Goal: Task Accomplishment & Management: Manage account settings

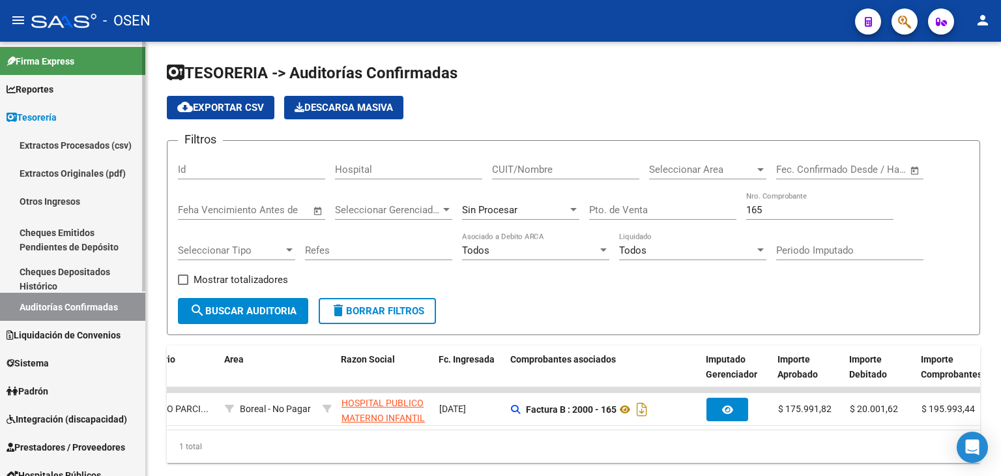
scroll to position [217, 0]
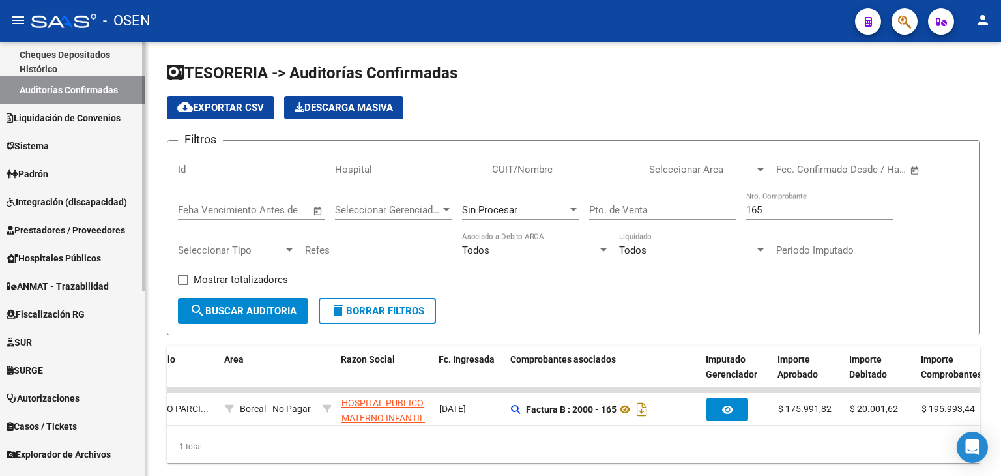
click at [78, 234] on span "Prestadores / Proveedores" at bounding box center [66, 230] width 119 height 14
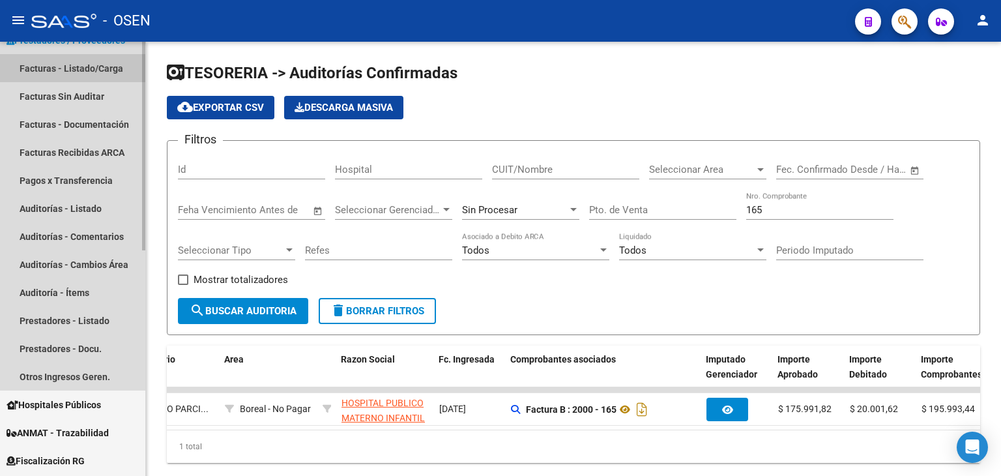
click at [86, 74] on link "Facturas - Listado/Carga" at bounding box center [72, 68] width 145 height 28
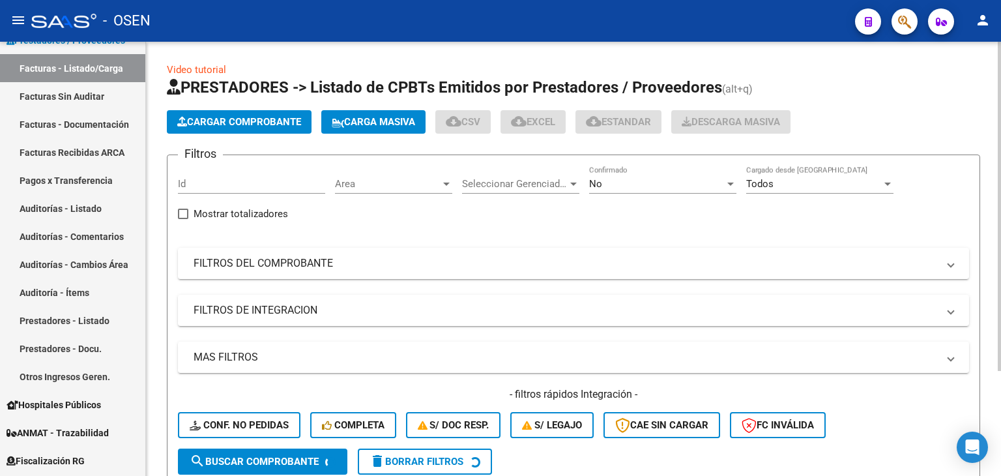
click at [658, 182] on div "No" at bounding box center [657, 184] width 136 height 12
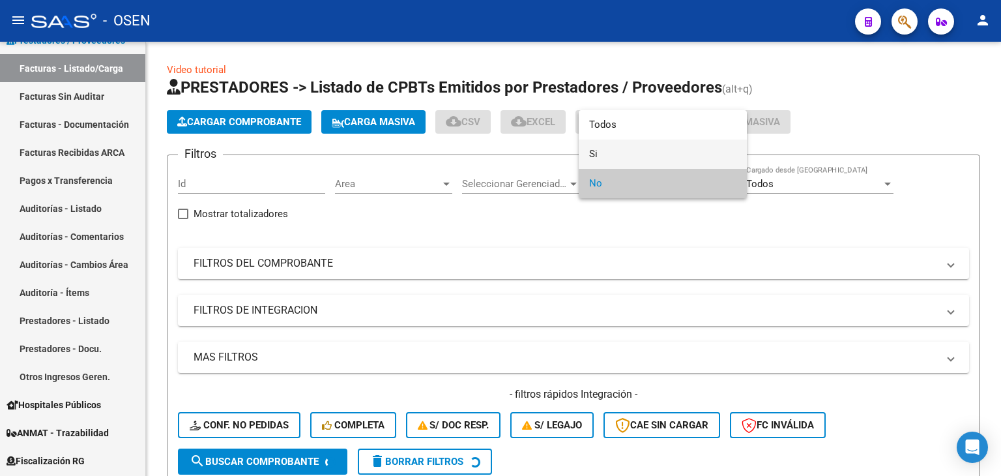
click at [661, 151] on span "Si" at bounding box center [662, 153] width 147 height 29
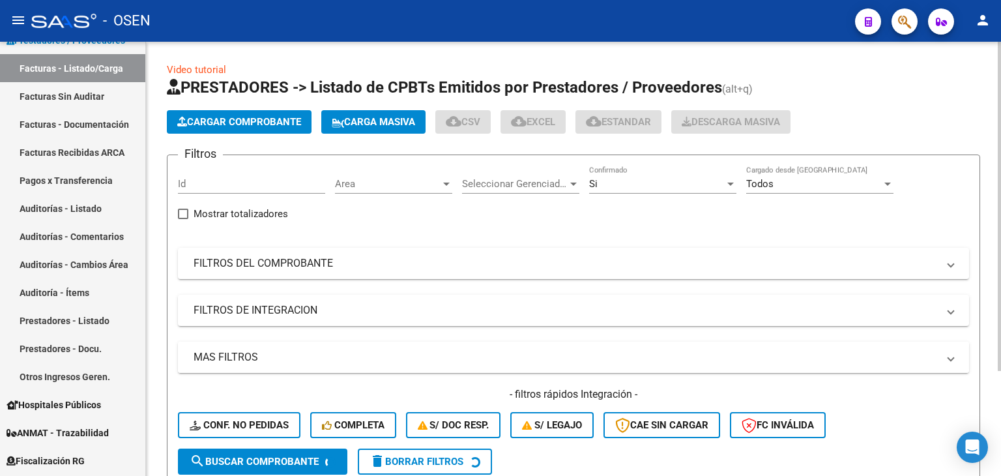
click at [464, 351] on mat-panel-title "MAS FILTROS" at bounding box center [565, 357] width 744 height 14
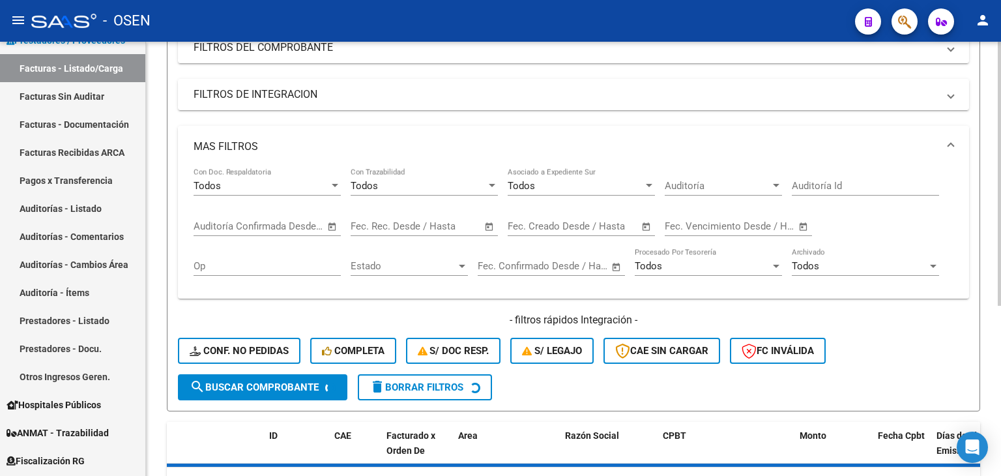
scroll to position [217, 0]
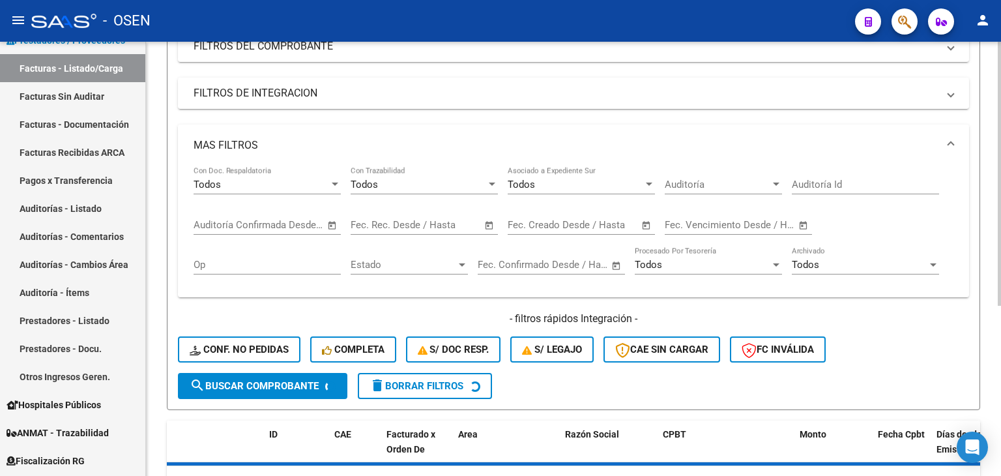
click at [334, 225] on span "Open calendar" at bounding box center [332, 225] width 31 height 31
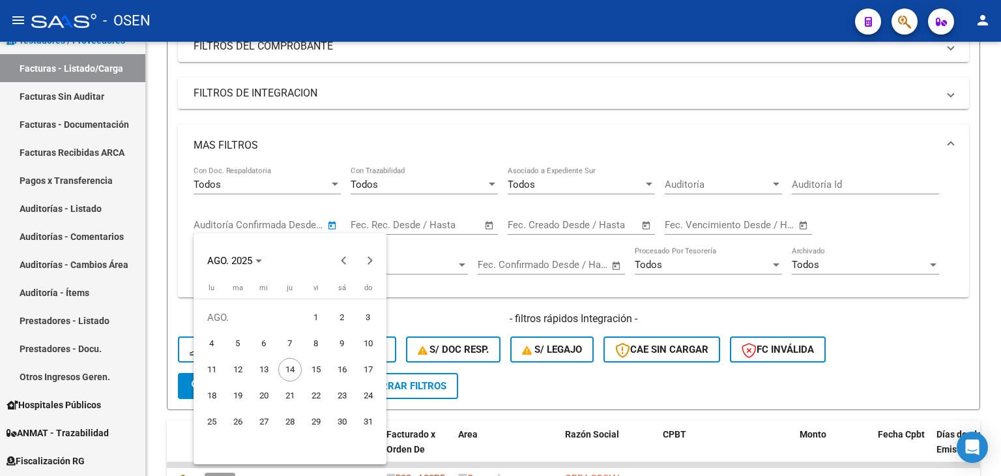
click at [273, 364] on span "13" at bounding box center [263, 369] width 23 height 23
type input "[DATE]"
click at [295, 365] on span "14" at bounding box center [289, 369] width 23 height 23
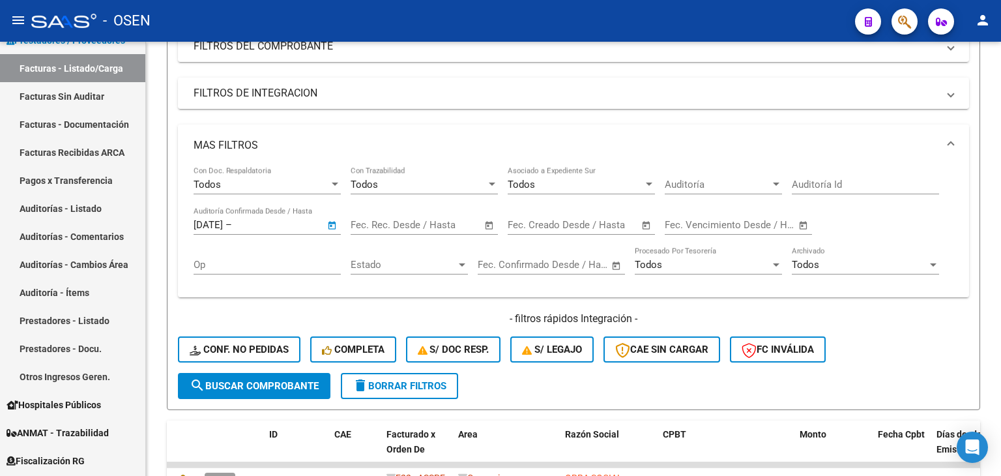
type input "[DATE]"
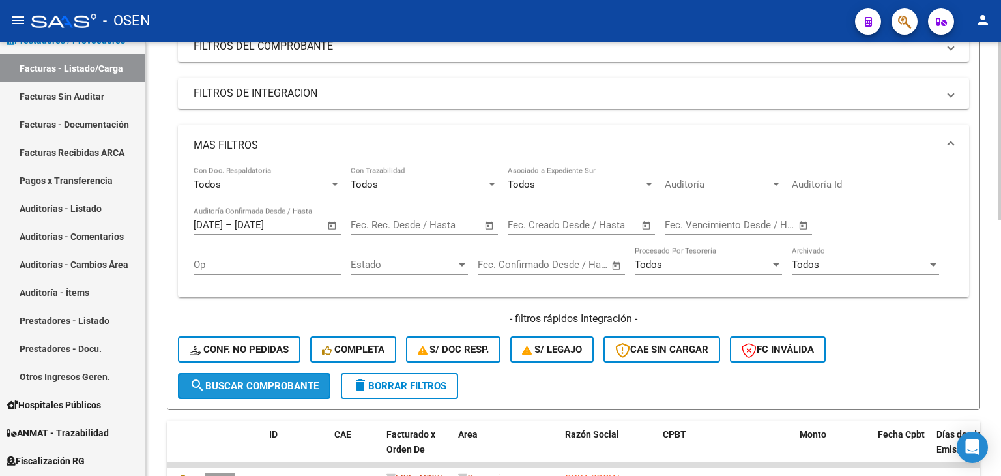
click at [255, 380] on span "search Buscar Comprobante" at bounding box center [254, 386] width 129 height 12
click at [331, 223] on span "Open calendar" at bounding box center [332, 225] width 31 height 31
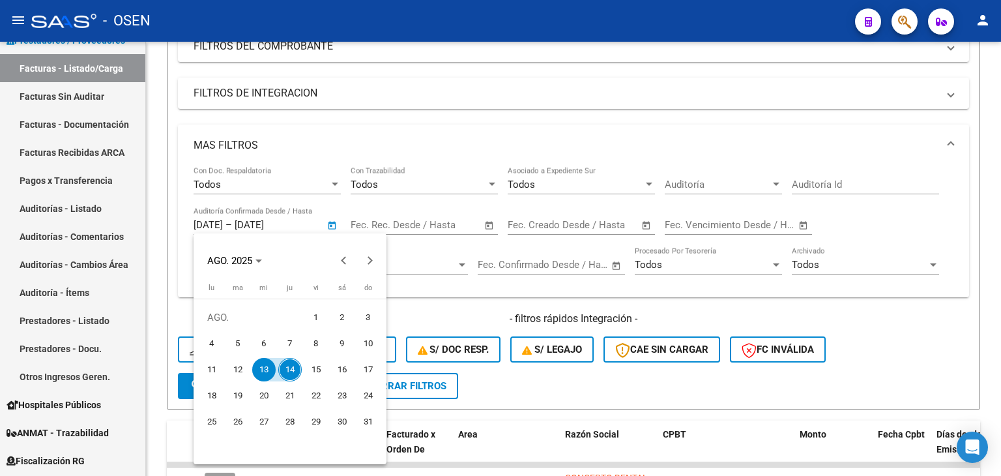
click at [241, 364] on span "12" at bounding box center [237, 369] width 23 height 23
type input "[DATE]"
click at [287, 365] on span "14" at bounding box center [289, 369] width 23 height 23
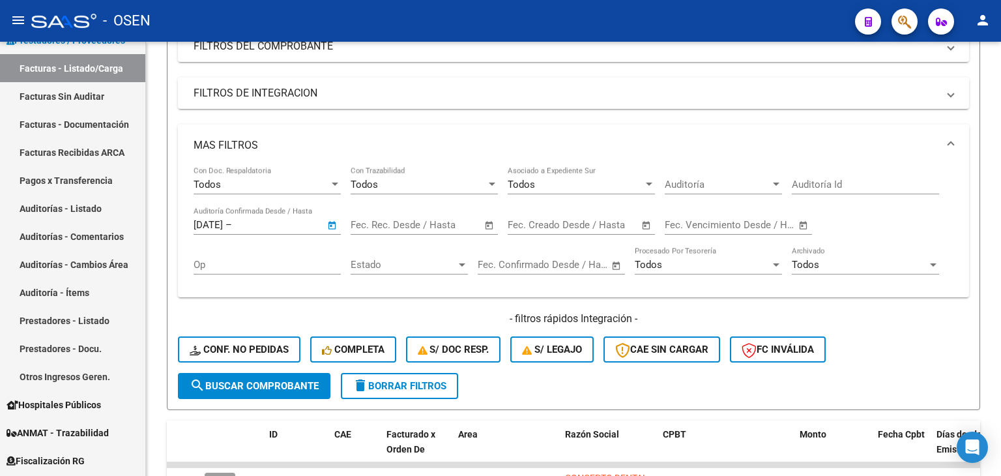
type input "[DATE]"
click at [268, 384] on span "search Buscar Comprobante" at bounding box center [254, 386] width 129 height 12
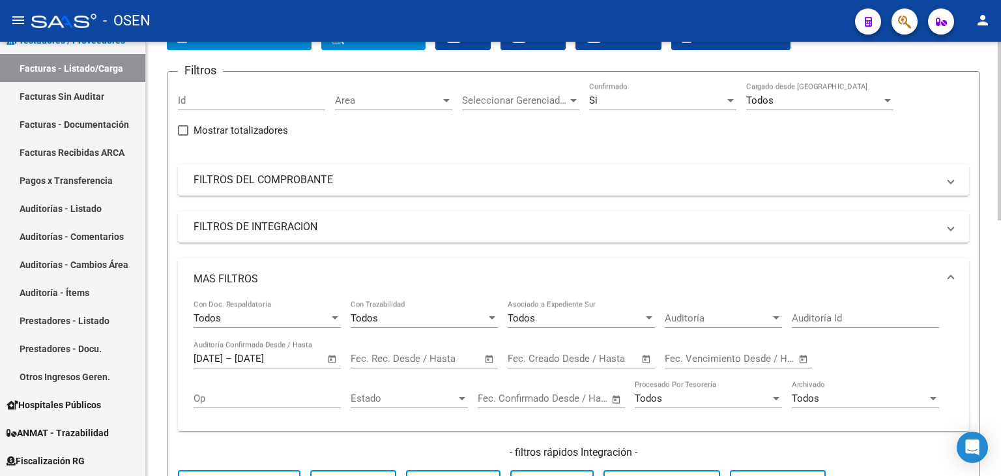
scroll to position [0, 0]
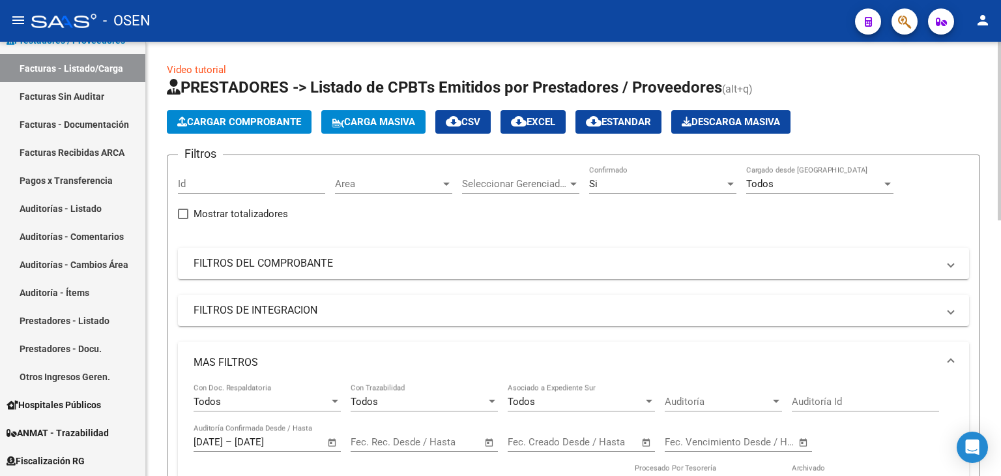
click at [480, 123] on span "cloud_download CSV" at bounding box center [463, 122] width 35 height 12
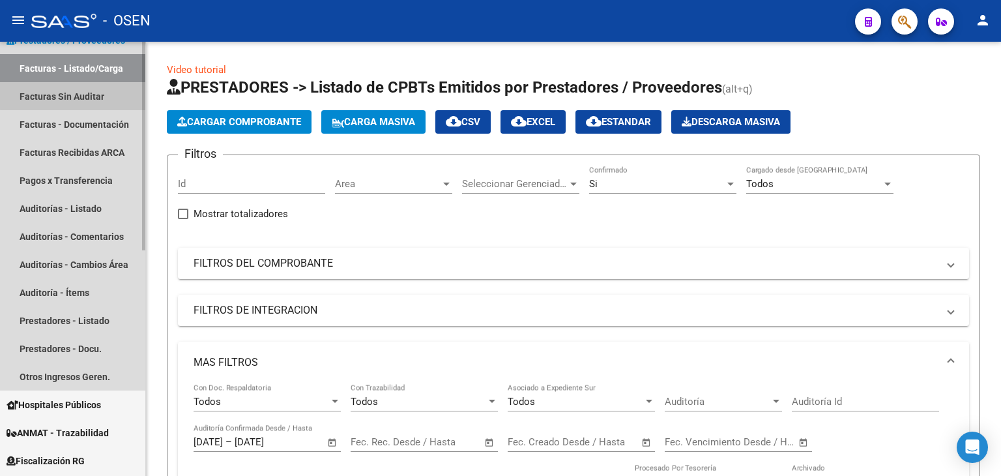
click at [94, 94] on link "Facturas Sin Auditar" at bounding box center [72, 96] width 145 height 28
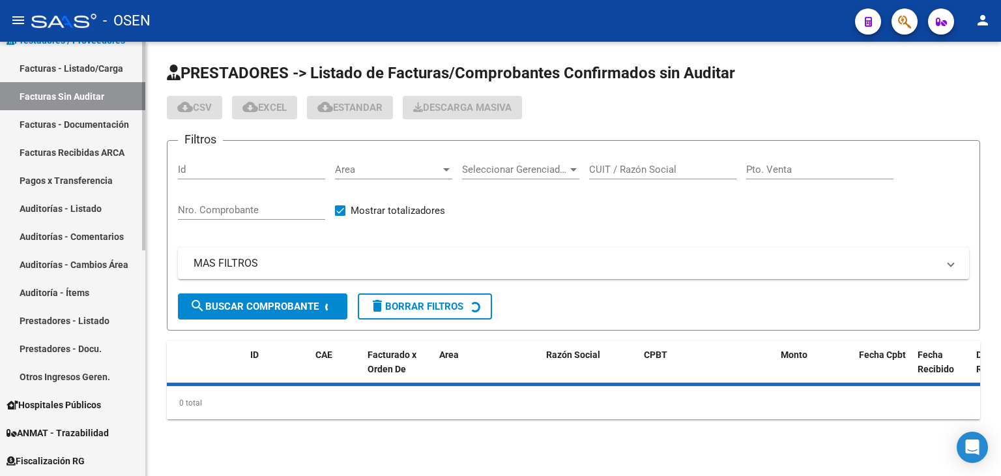
click at [102, 68] on link "Facturas - Listado/Carga" at bounding box center [72, 68] width 145 height 28
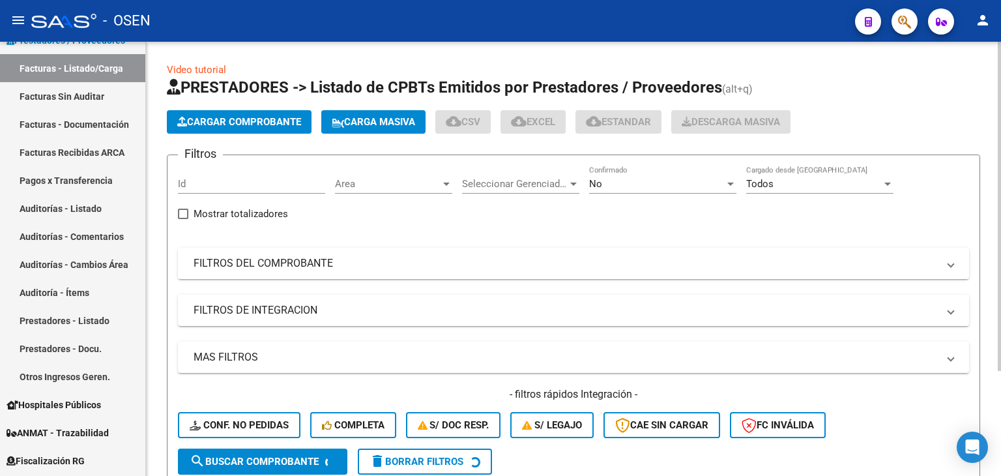
click at [412, 259] on mat-panel-title "FILTROS DEL COMPROBANTE" at bounding box center [565, 263] width 744 height 14
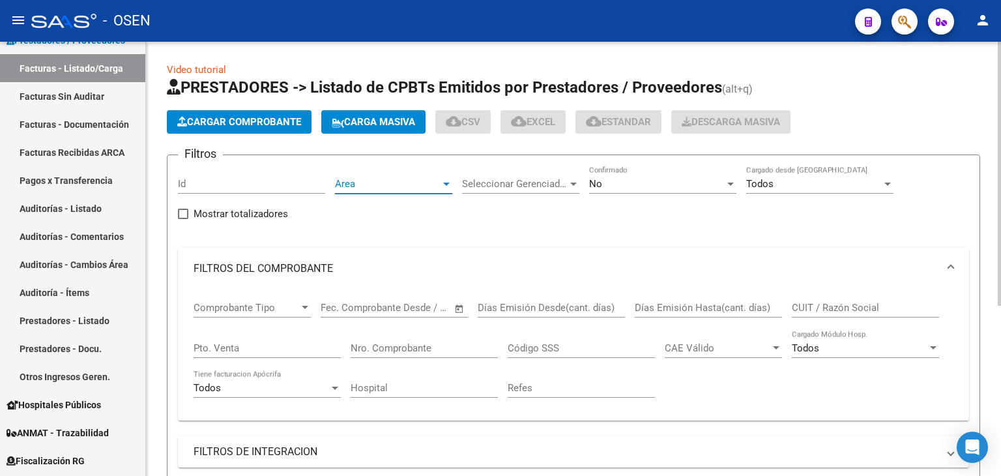
click at [420, 180] on span "Area" at bounding box center [388, 184] width 106 height 12
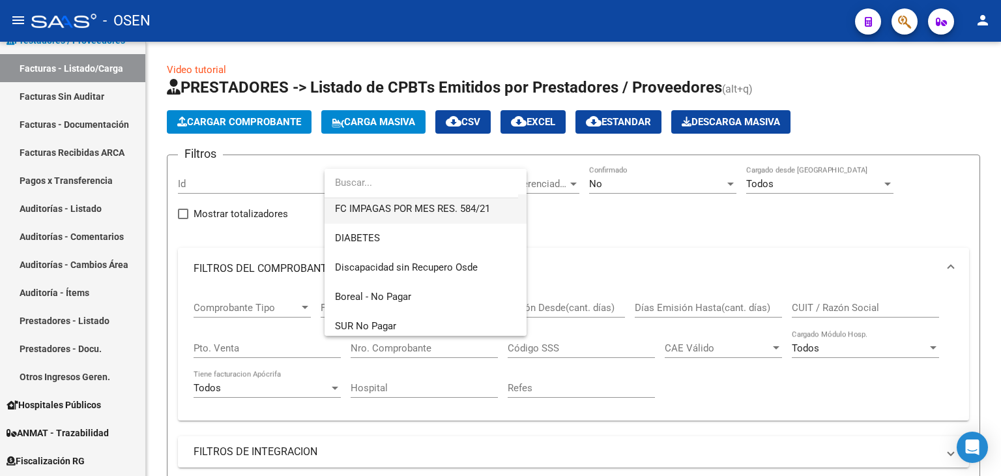
scroll to position [565, 0]
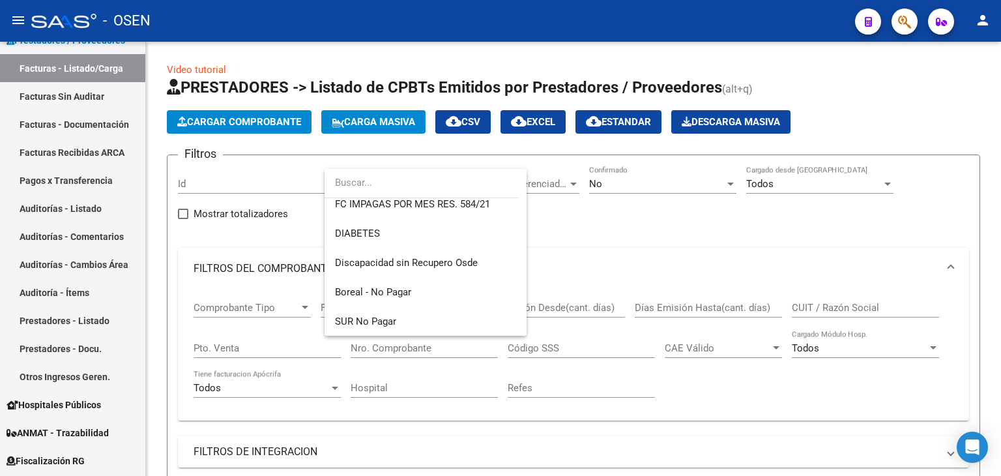
click at [636, 244] on div at bounding box center [500, 238] width 1001 height 476
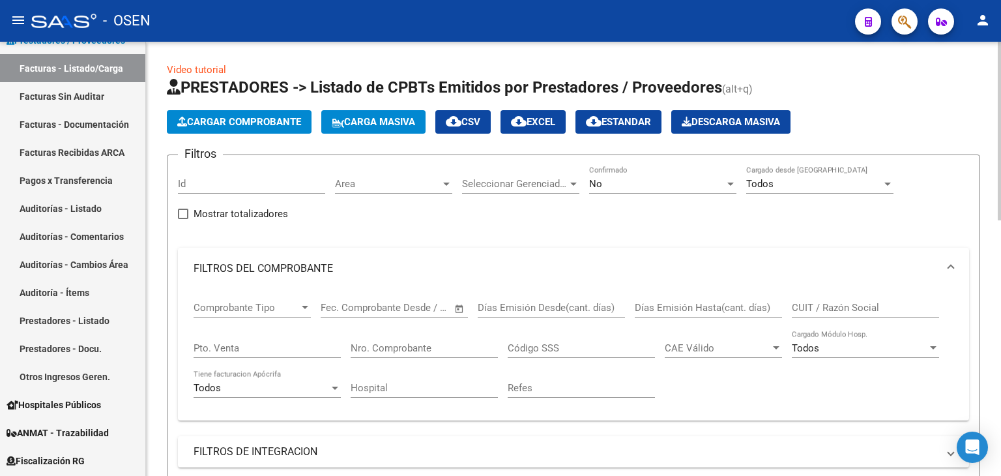
click at [253, 293] on div "Comprobante Tipo Comprobante Tipo" at bounding box center [251, 303] width 117 height 28
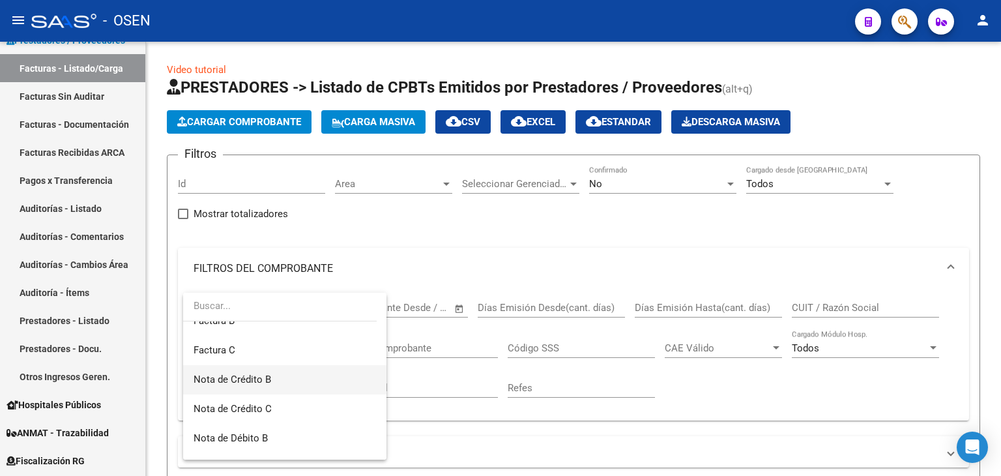
scroll to position [0, 0]
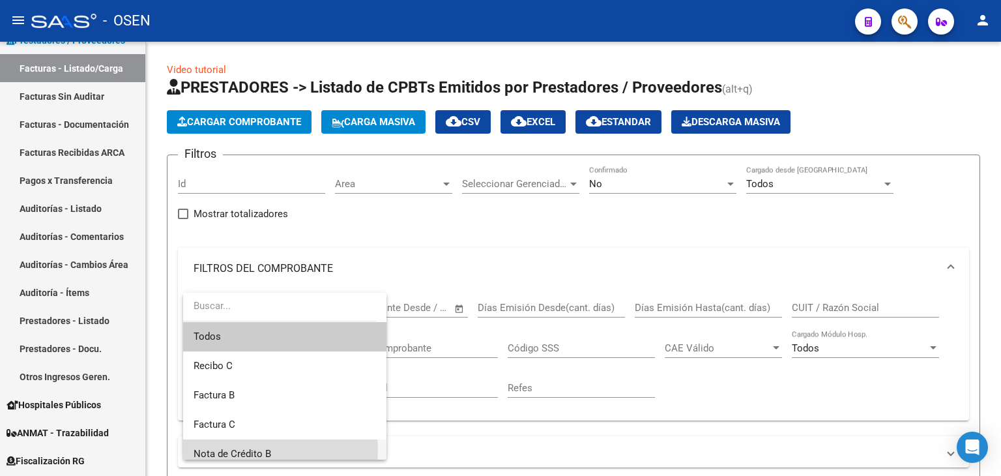
click at [272, 448] on span "Nota de Crédito B" at bounding box center [284, 453] width 182 height 29
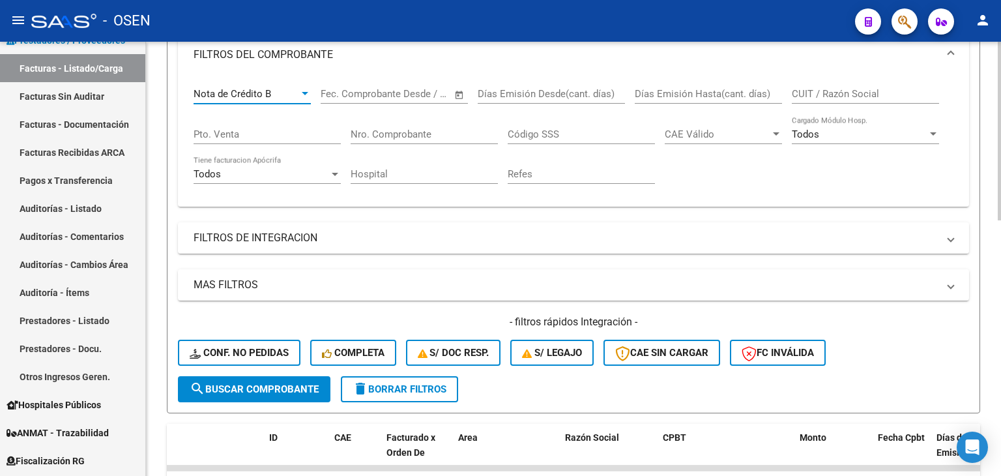
scroll to position [217, 0]
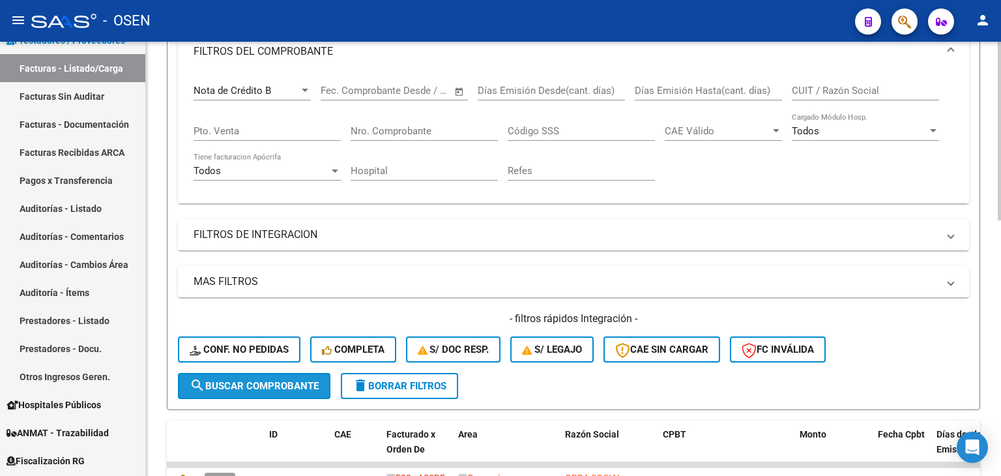
click at [286, 386] on span "search Buscar Comprobante" at bounding box center [254, 386] width 129 height 12
click at [644, 280] on mat-panel-title "MAS FILTROS" at bounding box center [565, 281] width 744 height 14
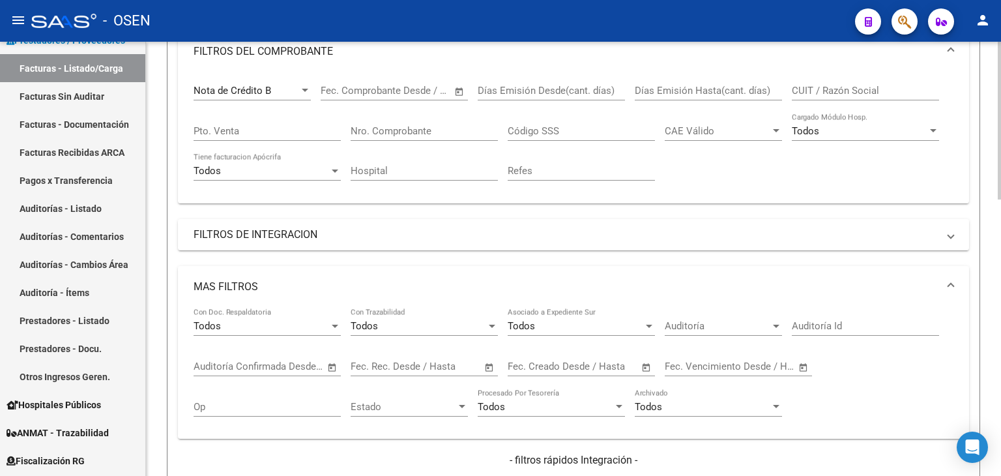
click at [641, 364] on span "Open calendar" at bounding box center [646, 366] width 31 height 31
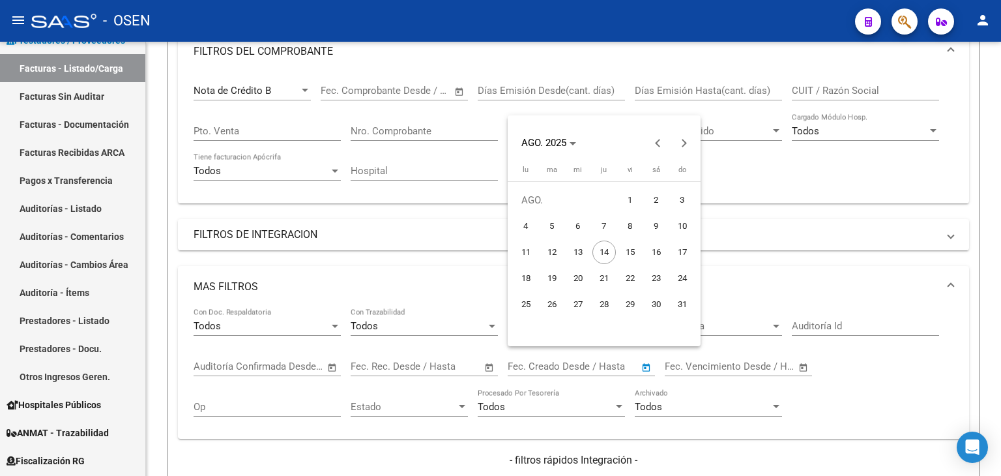
click at [561, 255] on span "12" at bounding box center [551, 251] width 23 height 23
type input "[DATE]"
click at [613, 256] on span "14" at bounding box center [603, 251] width 23 height 23
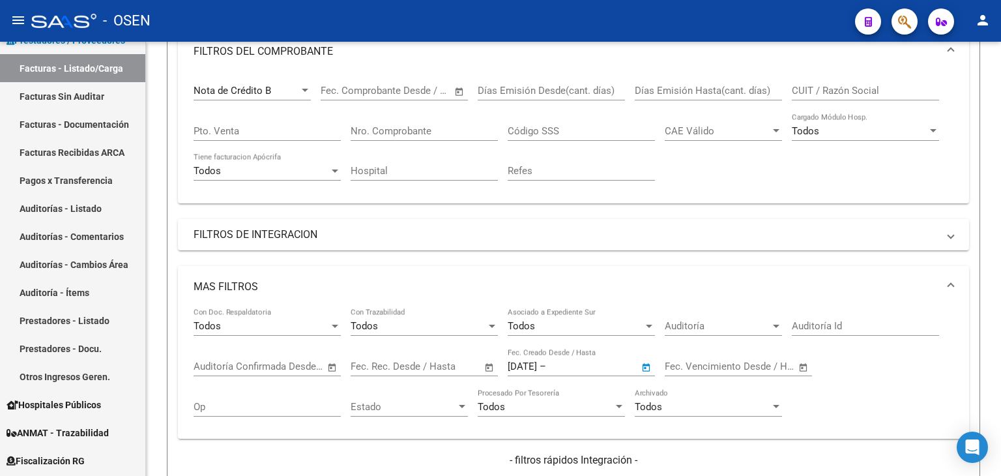
type input "[DATE]"
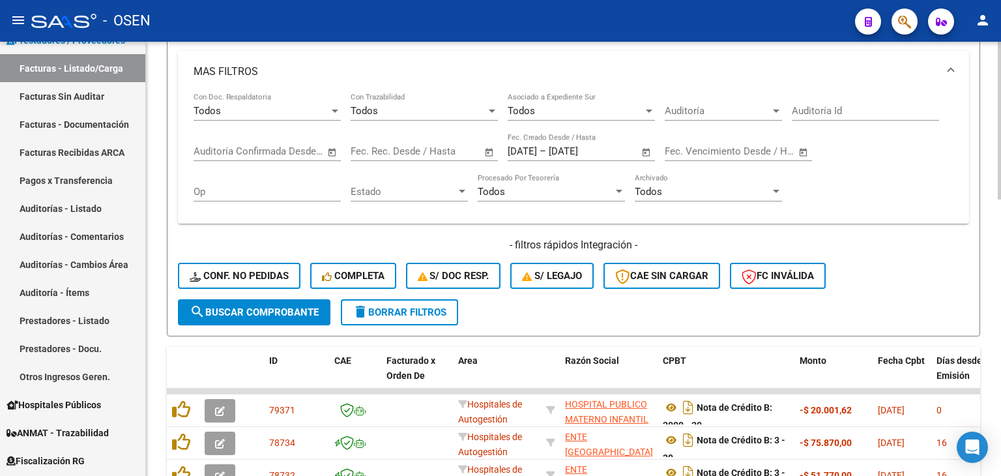
scroll to position [434, 0]
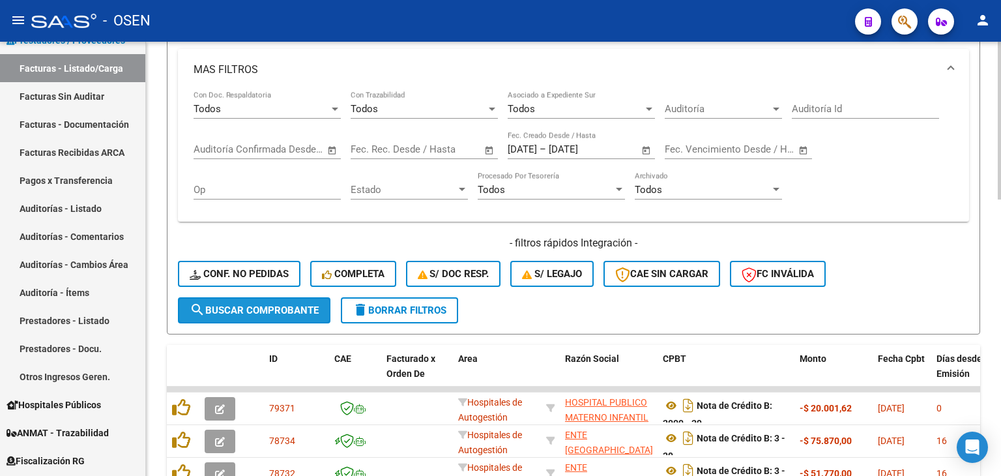
click at [311, 304] on span "search Buscar Comprobante" at bounding box center [254, 310] width 129 height 12
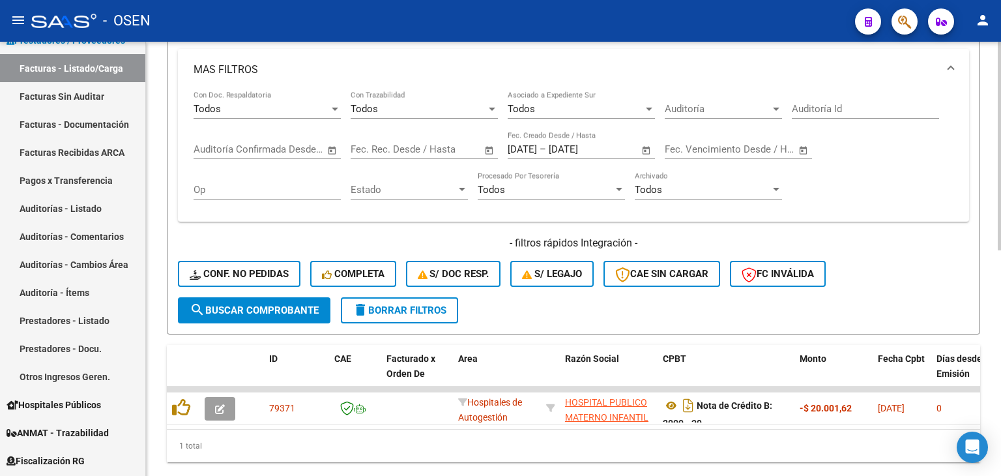
scroll to position [0, 0]
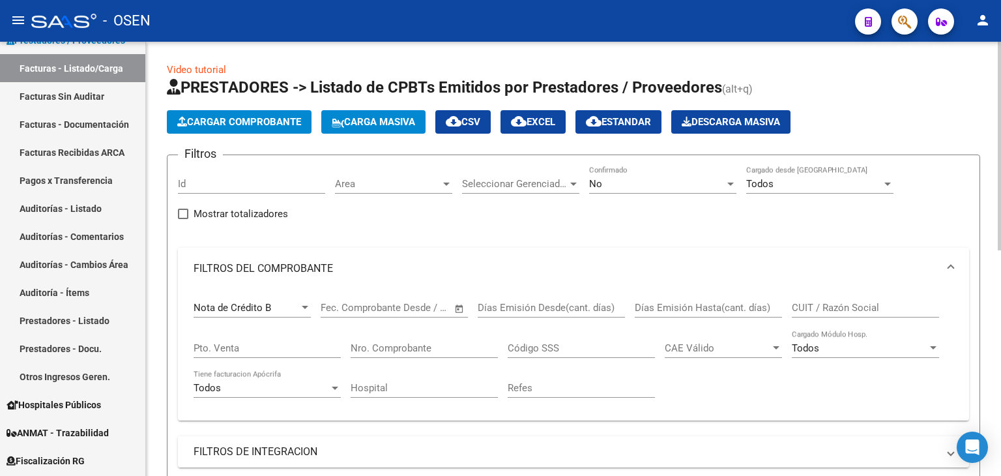
click at [480, 121] on span "cloud_download CSV" at bounding box center [463, 122] width 35 height 12
click at [279, 308] on div "Nota de Crédito B" at bounding box center [246, 308] width 106 height 12
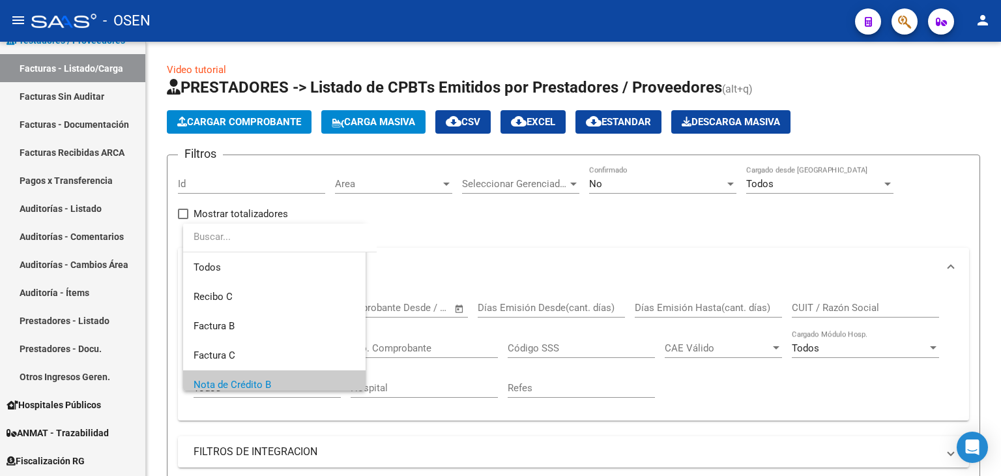
scroll to position [78, 0]
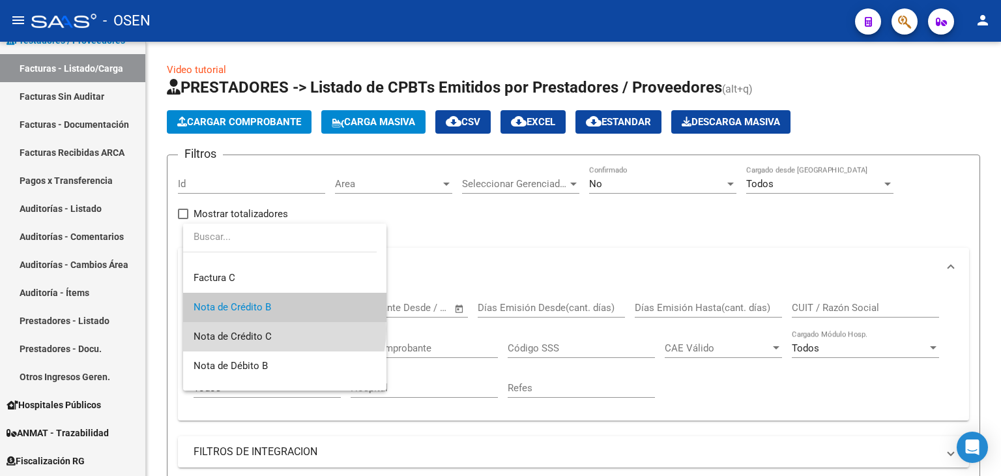
click at [283, 329] on span "Nota de Crédito C" at bounding box center [284, 336] width 182 height 29
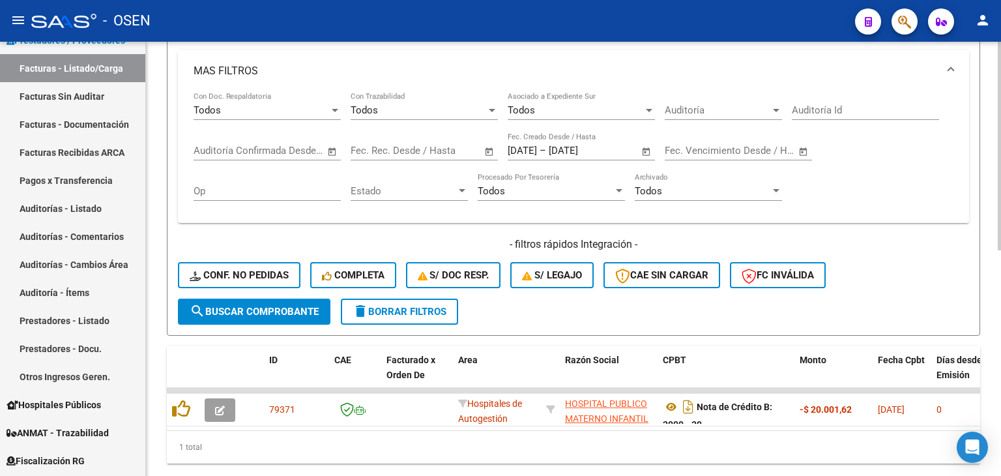
scroll to position [434, 0]
click at [298, 310] on span "search Buscar Comprobante" at bounding box center [254, 310] width 129 height 12
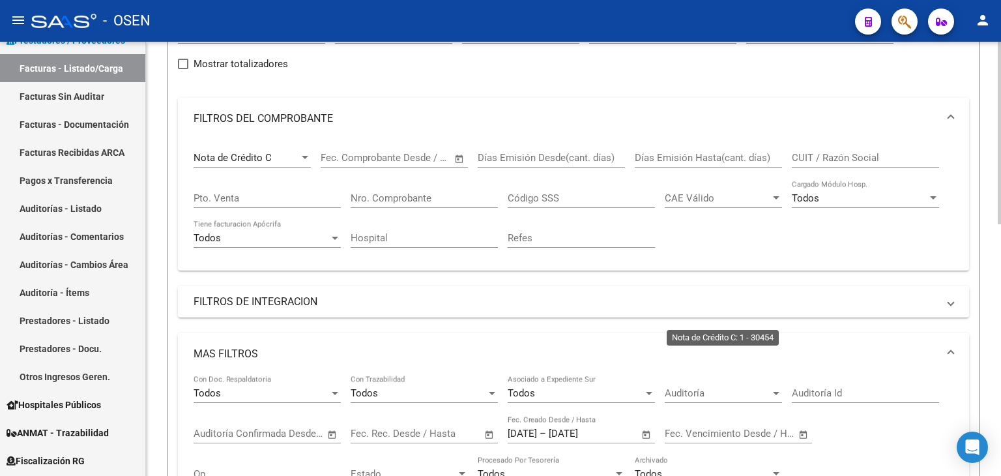
scroll to position [0, 0]
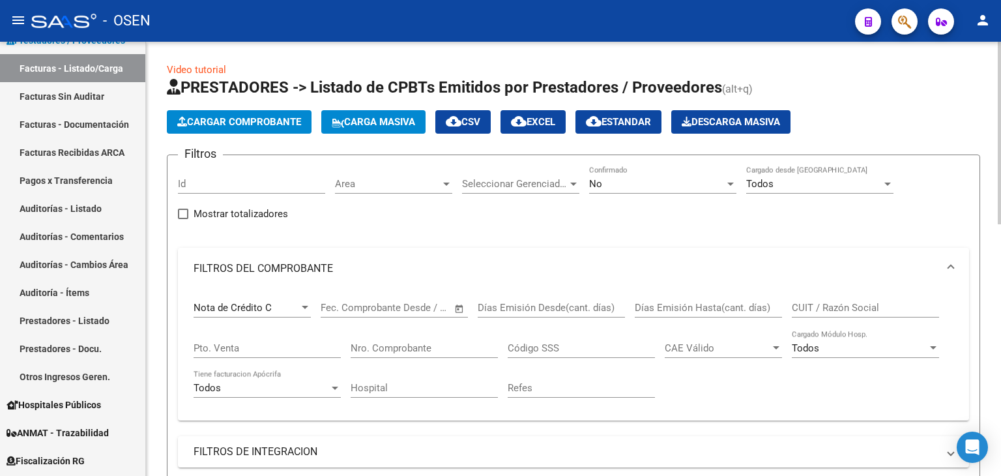
click at [472, 119] on span "cloud_download CSV" at bounding box center [463, 122] width 35 height 12
click at [281, 302] on div "Nota de Crédito C" at bounding box center [246, 308] width 106 height 12
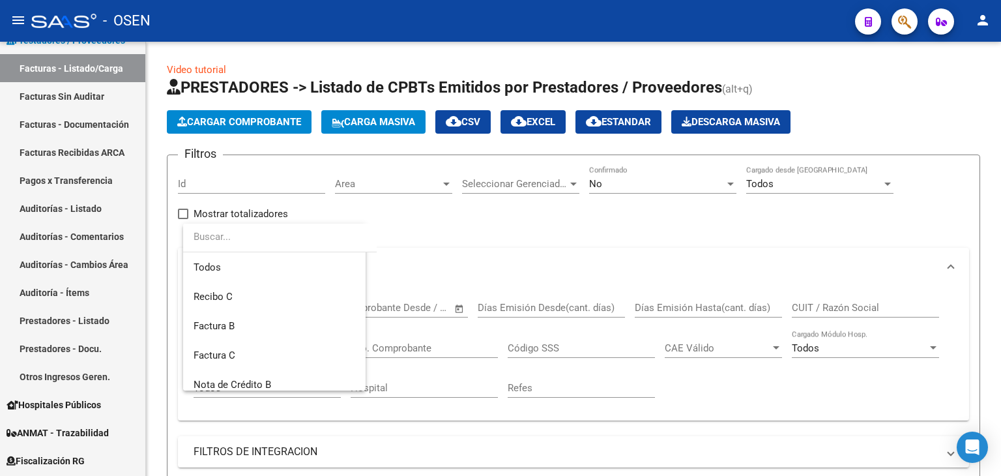
scroll to position [107, 0]
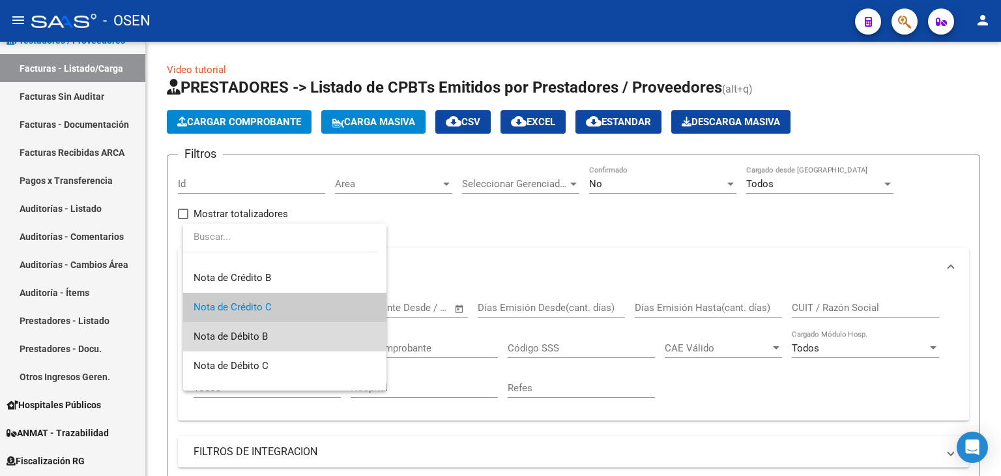
click at [289, 338] on span "Nota de Débito B" at bounding box center [284, 336] width 182 height 29
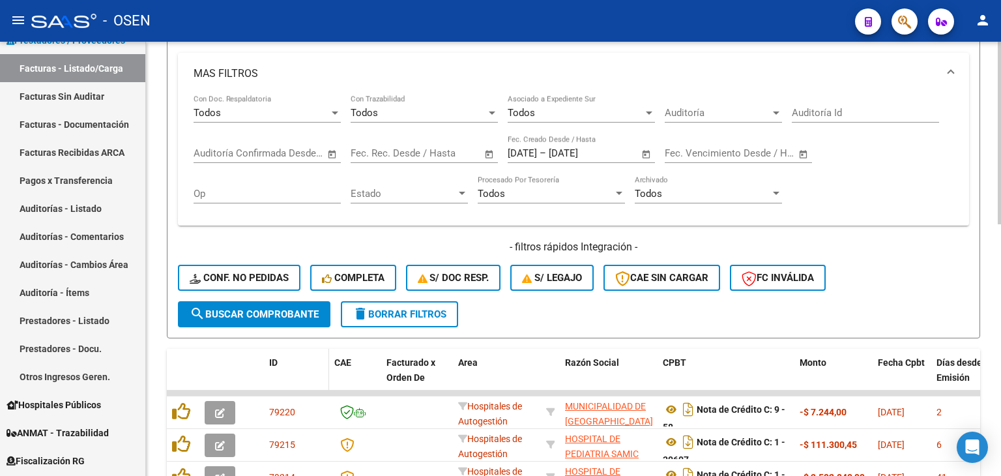
scroll to position [434, 0]
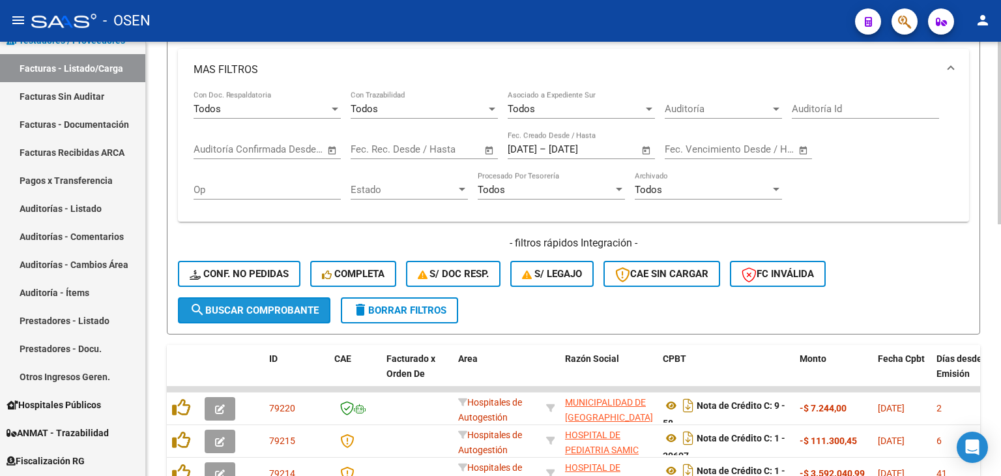
click at [276, 304] on span "search Buscar Comprobante" at bounding box center [254, 310] width 129 height 12
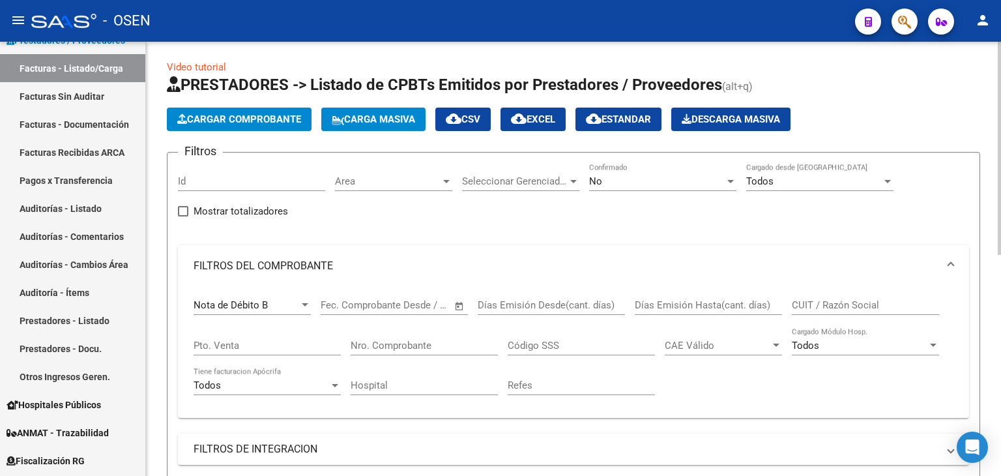
scroll to position [0, 0]
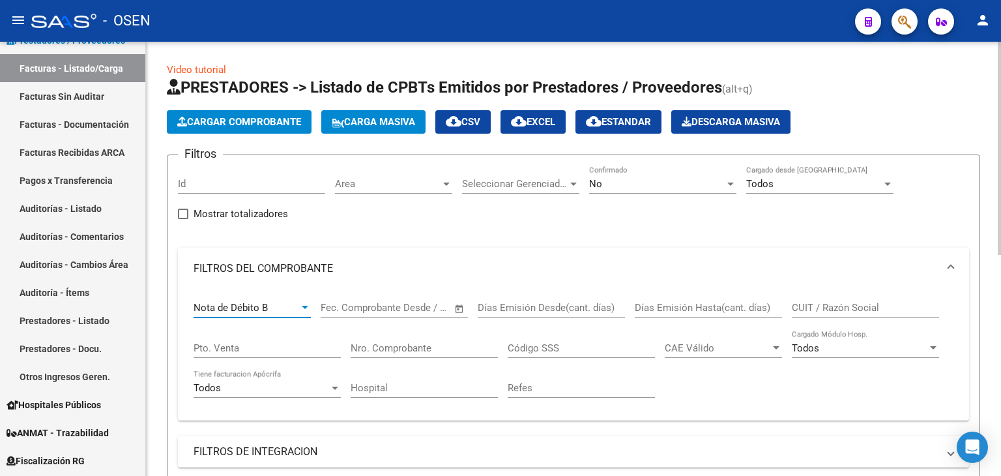
click at [295, 302] on div "Nota de Débito B" at bounding box center [246, 308] width 106 height 12
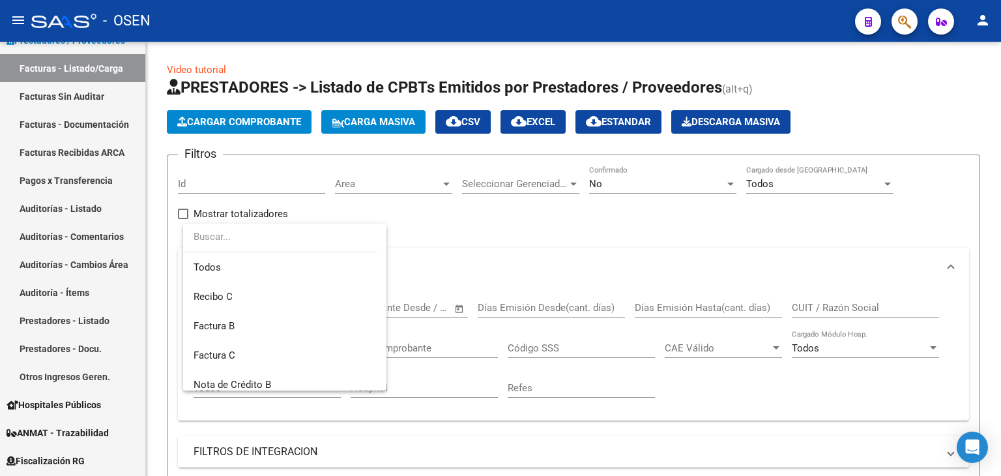
scroll to position [136, 0]
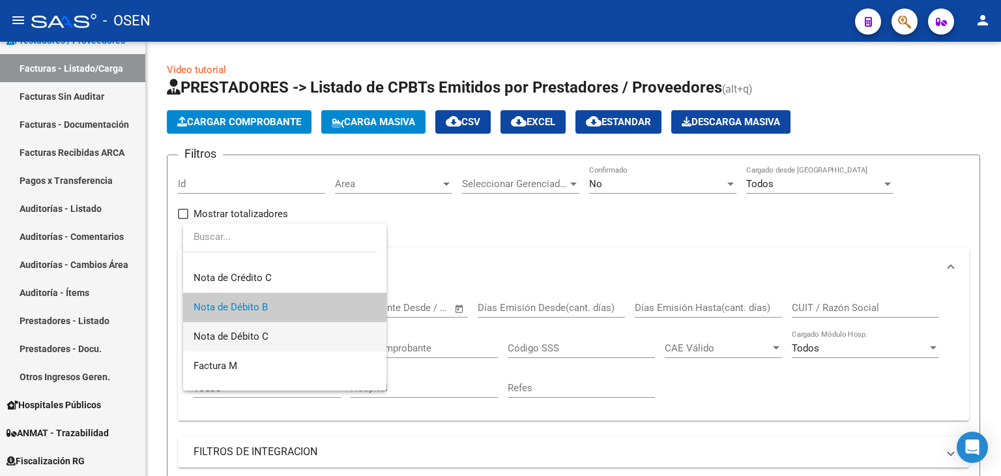
click at [293, 332] on span "Nota de Débito C" at bounding box center [284, 336] width 182 height 29
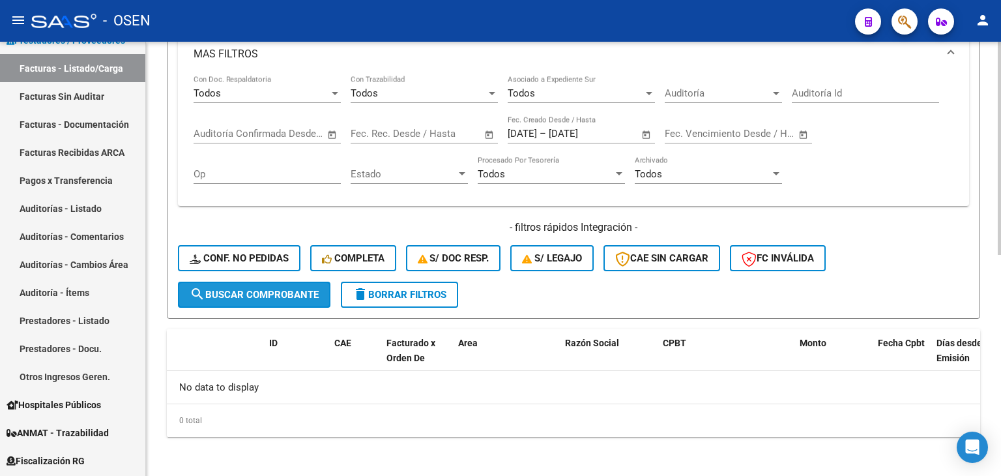
click at [300, 294] on span "search Buscar Comprobante" at bounding box center [254, 295] width 129 height 12
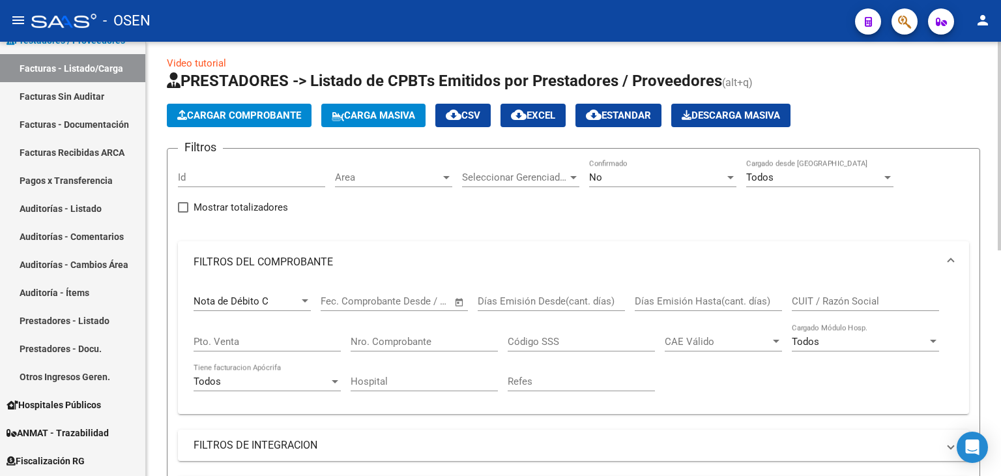
scroll to position [0, 0]
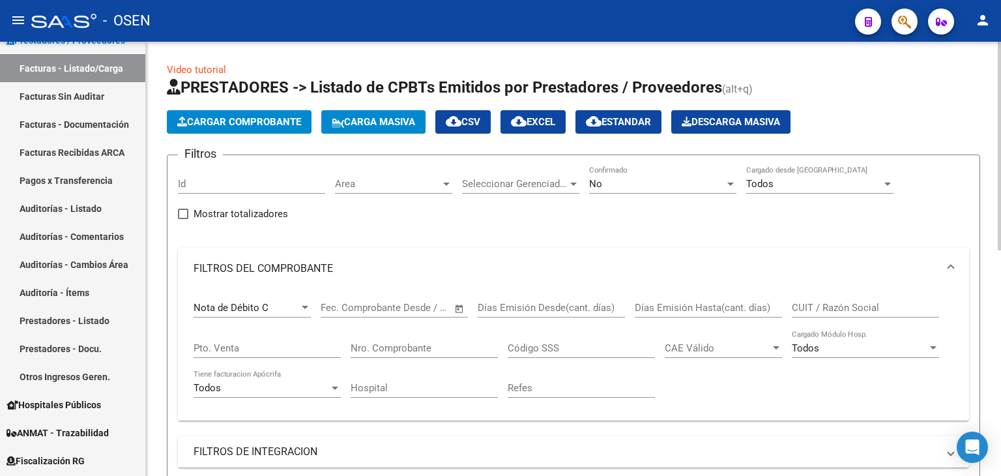
click at [461, 124] on mat-icon "cloud_download" at bounding box center [454, 121] width 16 height 16
click at [285, 295] on div "Nota de Débito C Comprobante Tipo" at bounding box center [251, 303] width 117 height 28
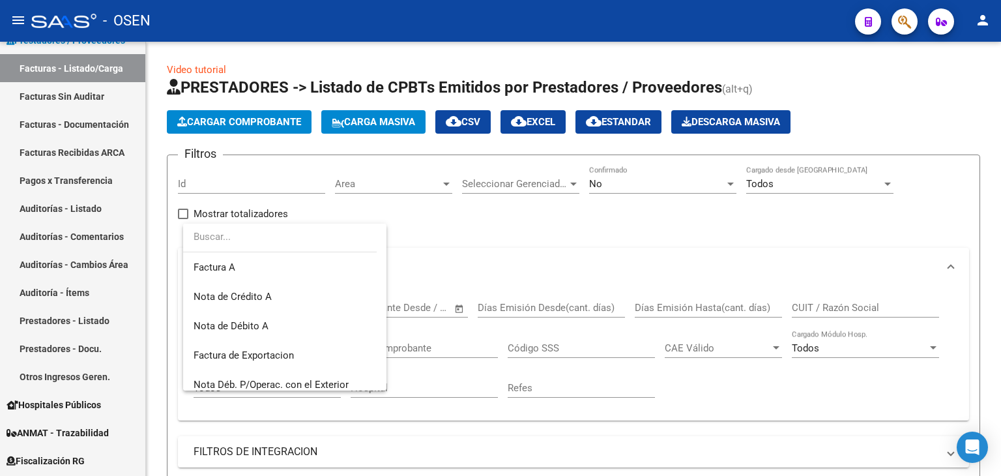
scroll to position [383, 0]
click at [311, 302] on span "Nota de Crédito A" at bounding box center [284, 294] width 182 height 29
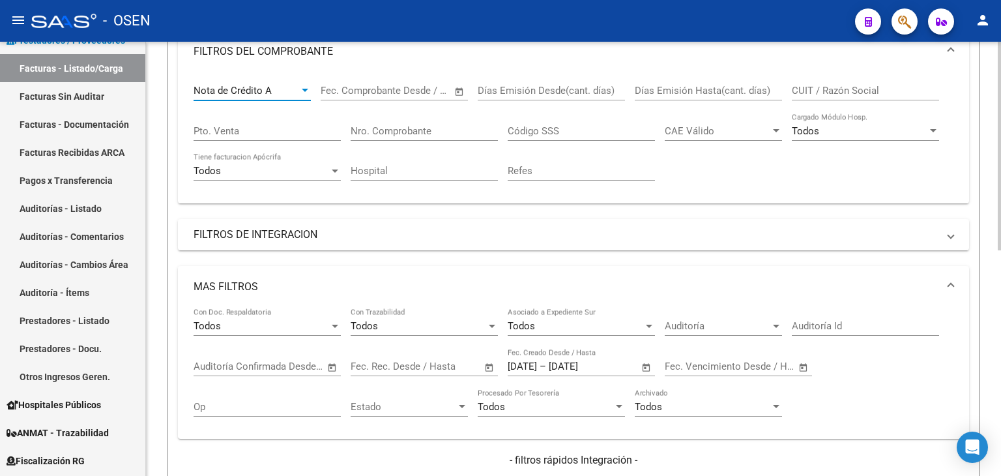
scroll to position [434, 0]
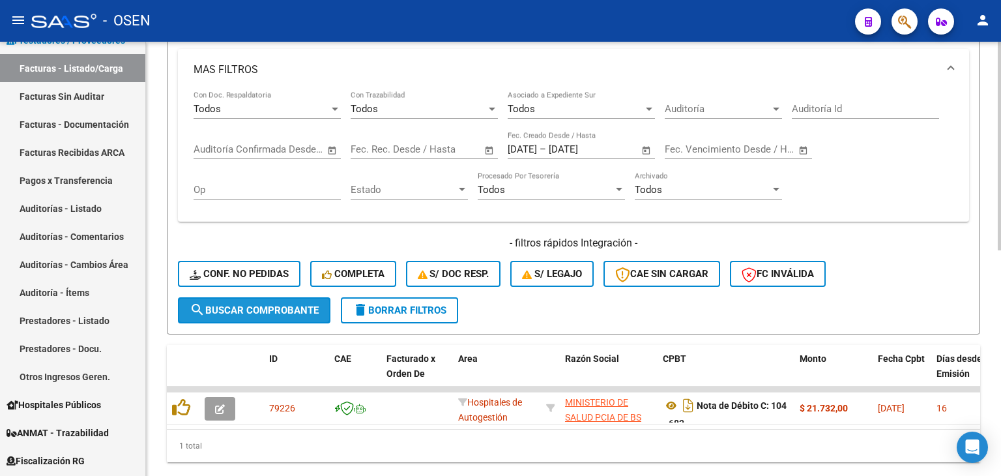
click at [314, 310] on span "search Buscar Comprobante" at bounding box center [254, 310] width 129 height 12
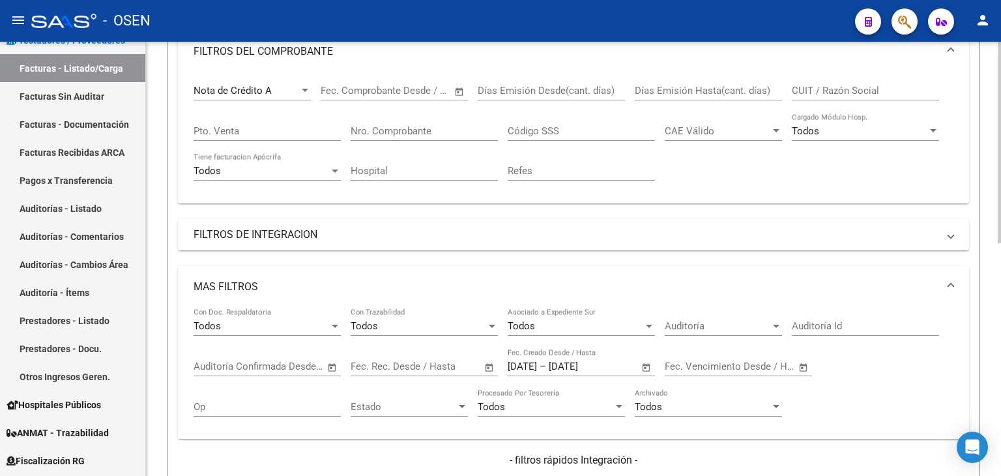
scroll to position [0, 0]
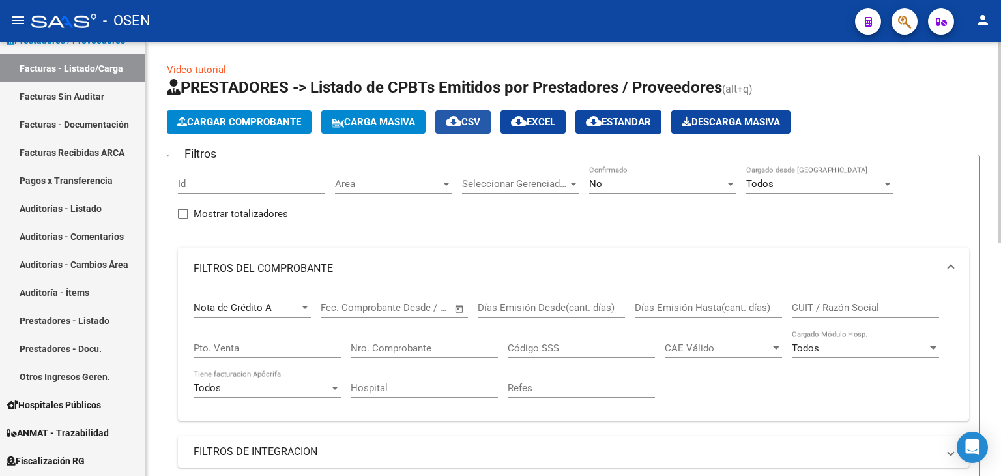
click at [476, 125] on span "cloud_download CSV" at bounding box center [463, 122] width 35 height 12
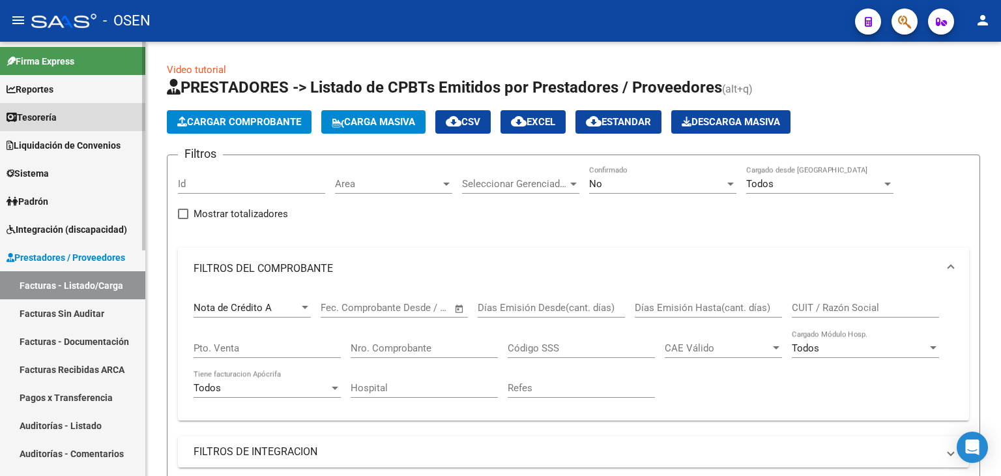
click at [90, 124] on link "Tesorería" at bounding box center [72, 117] width 145 height 28
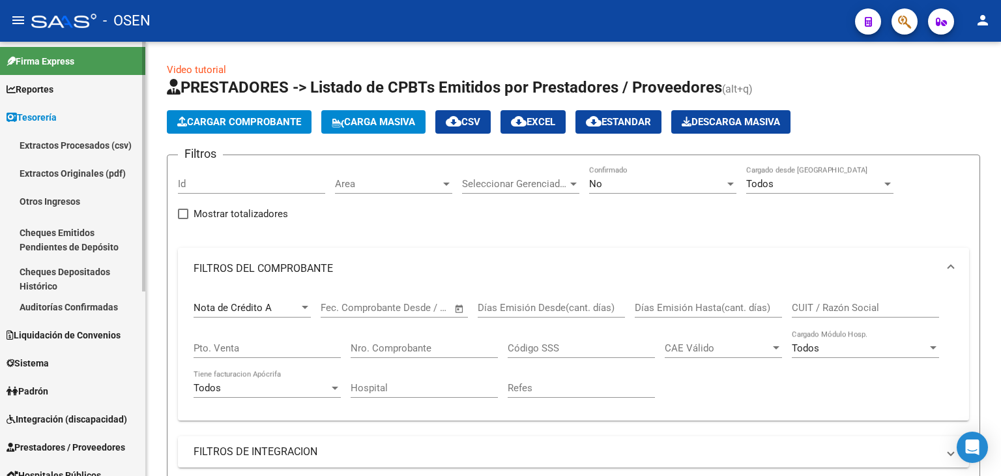
click at [102, 308] on link "Auditorías Confirmadas" at bounding box center [72, 307] width 145 height 28
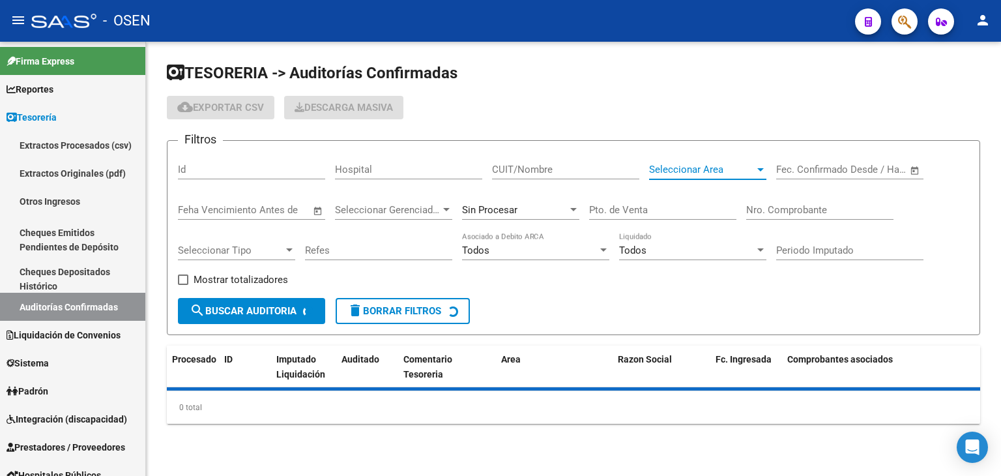
click at [713, 173] on span "Seleccionar Area" at bounding box center [702, 170] width 106 height 12
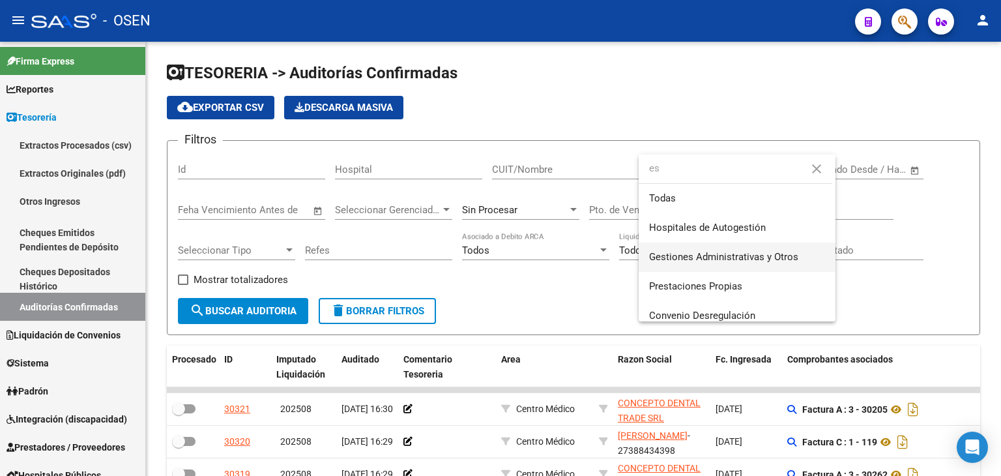
type input "es"
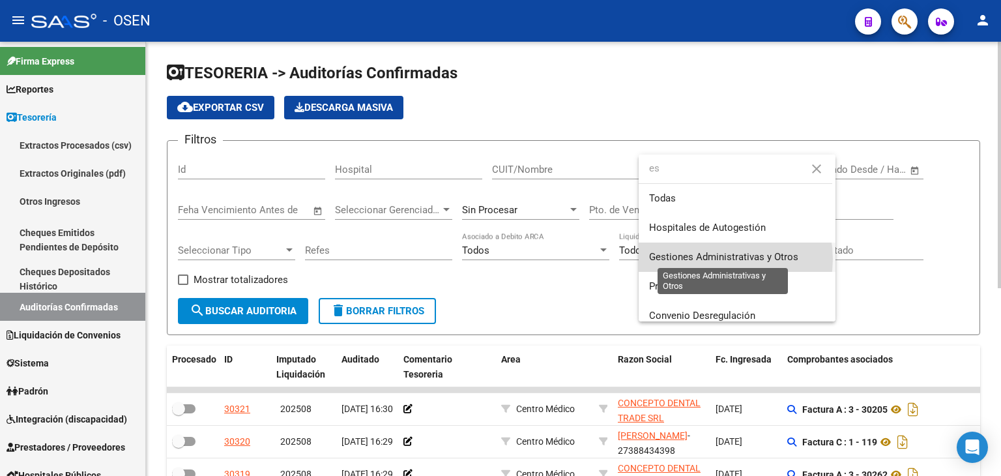
drag, startPoint x: 722, startPoint y: 259, endPoint x: 329, endPoint y: 319, distance: 397.5
click at [720, 259] on span "Gestiones Administrativas y Otros" at bounding box center [723, 257] width 149 height 12
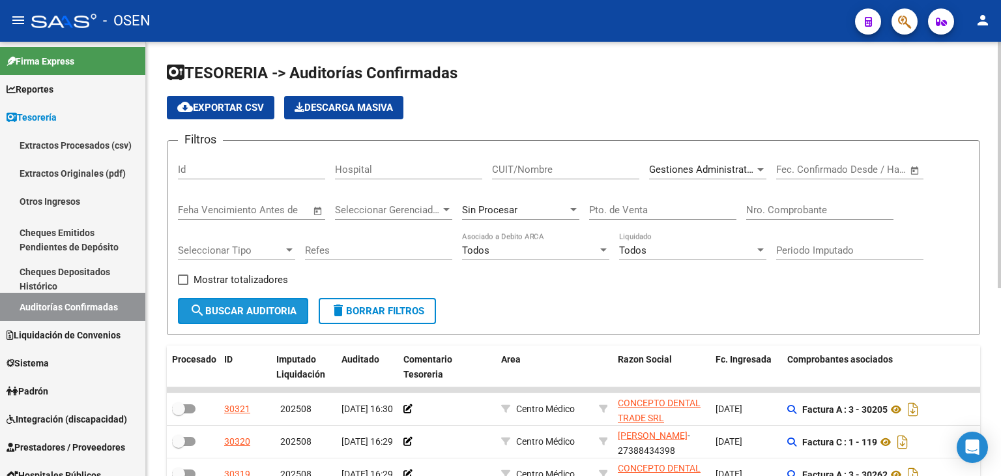
click at [217, 307] on span "search Buscar Auditoria" at bounding box center [243, 311] width 107 height 12
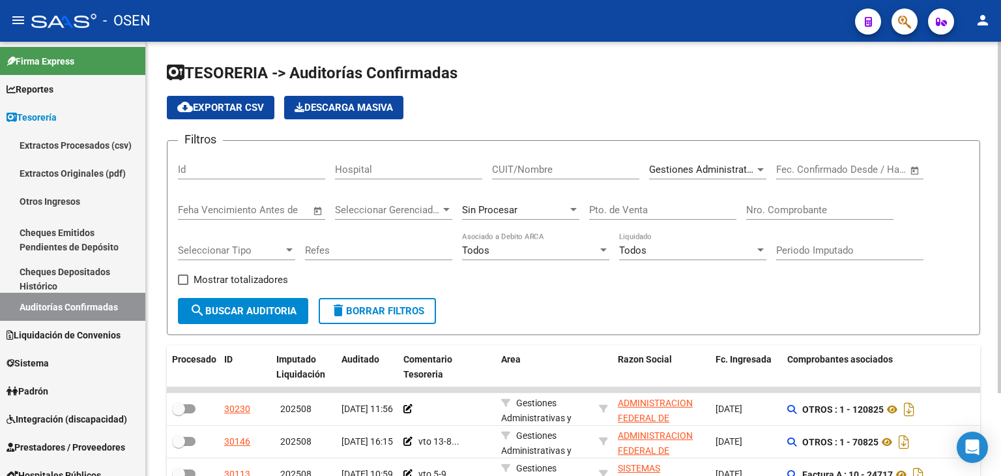
scroll to position [102, 0]
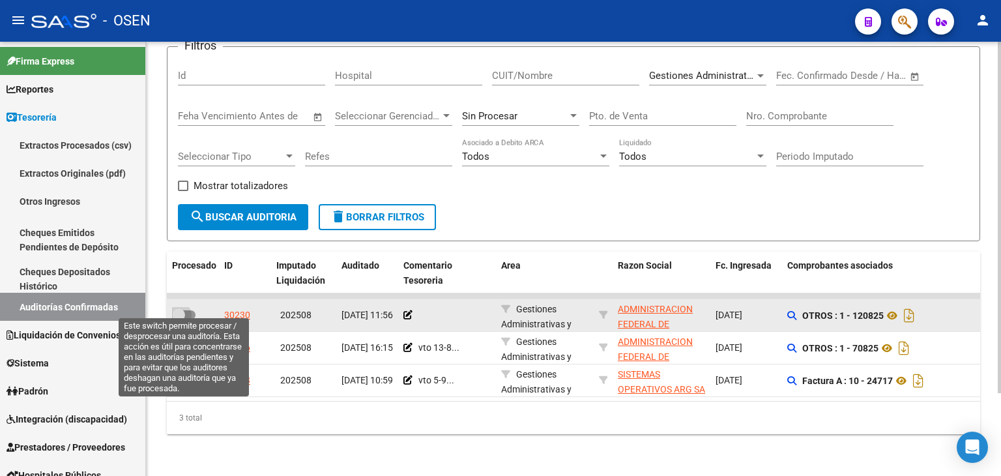
click at [176, 309] on span at bounding box center [178, 314] width 13 height 13
click at [178, 319] on input "checkbox" at bounding box center [178, 319] width 1 height 1
checkbox input "true"
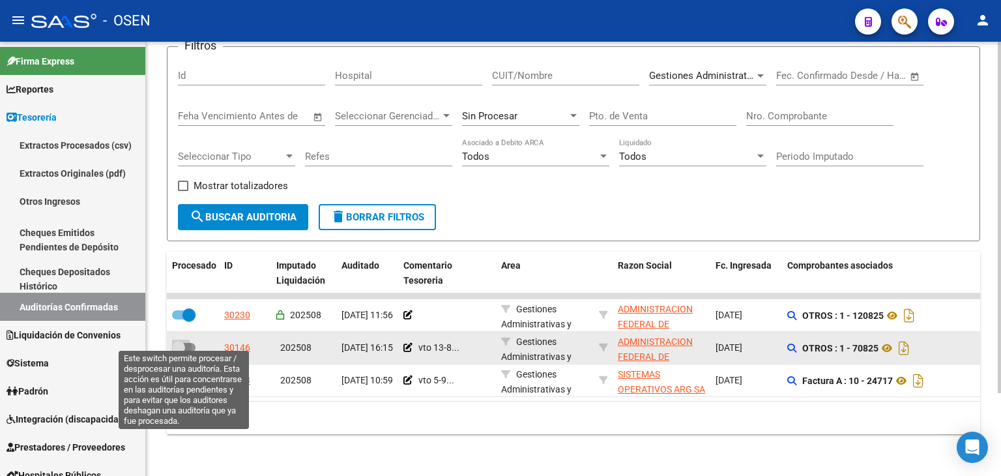
click at [187, 343] on span at bounding box center [183, 347] width 23 height 9
click at [178, 352] on input "checkbox" at bounding box center [178, 352] width 1 height 1
checkbox input "true"
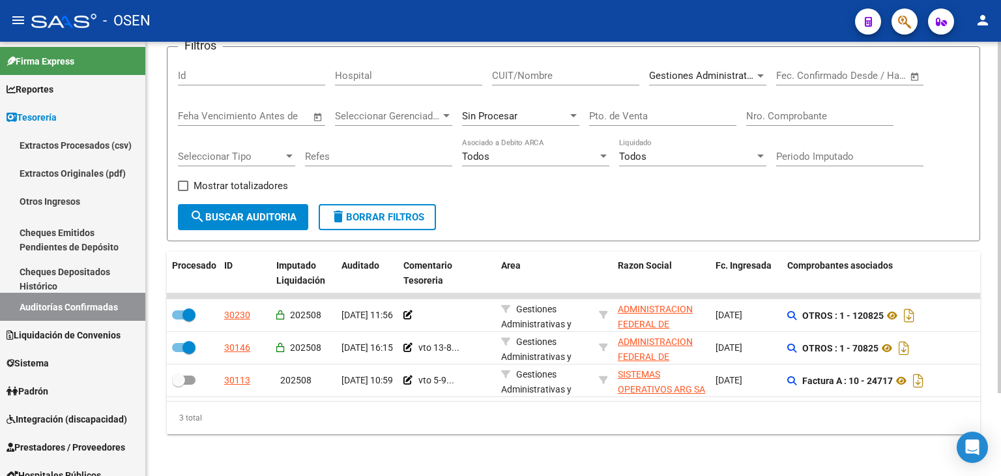
scroll to position [0, 0]
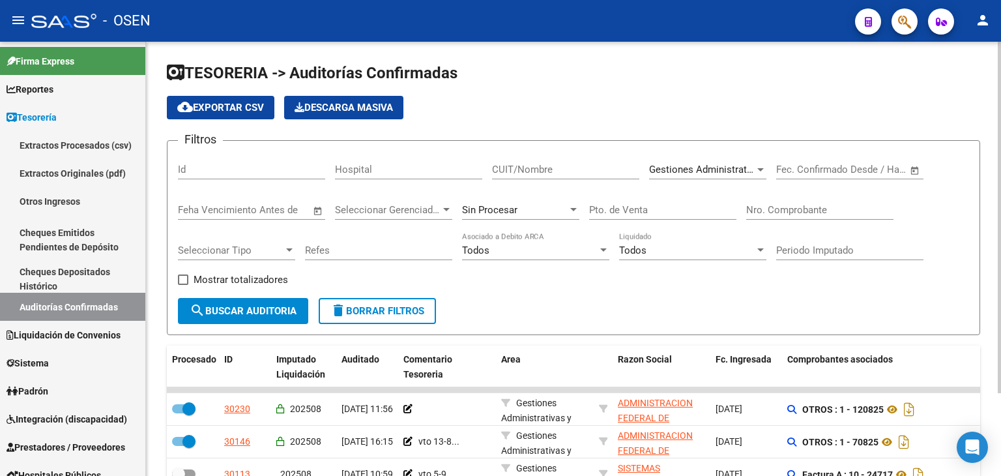
click at [722, 156] on div "Gestiones Administrativas y Otros Seleccionar Area" at bounding box center [707, 165] width 117 height 28
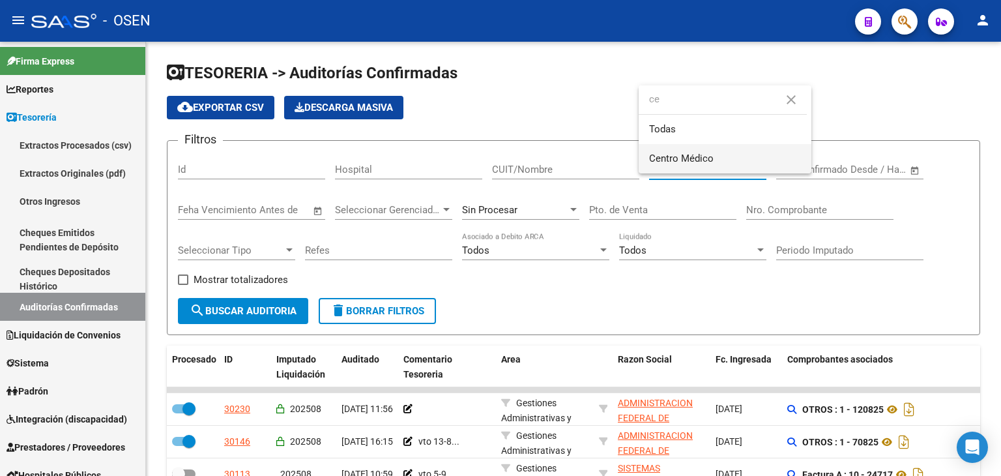
type input "ce"
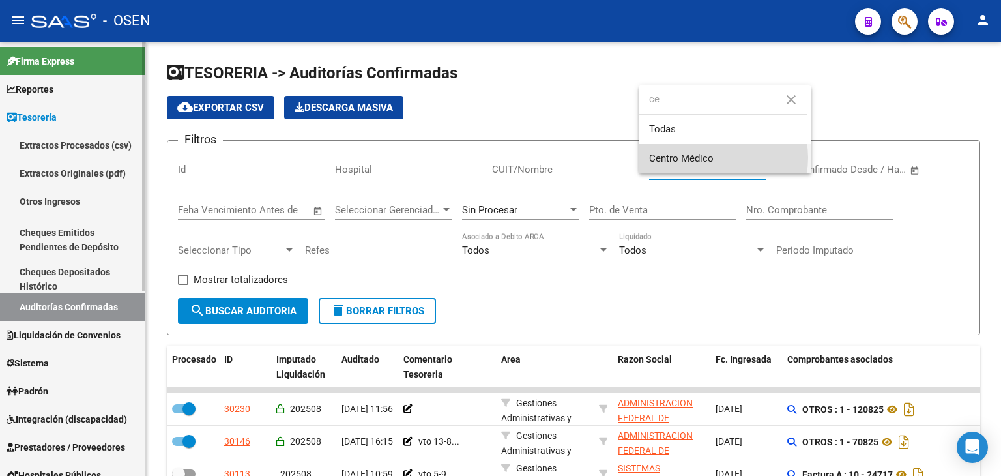
drag, startPoint x: 722, startPoint y: 158, endPoint x: 66, endPoint y: 269, distance: 665.4
click at [717, 159] on span "Centro Médico" at bounding box center [725, 158] width 152 height 29
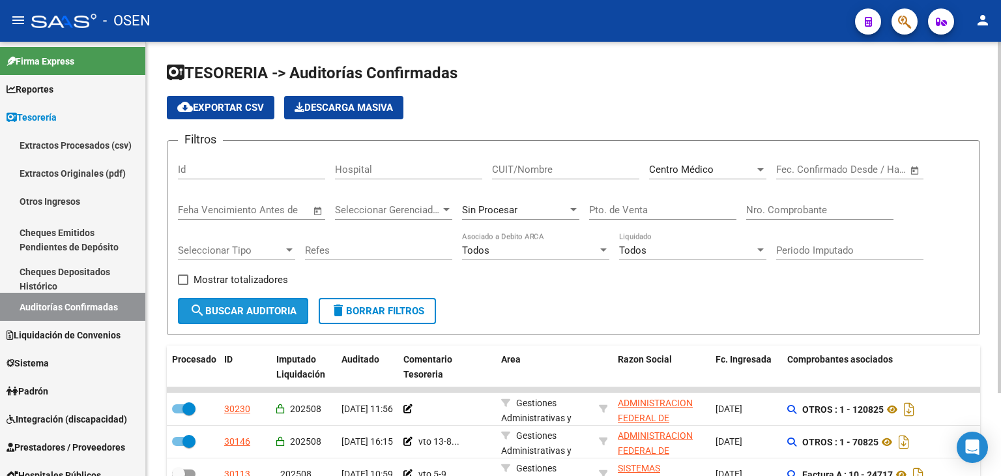
drag, startPoint x: 177, startPoint y: 316, endPoint x: 216, endPoint y: 313, distance: 39.2
click at [178, 316] on button "search Buscar Auditoria" at bounding box center [243, 311] width 130 height 26
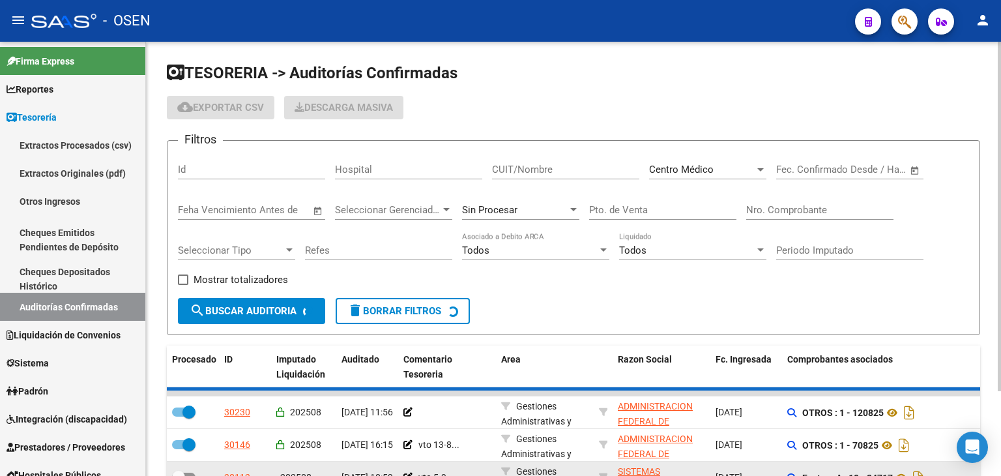
checkbox input "false"
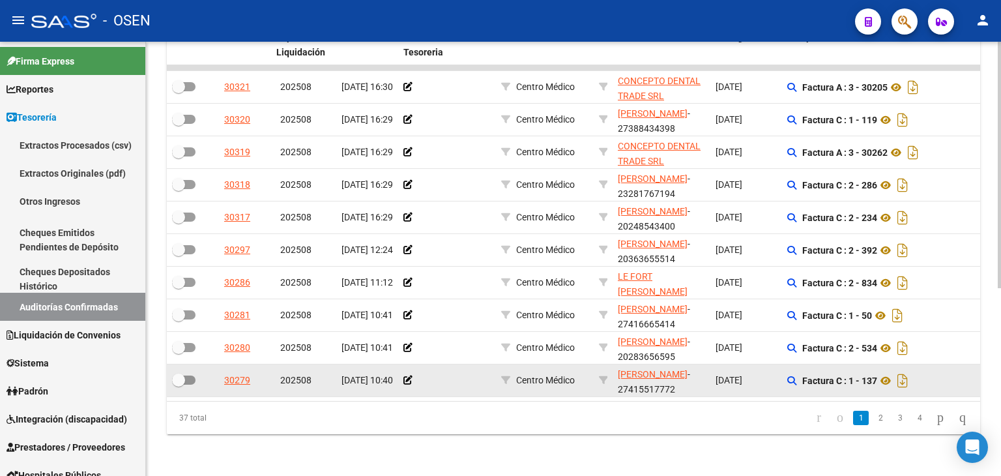
scroll to position [330, 0]
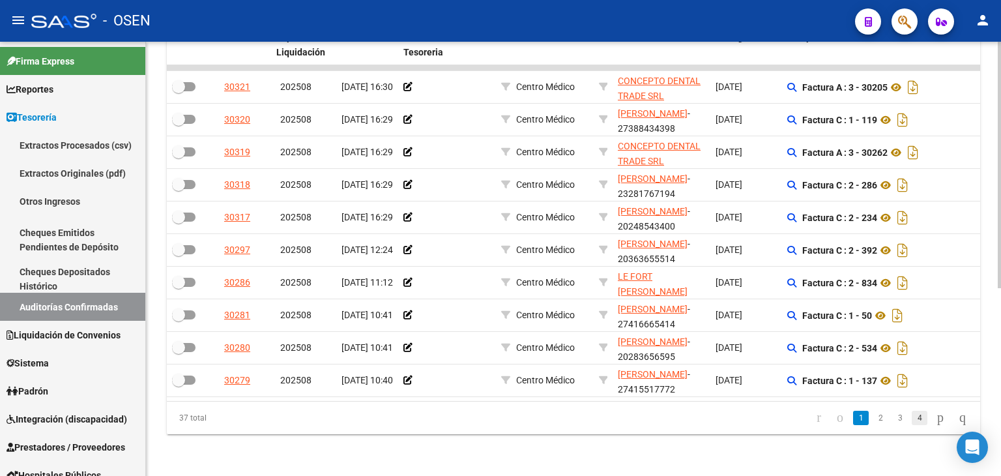
click at [911, 421] on link "4" at bounding box center [919, 417] width 16 height 14
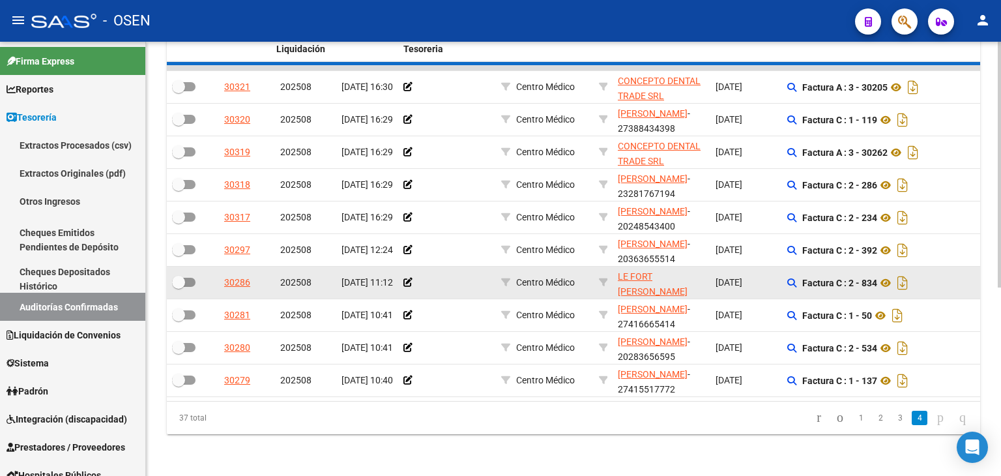
scroll to position [232, 0]
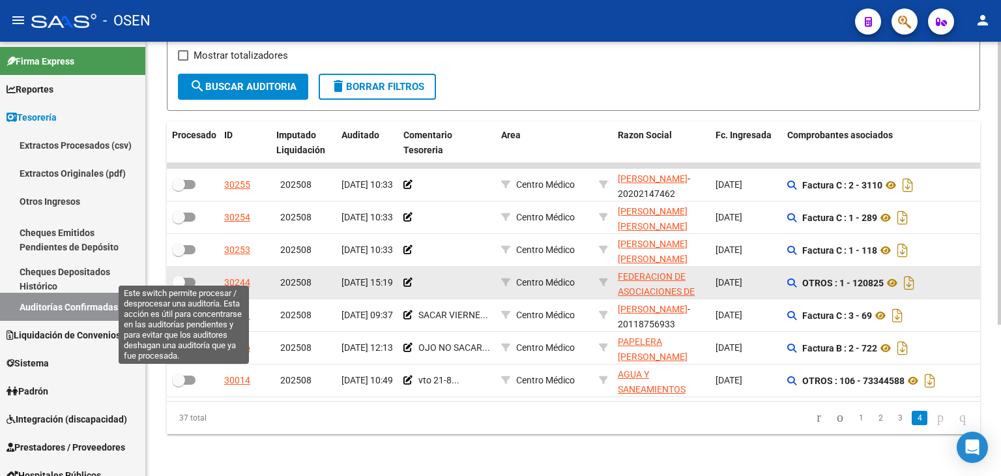
click at [185, 278] on span at bounding box center [183, 282] width 23 height 9
click at [178, 287] on input "checkbox" at bounding box center [178, 287] width 1 height 1
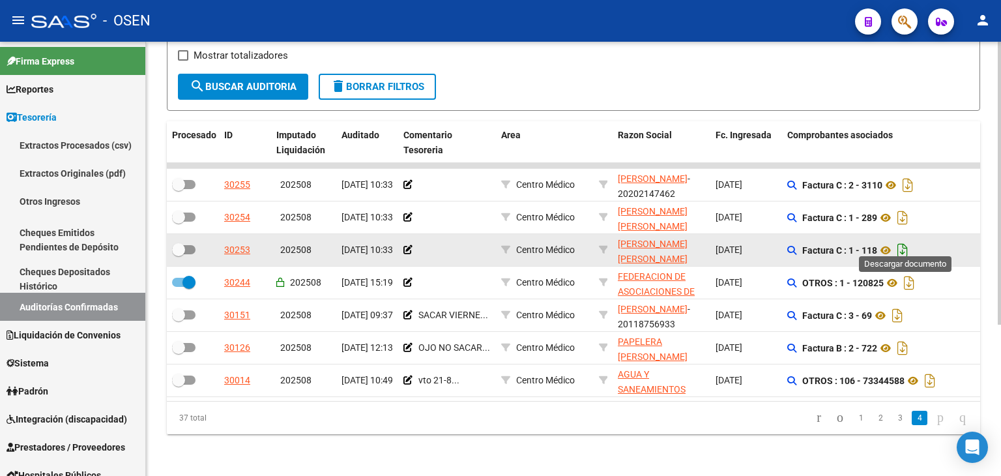
click at [907, 246] on icon "Descargar documento" at bounding box center [902, 250] width 17 height 21
click at [576, 93] on form "Filtros Id Hospital CUIT/Nombre Centro Médico Seleccionar Area Start date – End…" at bounding box center [573, 13] width 813 height 195
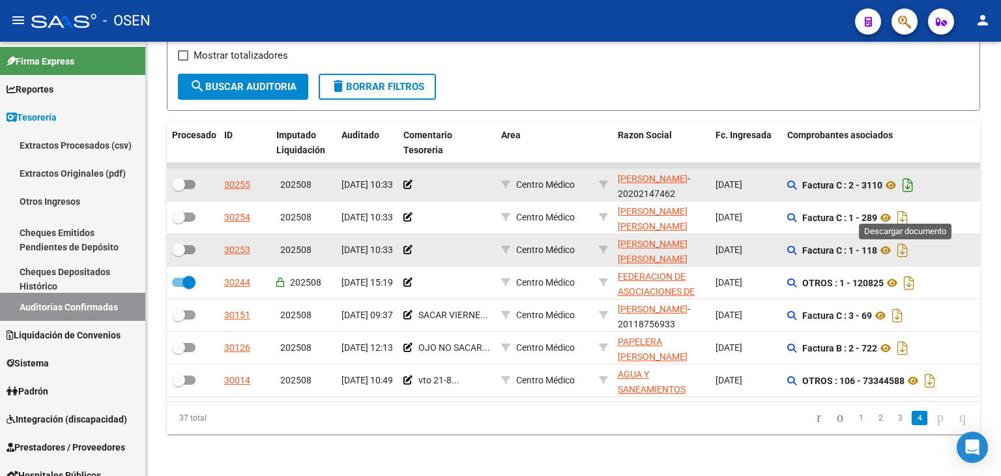
drag, startPoint x: 904, startPoint y: 207, endPoint x: 914, endPoint y: 176, distance: 33.0
click at [903, 207] on icon "Descargar documento" at bounding box center [902, 217] width 17 height 21
click at [910, 177] on icon "Descargar documento" at bounding box center [907, 185] width 17 height 21
click at [892, 423] on link "3" at bounding box center [900, 417] width 16 height 14
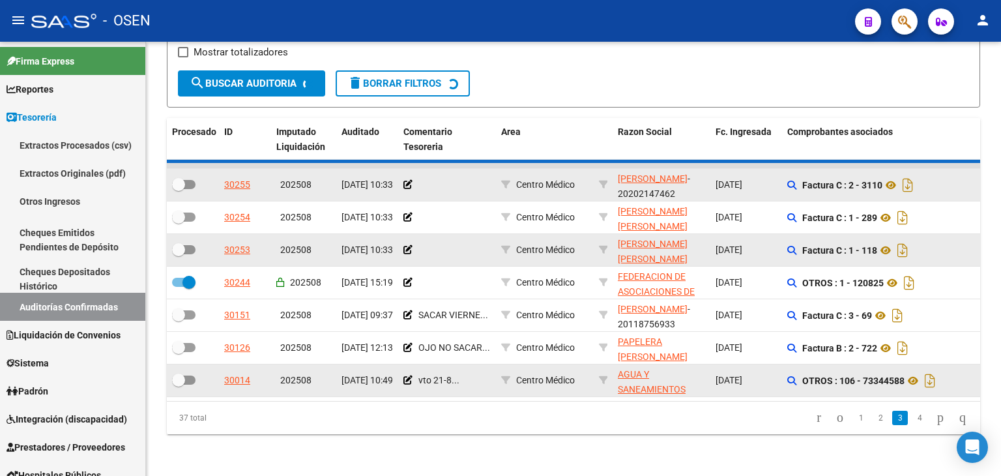
checkbox input "false"
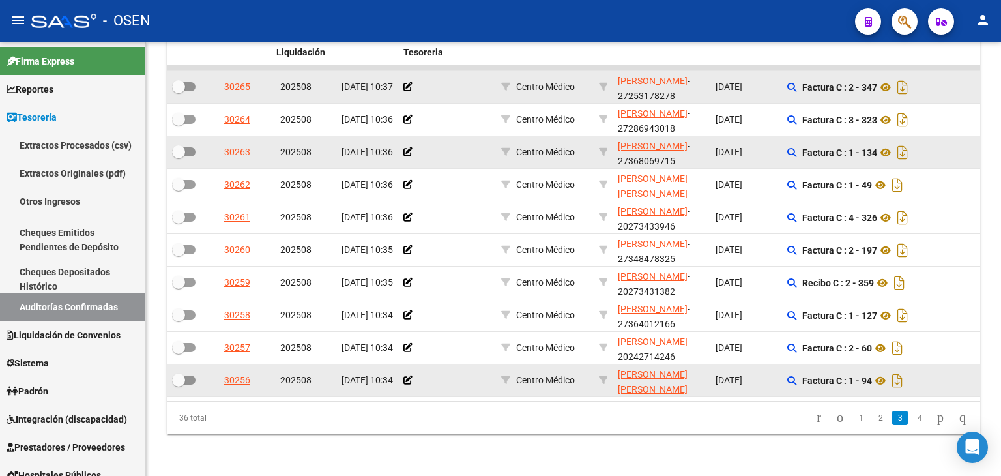
scroll to position [330, 0]
click at [906, 373] on icon "Descargar documento" at bounding box center [897, 380] width 17 height 21
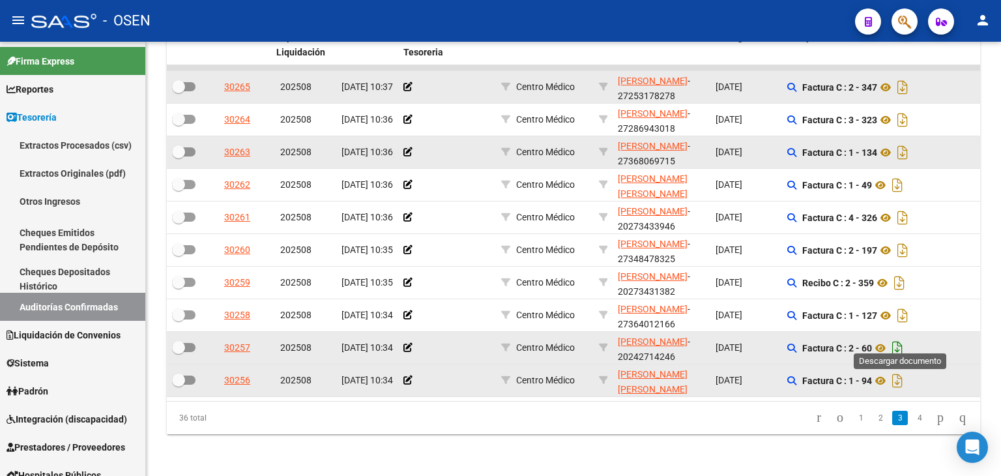
click at [904, 339] on icon "Descargar documento" at bounding box center [897, 347] width 17 height 21
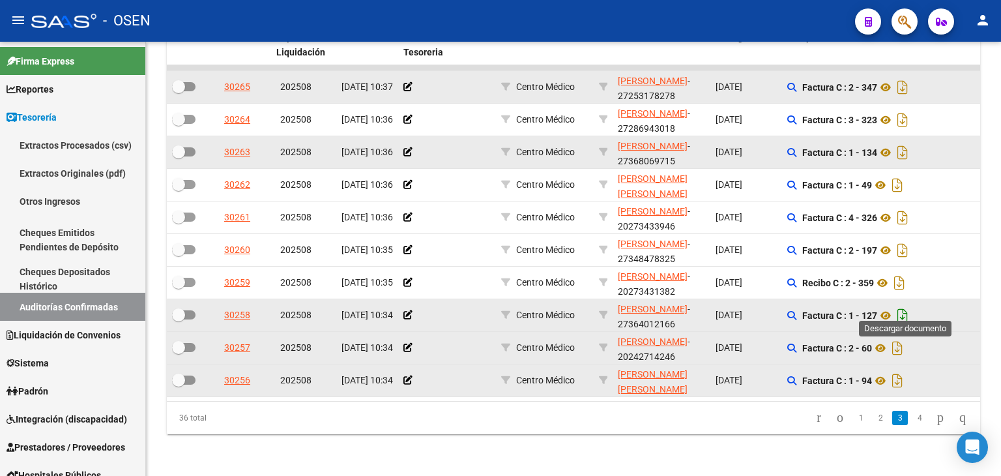
click at [907, 305] on icon "Descargar documento" at bounding box center [902, 315] width 17 height 21
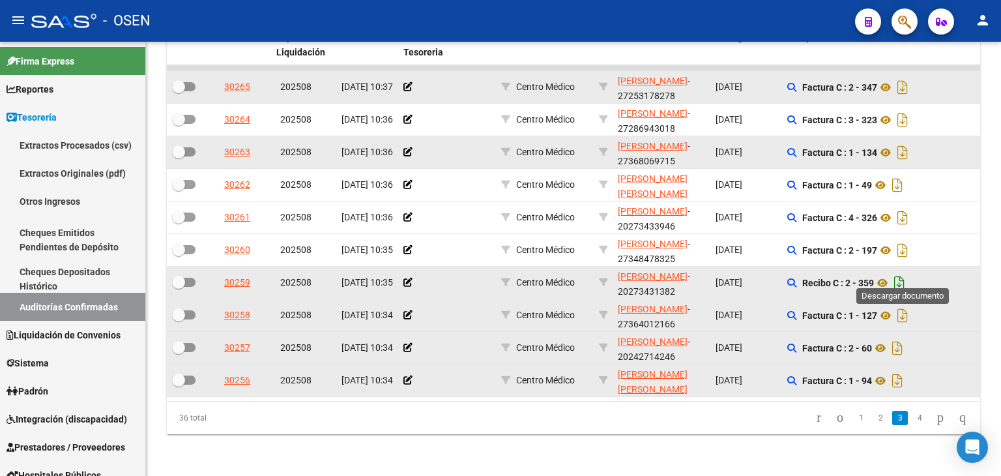
click at [901, 274] on icon "Descargar documento" at bounding box center [899, 282] width 17 height 21
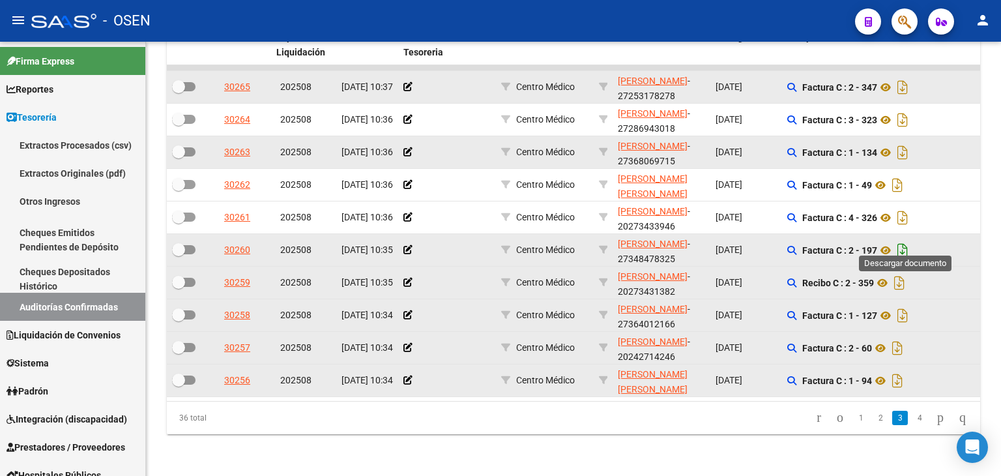
click at [908, 240] on icon "Descargar documento" at bounding box center [902, 250] width 17 height 21
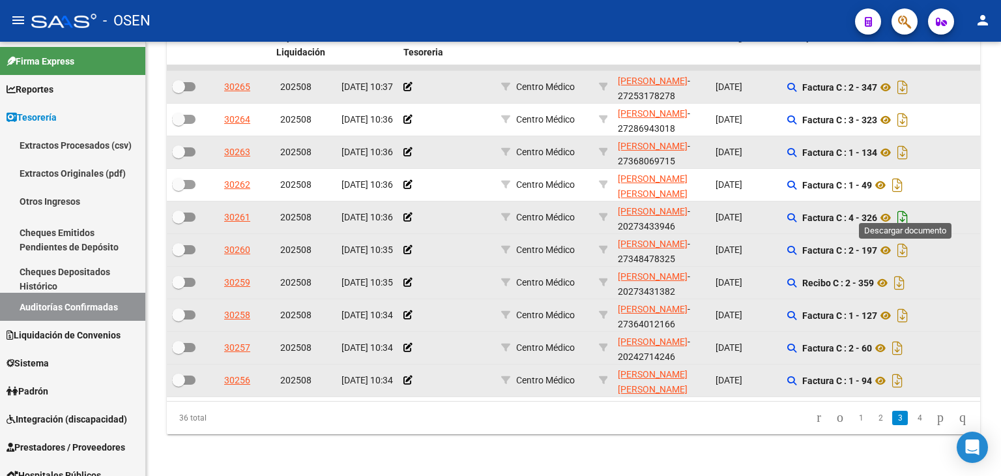
click at [905, 207] on icon "Descargar documento" at bounding box center [902, 217] width 17 height 21
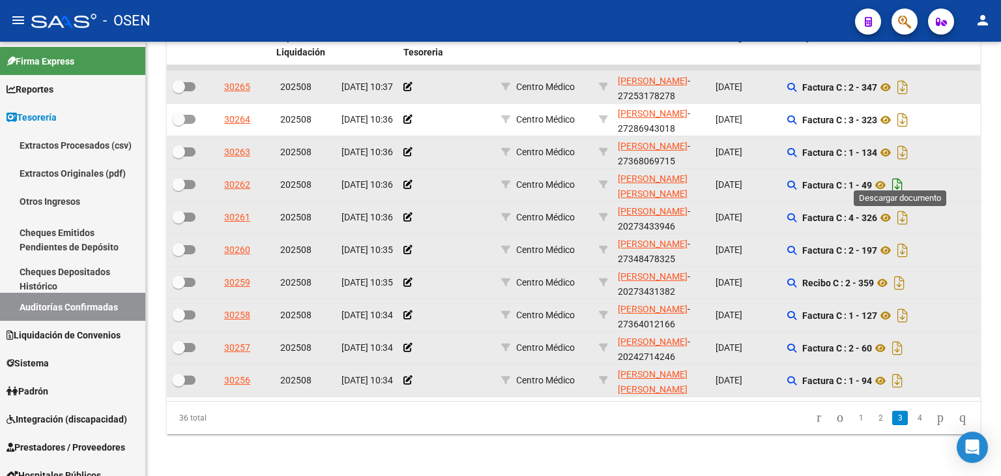
click at [900, 177] on icon "Descargar documento" at bounding box center [897, 185] width 17 height 21
click at [909, 143] on icon "Descargar documento" at bounding box center [902, 152] width 17 height 21
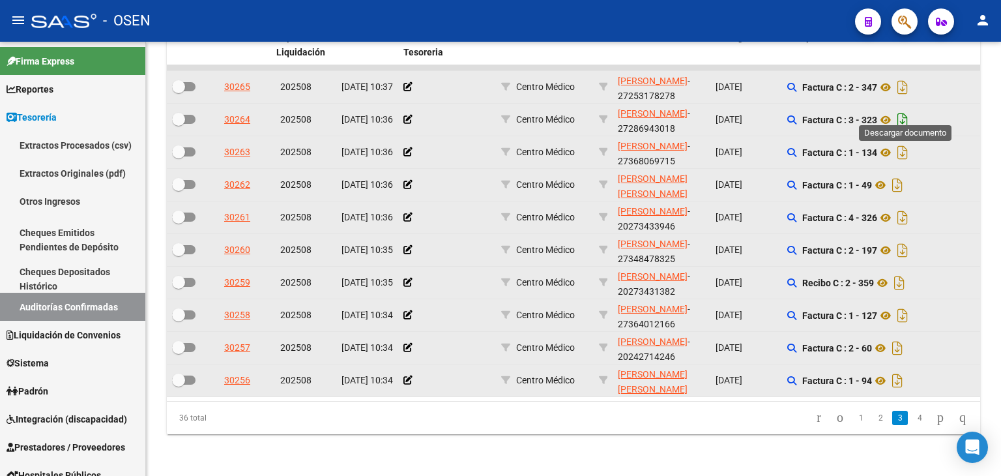
click at [909, 111] on icon "Descargar documento" at bounding box center [902, 119] width 17 height 21
click at [902, 77] on icon "Descargar documento" at bounding box center [902, 87] width 17 height 21
click at [872, 418] on link "2" at bounding box center [880, 417] width 16 height 14
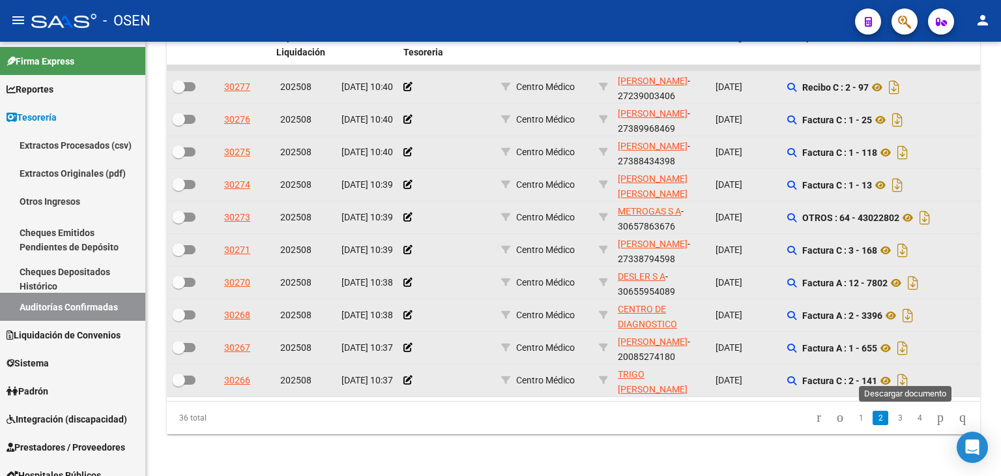
drag, startPoint x: 906, startPoint y: 372, endPoint x: 909, endPoint y: 354, distance: 18.5
click at [906, 373] on icon "Descargar documento" at bounding box center [902, 380] width 17 height 21
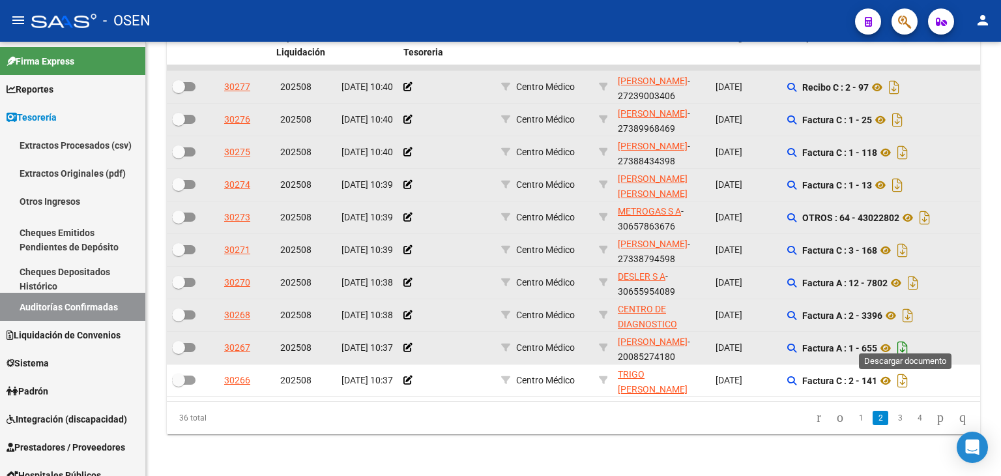
click at [907, 337] on icon "Descargar documento" at bounding box center [902, 347] width 17 height 21
click at [913, 305] on icon "Descargar documento" at bounding box center [907, 315] width 17 height 21
click at [917, 274] on icon "Descargar documento" at bounding box center [912, 282] width 17 height 21
click at [904, 240] on icon "Descargar documento" at bounding box center [902, 250] width 17 height 21
click at [929, 210] on icon "Descargar documento" at bounding box center [924, 217] width 17 height 21
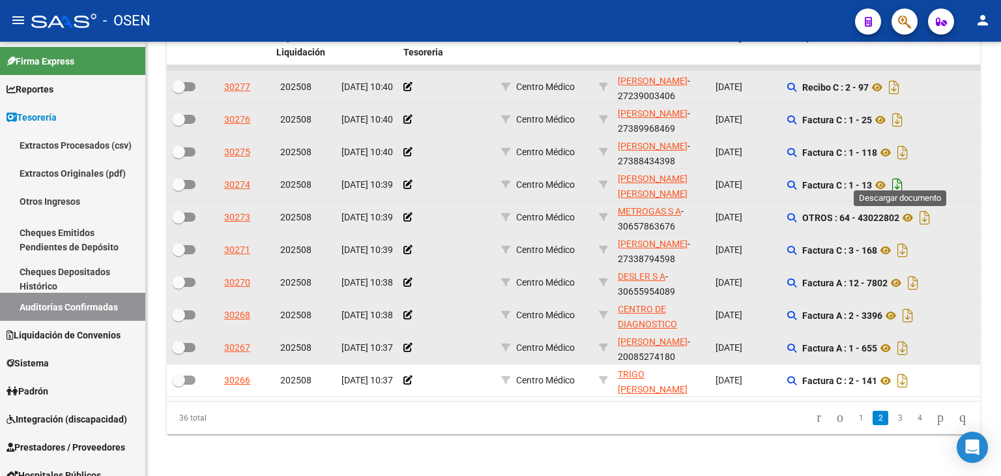
click at [899, 175] on icon "Descargar documento" at bounding box center [897, 185] width 17 height 21
click at [902, 142] on icon "Descargar documento" at bounding box center [902, 152] width 17 height 21
click at [903, 109] on icon "Descargar documento" at bounding box center [897, 119] width 17 height 21
click at [898, 77] on icon "Descargar documento" at bounding box center [893, 87] width 17 height 21
click at [853, 416] on link "1" at bounding box center [861, 417] width 16 height 14
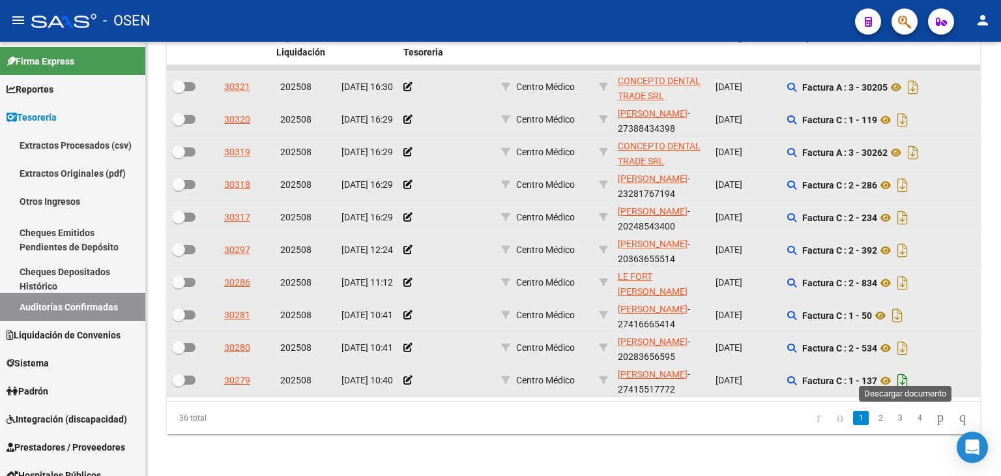
click at [909, 370] on icon "Descargar documento" at bounding box center [902, 380] width 17 height 21
click at [909, 342] on icon "Descargar documento" at bounding box center [902, 347] width 17 height 21
click at [899, 307] on icon "Descargar documento" at bounding box center [897, 315] width 17 height 21
click at [909, 272] on icon "Descargar documento" at bounding box center [902, 282] width 17 height 21
click at [908, 240] on icon "Descargar documento" at bounding box center [902, 250] width 17 height 21
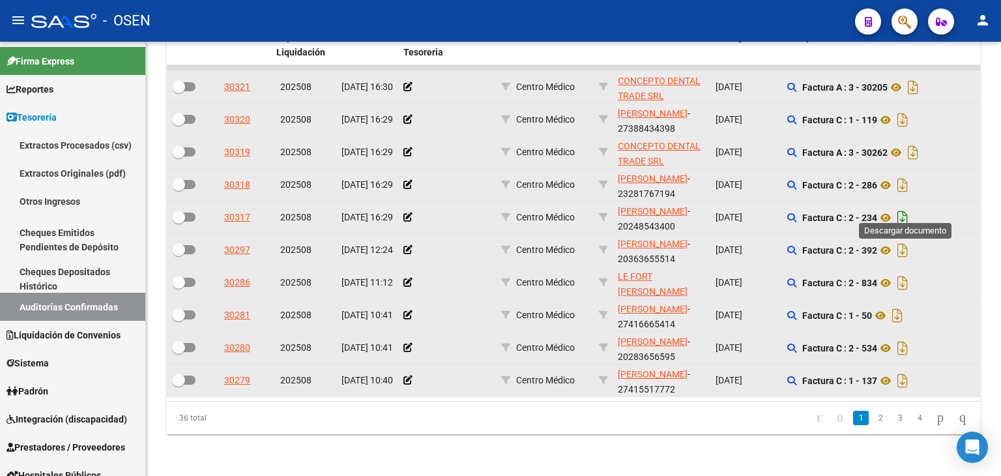
click at [907, 207] on icon "Descargar documento" at bounding box center [902, 217] width 17 height 21
click at [962, 175] on div "Factura C : 2 - 286" at bounding box center [879, 185] width 185 height 21
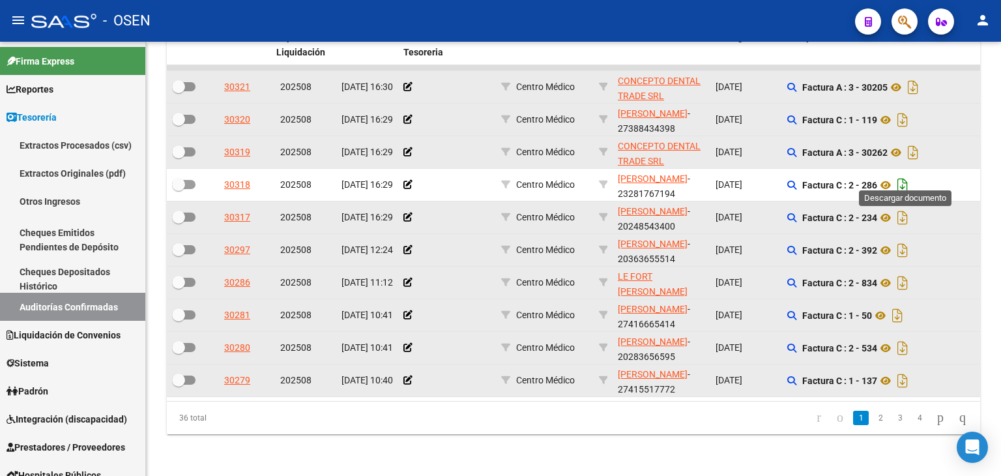
click at [907, 175] on icon "Descargar documento" at bounding box center [902, 185] width 17 height 21
click at [916, 142] on icon "Descargar documento" at bounding box center [912, 152] width 17 height 21
click at [904, 113] on icon "Descargar documento" at bounding box center [902, 119] width 17 height 21
click at [917, 78] on icon "Descargar documento" at bounding box center [912, 87] width 17 height 21
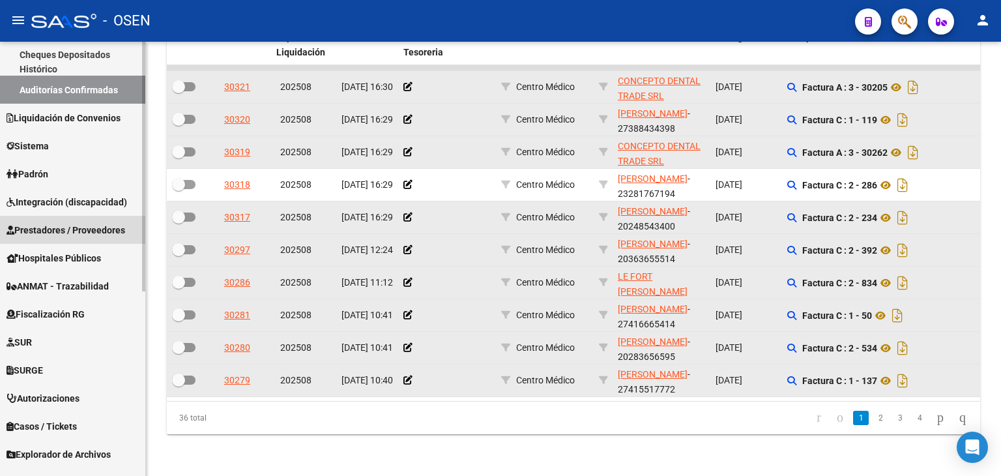
click at [57, 221] on link "Prestadores / Proveedores" at bounding box center [72, 230] width 145 height 28
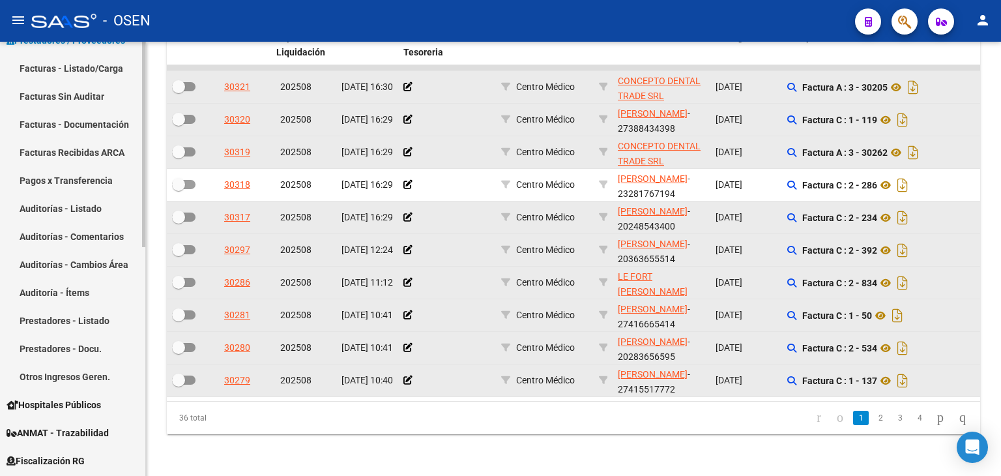
scroll to position [214, 0]
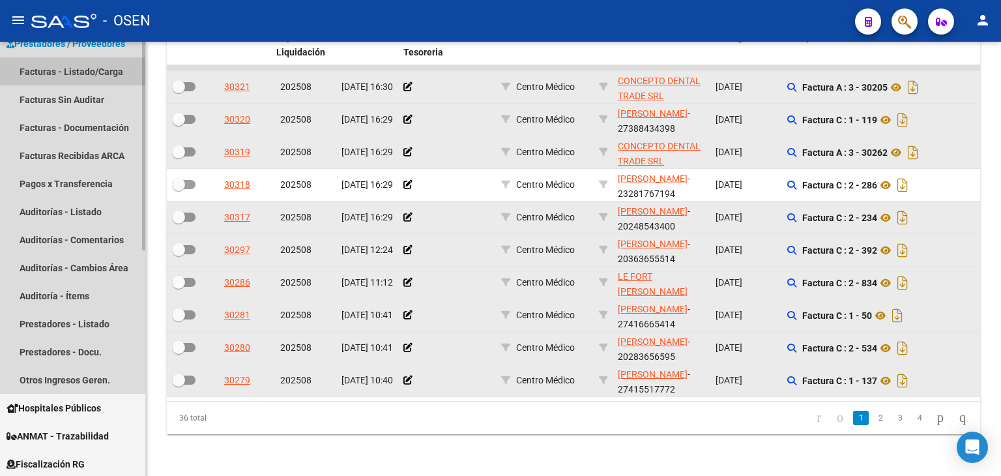
click at [89, 79] on link "Facturas - Listado/Carga" at bounding box center [72, 71] width 145 height 28
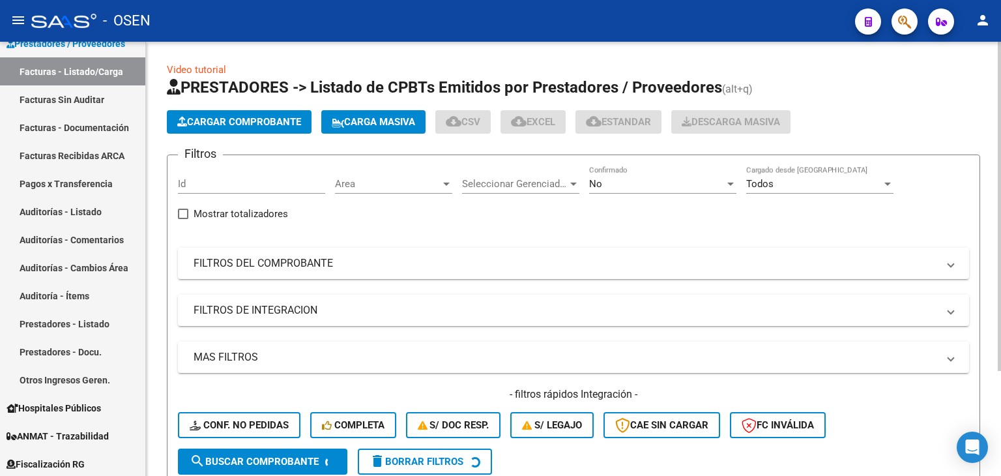
click at [383, 185] on span "Area" at bounding box center [388, 184] width 106 height 12
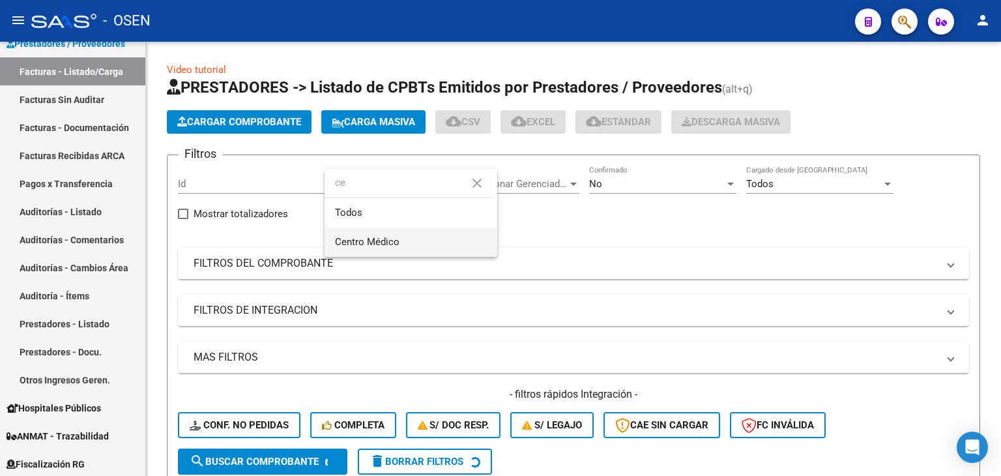
type input "ce"
click at [397, 234] on span "Centro Médico" at bounding box center [411, 241] width 152 height 29
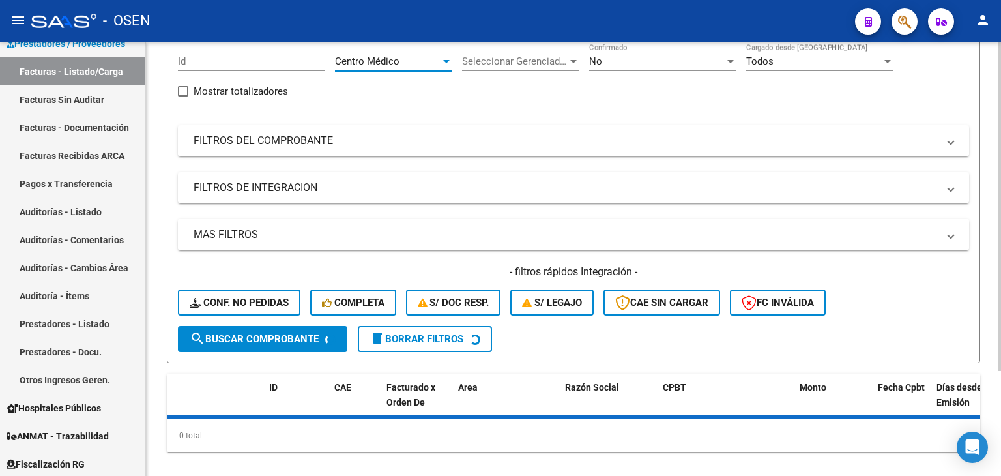
scroll to position [138, 0]
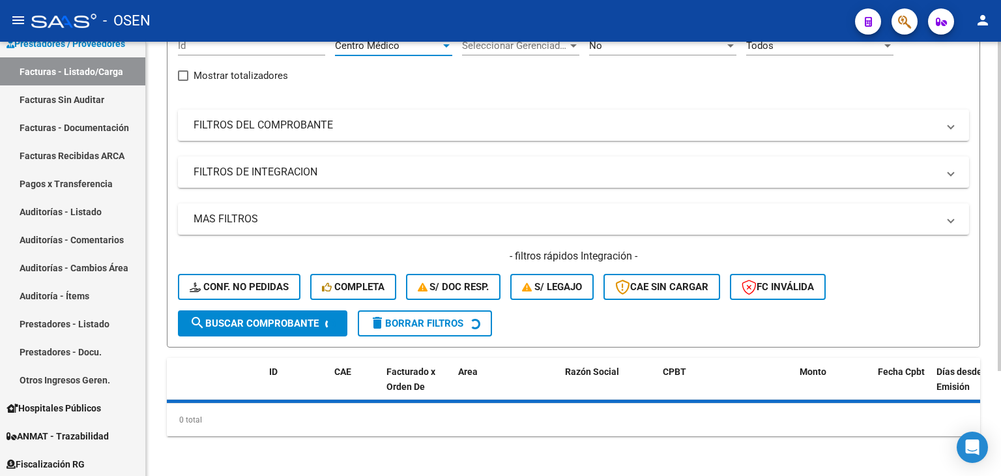
click at [298, 307] on div "- filtros rápidos Integración - Conf. no pedidas Completa S/ Doc Resp. S/ legaj…" at bounding box center [573, 279] width 791 height 61
click at [322, 324] on button "search Buscar Comprobante" at bounding box center [262, 323] width 169 height 26
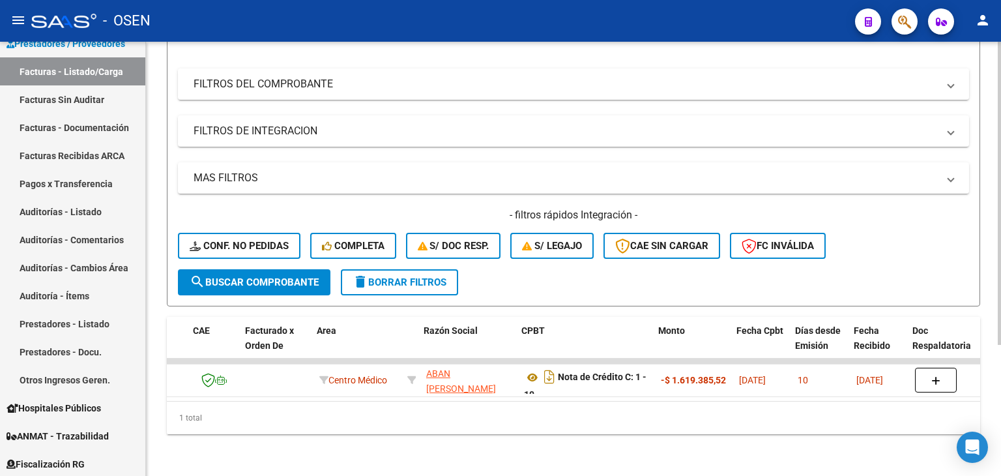
scroll to position [0, 122]
drag, startPoint x: 573, startPoint y: 451, endPoint x: 576, endPoint y: 436, distance: 15.2
click at [573, 451] on div "Video tutorial PRESTADORES -> Listado de CPBTs Emitidos por Prestadores / Prove…" at bounding box center [573, 169] width 855 height 613
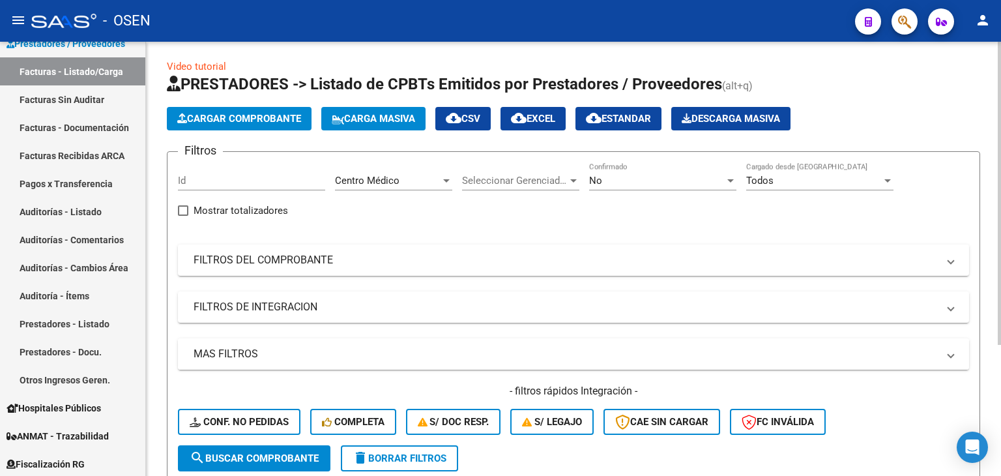
scroll to position [0, 0]
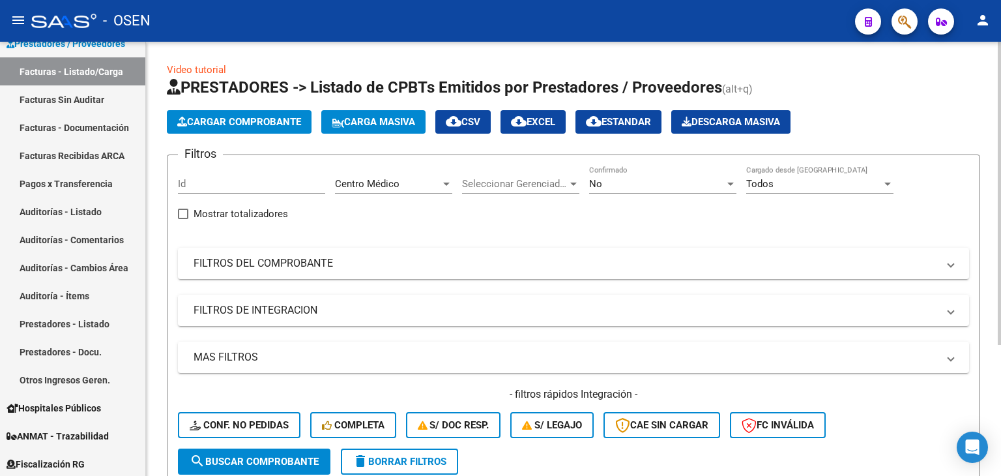
click at [664, 189] on div "No Confirmado" at bounding box center [662, 179] width 147 height 28
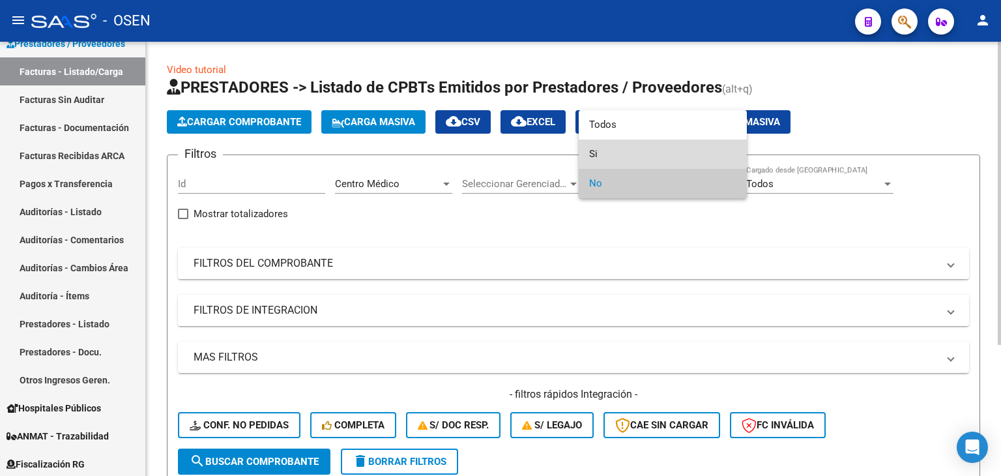
drag, startPoint x: 651, startPoint y: 162, endPoint x: 592, endPoint y: 186, distance: 63.8
click at [650, 162] on span "Si" at bounding box center [662, 153] width 147 height 29
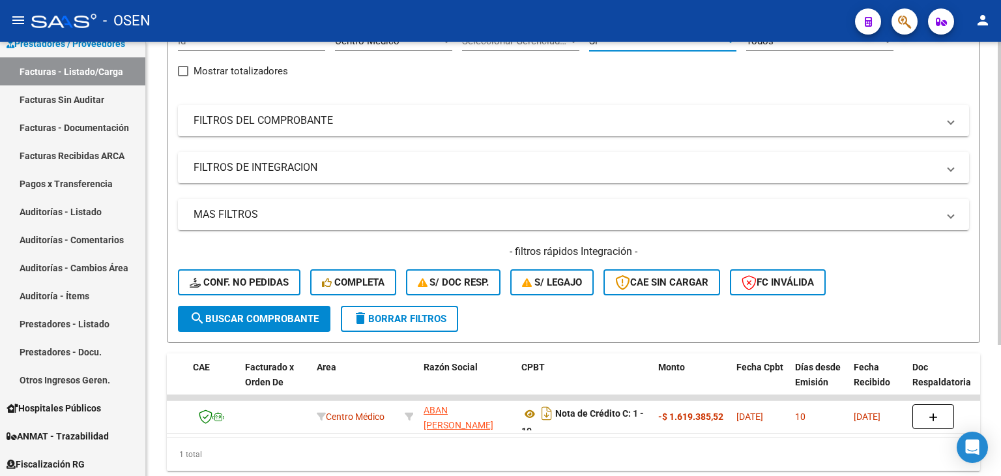
scroll to position [187, 0]
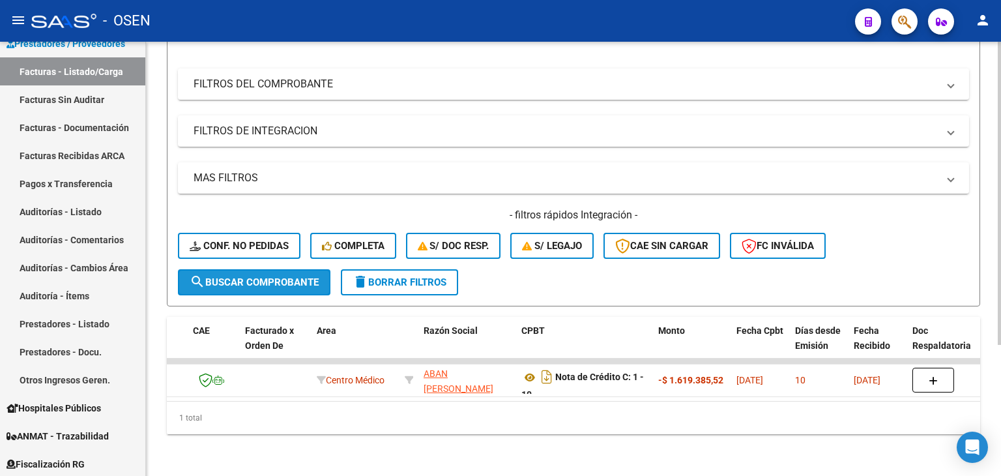
click at [250, 276] on span "search Buscar Comprobante" at bounding box center [254, 282] width 129 height 12
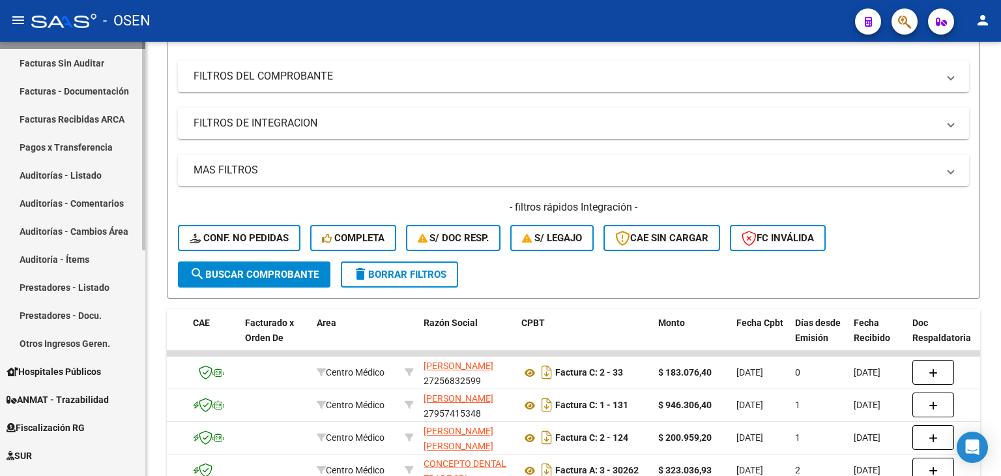
scroll to position [34, 0]
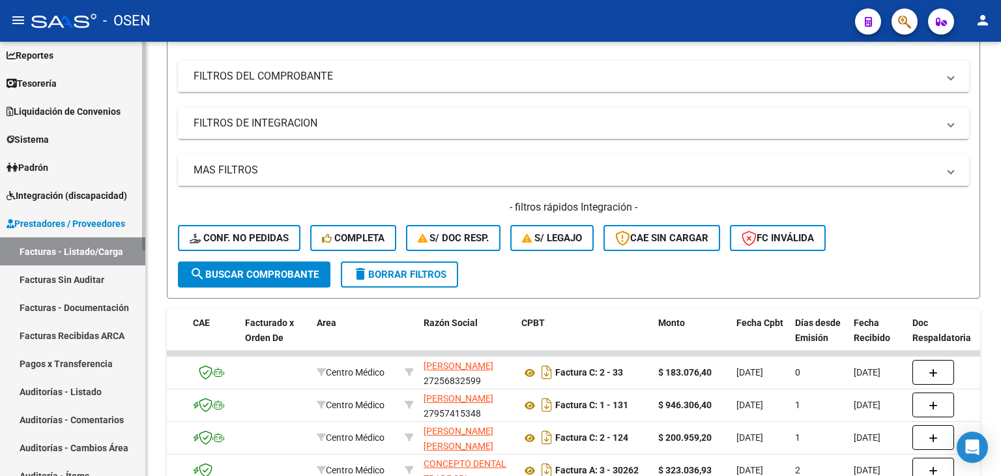
click at [91, 369] on link "Pagos x Transferencia" at bounding box center [72, 363] width 145 height 28
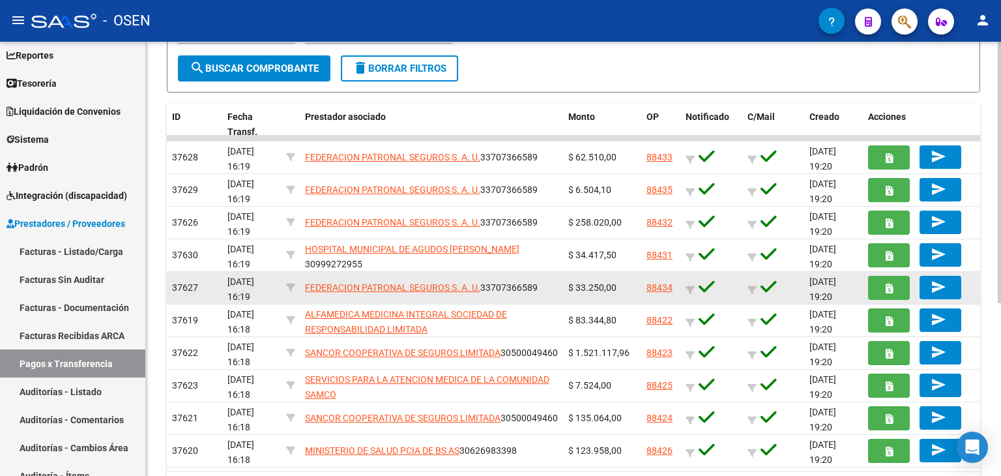
scroll to position [286, 0]
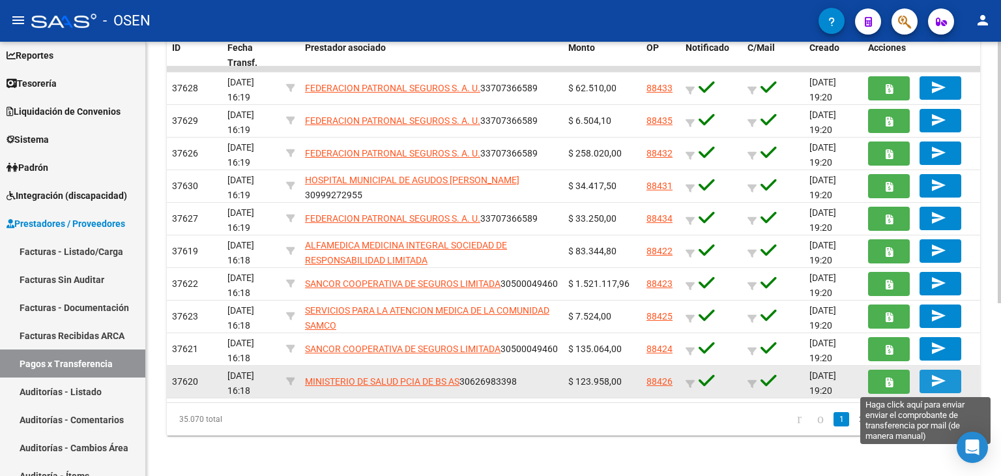
click at [928, 377] on button "send" at bounding box center [940, 380] width 42 height 23
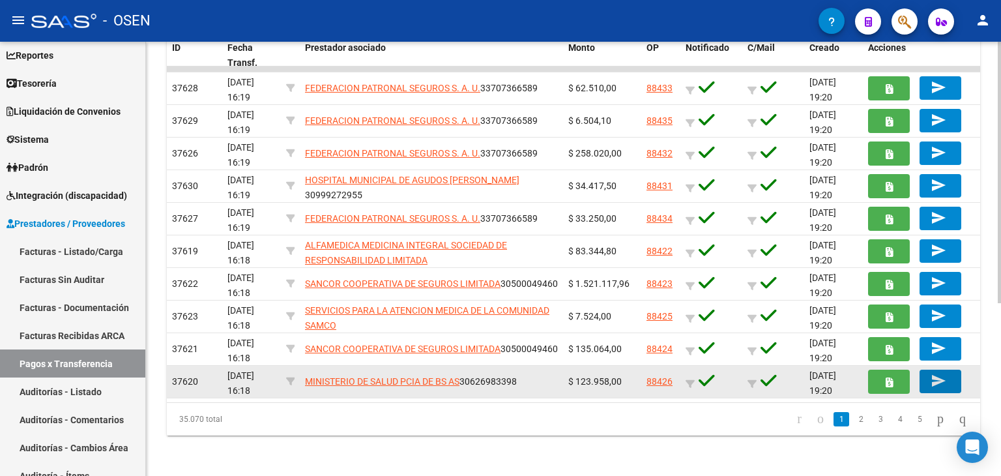
click at [667, 386] on div "88426" at bounding box center [660, 381] width 29 height 15
click at [664, 380] on link "88426" at bounding box center [659, 381] width 26 height 10
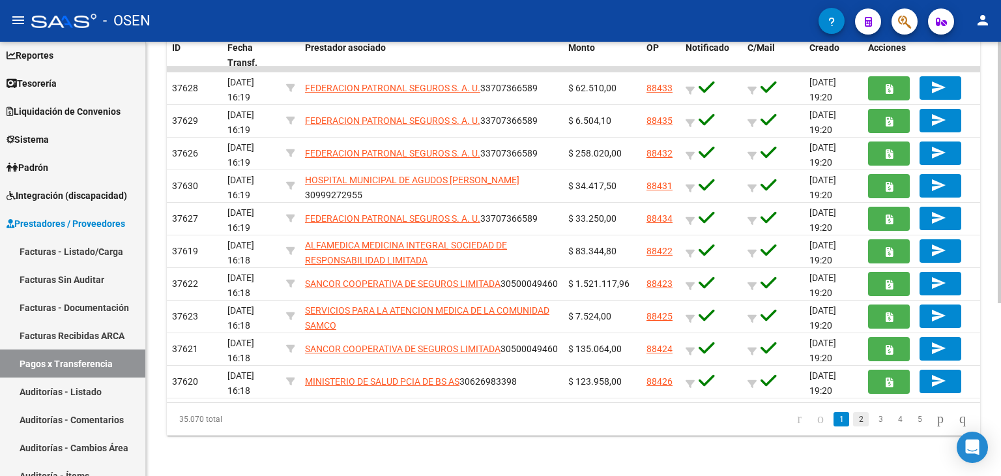
click at [853, 416] on link "2" at bounding box center [861, 419] width 16 height 14
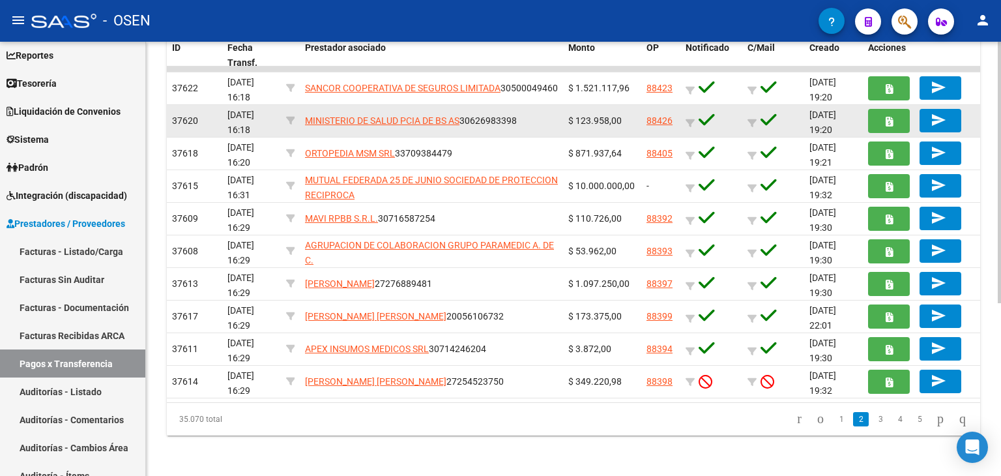
click at [668, 121] on link "88426" at bounding box center [659, 120] width 26 height 10
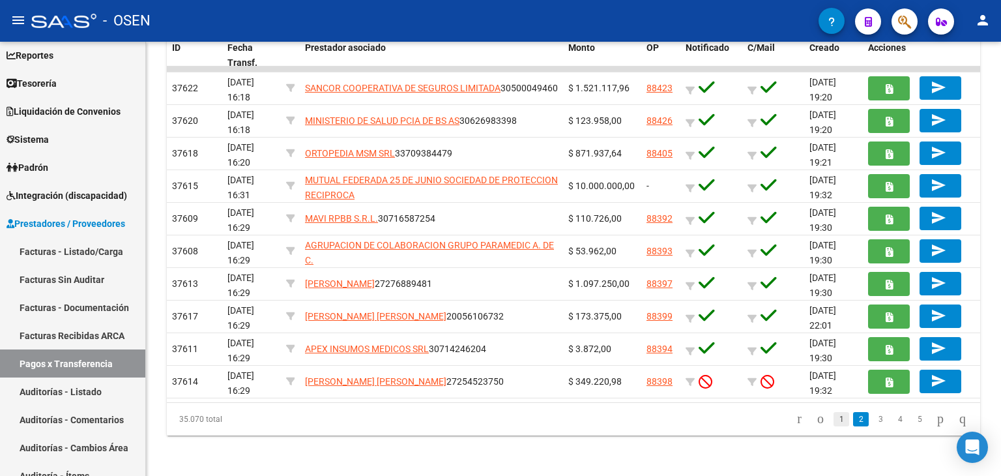
click at [833, 415] on link "1" at bounding box center [841, 419] width 16 height 14
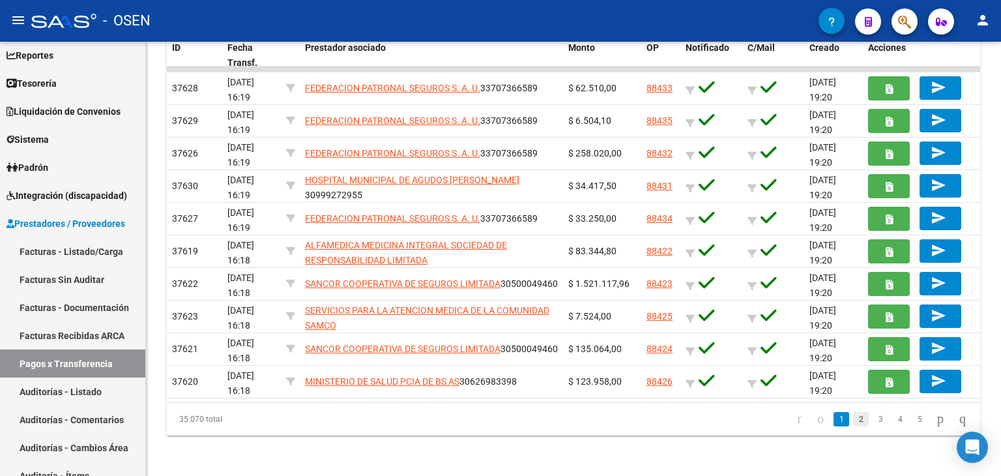
click at [853, 415] on link "2" at bounding box center [861, 419] width 16 height 14
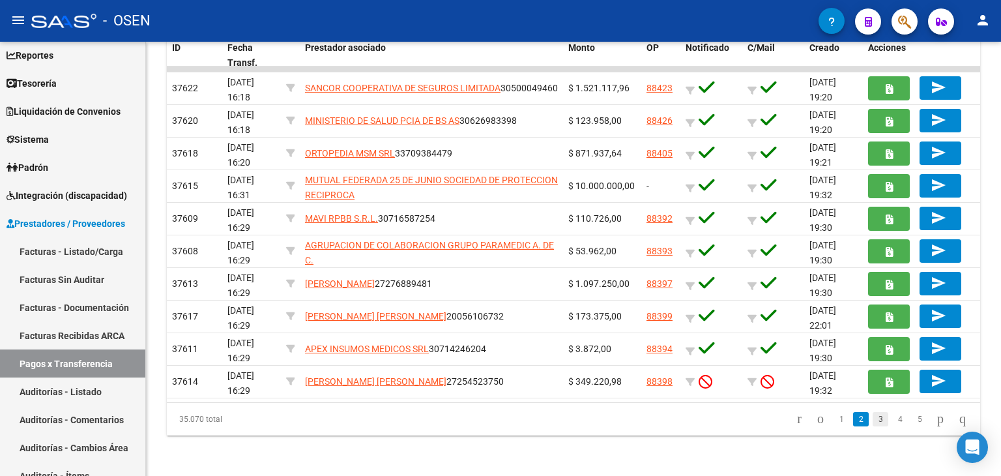
click at [872, 420] on link "3" at bounding box center [880, 419] width 16 height 14
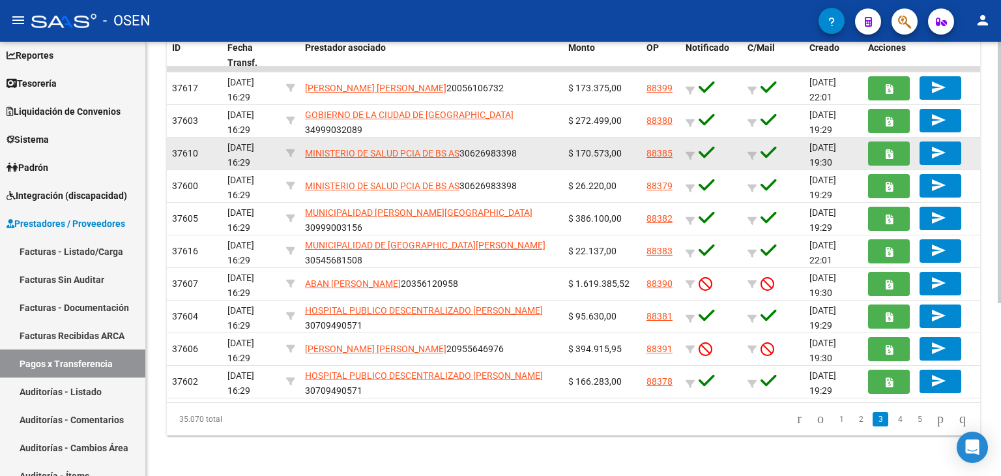
click at [652, 153] on link "88385" at bounding box center [659, 153] width 26 height 10
click at [657, 152] on link "88385" at bounding box center [659, 153] width 26 height 10
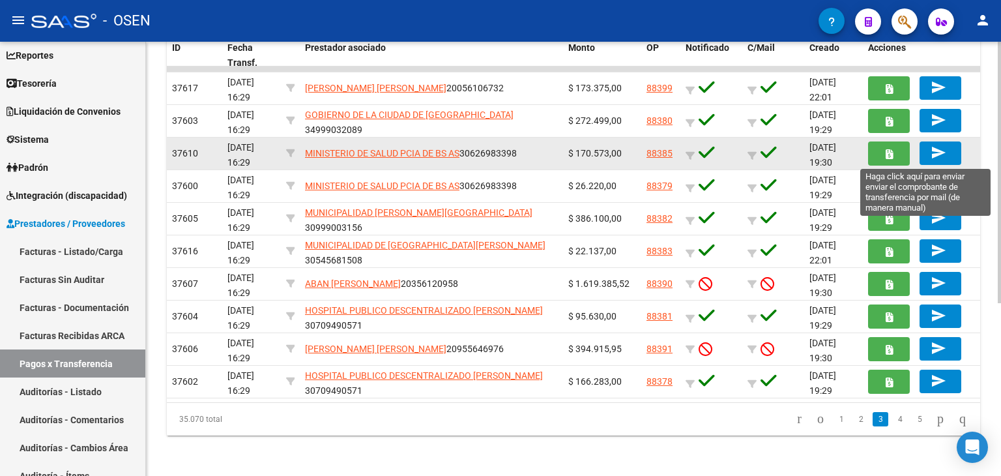
click at [937, 152] on mat-icon "send" at bounding box center [938, 153] width 16 height 16
click at [935, 152] on mat-icon "send" at bounding box center [938, 153] width 16 height 16
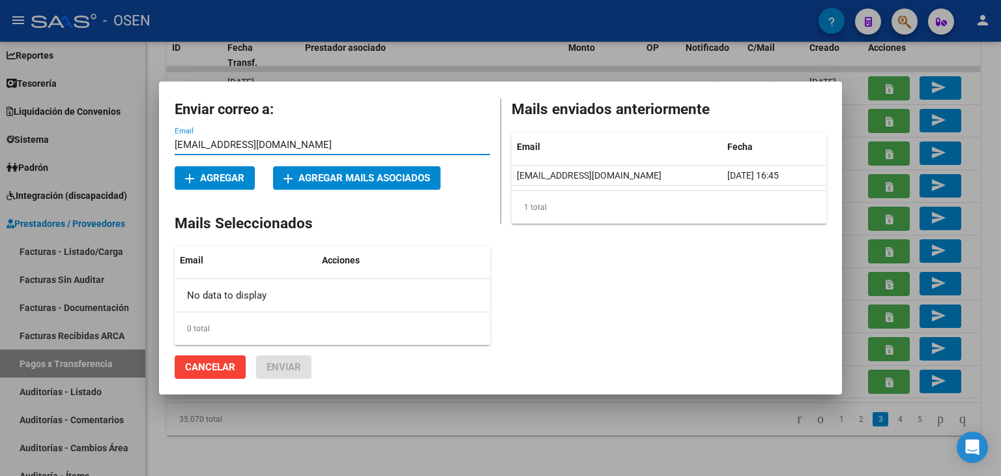
type input "[EMAIL_ADDRESS][DOMAIN_NAME]"
click at [318, 173] on span "add Agregar mails asociados" at bounding box center [356, 178] width 147 height 12
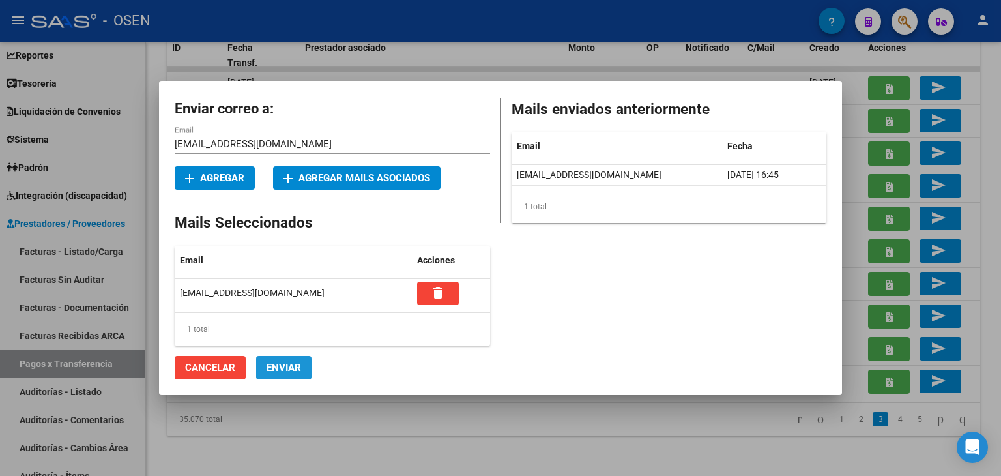
click at [293, 367] on span "Enviar" at bounding box center [283, 368] width 35 height 12
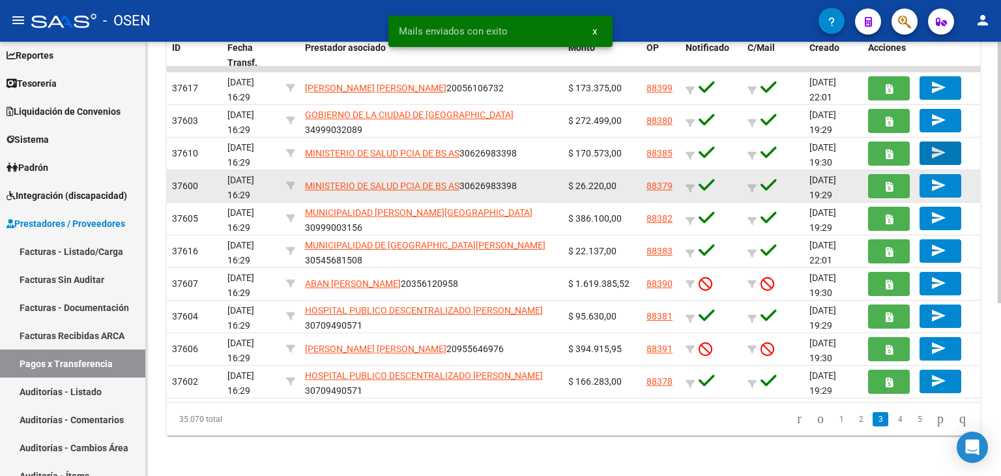
click at [653, 182] on link "88379" at bounding box center [659, 185] width 26 height 10
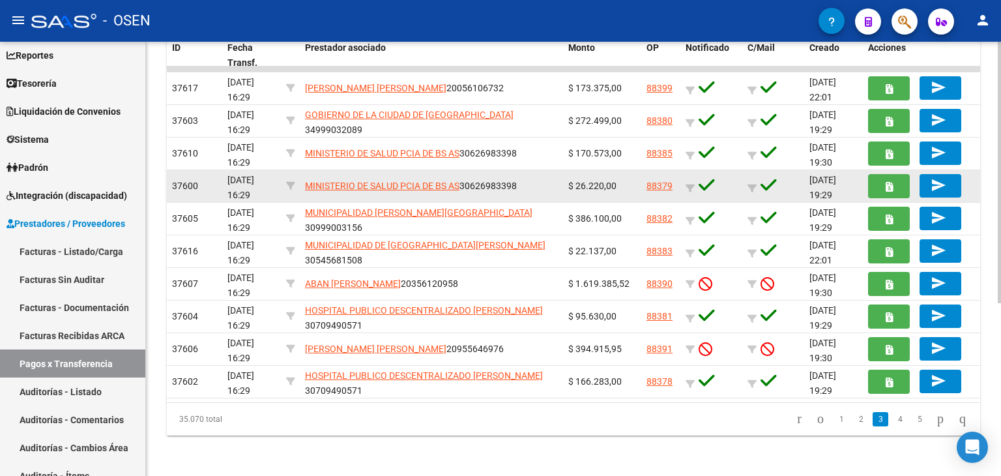
click at [670, 183] on link "88379" at bounding box center [659, 185] width 26 height 10
click at [665, 180] on link "88379" at bounding box center [659, 185] width 26 height 10
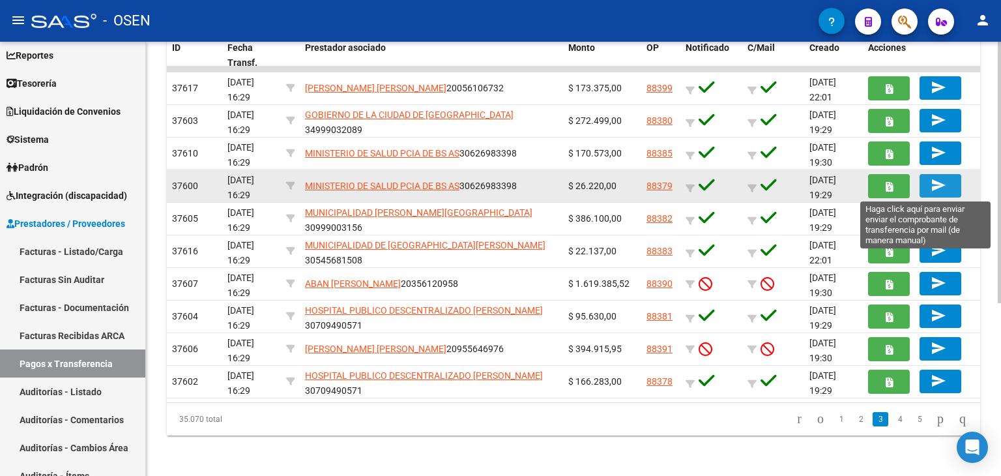
click at [926, 185] on button "send" at bounding box center [940, 185] width 42 height 23
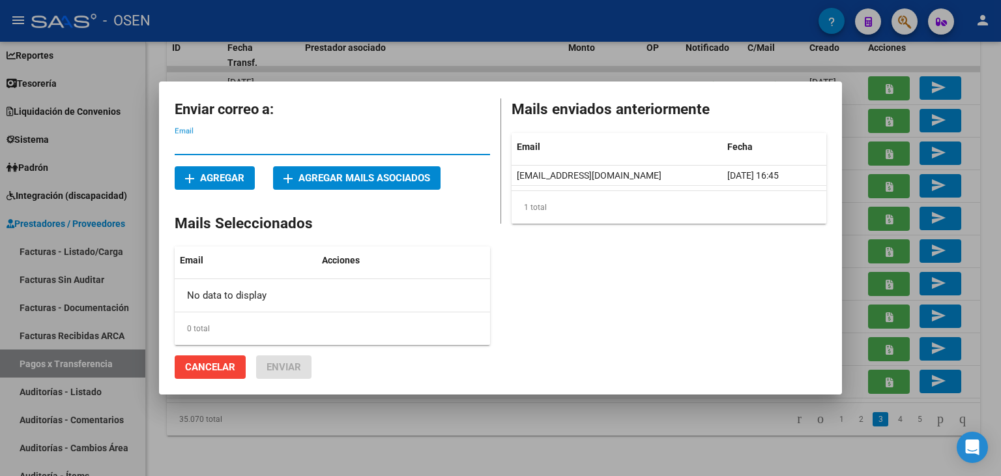
paste input "SAMO - HOSP EVITA <[EMAIL_ADDRESS][DOMAIN_NAME]>"
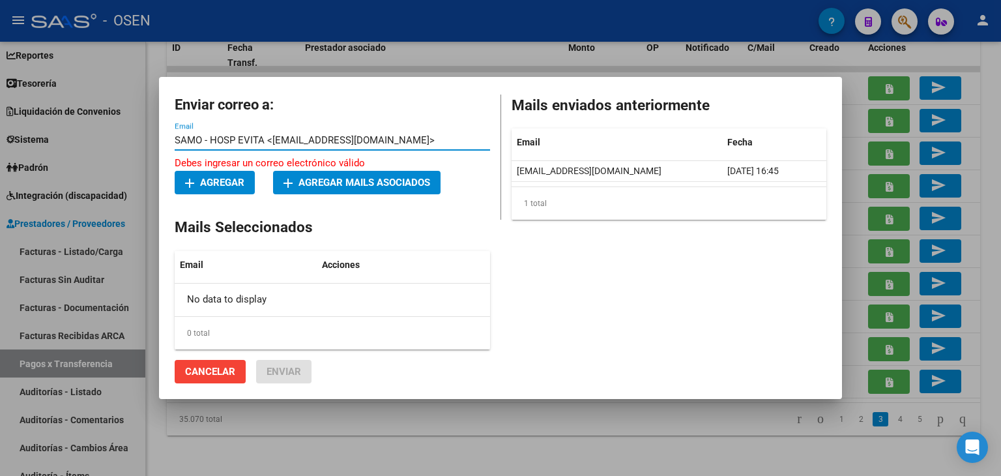
click at [268, 141] on input "SAMO - HOSP EVITA <[EMAIL_ADDRESS][DOMAIN_NAME]>" at bounding box center [332, 140] width 315 height 12
drag, startPoint x: 272, startPoint y: 142, endPoint x: 113, endPoint y: 152, distance: 159.9
click at [117, 154] on div "Enviar correo a: SAMO - HOSP EVITA <[EMAIL_ADDRESS][DOMAIN_NAME]> Email Debes i…" at bounding box center [500, 238] width 1001 height 476
click at [360, 146] on input "[EMAIL_ADDRESS][DOMAIN_NAME]>" at bounding box center [332, 140] width 315 height 12
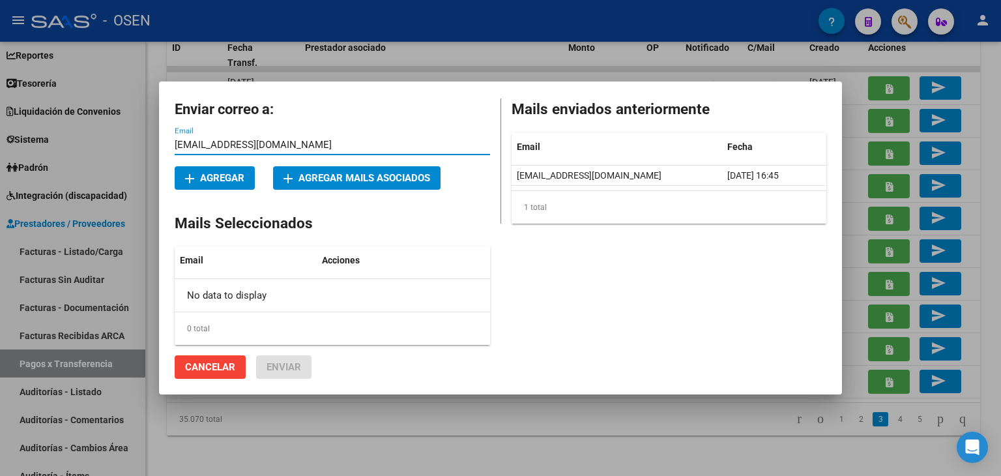
type input "[EMAIL_ADDRESS][DOMAIN_NAME]"
click at [229, 180] on span "add Agregar" at bounding box center [214, 178] width 59 height 12
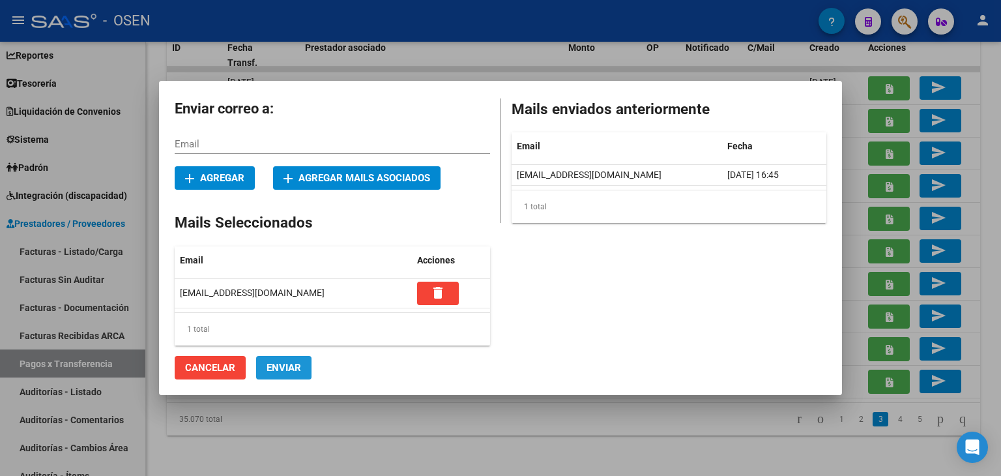
click at [296, 366] on span "Enviar" at bounding box center [283, 368] width 35 height 12
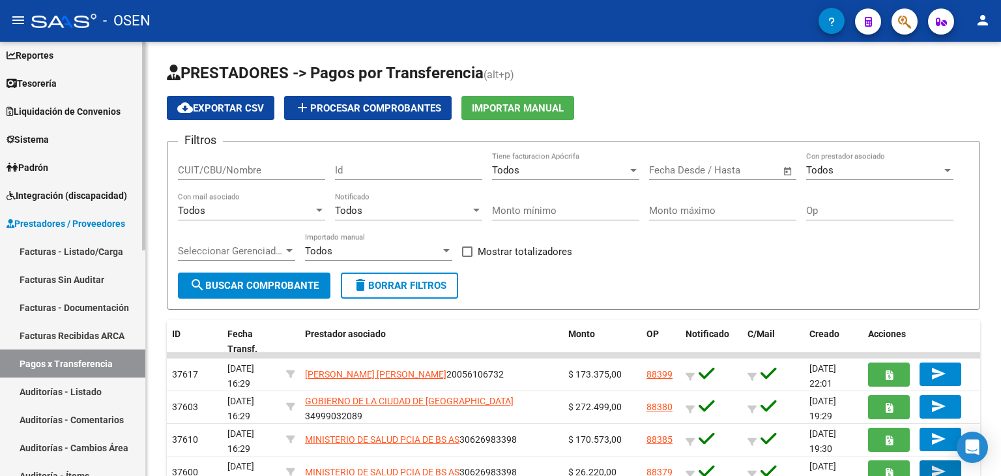
scroll to position [0, 0]
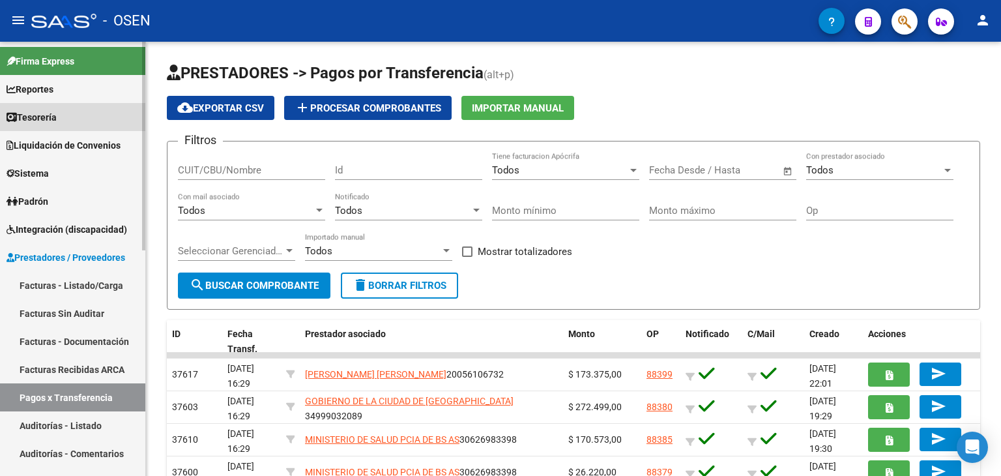
click at [93, 118] on link "Tesorería" at bounding box center [72, 117] width 145 height 28
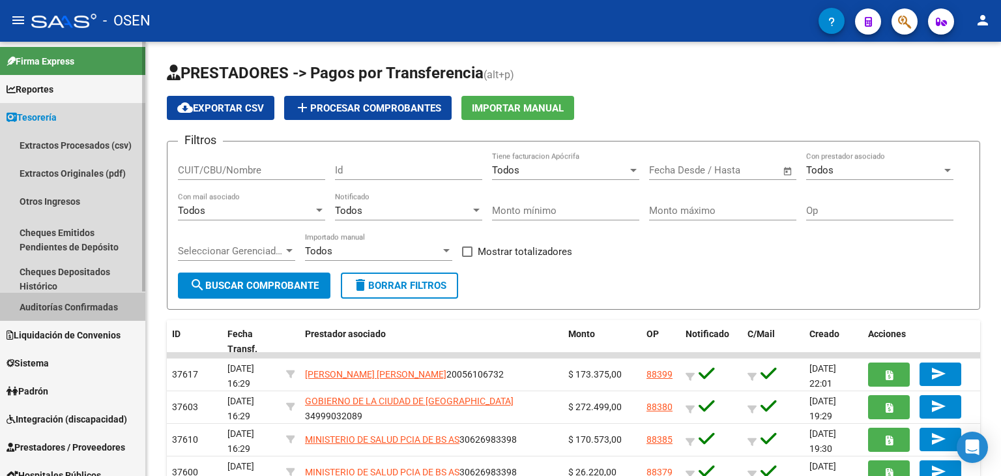
click at [99, 312] on link "Auditorías Confirmadas" at bounding box center [72, 307] width 145 height 28
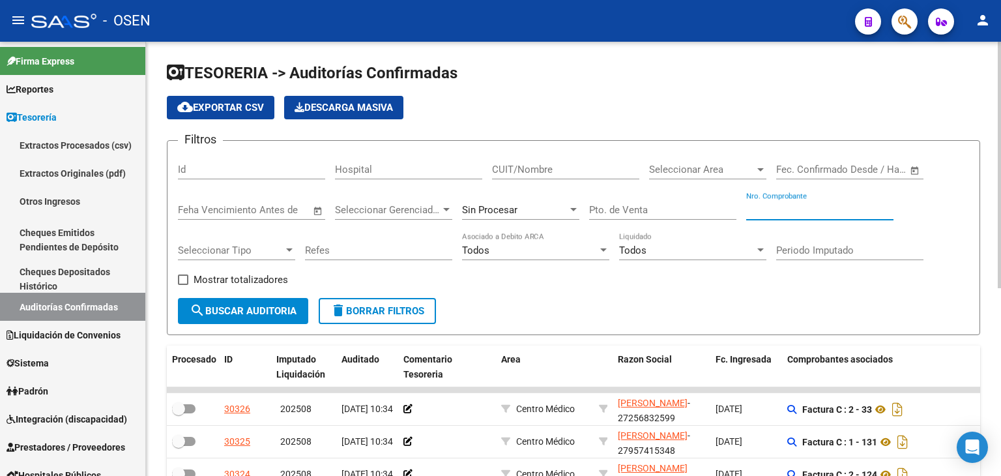
click at [803, 207] on input "Nro. Comprobante" at bounding box center [819, 210] width 147 height 12
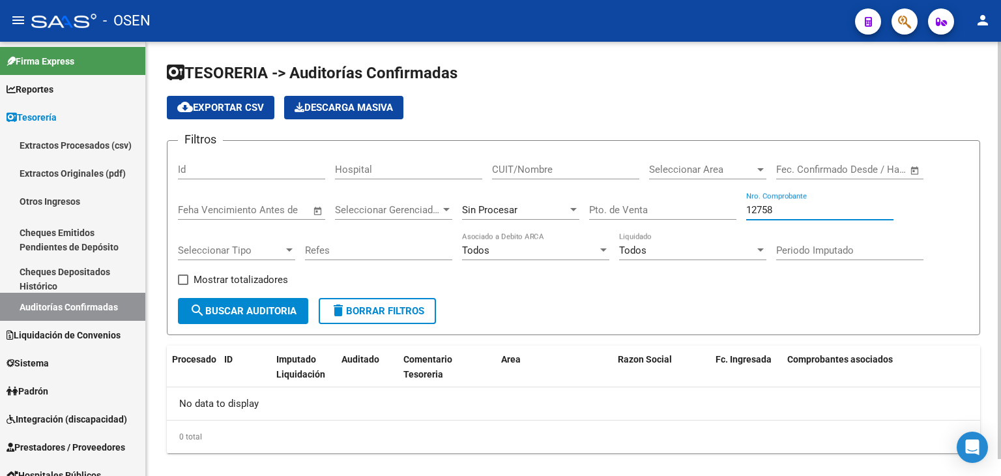
click at [510, 208] on span "Sin Procesar" at bounding box center [489, 210] width 55 height 12
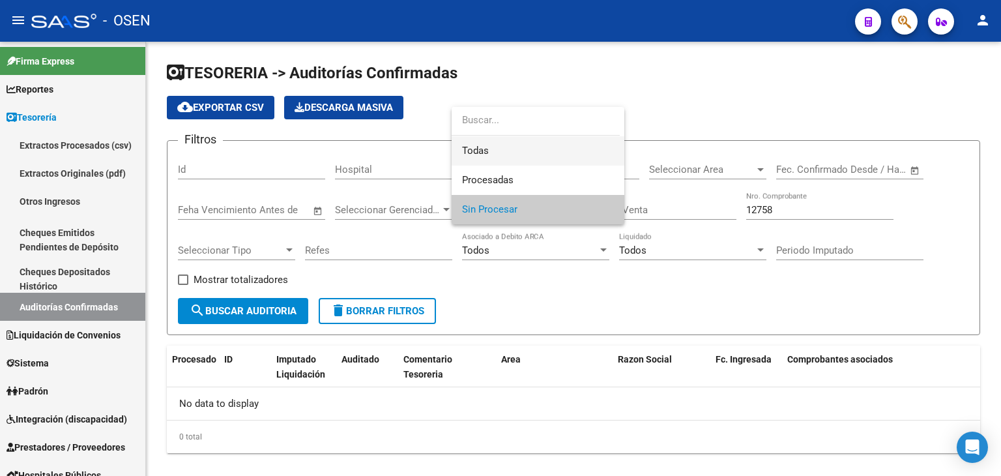
click at [543, 159] on span "Todas" at bounding box center [538, 150] width 152 height 29
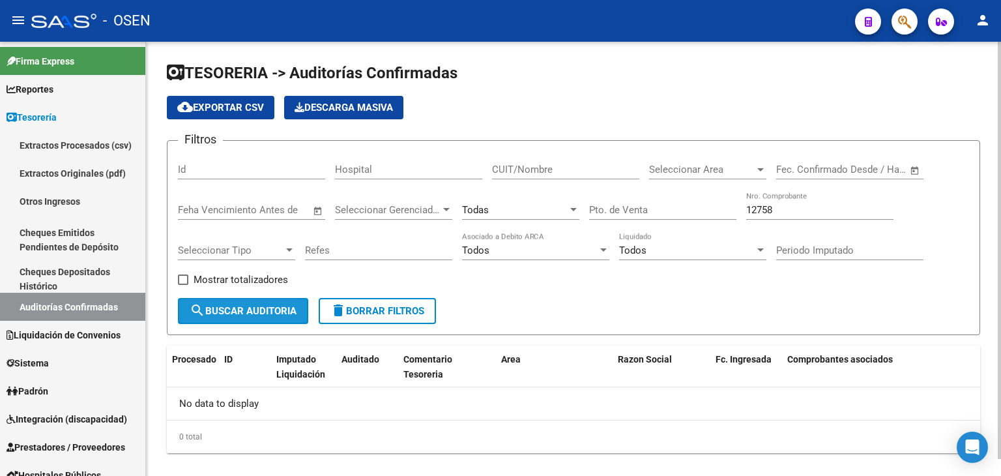
click at [281, 307] on span "search Buscar Auditoria" at bounding box center [243, 311] width 107 height 12
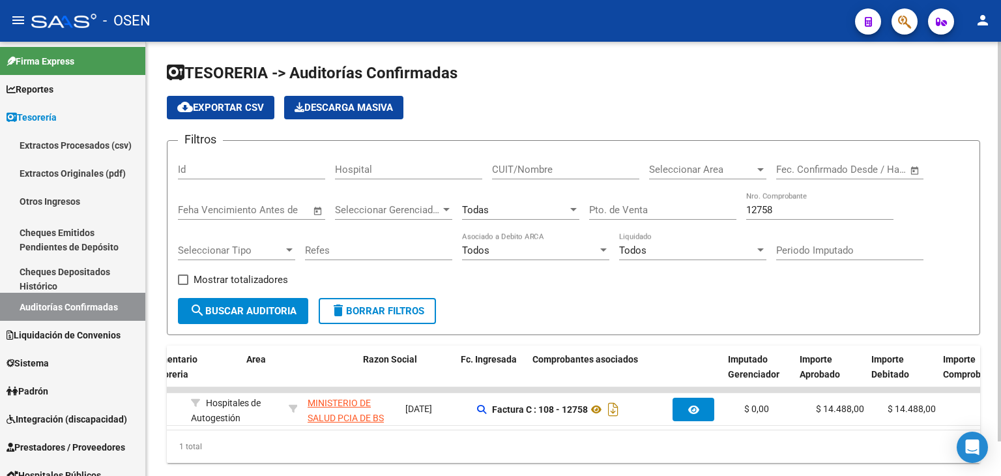
scroll to position [0, 83]
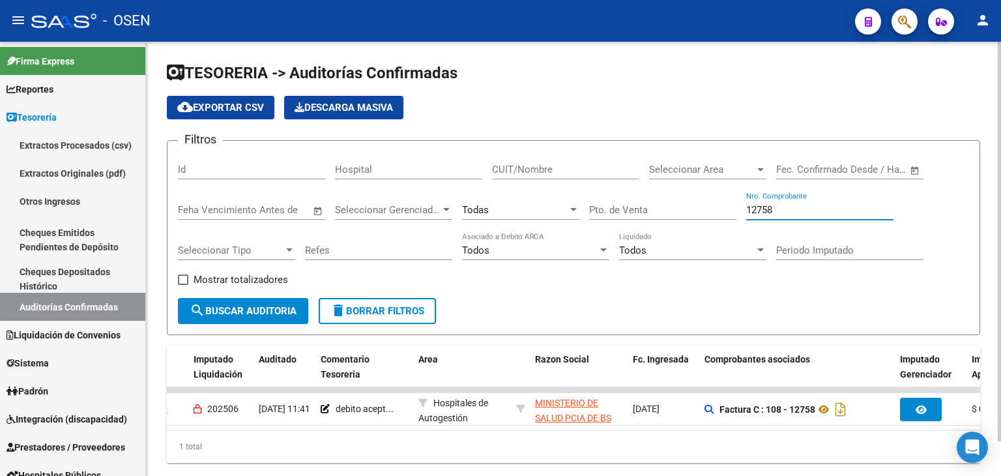
drag, startPoint x: 779, startPoint y: 204, endPoint x: 674, endPoint y: 199, distance: 105.7
click at [674, 202] on div "Filtros Id Hospital CUIT/Nombre Seleccionar Area Seleccionar Area Start date – …" at bounding box center [573, 224] width 791 height 147
paste input "25114"
type input "25114"
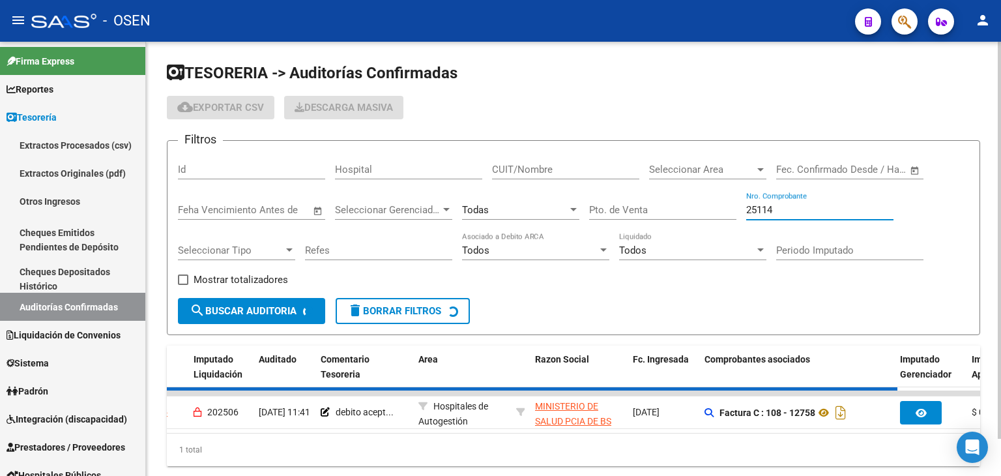
checkbox input "false"
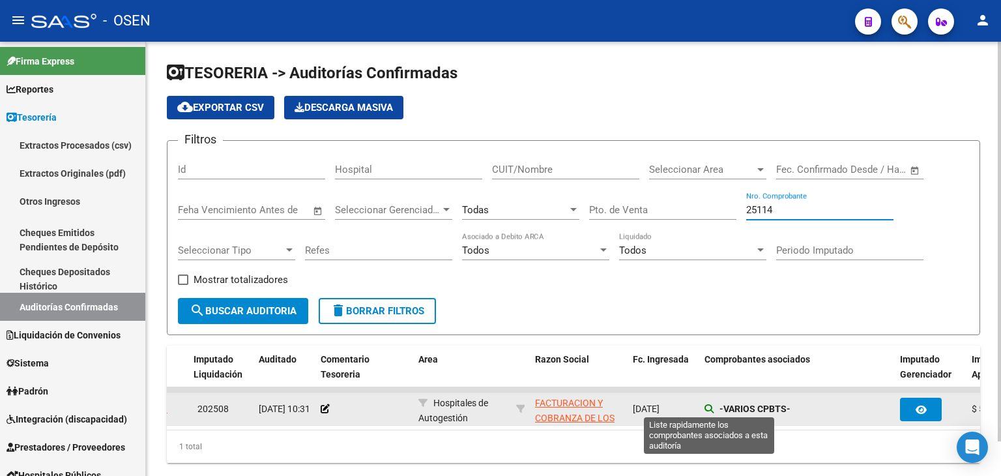
type input "25114"
click at [706, 407] on icon at bounding box center [708, 408] width 9 height 9
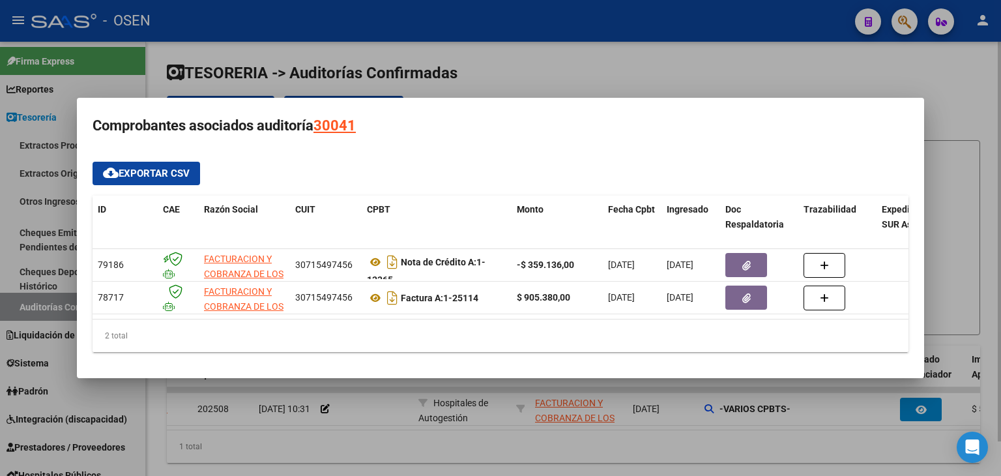
drag, startPoint x: 706, startPoint y: 407, endPoint x: 644, endPoint y: 433, distance: 67.1
click at [646, 433] on div at bounding box center [500, 238] width 1001 height 476
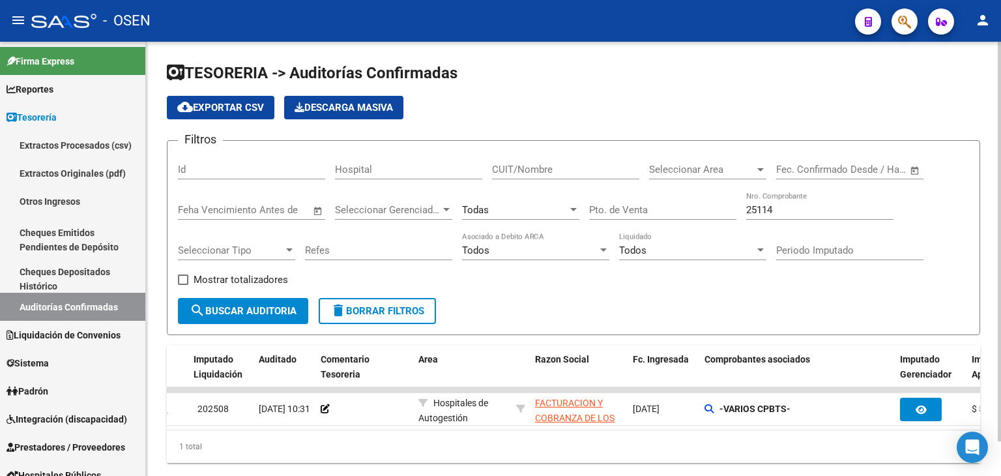
drag, startPoint x: 784, startPoint y: 211, endPoint x: 612, endPoint y: 196, distance: 172.6
click at [613, 196] on div "Filtros Id Hospital CUIT/Nombre Seleccionar Area Seleccionar Area Start date – …" at bounding box center [573, 224] width 791 height 147
click at [654, 164] on span "Seleccionar Area" at bounding box center [702, 170] width 106 height 12
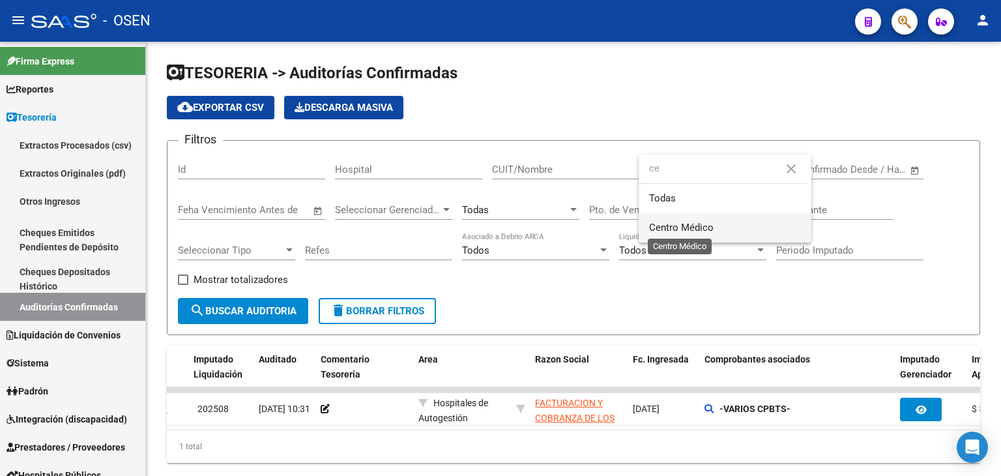
type input "ce"
click at [704, 226] on span "Centro Médico" at bounding box center [681, 227] width 64 height 12
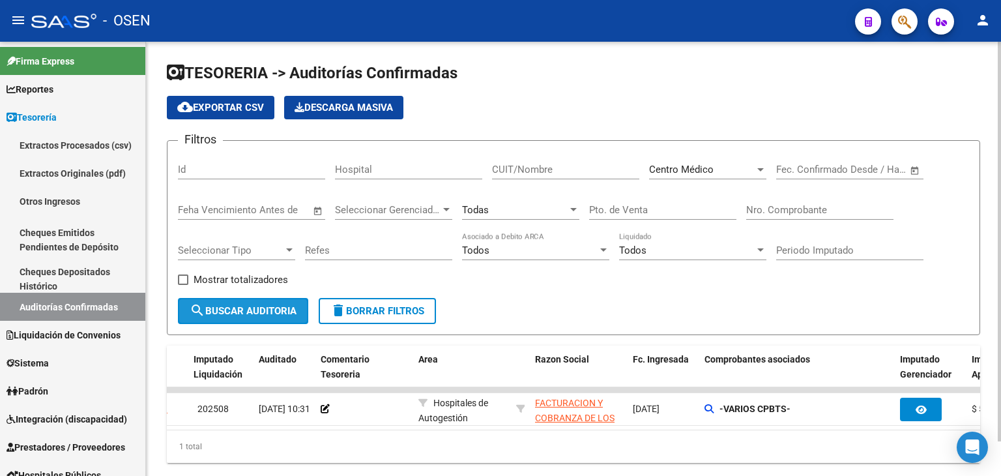
click at [253, 321] on button "search Buscar Auditoria" at bounding box center [243, 311] width 130 height 26
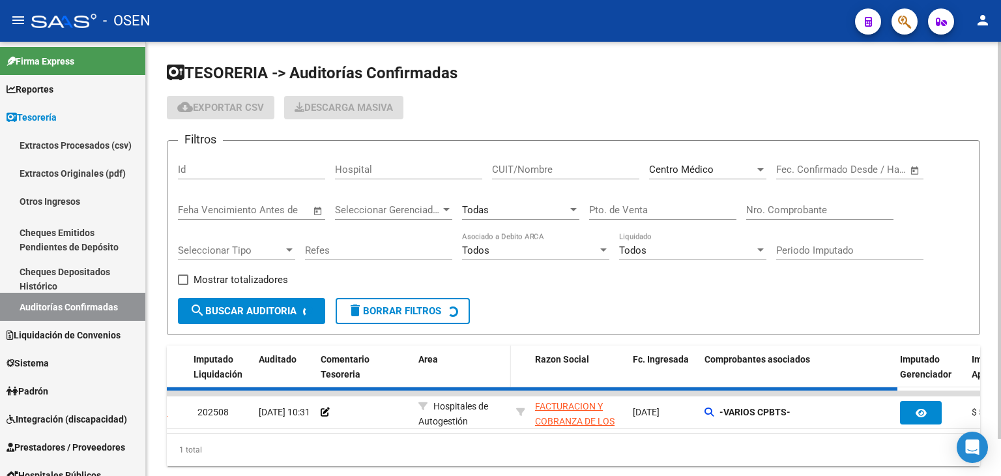
scroll to position [40, 0]
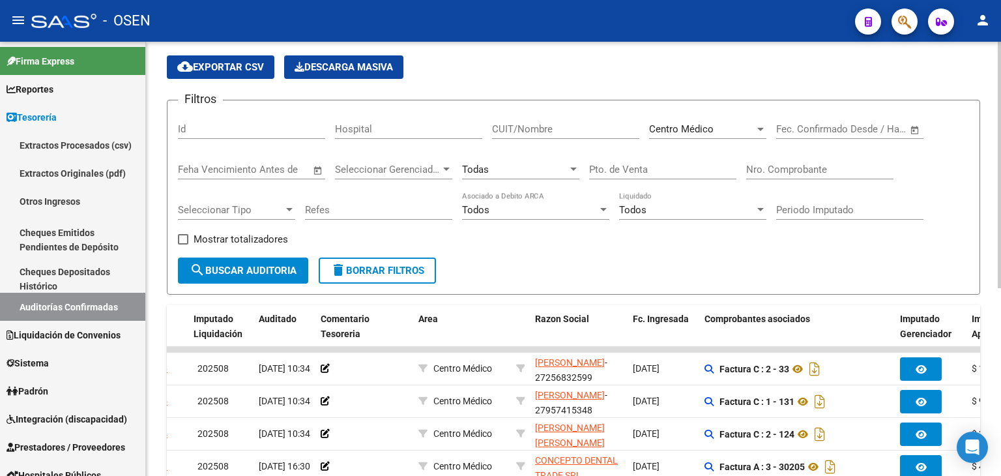
click at [554, 168] on div "Todas" at bounding box center [515, 170] width 106 height 12
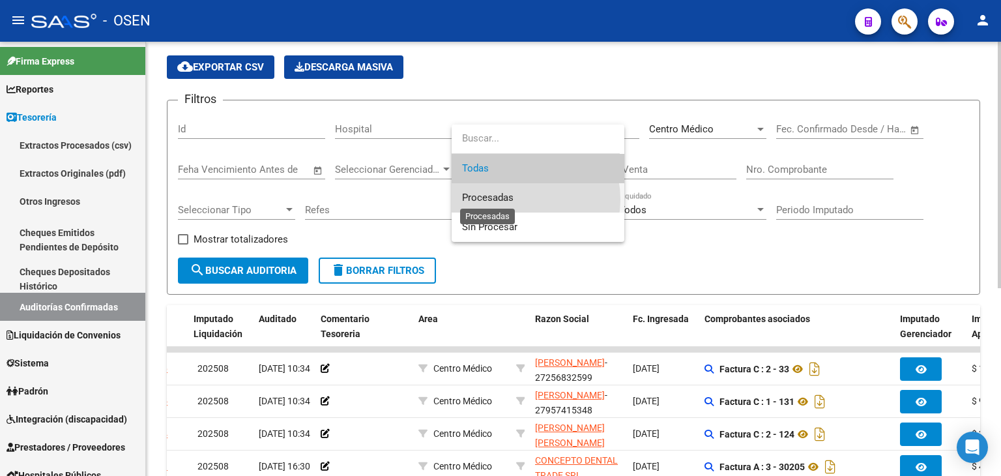
drag, startPoint x: 511, startPoint y: 199, endPoint x: 315, endPoint y: 246, distance: 201.0
click at [510, 199] on span "Procesadas" at bounding box center [487, 198] width 51 height 12
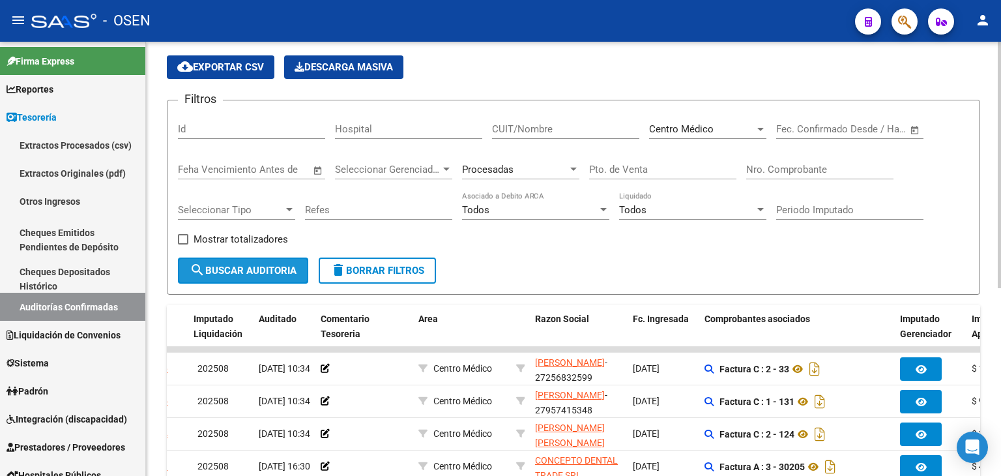
drag, startPoint x: 258, startPoint y: 270, endPoint x: 281, endPoint y: 263, distance: 23.9
click at [257, 272] on span "search Buscar Auditoria" at bounding box center [243, 270] width 107 height 12
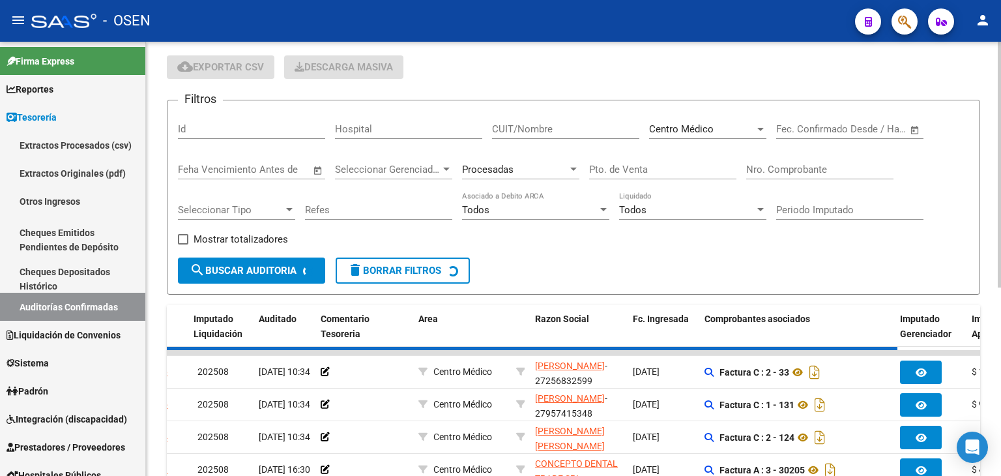
checkbox input "true"
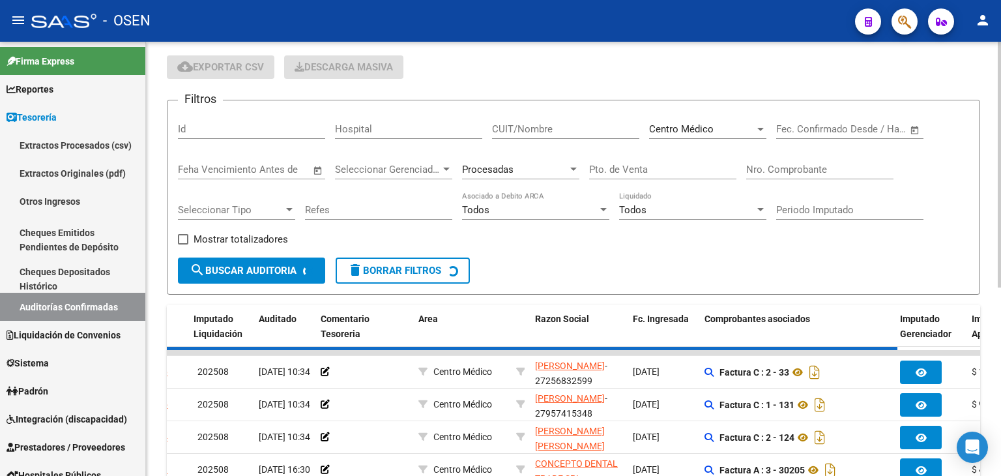
checkbox input "true"
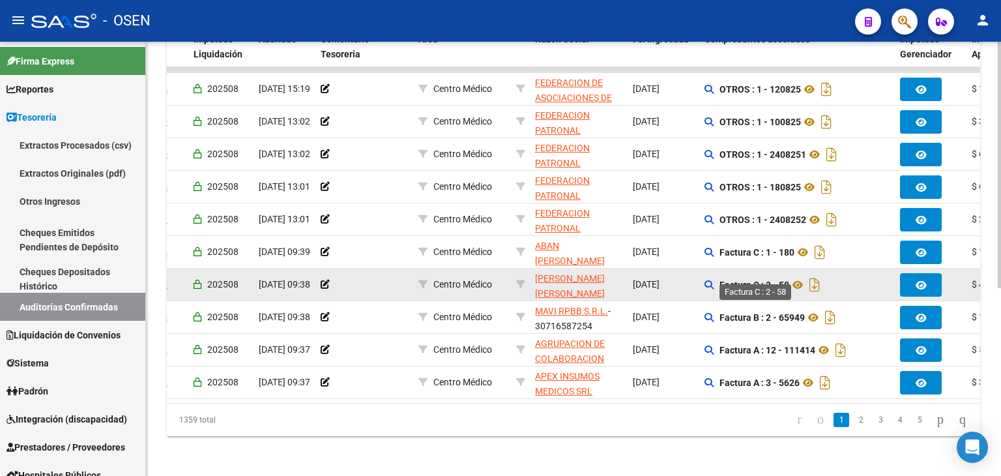
scroll to position [330, 0]
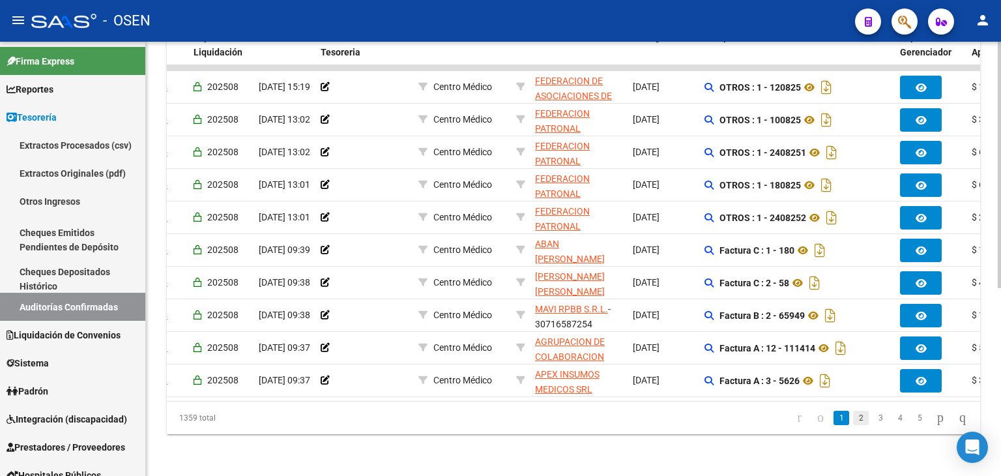
click at [853, 423] on link "2" at bounding box center [861, 417] width 16 height 14
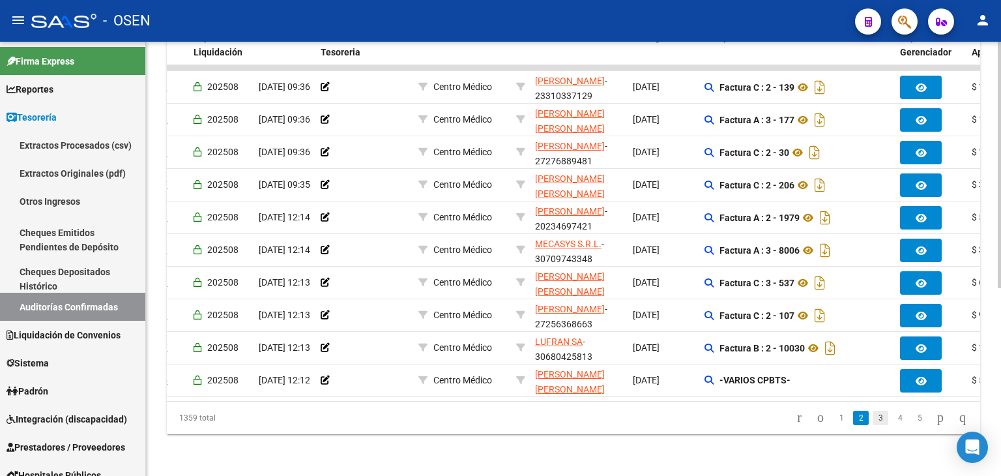
click at [872, 421] on link "3" at bounding box center [880, 417] width 16 height 14
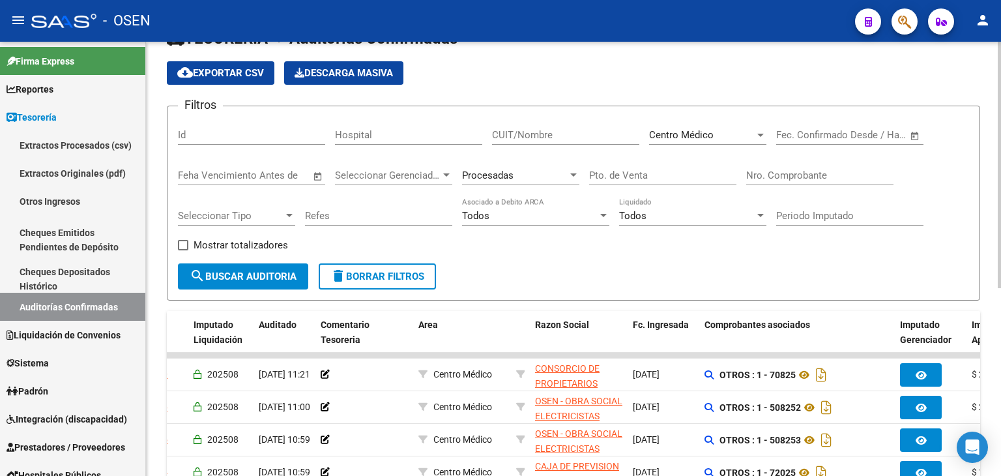
scroll to position [0, 0]
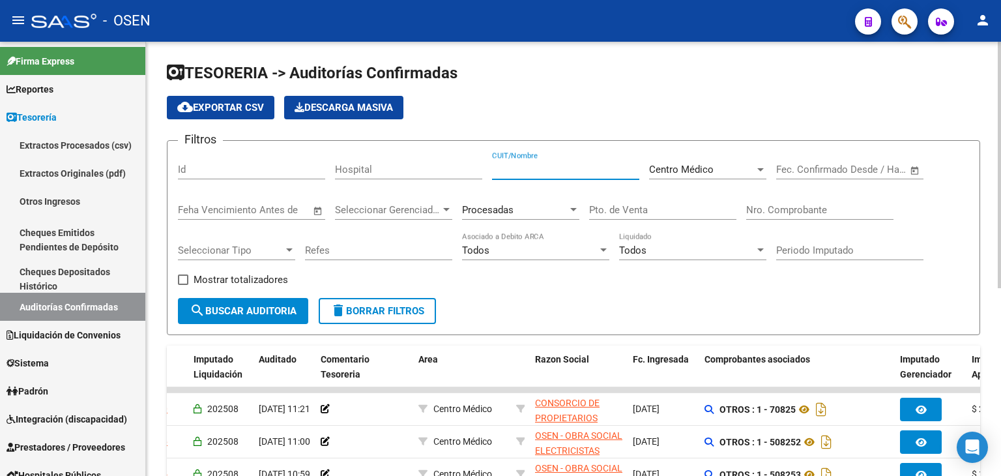
click at [522, 170] on input "CUIT/Nombre" at bounding box center [565, 170] width 147 height 12
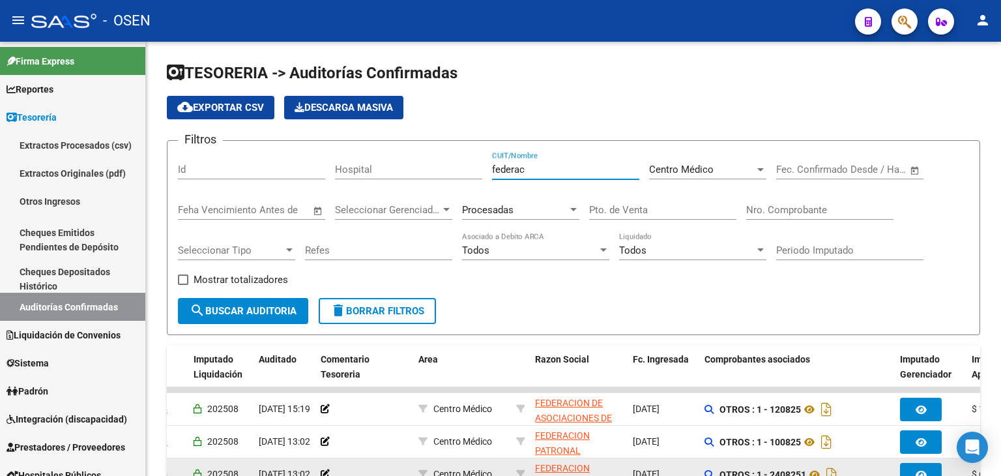
scroll to position [217, 0]
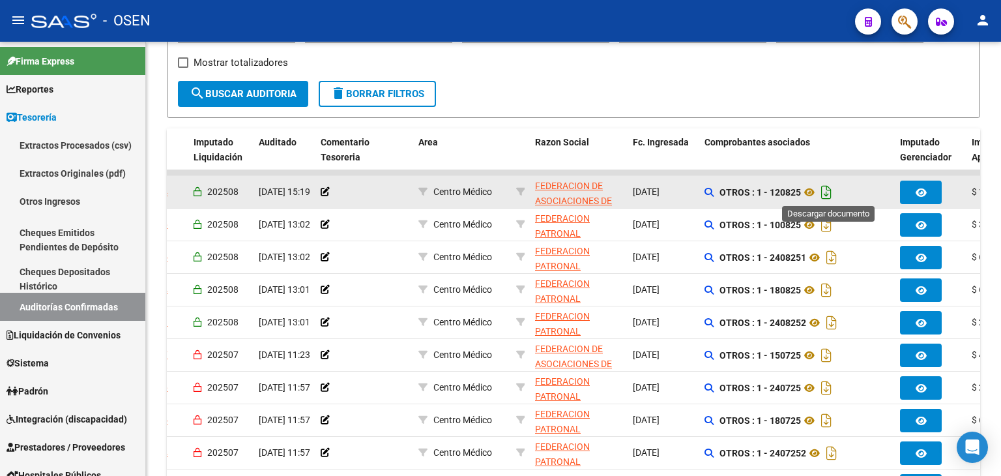
click at [823, 190] on icon "Descargar documento" at bounding box center [826, 192] width 17 height 21
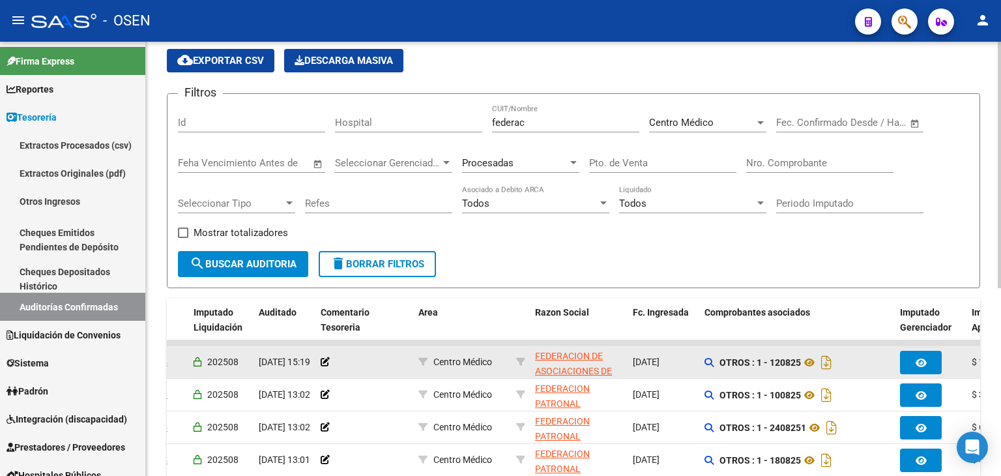
scroll to position [0, 0]
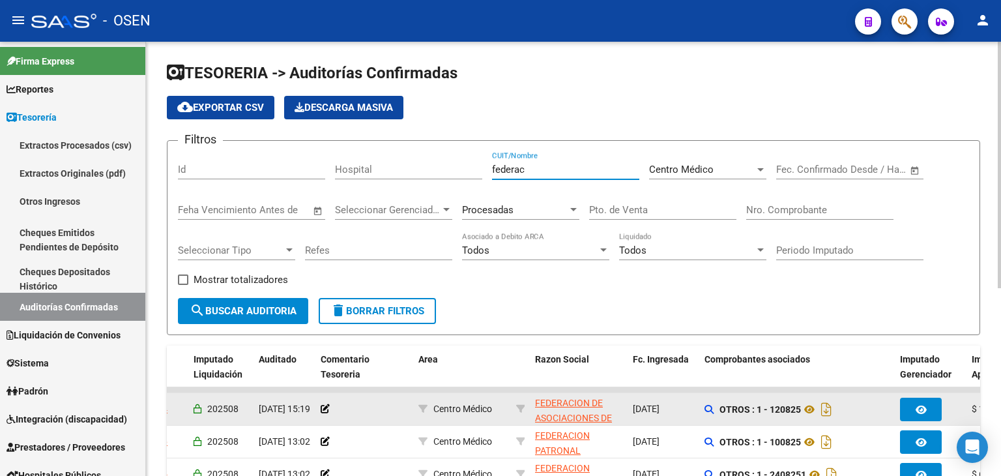
drag, startPoint x: 563, startPoint y: 171, endPoint x: 249, endPoint y: 162, distance: 314.1
click at [249, 162] on div "Filtros Id Hospital federac CUIT/Nombre Centro Médico Seleccionar Area Start da…" at bounding box center [573, 224] width 791 height 147
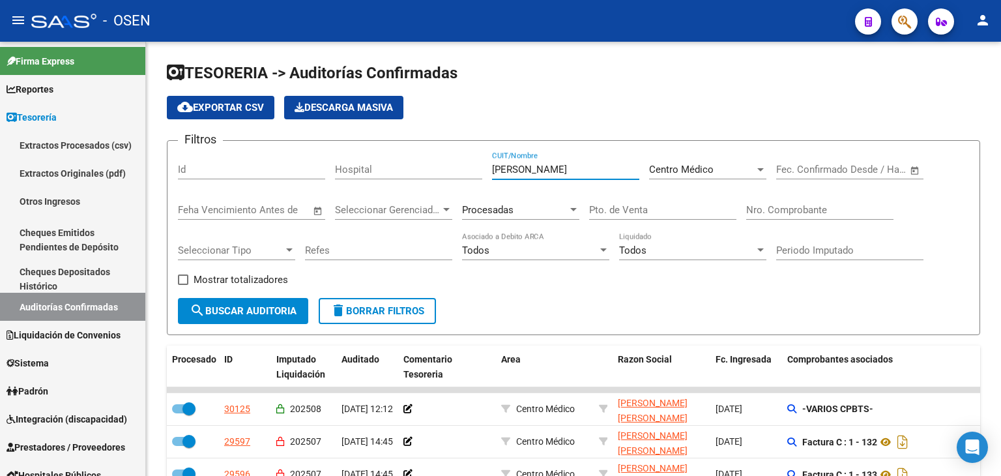
type input "[PERSON_NAME]"
click at [521, 205] on div "Procesadas" at bounding box center [515, 210] width 106 height 12
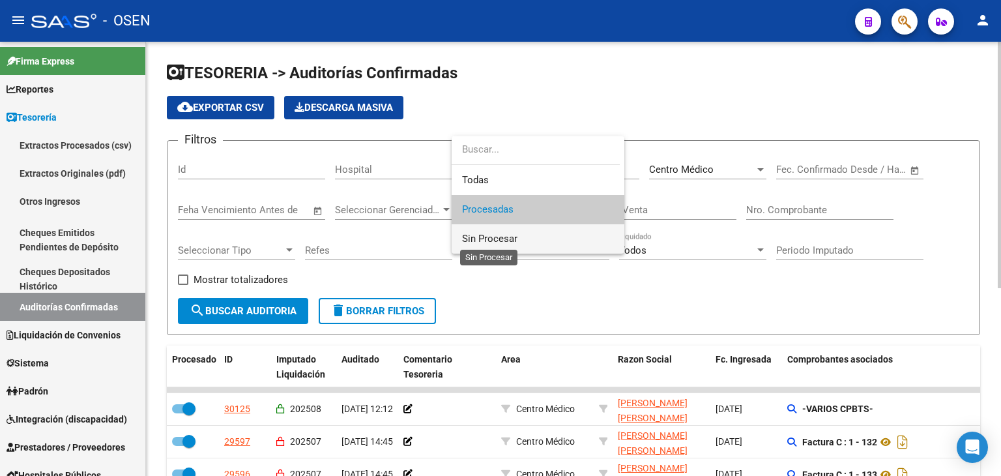
drag, startPoint x: 507, startPoint y: 238, endPoint x: 378, endPoint y: 274, distance: 133.7
click at [505, 240] on span "Sin Procesar" at bounding box center [489, 239] width 55 height 12
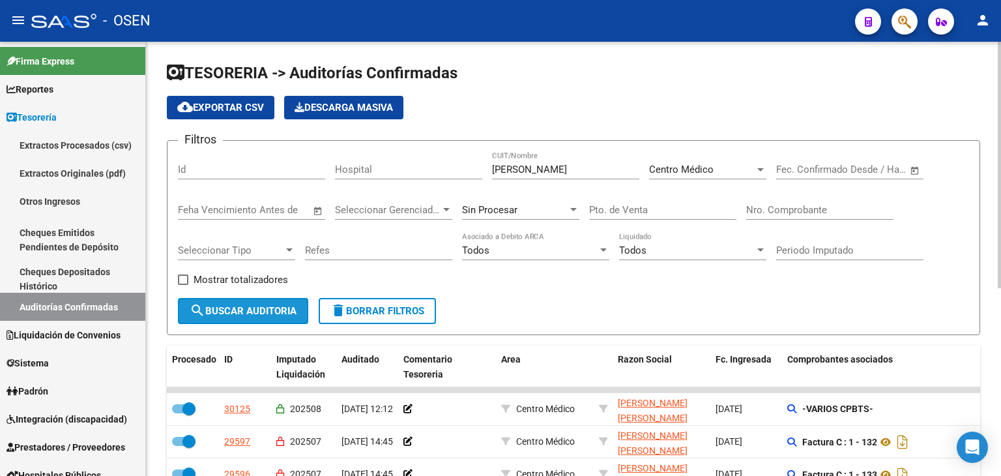
click at [301, 309] on button "search Buscar Auditoria" at bounding box center [243, 311] width 130 height 26
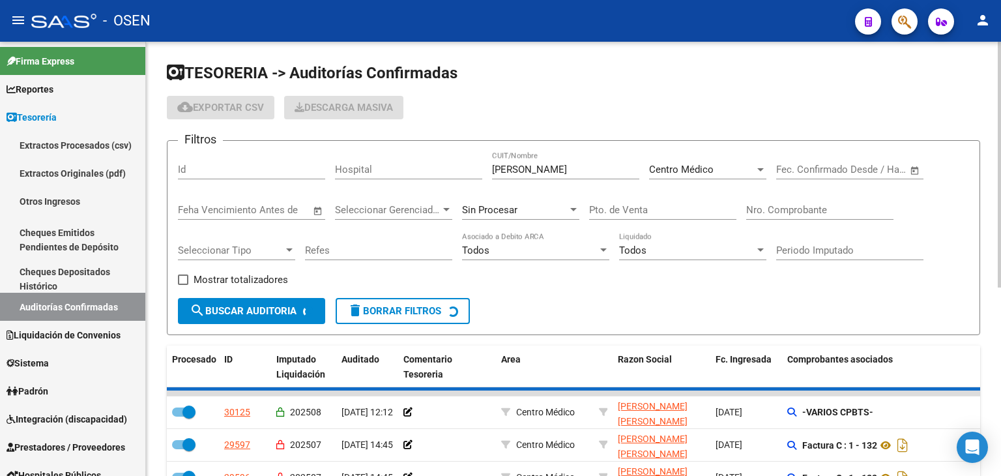
checkbox input "false"
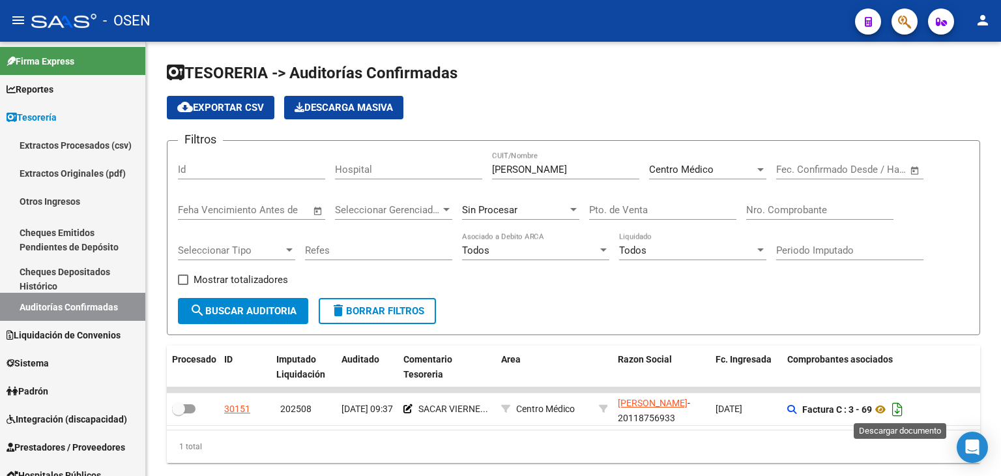
click at [896, 411] on icon "Descargar documento" at bounding box center [897, 409] width 17 height 21
drag, startPoint x: 567, startPoint y: 167, endPoint x: 107, endPoint y: 154, distance: 460.1
click at [109, 158] on mat-sidenav-container "Firma Express Reportes Tablero de Control Ingresos Percibidos Análisis de todos…" at bounding box center [500, 259] width 1001 height 434
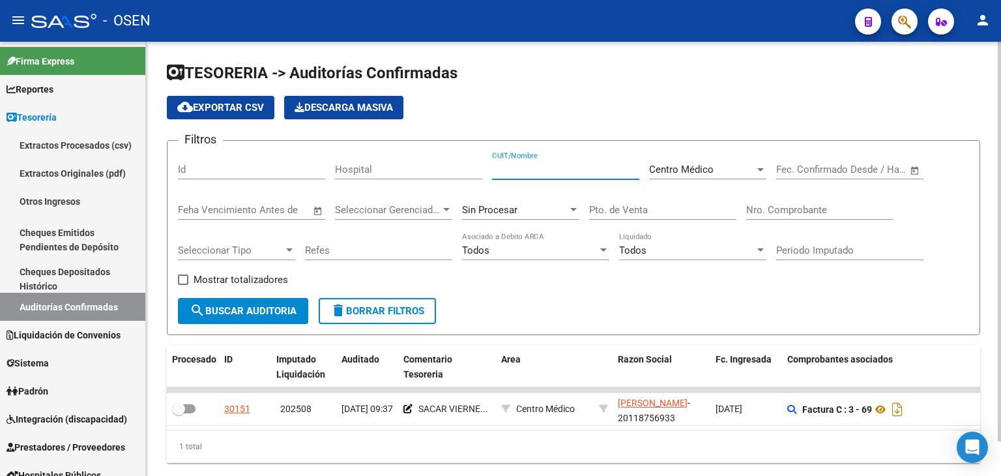
click at [721, 171] on div "Centro Médico" at bounding box center [702, 170] width 106 height 12
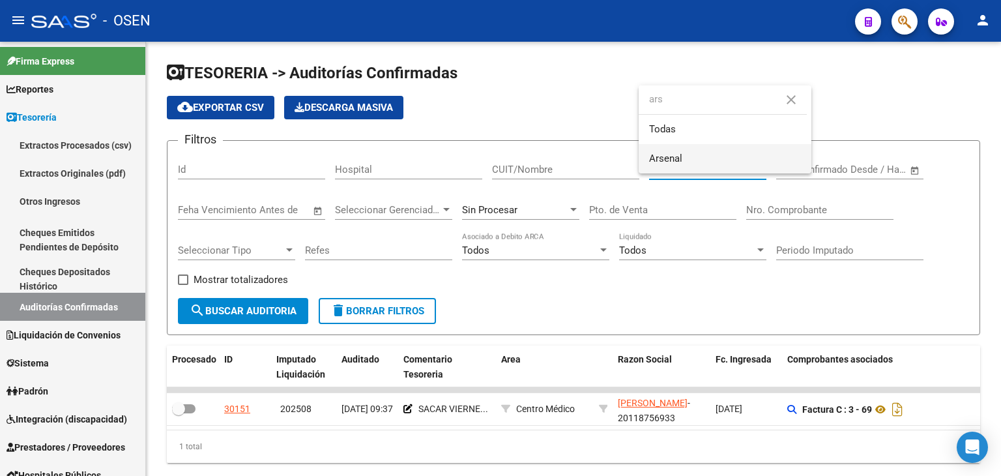
type input "ars"
click at [731, 169] on span "Arsenal" at bounding box center [725, 158] width 152 height 29
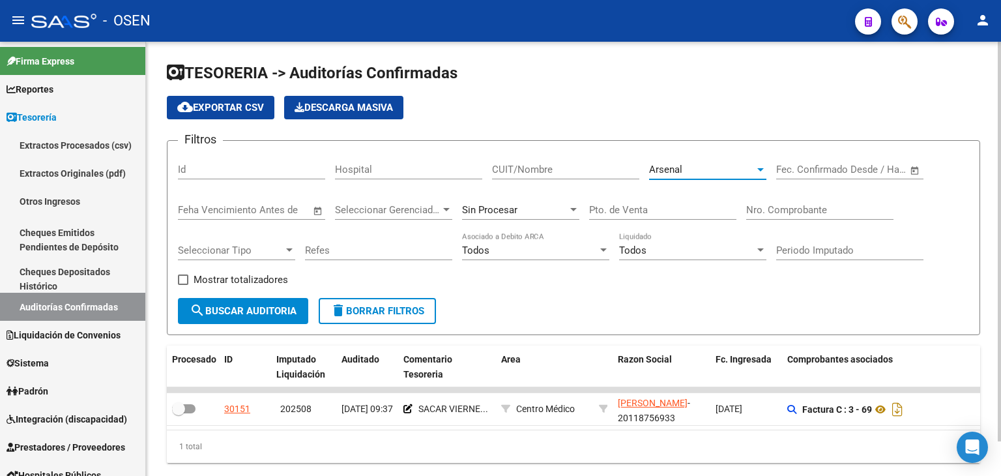
click at [266, 308] on span "search Buscar Auditoria" at bounding box center [243, 311] width 107 height 12
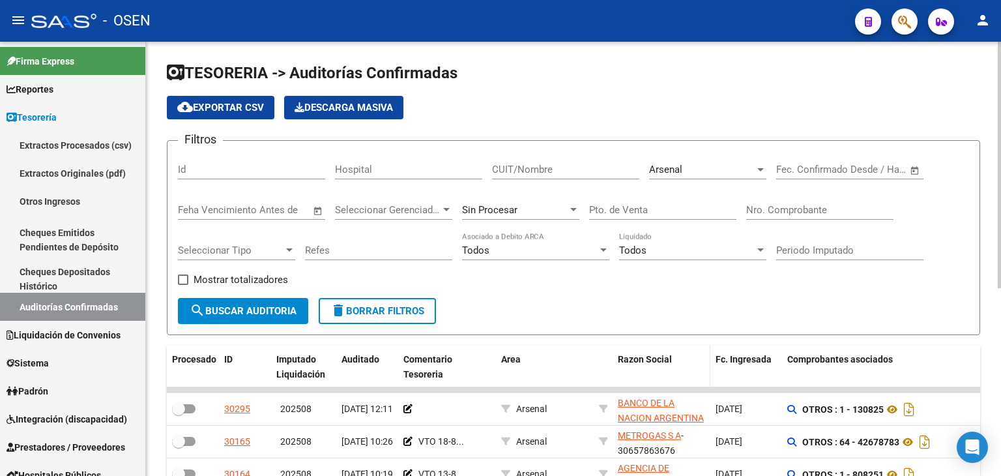
scroll to position [217, 0]
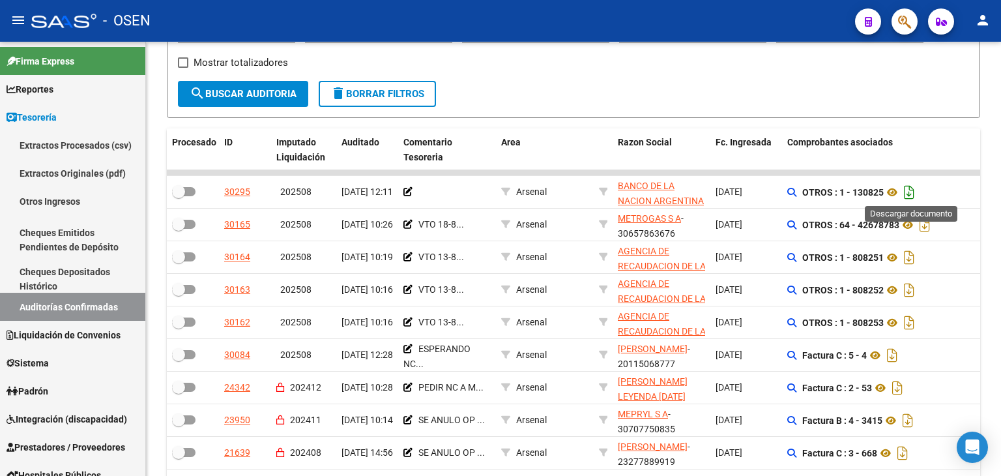
click at [912, 195] on icon "Descargar documento" at bounding box center [908, 192] width 17 height 21
click at [952, 78] on div "Filtros Id Hospital CUIT/Nombre Arsenal Seleccionar Area Start date – End date …" at bounding box center [573, 7] width 791 height 147
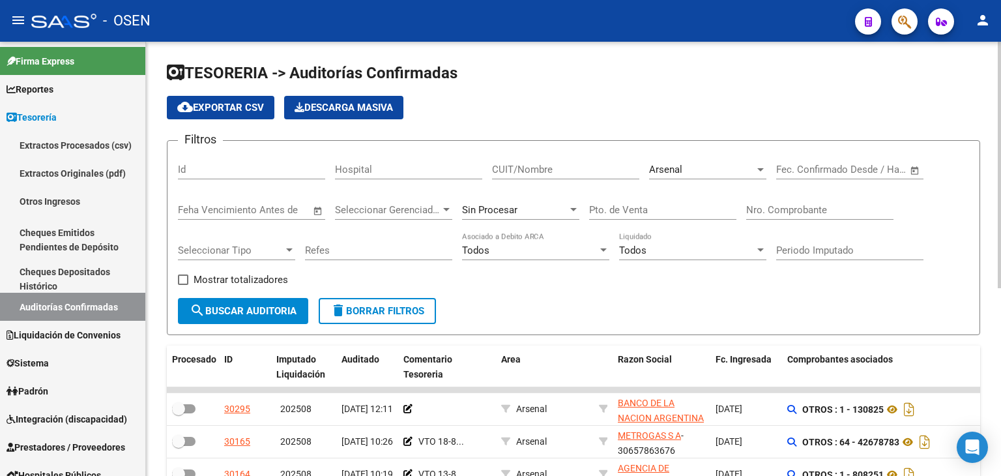
click at [719, 154] on div "Arsenal Seleccionar Area" at bounding box center [707, 165] width 117 height 28
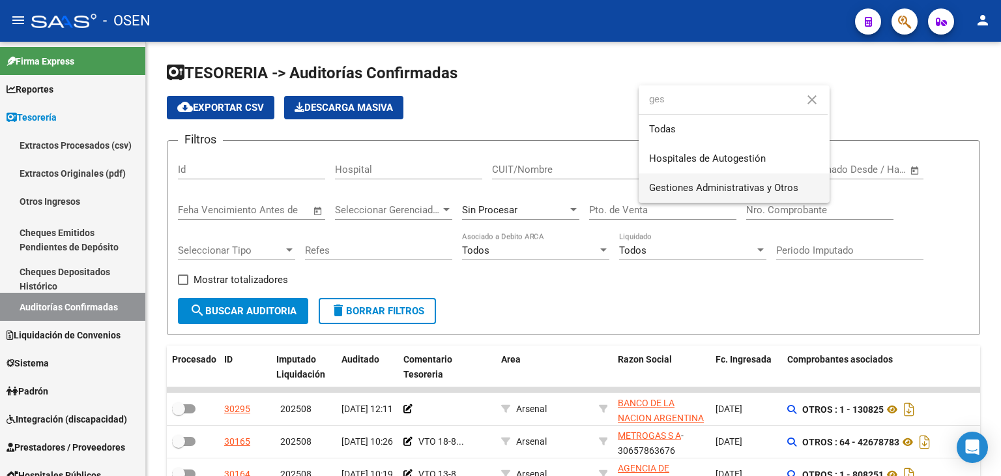
type input "ges"
click at [730, 176] on span "Gestiones Administrativas y Otros" at bounding box center [734, 187] width 170 height 29
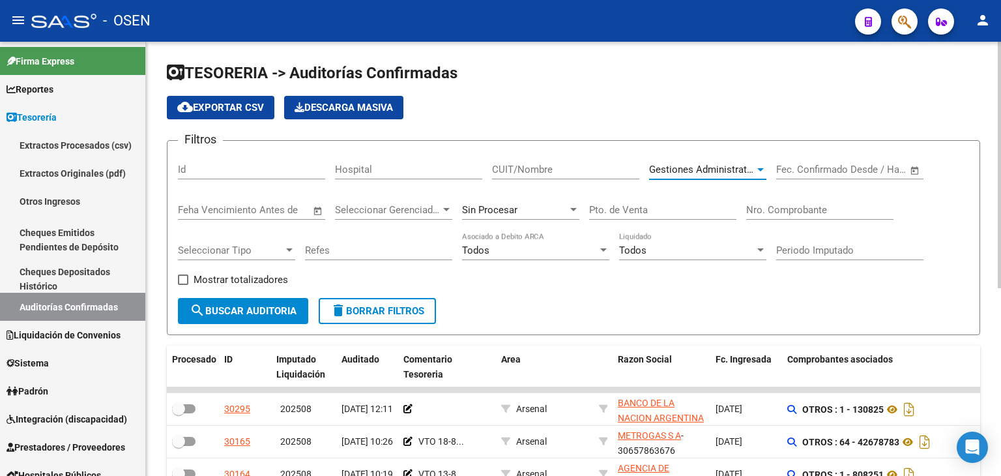
click at [301, 311] on button "search Buscar Auditoria" at bounding box center [243, 311] width 130 height 26
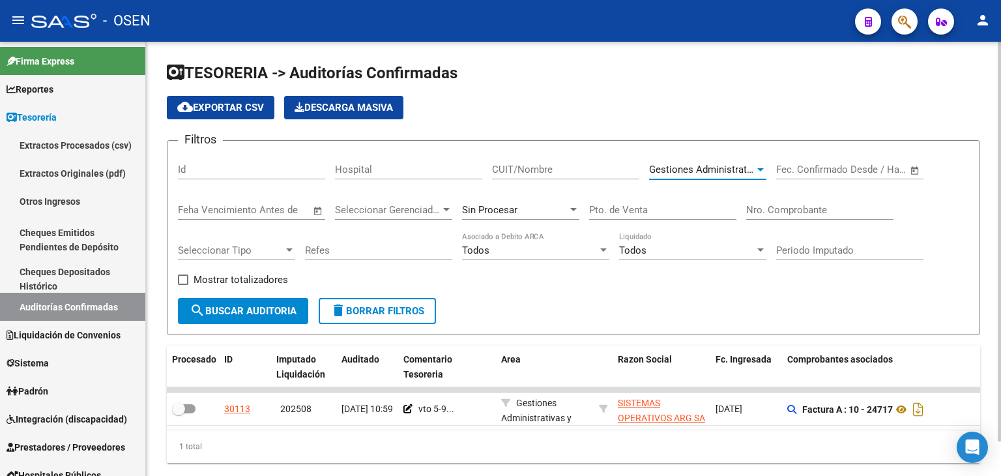
click at [719, 169] on span "Gestiones Administrativas y Otros" at bounding box center [723, 170] width 149 height 12
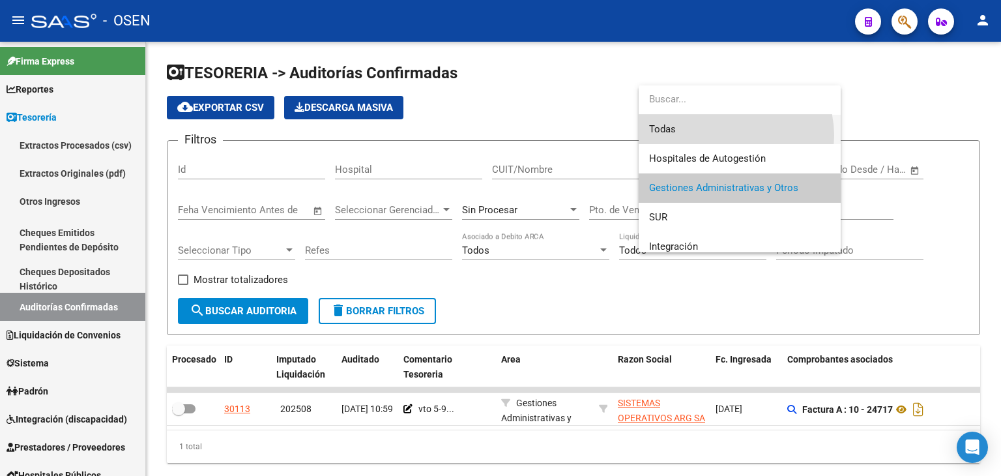
click at [726, 136] on span "Todas" at bounding box center [739, 129] width 181 height 29
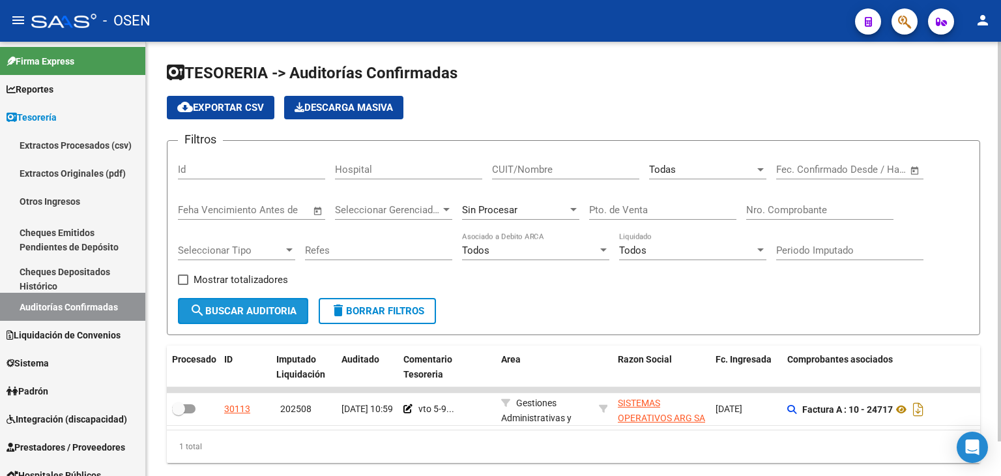
click at [300, 313] on button "search Buscar Auditoria" at bounding box center [243, 311] width 130 height 26
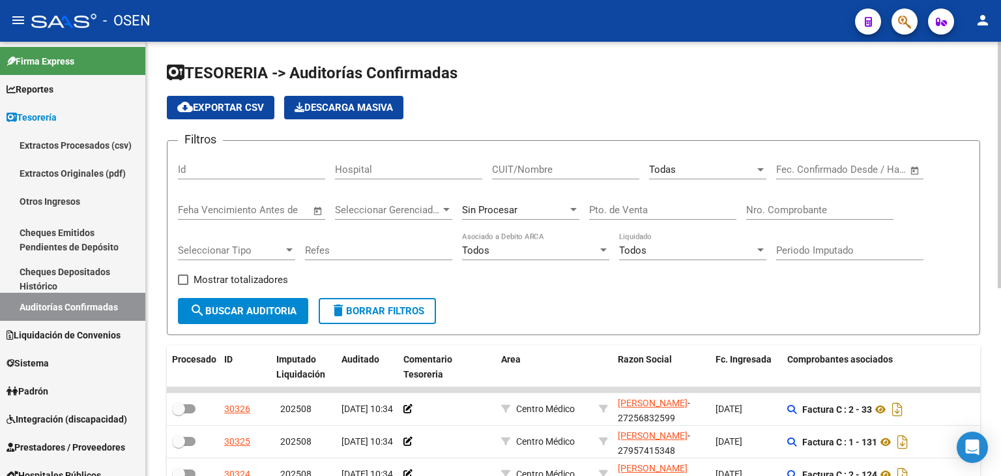
click at [730, 162] on div "Todas Seleccionar Area" at bounding box center [707, 165] width 117 height 28
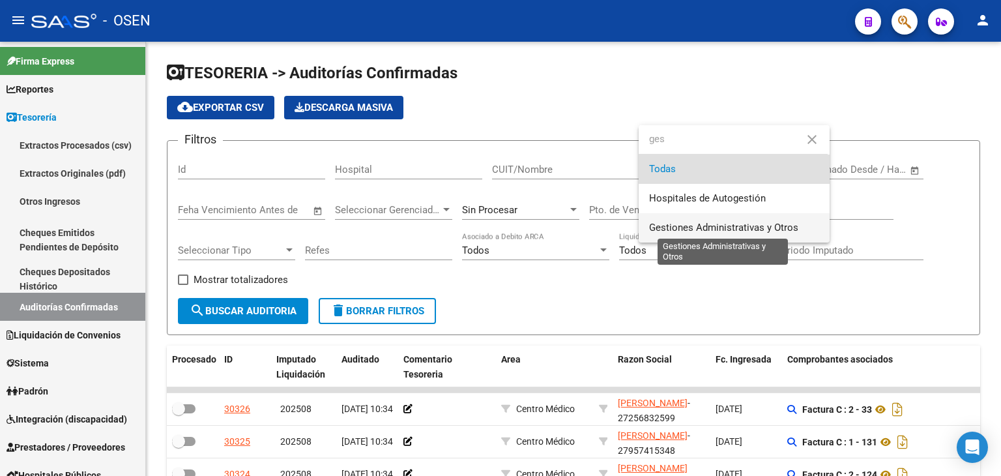
type input "ges"
drag, startPoint x: 725, startPoint y: 231, endPoint x: 693, endPoint y: 232, distance: 31.9
click at [723, 232] on span "Gestiones Administrativas y Otros" at bounding box center [723, 227] width 149 height 12
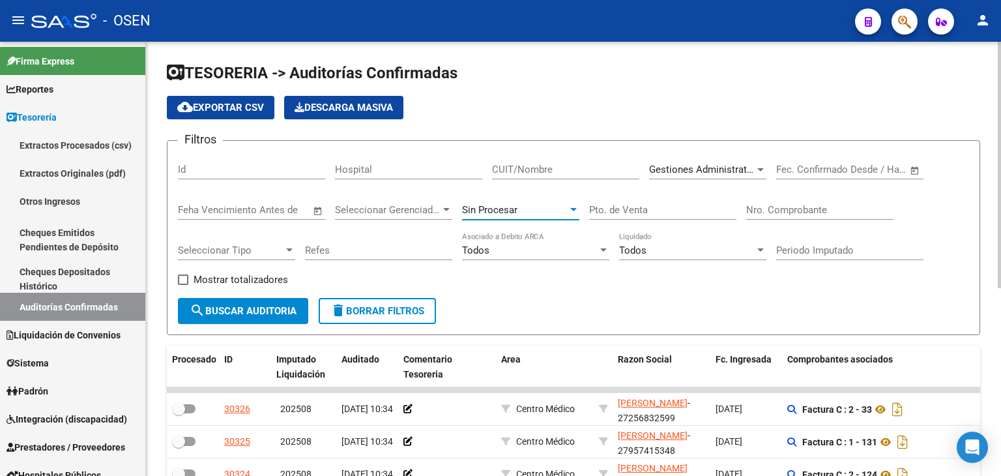
click at [550, 204] on div "Sin Procesar" at bounding box center [515, 210] width 106 height 12
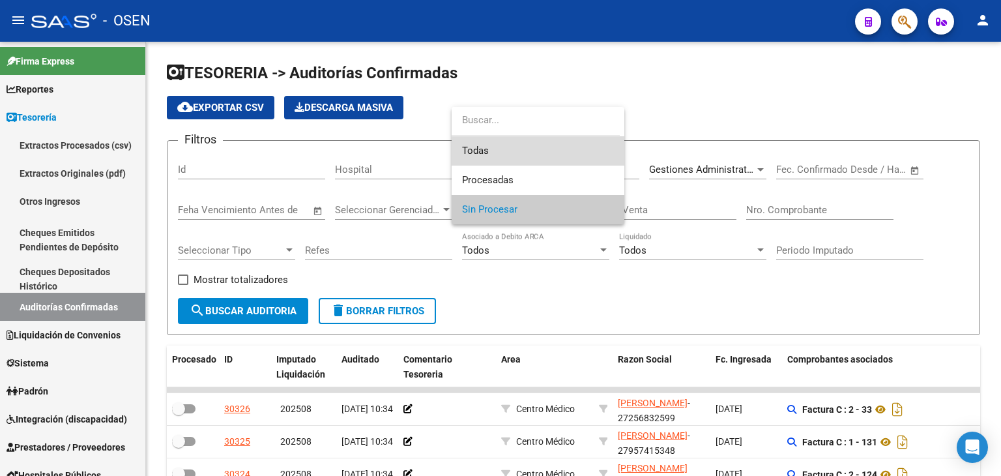
click at [541, 155] on span "Todas" at bounding box center [538, 150] width 152 height 29
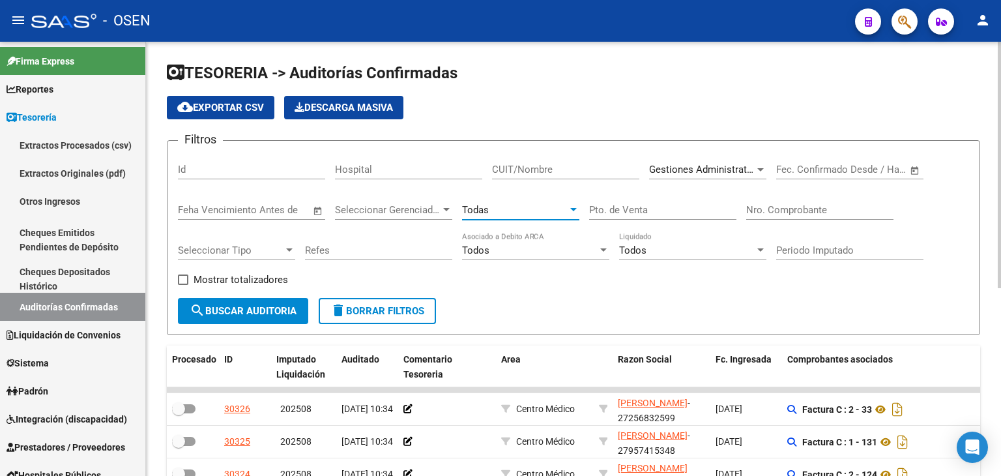
click at [258, 315] on span "search Buscar Auditoria" at bounding box center [243, 311] width 107 height 12
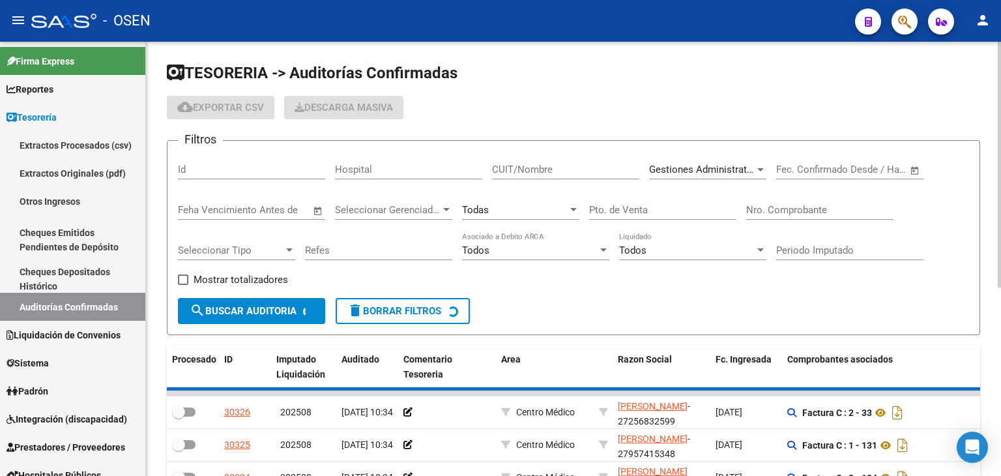
checkbox input "true"
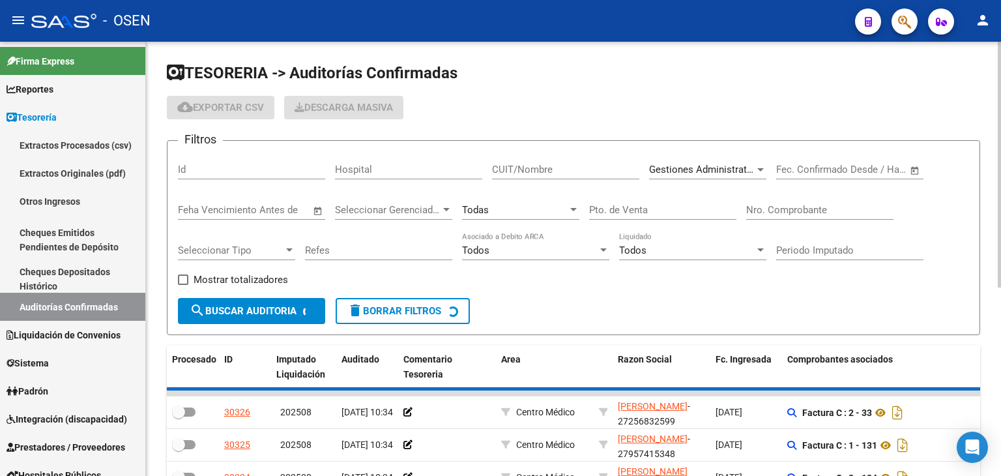
checkbox input "true"
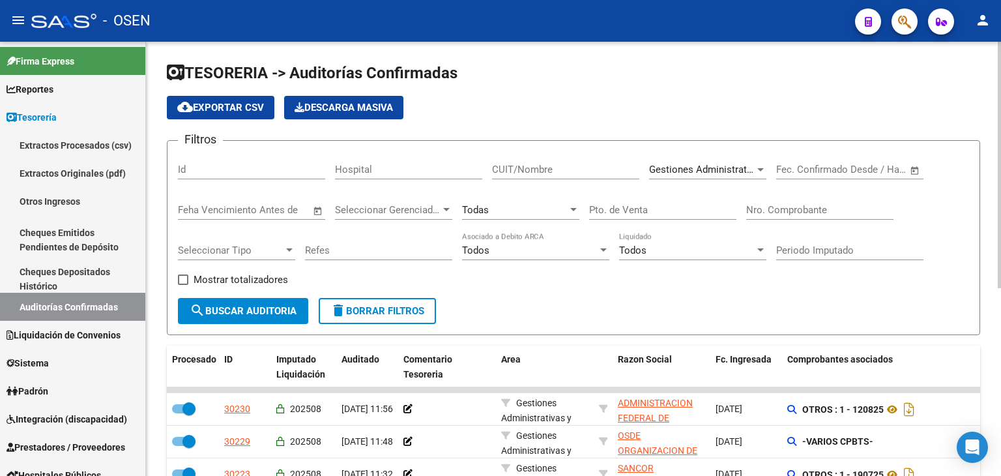
scroll to position [217, 0]
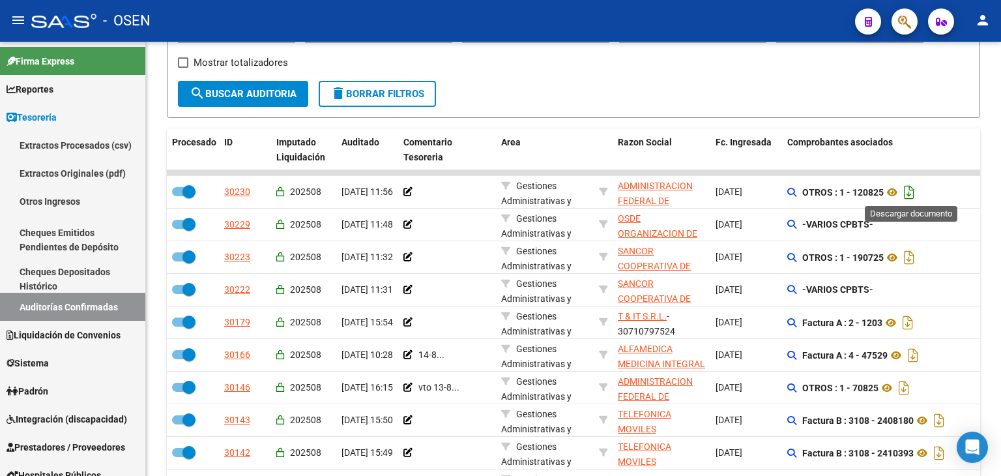
click at [913, 193] on icon "Descargar documento" at bounding box center [908, 192] width 17 height 21
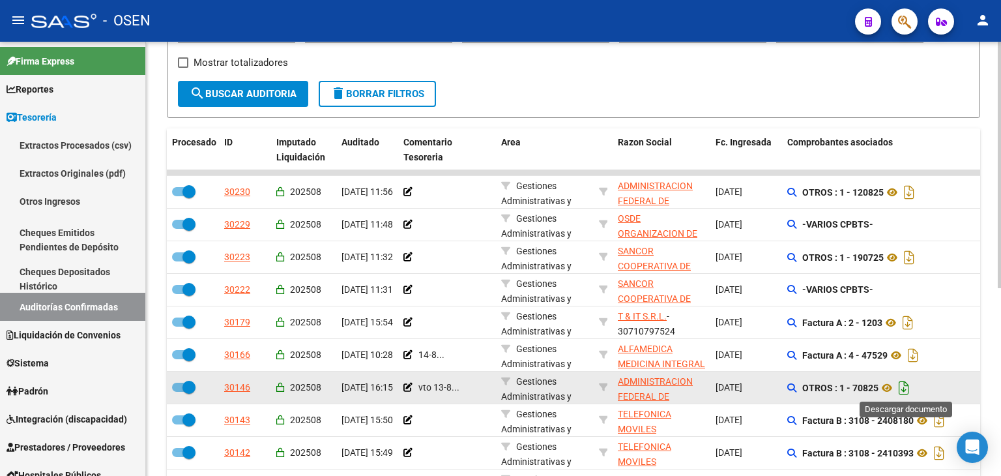
click at [908, 383] on icon "Descargar documento" at bounding box center [903, 387] width 17 height 21
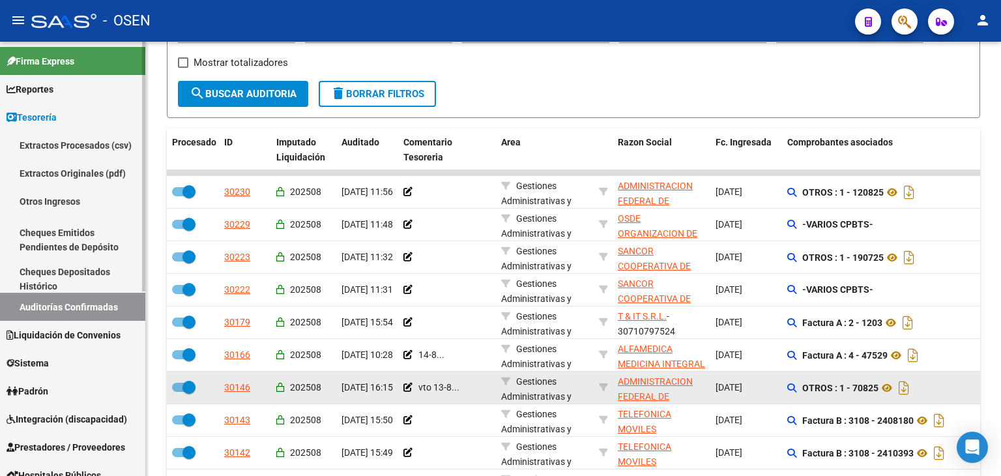
drag, startPoint x: 116, startPoint y: 268, endPoint x: 101, endPoint y: 293, distance: 28.9
click at [116, 270] on link "Cheques Depositados Histórico" at bounding box center [72, 278] width 145 height 28
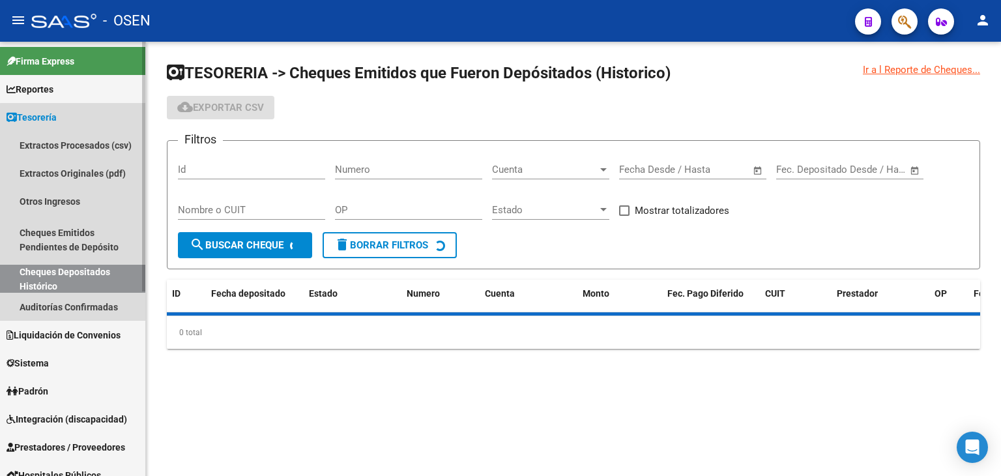
click at [101, 297] on link "Auditorías Confirmadas" at bounding box center [72, 307] width 145 height 28
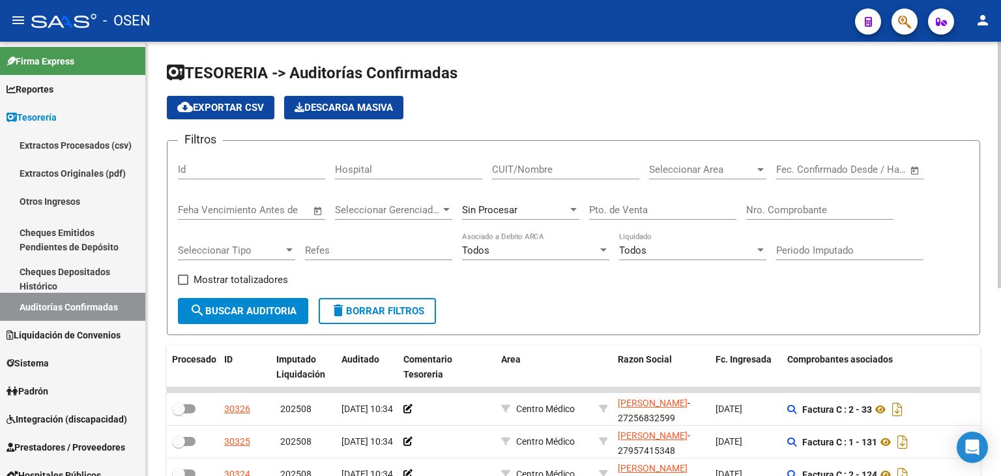
click at [745, 177] on div "Seleccionar Area Seleccionar Area" at bounding box center [707, 165] width 117 height 28
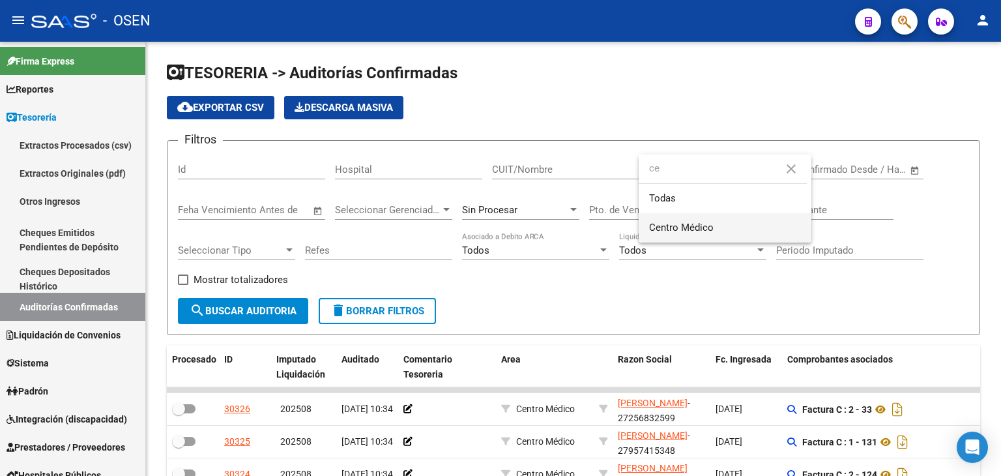
type input "ce"
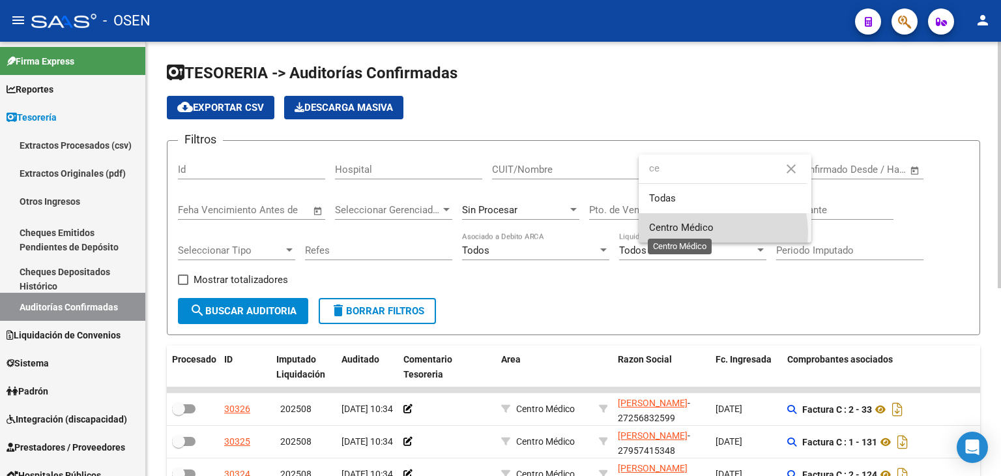
drag, startPoint x: 711, startPoint y: 232, endPoint x: 347, endPoint y: 240, distance: 364.3
click at [709, 232] on span "Centro Médico" at bounding box center [681, 227] width 64 height 12
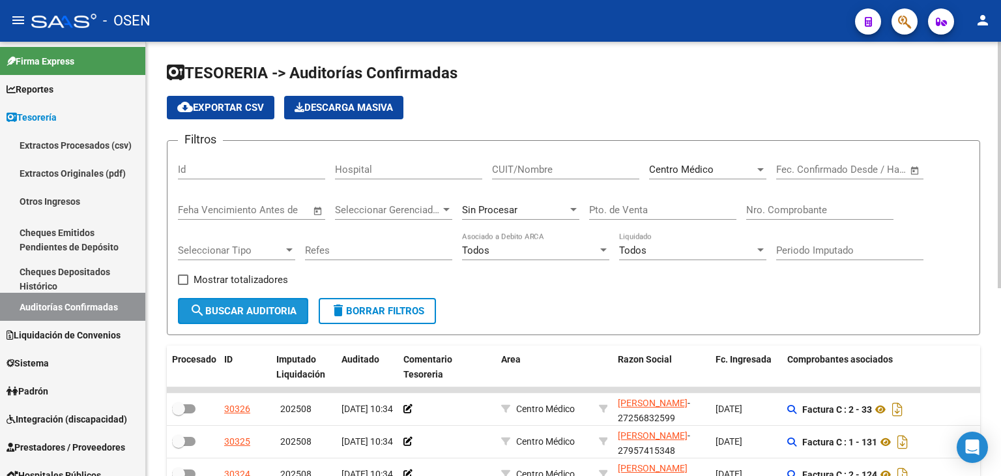
click at [283, 303] on button "search Buscar Auditoria" at bounding box center [243, 311] width 130 height 26
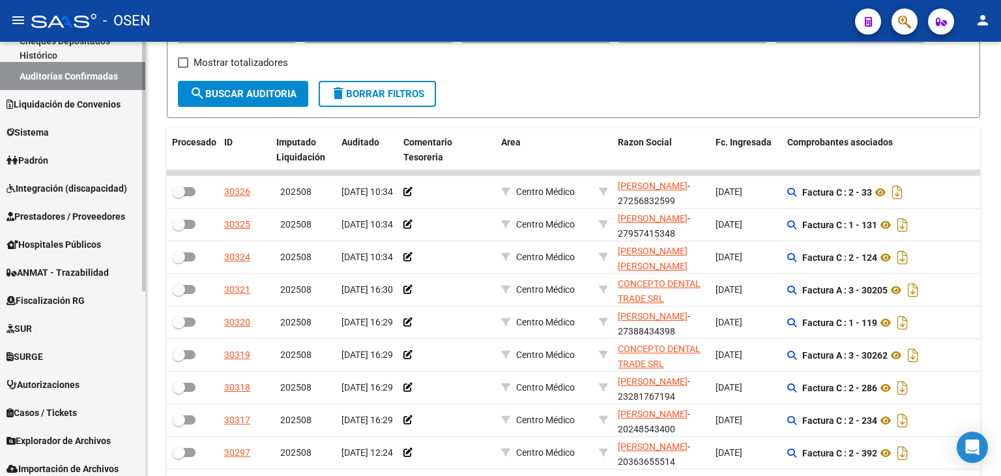
scroll to position [321, 0]
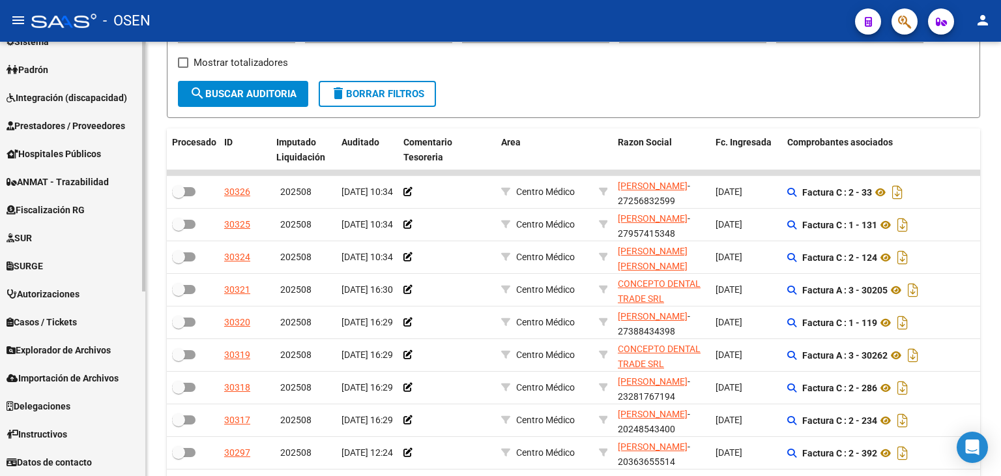
click at [91, 115] on link "Prestadores / Proveedores" at bounding box center [72, 125] width 145 height 28
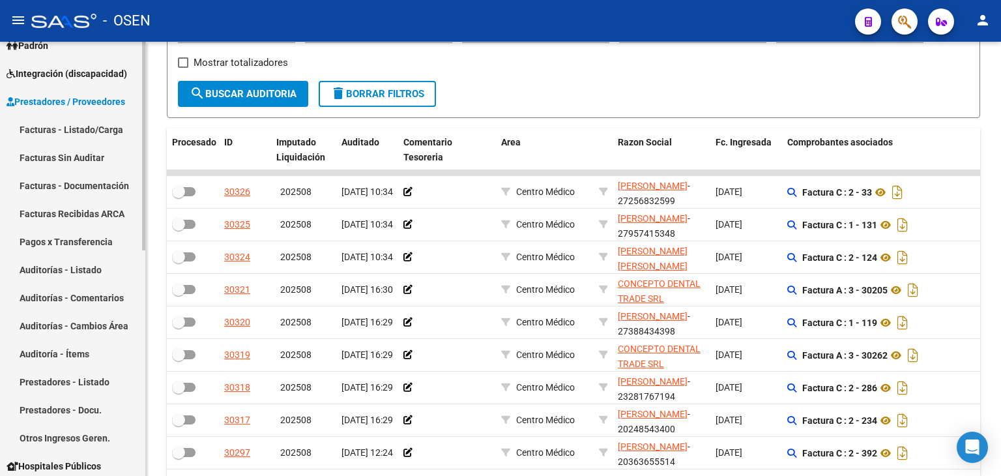
scroll to position [132, 0]
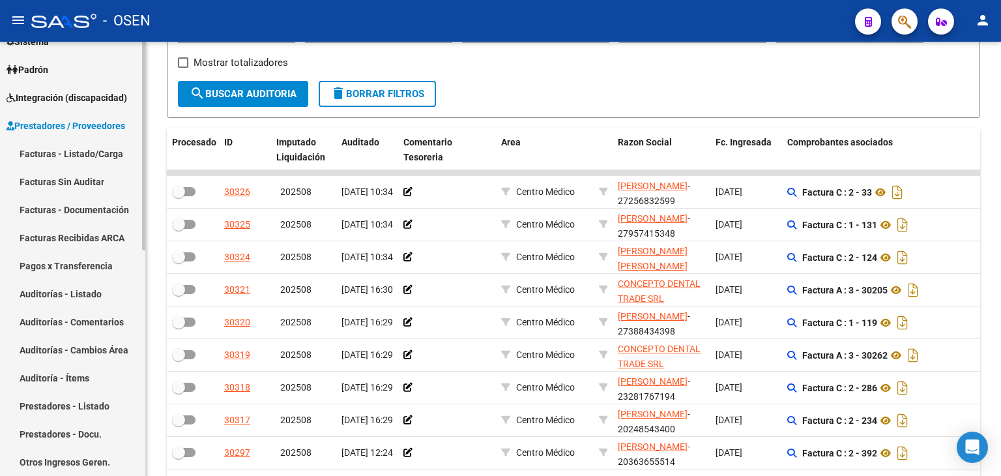
click at [83, 147] on link "Facturas - Listado/Carga" at bounding box center [72, 153] width 145 height 28
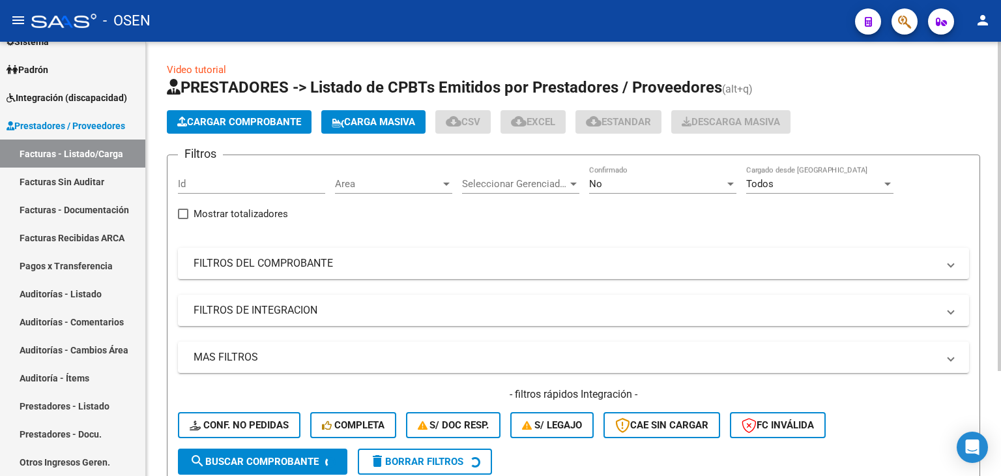
click at [418, 186] on span "Area" at bounding box center [388, 184] width 106 height 12
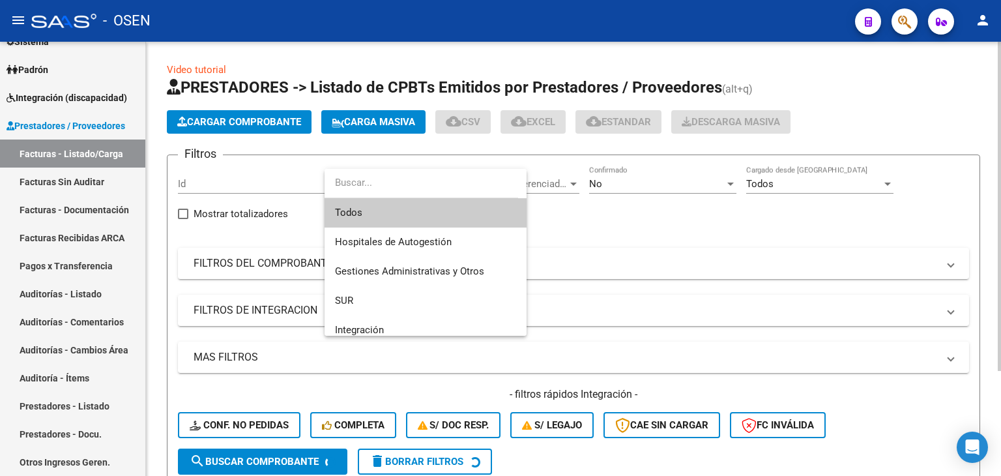
type input "e"
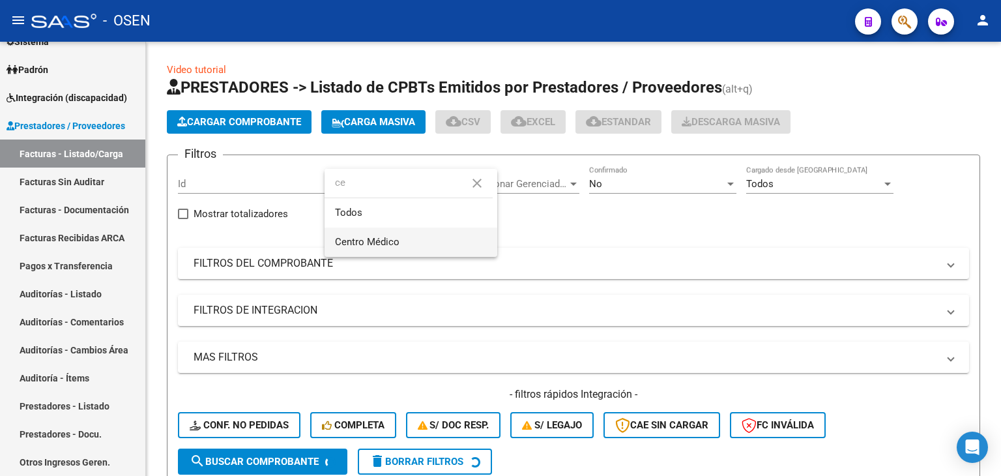
type input "ce"
click at [418, 243] on span "Centro Médico" at bounding box center [411, 241] width 152 height 29
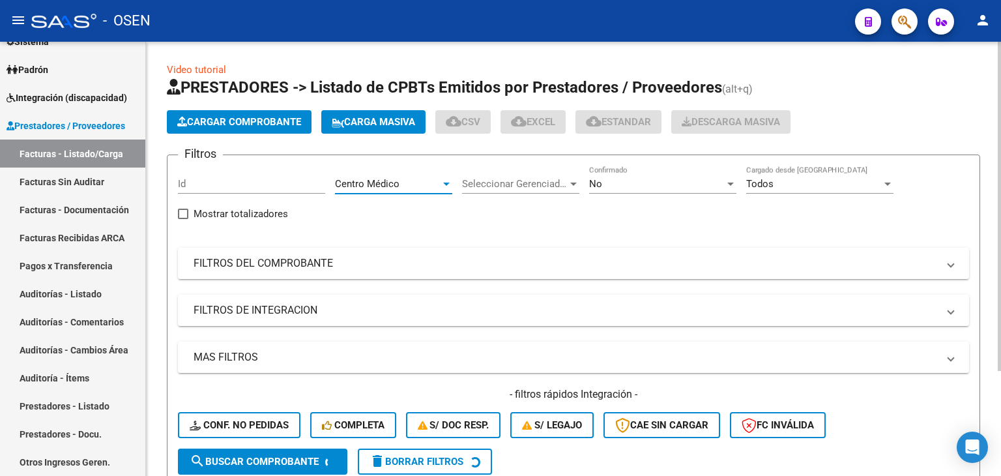
click at [635, 160] on form "Filtros Id Centro Médico Area Seleccionar Gerenciador Seleccionar Gerenciador N…" at bounding box center [573, 319] width 813 height 331
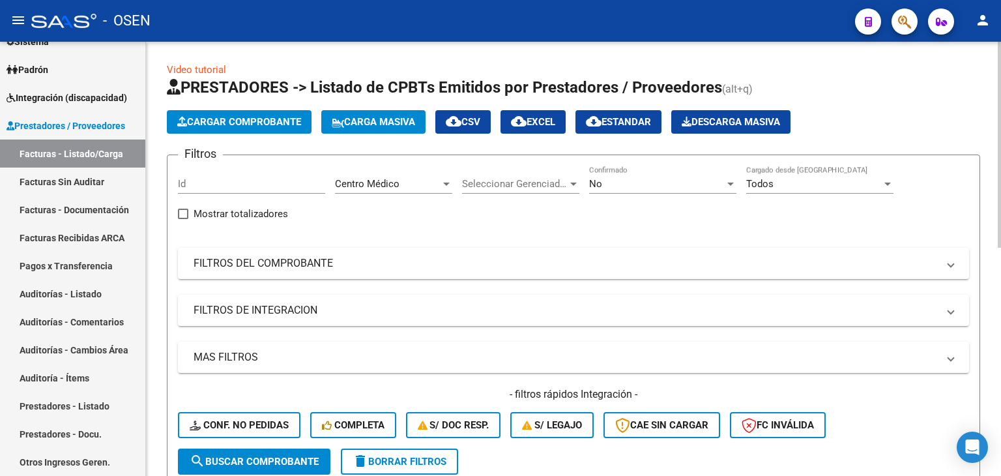
click at [632, 180] on div "No" at bounding box center [657, 184] width 136 height 12
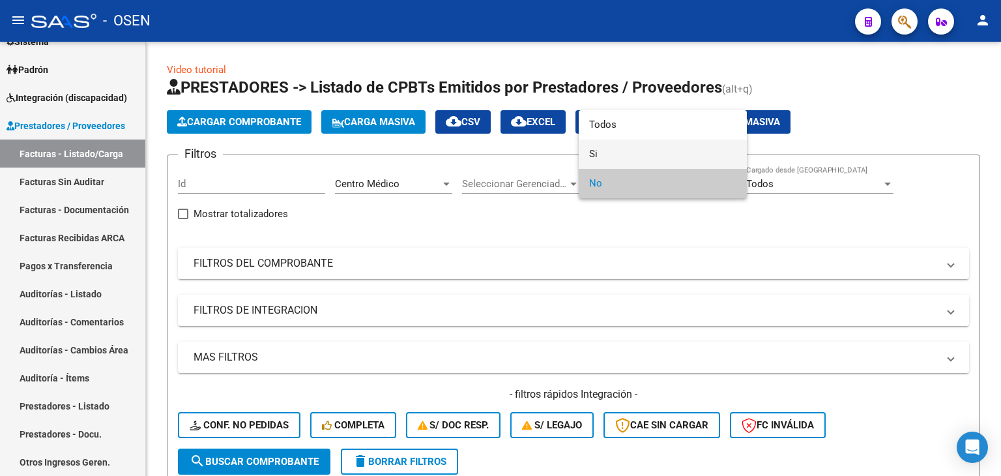
click at [636, 165] on span "Si" at bounding box center [662, 153] width 147 height 29
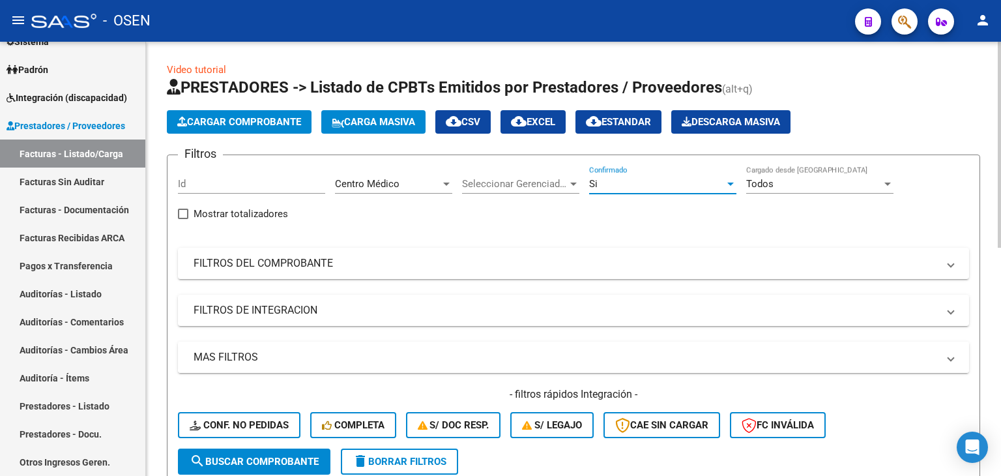
click at [479, 354] on mat-panel-title "MAS FILTROS" at bounding box center [565, 357] width 744 height 14
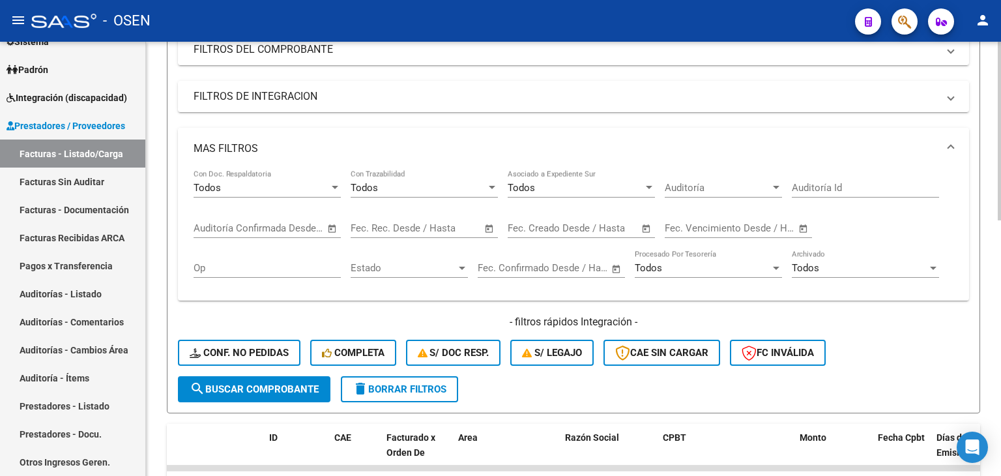
scroll to position [217, 0]
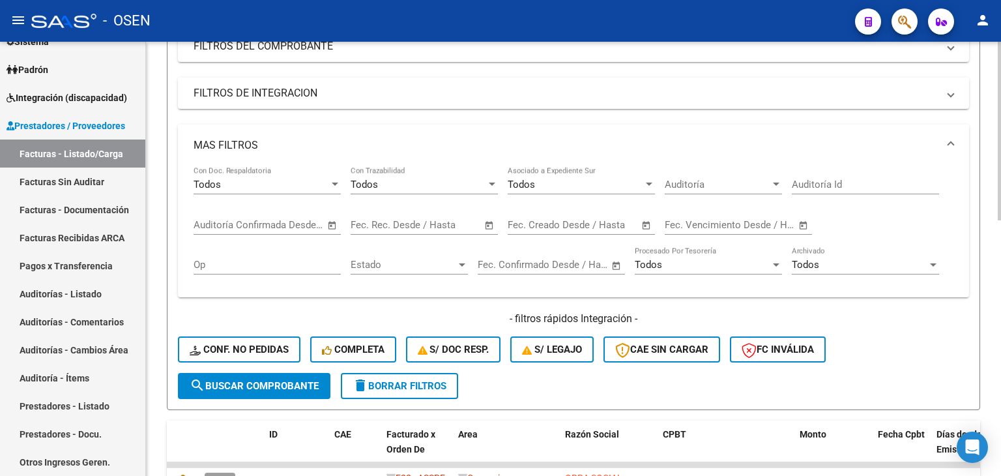
click at [334, 225] on span "Open calendar" at bounding box center [332, 225] width 31 height 31
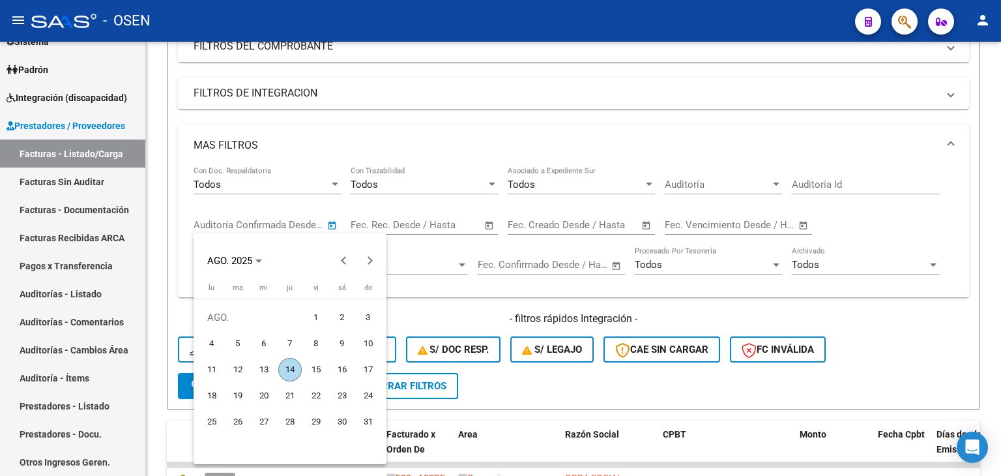
click at [289, 368] on span "14" at bounding box center [289, 369] width 23 height 23
type input "[DATE]"
click at [289, 368] on span "14" at bounding box center [289, 369] width 23 height 23
type input "[DATE]"
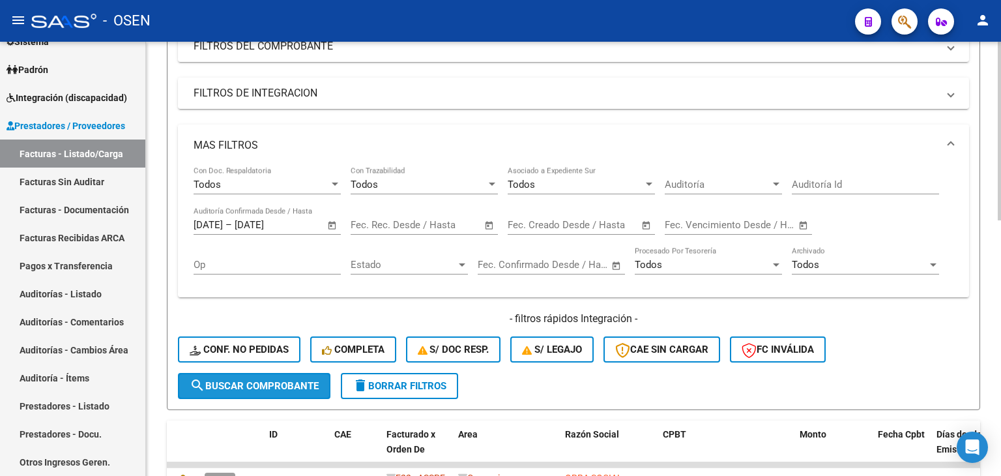
click at [282, 380] on span "search Buscar Comprobante" at bounding box center [254, 386] width 129 height 12
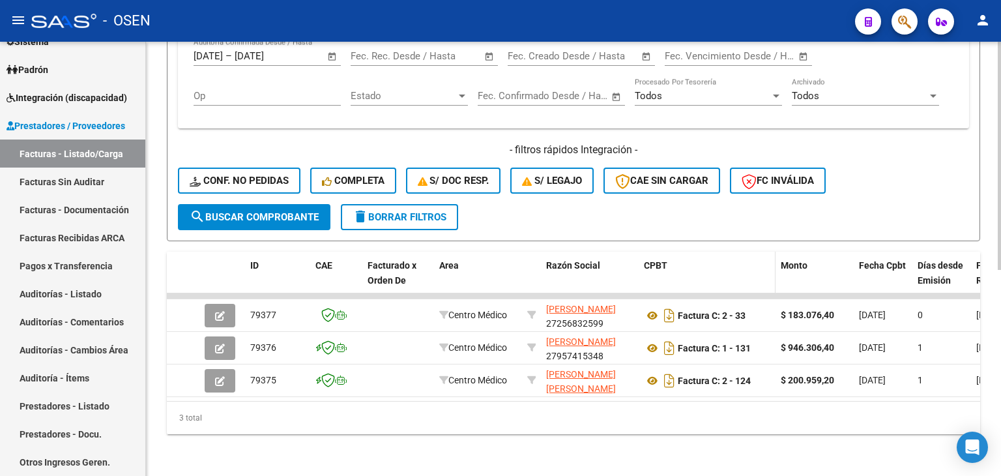
scroll to position [0, 0]
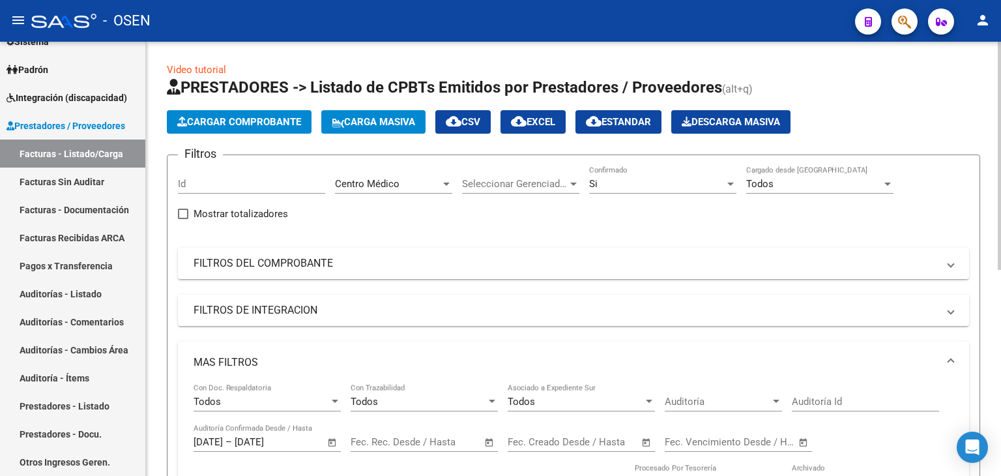
click at [480, 121] on span "cloud_download CSV" at bounding box center [463, 122] width 35 height 12
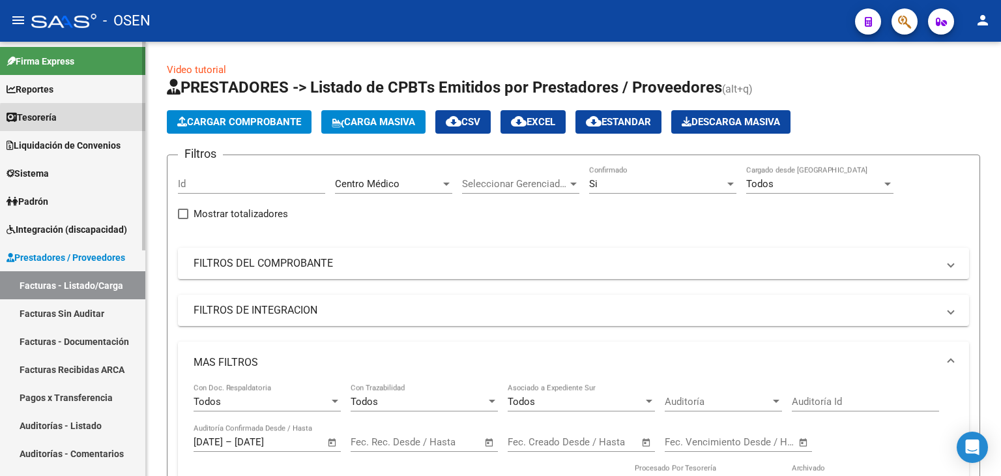
click at [98, 121] on link "Tesorería" at bounding box center [72, 117] width 145 height 28
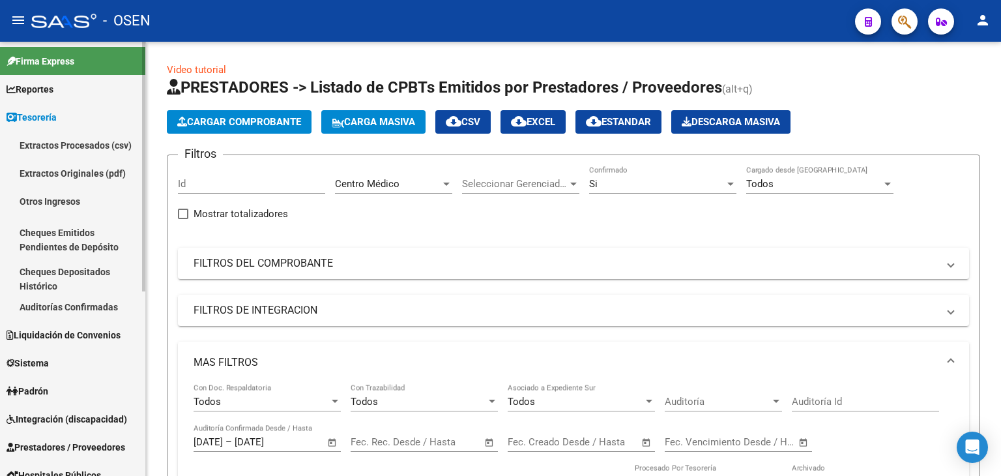
click at [99, 311] on link "Auditorías Confirmadas" at bounding box center [72, 307] width 145 height 28
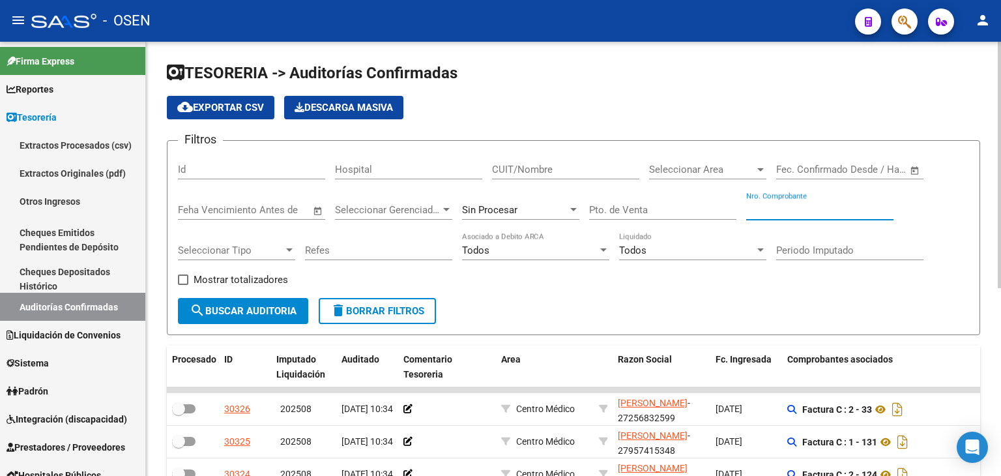
click at [783, 207] on input "Nro. Comprobante" at bounding box center [819, 210] width 147 height 12
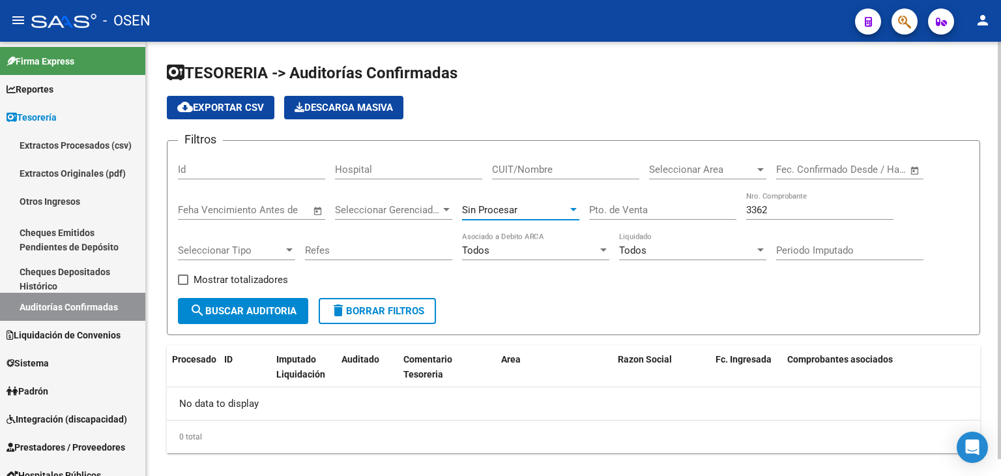
click at [572, 208] on div at bounding box center [573, 209] width 7 height 3
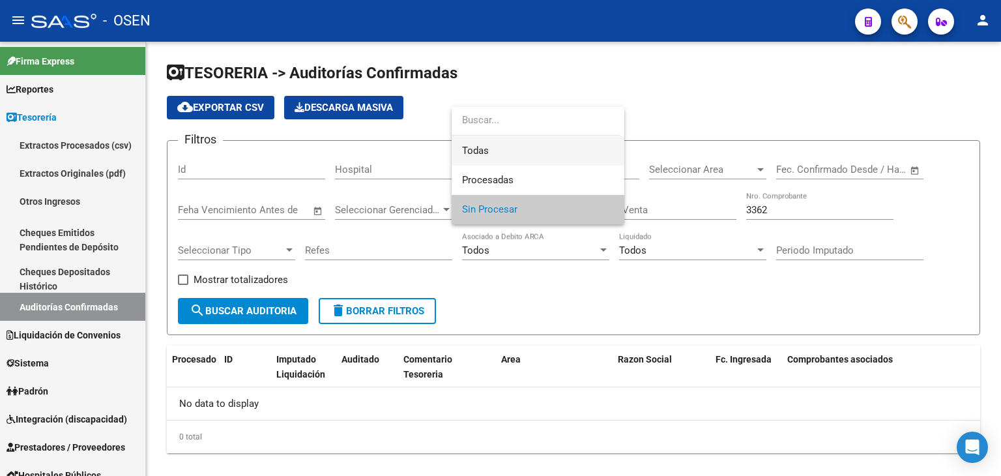
click at [556, 152] on span "Todas" at bounding box center [538, 150] width 152 height 29
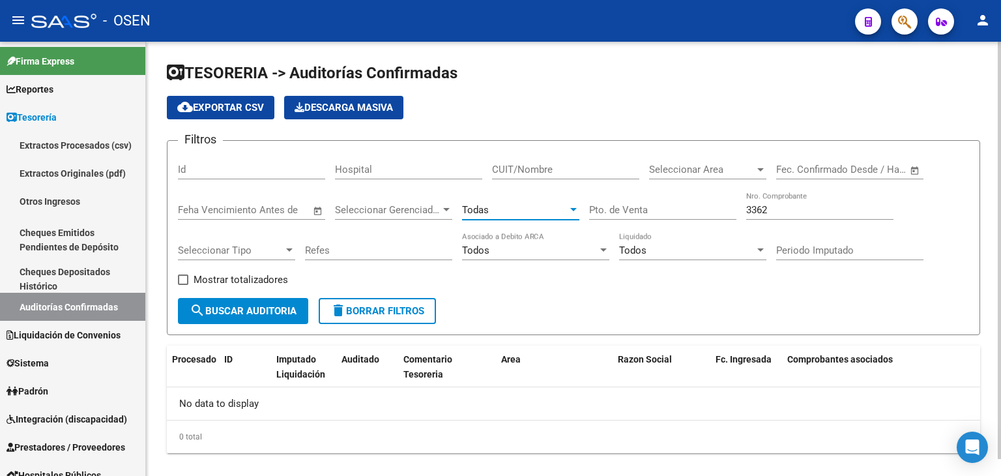
click at [276, 315] on span "search Buscar Auditoria" at bounding box center [243, 311] width 107 height 12
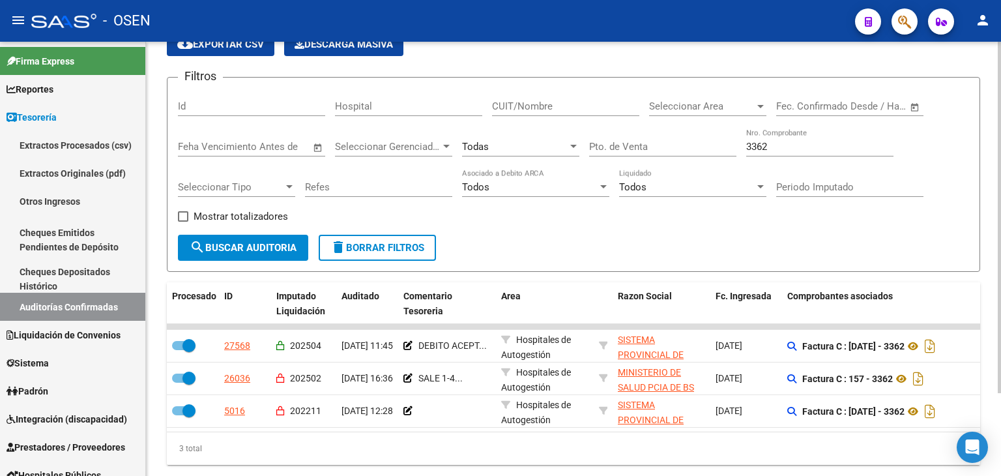
scroll to position [102, 0]
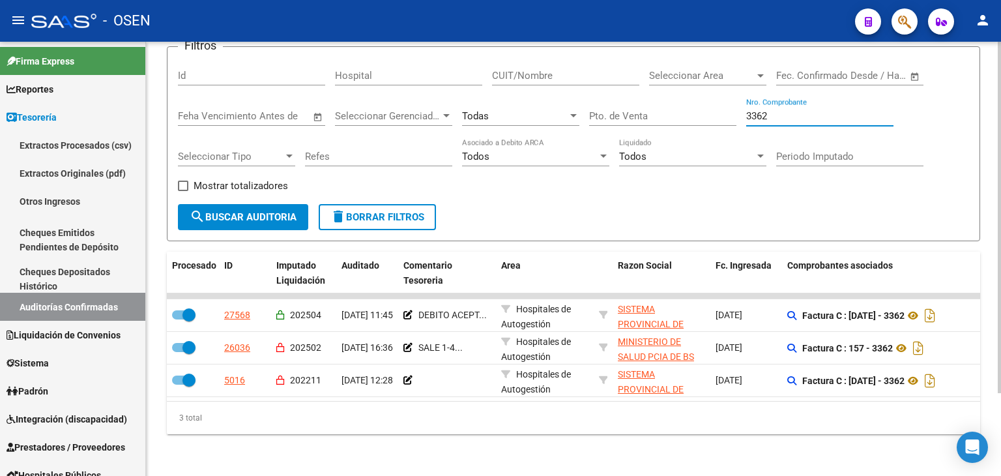
drag, startPoint x: 777, startPoint y: 109, endPoint x: 683, endPoint y: 107, distance: 93.2
click at [691, 107] on div "Filtros Id Hospital CUIT/Nombre Seleccionar Area Seleccionar Area Start date – …" at bounding box center [573, 130] width 791 height 147
type input "159854"
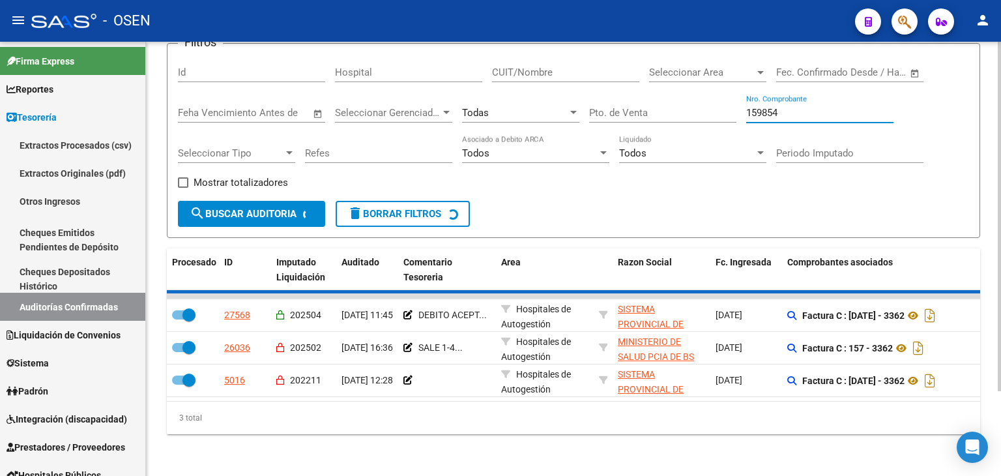
checkbox input "false"
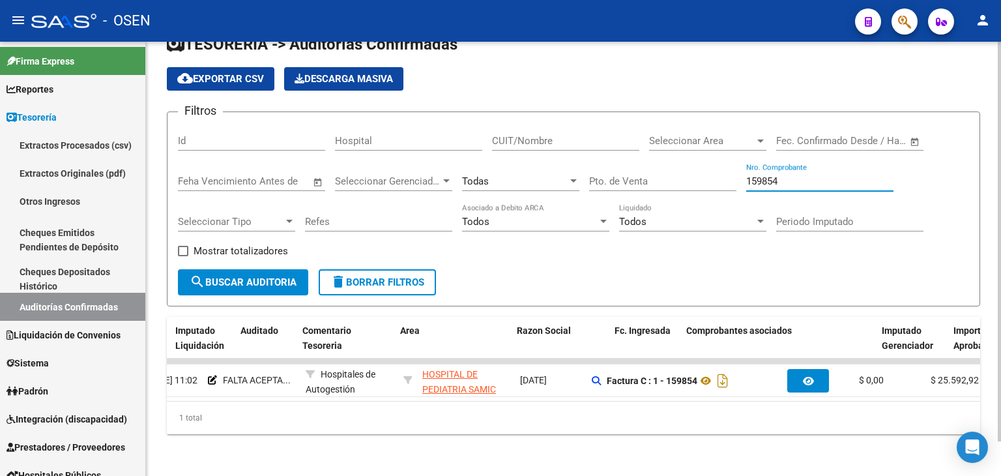
scroll to position [0, 0]
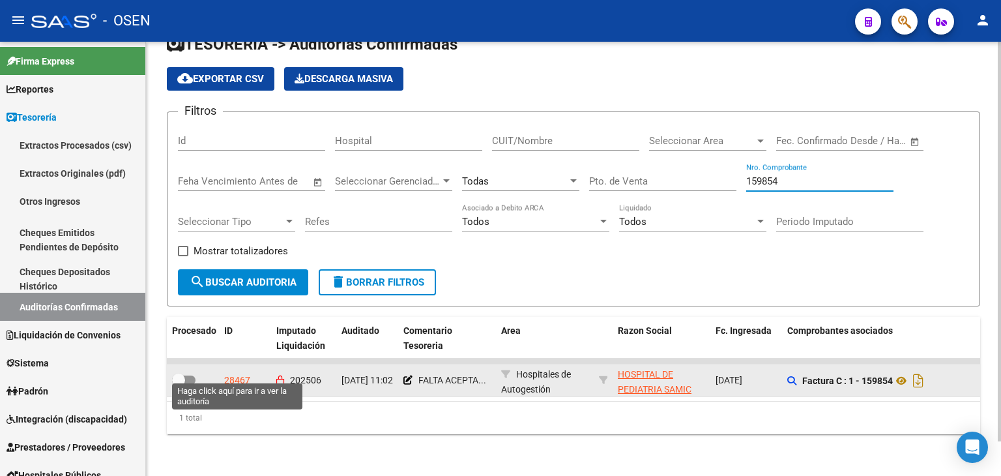
type input "159854"
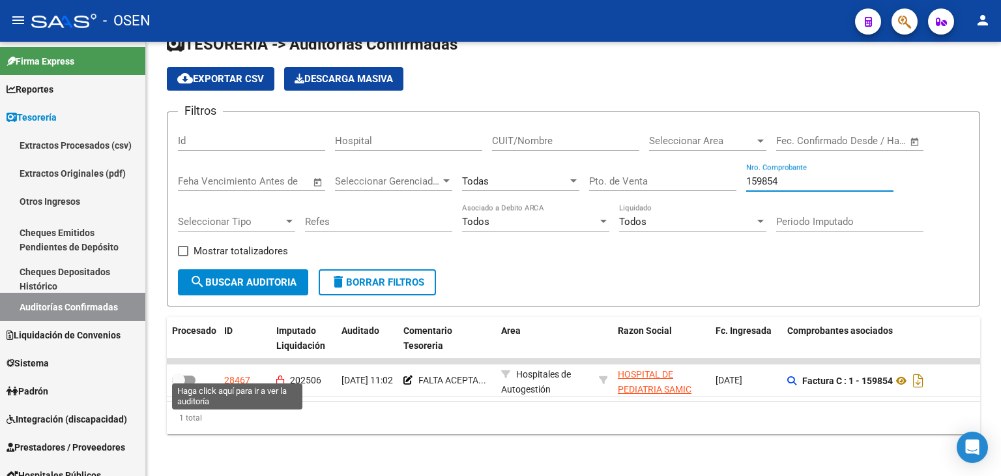
drag, startPoint x: 247, startPoint y: 372, endPoint x: 250, endPoint y: 365, distance: 7.3
click at [247, 373] on div "28467" at bounding box center [237, 380] width 26 height 15
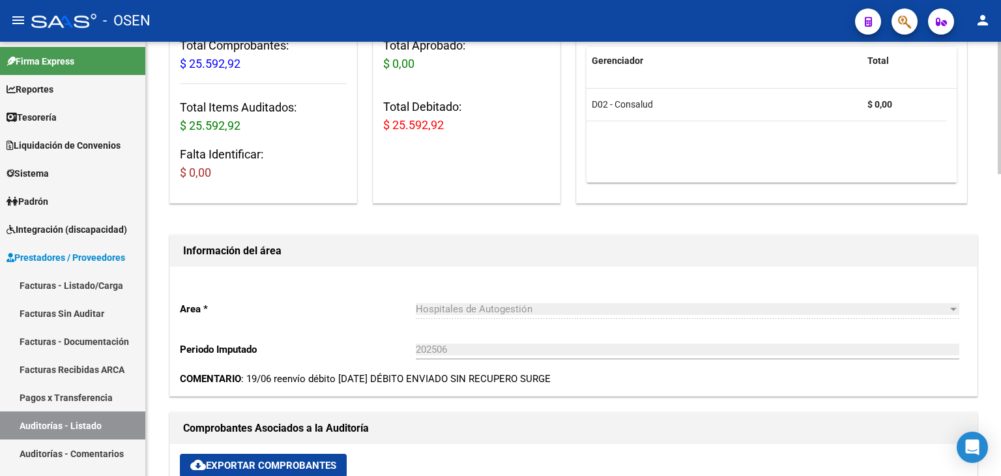
scroll to position [434, 0]
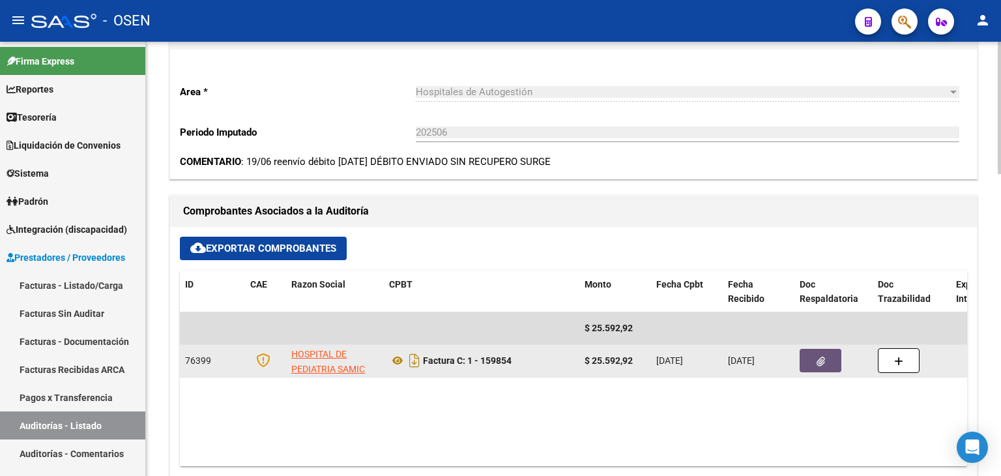
click at [823, 359] on icon "button" at bounding box center [820, 361] width 8 height 10
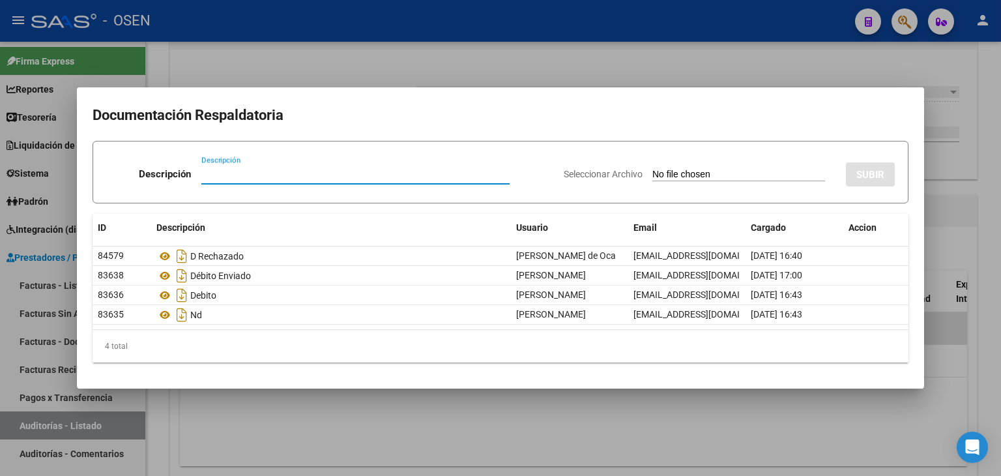
click at [281, 405] on div at bounding box center [500, 238] width 1001 height 476
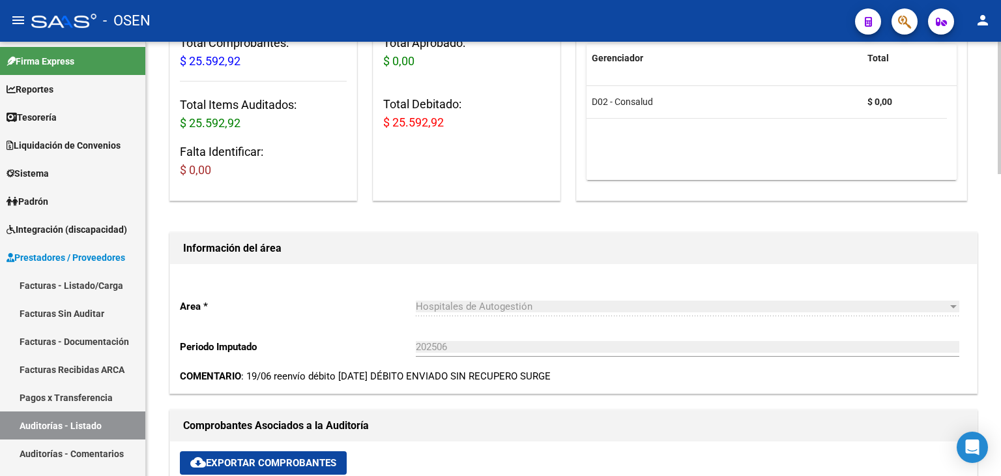
scroll to position [217, 0]
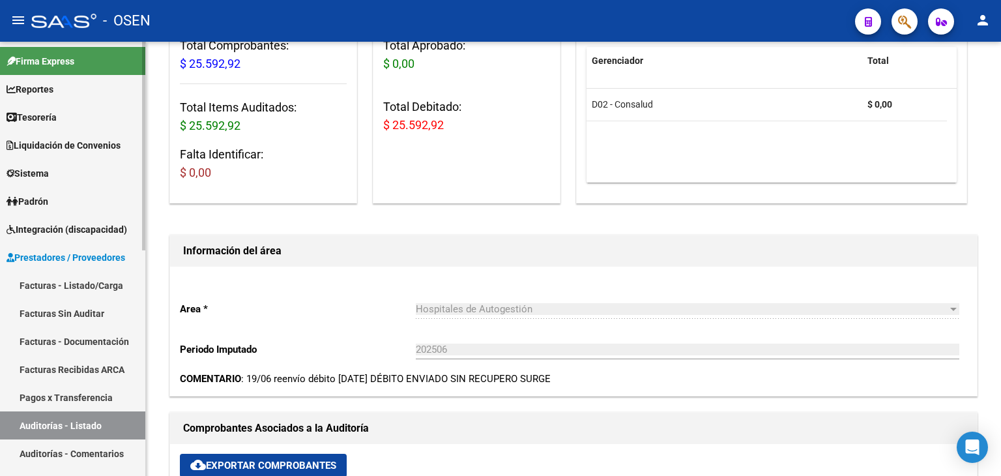
click at [79, 122] on link "Tesorería" at bounding box center [72, 117] width 145 height 28
click at [68, 125] on link "Tesorería" at bounding box center [72, 117] width 145 height 28
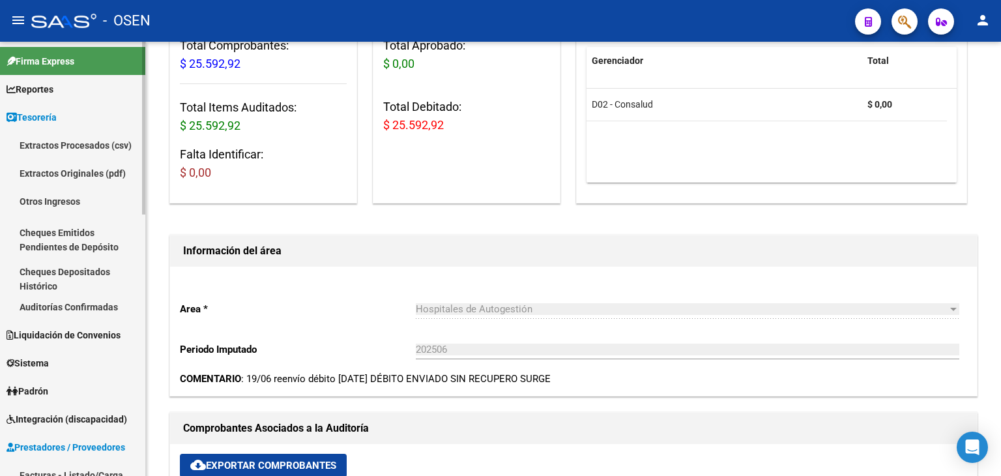
click at [77, 308] on link "Auditorías Confirmadas" at bounding box center [72, 307] width 145 height 28
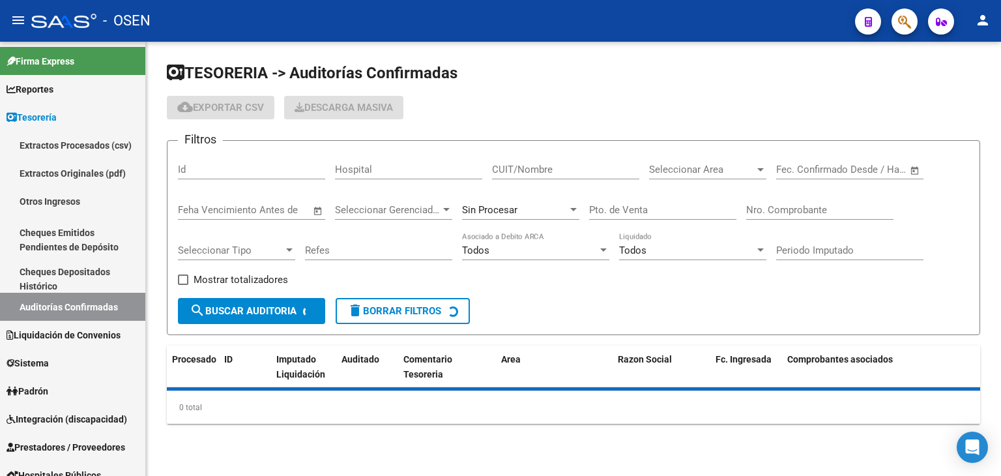
click at [737, 166] on span "Seleccionar Area" at bounding box center [702, 170] width 106 height 12
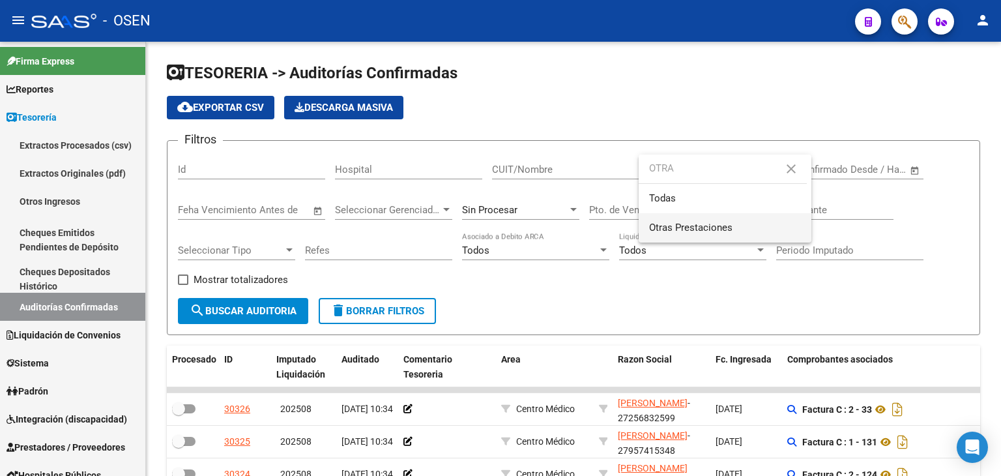
type input "OTRA"
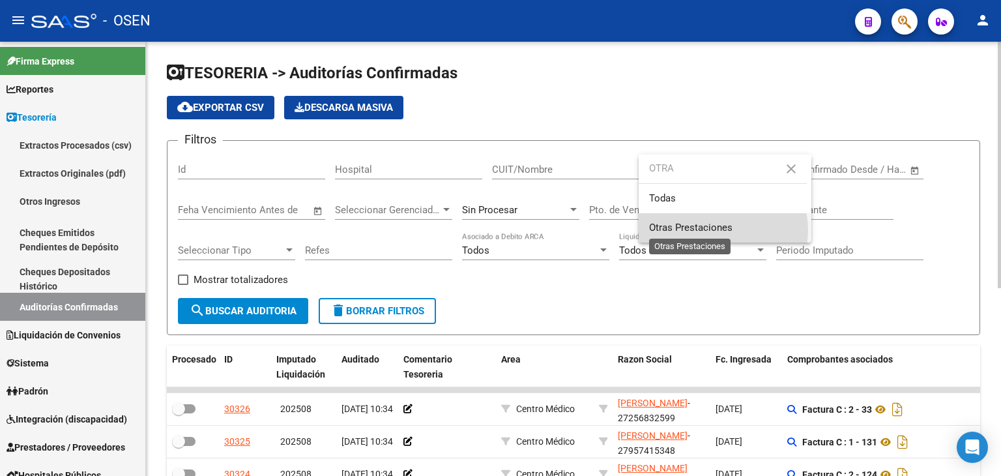
drag, startPoint x: 719, startPoint y: 230, endPoint x: 352, endPoint y: 293, distance: 372.7
click at [714, 230] on span "Otras Prestaciones" at bounding box center [690, 227] width 83 height 12
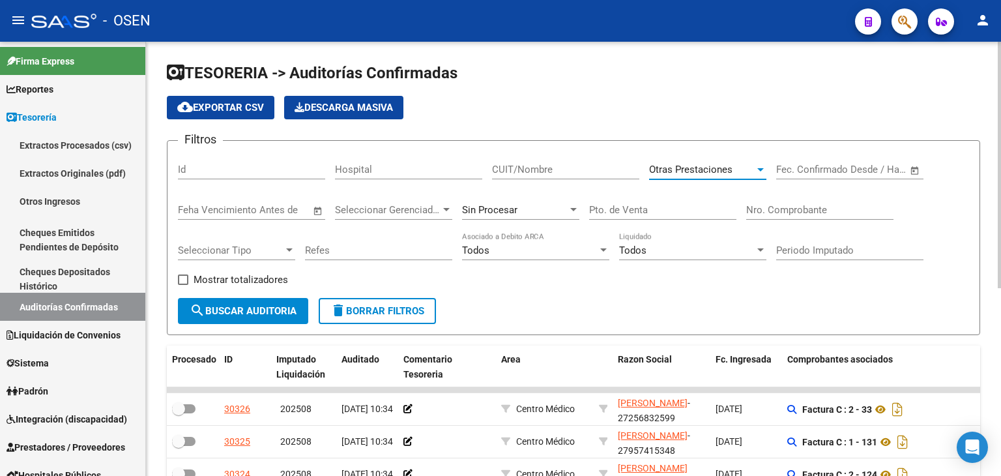
click at [223, 302] on button "search Buscar Auditoria" at bounding box center [243, 311] width 130 height 26
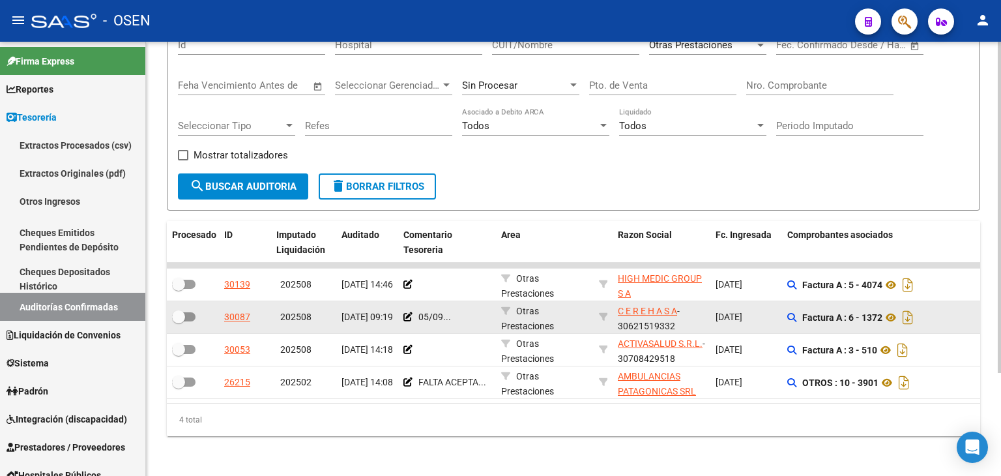
scroll to position [135, 0]
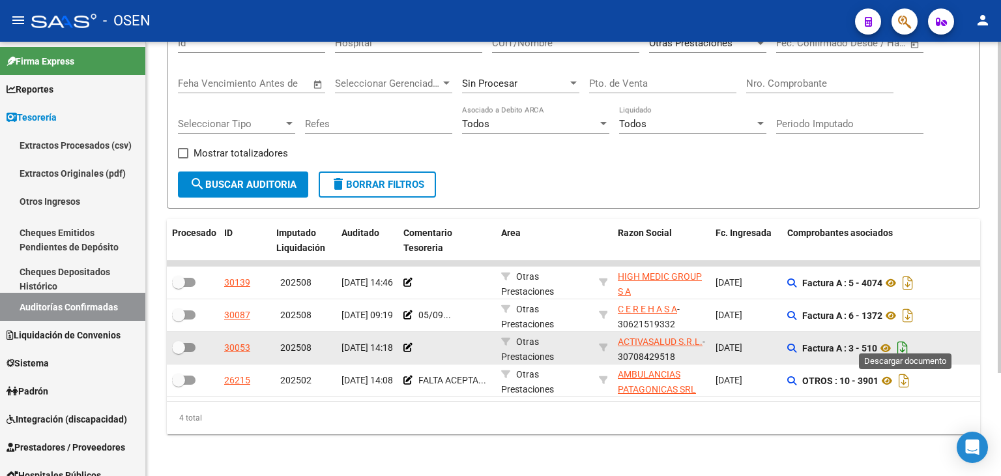
click at [903, 337] on icon "Descargar documento" at bounding box center [902, 347] width 17 height 21
click at [887, 340] on icon at bounding box center [885, 348] width 17 height 16
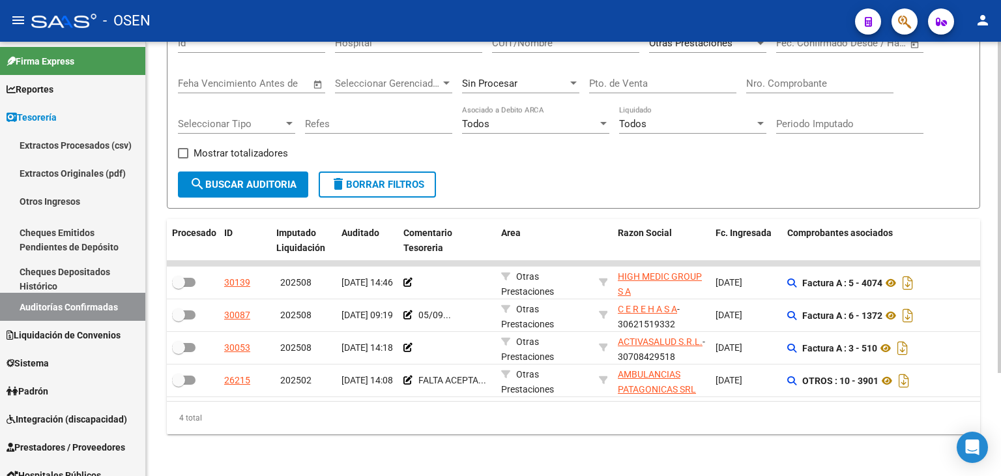
scroll to position [0, 0]
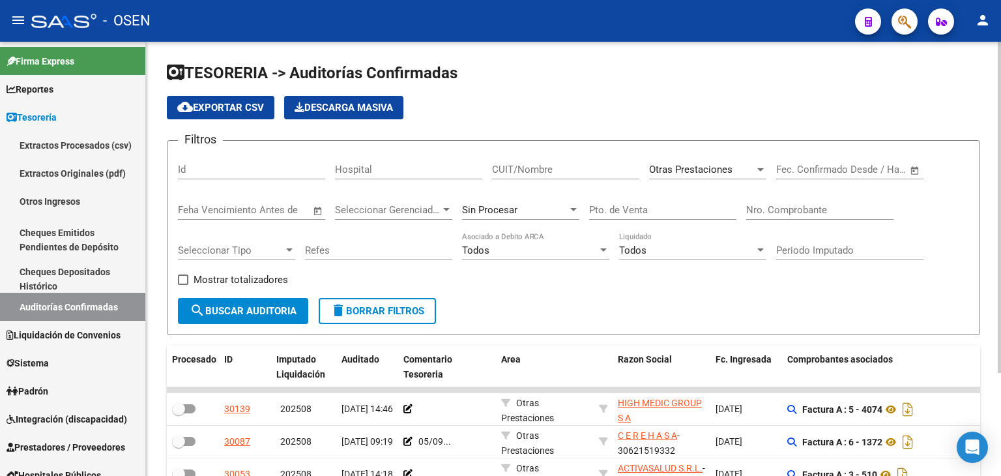
click at [719, 162] on div "Otras Prestaciones Seleccionar Area" at bounding box center [707, 165] width 117 height 28
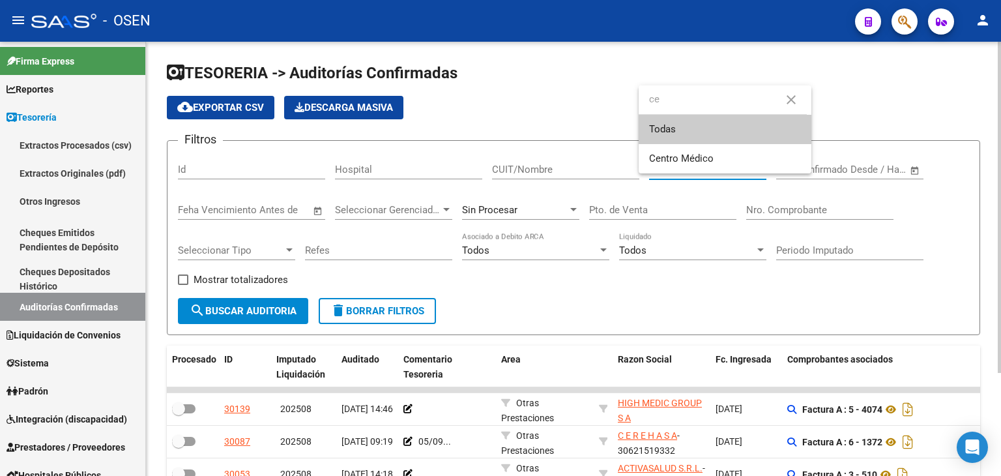
type input "ce"
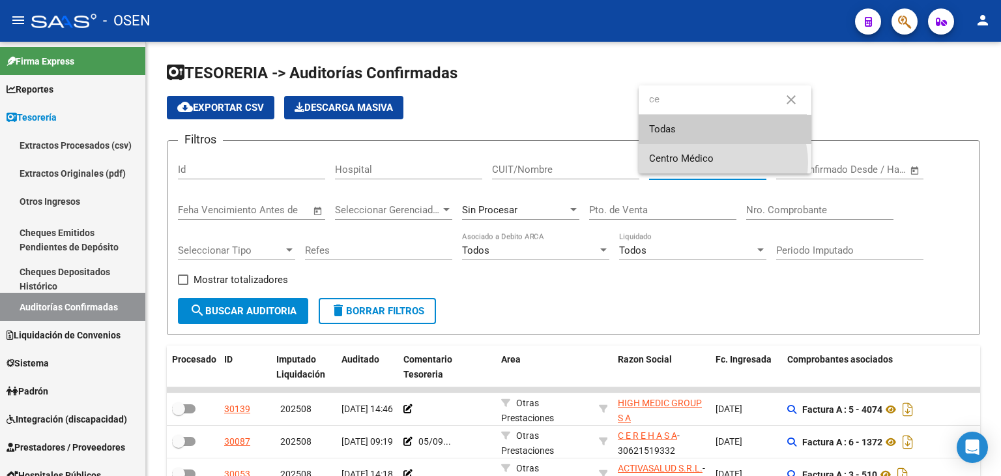
drag, startPoint x: 719, startPoint y: 162, endPoint x: 405, endPoint y: 230, distance: 321.2
click at [717, 162] on span "Centro Médico" at bounding box center [725, 158] width 152 height 29
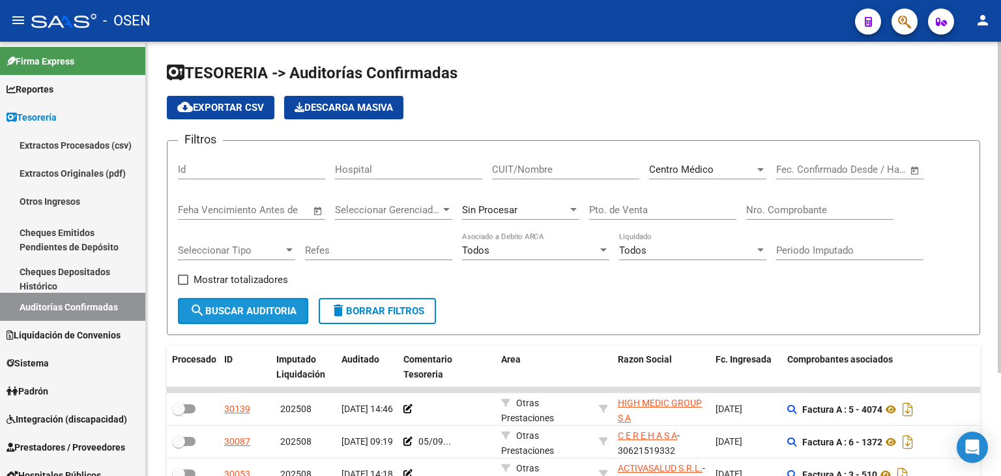
click at [255, 302] on button "search Buscar Auditoria" at bounding box center [243, 311] width 130 height 26
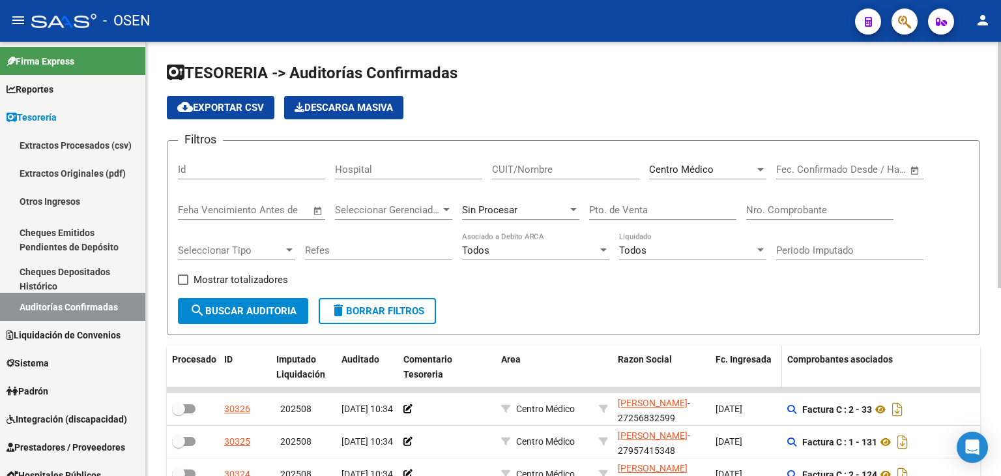
scroll to position [217, 0]
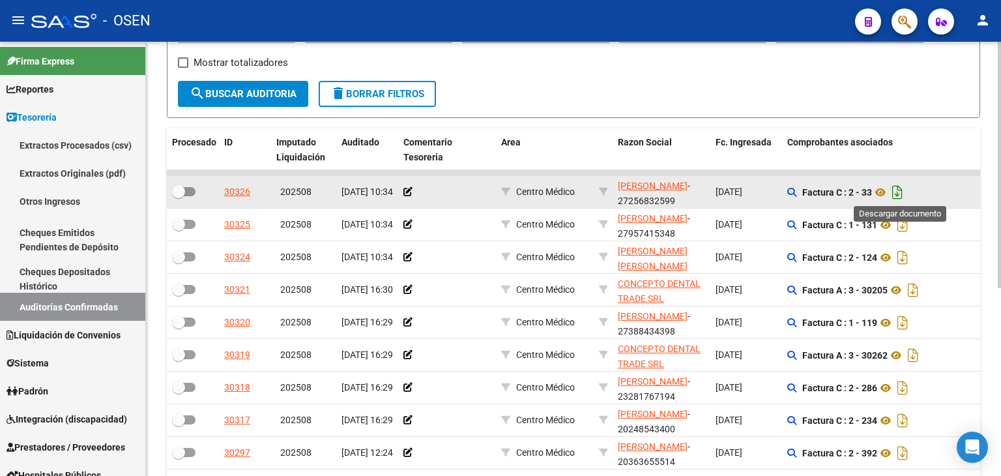
click at [902, 194] on icon "Descargar documento" at bounding box center [897, 192] width 17 height 21
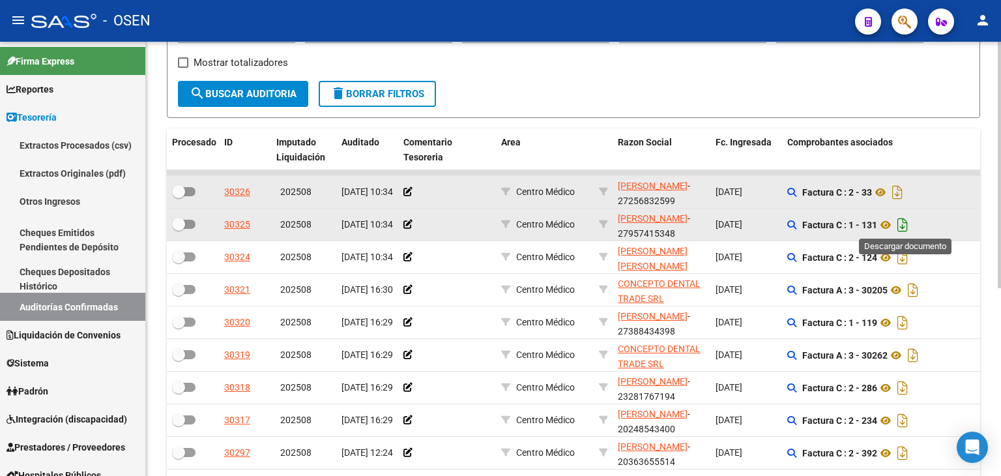
click at [902, 223] on icon "Descargar documento" at bounding box center [902, 224] width 17 height 21
click at [547, 71] on div "Filtros Id Hospital CUIT/Nombre Centro Médico Seleccionar Area Start date – End…" at bounding box center [573, 7] width 791 height 147
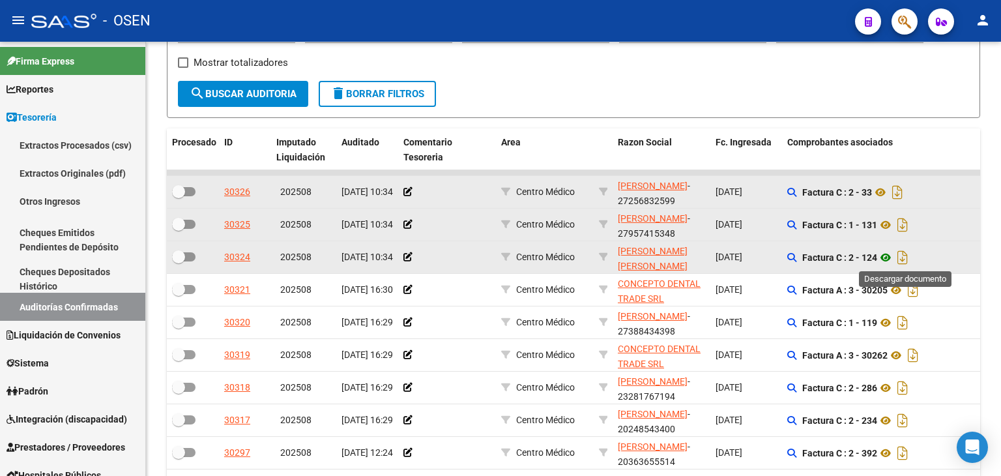
drag, startPoint x: 904, startPoint y: 257, endPoint x: 892, endPoint y: 262, distance: 12.6
click at [903, 257] on icon "Descargar documento" at bounding box center [902, 257] width 17 height 21
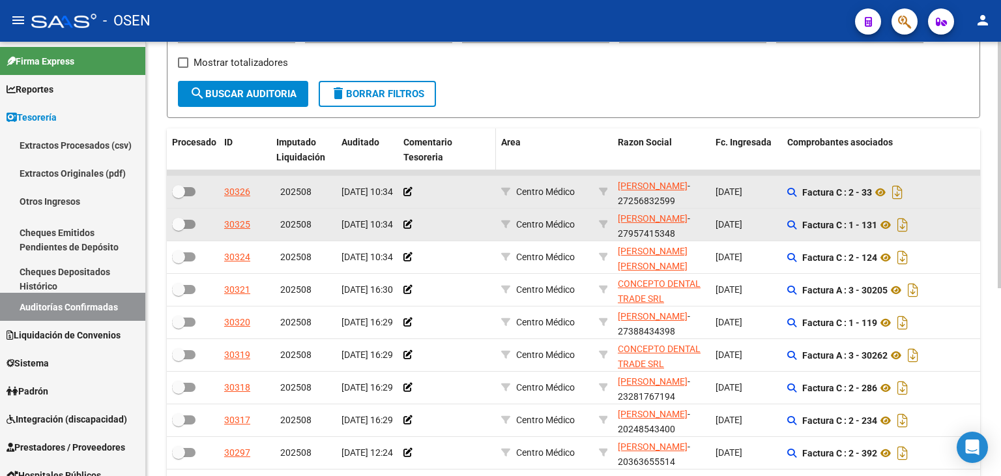
scroll to position [0, 0]
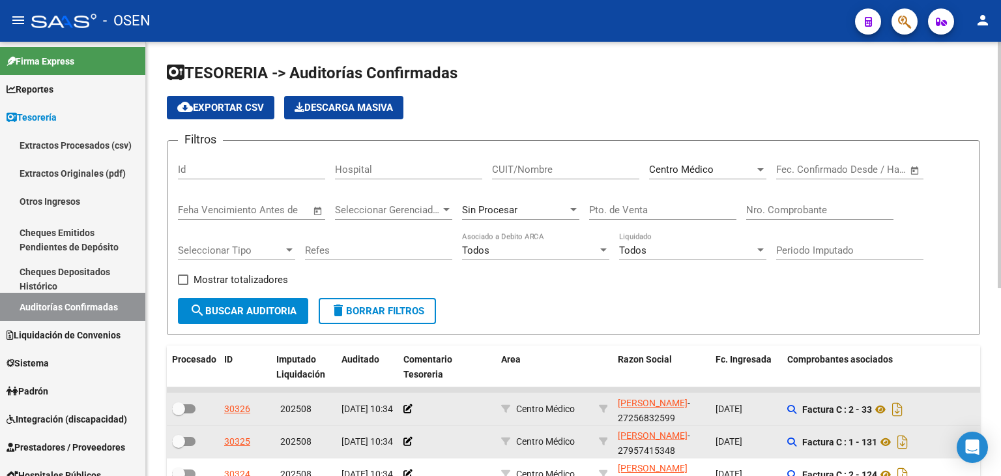
click at [718, 170] on div "Centro Médico" at bounding box center [702, 170] width 106 height 12
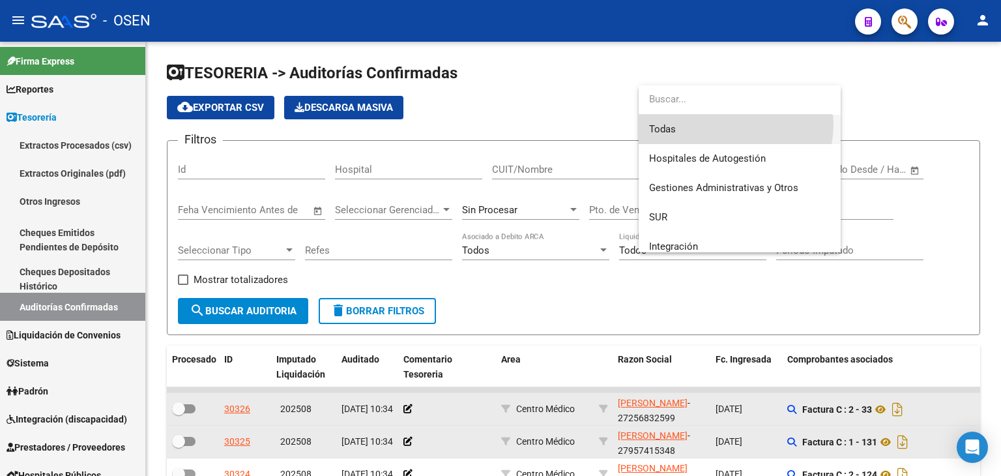
click at [721, 124] on span "Todas" at bounding box center [739, 129] width 181 height 29
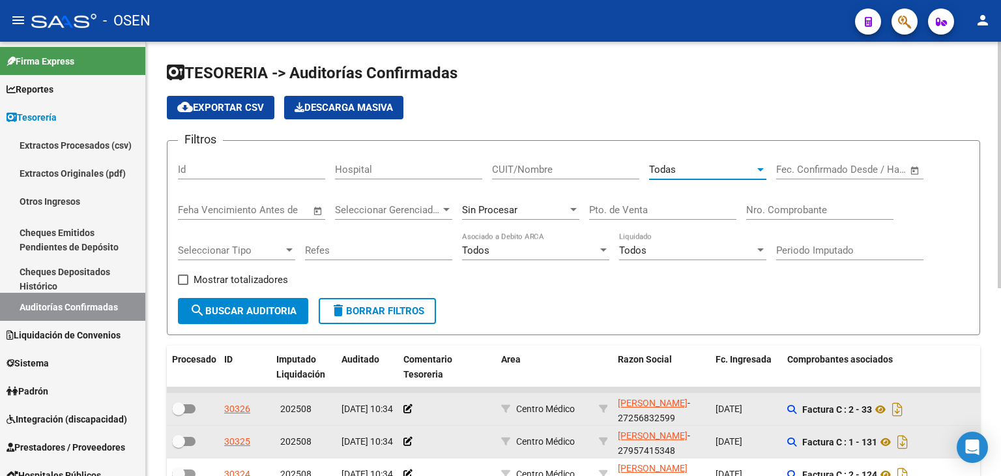
click at [859, 207] on input "Nro. Comprobante" at bounding box center [819, 210] width 147 height 12
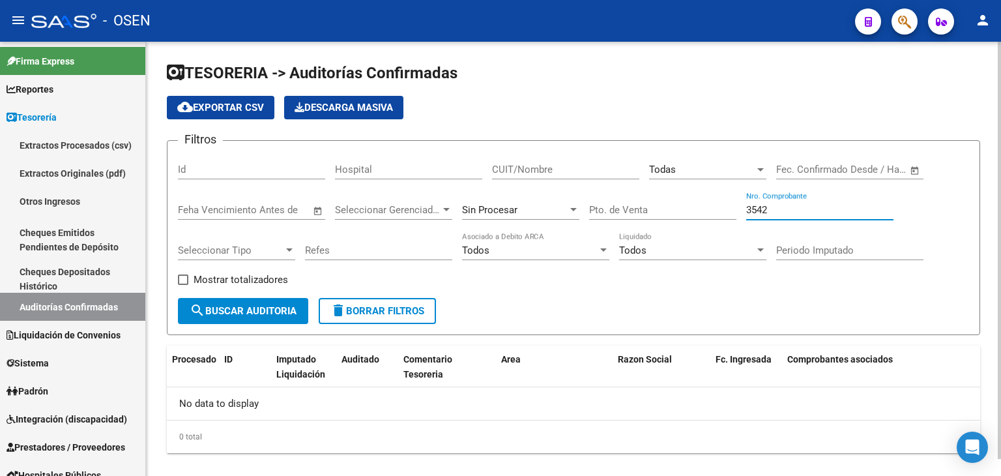
type input "3542"
click at [539, 200] on div "Sin Procesar" at bounding box center [520, 206] width 117 height 28
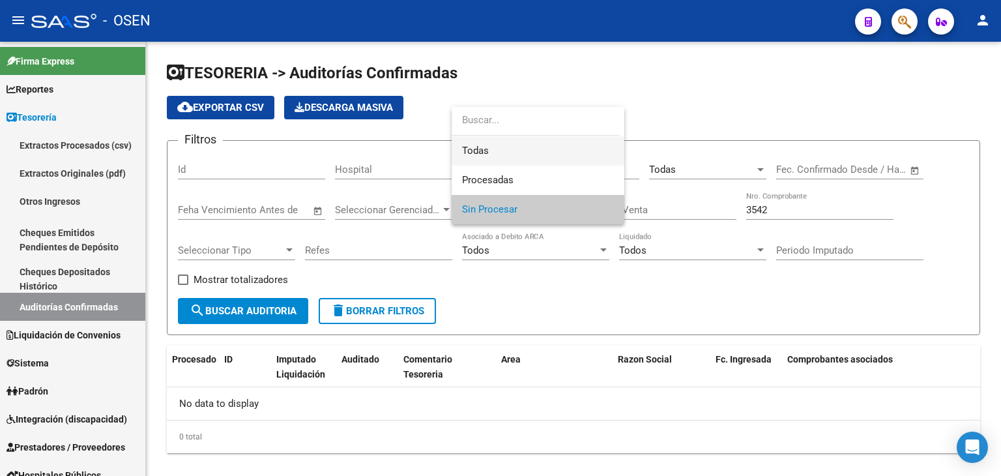
drag, startPoint x: 540, startPoint y: 161, endPoint x: 404, endPoint y: 274, distance: 176.7
click at [539, 161] on span "Todas" at bounding box center [538, 150] width 152 height 29
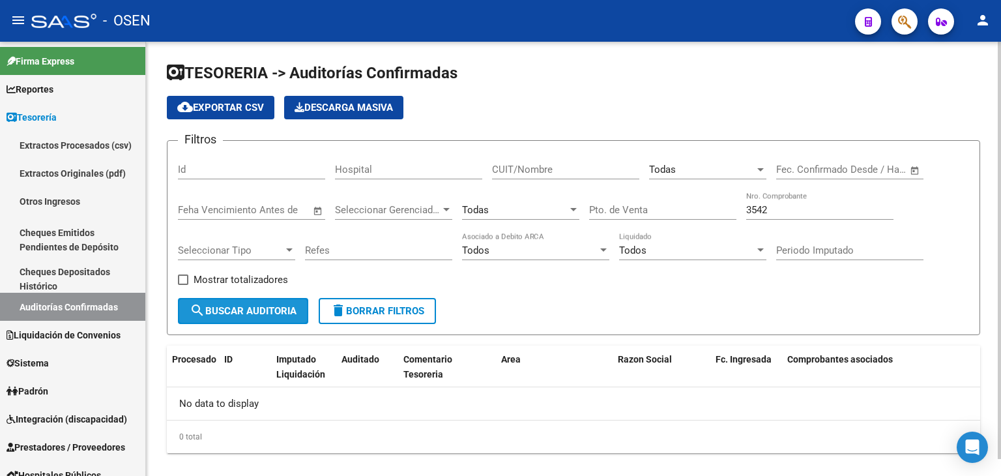
click at [274, 313] on span "search Buscar Auditoria" at bounding box center [243, 311] width 107 height 12
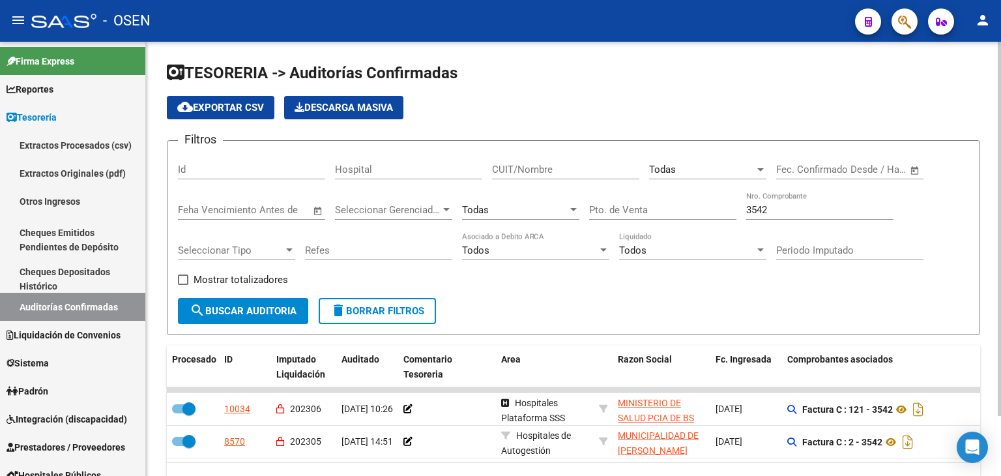
click at [765, 76] on h1 "TESORERIA -> Auditorías Confirmadas" at bounding box center [573, 74] width 813 height 23
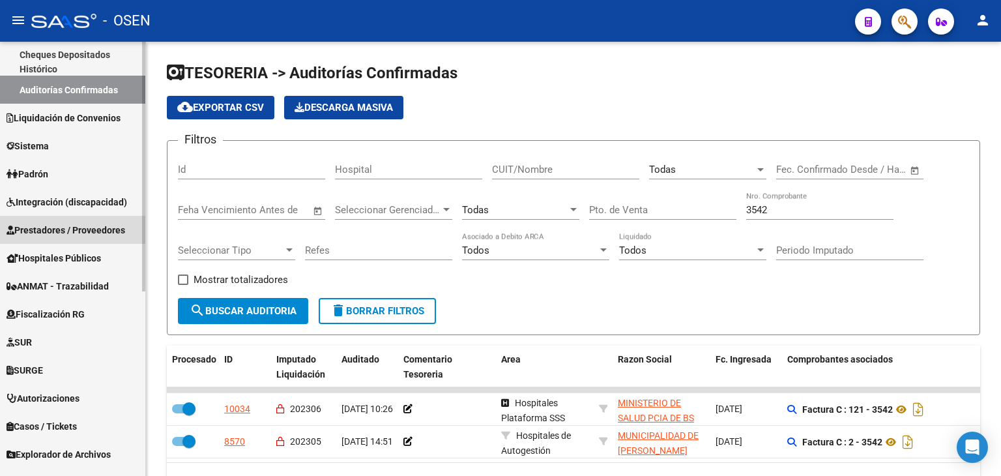
click at [73, 231] on span "Prestadores / Proveedores" at bounding box center [66, 230] width 119 height 14
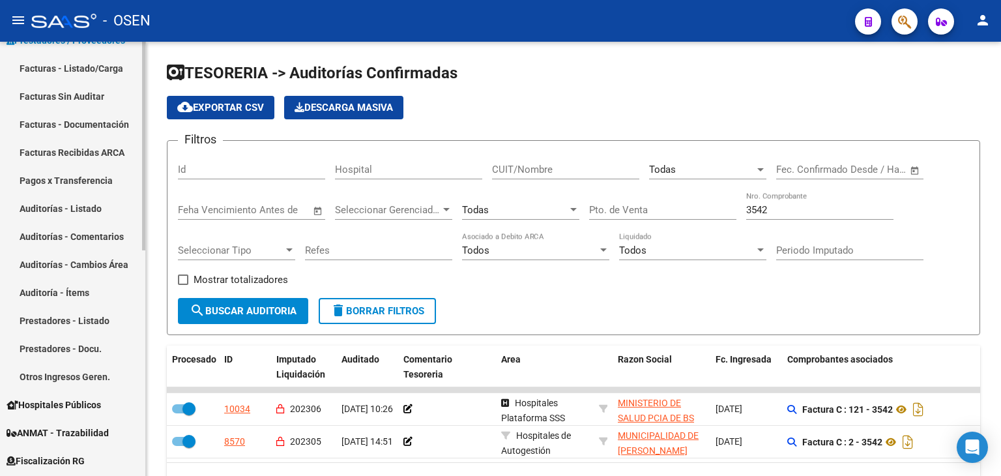
click at [123, 74] on link "Facturas - Listado/Carga" at bounding box center [72, 68] width 145 height 28
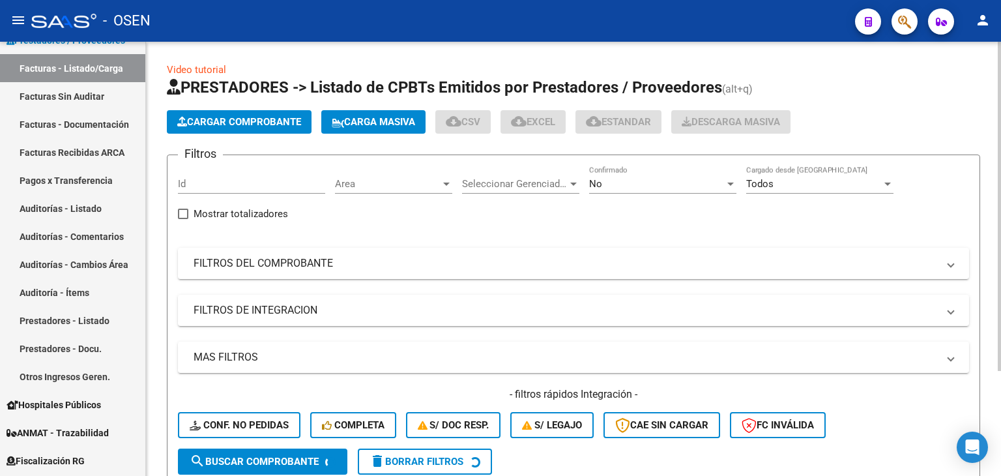
click at [251, 126] on span "Cargar Comprobante" at bounding box center [239, 122] width 124 height 12
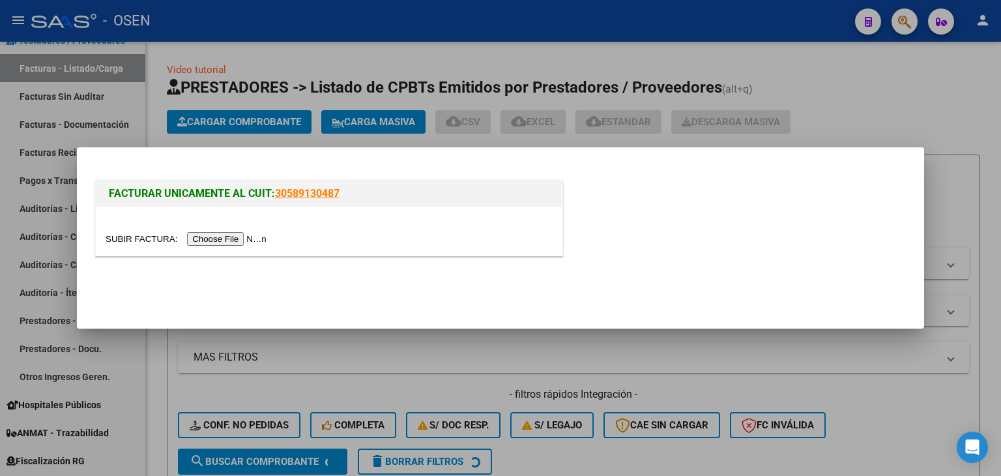
click at [224, 238] on input "file" at bounding box center [188, 239] width 165 height 14
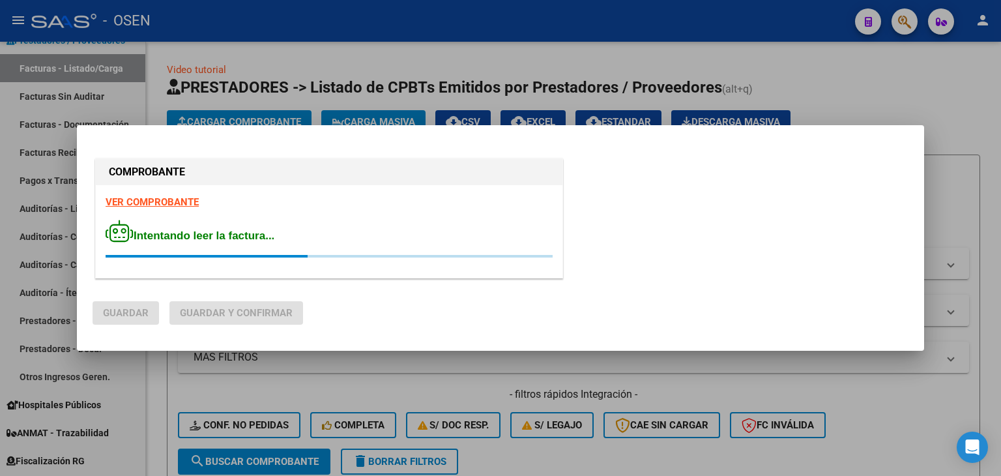
click at [178, 199] on strong "VER COMPROBANTE" at bounding box center [152, 202] width 93 height 12
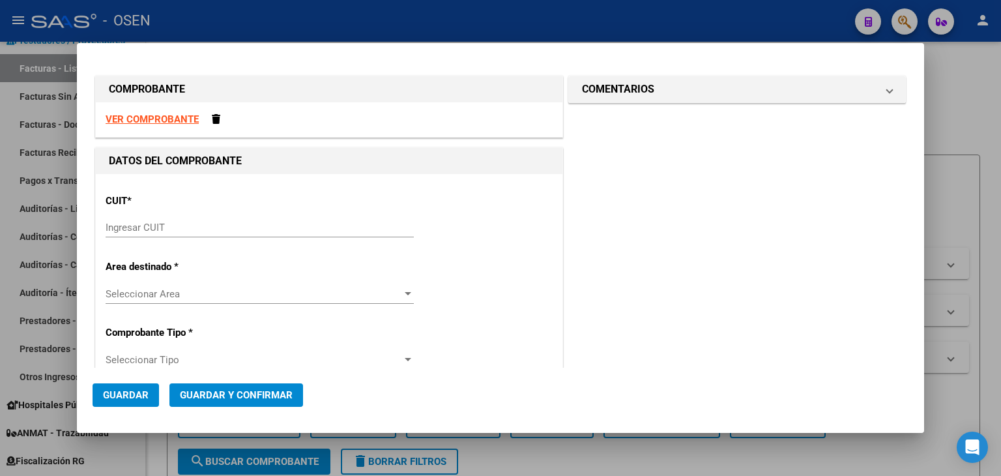
click at [293, 223] on input "Ingresar CUIT" at bounding box center [260, 227] width 308 height 12
paste input "30-50001701-1"
type input "30-50001701-1"
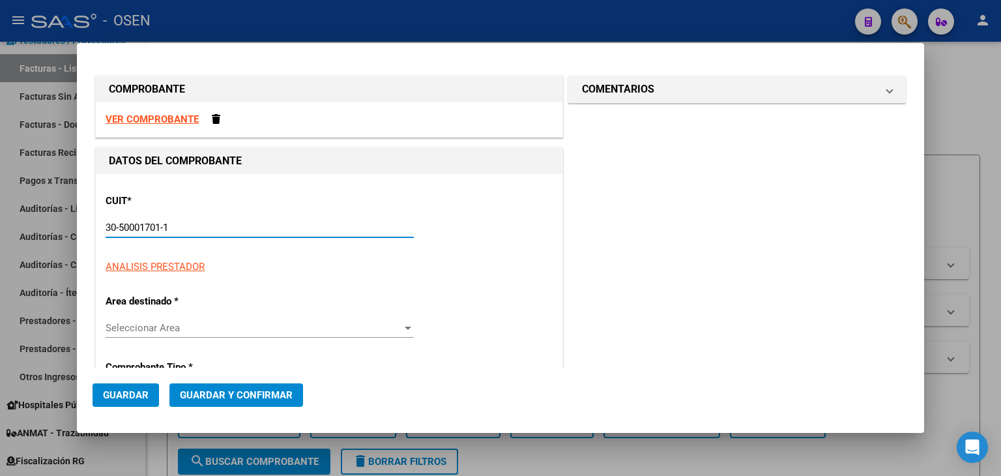
type input "1"
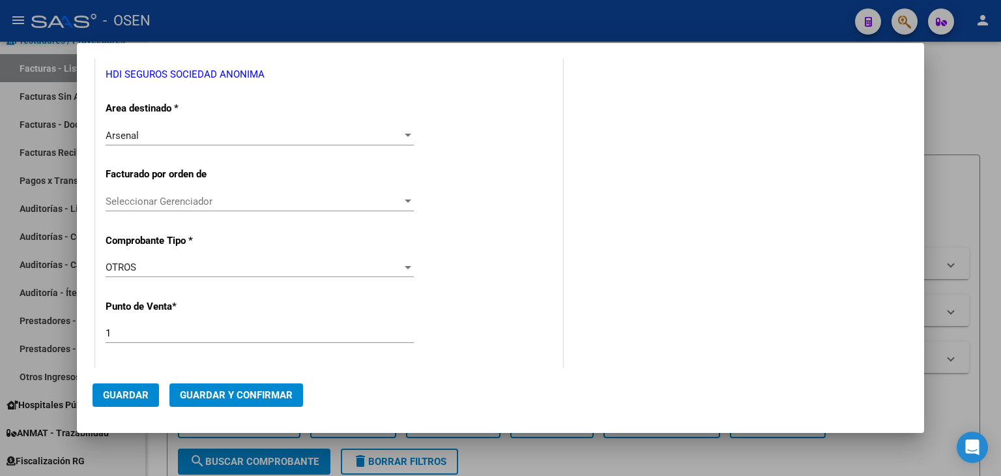
scroll to position [242, 0]
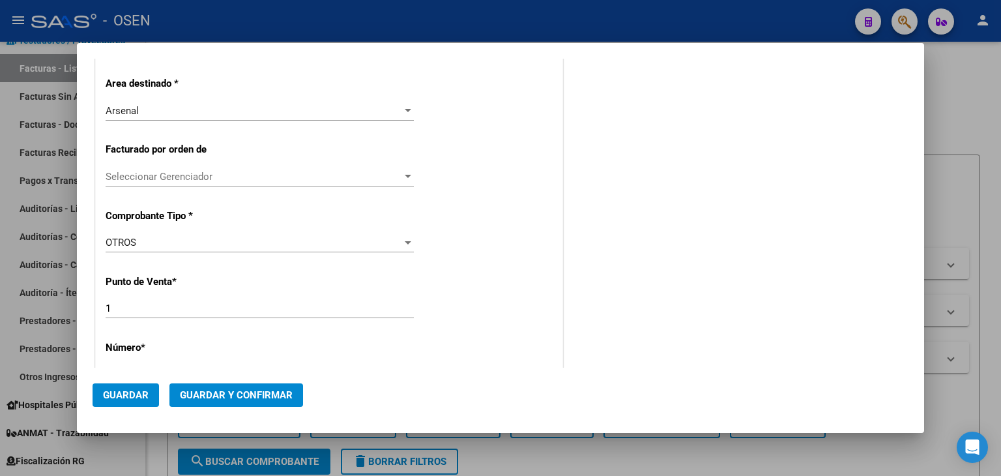
type input "30-50001701-1"
click at [225, 360] on div "CUIT * 30-50001701-1 Ingresar CUIT ANALISIS PRESTADOR HDI SEGUROS SOCIEDAD ANON…" at bounding box center [329, 427] width 466 height 990
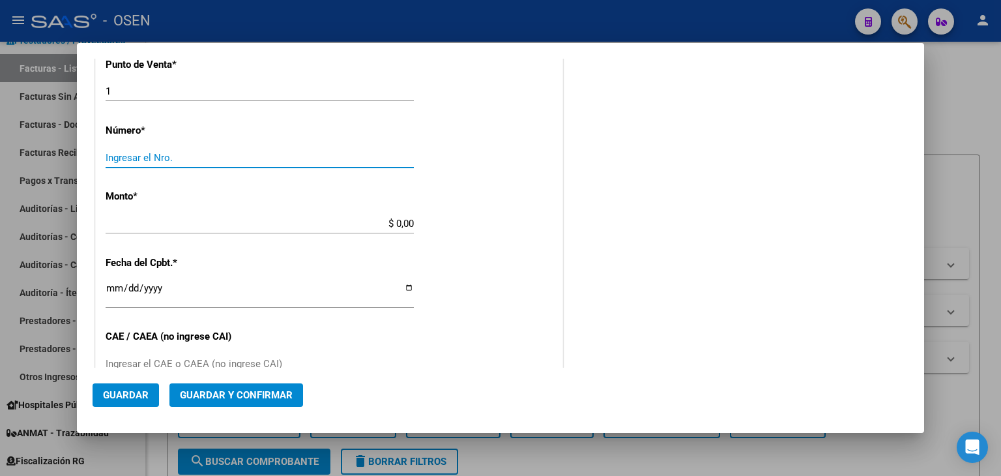
click at [230, 157] on input "Ingresar el Nro." at bounding box center [260, 158] width 308 height 12
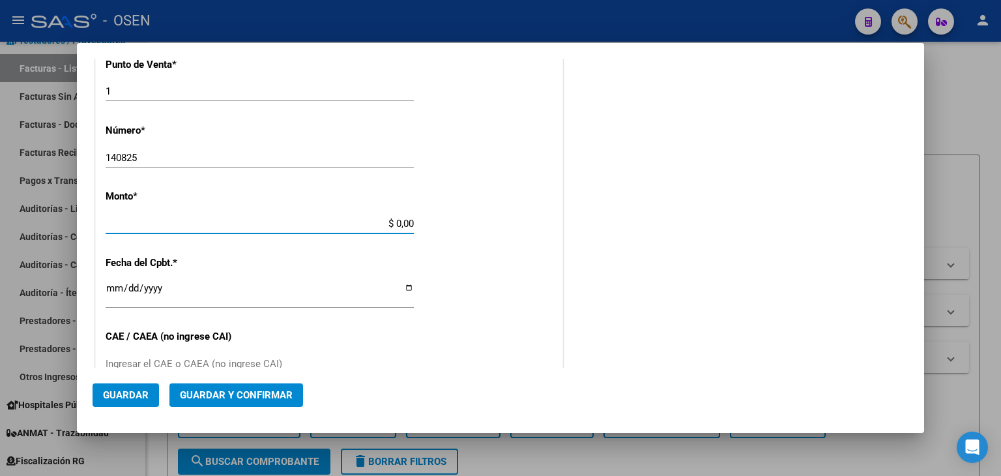
scroll to position [462, 0]
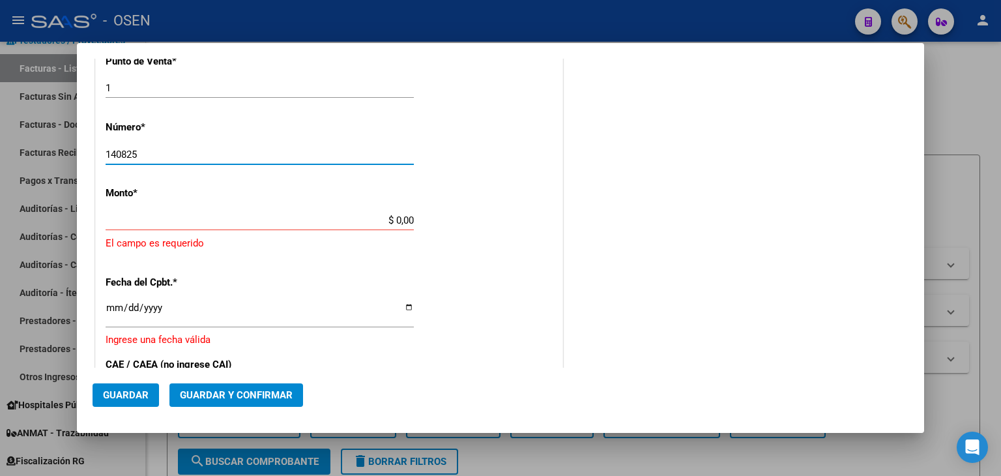
drag, startPoint x: 117, startPoint y: 152, endPoint x: 36, endPoint y: 143, distance: 80.6
click at [36, 143] on div "COMPROBANTE VER COMPROBANTE DATOS DEL COMPROBANTE CUIT * 30-50001701-1 Ingresar…" at bounding box center [500, 238] width 1001 height 476
type input "100825"
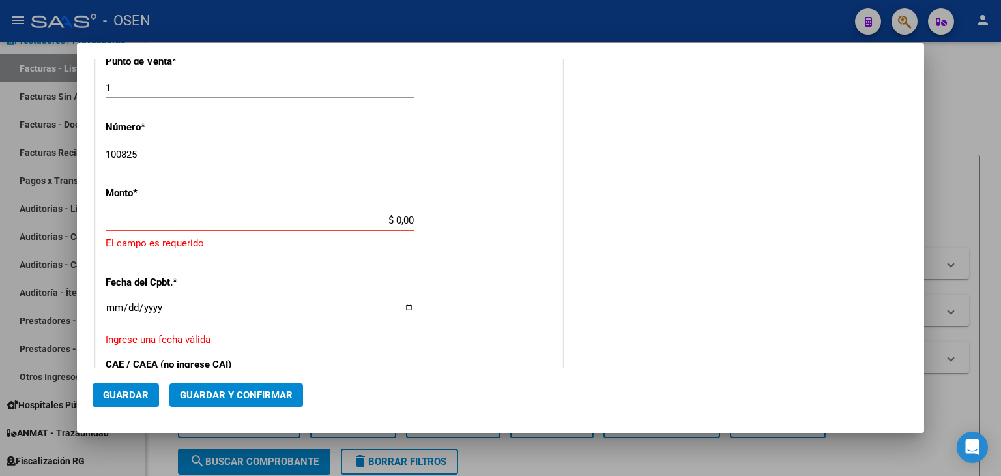
click at [341, 216] on input "$ 0,00" at bounding box center [260, 220] width 308 height 12
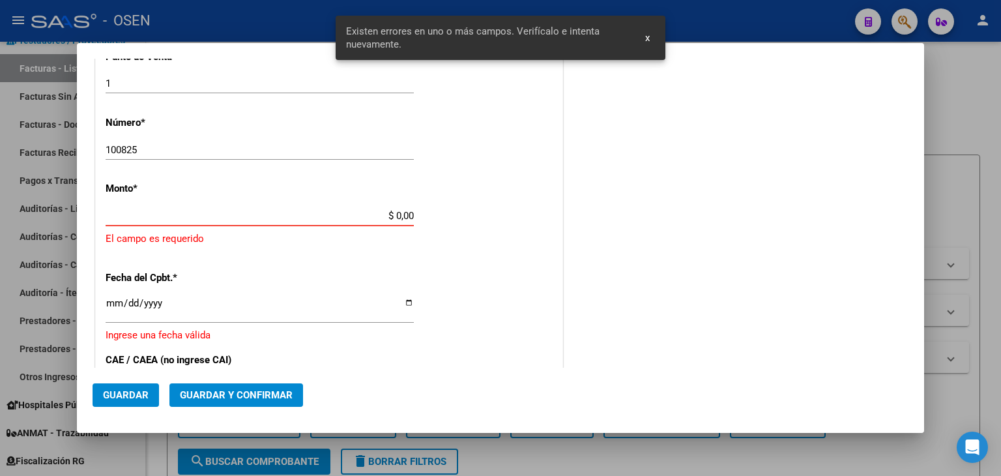
drag, startPoint x: 341, startPoint y: 216, endPoint x: 516, endPoint y: 222, distance: 174.7
click at [516, 222] on div "CUIT * 30-50001701-1 Ingresar CUIT ANALISIS PRESTADOR HDI SEGUROS SOCIEDAD ANON…" at bounding box center [329, 217] width 466 height 1020
paste input "192.343,71"
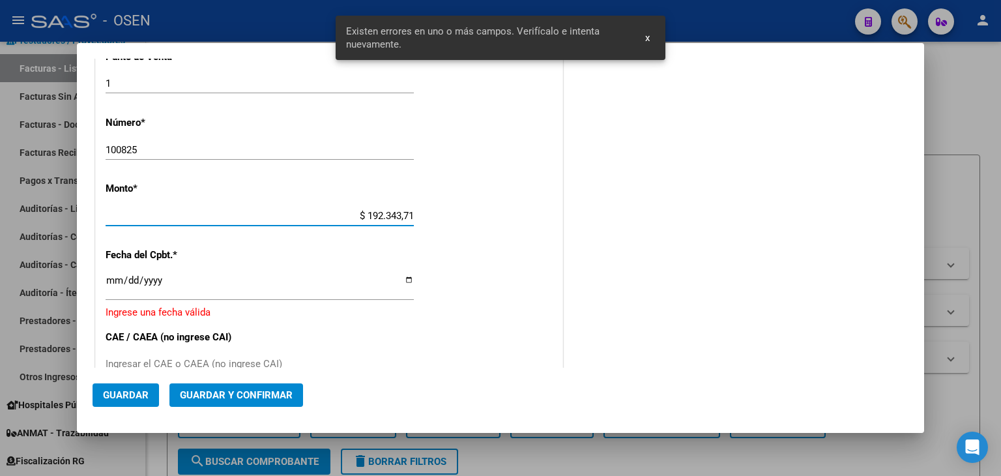
type input "$ 192.343,71"
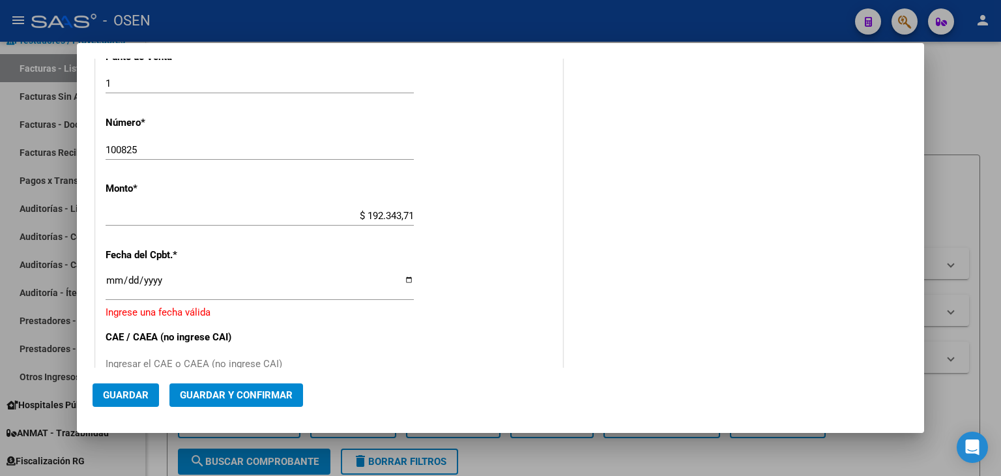
click at [117, 281] on input "Ingresar la fecha" at bounding box center [260, 285] width 308 height 21
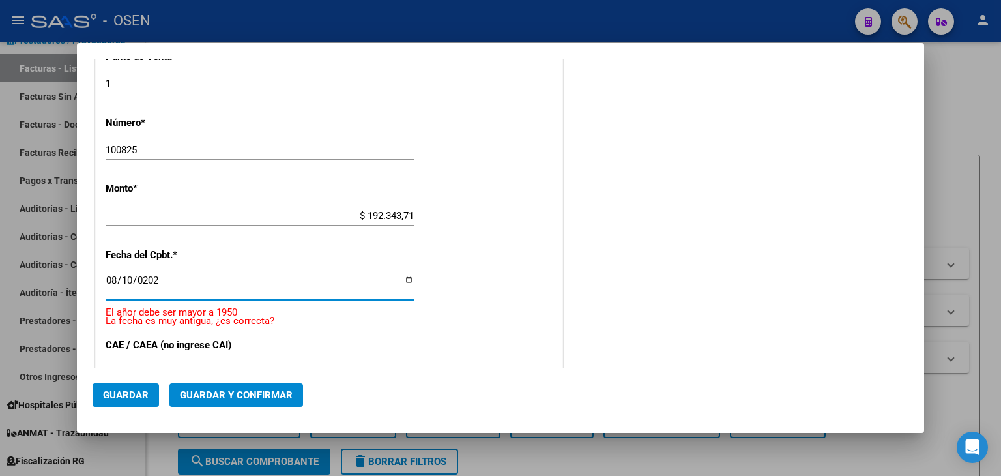
type input "[DATE]"
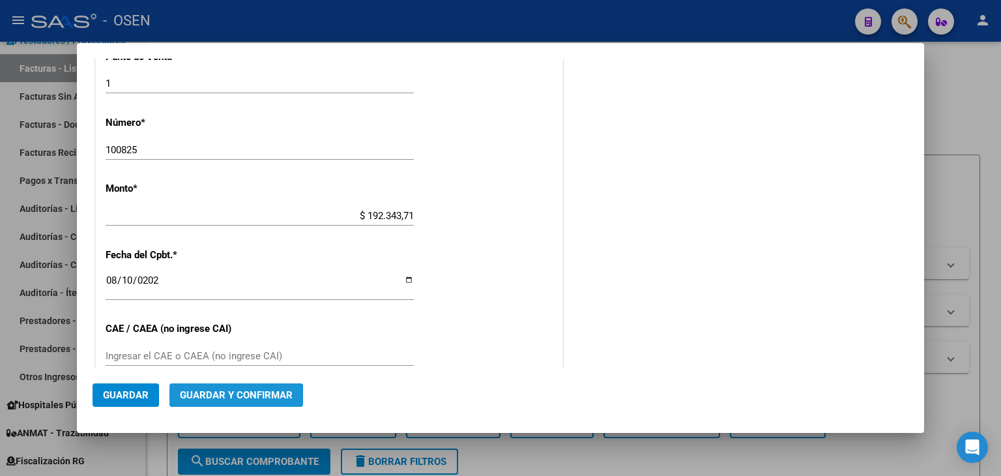
click at [220, 397] on span "Guardar y Confirmar" at bounding box center [236, 395] width 113 height 12
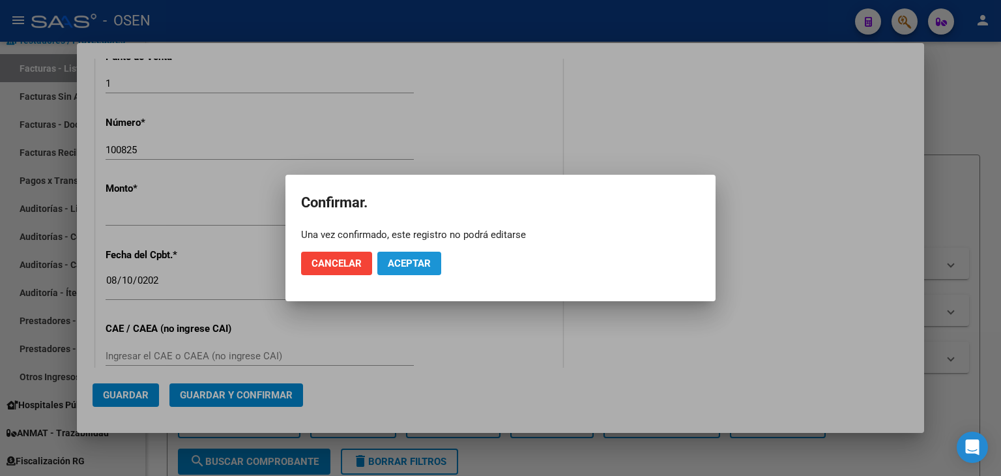
click at [409, 253] on button "Aceptar" at bounding box center [409, 262] width 64 height 23
click at [433, 264] on span "Guardar igualmente." at bounding box center [443, 263] width 110 height 12
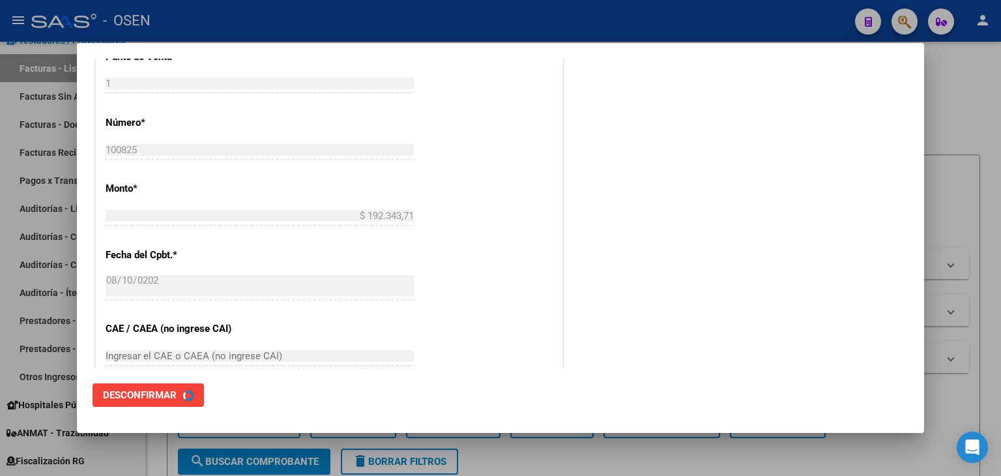
scroll to position [0, 0]
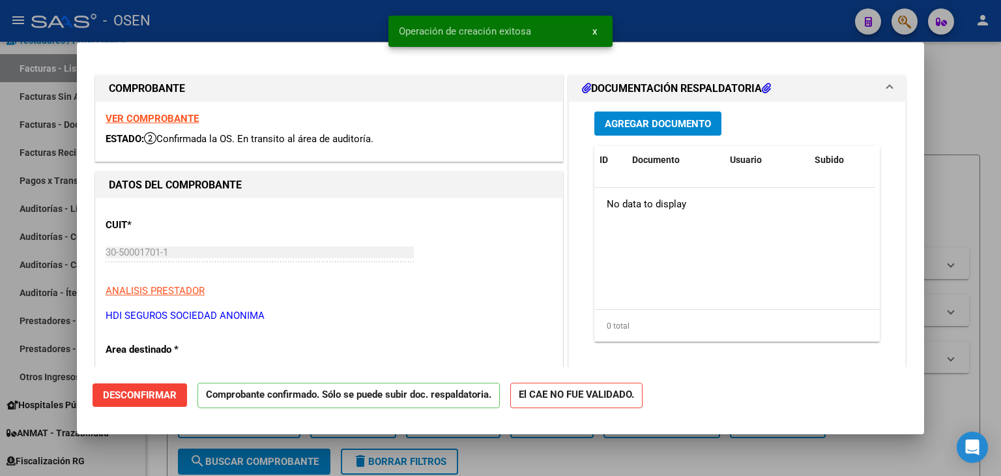
click at [446, 243] on div "CUIT * 30-50001701-1 Ingresar CUIT ANALISIS PRESTADOR HDI SEGUROS SOCIEDAD ANON…" at bounding box center [329, 265] width 447 height 115
type input "$ 0,00"
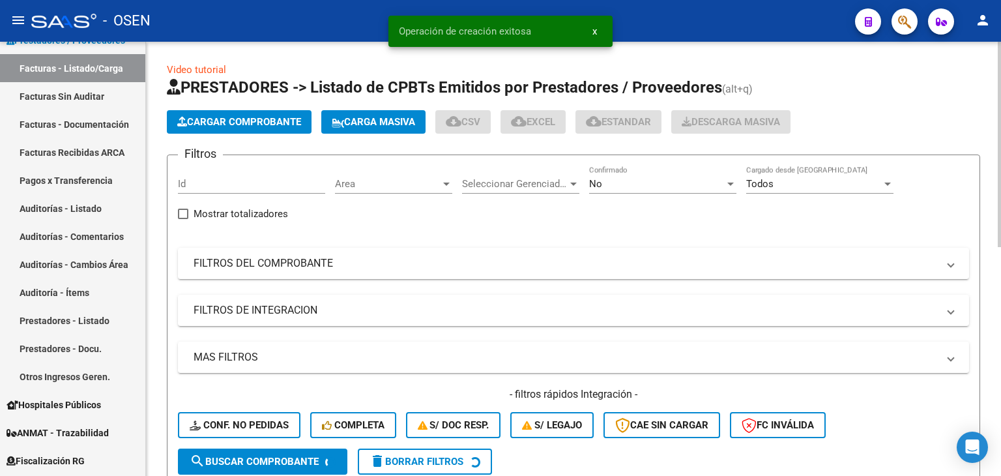
click at [224, 121] on span "Cargar Comprobante" at bounding box center [239, 122] width 124 height 12
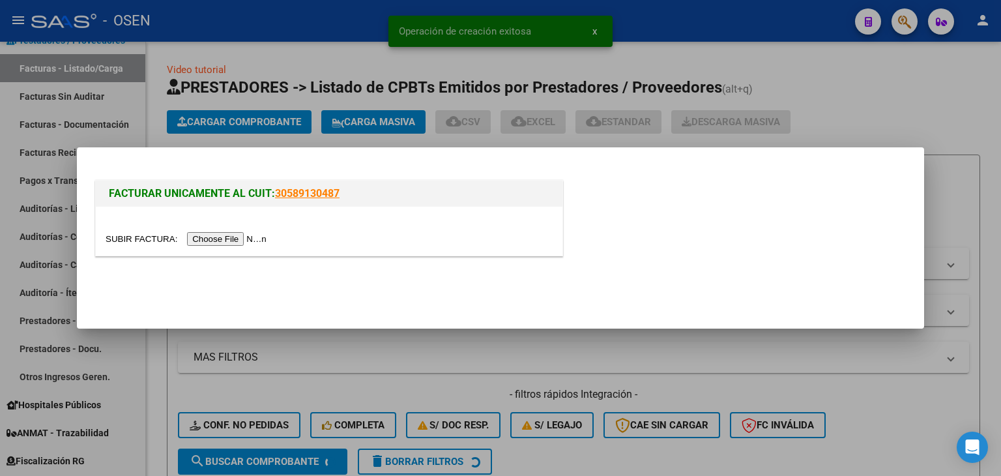
click at [235, 236] on input "file" at bounding box center [188, 239] width 165 height 14
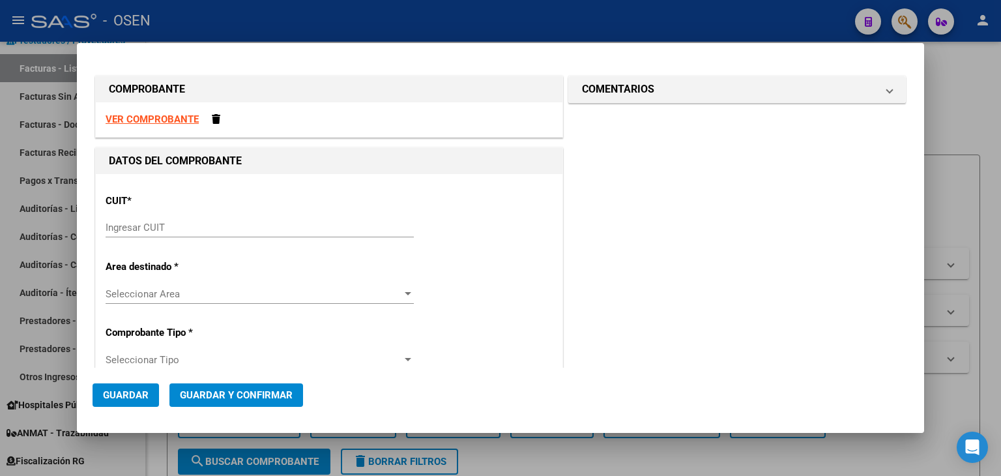
click at [171, 118] on strong "VER COMPROBANTE" at bounding box center [152, 119] width 93 height 12
click at [286, 233] on input "Ingresar CUIT" at bounding box center [260, 227] width 308 height 12
paste input "30-50001701-1"
type input "30-50001701-1"
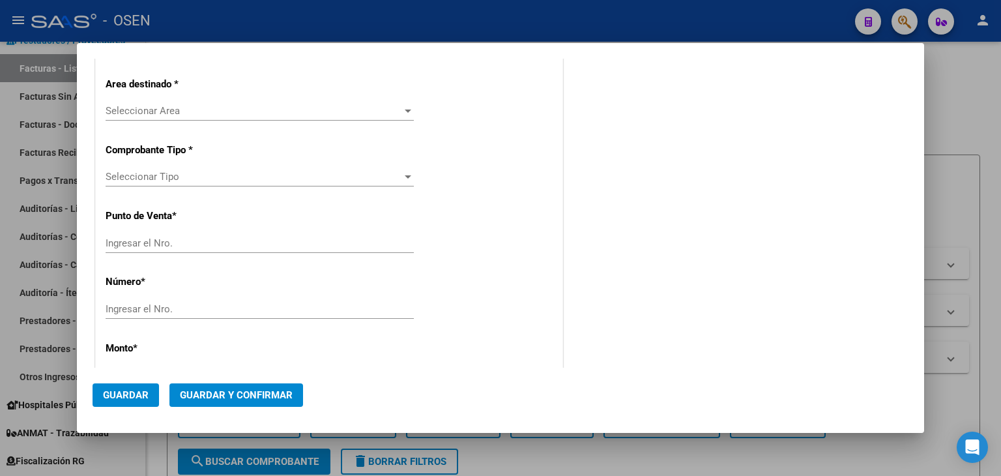
type input "1"
type input "30-50001701-1"
click at [228, 355] on div "CUIT * 30-50001701-1 Ingresar CUIT ANALISIS PRESTADOR HDI SEGUROS SOCIEDAD ANON…" at bounding box center [329, 427] width 466 height 990
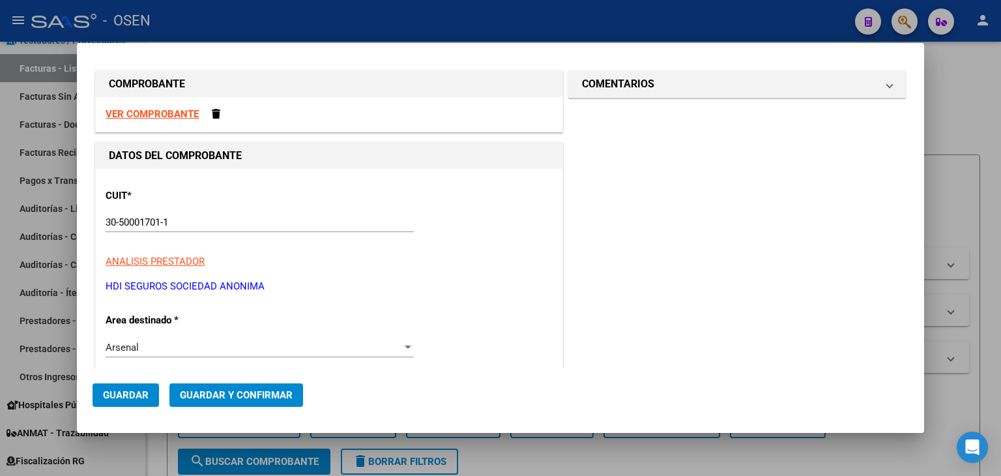
scroll to position [0, 0]
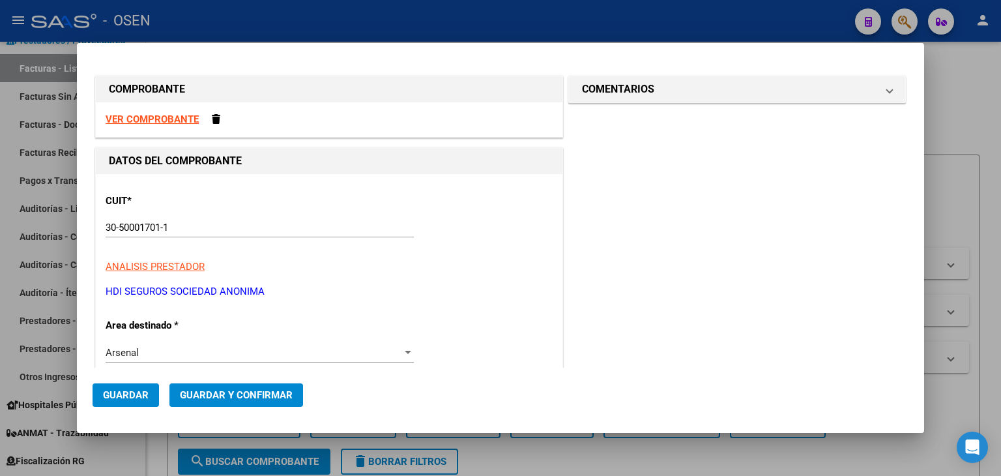
click at [175, 117] on strong "VER COMPROBANTE" at bounding box center [152, 119] width 93 height 12
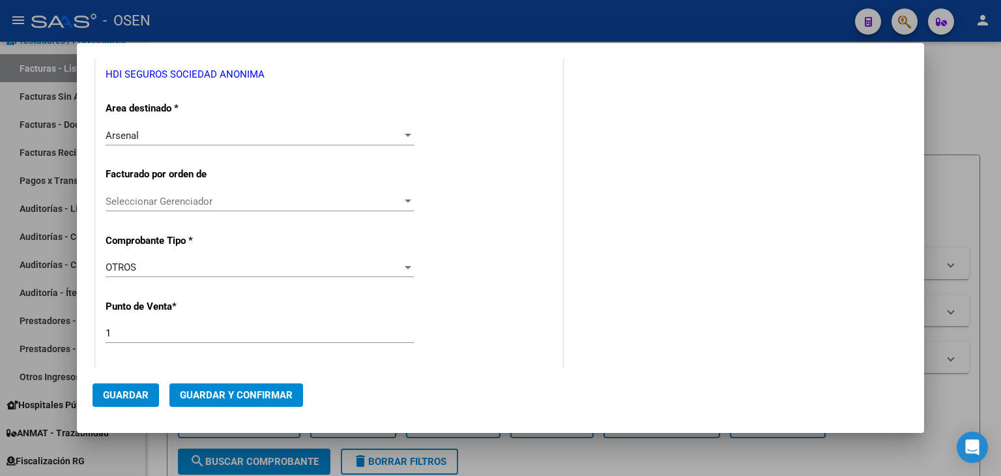
scroll to position [434, 0]
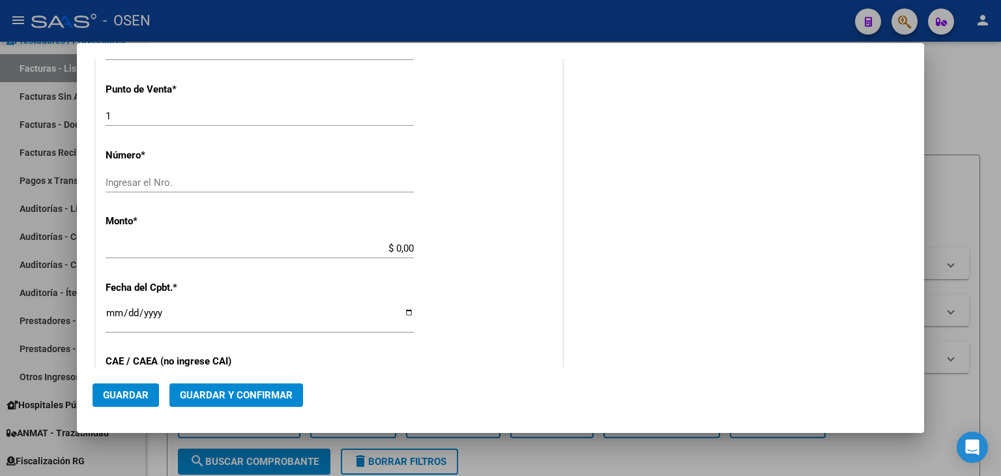
click at [189, 181] on input "Ingresar el Nro." at bounding box center [260, 183] width 308 height 12
type input "1008252"
paste input "192.343,71"
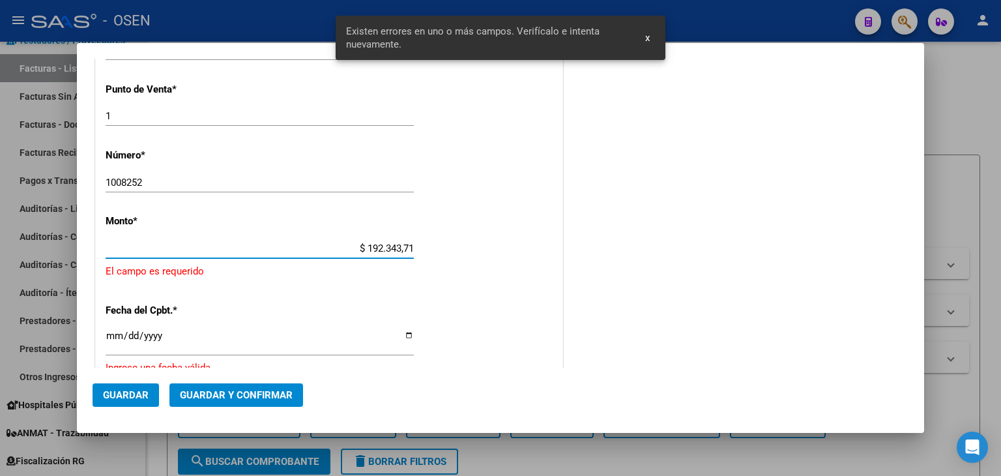
scroll to position [460, 0]
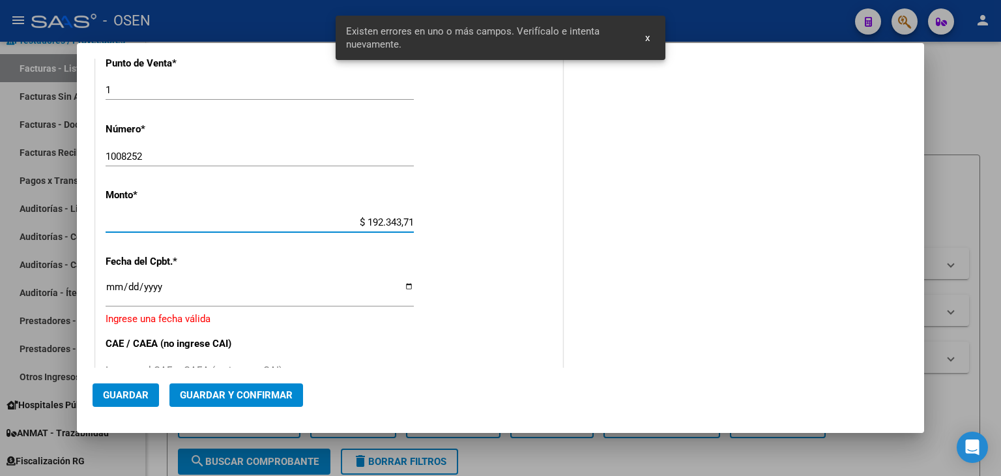
type input "$ 192.343,71"
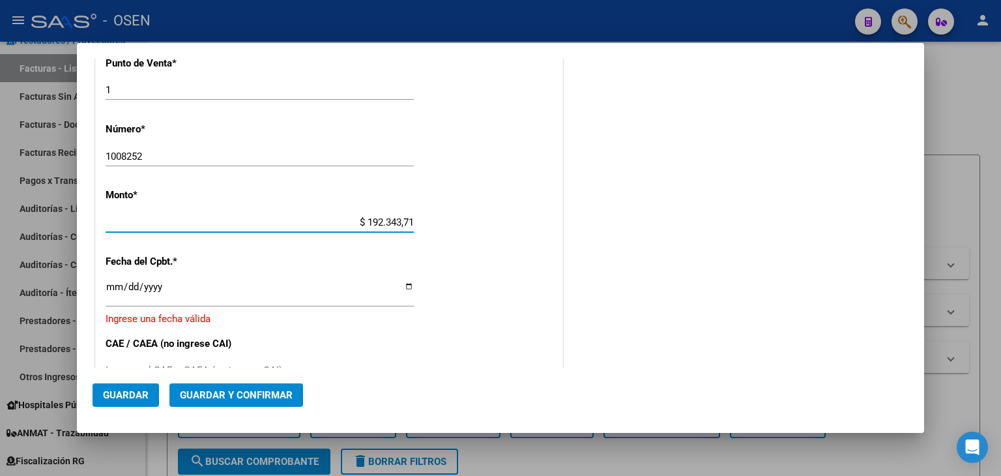
click at [113, 293] on input "Ingresar la fecha" at bounding box center [260, 291] width 308 height 21
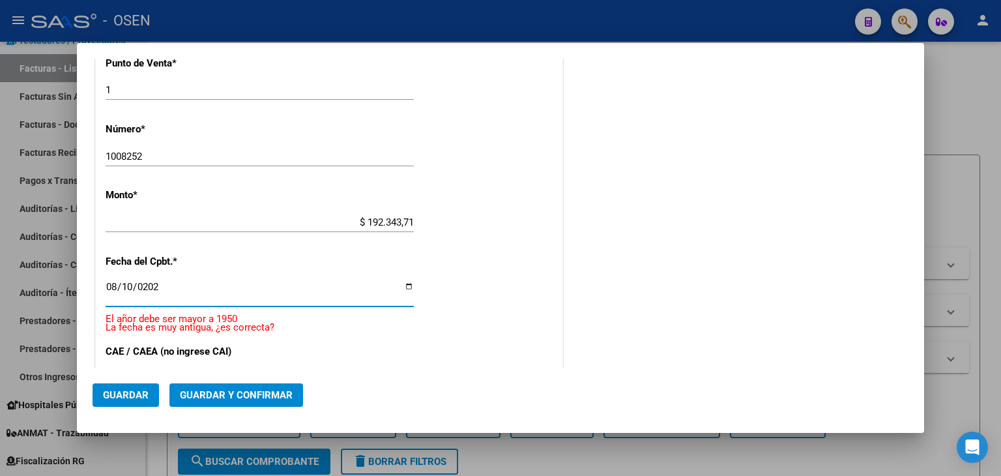
type input "[DATE]"
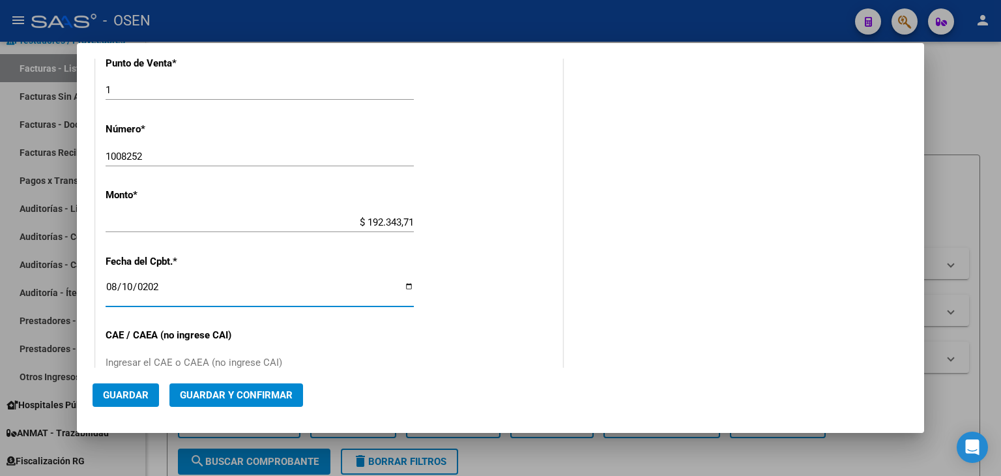
click at [242, 399] on span "Guardar y Confirmar" at bounding box center [236, 395] width 113 height 12
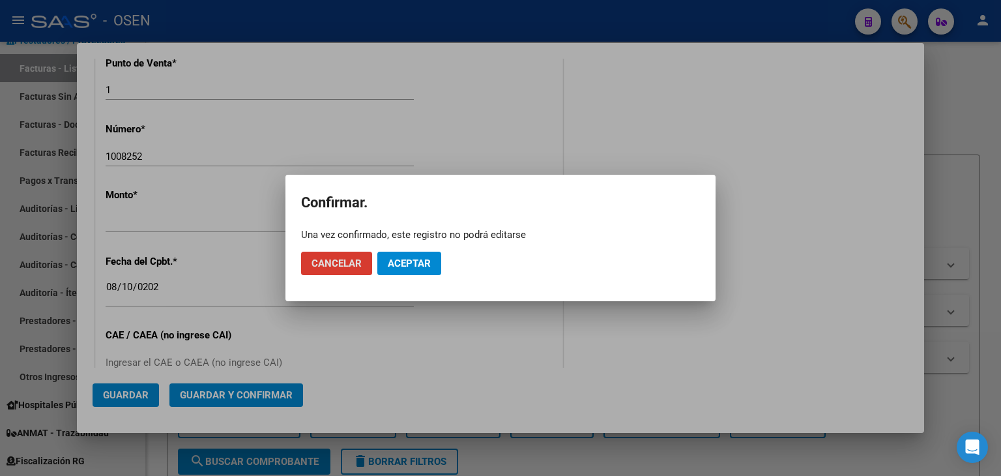
click at [401, 259] on span "Aceptar" at bounding box center [409, 263] width 43 height 12
click at [407, 261] on span "Guardar igualmente." at bounding box center [443, 263] width 110 height 12
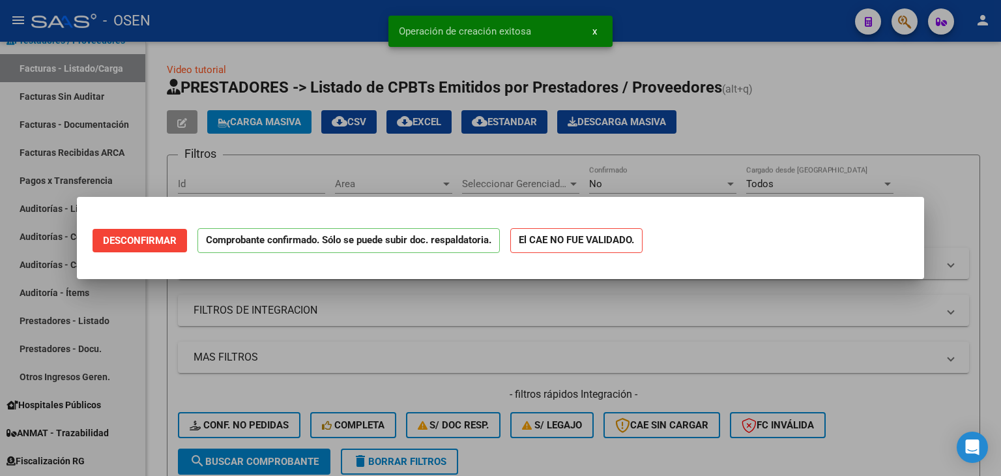
scroll to position [0, 0]
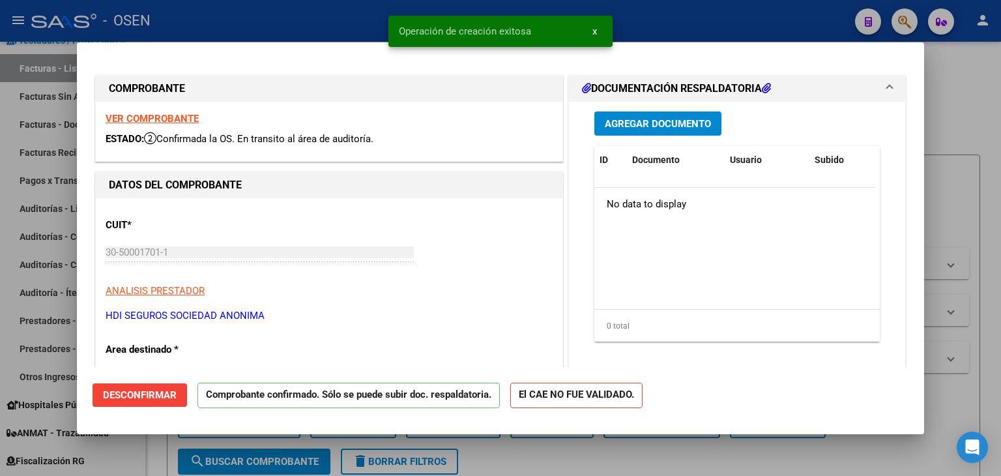
click at [63, 92] on div at bounding box center [500, 238] width 1001 height 476
type input "$ 0,00"
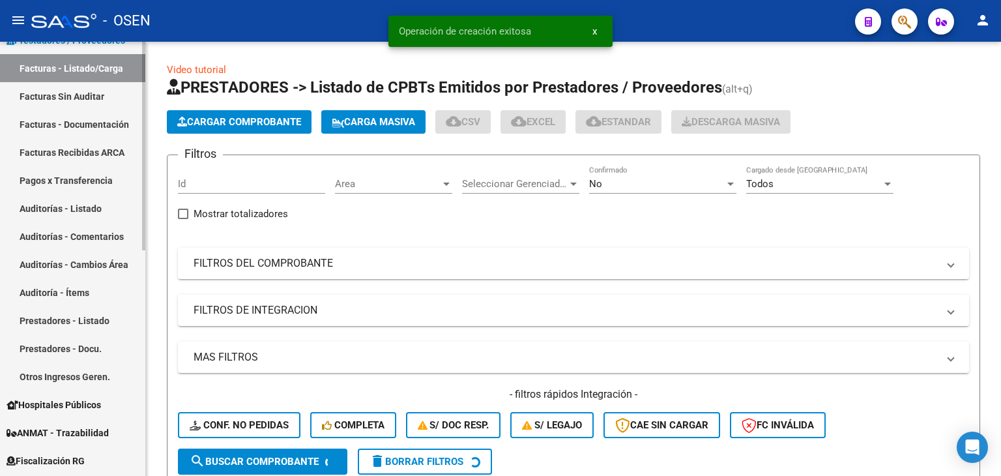
click at [65, 74] on link "Facturas - Listado/Carga" at bounding box center [72, 68] width 145 height 28
click at [397, 178] on span "Area" at bounding box center [388, 184] width 106 height 12
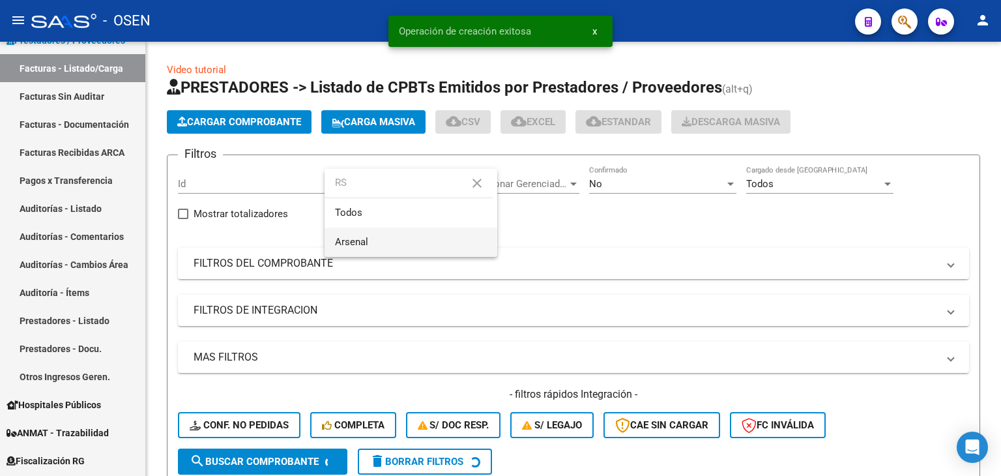
type input "RS"
click at [392, 230] on span "Arsenal" at bounding box center [411, 241] width 152 height 29
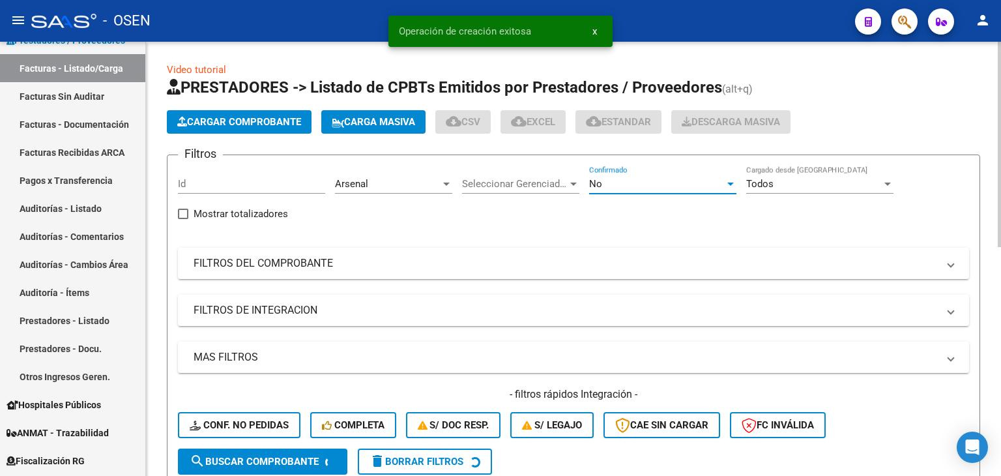
click at [666, 178] on div "No" at bounding box center [657, 184] width 136 height 12
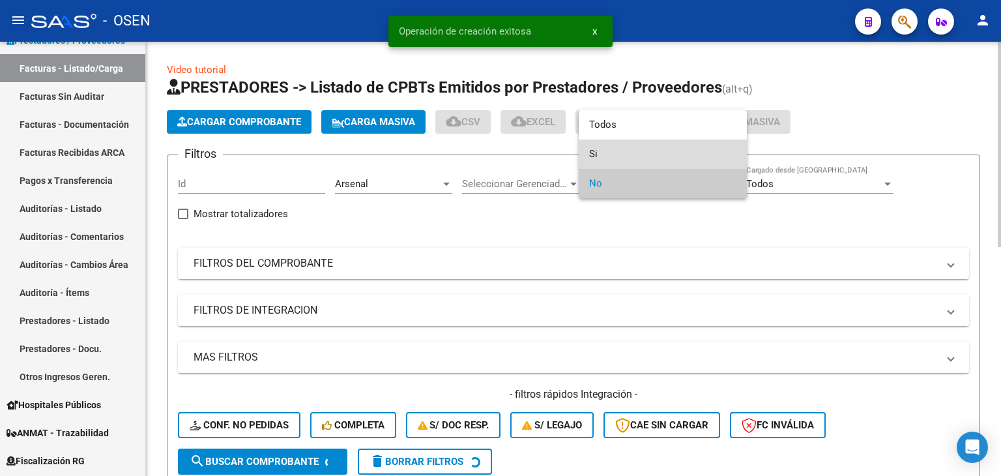
click at [656, 144] on span "Si" at bounding box center [662, 153] width 147 height 29
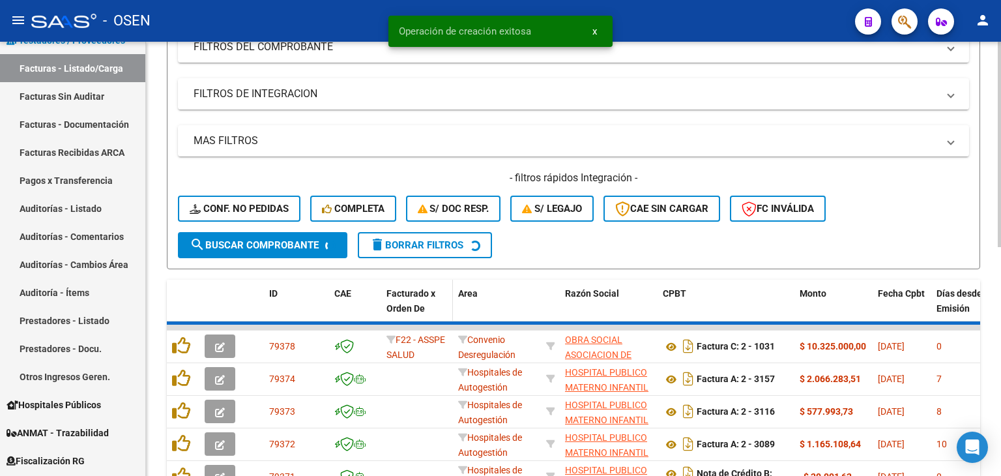
scroll to position [217, 0]
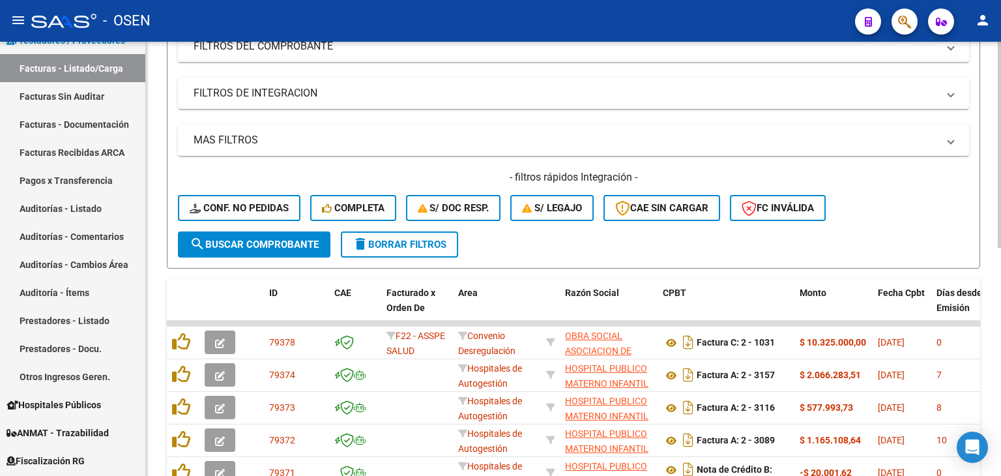
click at [307, 243] on span "search Buscar Comprobante" at bounding box center [254, 244] width 129 height 12
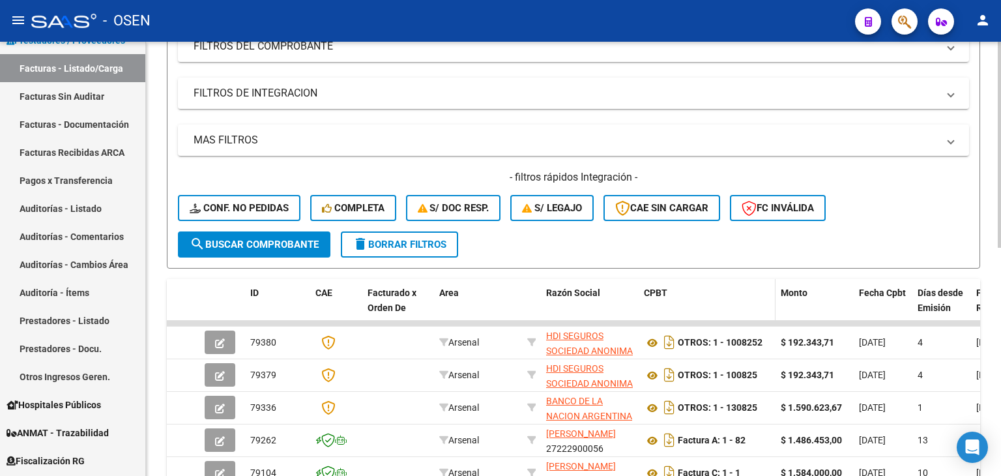
scroll to position [434, 0]
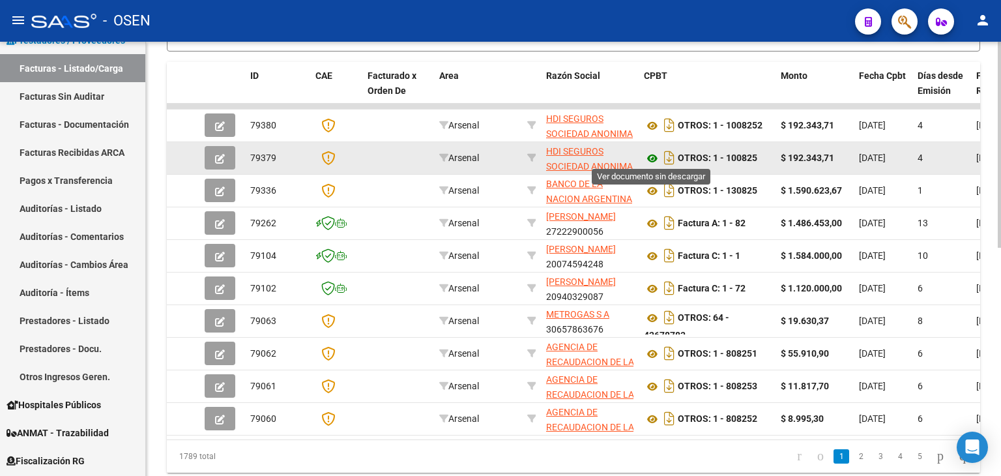
click at [656, 154] on icon at bounding box center [652, 158] width 17 height 16
click at [653, 153] on icon at bounding box center [652, 158] width 17 height 16
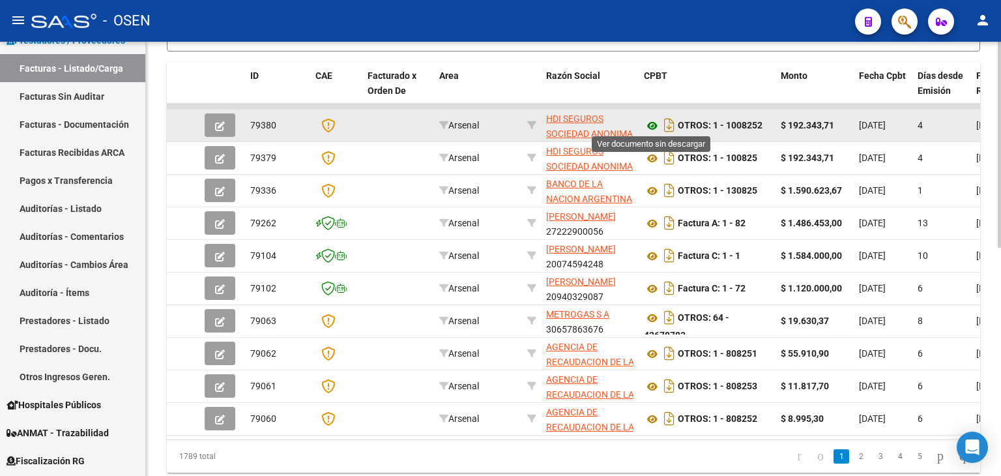
click at [651, 120] on icon at bounding box center [652, 126] width 17 height 16
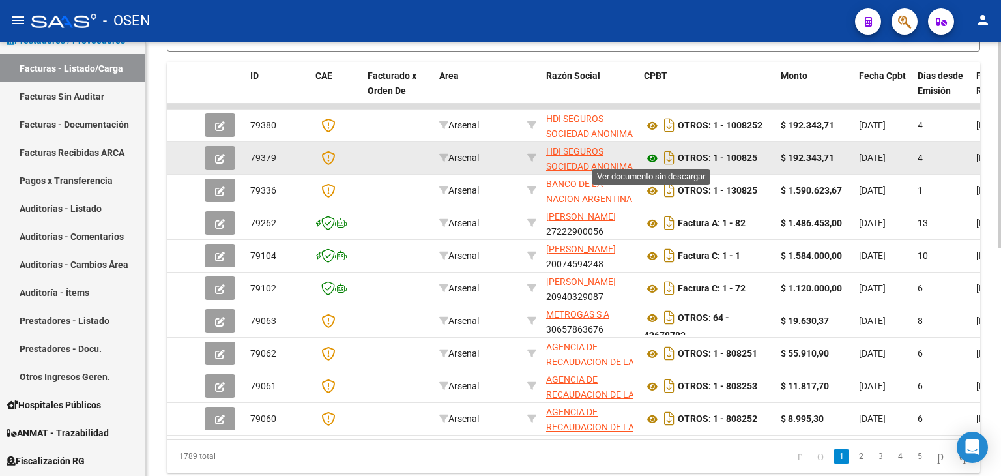
click at [656, 157] on icon at bounding box center [652, 158] width 17 height 16
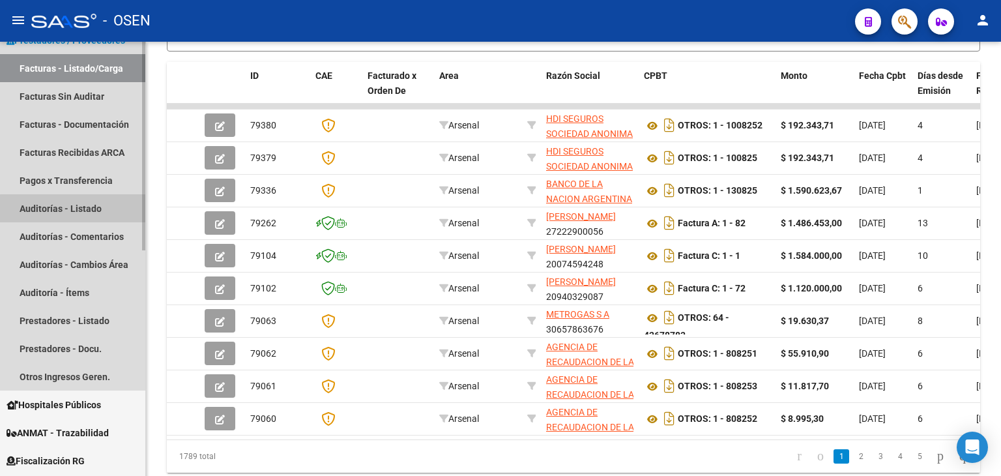
click at [92, 209] on link "Auditorías - Listado" at bounding box center [72, 208] width 145 height 28
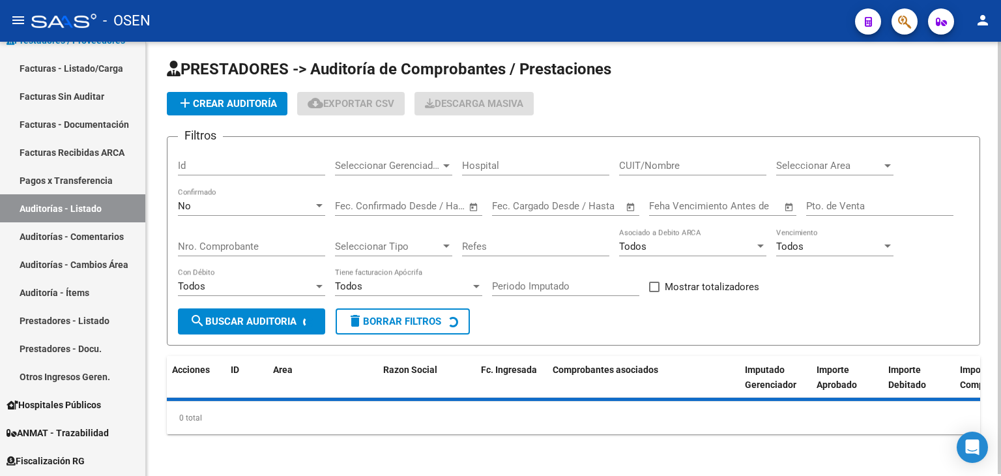
scroll to position [3, 0]
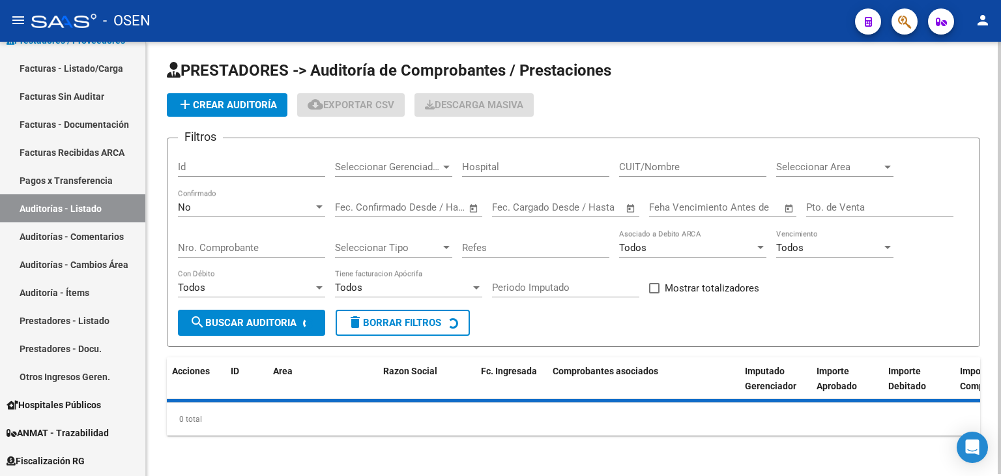
click at [214, 112] on button "add Crear Auditoría" at bounding box center [227, 104] width 121 height 23
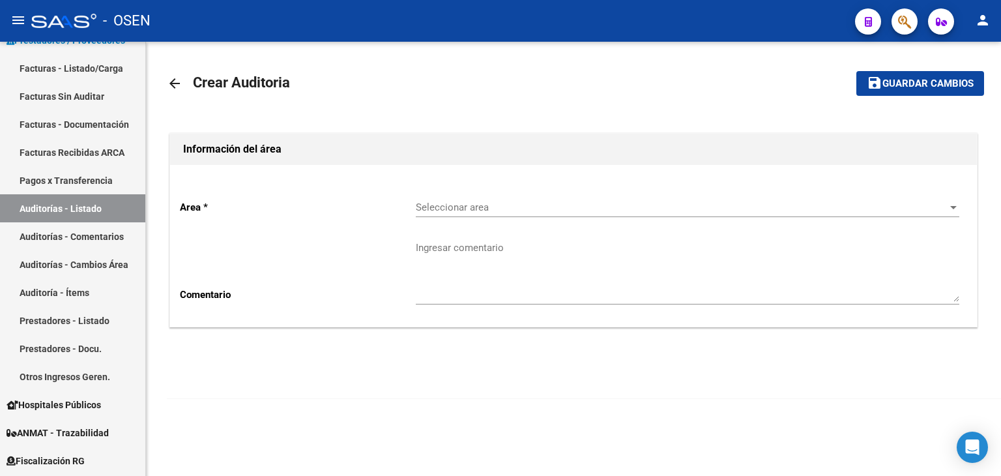
click at [519, 214] on div "Seleccionar area Seleccionar area" at bounding box center [687, 203] width 543 height 28
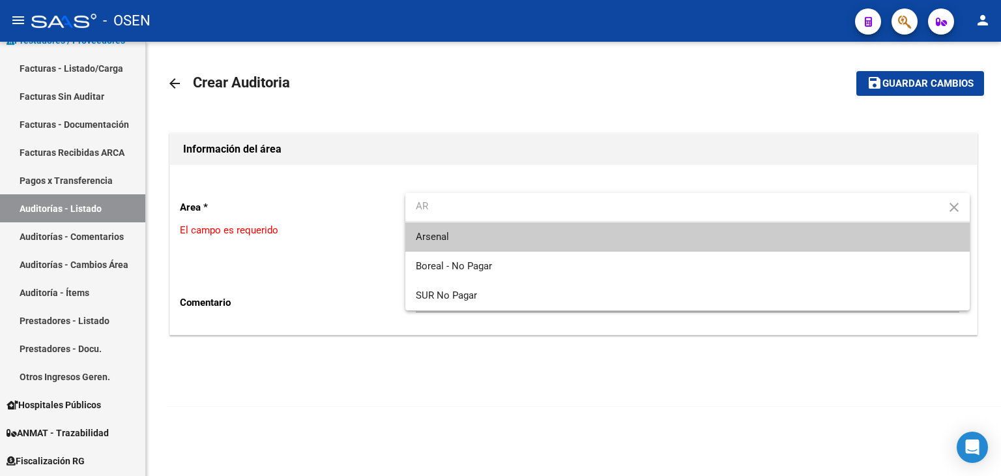
type input "AR"
click at [498, 234] on span "Arsenal" at bounding box center [687, 236] width 543 height 29
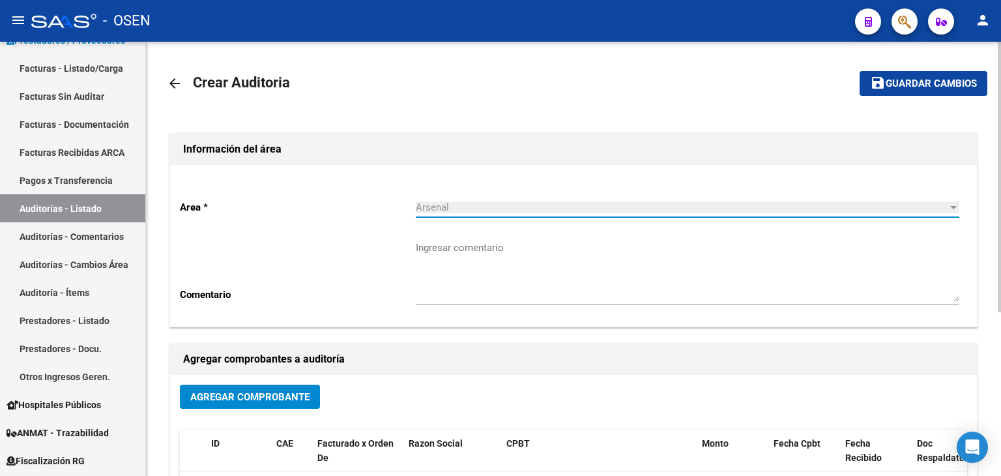
click at [254, 388] on button "Agregar Comprobante" at bounding box center [250, 396] width 140 height 24
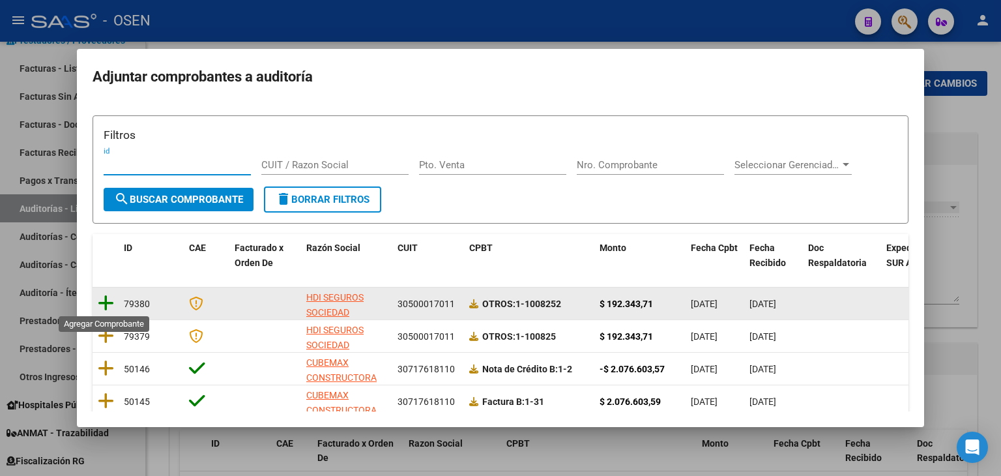
click at [104, 294] on icon at bounding box center [106, 303] width 16 height 18
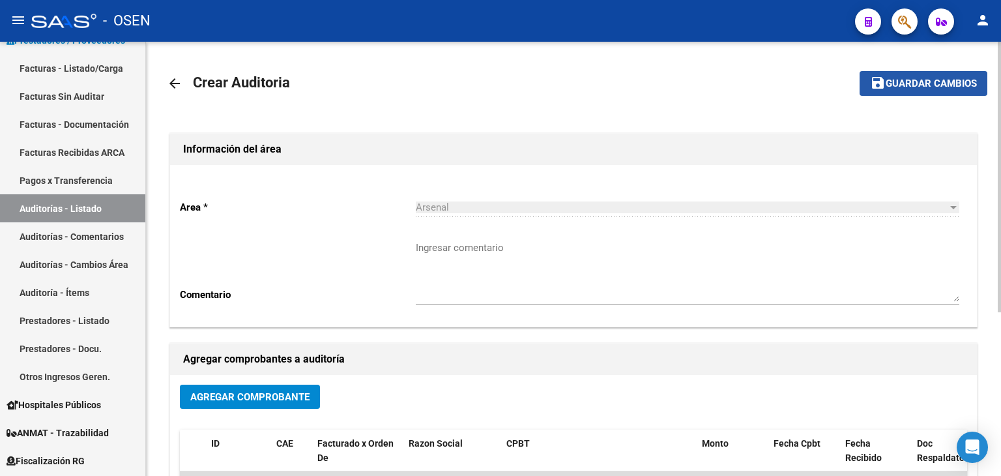
drag, startPoint x: 906, startPoint y: 88, endPoint x: 645, endPoint y: 233, distance: 298.9
click at [900, 91] on button "save Guardar cambios" at bounding box center [923, 83] width 128 height 24
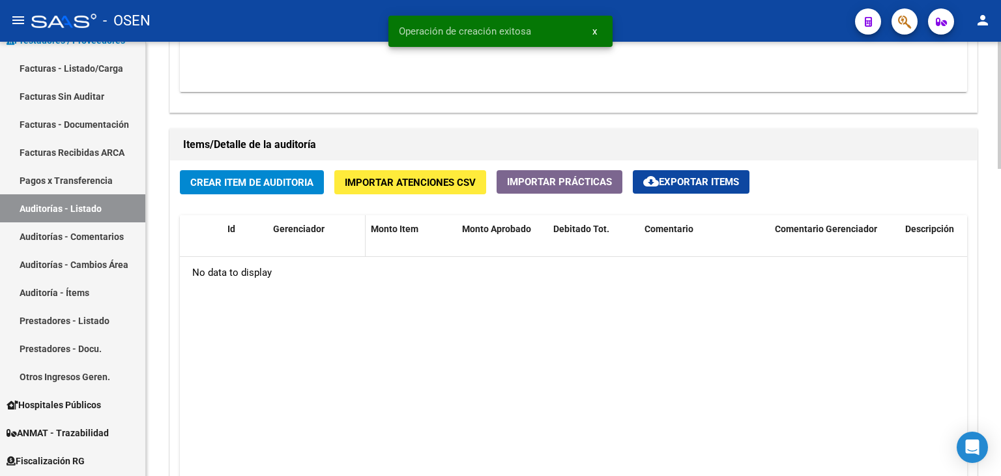
scroll to position [868, 0]
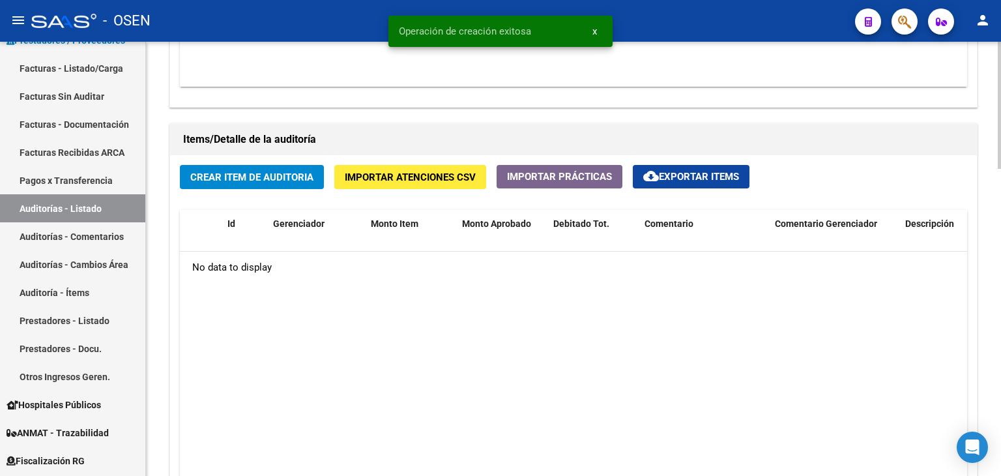
click at [292, 179] on span "Crear Item de Auditoria" at bounding box center [251, 177] width 123 height 12
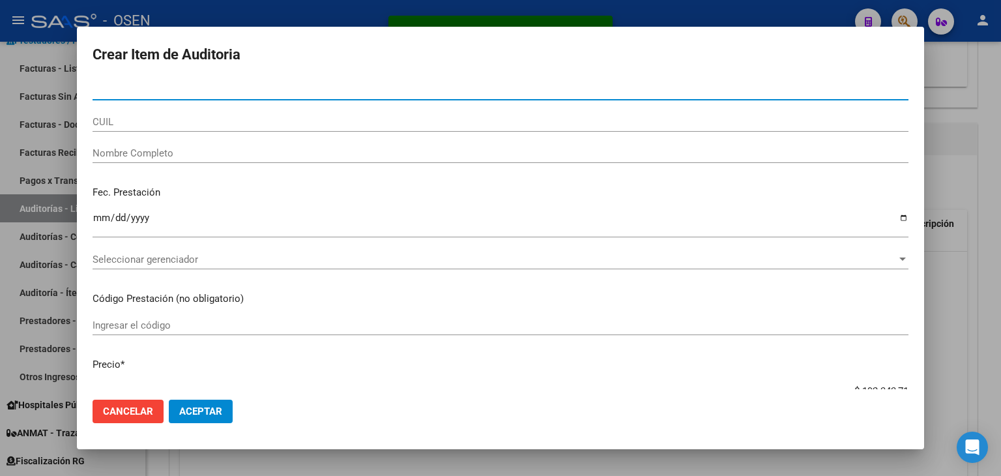
drag, startPoint x: 195, startPoint y: 412, endPoint x: 224, endPoint y: 413, distance: 28.7
click at [198, 412] on span "Aceptar" at bounding box center [200, 411] width 43 height 12
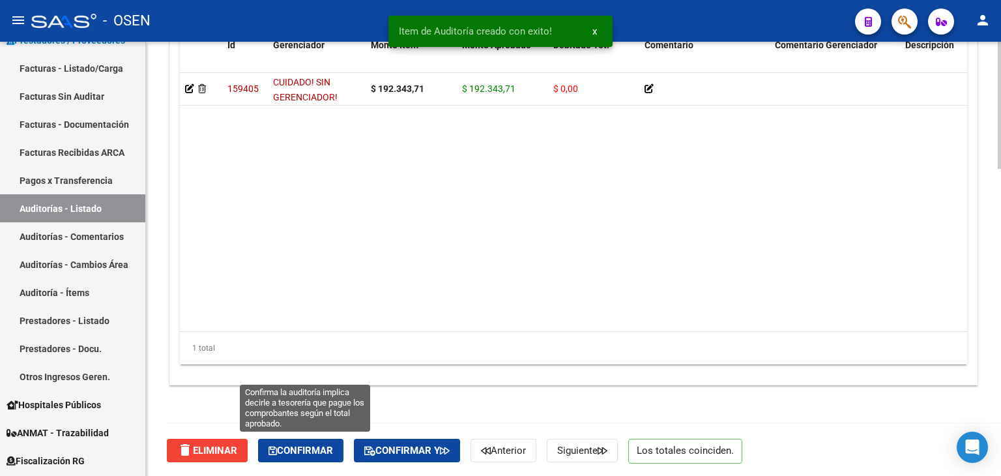
drag, startPoint x: 313, startPoint y: 439, endPoint x: 328, endPoint y: 423, distance: 22.1
click at [315, 438] on button "Confirmar" at bounding box center [300, 449] width 85 height 23
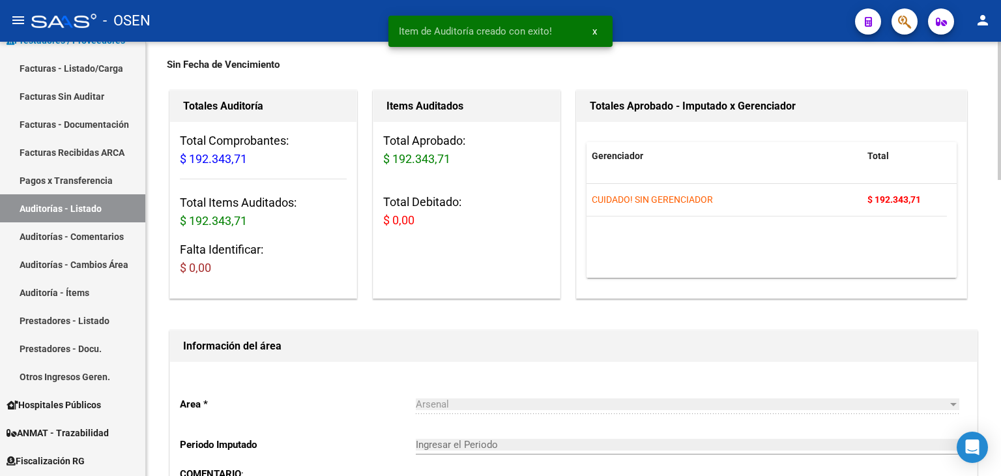
type input "202508"
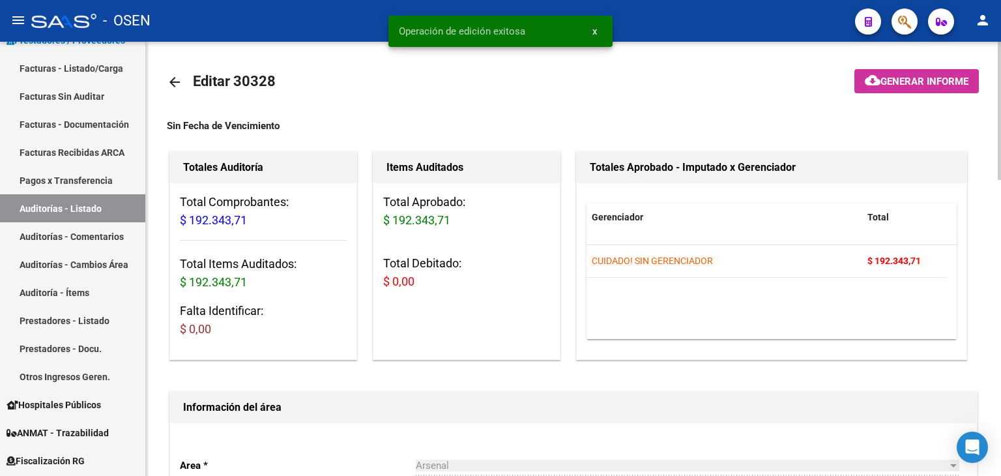
scroll to position [0, 0]
click at [173, 83] on mat-icon "arrow_back" at bounding box center [175, 84] width 16 height 16
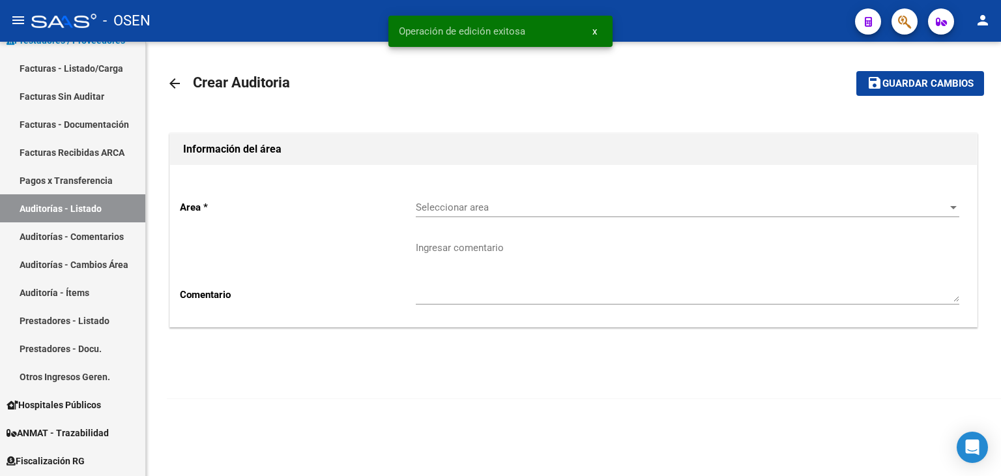
click at [597, 216] on div "Seleccionar area Seleccionar area" at bounding box center [687, 203] width 543 height 28
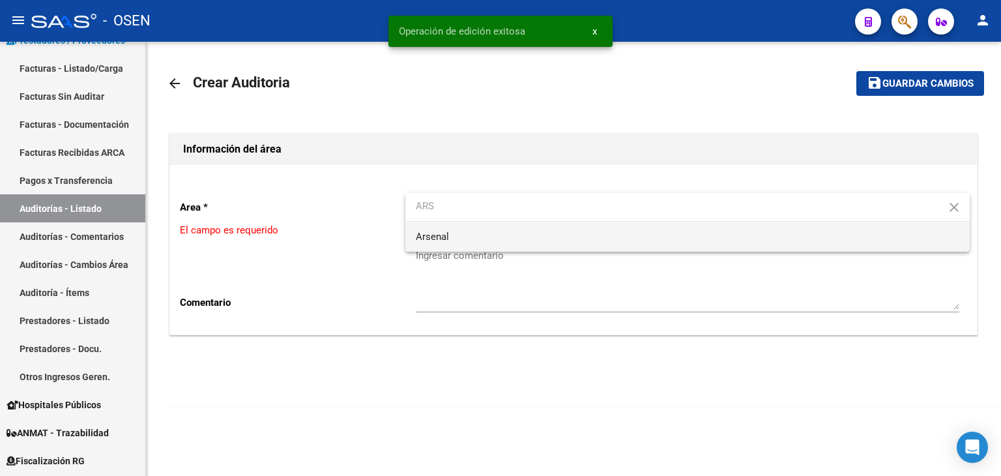
type input "ARS"
click at [547, 238] on span "Arsenal" at bounding box center [687, 236] width 543 height 29
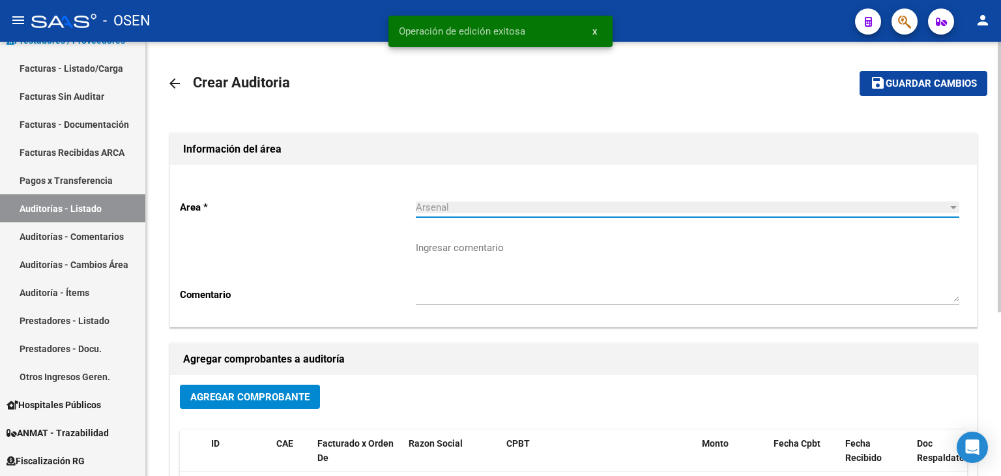
scroll to position [217, 0]
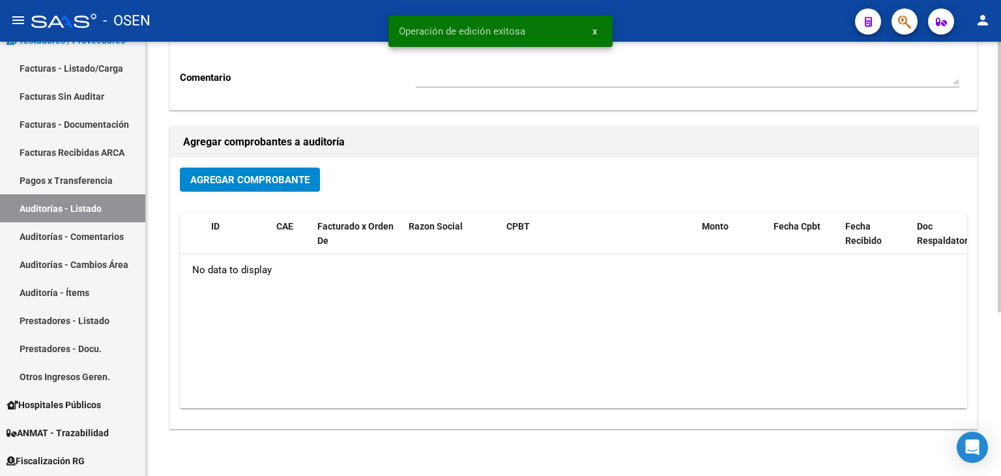
click at [246, 169] on button "Agregar Comprobante" at bounding box center [250, 179] width 140 height 24
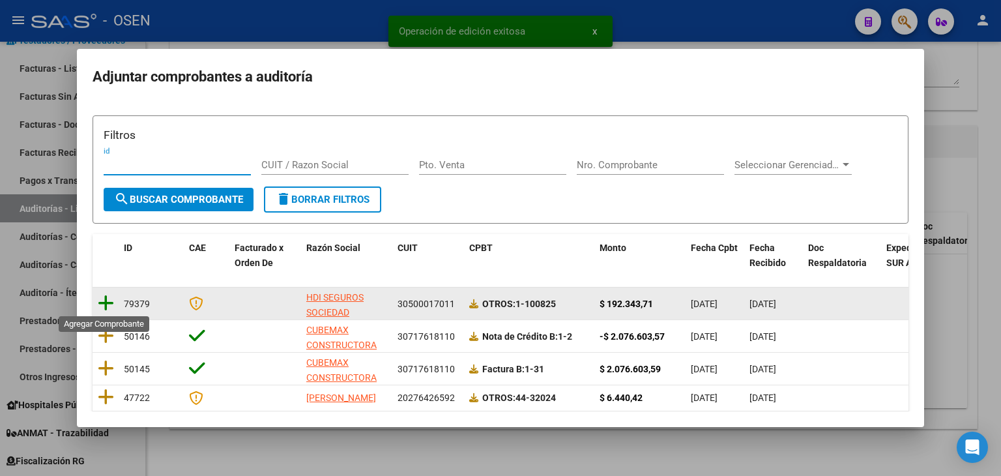
click at [108, 298] on icon at bounding box center [106, 303] width 16 height 18
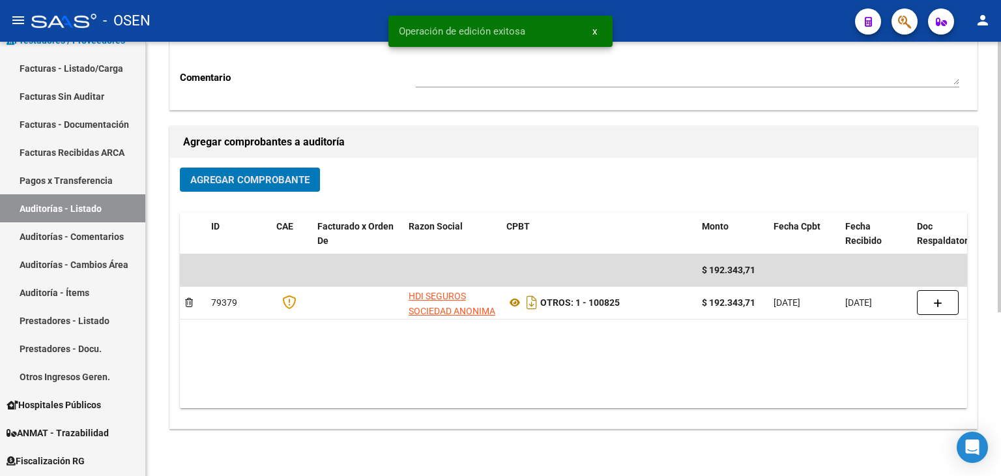
scroll to position [0, 0]
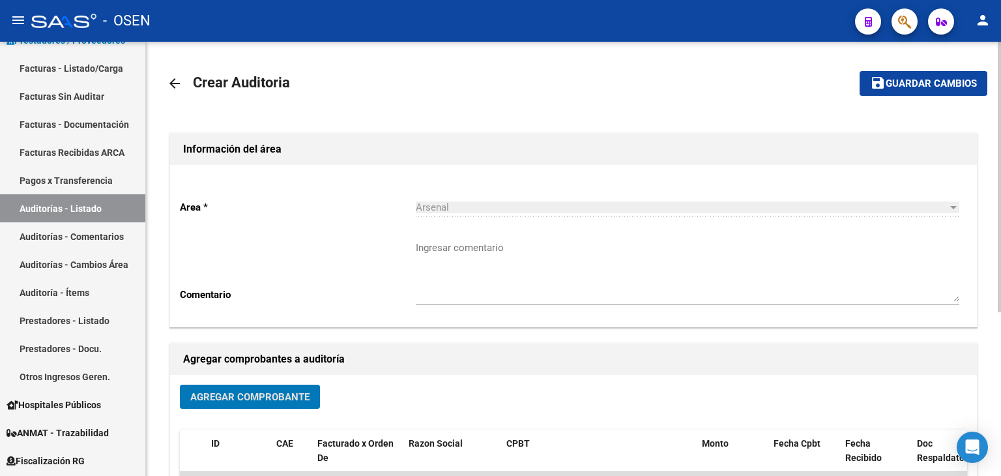
drag, startPoint x: 921, startPoint y: 87, endPoint x: 835, endPoint y: 121, distance: 92.7
click at [920, 87] on span "Guardar cambios" at bounding box center [930, 84] width 91 height 12
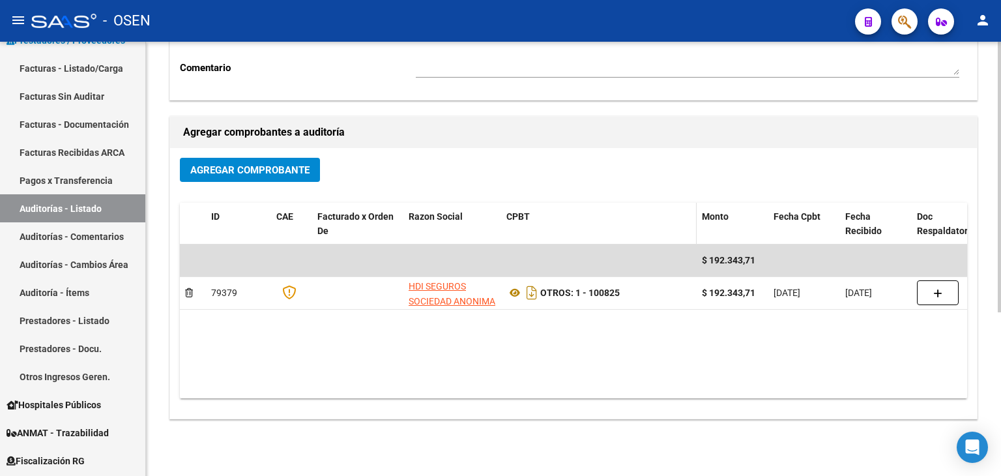
scroll to position [261, 0]
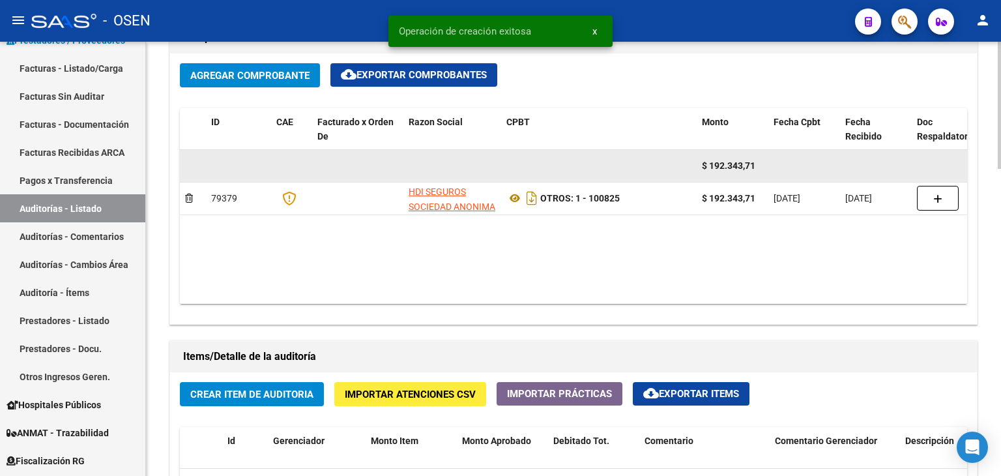
scroll to position [868, 0]
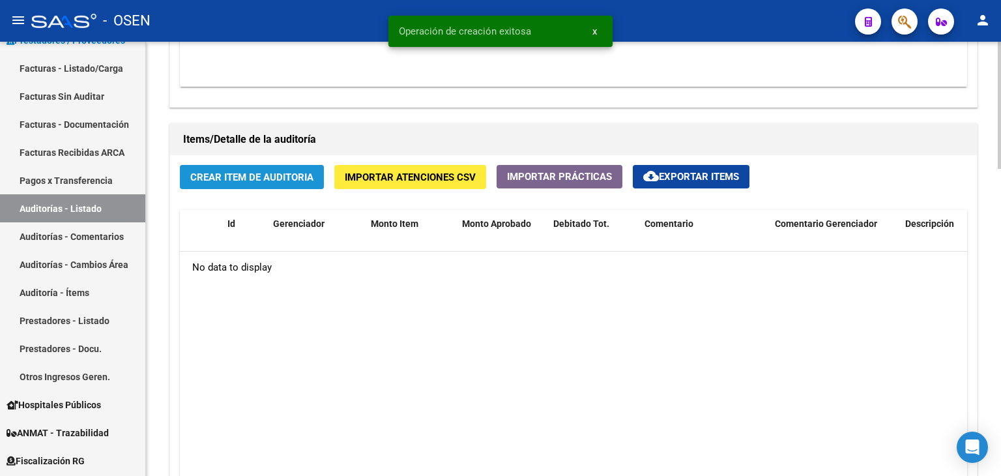
click at [263, 179] on span "Crear Item de Auditoria" at bounding box center [251, 177] width 123 height 12
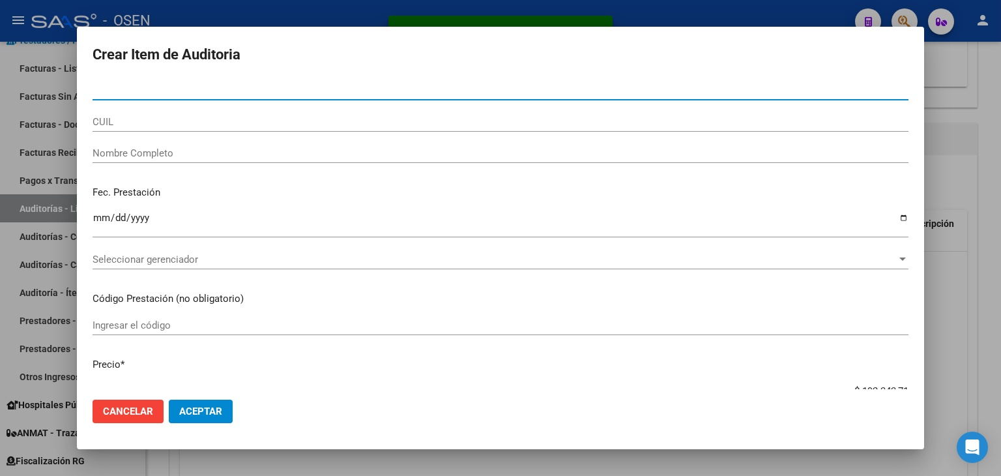
drag, startPoint x: 219, startPoint y: 414, endPoint x: 226, endPoint y: 413, distance: 7.2
click at [221, 413] on span "Aceptar" at bounding box center [200, 411] width 43 height 12
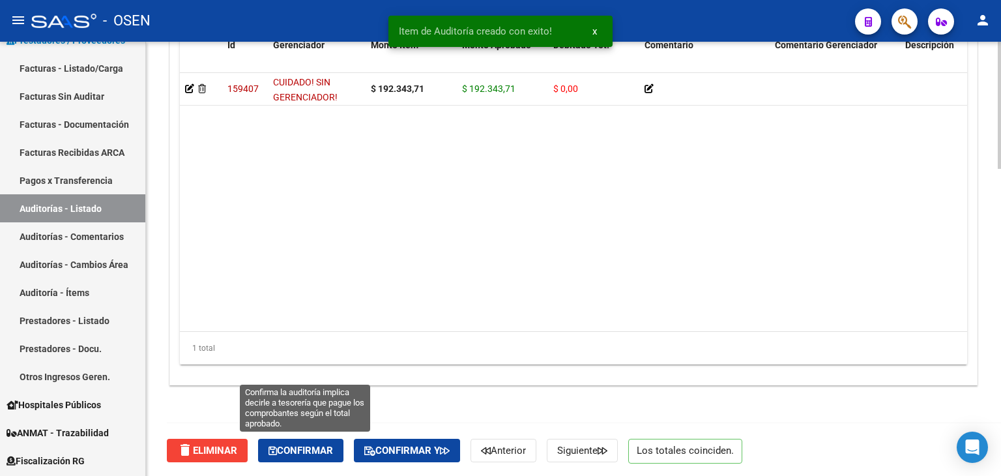
click at [311, 446] on span "Confirmar" at bounding box center [300, 450] width 64 height 12
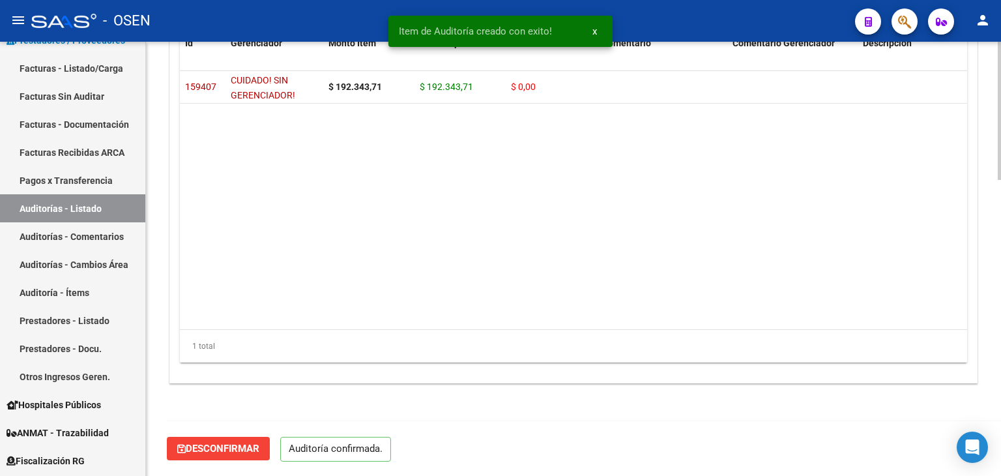
scroll to position [932, 0]
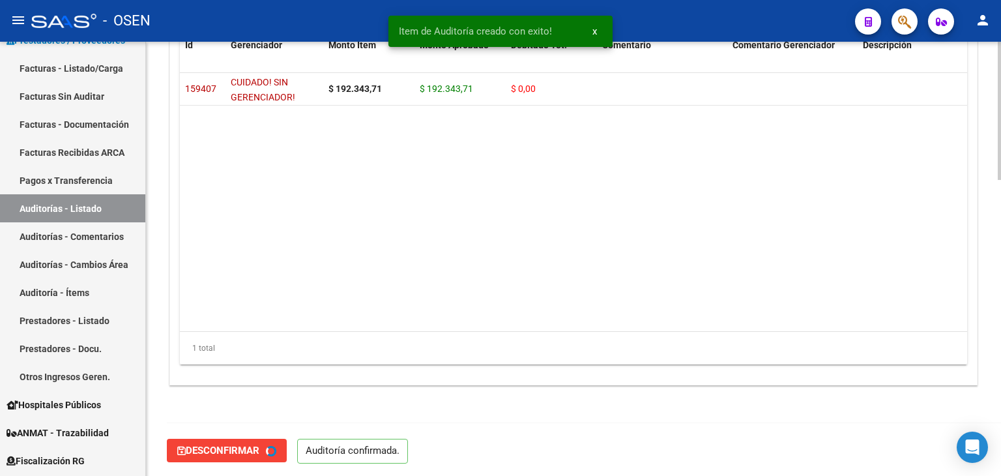
type input "202508"
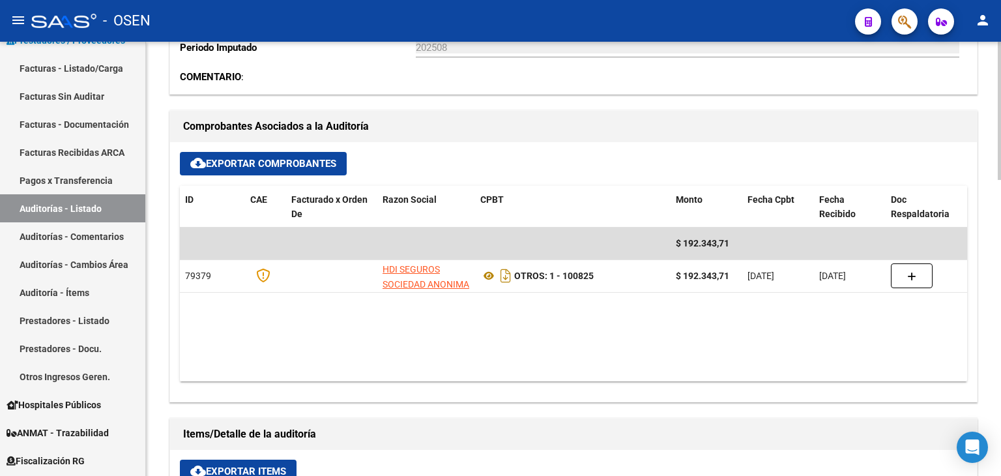
scroll to position [280, 0]
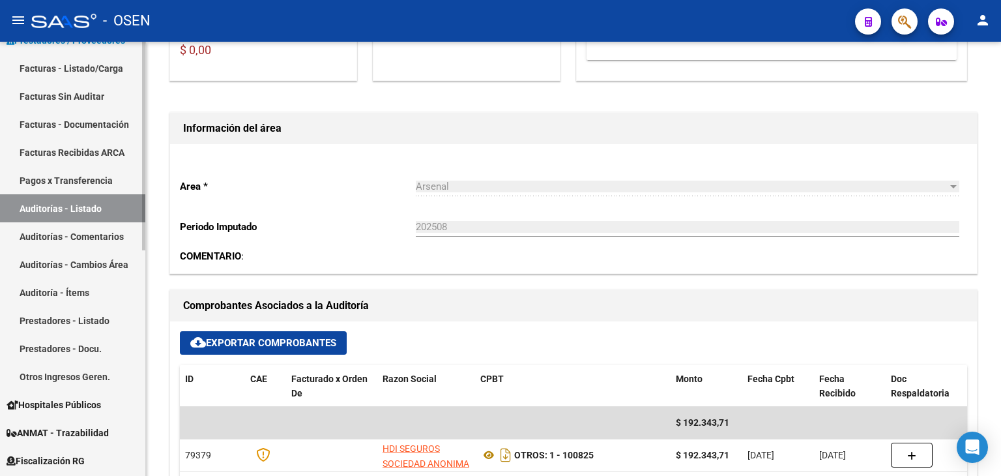
click at [111, 74] on link "Facturas - Listado/Carga" at bounding box center [72, 68] width 145 height 28
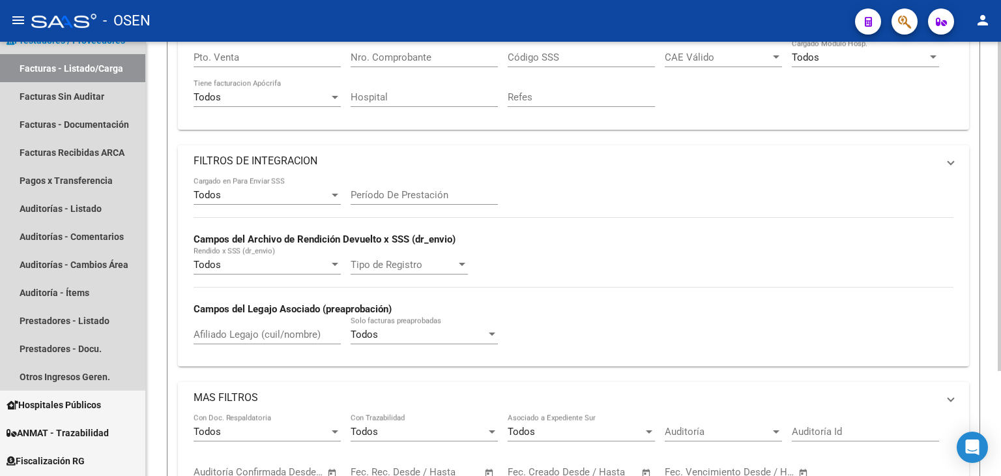
scroll to position [138, 0]
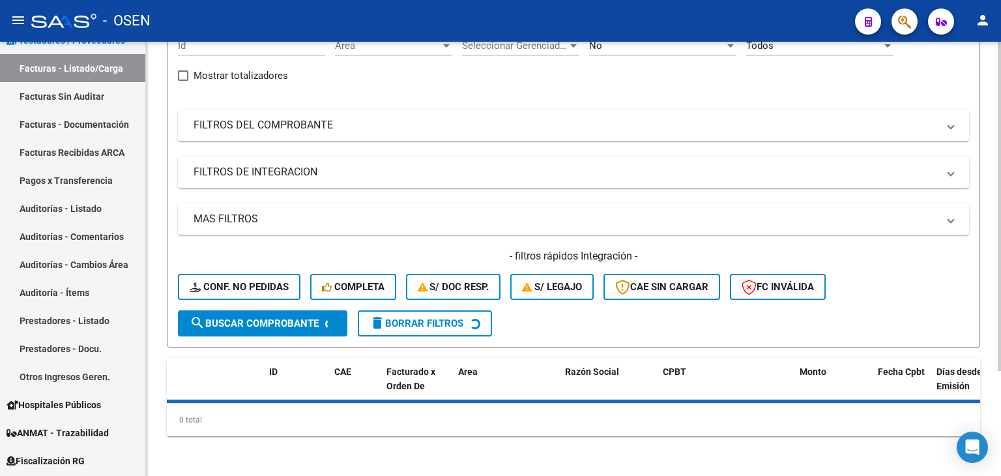
click at [347, 131] on mat-expansion-panel-header "FILTROS DEL COMPROBANTE" at bounding box center [573, 124] width 791 height 31
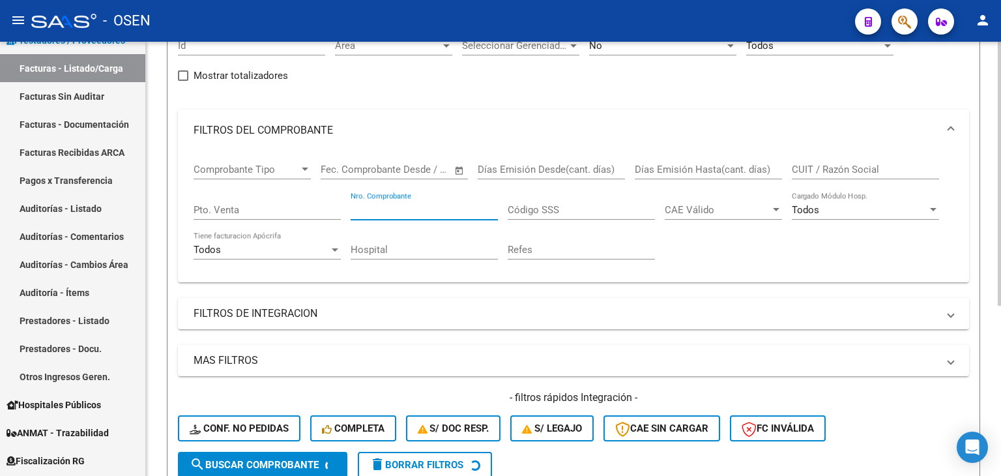
click at [446, 207] on input "Nro. Comprobante" at bounding box center [423, 210] width 147 height 12
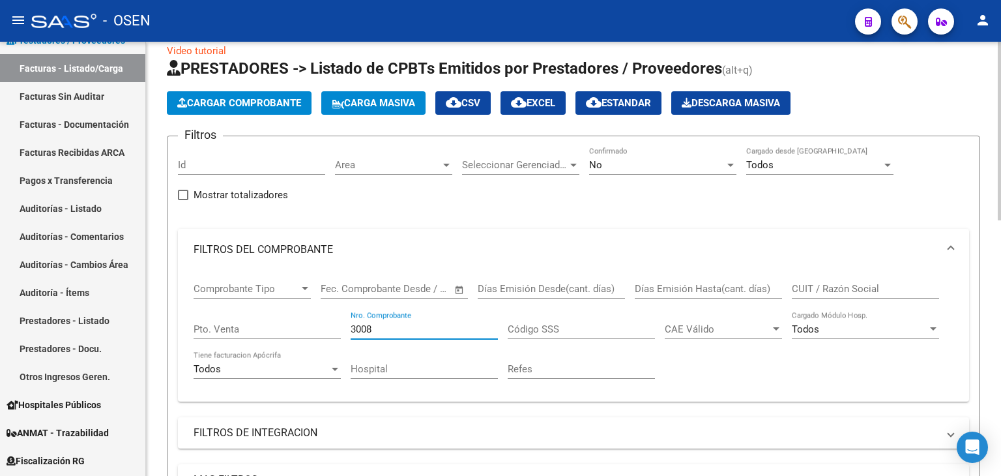
scroll to position [0, 0]
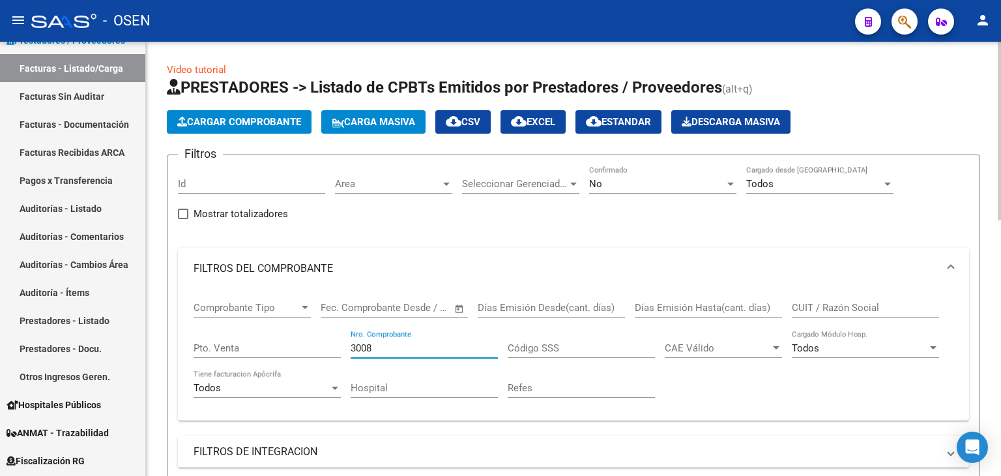
type input "3008"
click at [674, 182] on div "No" at bounding box center [657, 184] width 136 height 12
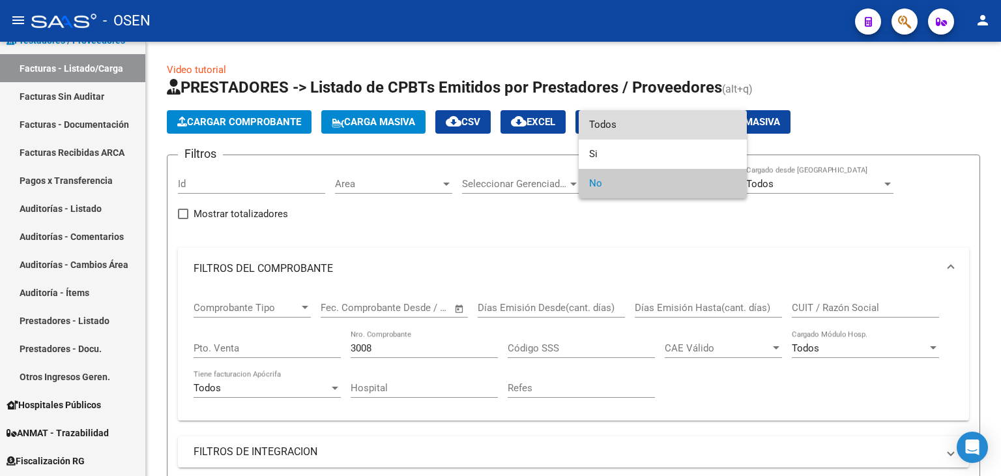
click at [680, 126] on span "Todos" at bounding box center [662, 124] width 147 height 29
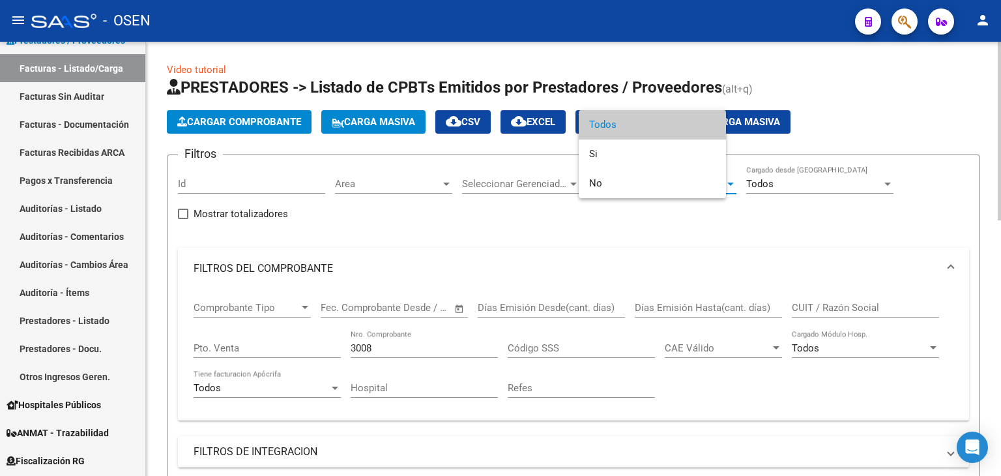
scroll to position [217, 0]
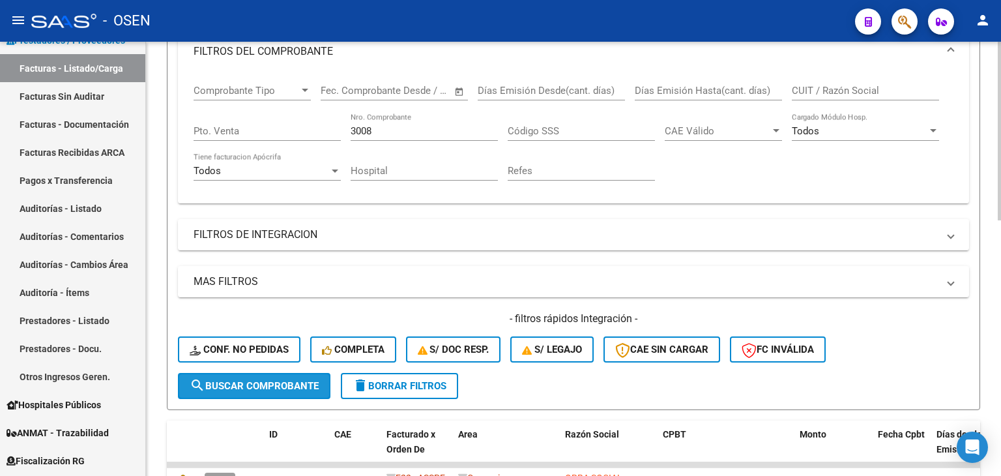
click at [294, 382] on span "search Buscar Comprobante" at bounding box center [254, 386] width 129 height 12
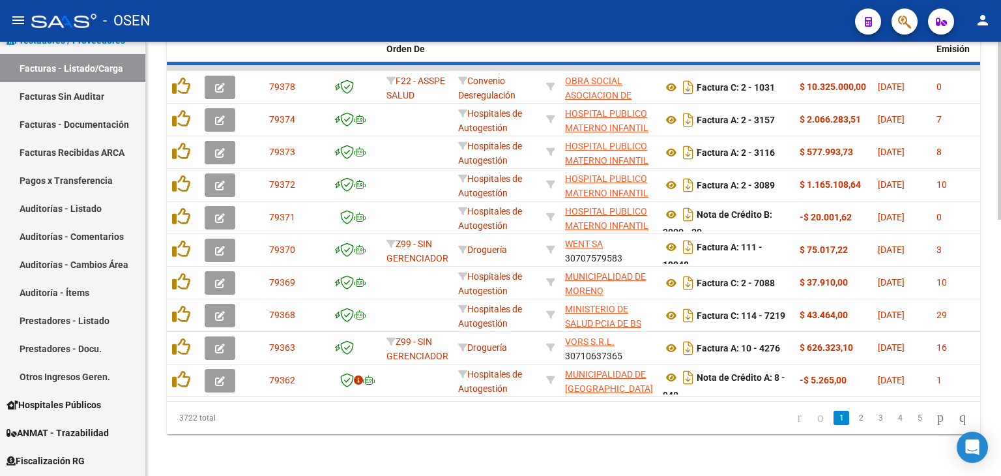
scroll to position [524, 0]
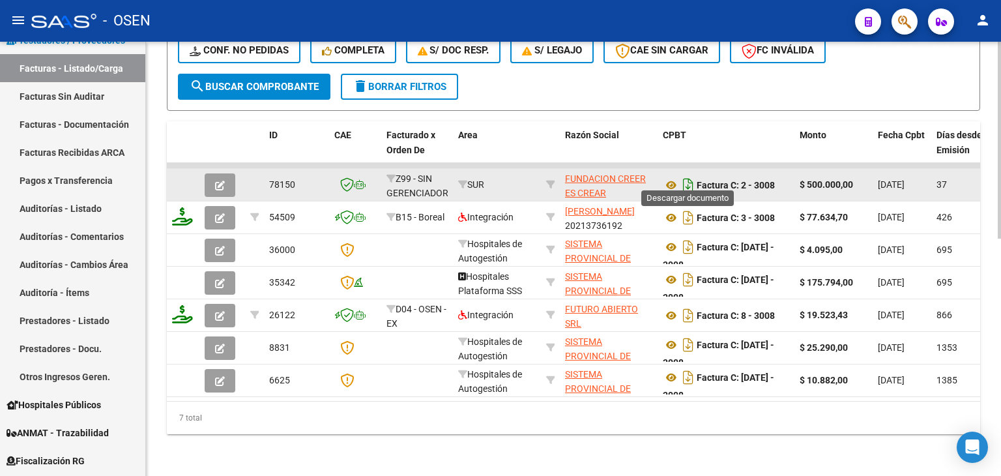
click at [688, 178] on icon "Descargar documento" at bounding box center [687, 185] width 17 height 21
click at [672, 177] on icon at bounding box center [671, 185] width 17 height 16
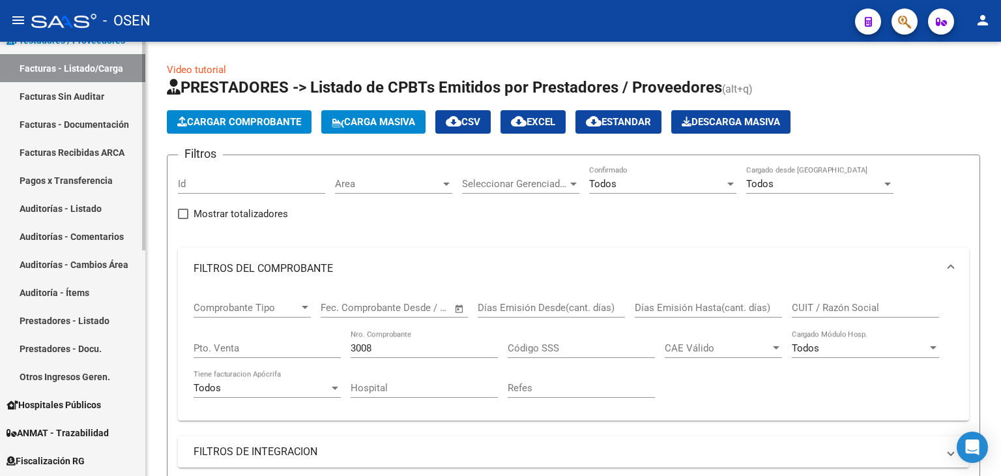
scroll to position [0, 0]
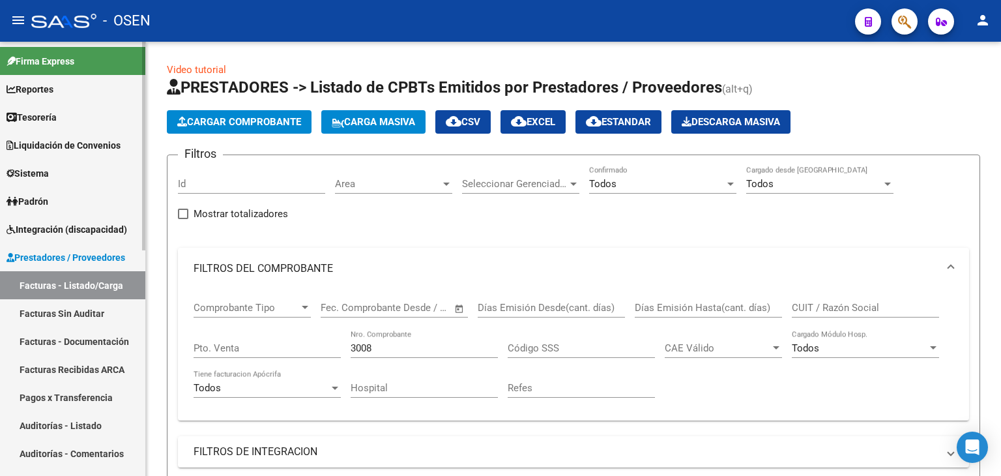
click at [66, 108] on link "Tesorería" at bounding box center [72, 117] width 145 height 28
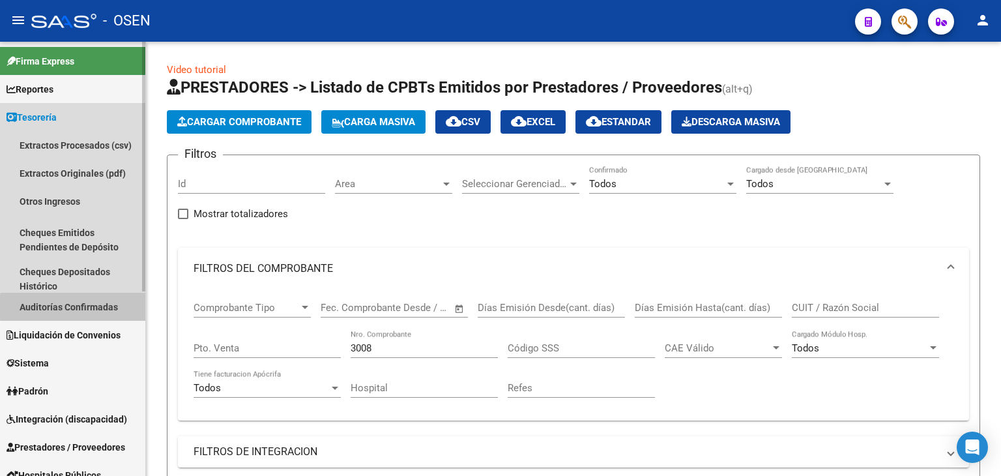
click at [106, 307] on link "Auditorías Confirmadas" at bounding box center [72, 307] width 145 height 28
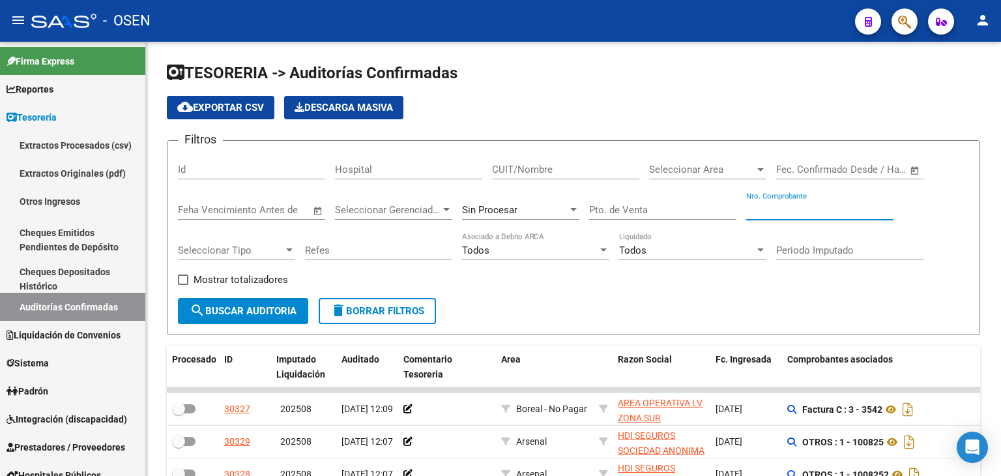
click at [780, 210] on input "Nro. Comprobante" at bounding box center [819, 210] width 147 height 12
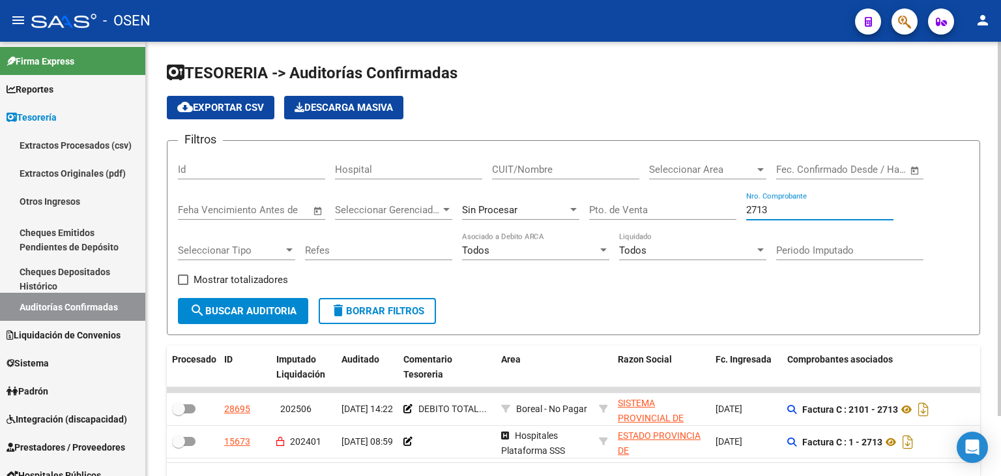
type input "2713"
click at [511, 460] on datatable-body "28695 202506 [DATE] 14:22 DEBITO TOTAL... Boreal - No Pagar SISTEMA PROVINCIAL …" at bounding box center [573, 424] width 813 height 75
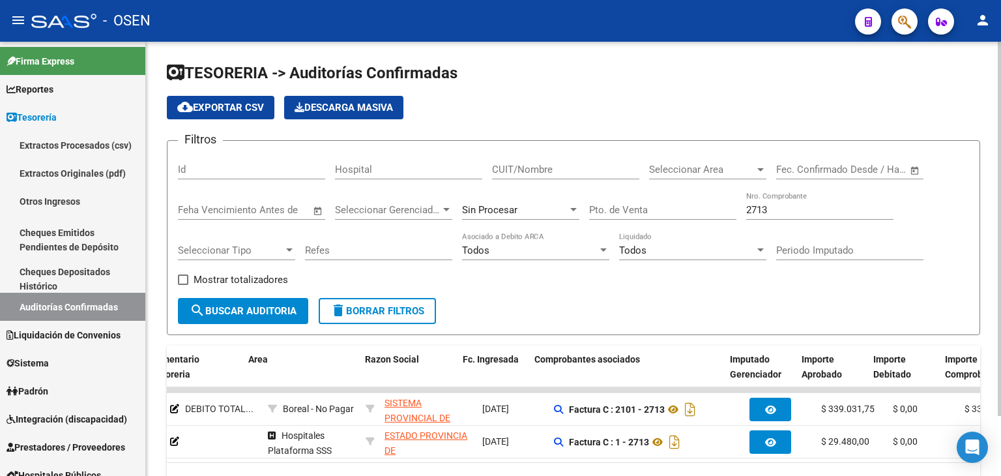
scroll to position [0, 253]
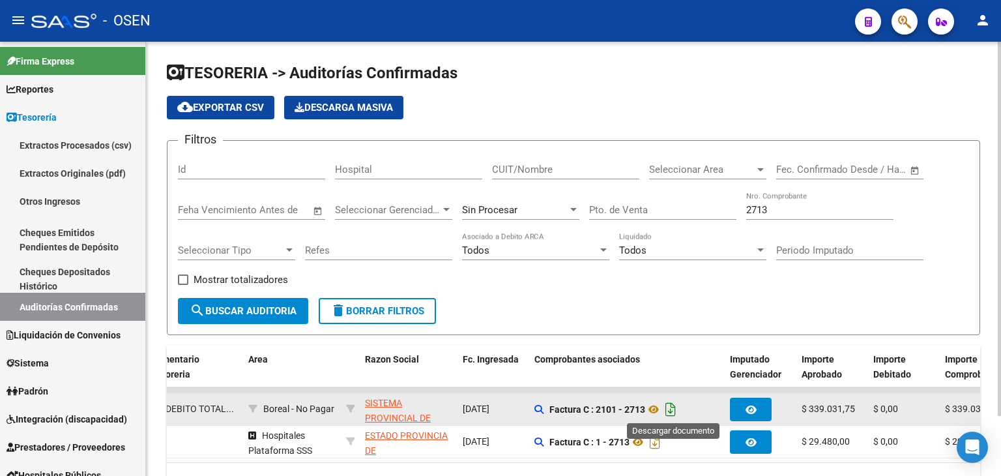
click at [675, 405] on icon "Descargar documento" at bounding box center [670, 409] width 17 height 21
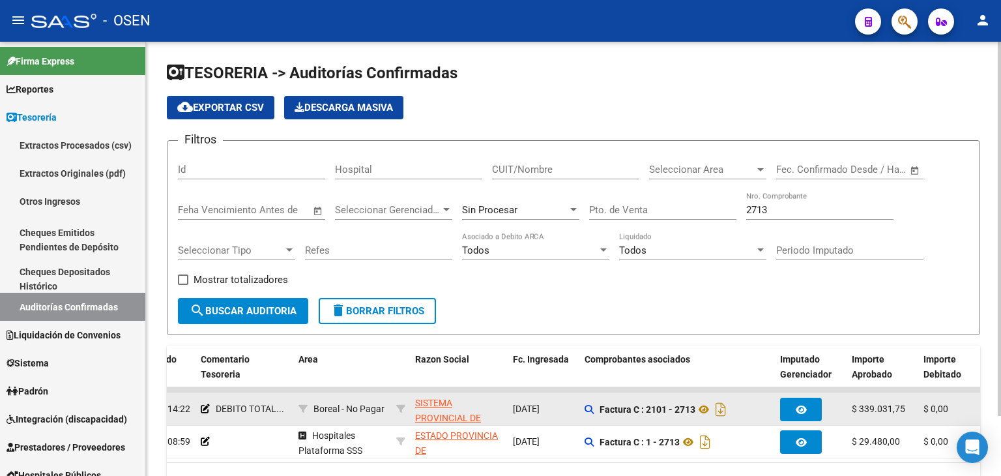
scroll to position [0, 0]
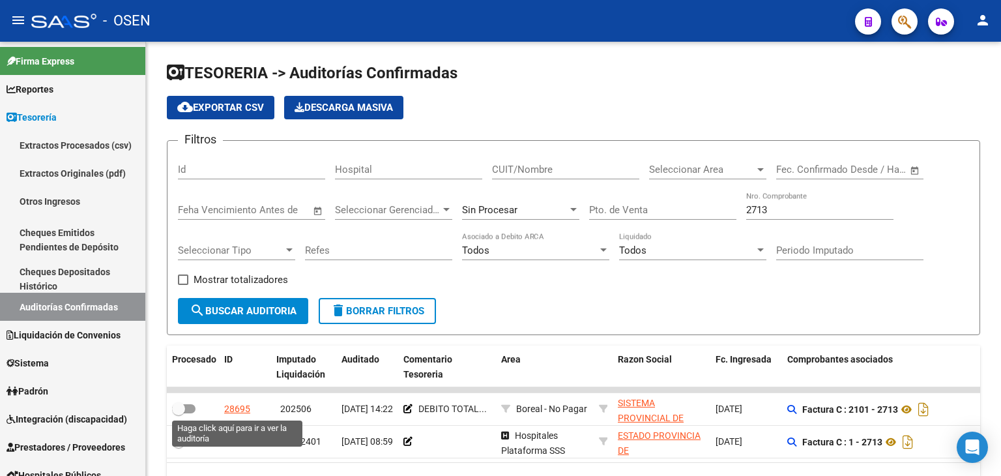
drag, startPoint x: 238, startPoint y: 410, endPoint x: 259, endPoint y: 399, distance: 24.5
click at [238, 410] on div "28695" at bounding box center [237, 408] width 26 height 15
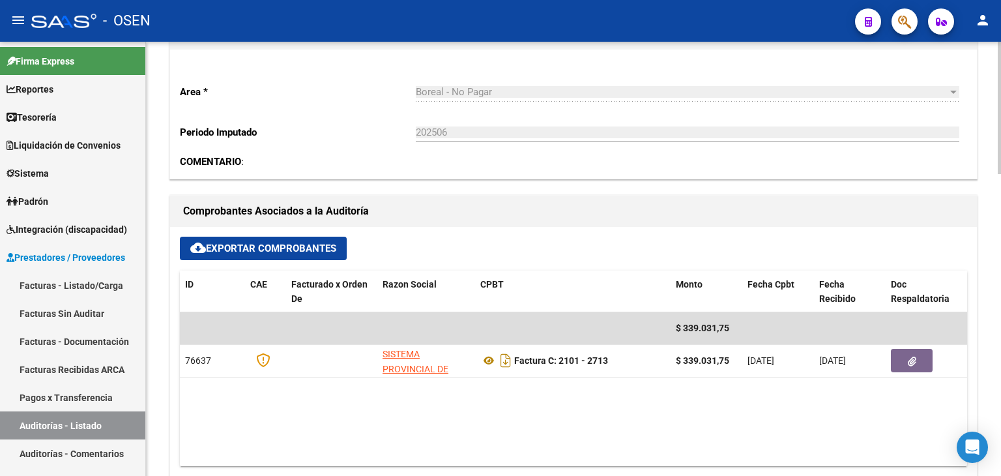
scroll to position [651, 0]
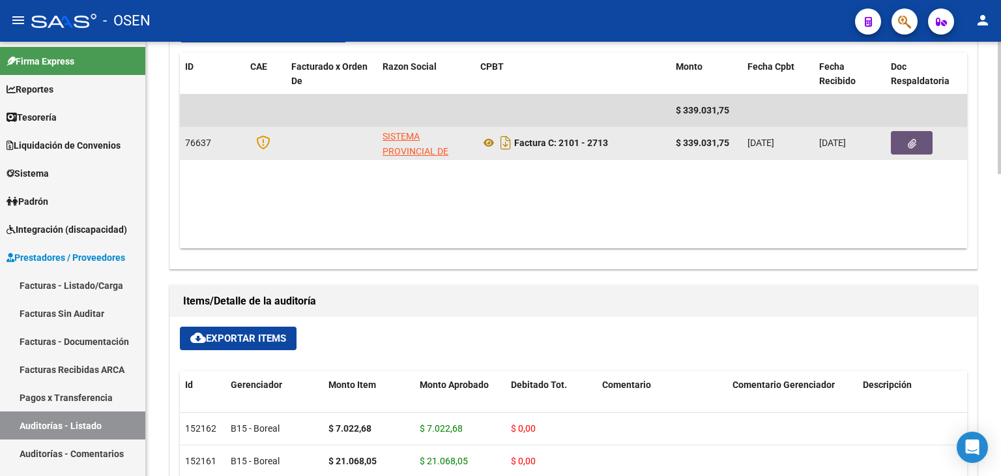
click at [911, 137] on span "button" at bounding box center [911, 143] width 8 height 12
click at [485, 140] on icon at bounding box center [488, 143] width 17 height 16
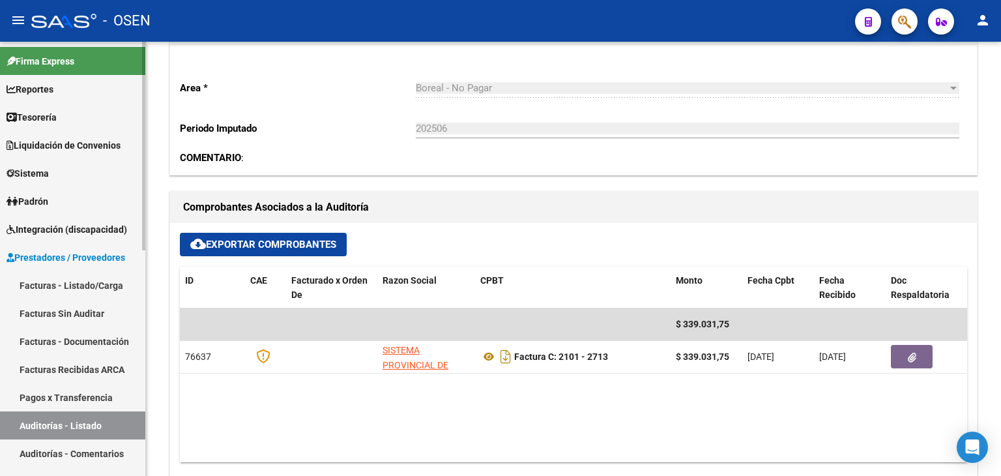
scroll to position [434, 0]
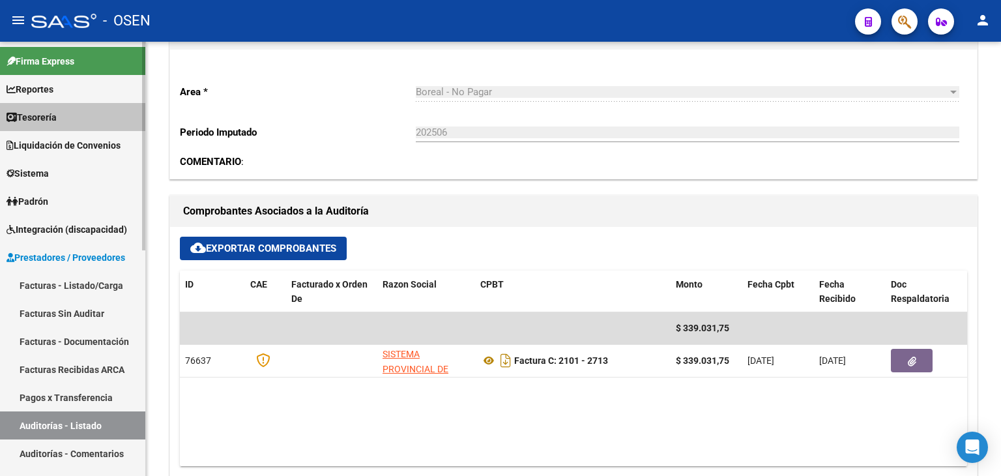
click at [68, 123] on link "Tesorería" at bounding box center [72, 117] width 145 height 28
click at [85, 118] on link "Tesorería" at bounding box center [72, 117] width 145 height 28
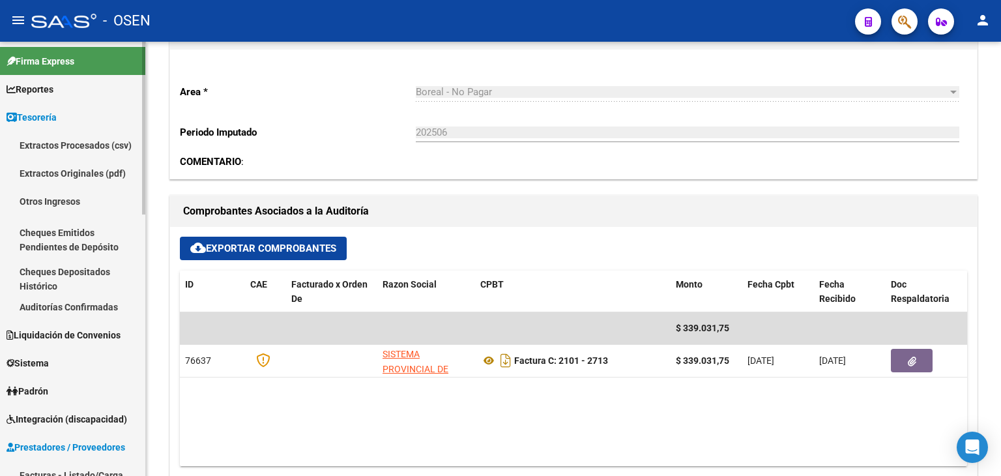
click at [92, 300] on link "Auditorías Confirmadas" at bounding box center [72, 307] width 145 height 28
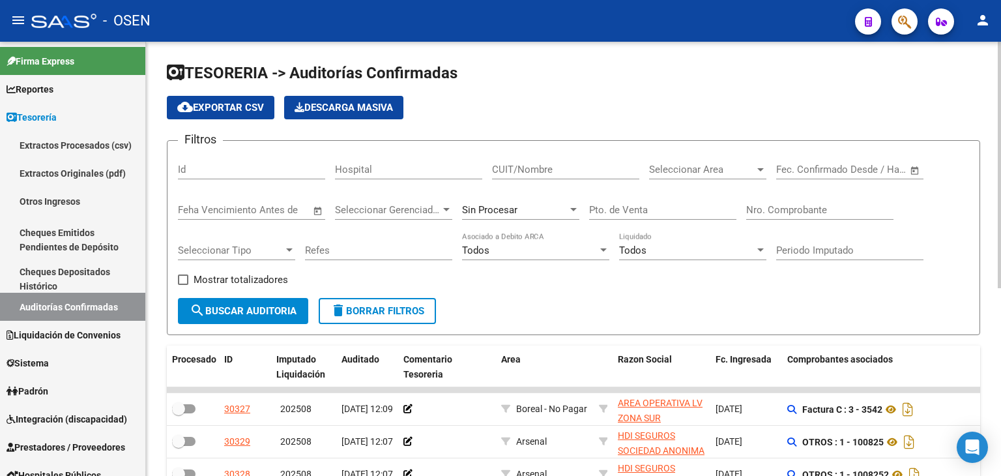
click at [790, 212] on input "Nro. Comprobante" at bounding box center [819, 210] width 147 height 12
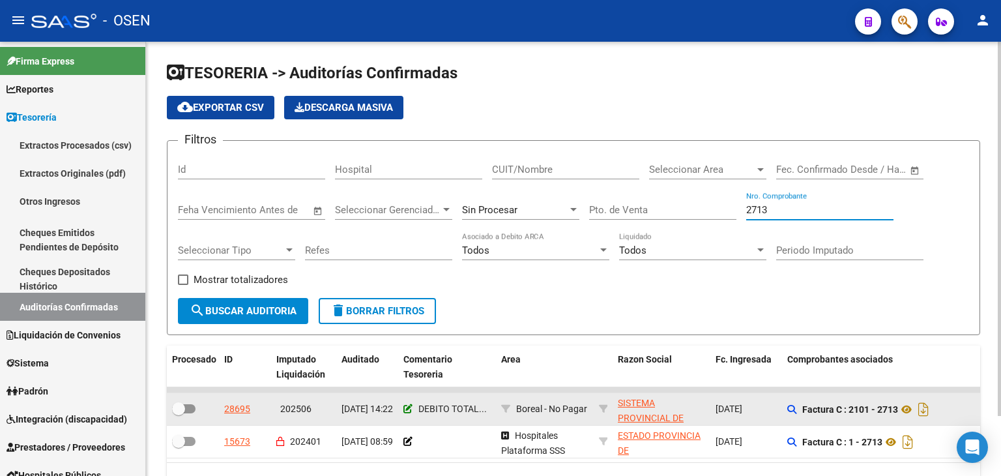
type input "2713"
click at [407, 404] on icon at bounding box center [407, 408] width 9 height 9
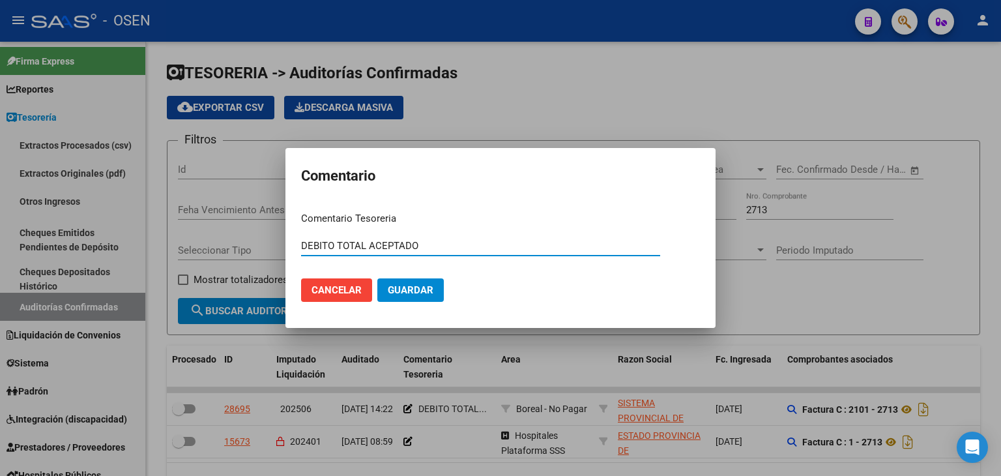
click at [306, 242] on input "DEBITO TOTAL ACEPTADO" at bounding box center [480, 246] width 359 height 12
click at [302, 242] on input "DEBITO TOTAL ACEPTADO" at bounding box center [480, 246] width 359 height 12
type input "OP DEBITO TOTAL ACEPTADO"
click at [637, 95] on div at bounding box center [500, 238] width 1001 height 476
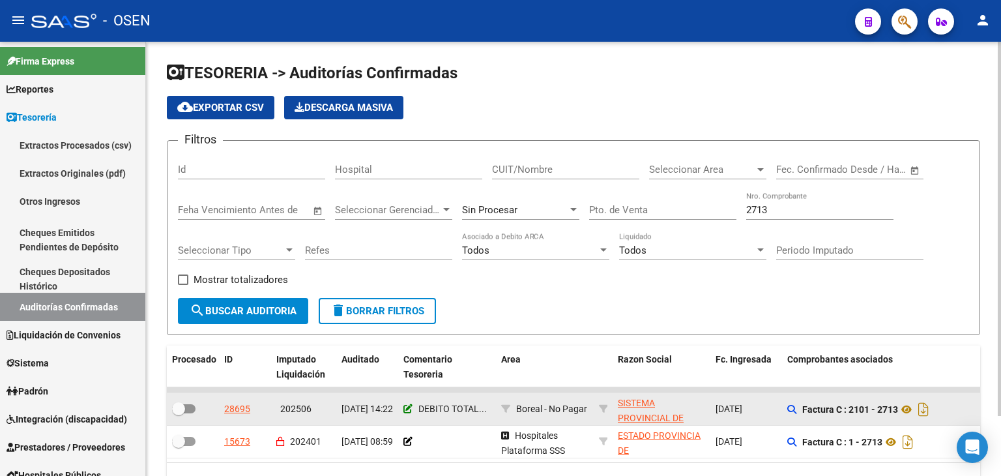
click at [404, 404] on icon at bounding box center [407, 408] width 9 height 9
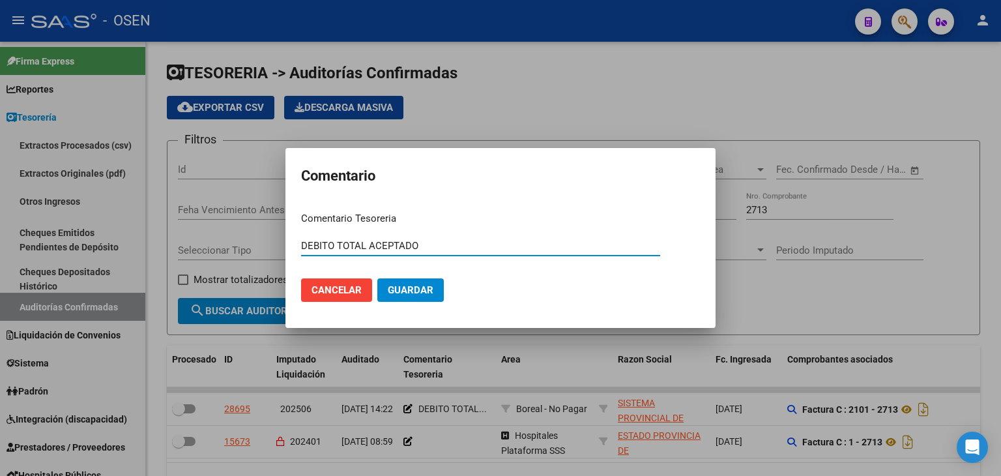
click at [300, 246] on mat-dialog-content "Comentario Tesoreria DEBITO TOTAL ACEPTADO Ingresar el comentario Cancelar Guar…" at bounding box center [500, 256] width 430 height 110
drag, startPoint x: 307, startPoint y: 249, endPoint x: 301, endPoint y: 248, distance: 6.5
click at [303, 249] on input "DEBITO TOTAL ACEPTADO" at bounding box center [480, 246] width 359 height 12
click at [302, 246] on mat-dialog-content "Comentario Tesoreria DEBITO TOTAL ACEPTADO Ingresar el comentario Cancelar Guar…" at bounding box center [500, 256] width 430 height 110
click at [302, 246] on input "DEBITO TOTAL ACEPTADO" at bounding box center [480, 246] width 359 height 12
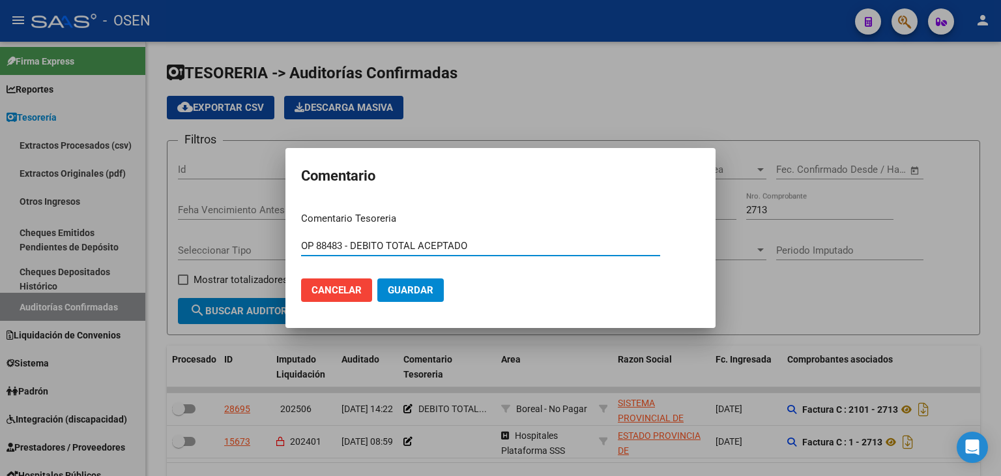
type input "OP 88483 - DEBITO TOTAL ACEPTADO"
click at [377, 278] on button "Guardar" at bounding box center [410, 289] width 66 height 23
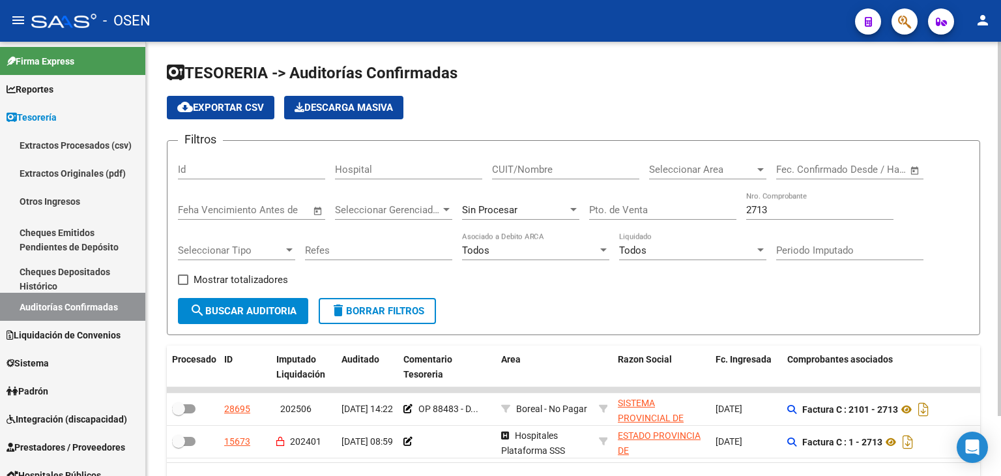
click at [631, 84] on h1 "TESORERIA -> Auditorías Confirmadas" at bounding box center [573, 74] width 813 height 23
drag, startPoint x: 780, startPoint y: 207, endPoint x: 670, endPoint y: 211, distance: 110.2
click at [670, 211] on div "Filtros Id Hospital CUIT/Nombre Seleccionar Area Seleccionar Area Start date – …" at bounding box center [573, 224] width 791 height 147
type input "165"
click at [638, 214] on input "Pto. de Venta" at bounding box center [662, 210] width 147 height 12
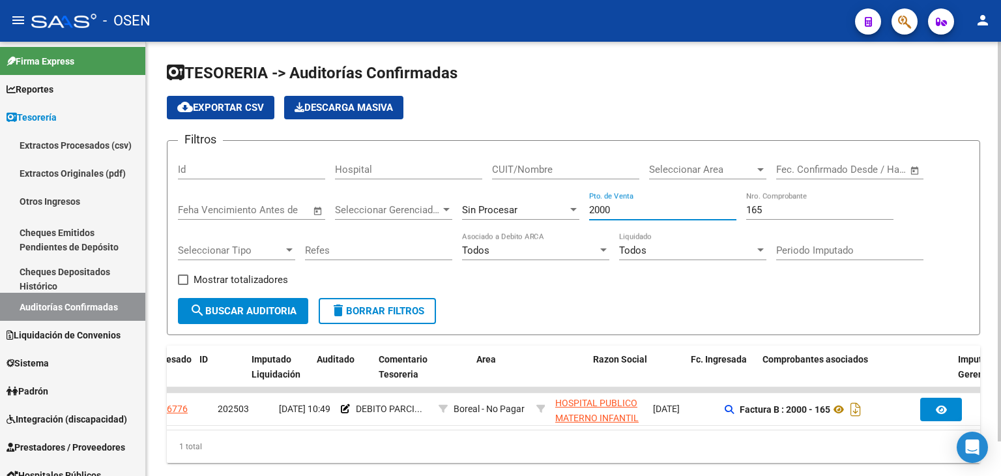
scroll to position [0, 64]
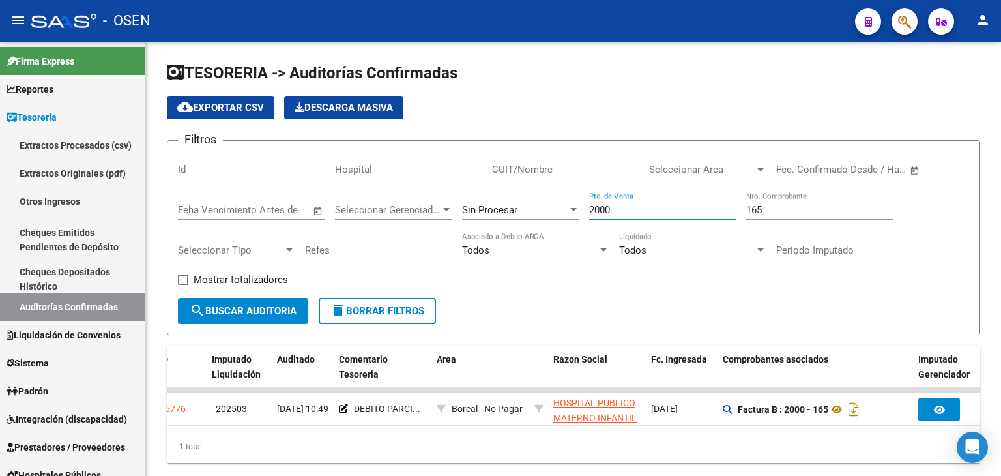
type input "2000"
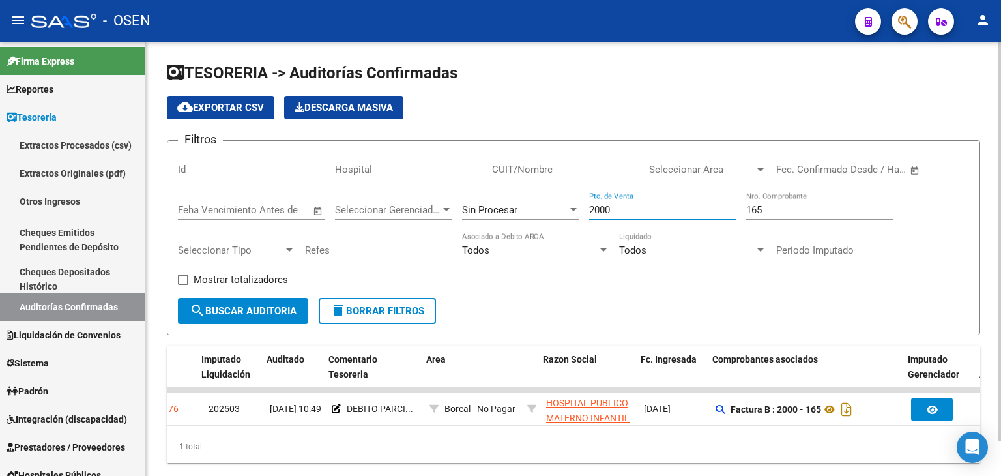
scroll to position [0, 75]
click at [932, 78] on h1 "TESORERIA -> Auditorías Confirmadas" at bounding box center [573, 74] width 813 height 23
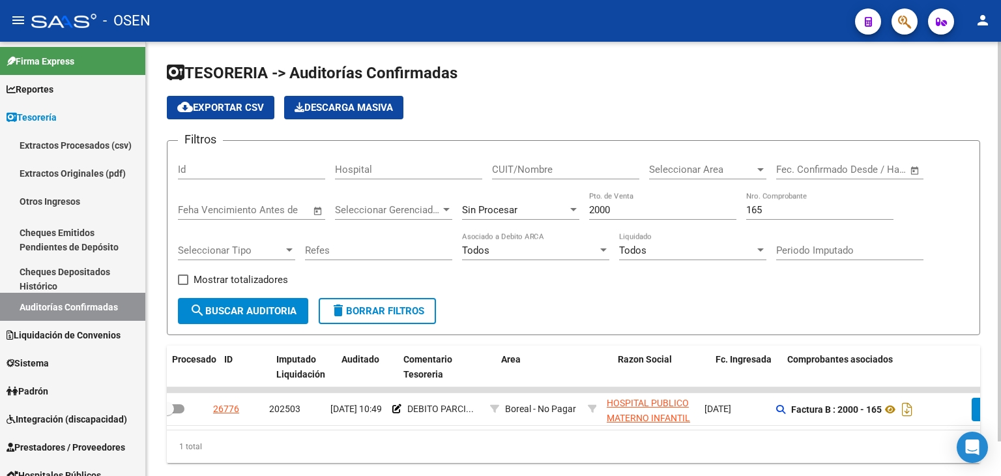
scroll to position [0, 0]
click at [904, 109] on div "cloud_download Exportar CSV Descarga Masiva" at bounding box center [573, 107] width 813 height 23
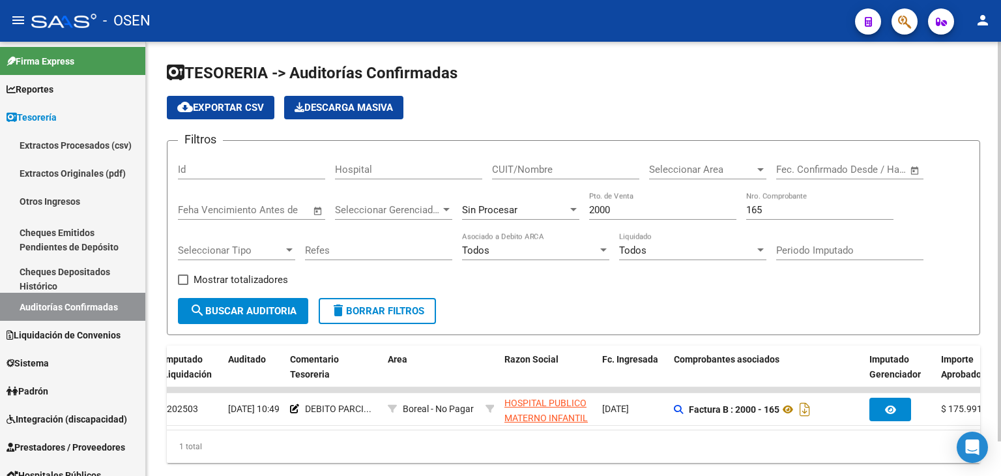
scroll to position [0, 149]
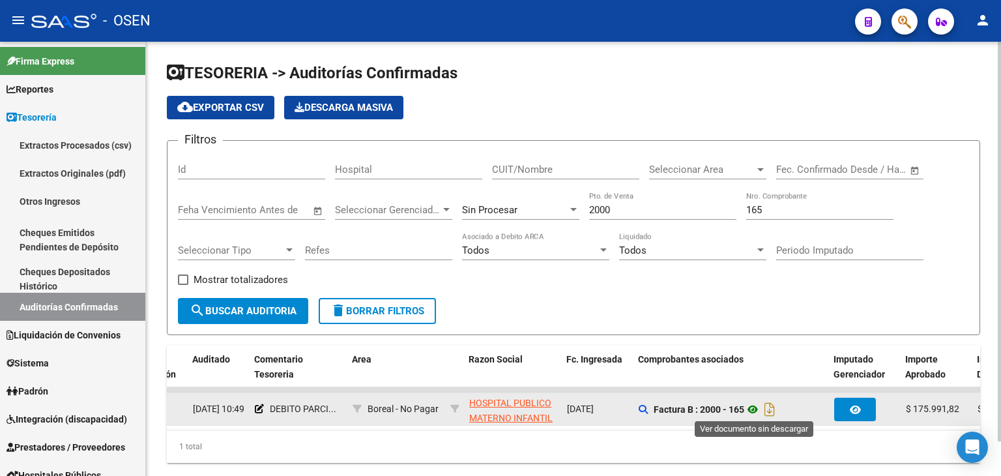
click at [757, 407] on icon at bounding box center [752, 409] width 17 height 16
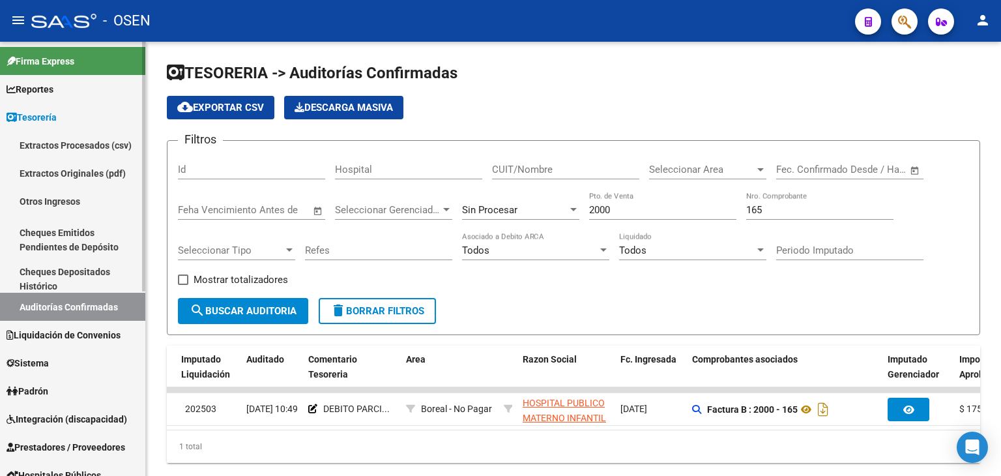
scroll to position [217, 0]
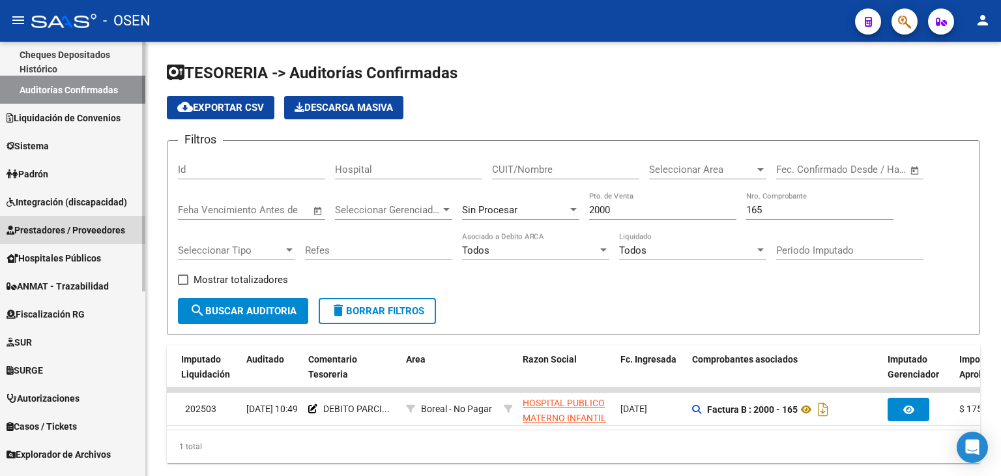
click at [75, 227] on span "Prestadores / Proveedores" at bounding box center [66, 230] width 119 height 14
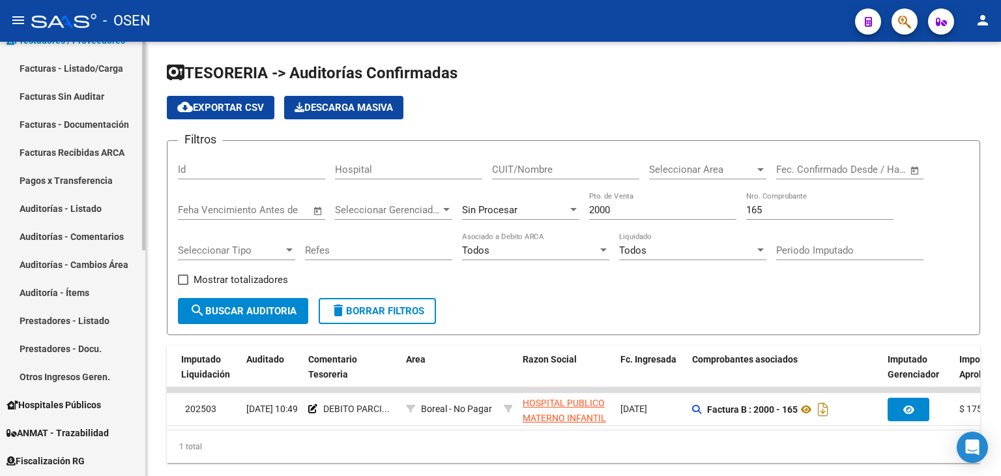
click at [102, 72] on link "Facturas - Listado/Carga" at bounding box center [72, 68] width 145 height 28
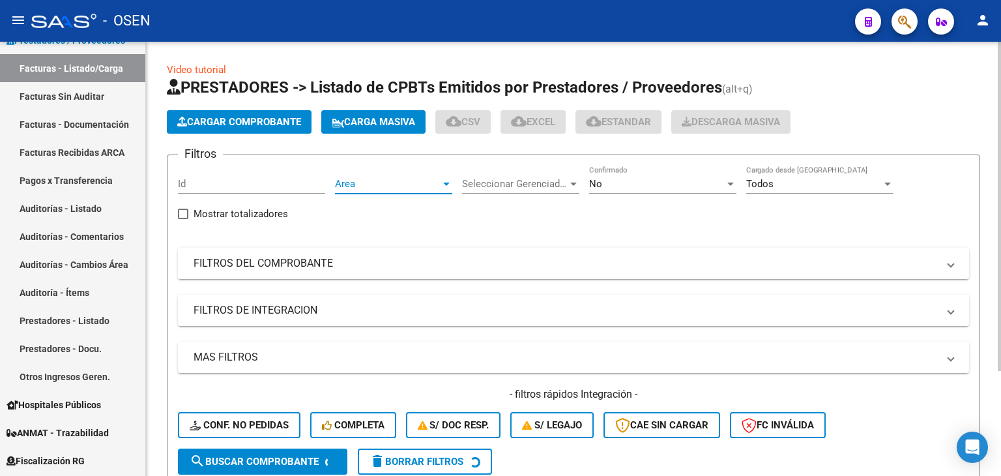
click at [362, 180] on span "Area" at bounding box center [388, 184] width 106 height 12
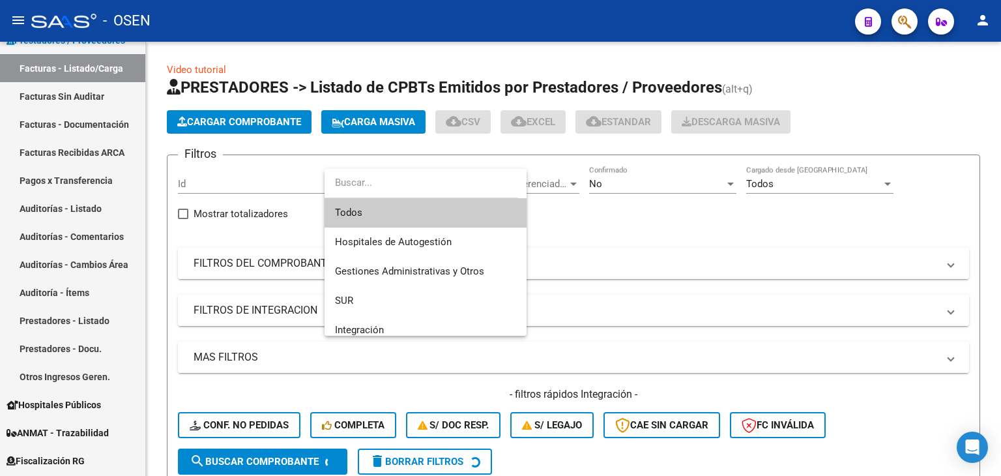
click at [390, 220] on span "Todos" at bounding box center [425, 212] width 181 height 29
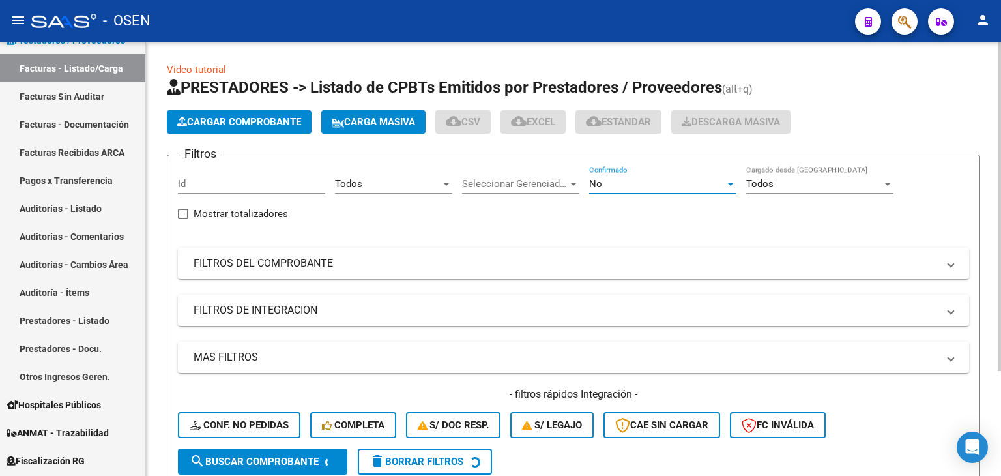
click at [636, 186] on div "No" at bounding box center [657, 184] width 136 height 12
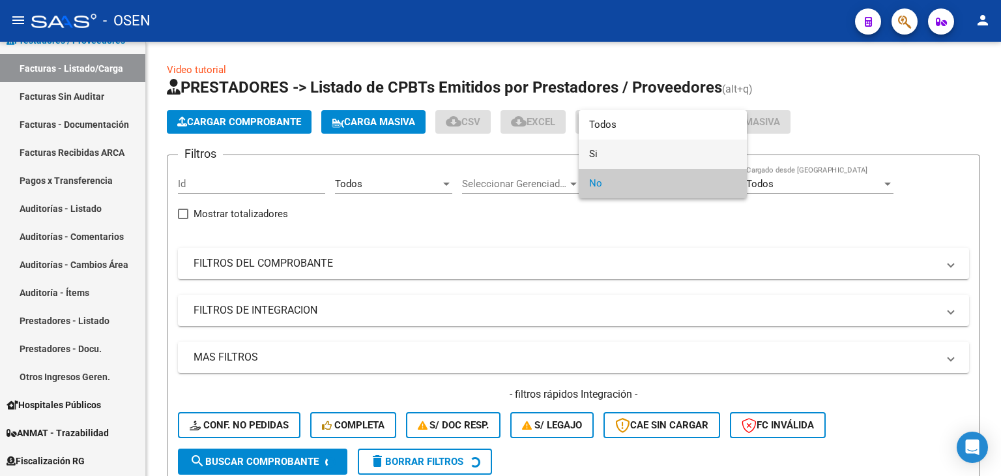
click at [637, 158] on span "Si" at bounding box center [662, 153] width 147 height 29
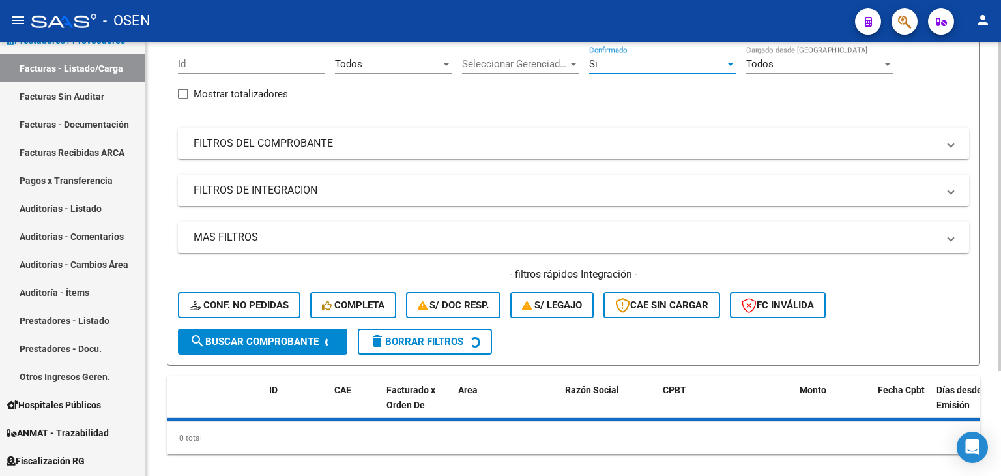
scroll to position [138, 0]
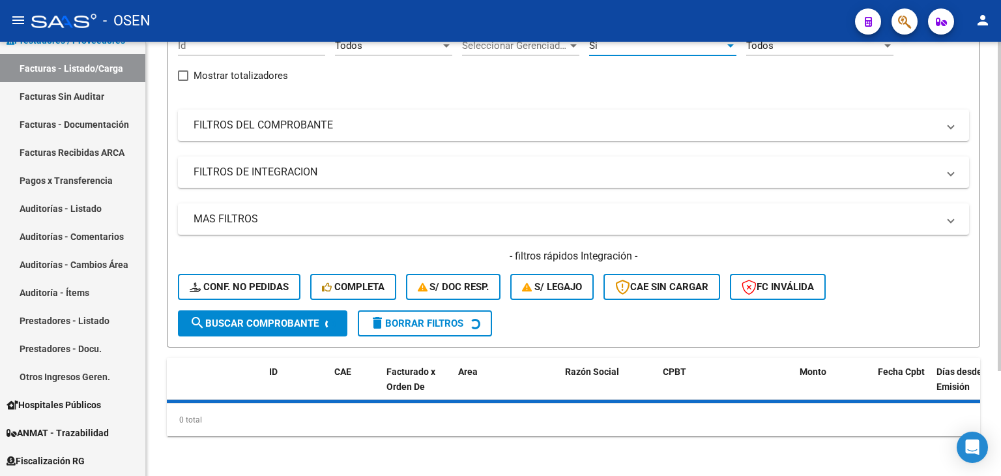
click at [294, 337] on form "Filtros Id Todos Area Seleccionar Gerenciador Seleccionar Gerenciador Si Confir…" at bounding box center [573, 181] width 813 height 331
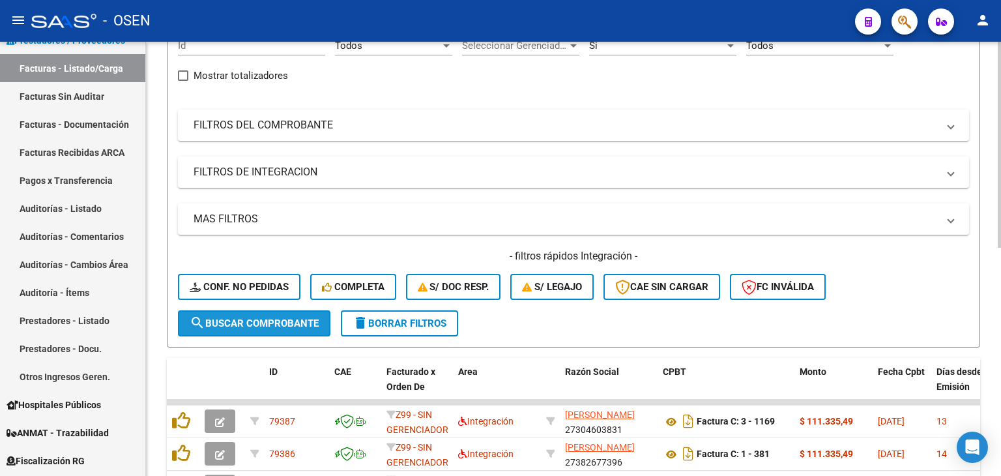
click at [297, 323] on span "search Buscar Comprobante" at bounding box center [254, 323] width 129 height 12
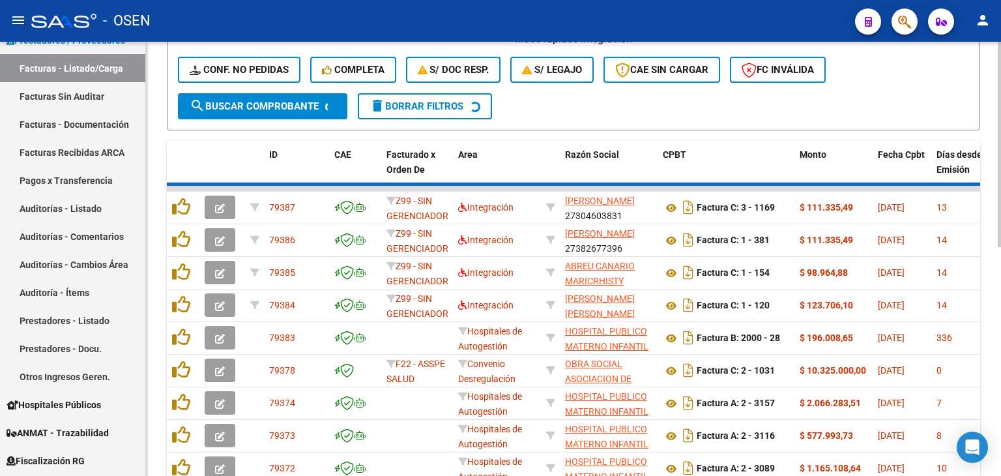
scroll to position [0, 0]
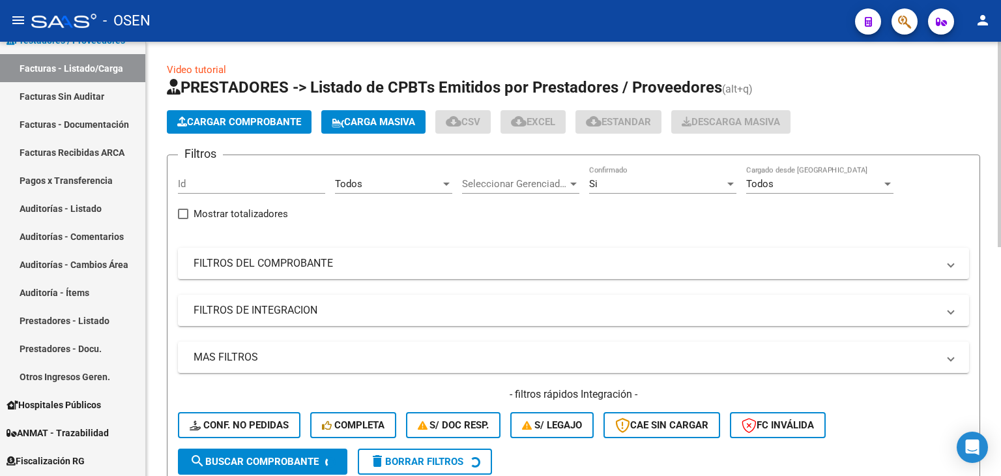
click at [437, 183] on div "Todos" at bounding box center [388, 184] width 106 height 12
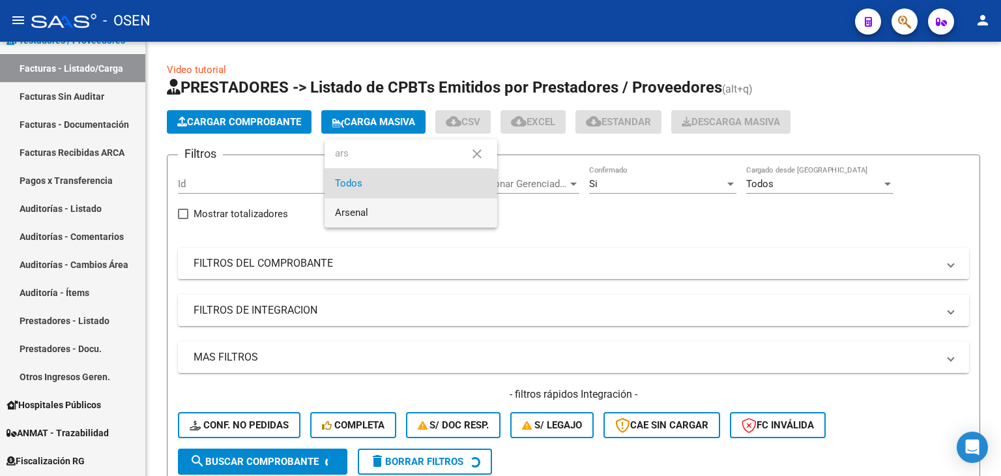
type input "ars"
drag, startPoint x: 418, startPoint y: 215, endPoint x: 375, endPoint y: 261, distance: 62.7
click at [416, 215] on span "Arsenal" at bounding box center [411, 212] width 152 height 29
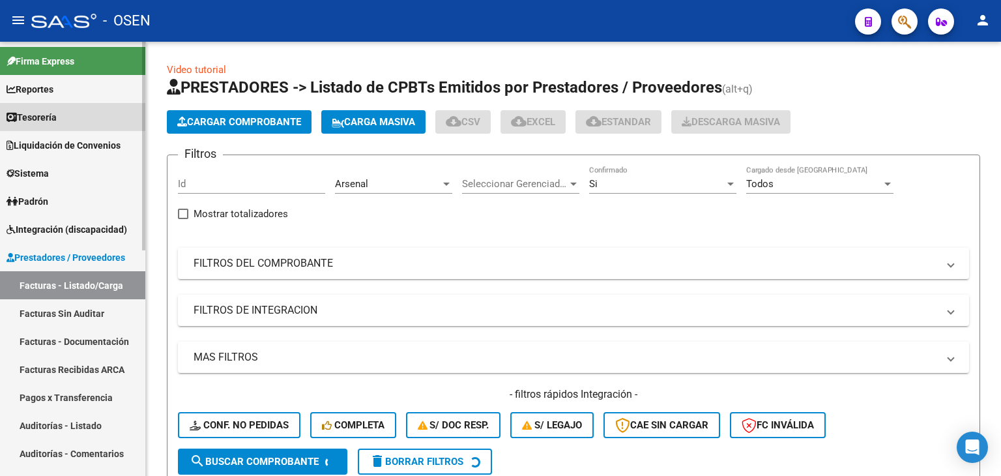
click at [46, 105] on link "Tesorería" at bounding box center [72, 117] width 145 height 28
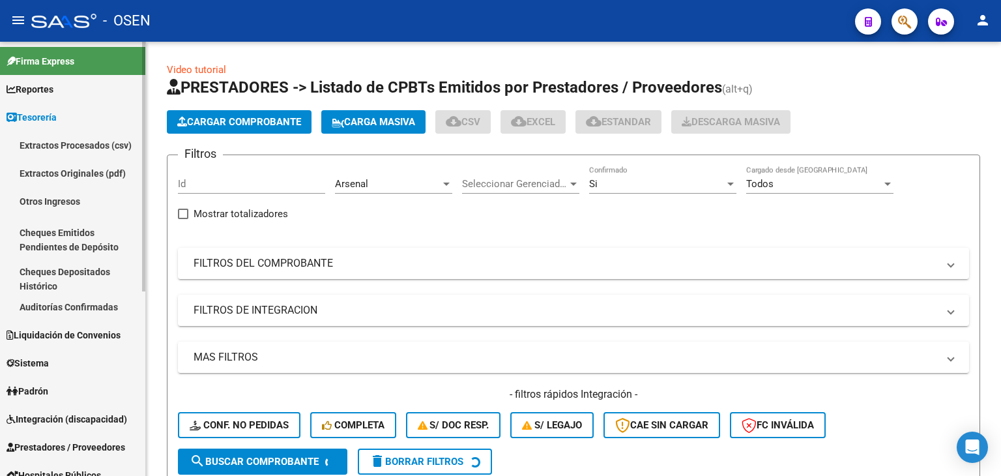
drag, startPoint x: 105, startPoint y: 298, endPoint x: 145, endPoint y: 295, distance: 39.8
click at [104, 298] on link "Auditorías Confirmadas" at bounding box center [72, 307] width 145 height 28
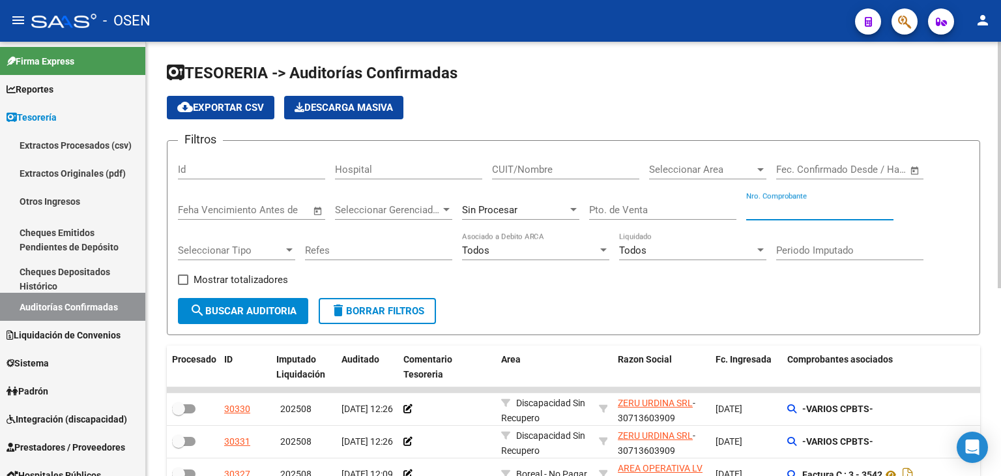
click at [822, 209] on input "Nro. Comprobante" at bounding box center [819, 210] width 147 height 12
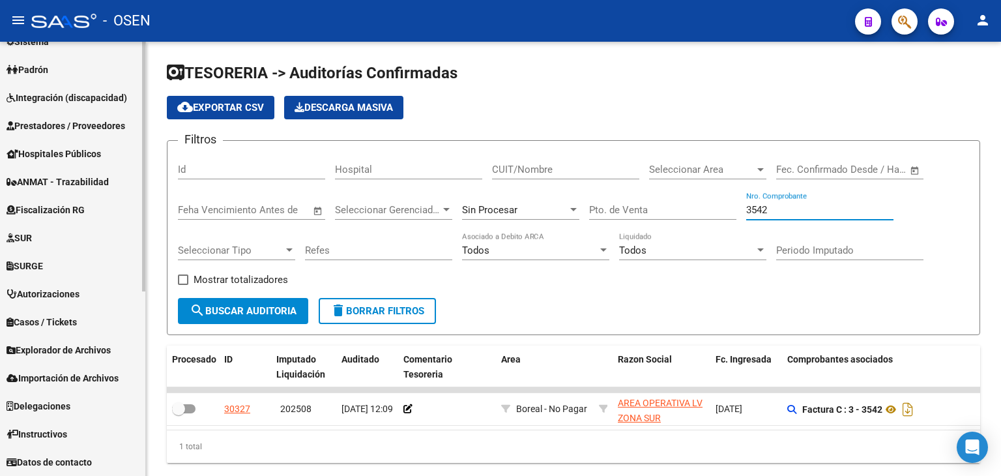
scroll to position [104, 0]
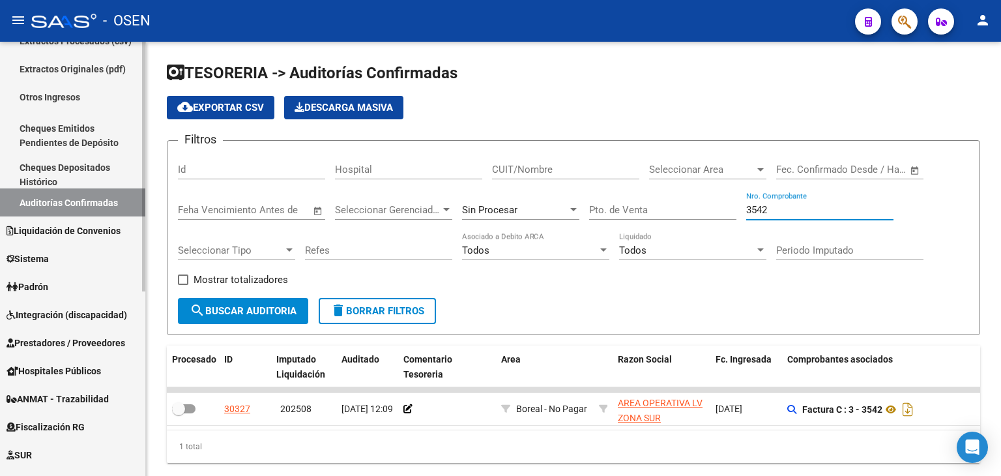
type input "3542"
click at [52, 336] on span "Prestadores / Proveedores" at bounding box center [66, 342] width 119 height 14
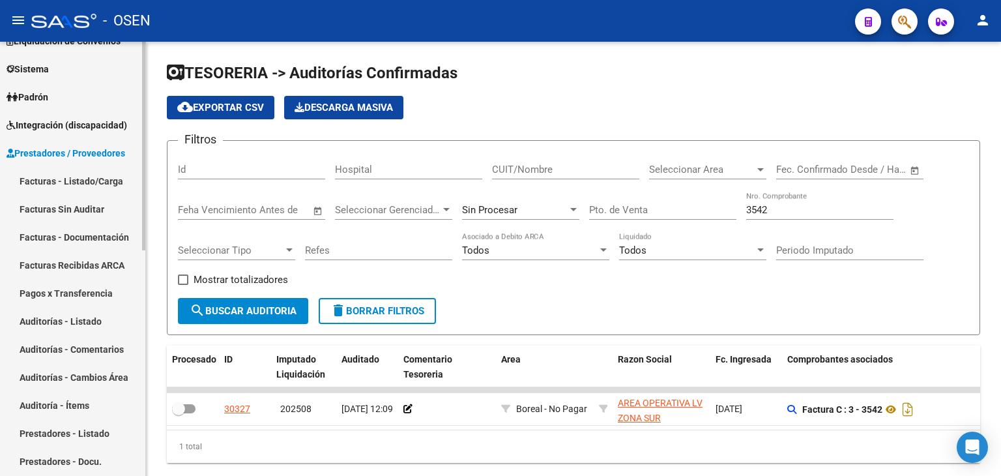
click at [72, 184] on link "Facturas - Listado/Carga" at bounding box center [72, 181] width 145 height 28
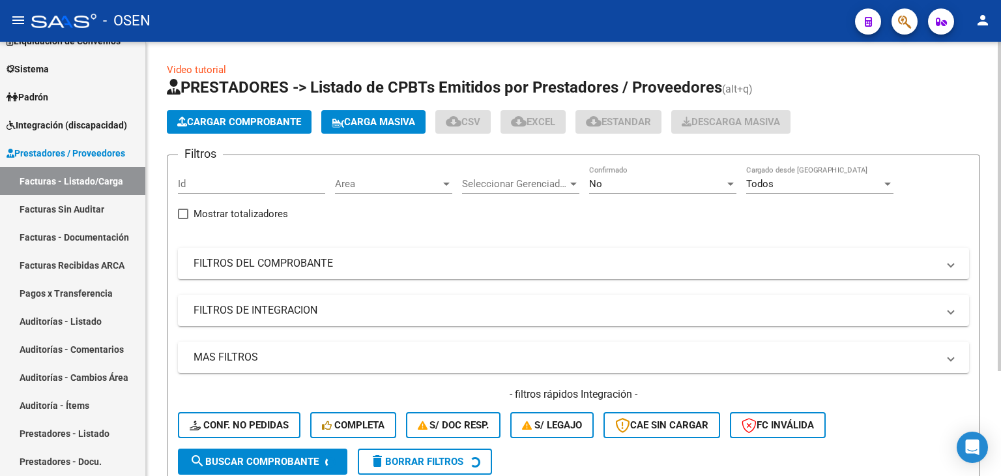
click at [393, 175] on div "Area Area" at bounding box center [393, 179] width 117 height 28
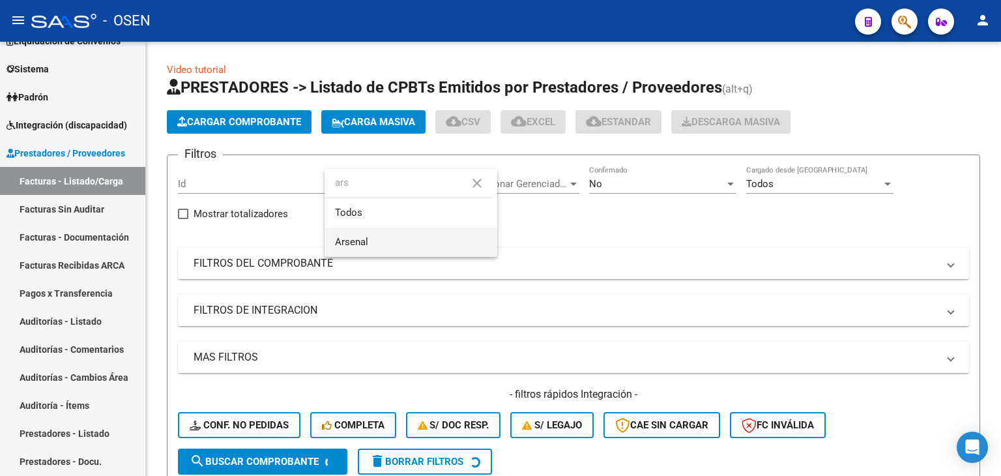
type input "ars"
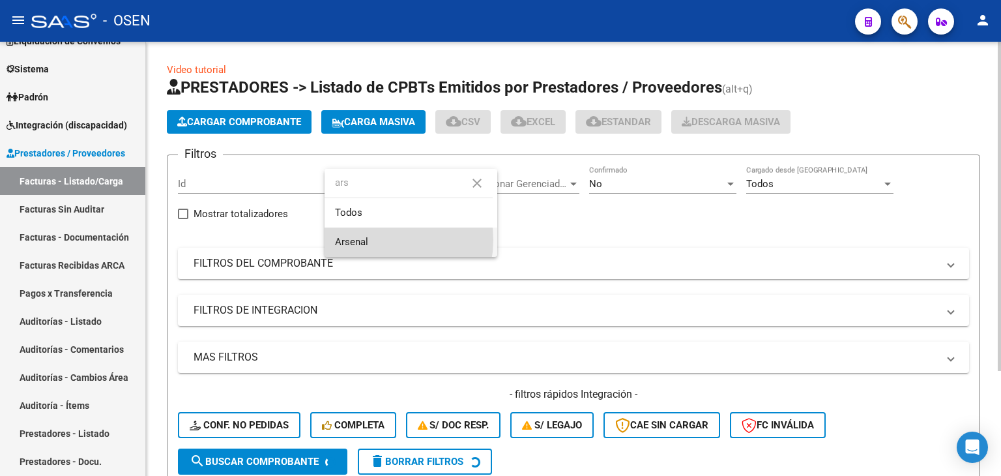
drag, startPoint x: 378, startPoint y: 240, endPoint x: 672, endPoint y: 147, distance: 308.8
click at [378, 240] on span "Arsenal" at bounding box center [411, 241] width 152 height 29
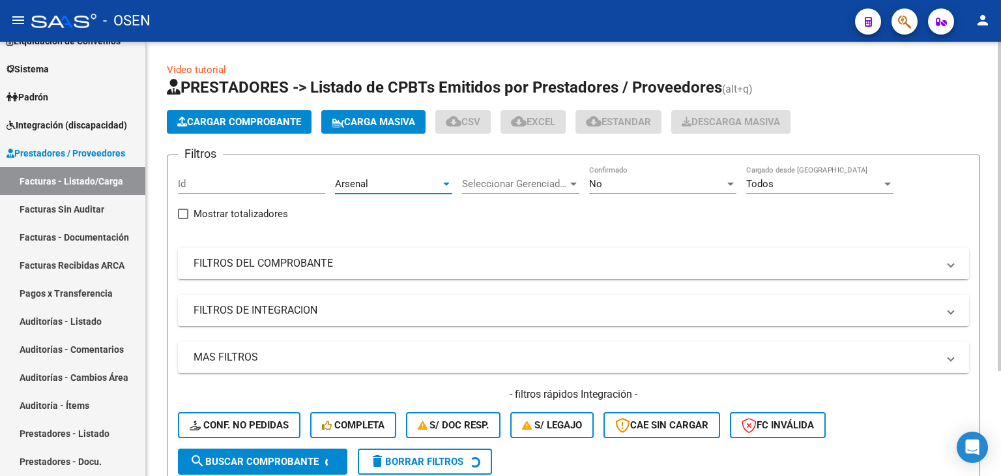
click at [680, 188] on div "No" at bounding box center [657, 184] width 136 height 12
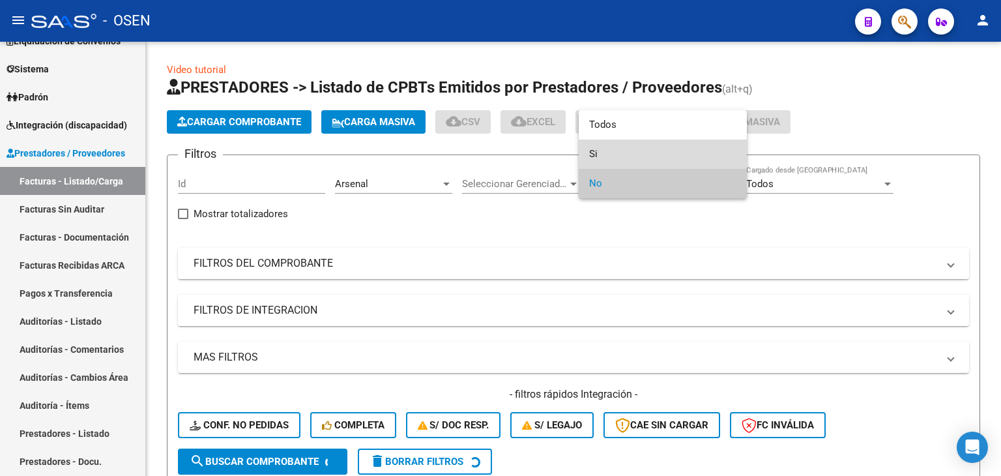
click at [683, 160] on span "Si" at bounding box center [662, 153] width 147 height 29
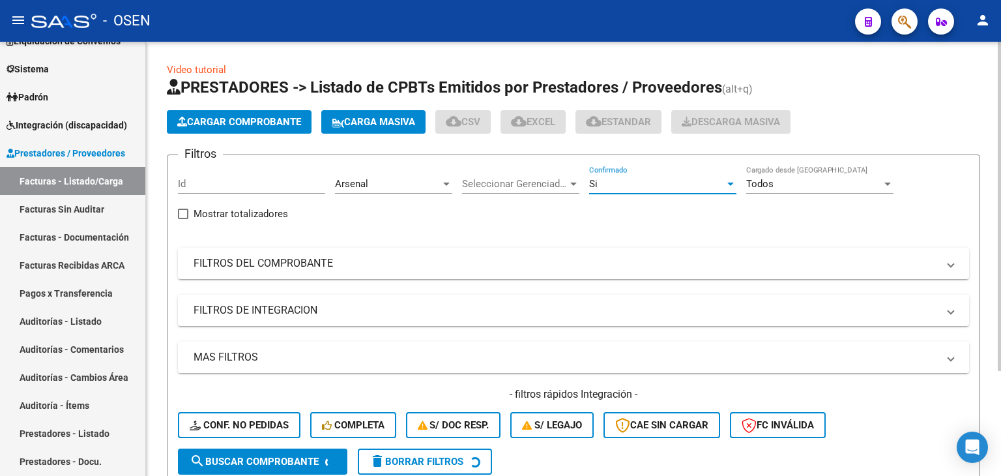
drag, startPoint x: 490, startPoint y: 350, endPoint x: 554, endPoint y: 362, distance: 64.9
click at [491, 350] on mat-panel-title "MAS FILTROS" at bounding box center [565, 357] width 744 height 14
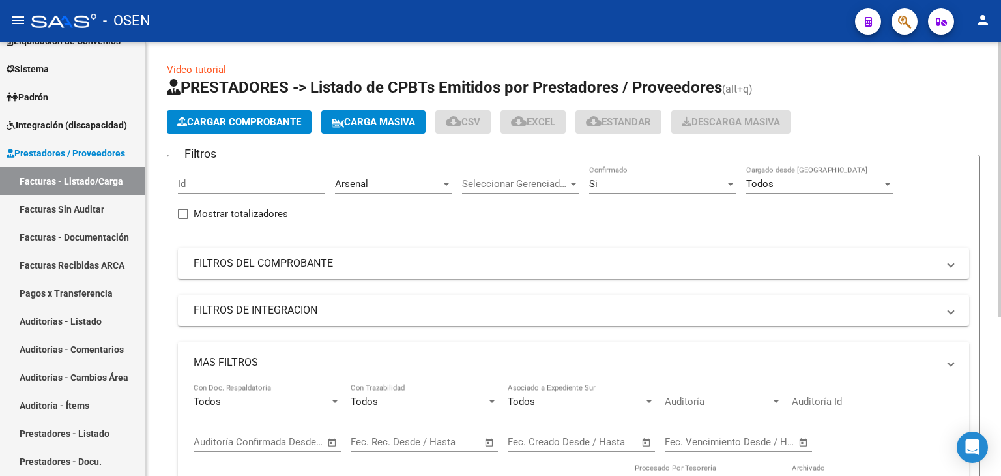
scroll to position [217, 0]
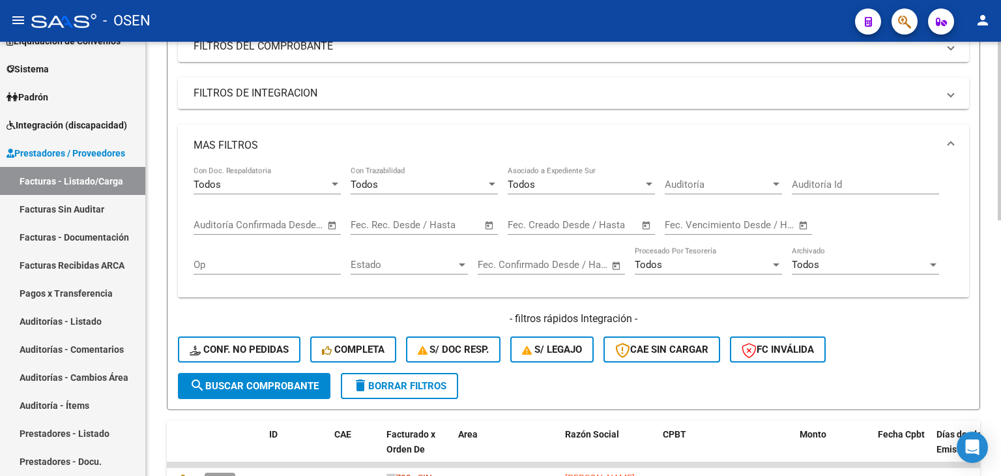
click at [330, 223] on span "Open calendar" at bounding box center [332, 225] width 31 height 31
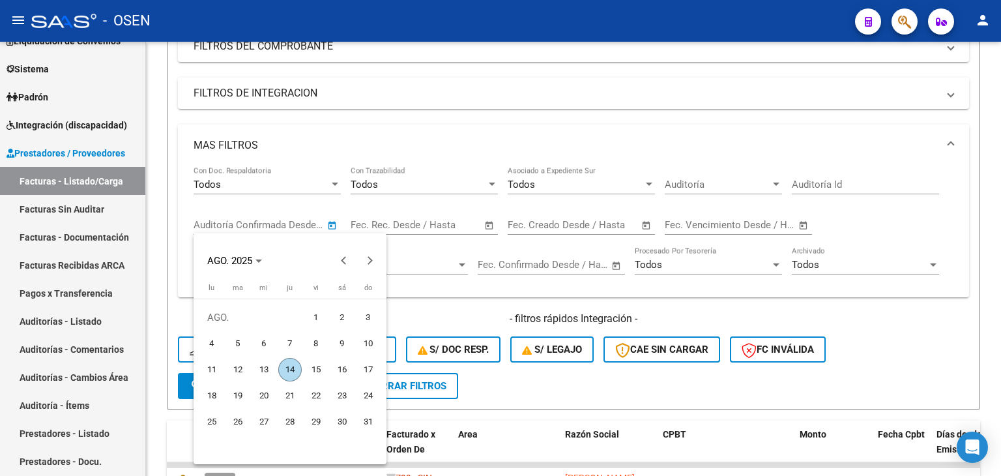
click at [289, 368] on span "14" at bounding box center [289, 369] width 23 height 23
type input "[DATE]"
click at [289, 368] on span "14" at bounding box center [289, 369] width 23 height 23
type input "[DATE]"
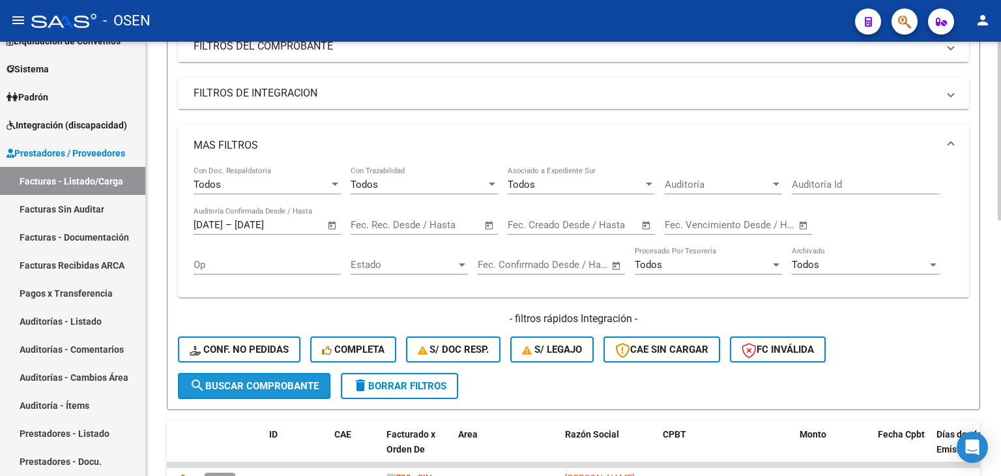
click at [261, 384] on span "search Buscar Comprobante" at bounding box center [254, 386] width 129 height 12
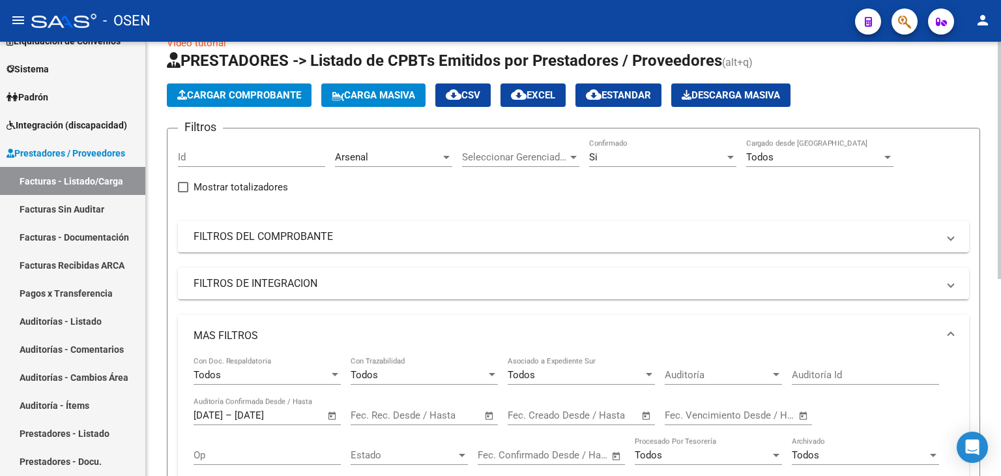
scroll to position [0, 0]
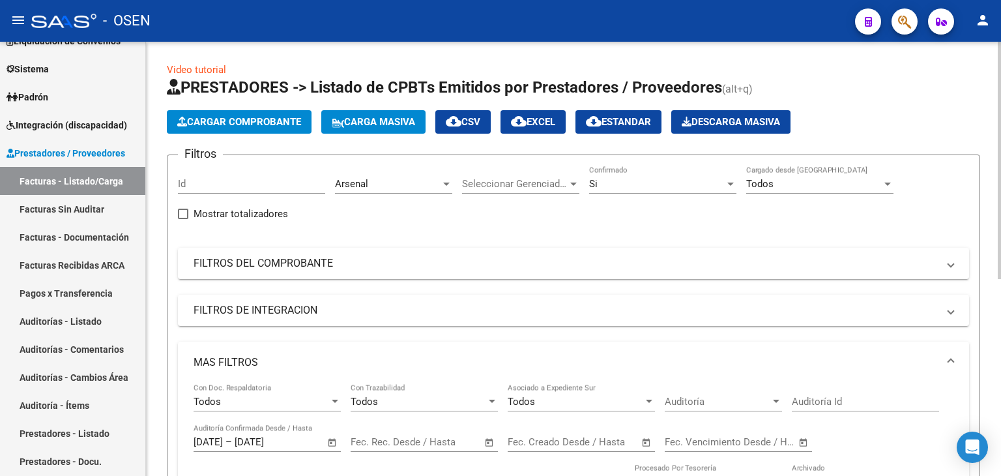
click at [638, 173] on div "Si Confirmado" at bounding box center [662, 179] width 147 height 28
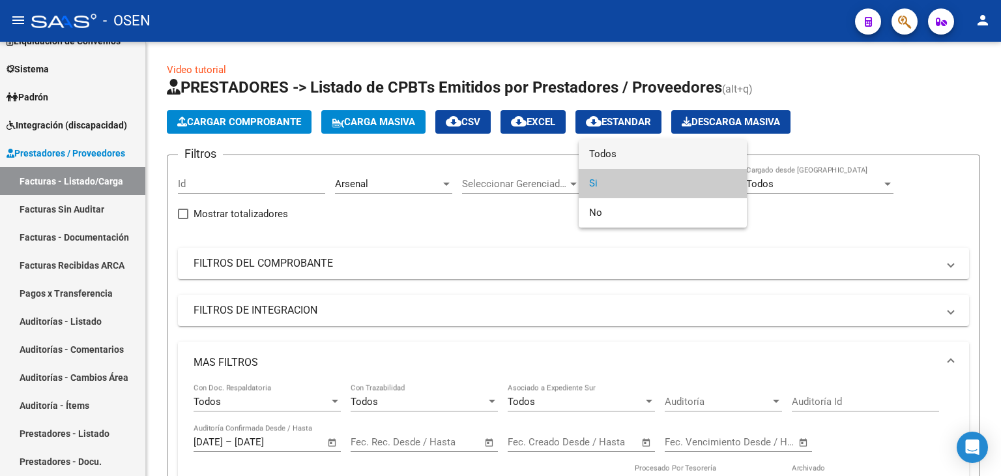
click at [644, 156] on span "Todos" at bounding box center [662, 153] width 147 height 29
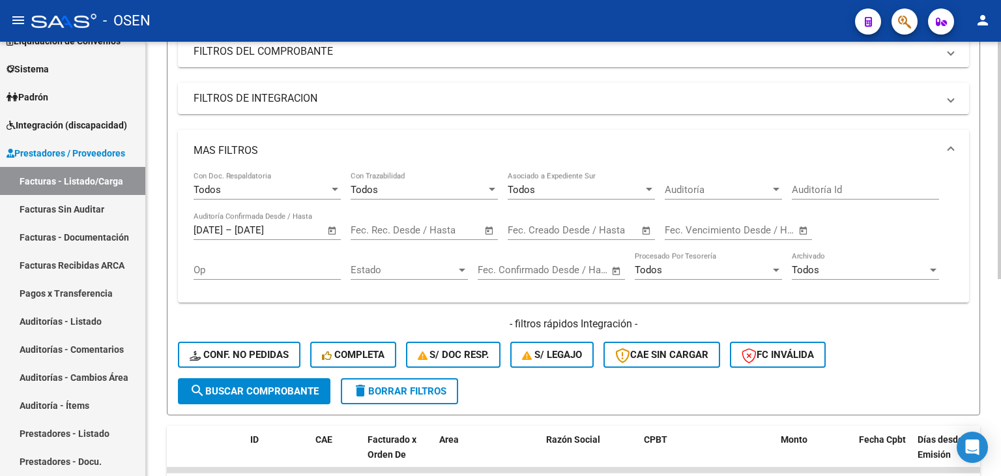
scroll to position [217, 0]
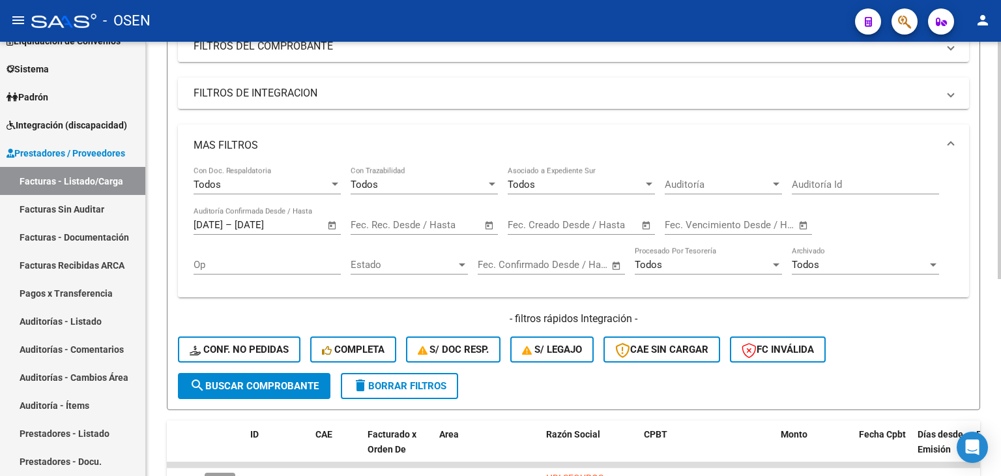
click at [296, 382] on span "search Buscar Comprobante" at bounding box center [254, 386] width 129 height 12
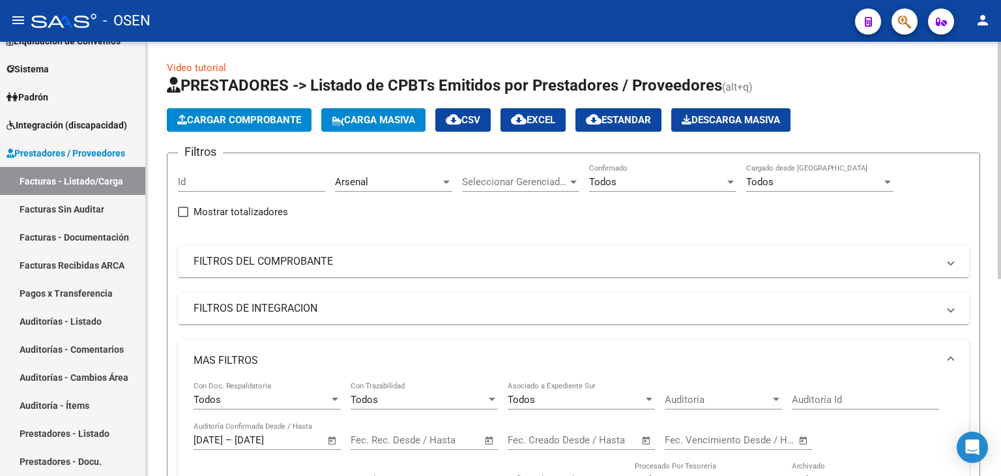
scroll to position [0, 0]
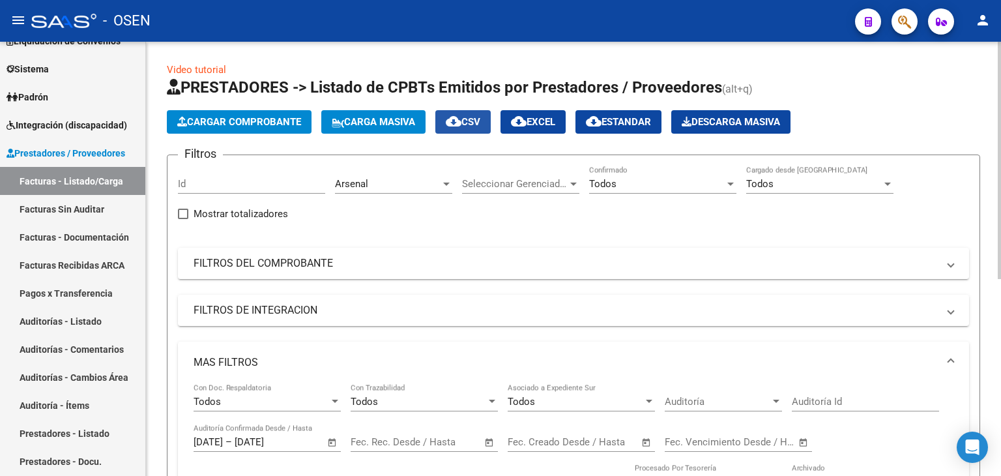
click at [479, 124] on span "cloud_download CSV" at bounding box center [463, 122] width 35 height 12
drag, startPoint x: 899, startPoint y: 324, endPoint x: 831, endPoint y: 380, distance: 87.9
click at [899, 324] on mat-expansion-panel-header "FILTROS DE INTEGRACION" at bounding box center [573, 309] width 791 height 31
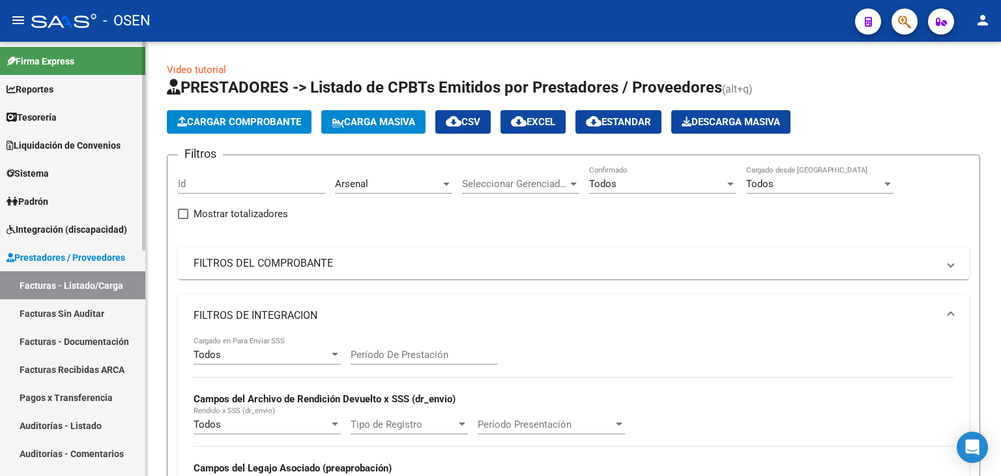
click at [57, 111] on span "Tesorería" at bounding box center [32, 117] width 50 height 14
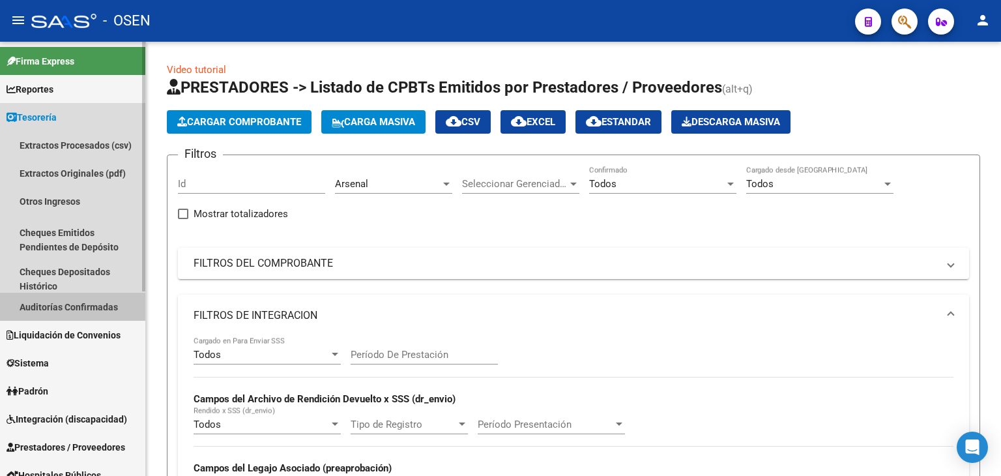
click at [72, 309] on link "Auditorías Confirmadas" at bounding box center [72, 307] width 145 height 28
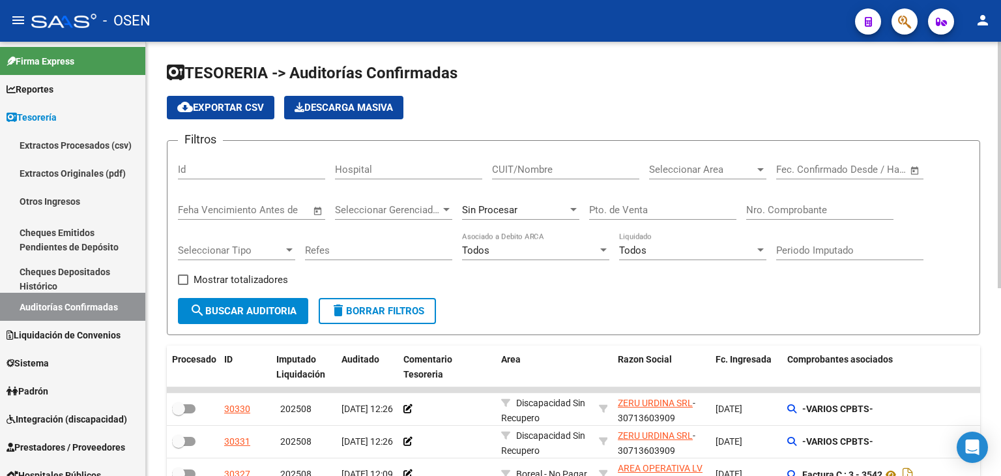
click at [813, 218] on div "Nro. Comprobante" at bounding box center [819, 206] width 147 height 28
click at [821, 204] on input "Nro. Comprobante" at bounding box center [819, 210] width 147 height 12
type input "2550"
click at [278, 313] on span "search Buscar Auditoria" at bounding box center [243, 311] width 107 height 12
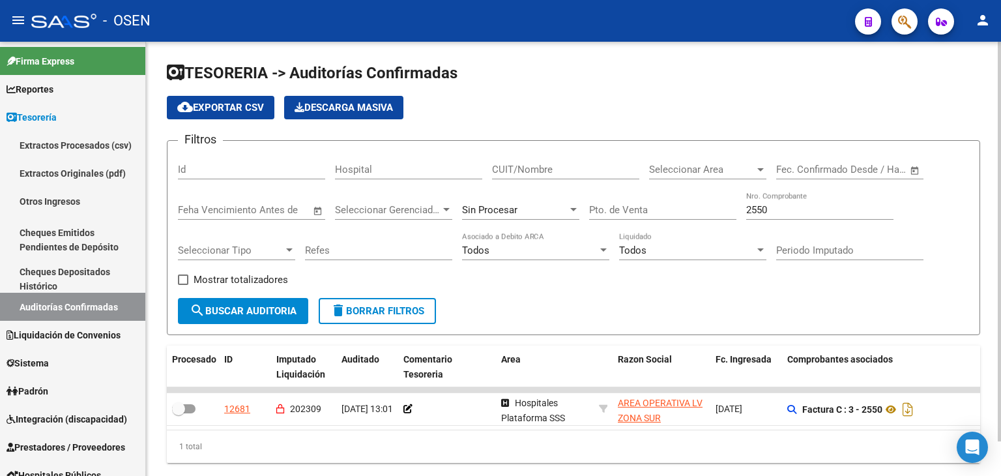
click at [944, 236] on div "Filtros Id Hospital CUIT/Nombre Seleccionar Area Seleccionar Area Start date – …" at bounding box center [573, 224] width 791 height 147
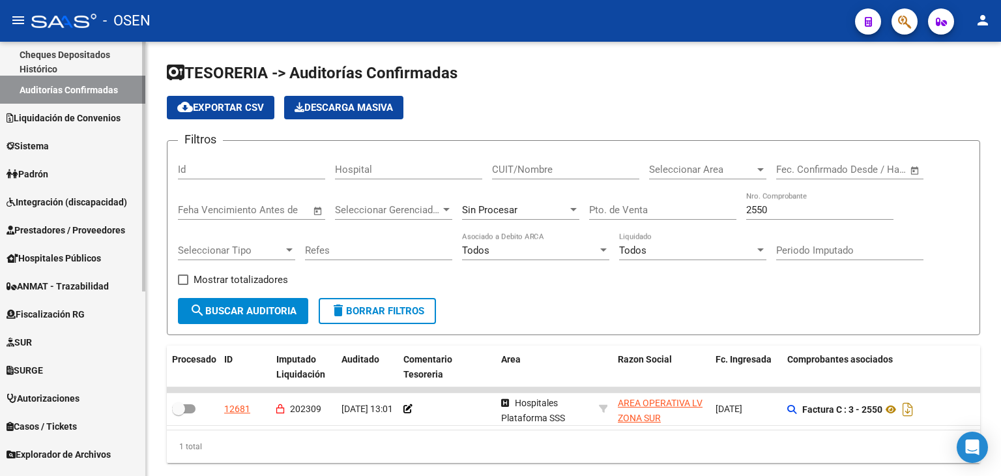
click at [104, 225] on span "Prestadores / Proveedores" at bounding box center [66, 230] width 119 height 14
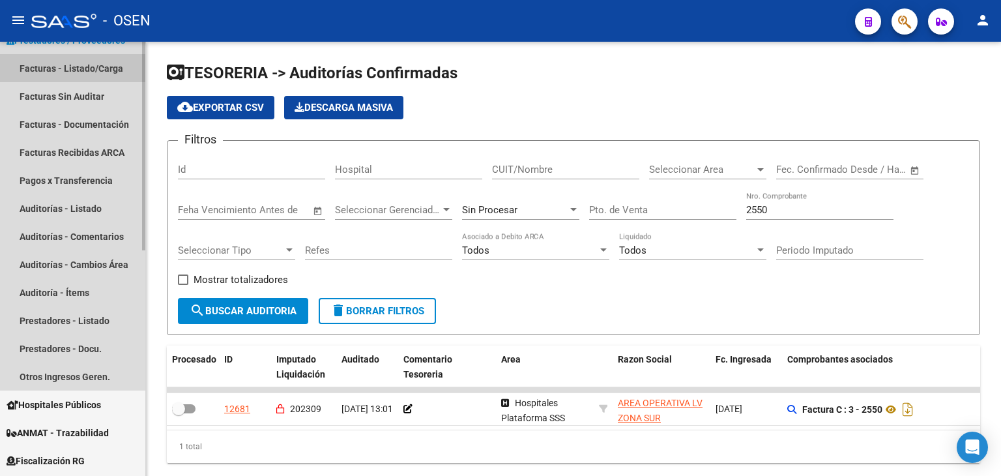
click at [94, 72] on link "Facturas - Listado/Carga" at bounding box center [72, 68] width 145 height 28
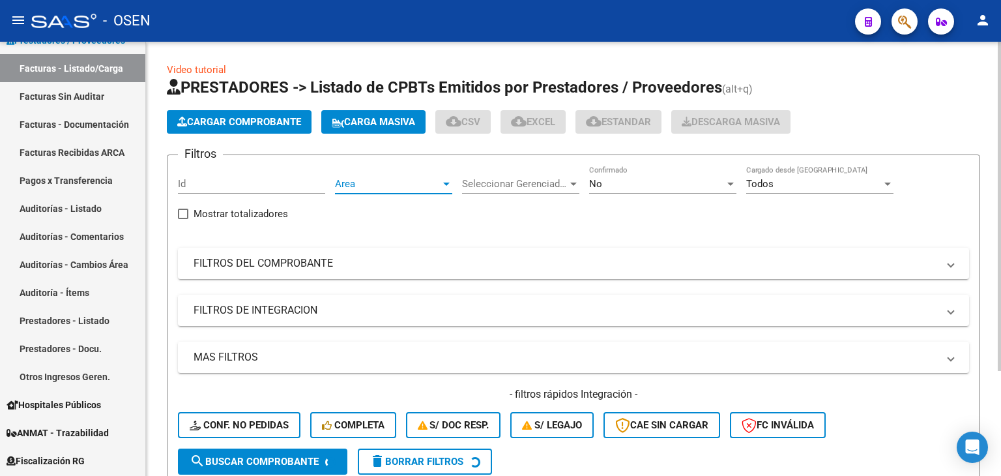
click at [400, 182] on span "Area" at bounding box center [388, 184] width 106 height 12
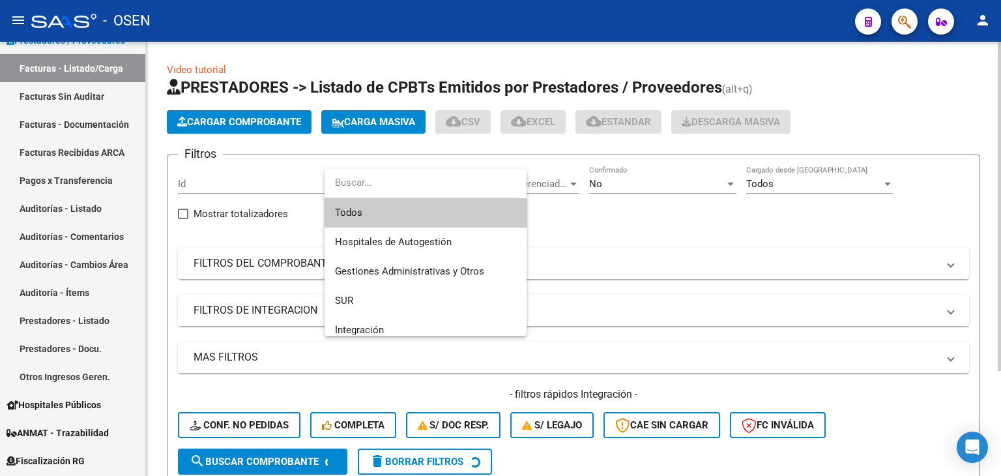
drag, startPoint x: 420, startPoint y: 218, endPoint x: 611, endPoint y: 181, distance: 195.1
click at [433, 218] on span "Todos" at bounding box center [425, 212] width 181 height 29
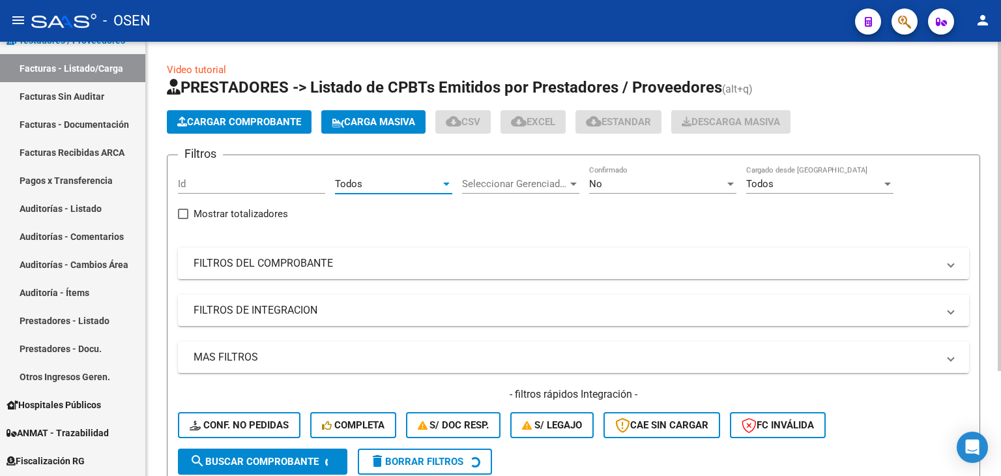
click at [650, 175] on div "No Confirmado" at bounding box center [662, 179] width 147 height 28
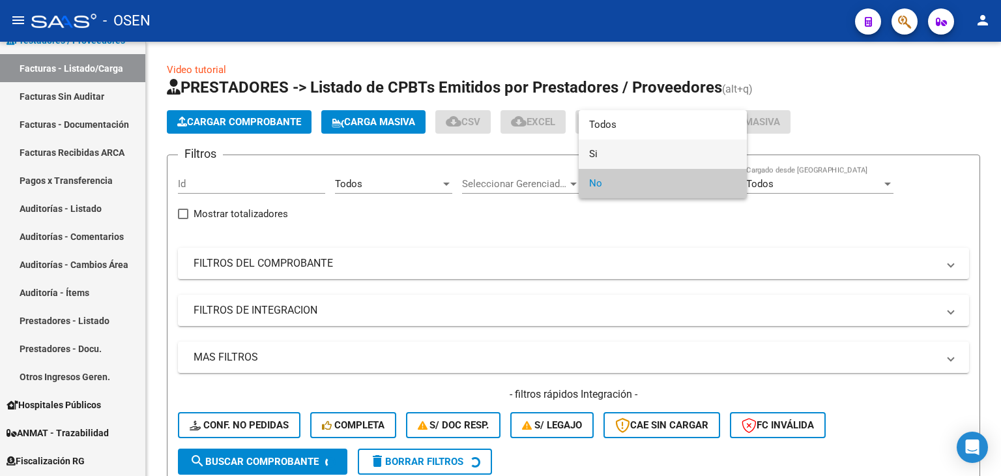
click at [651, 154] on span "Si" at bounding box center [662, 153] width 147 height 29
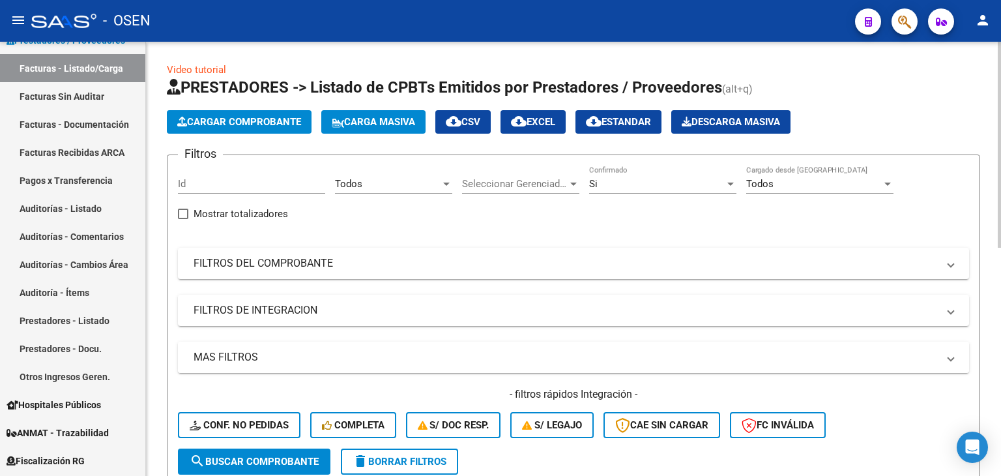
click at [482, 356] on mat-panel-title "MAS FILTROS" at bounding box center [565, 357] width 744 height 14
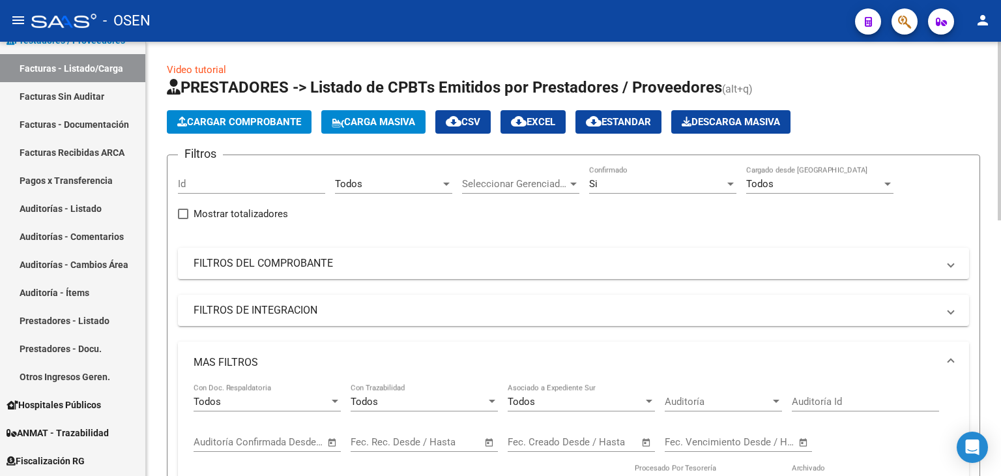
scroll to position [217, 0]
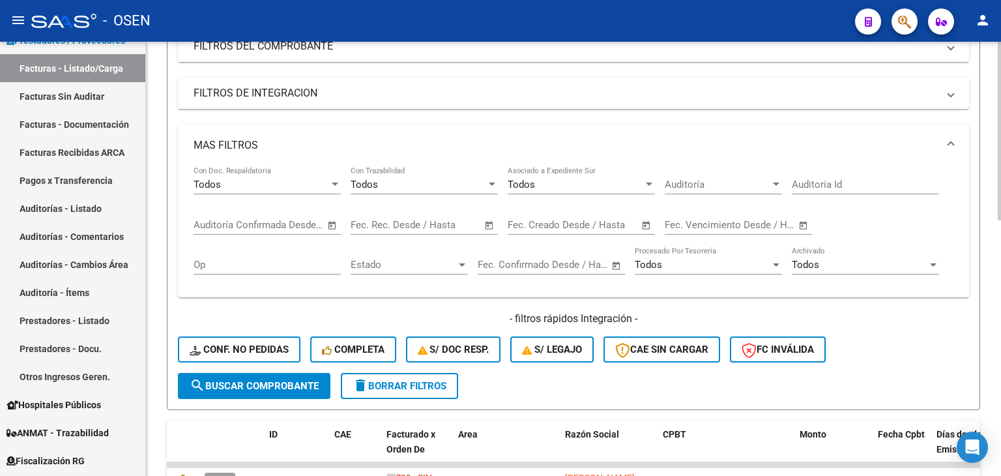
click at [323, 221] on span "Open calendar" at bounding box center [332, 225] width 31 height 31
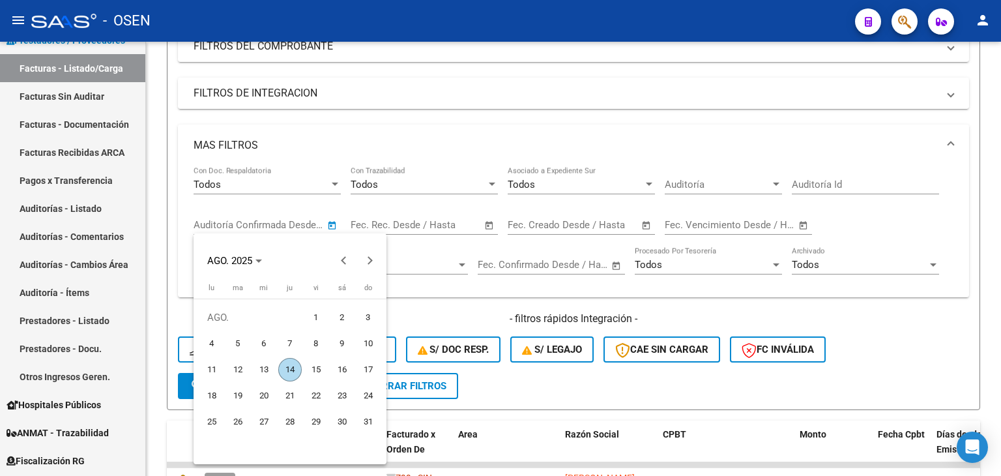
click at [289, 369] on span "14" at bounding box center [289, 369] width 23 height 23
type input "[DATE]"
click at [289, 369] on span "14" at bounding box center [289, 369] width 23 height 23
type input "[DATE]"
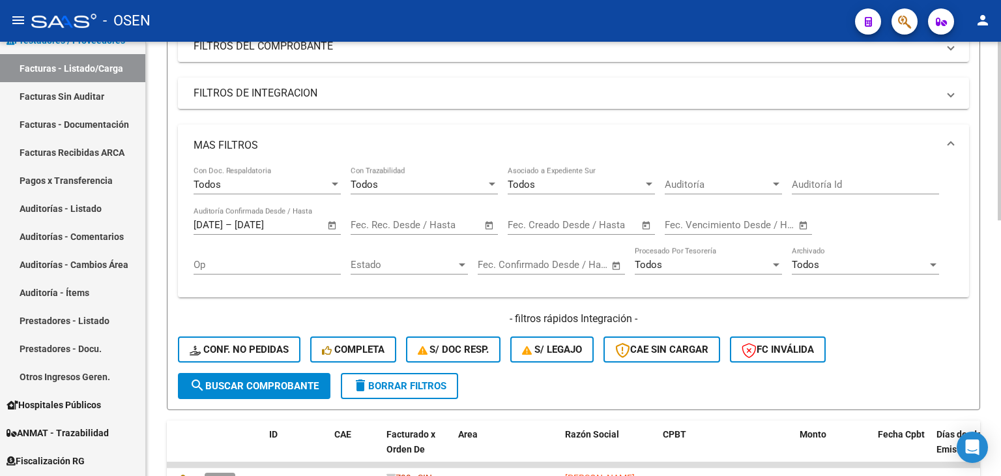
click at [263, 391] on button "search Buscar Comprobante" at bounding box center [254, 386] width 152 height 26
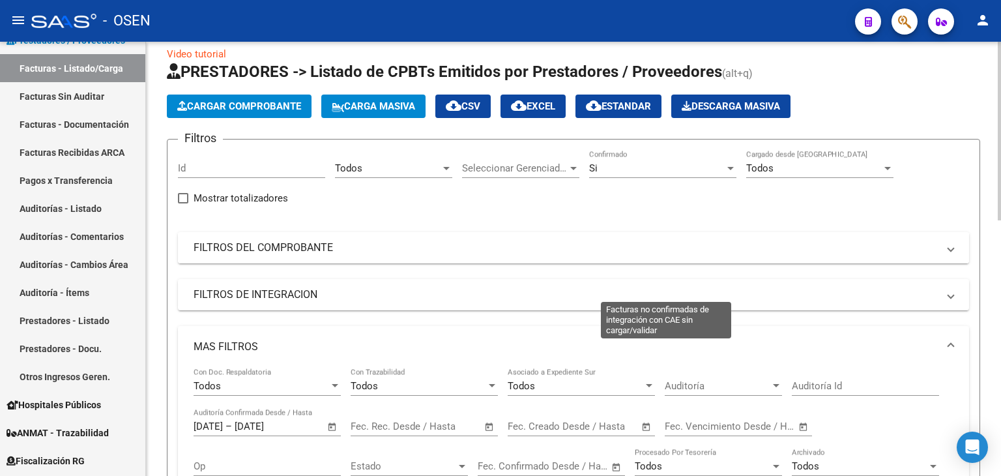
scroll to position [0, 0]
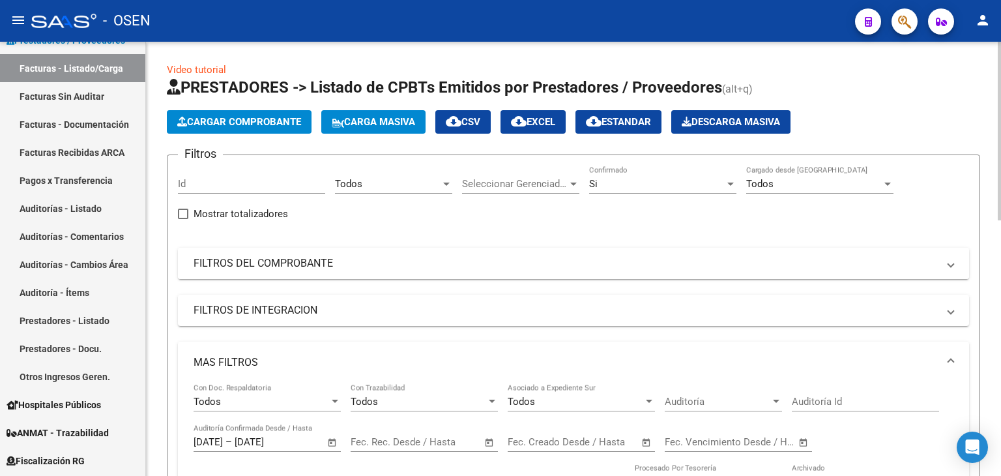
click at [383, 263] on mat-panel-title "FILTROS DEL COMPROBANTE" at bounding box center [565, 263] width 744 height 14
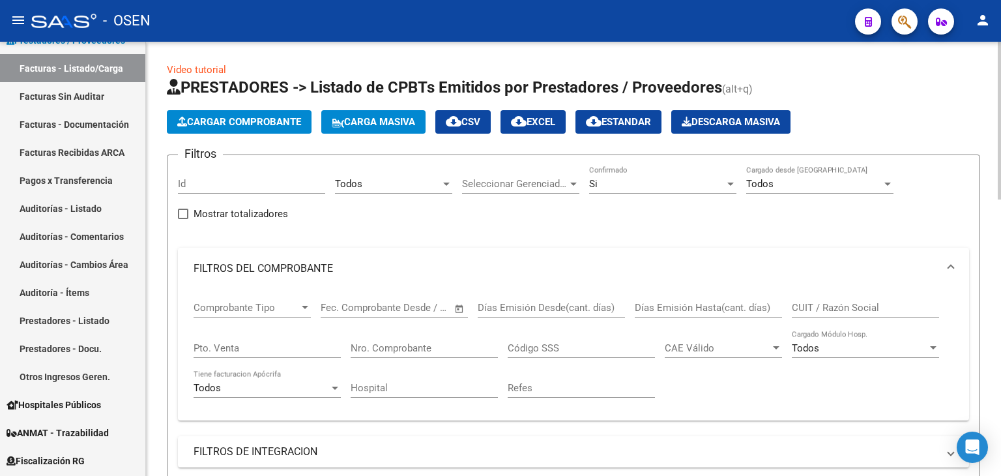
click at [436, 349] on input "Nro. Comprobante" at bounding box center [423, 348] width 147 height 12
type input "3541"
click at [480, 121] on span "cloud_download CSV" at bounding box center [463, 122] width 35 height 12
click at [530, 208] on div "Filtros Id Todos Area Seleccionar Gerenciador Seleccionar Gerenciador Si Confir…" at bounding box center [573, 447] width 791 height 565
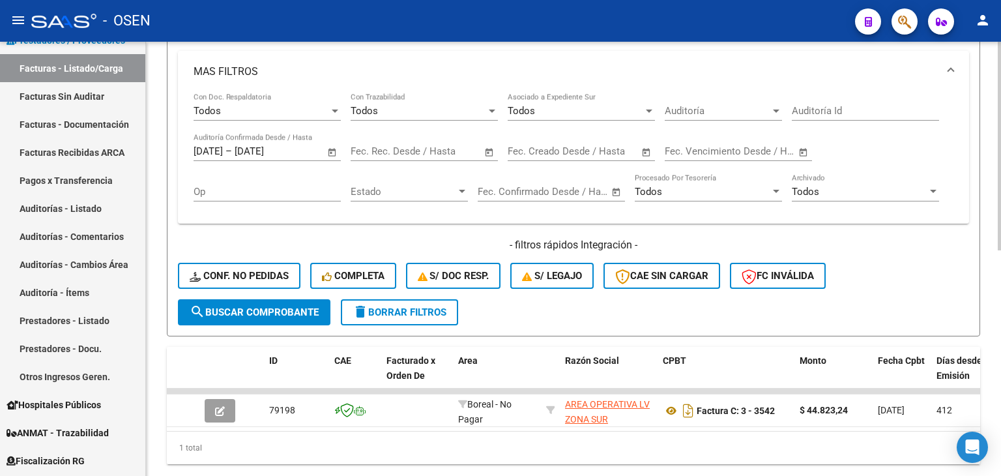
scroll to position [434, 0]
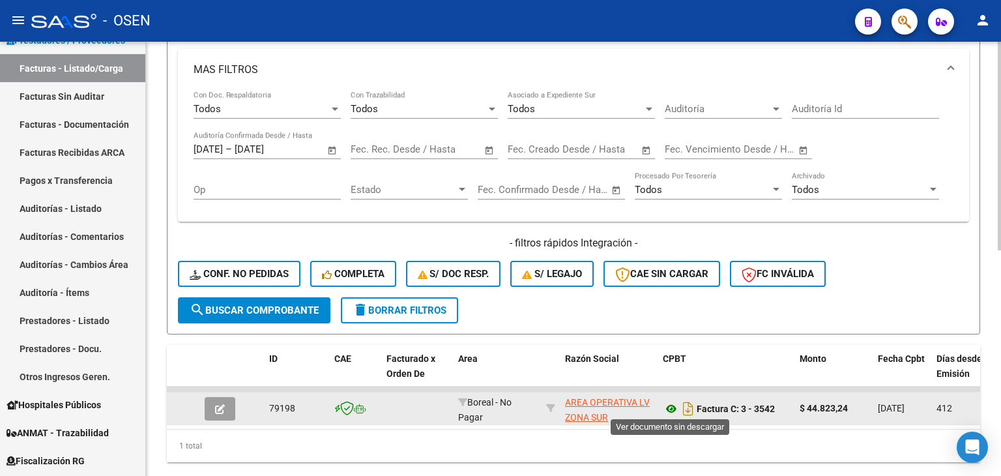
click at [670, 403] on icon at bounding box center [671, 409] width 17 height 16
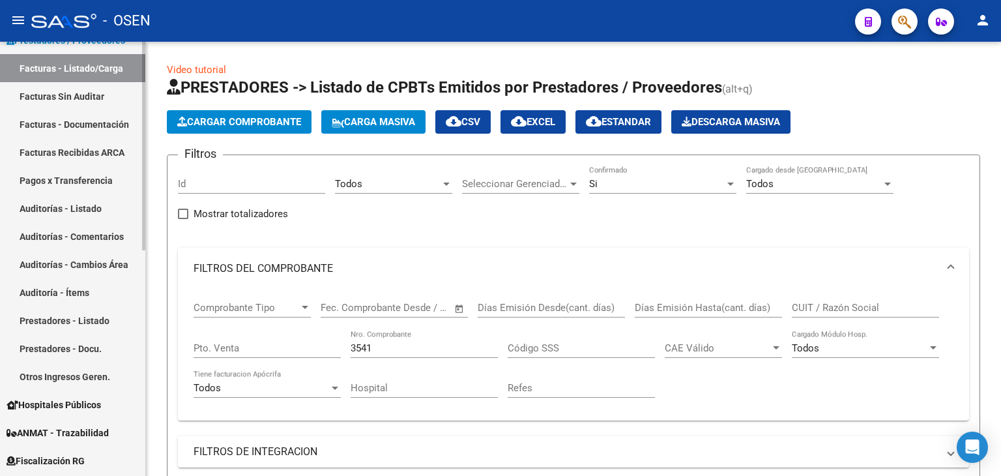
scroll to position [0, 0]
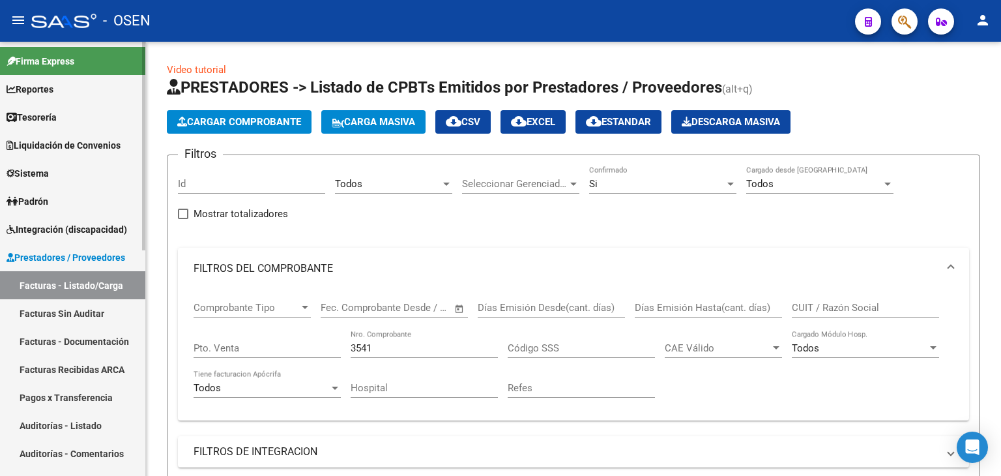
click at [95, 127] on link "Tesorería" at bounding box center [72, 117] width 145 height 28
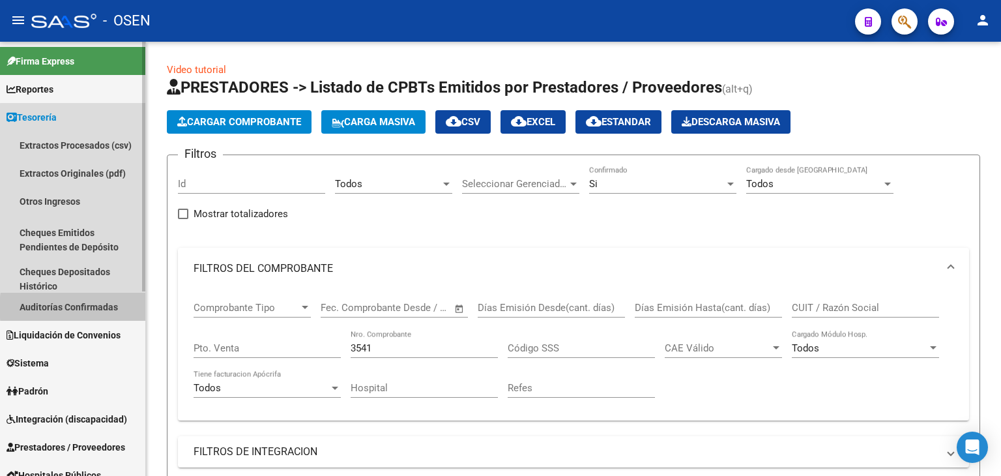
click at [104, 307] on link "Auditorías Confirmadas" at bounding box center [72, 307] width 145 height 28
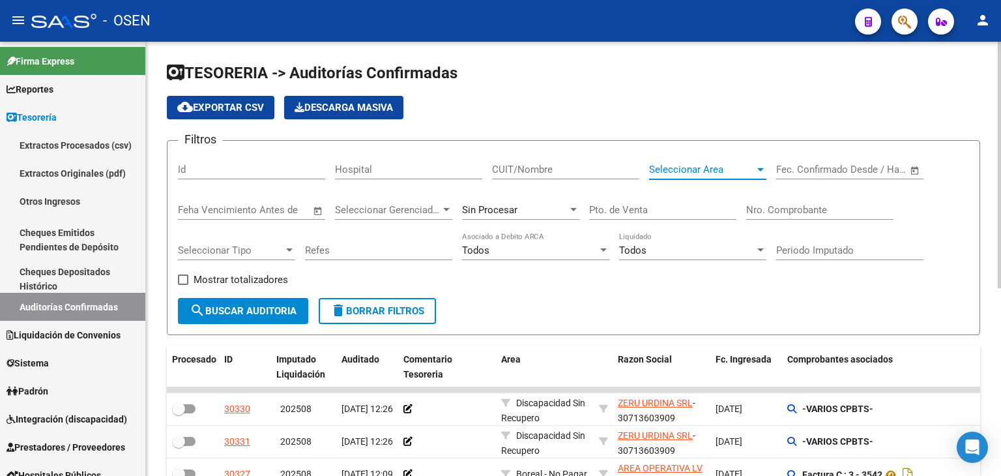
click at [672, 169] on span "Seleccionar Area" at bounding box center [702, 170] width 106 height 12
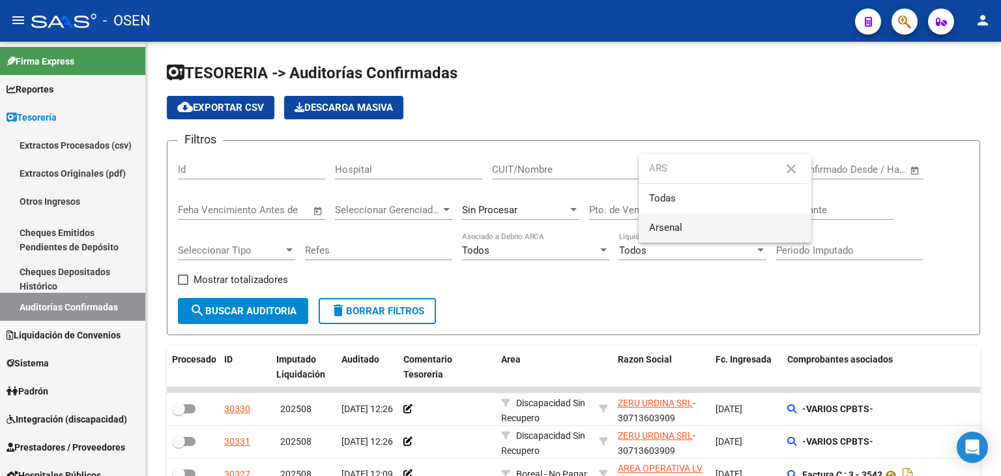
type input "ARS"
drag, startPoint x: 691, startPoint y: 230, endPoint x: 519, endPoint y: 265, distance: 175.5
click at [687, 230] on span "Arsenal" at bounding box center [725, 227] width 152 height 29
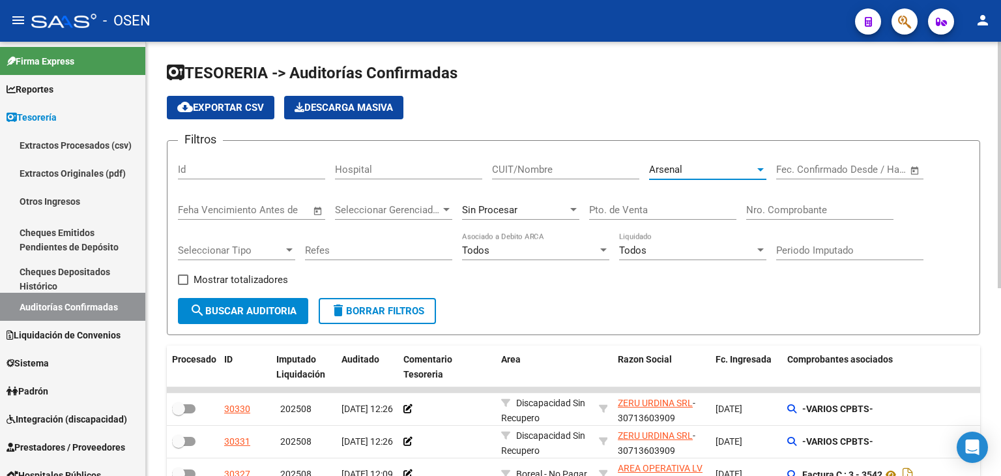
click at [261, 307] on span "search Buscar Auditoria" at bounding box center [243, 311] width 107 height 12
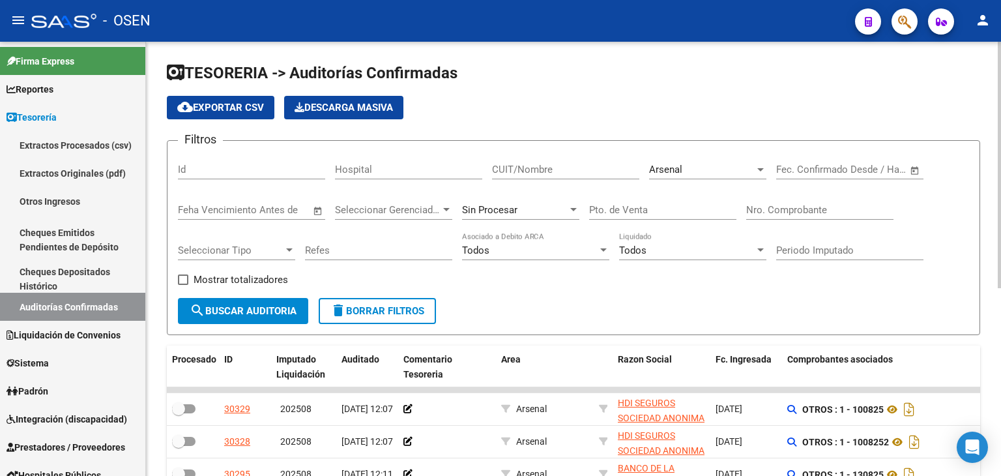
scroll to position [217, 0]
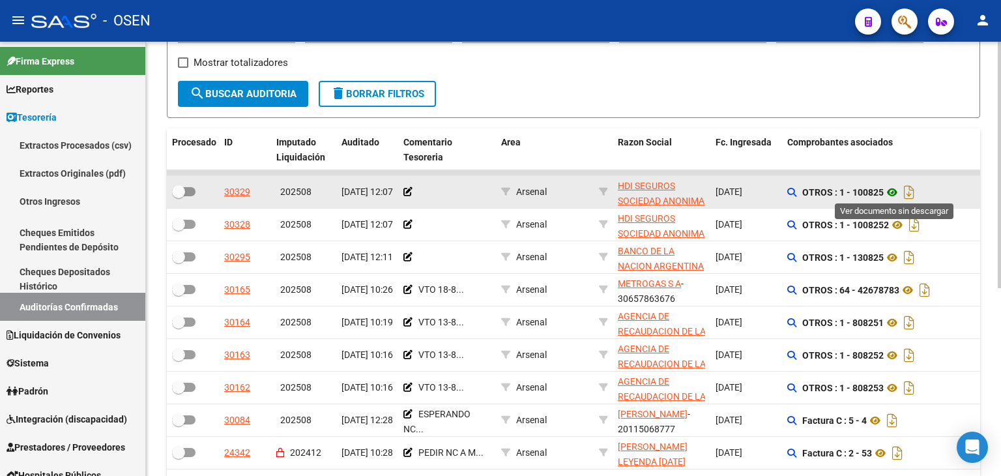
click at [896, 193] on icon at bounding box center [891, 192] width 17 height 16
click at [892, 190] on icon at bounding box center [891, 192] width 17 height 16
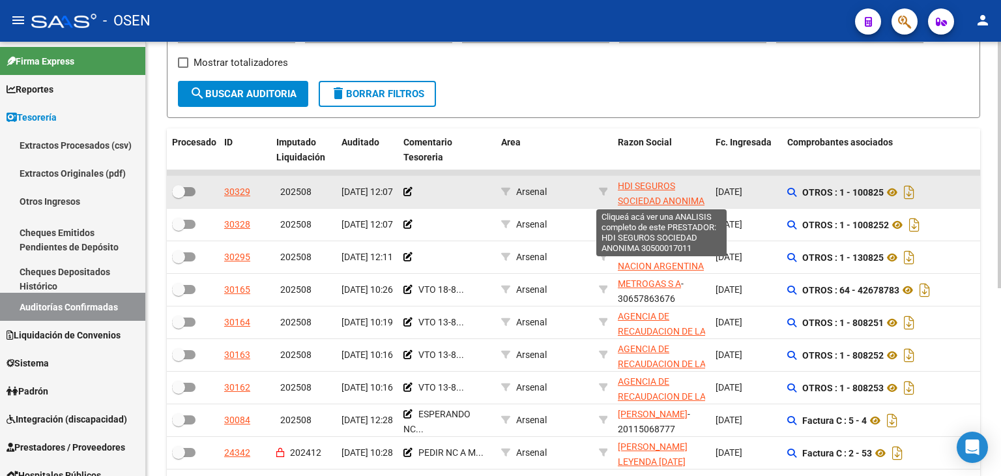
scroll to position [0, 0]
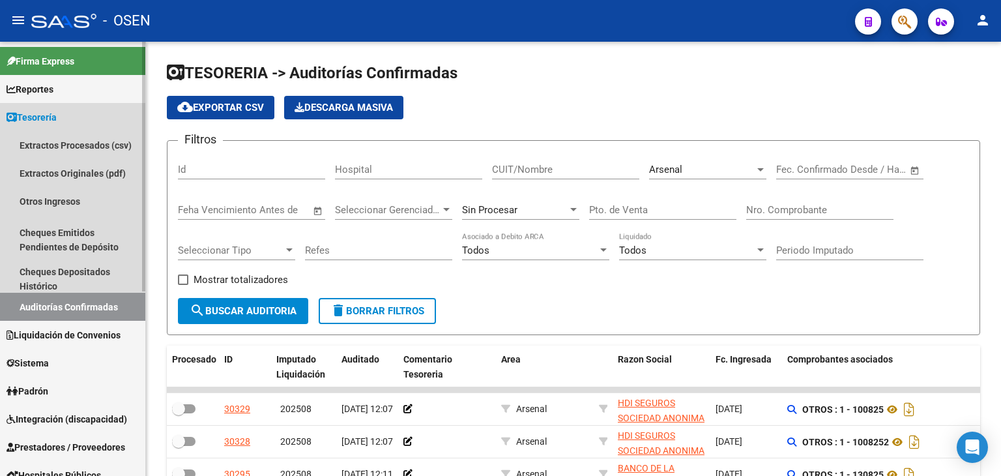
click at [86, 300] on link "Auditorías Confirmadas" at bounding box center [72, 307] width 145 height 28
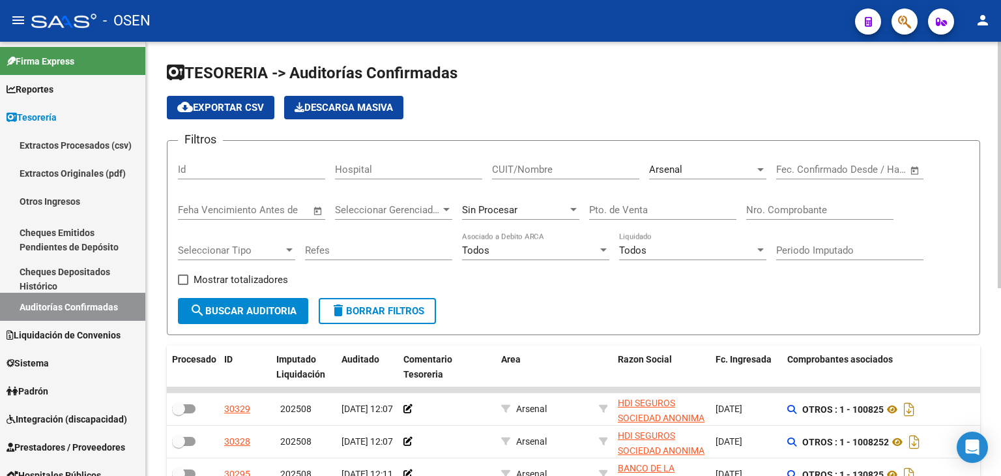
click at [685, 165] on div "Arsenal" at bounding box center [702, 170] width 106 height 12
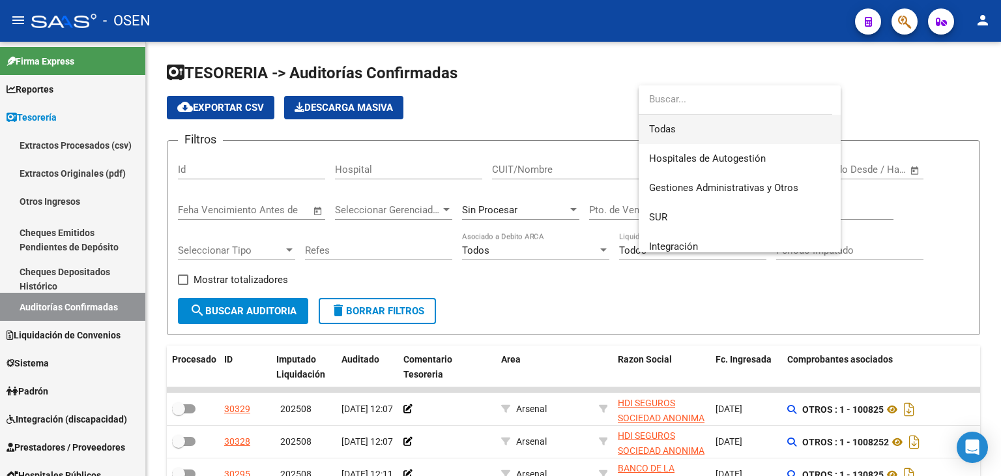
click at [714, 136] on span "Todas" at bounding box center [739, 129] width 181 height 29
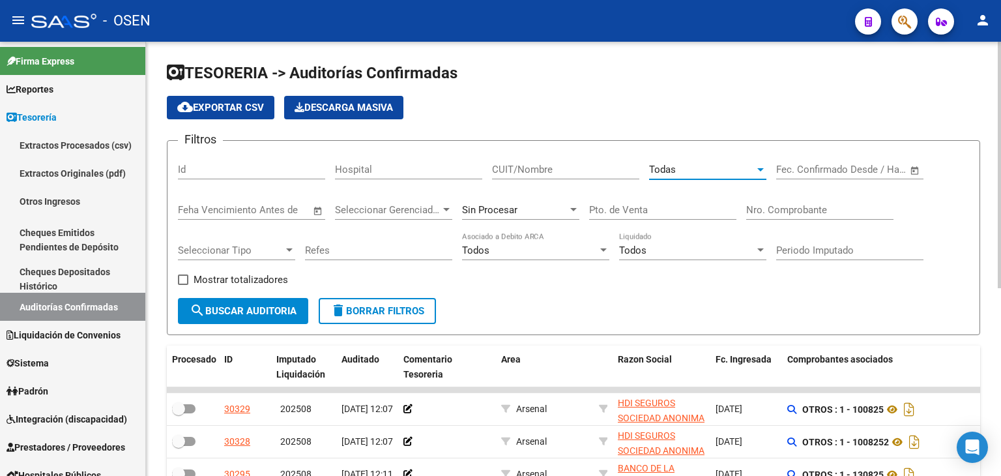
click at [808, 208] on input "Nro. Comprobante" at bounding box center [819, 210] width 147 height 12
click at [588, 164] on input "CUIT/Nombre" at bounding box center [565, 170] width 147 height 12
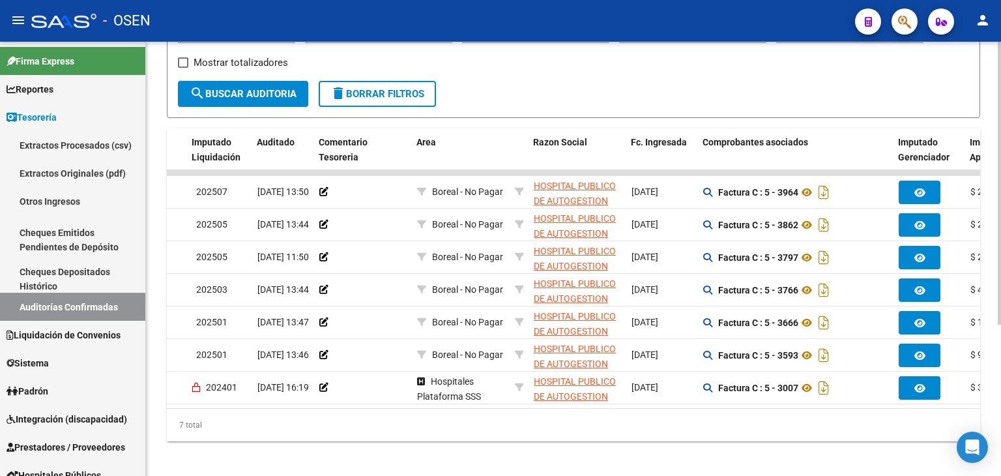
scroll to position [0, 92]
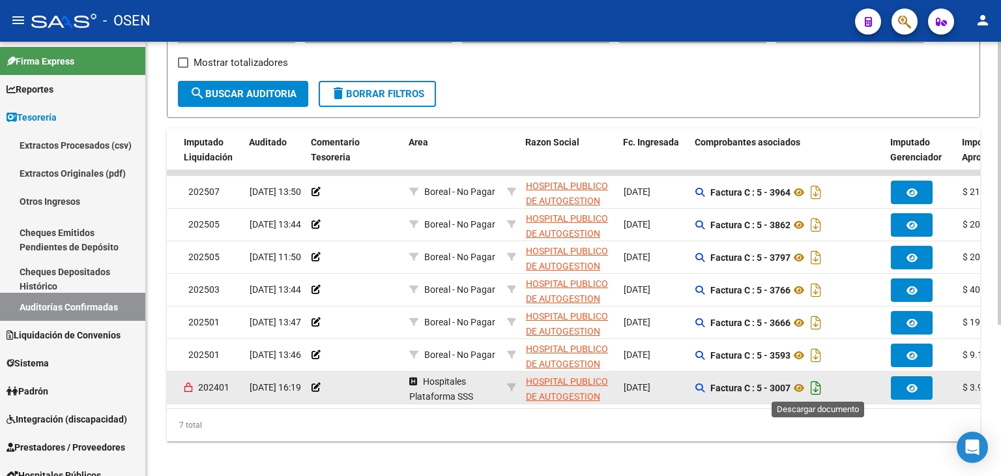
type input "OÑATI"
click at [817, 388] on icon "Descargar documento" at bounding box center [815, 387] width 17 height 21
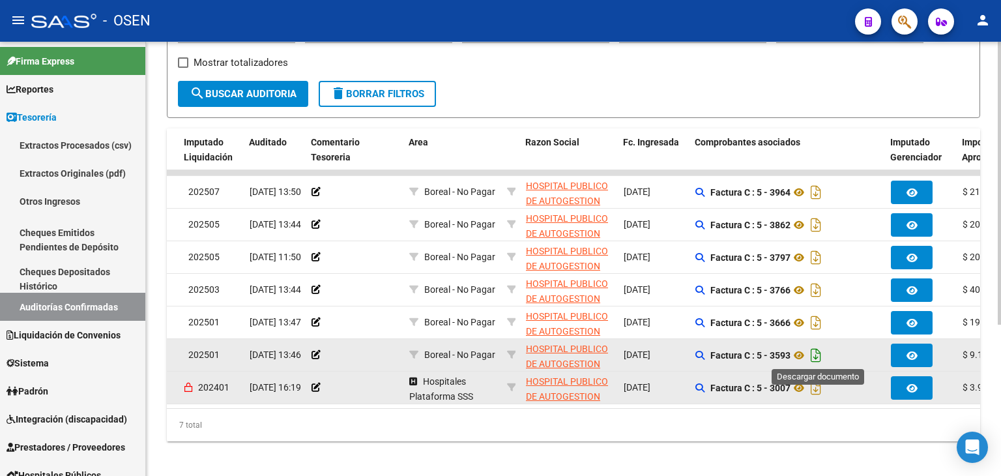
click at [821, 356] on icon "Descargar documento" at bounding box center [815, 355] width 17 height 21
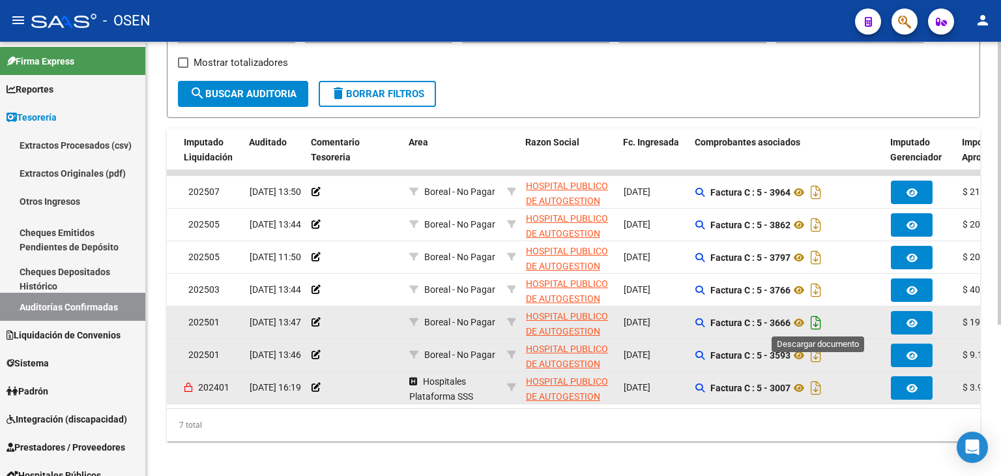
click at [818, 315] on icon "Descargar documento" at bounding box center [815, 322] width 17 height 21
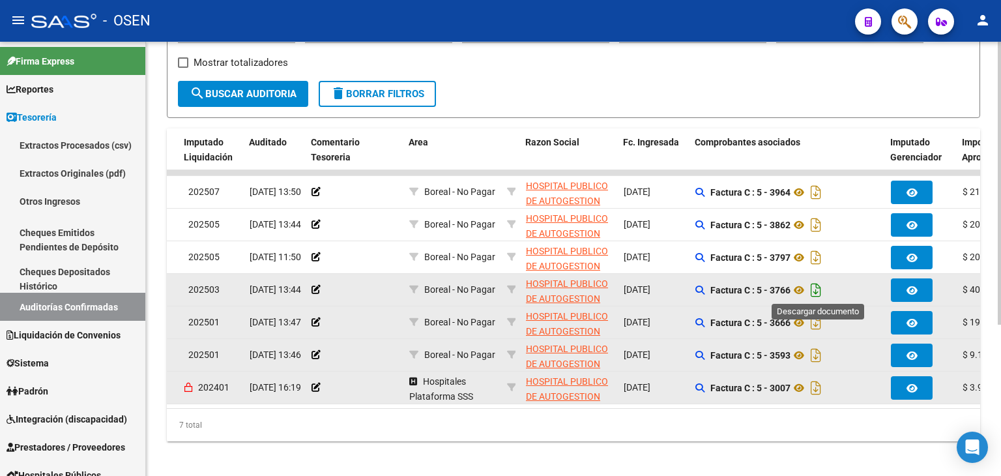
click at [818, 289] on icon "Descargar documento" at bounding box center [815, 289] width 17 height 21
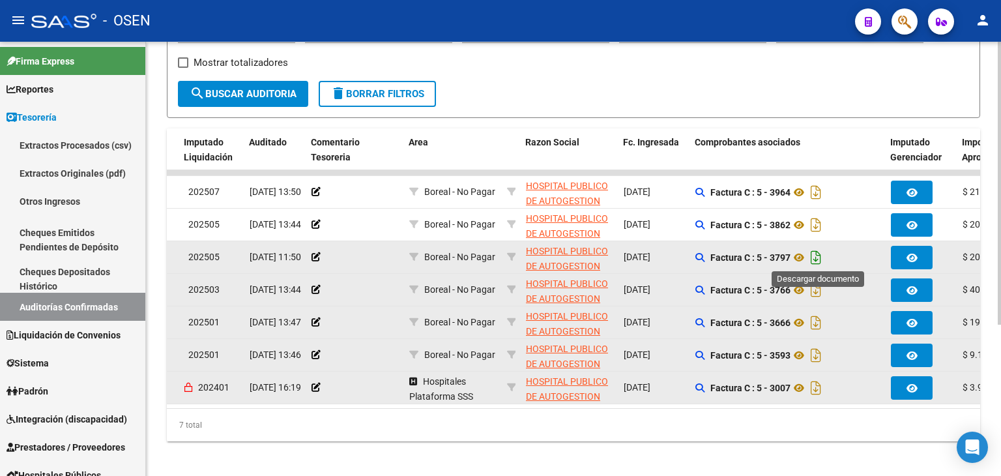
click at [818, 253] on icon "Descargar documento" at bounding box center [815, 257] width 17 height 21
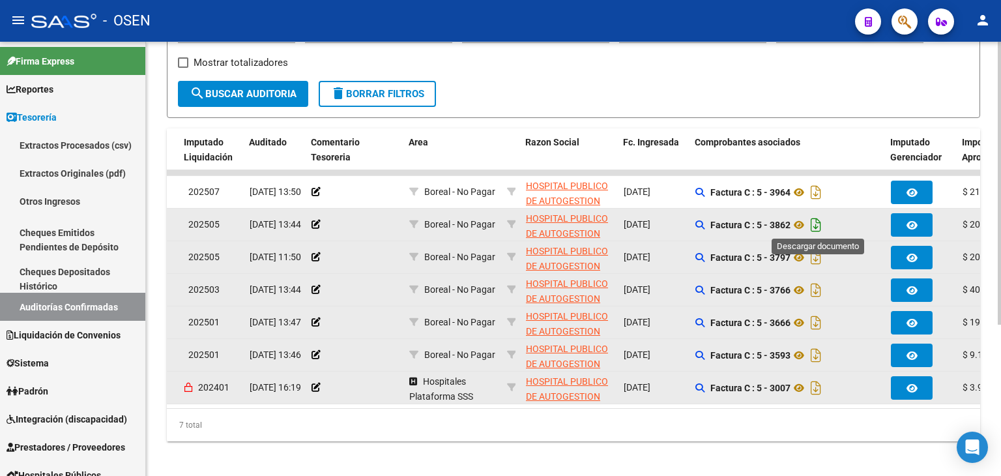
click at [816, 224] on icon "Descargar documento" at bounding box center [815, 224] width 17 height 21
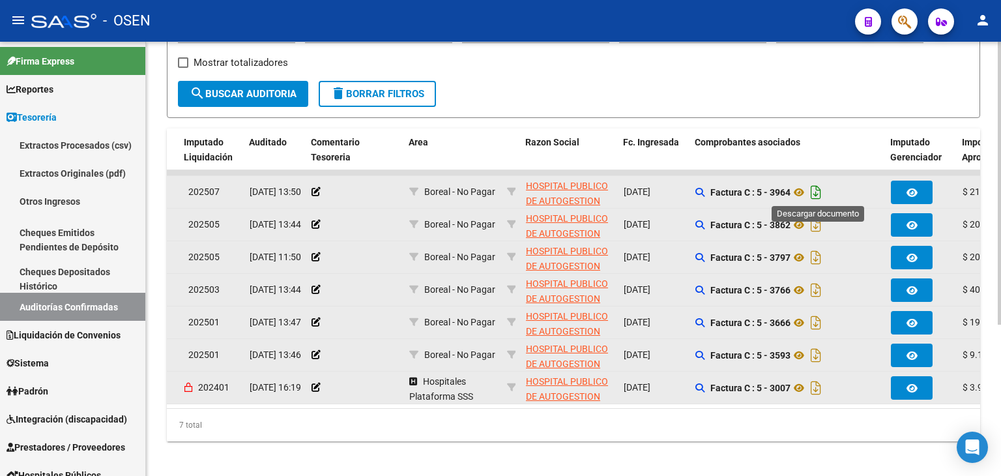
click at [821, 192] on icon "Descargar documento" at bounding box center [815, 192] width 17 height 21
click at [898, 102] on form "Filtros Id Hospital OÑATI CUIT/Nombre Todas Seleccionar Area Start date – End d…" at bounding box center [573, 20] width 813 height 195
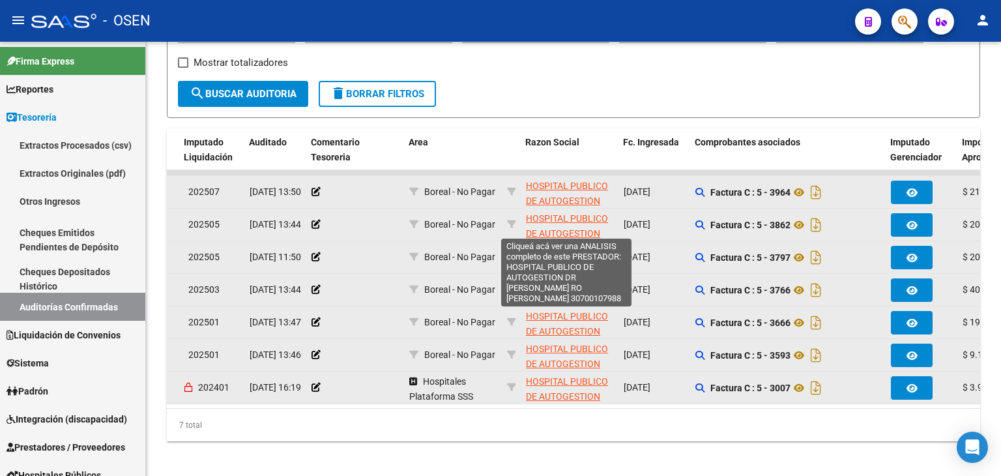
click at [560, 185] on span "HOSPITAL PUBLICO DE AUTOGESTION DR [PERSON_NAME] RO [PERSON_NAME]" at bounding box center [568, 207] width 84 height 55
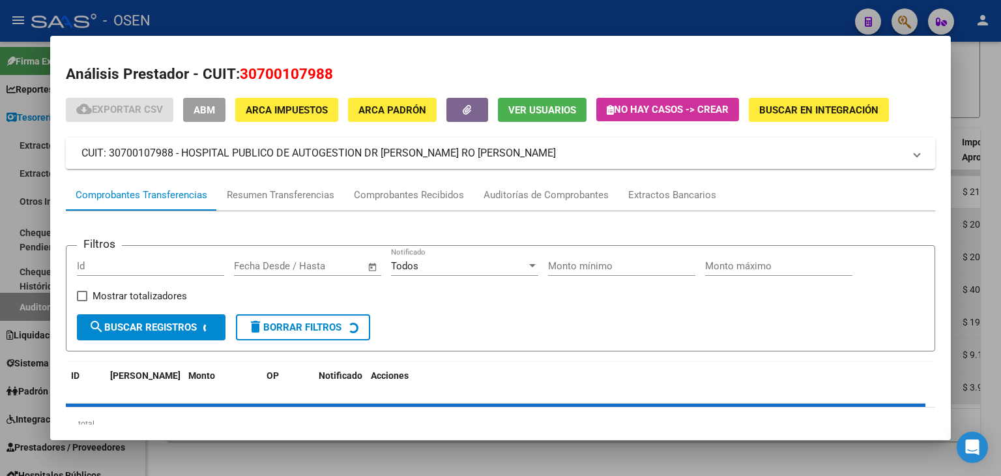
click at [215, 106] on span "ABM" at bounding box center [203, 110] width 21 height 12
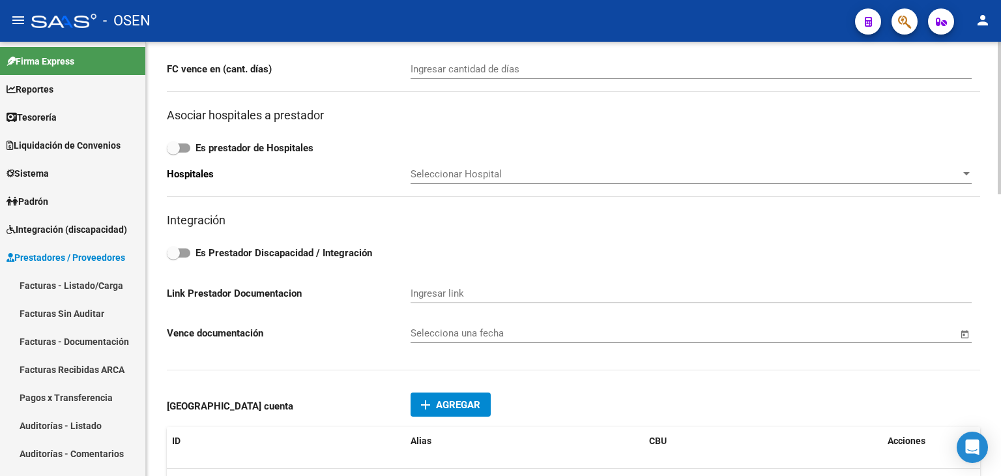
scroll to position [651, 0]
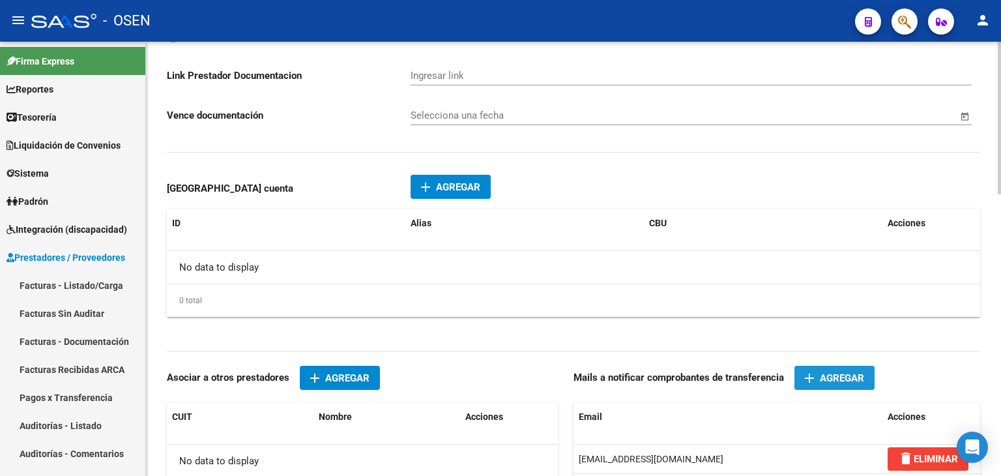
click at [840, 381] on span "Agregar" at bounding box center [842, 378] width 44 height 12
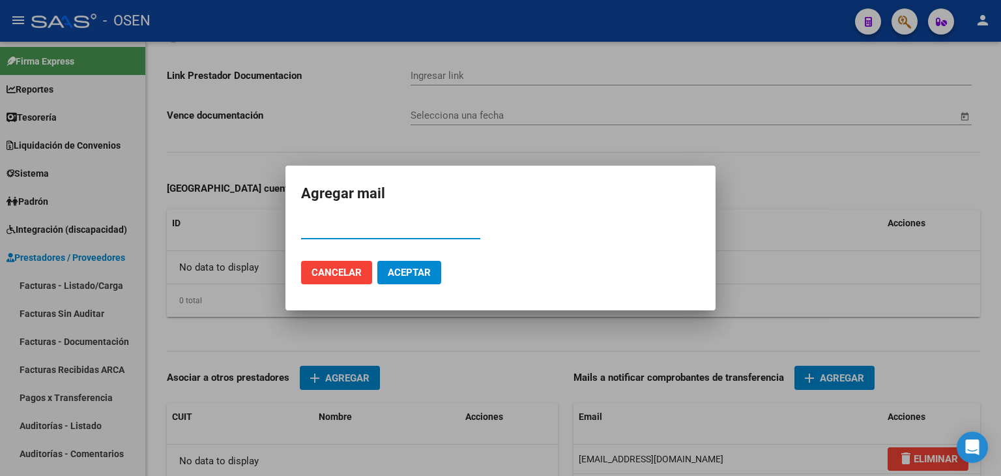
paste input "30700107988"
type input "30700107988"
drag, startPoint x: 545, startPoint y: 303, endPoint x: 435, endPoint y: 266, distance: 116.0
click at [442, 273] on mat-dialog-container "Agregar mail 30700107988 Email Cancelar Aceptar" at bounding box center [500, 237] width 430 height 145
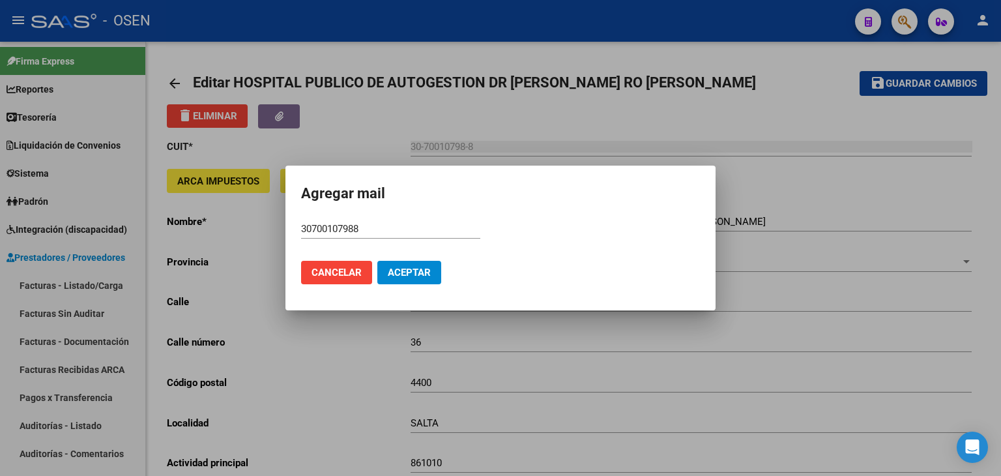
scroll to position [651, 0]
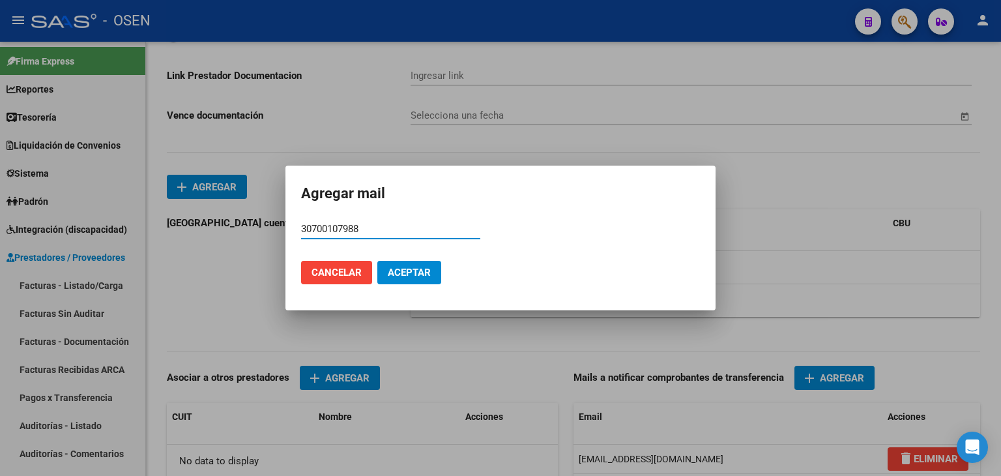
drag, startPoint x: 409, startPoint y: 222, endPoint x: 225, endPoint y: 222, distance: 183.7
click at [225, 222] on div "Agregar mail 30700107988 Email Cancelar Aceptar" at bounding box center [500, 238] width 1001 height 476
paste input "financiera.honativia@gmail.com"
type input "financiera.honativia@gmail.com"
click at [435, 265] on button "Aceptar" at bounding box center [409, 272] width 64 height 23
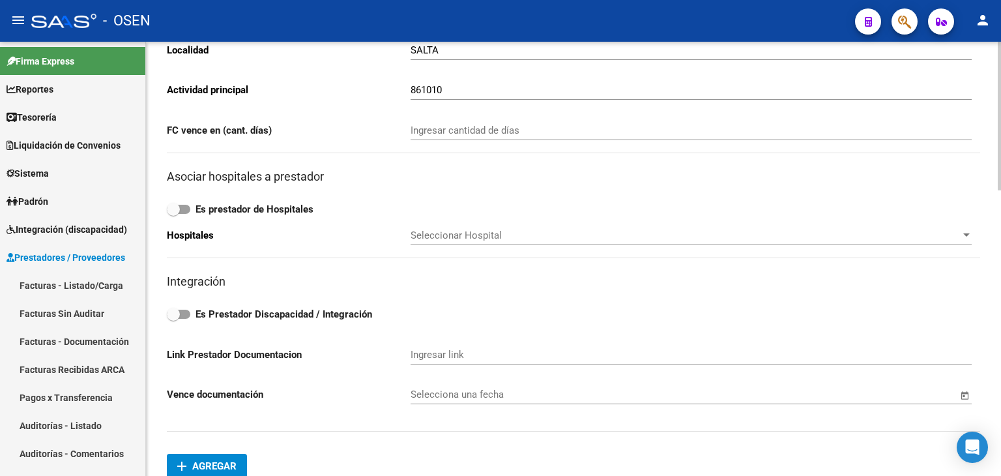
scroll to position [0, 0]
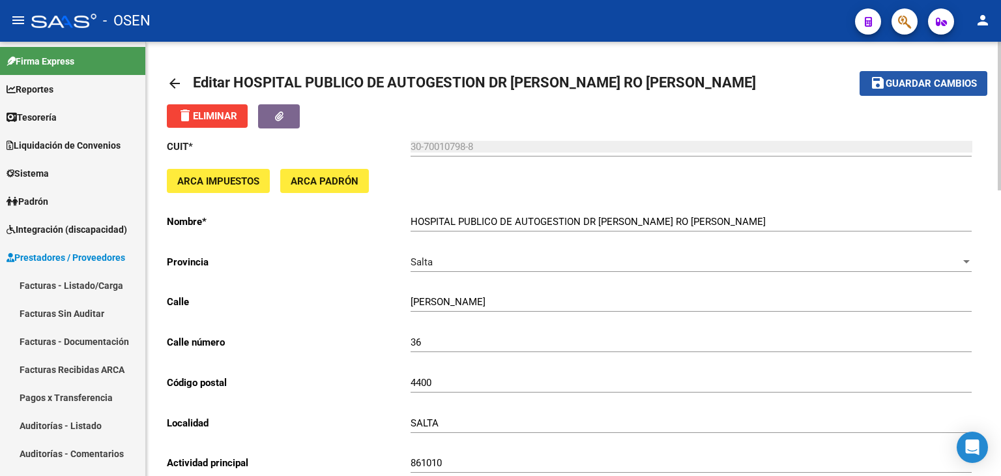
click at [911, 84] on span "Guardar cambios" at bounding box center [930, 84] width 91 height 12
click at [784, 85] on mat-toolbar-row "arrow_back Editar HOSPITAL PUBLICO DE AUTOGESTION DR ARTU RO ONATIVIA" at bounding box center [484, 84] width 634 height 42
drag, startPoint x: 455, startPoint y: 102, endPoint x: 448, endPoint y: 102, distance: 7.2
click at [455, 102] on mat-toolbar-row "arrow_back Editar HOSPITAL PUBLICO DE AUTOGESTION DR ARTU RO ONATIVIA" at bounding box center [484, 84] width 634 height 42
drag, startPoint x: 891, startPoint y: 79, endPoint x: 529, endPoint y: 79, distance: 362.2
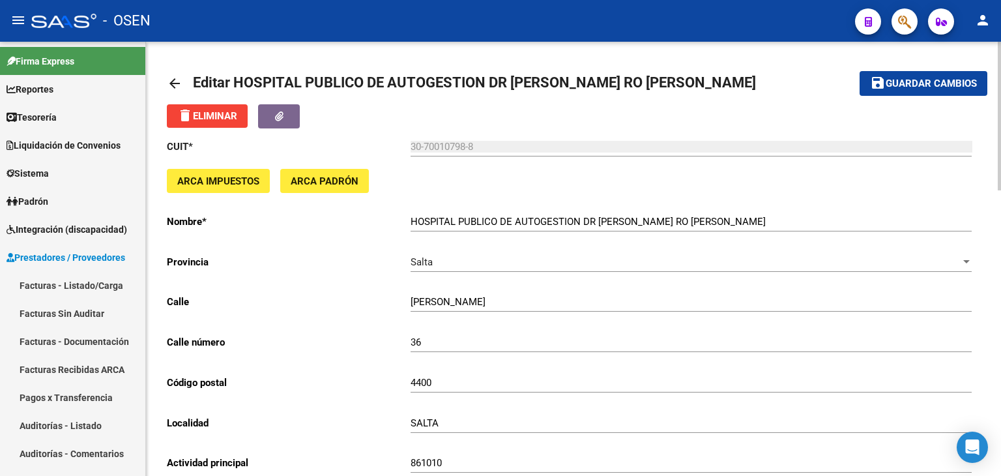
click at [889, 79] on span "Guardar cambios" at bounding box center [930, 84] width 91 height 12
drag, startPoint x: 42, startPoint y: 121, endPoint x: 64, endPoint y: 190, distance: 72.5
click at [42, 121] on span "Tesorería" at bounding box center [32, 117] width 50 height 14
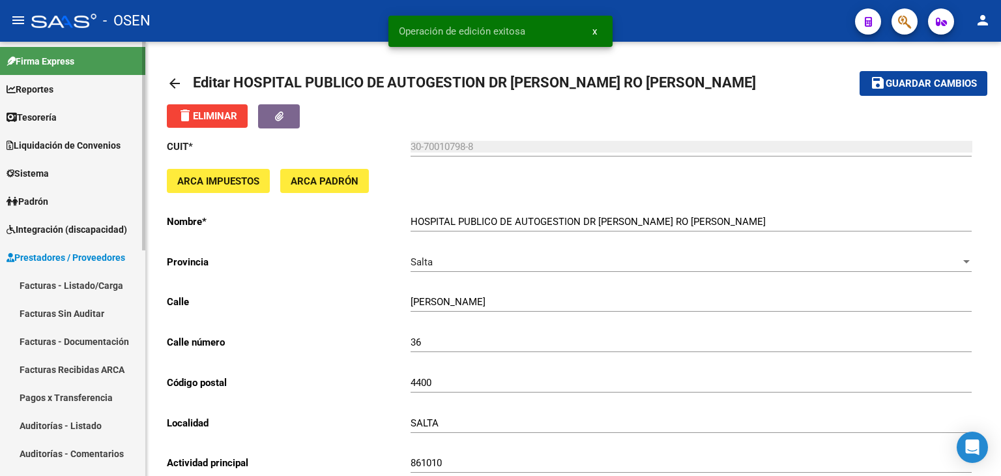
click at [72, 114] on link "Tesorería" at bounding box center [72, 117] width 145 height 28
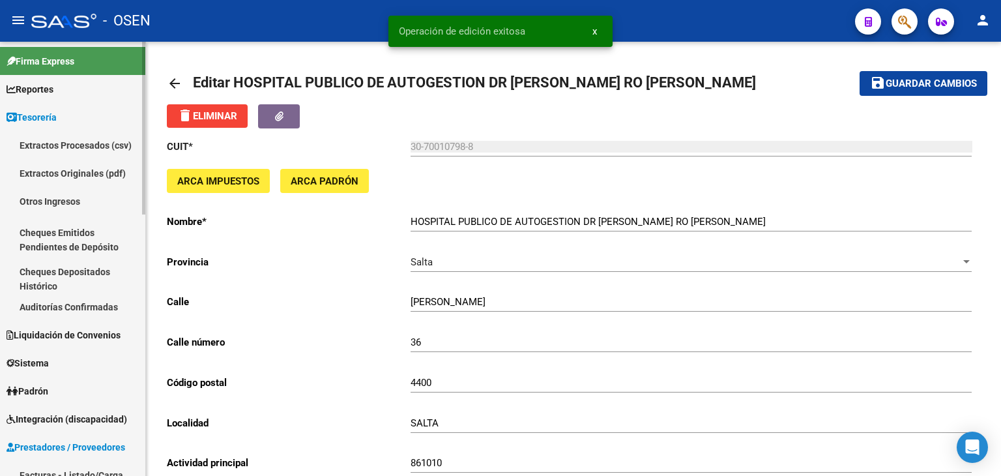
click at [98, 305] on link "Auditorías Confirmadas" at bounding box center [72, 307] width 145 height 28
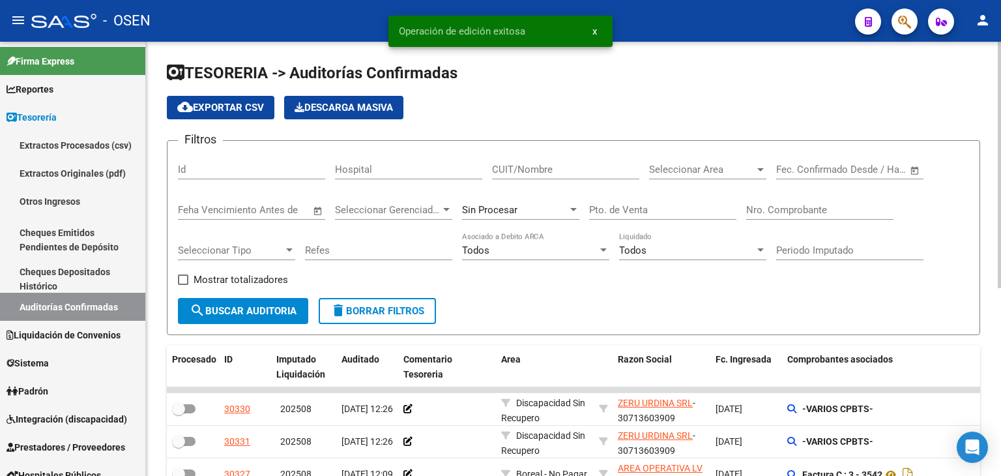
drag, startPoint x: 793, startPoint y: 192, endPoint x: 803, endPoint y: 209, distance: 20.1
click at [797, 199] on div "Nro. Comprobante" at bounding box center [819, 206] width 147 height 28
click at [803, 210] on input "Nro. Comprobante" at bounding box center [819, 210] width 147 height 12
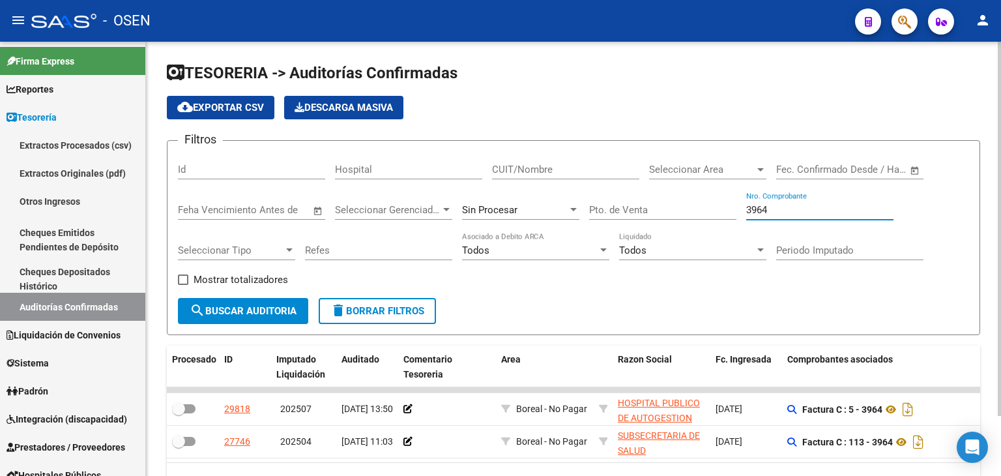
type input "3964"
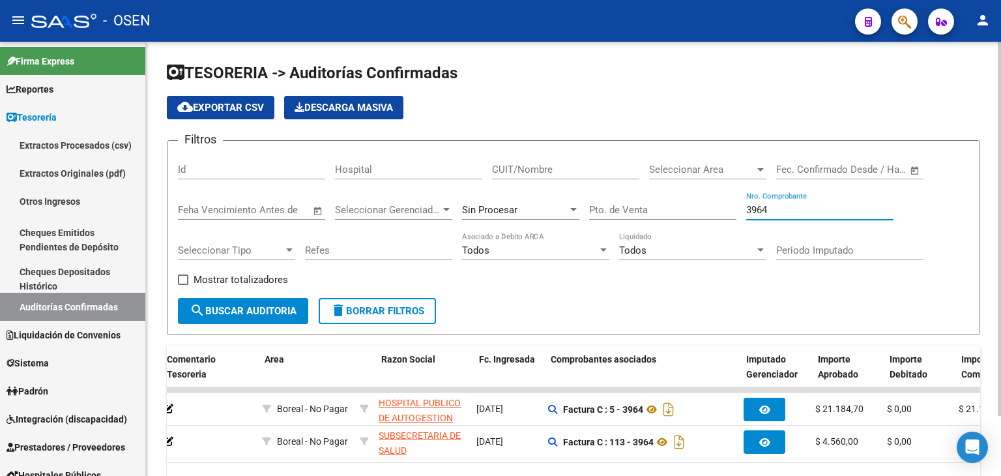
scroll to position [0, 229]
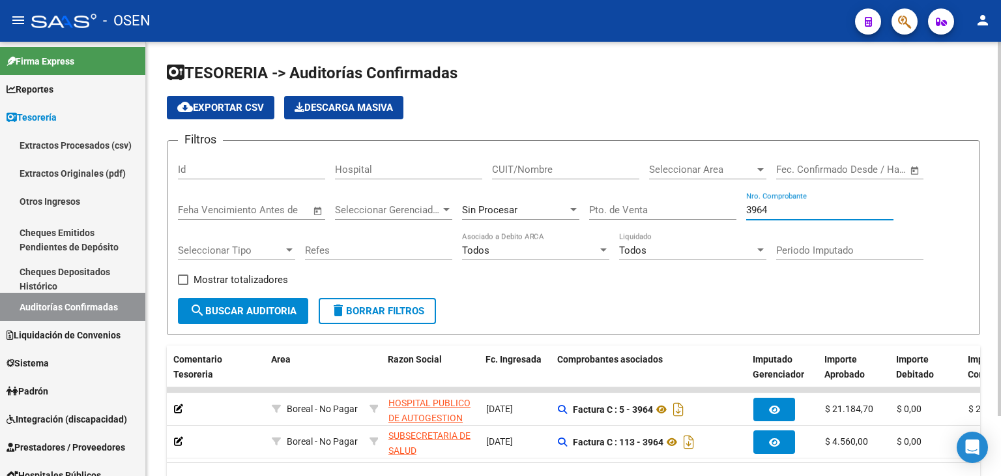
drag, startPoint x: 782, startPoint y: 211, endPoint x: 679, endPoint y: 210, distance: 103.6
click at [679, 210] on div "Filtros Id Hospital CUIT/Nombre Seleccionar Area Seleccionar Area Start date – …" at bounding box center [573, 224] width 791 height 147
click at [578, 173] on input "CUIT/Nombre" at bounding box center [565, 170] width 147 height 12
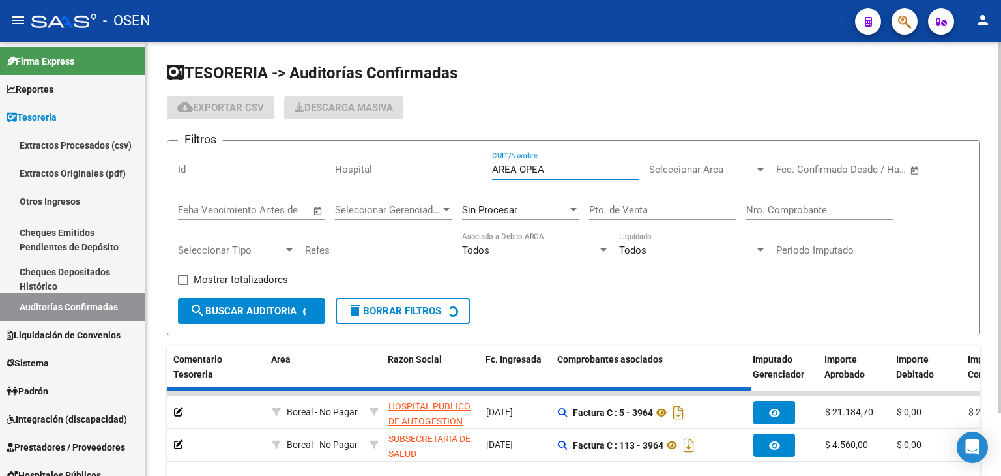
scroll to position [0, 0]
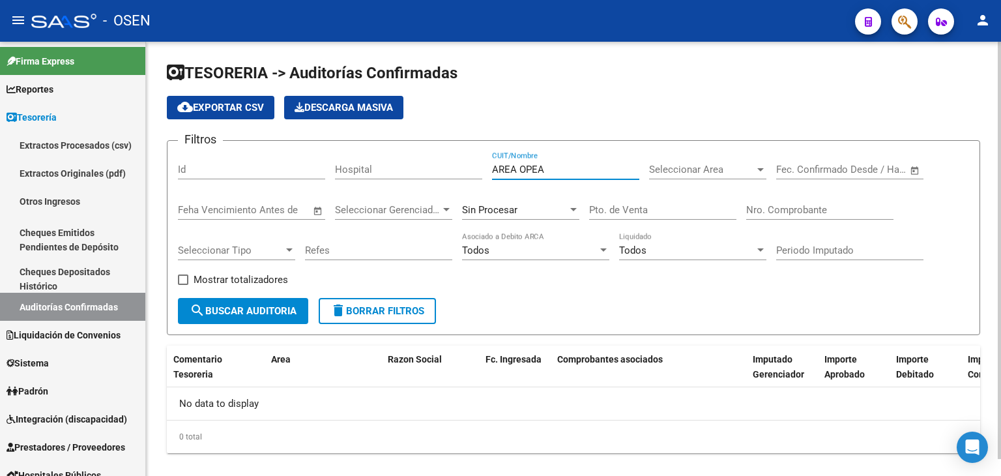
drag, startPoint x: 538, startPoint y: 165, endPoint x: 573, endPoint y: 165, distance: 34.5
click at [573, 165] on input "AREA OPEA" at bounding box center [565, 170] width 147 height 12
type input "AREA OPERA"
click at [267, 313] on span "search Buscar Auditoria" at bounding box center [243, 311] width 107 height 12
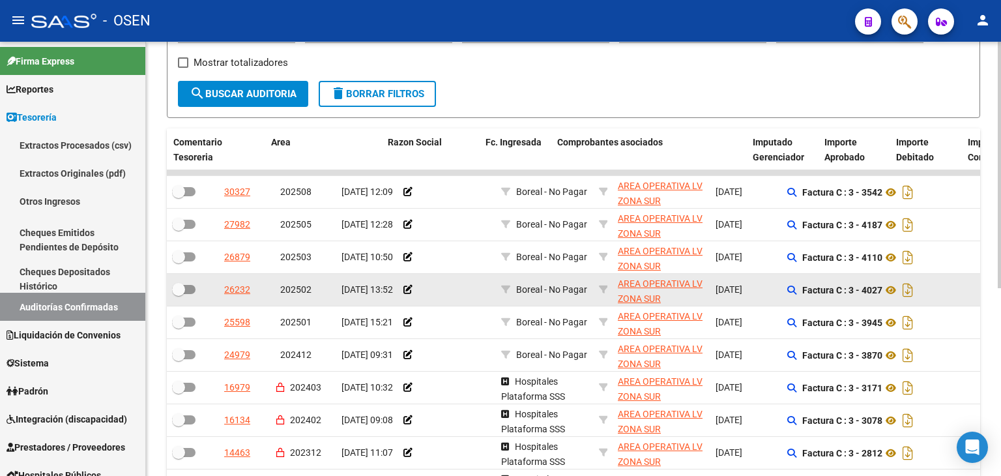
scroll to position [330, 0]
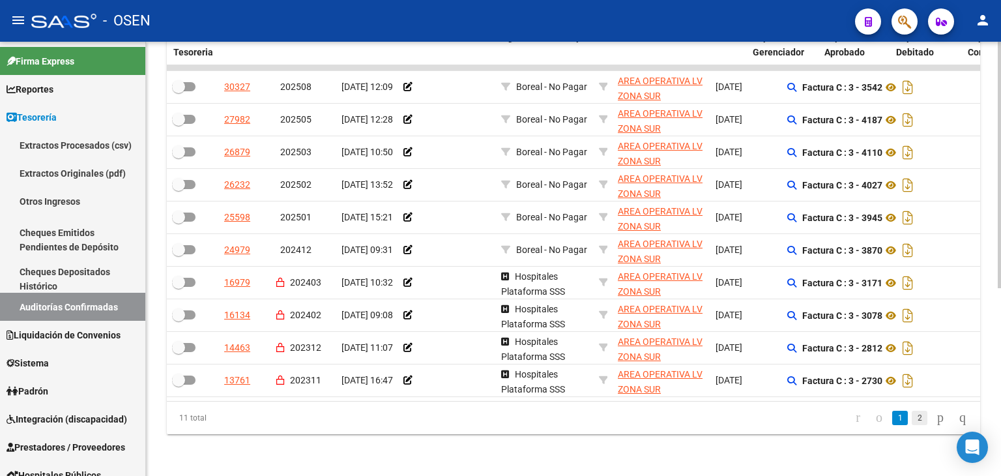
click at [911, 412] on link "2" at bounding box center [919, 417] width 16 height 14
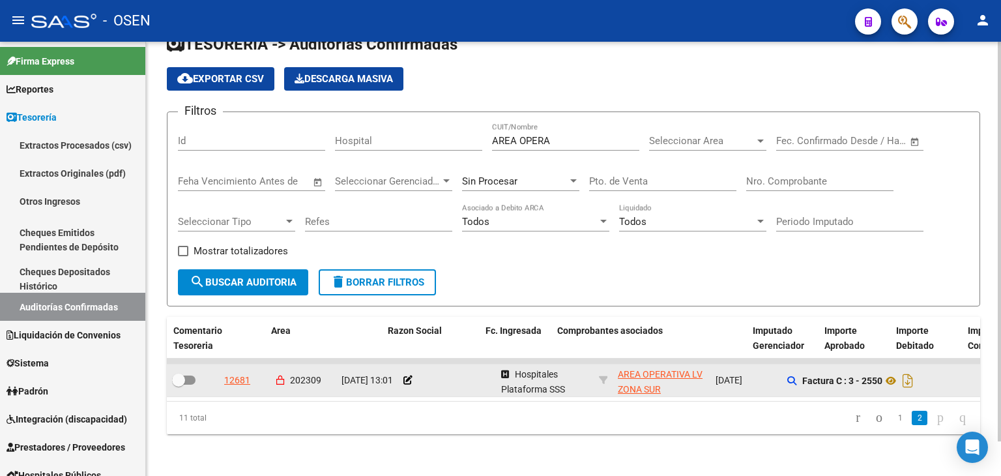
scroll to position [36, 0]
click at [910, 371] on icon "Descargar documento" at bounding box center [907, 380] width 17 height 21
click at [892, 419] on link "1" at bounding box center [900, 417] width 16 height 14
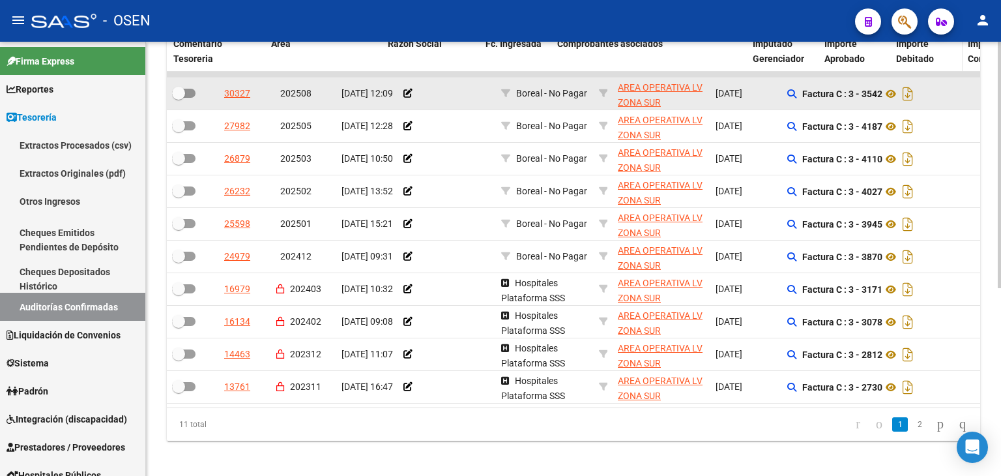
scroll to position [330, 0]
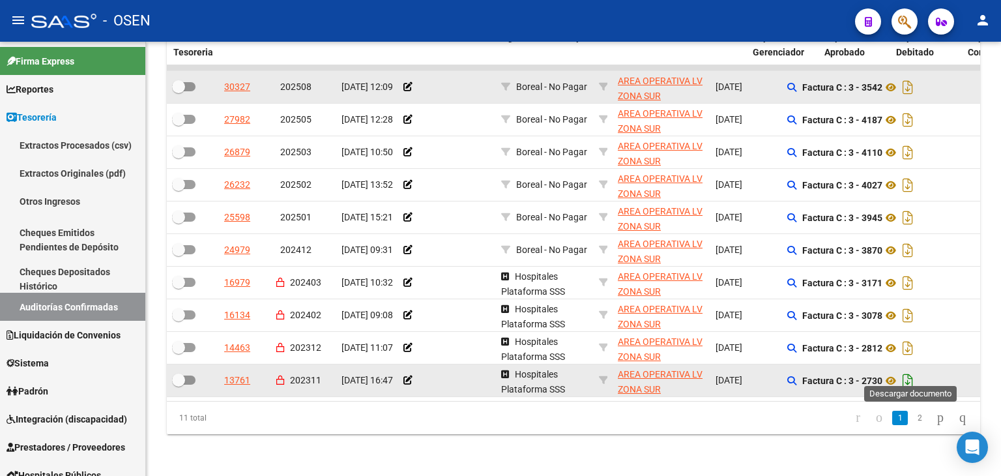
click at [911, 370] on icon "Descargar documento" at bounding box center [907, 380] width 17 height 21
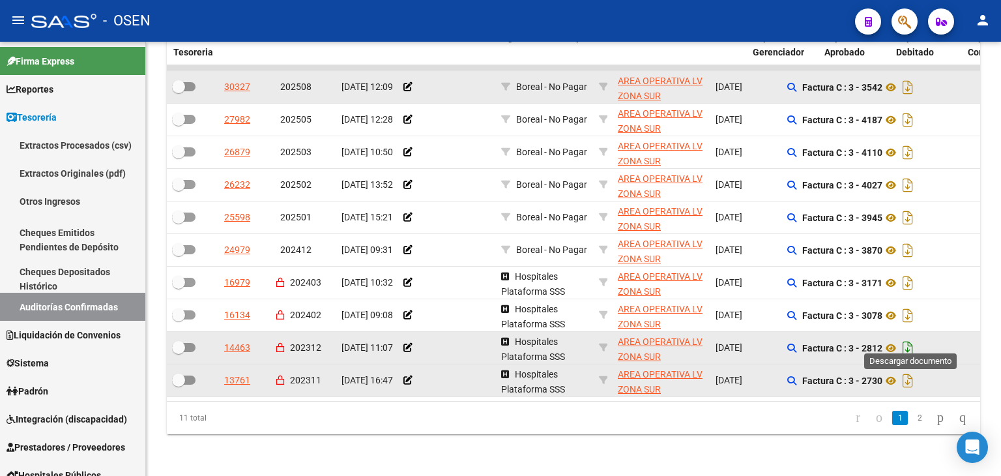
click at [911, 339] on icon "Descargar documento" at bounding box center [907, 347] width 17 height 21
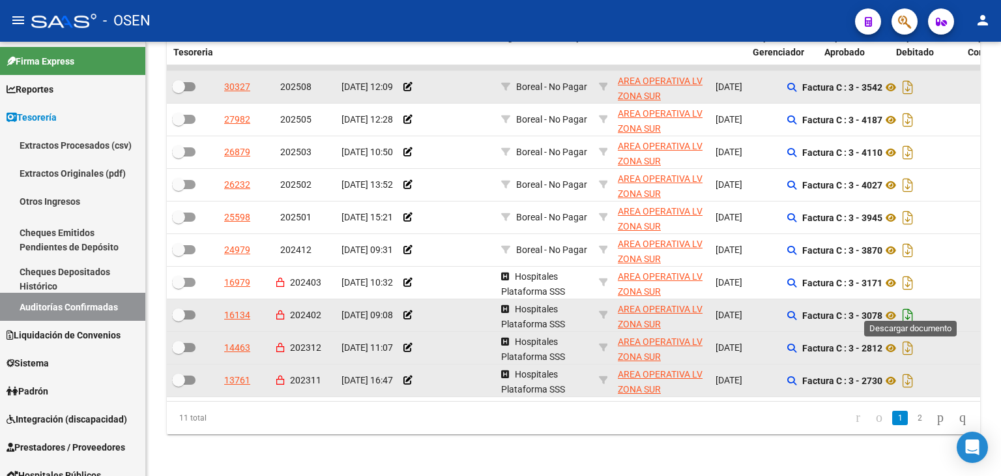
click at [913, 309] on icon "Descargar documento" at bounding box center [907, 315] width 17 height 21
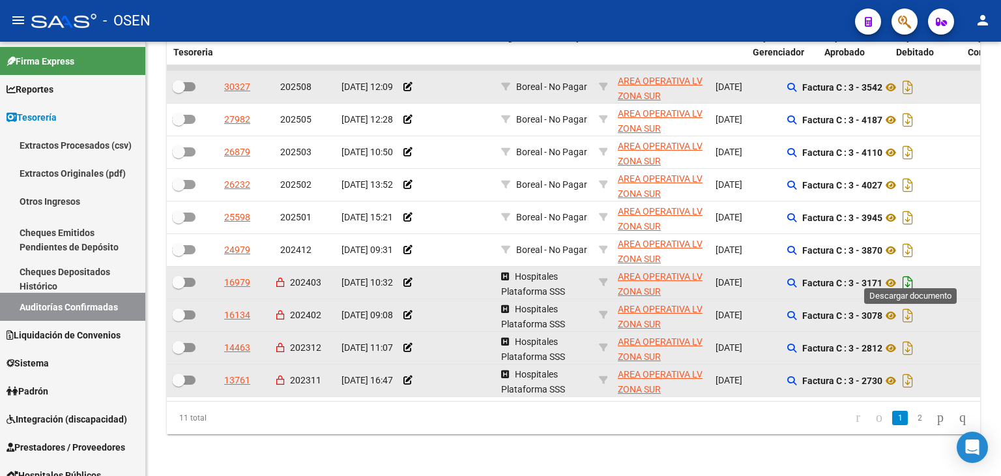
click at [910, 276] on icon "Descargar documento" at bounding box center [907, 282] width 17 height 21
click at [915, 272] on icon "Descargar documento" at bounding box center [907, 282] width 17 height 21
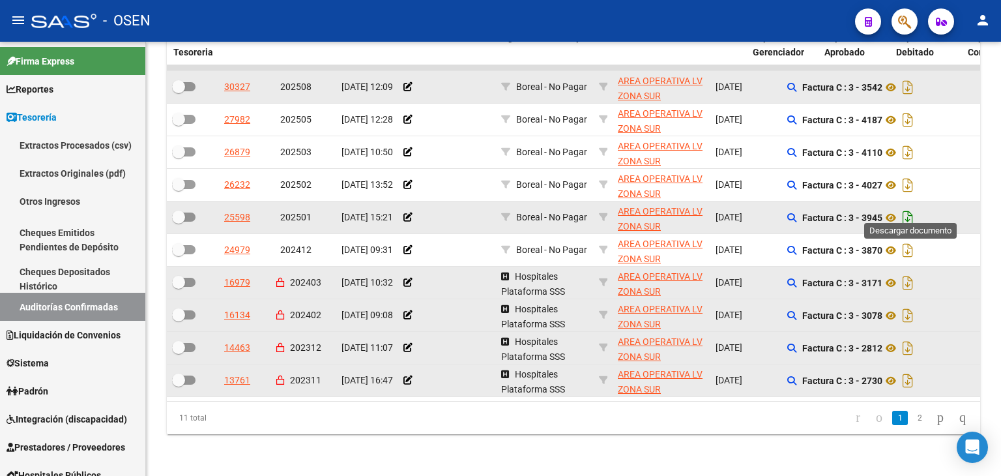
click at [906, 207] on icon "Descargar documento" at bounding box center [907, 217] width 17 height 21
click at [646, 42] on datatable-header-cell "Comprobantes asociados" at bounding box center [649, 44] width 195 height 43
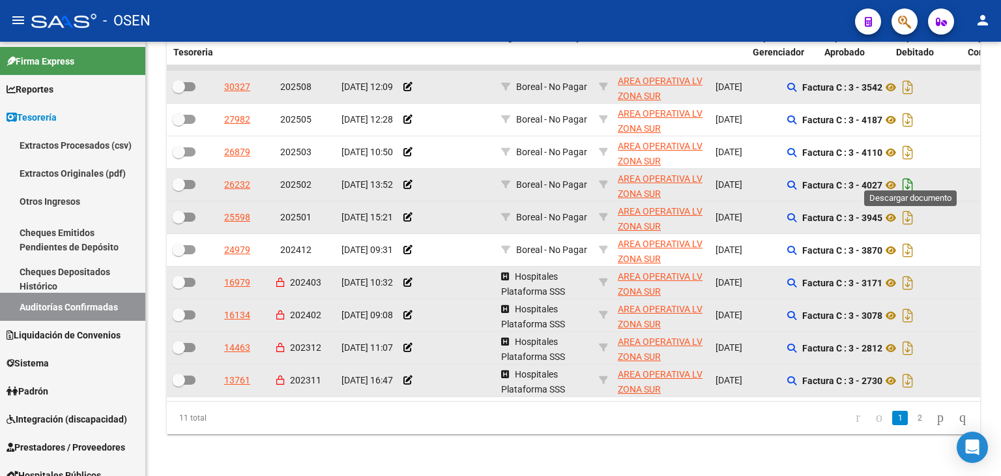
click at [912, 175] on icon "Descargar documento" at bounding box center [907, 185] width 17 height 21
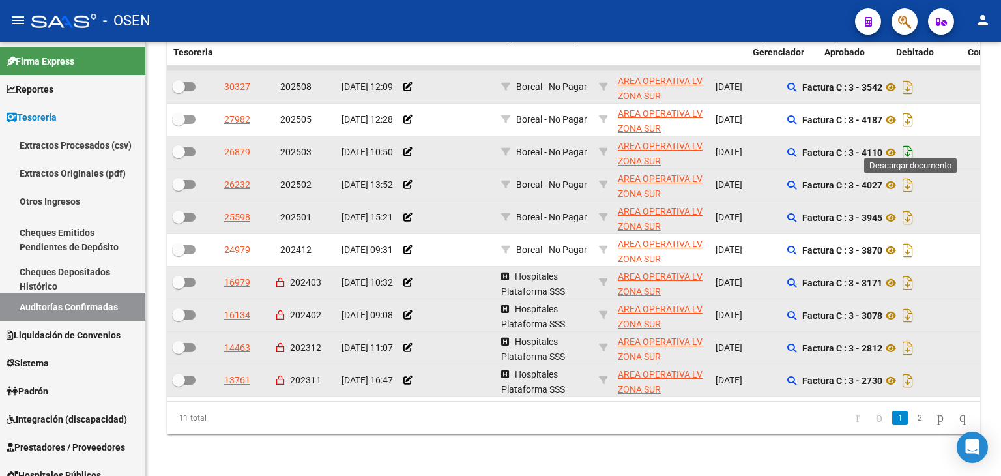
click at [913, 144] on icon "Descargar documento" at bounding box center [907, 152] width 17 height 21
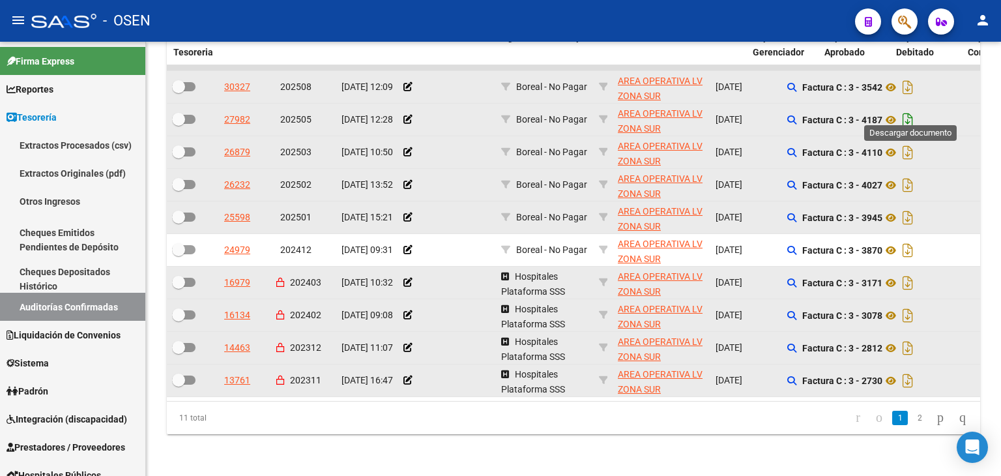
click at [912, 109] on icon "Descargar documento" at bounding box center [907, 119] width 17 height 21
click at [911, 79] on icon "Descargar documento" at bounding box center [907, 87] width 17 height 21
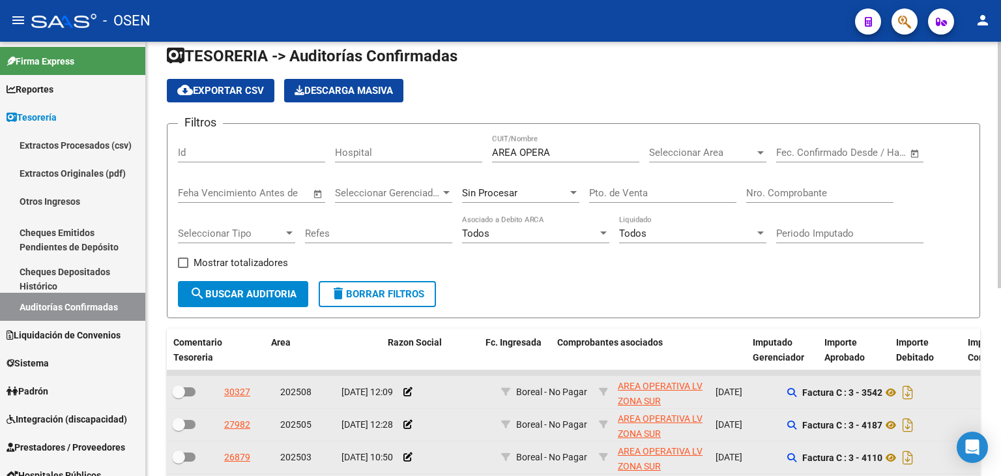
scroll to position [0, 0]
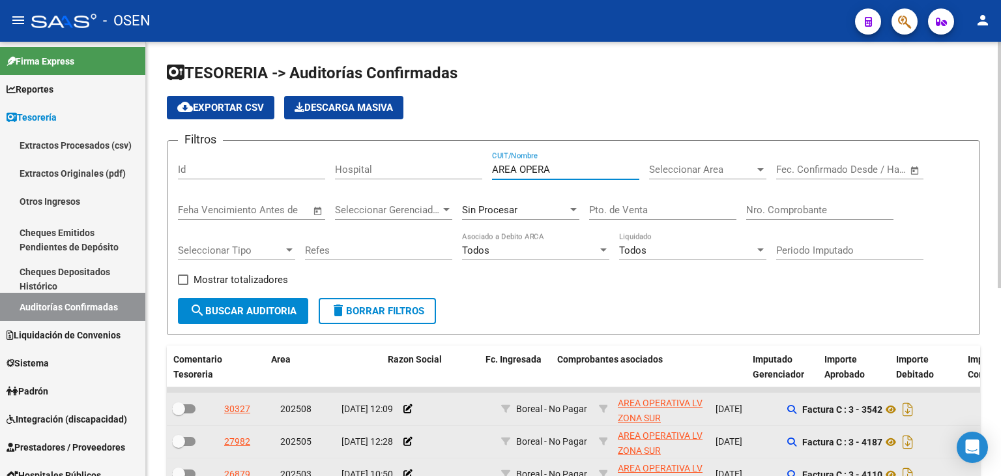
drag, startPoint x: 578, startPoint y: 164, endPoint x: 181, endPoint y: 160, distance: 397.4
click at [181, 160] on div "Filtros Id Hospital AREA OPERA CUIT/Nombre Seleccionar Area Seleccionar Area St…" at bounding box center [573, 224] width 791 height 147
click at [803, 208] on input "Nro. Comprobante" at bounding box center [819, 210] width 147 height 12
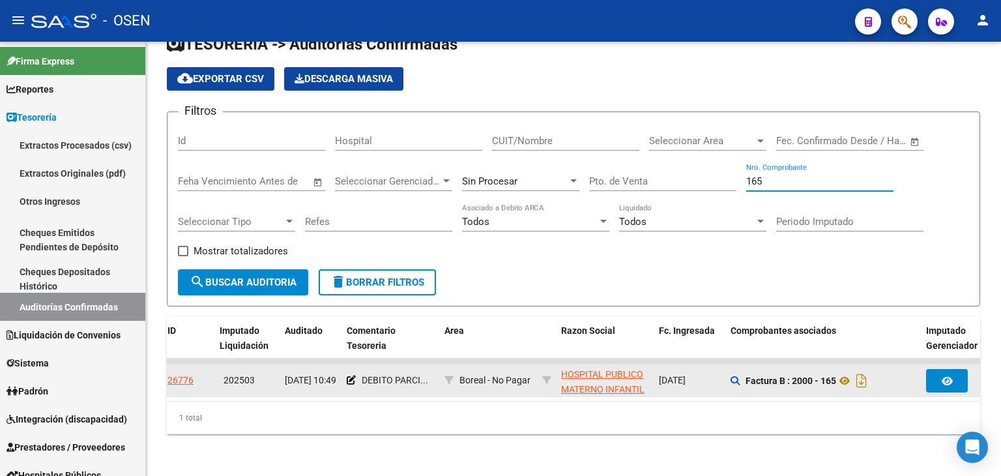
scroll to position [0, 63]
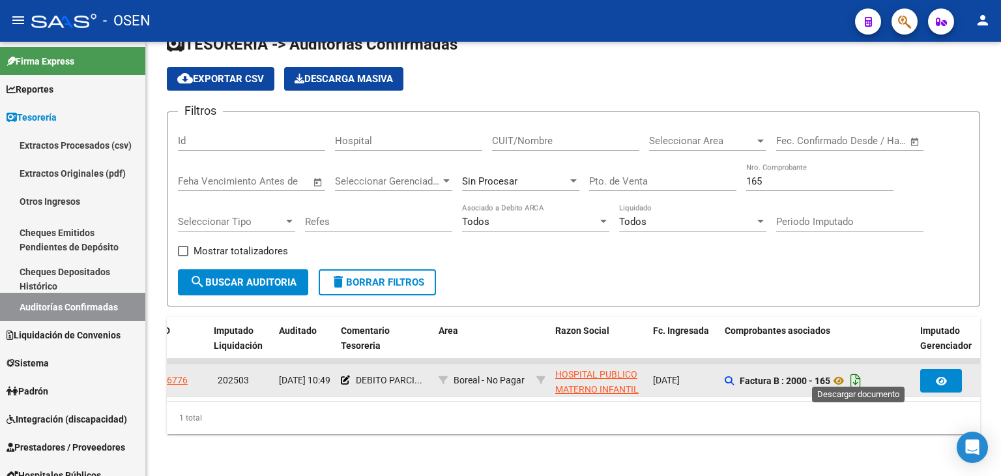
click at [860, 370] on icon "Descargar documento" at bounding box center [855, 380] width 17 height 21
click at [859, 370] on icon "Descargar documento" at bounding box center [855, 380] width 17 height 21
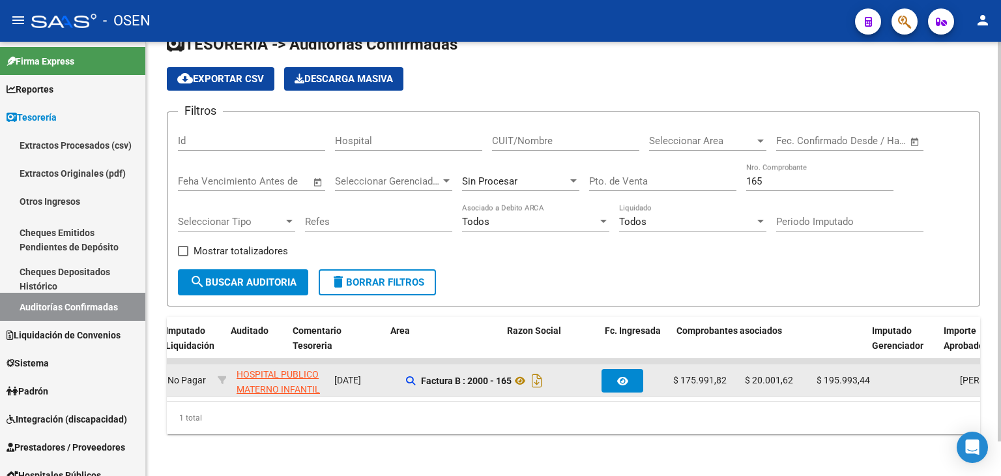
scroll to position [0, 0]
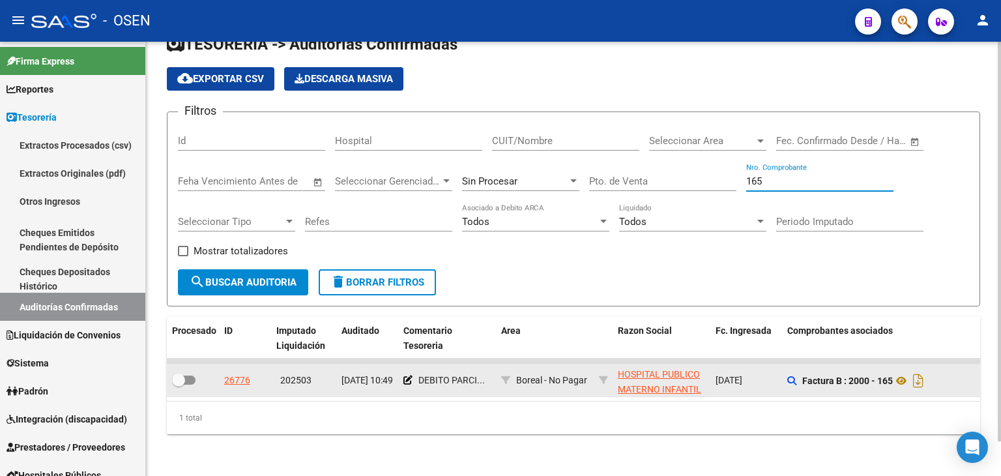
drag, startPoint x: 765, startPoint y: 172, endPoint x: 548, endPoint y: 147, distance: 219.1
click at [548, 147] on div "Filtros Id Hospital CUIT/Nombre Seleccionar Area Seleccionar Area Start date – …" at bounding box center [573, 195] width 791 height 147
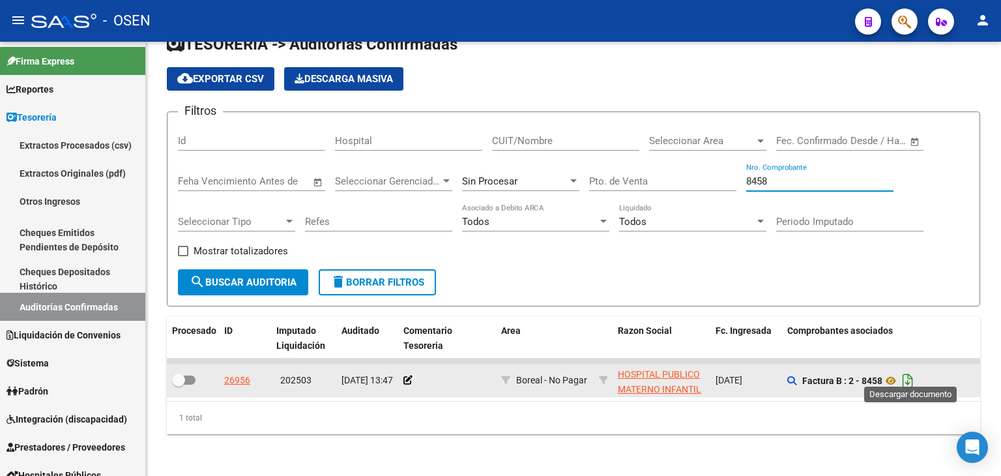
click at [915, 370] on icon "Descargar documento" at bounding box center [907, 380] width 17 height 21
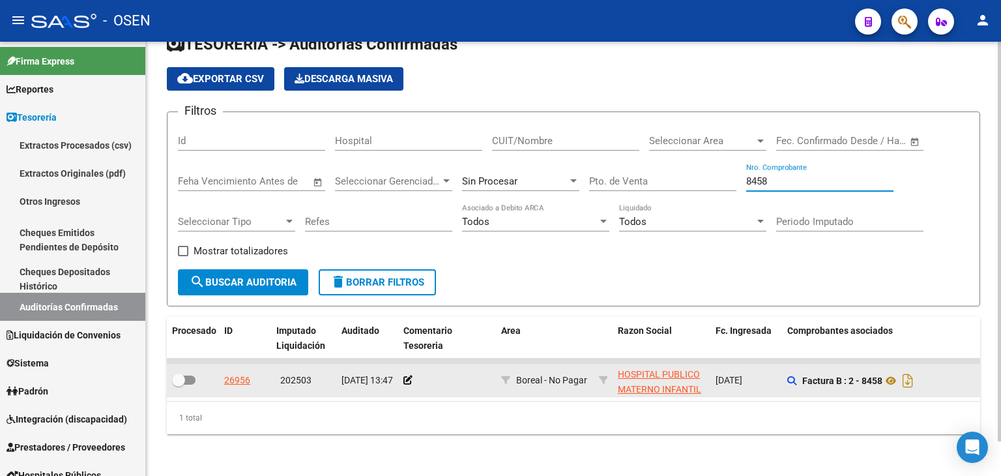
drag, startPoint x: 772, startPoint y: 173, endPoint x: 727, endPoint y: 173, distance: 45.0
click at [727, 173] on div "Filtros Id Hospital CUIT/Nombre Seleccionar Area Seleccionar Area Start date – …" at bounding box center [573, 195] width 791 height 147
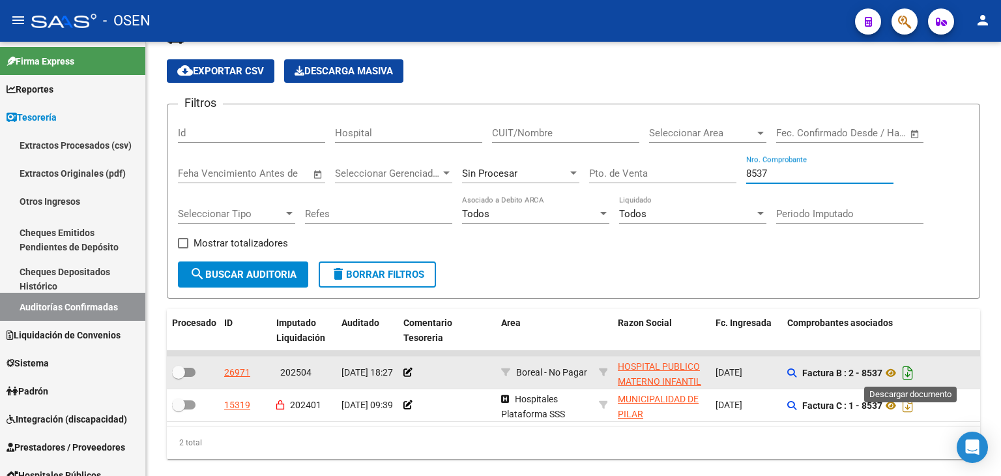
type input "8537"
click at [914, 369] on icon "Descargar documento" at bounding box center [907, 372] width 17 height 21
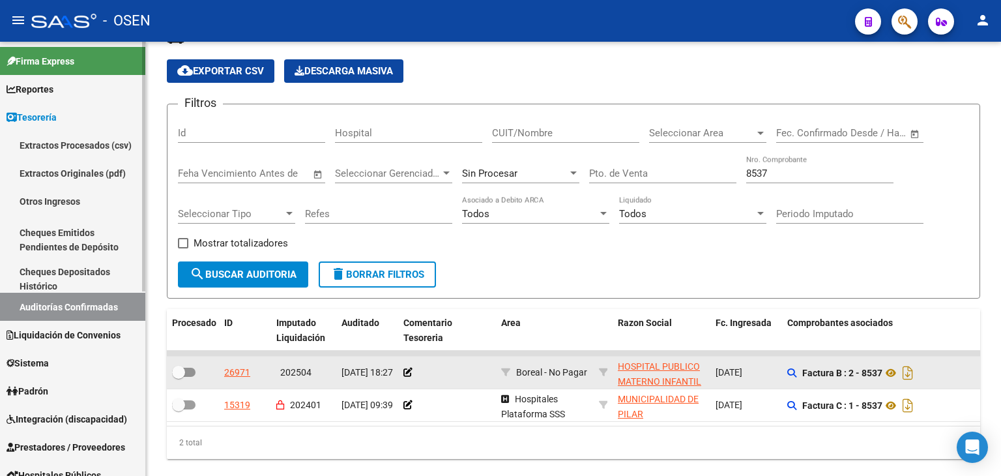
scroll to position [217, 0]
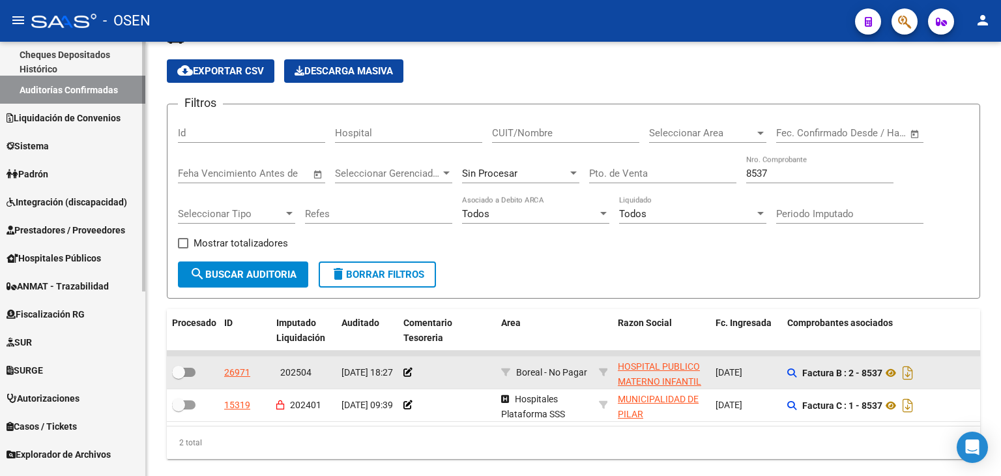
click at [85, 225] on span "Prestadores / Proveedores" at bounding box center [66, 230] width 119 height 14
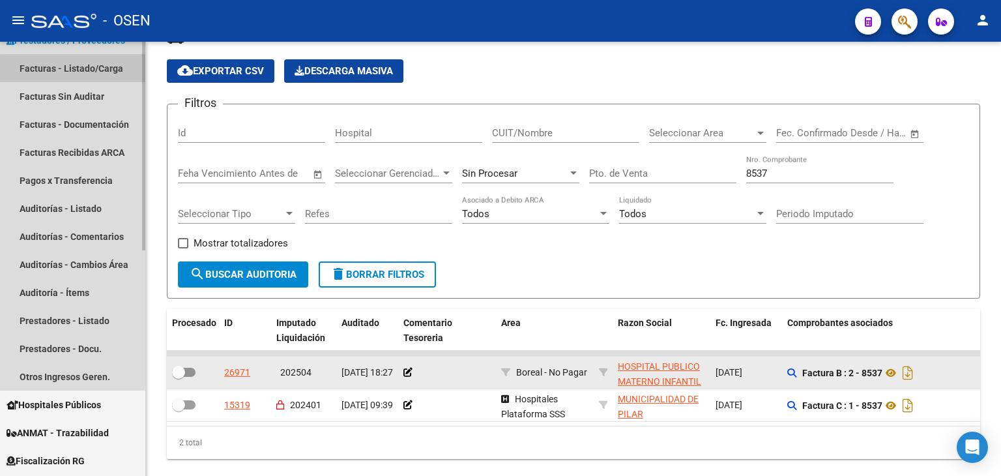
click at [100, 70] on link "Facturas - Listado/Carga" at bounding box center [72, 68] width 145 height 28
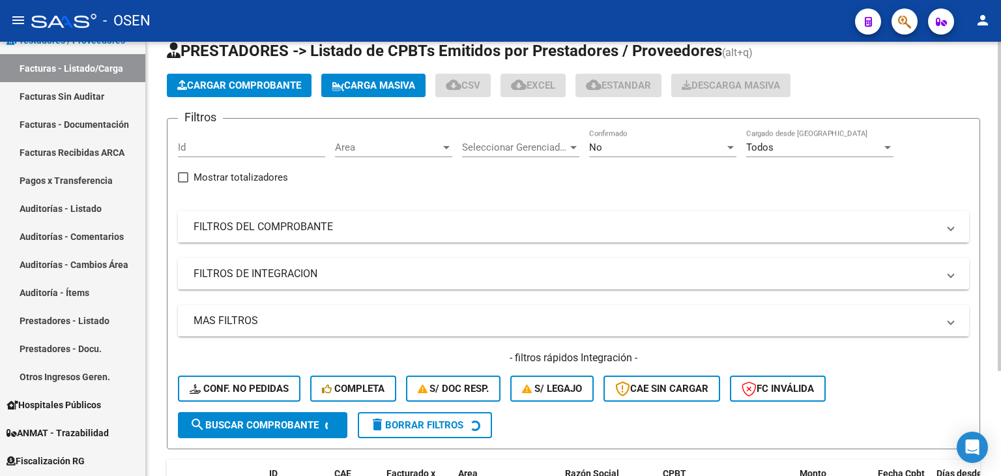
click at [493, 225] on mat-panel-title "FILTROS DEL COMPROBANTE" at bounding box center [565, 227] width 744 height 14
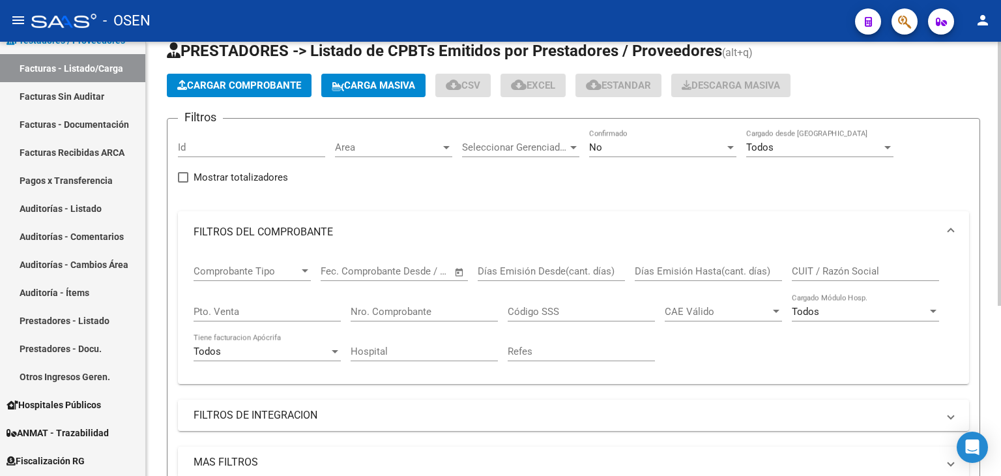
click at [431, 316] on div "Nro. Comprobante" at bounding box center [423, 307] width 147 height 28
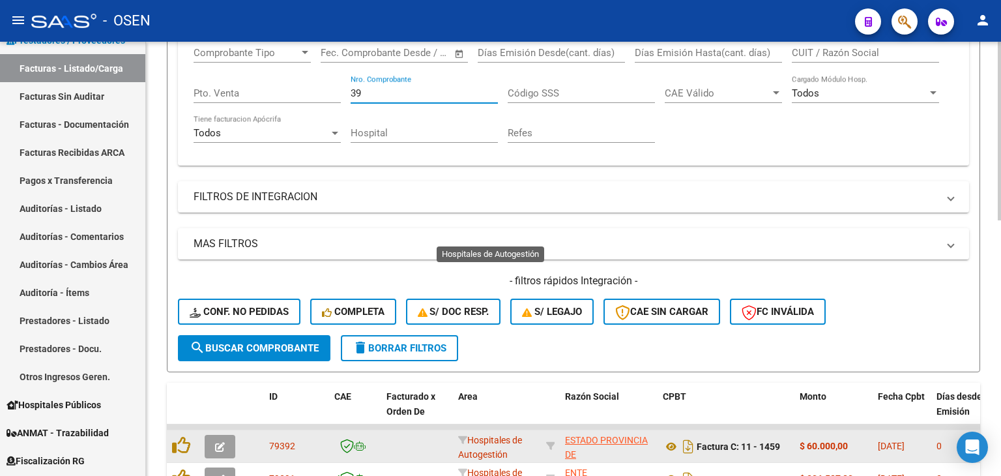
scroll to position [254, 0]
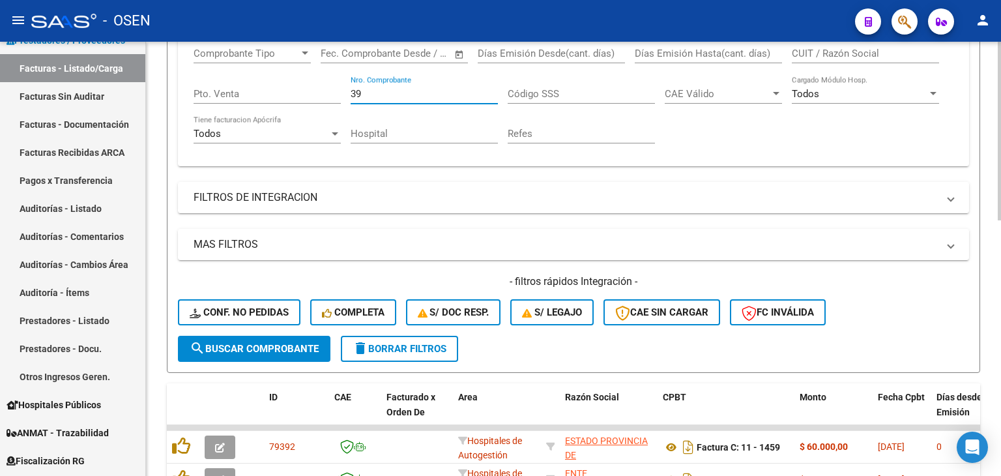
type input "39"
click at [296, 354] on button "search Buscar Comprobante" at bounding box center [254, 348] width 152 height 26
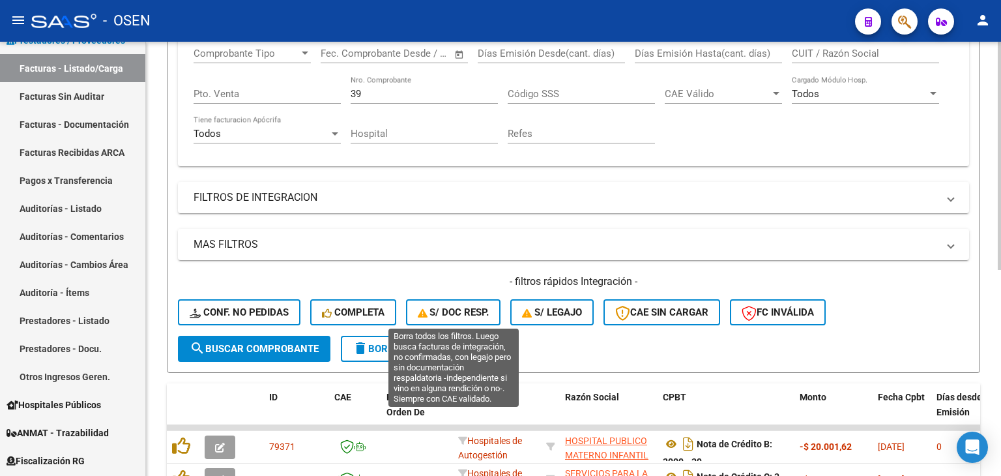
scroll to position [36, 0]
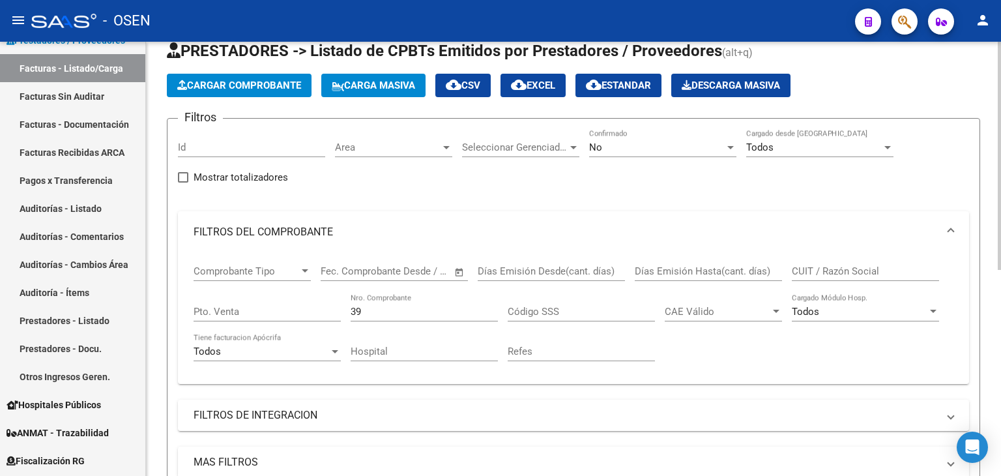
click at [818, 265] on input "CUIT / Razón Social" at bounding box center [865, 271] width 147 height 12
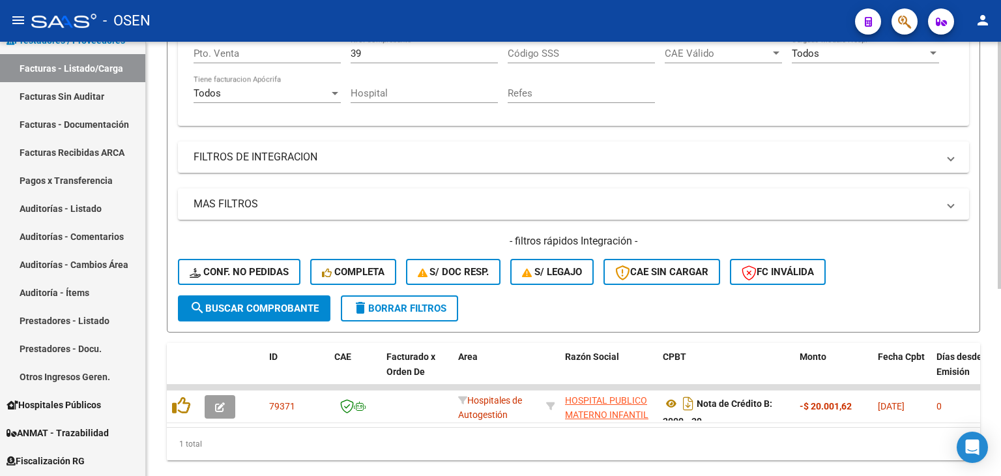
scroll to position [328, 0]
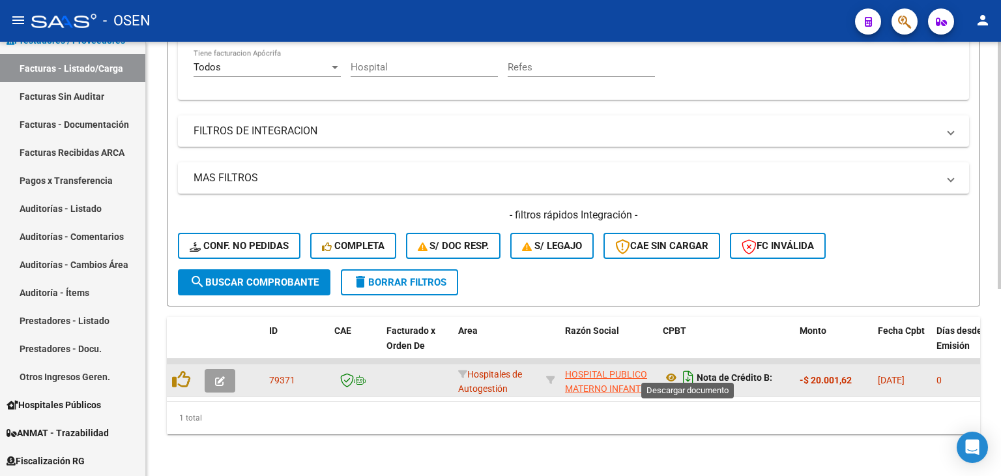
type input "publico"
click at [687, 372] on icon "Descargar documento" at bounding box center [687, 377] width 17 height 21
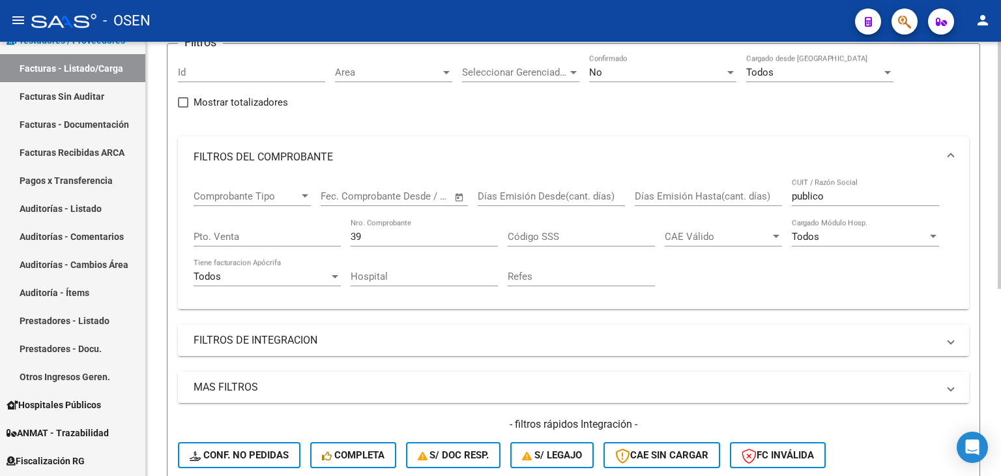
scroll to position [111, 0]
drag, startPoint x: 384, startPoint y: 240, endPoint x: 329, endPoint y: 234, distance: 55.8
click at [329, 235] on div "Comprobante Tipo Comprobante Tipo Start date – End date Fec. Comprobante Desde …" at bounding box center [573, 238] width 760 height 121
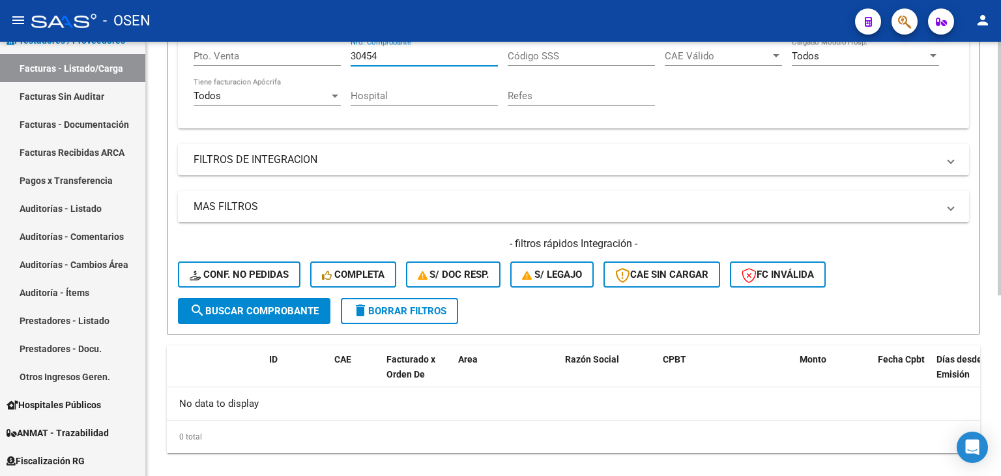
scroll to position [0, 0]
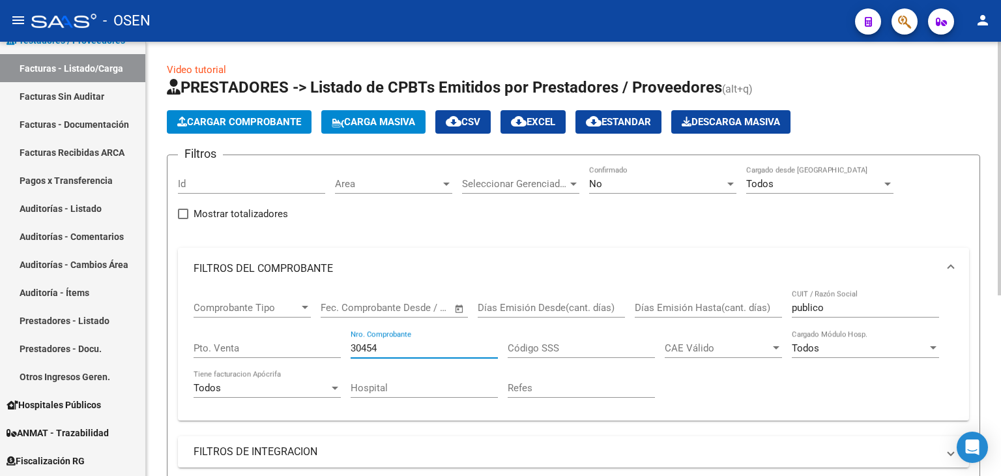
type input "30454"
click at [642, 180] on div "No" at bounding box center [657, 184] width 136 height 12
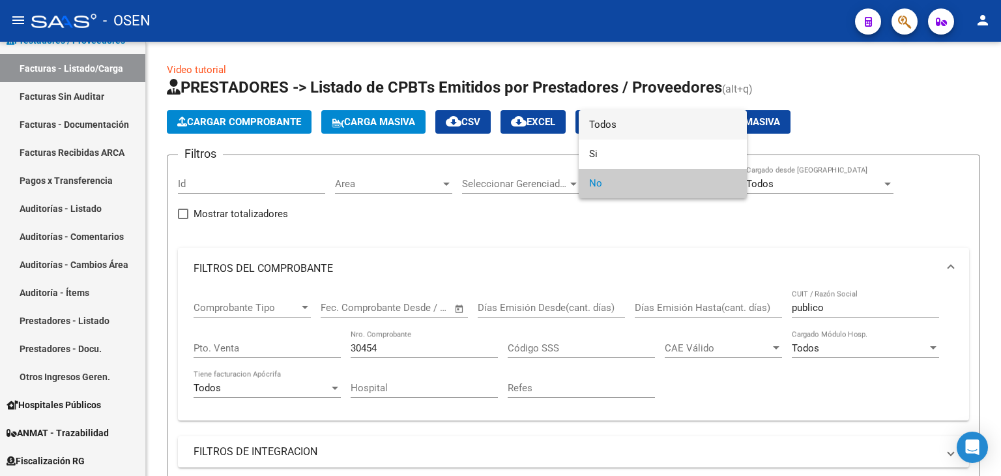
click at [635, 123] on span "Todos" at bounding box center [662, 124] width 147 height 29
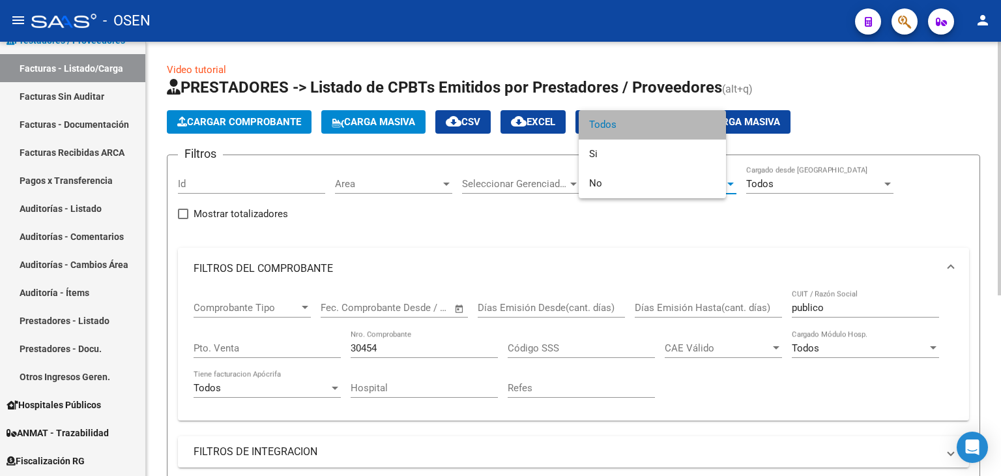
scroll to position [308, 0]
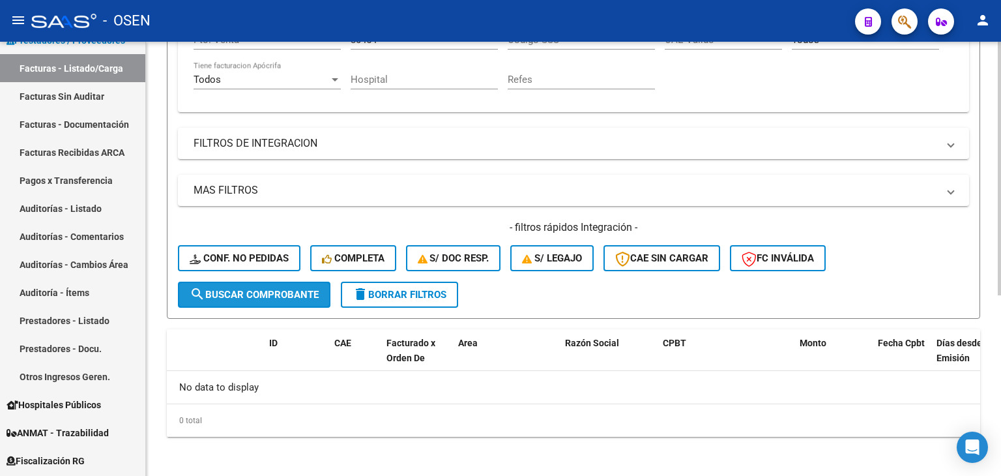
drag, startPoint x: 281, startPoint y: 293, endPoint x: 466, endPoint y: 300, distance: 185.8
click at [281, 293] on span "search Buscar Comprobante" at bounding box center [254, 295] width 129 height 12
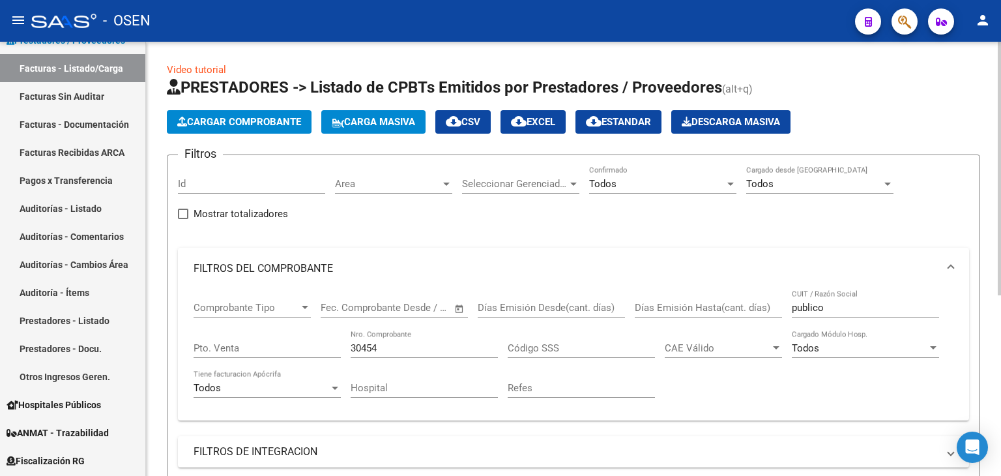
click at [873, 293] on div "publico CUIT / Razón Social" at bounding box center [865, 303] width 147 height 28
drag, startPoint x: 829, startPoint y: 306, endPoint x: 709, endPoint y: 306, distance: 119.9
click at [709, 306] on div "Comprobante Tipo Comprobante Tipo Start date – End date Fec. Comprobante Desde …" at bounding box center [573, 349] width 760 height 121
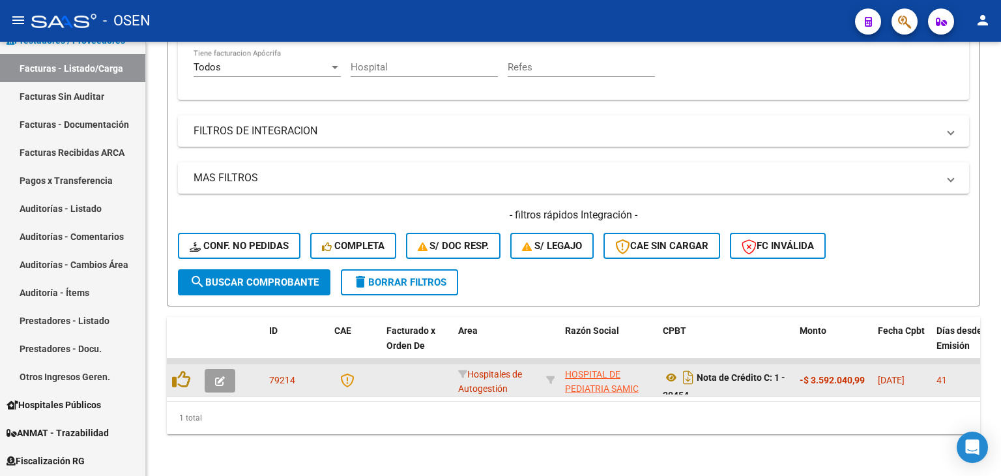
scroll to position [328, 0]
click at [688, 367] on icon "Descargar documento" at bounding box center [687, 377] width 17 height 21
click at [769, 21] on div "- OSEN" at bounding box center [437, 21] width 813 height 29
click at [857, 149] on div "Filtros Id Area Area Seleccionar Gerenciador Seleccionar Gerenciador Todos Conf…" at bounding box center [573, 57] width 791 height 424
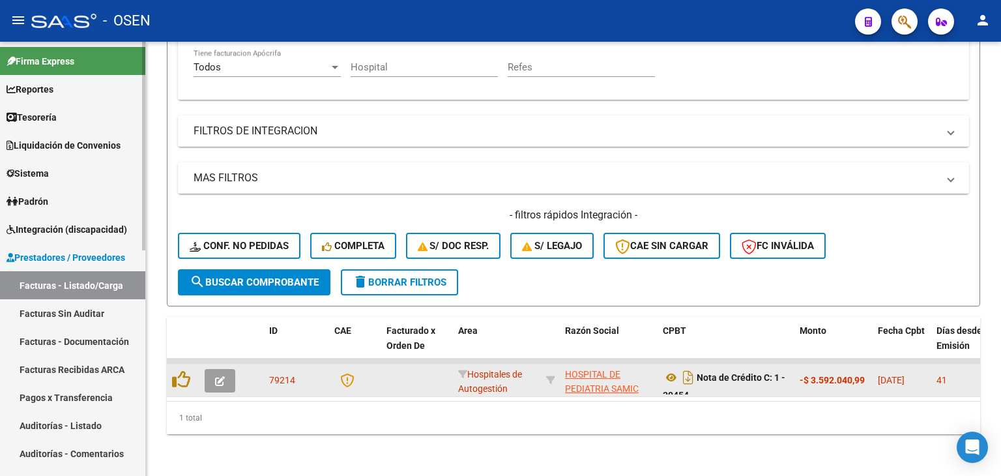
click at [95, 117] on link "Tesorería" at bounding box center [72, 117] width 145 height 28
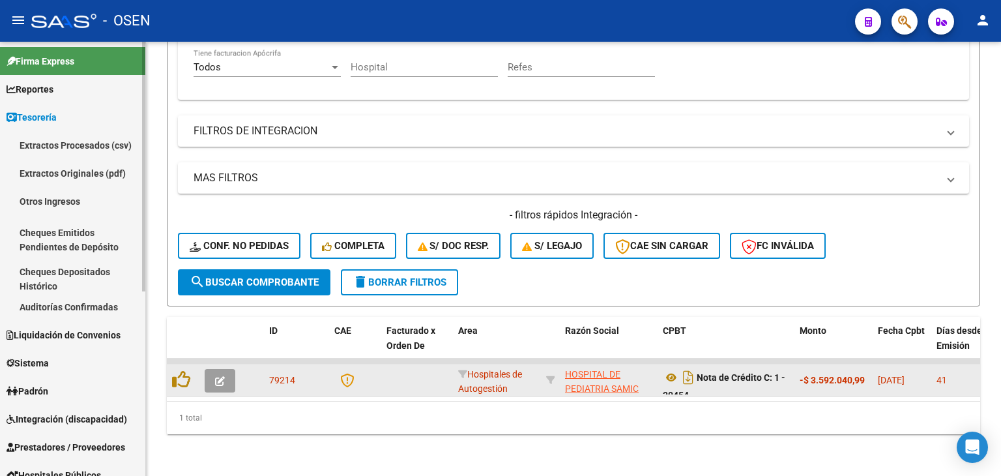
click at [54, 310] on link "Auditorías Confirmadas" at bounding box center [72, 307] width 145 height 28
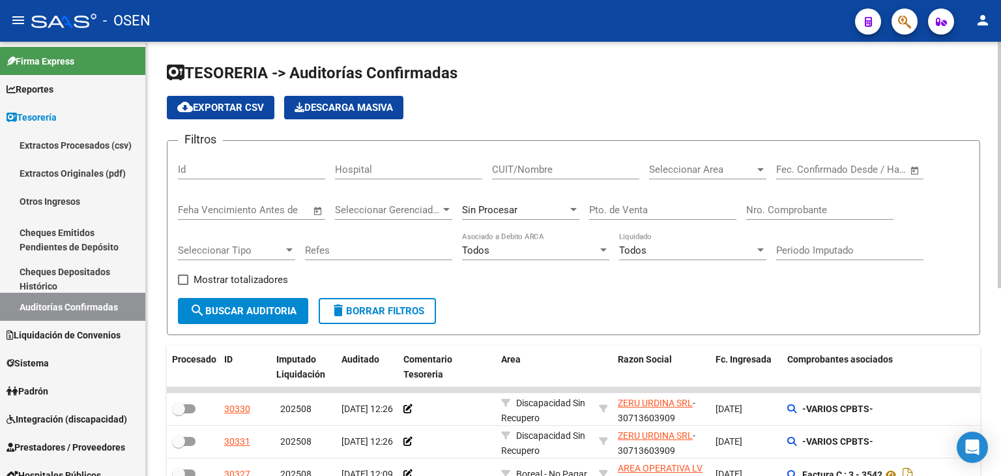
click at [774, 202] on div "Nro. Comprobante" at bounding box center [819, 206] width 147 height 28
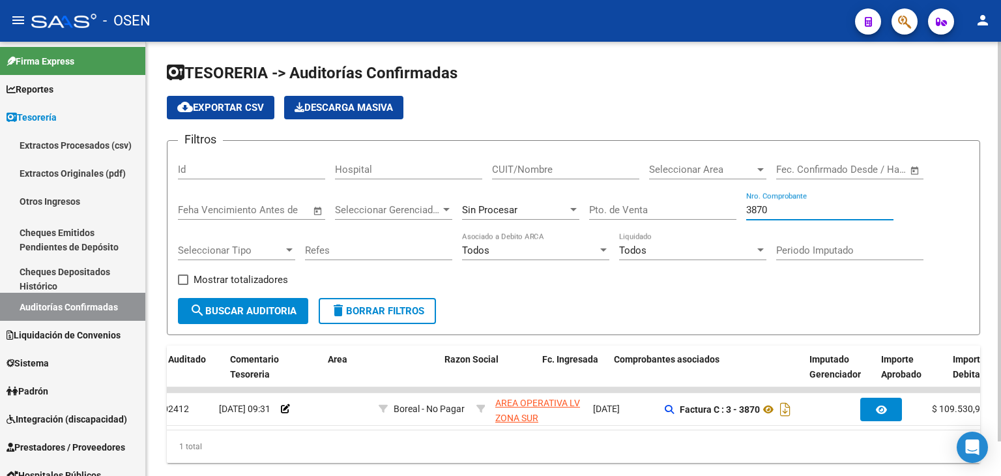
scroll to position [0, 173]
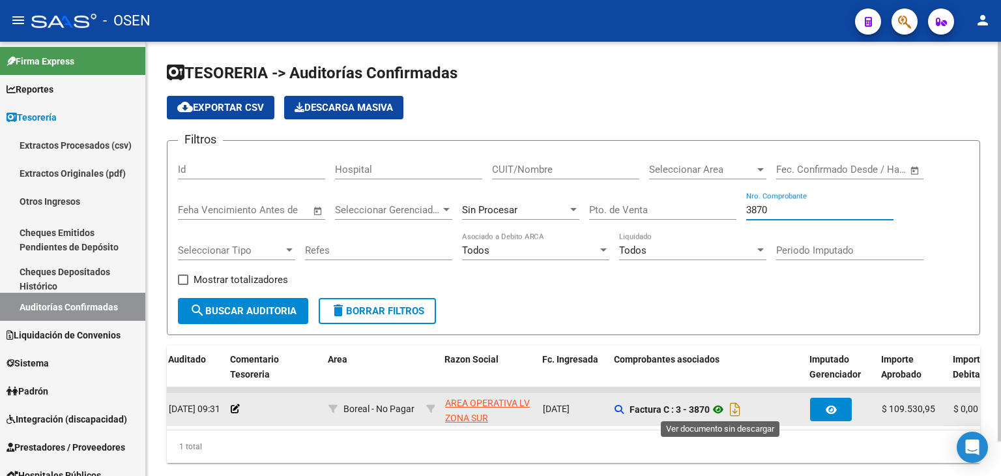
type input "3870"
click at [722, 405] on icon at bounding box center [717, 409] width 17 height 16
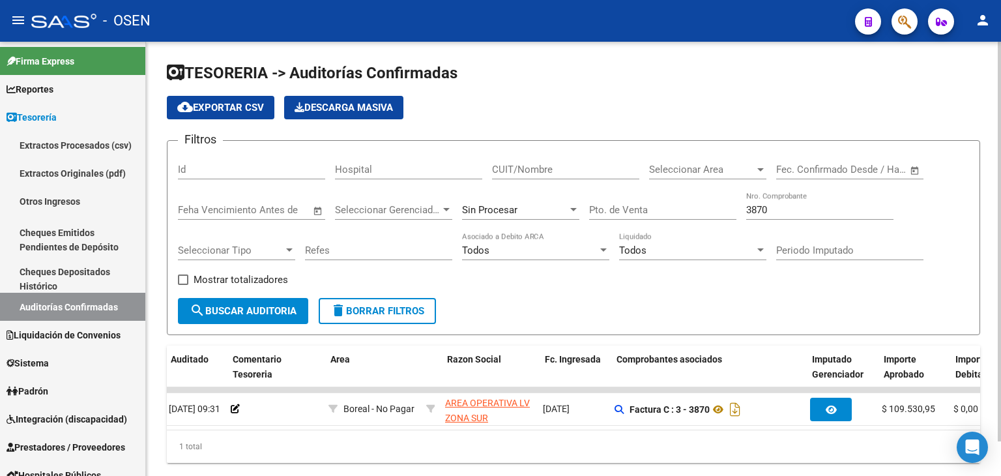
scroll to position [0, 0]
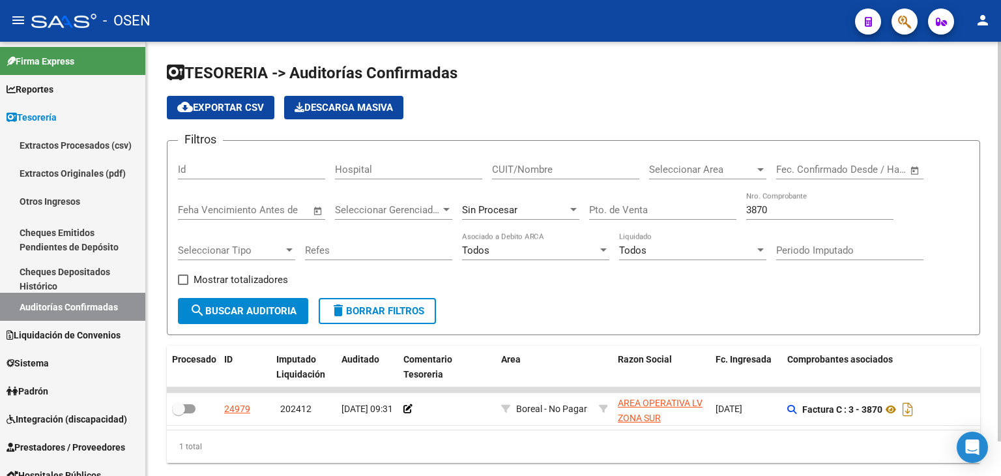
click at [669, 169] on span "Seleccionar Area" at bounding box center [702, 170] width 106 height 12
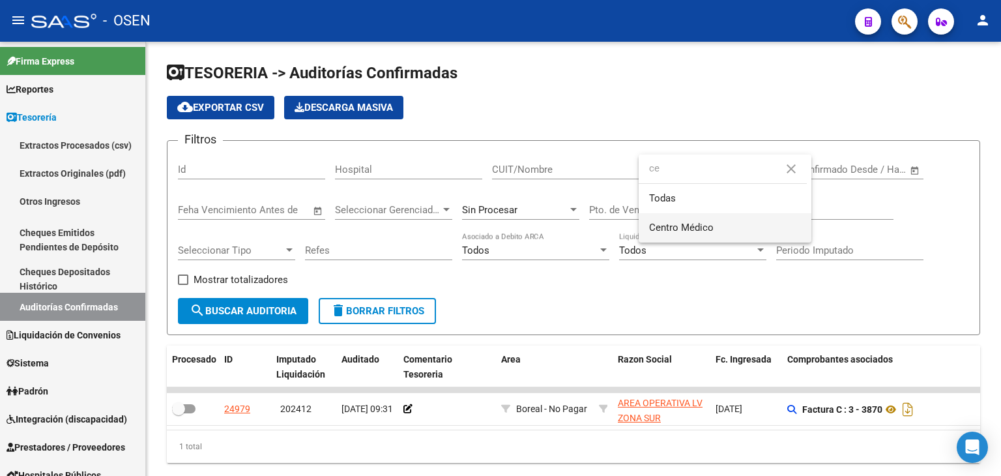
type input "ce"
drag, startPoint x: 713, startPoint y: 231, endPoint x: 651, endPoint y: 231, distance: 61.9
click at [712, 231] on span "Centro Médico" at bounding box center [725, 227] width 152 height 29
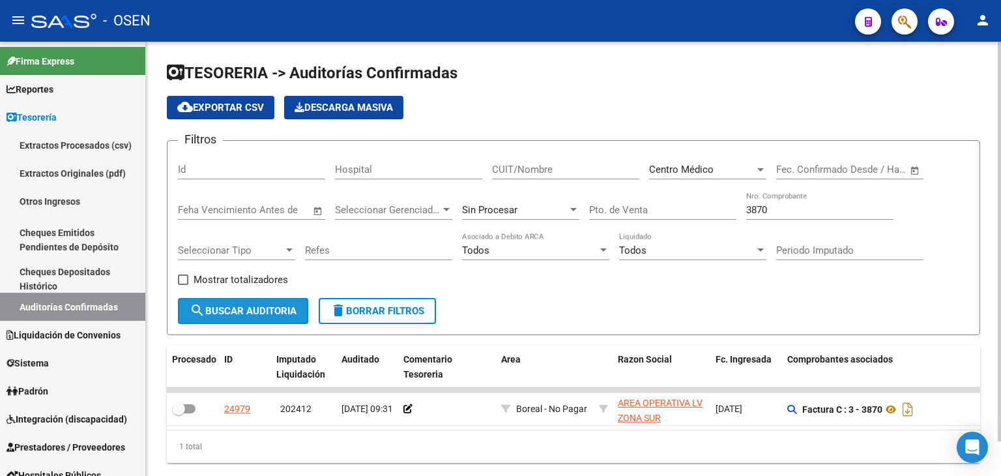
drag, startPoint x: 275, startPoint y: 304, endPoint x: 368, endPoint y: 303, distance: 93.2
click at [275, 305] on span "search Buscar Auditoria" at bounding box center [243, 311] width 107 height 12
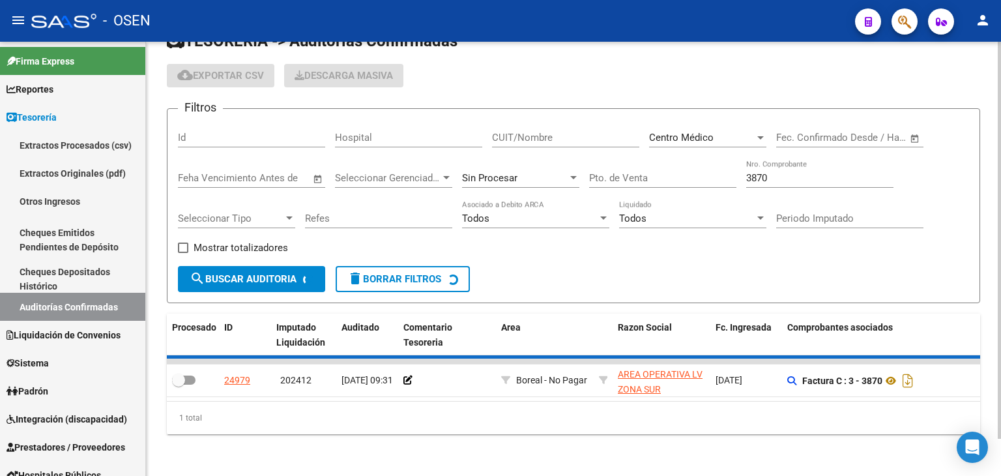
scroll to position [18, 0]
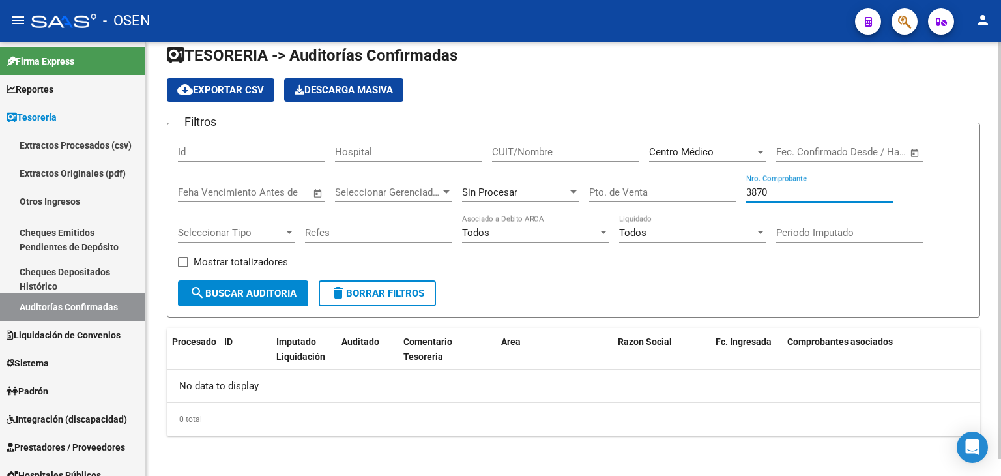
drag, startPoint x: 784, startPoint y: 190, endPoint x: 643, endPoint y: 195, distance: 140.8
click at [643, 195] on div "Filtros Id Hospital CUIT/Nombre Centro Médico Seleccionar Area Start date – End…" at bounding box center [573, 207] width 791 height 147
drag, startPoint x: 255, startPoint y: 264, endPoint x: 259, endPoint y: 272, distance: 8.7
click at [256, 267] on span "Mostrar totalizadores" at bounding box center [240, 262] width 94 height 16
click at [183, 267] on input "Mostrar totalizadores" at bounding box center [182, 267] width 1 height 1
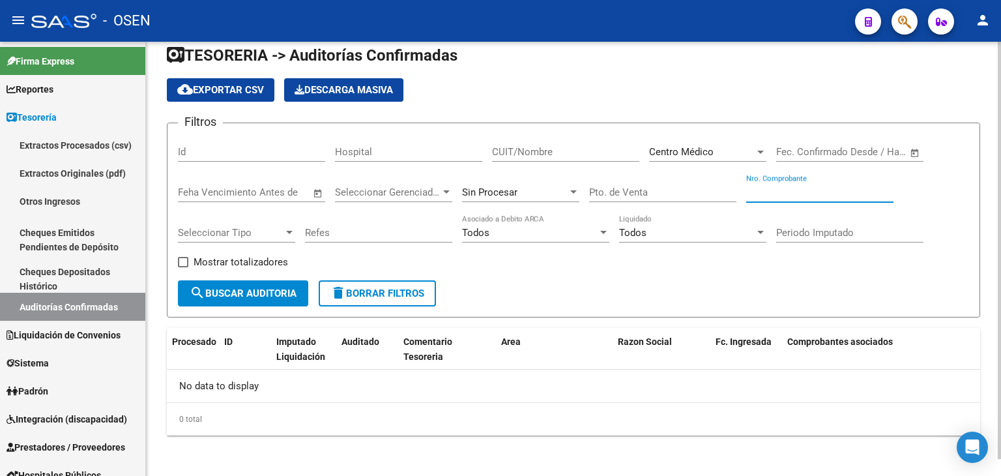
checkbox input "true"
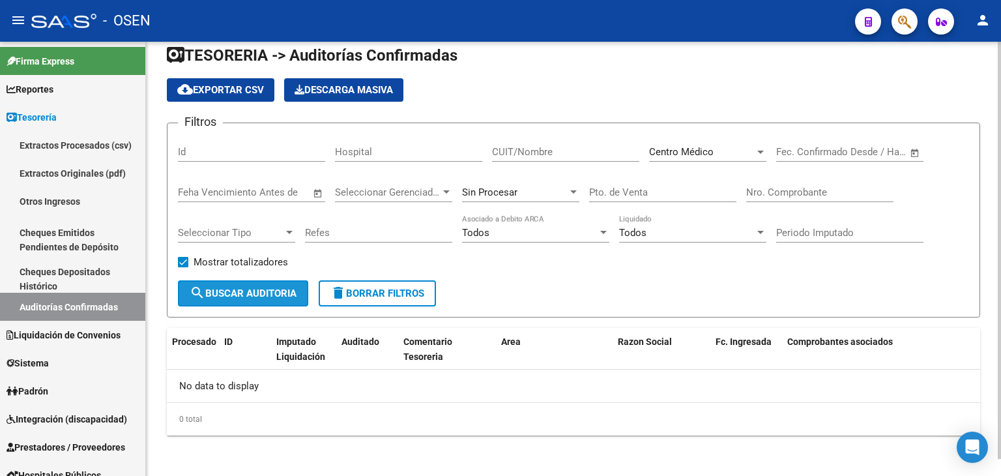
click at [260, 281] on button "search Buscar Auditoria" at bounding box center [243, 293] width 130 height 26
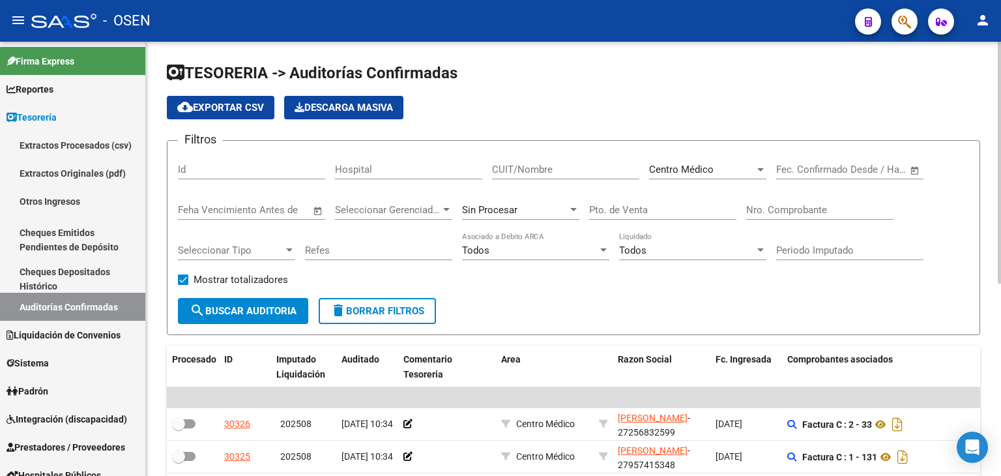
click at [848, 209] on input "Nro. Comprobante" at bounding box center [819, 210] width 147 height 12
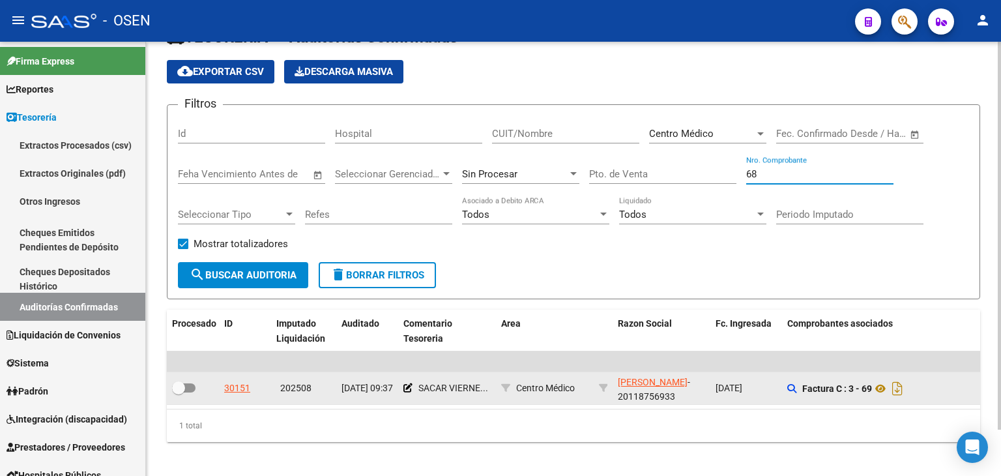
scroll to position [52, 0]
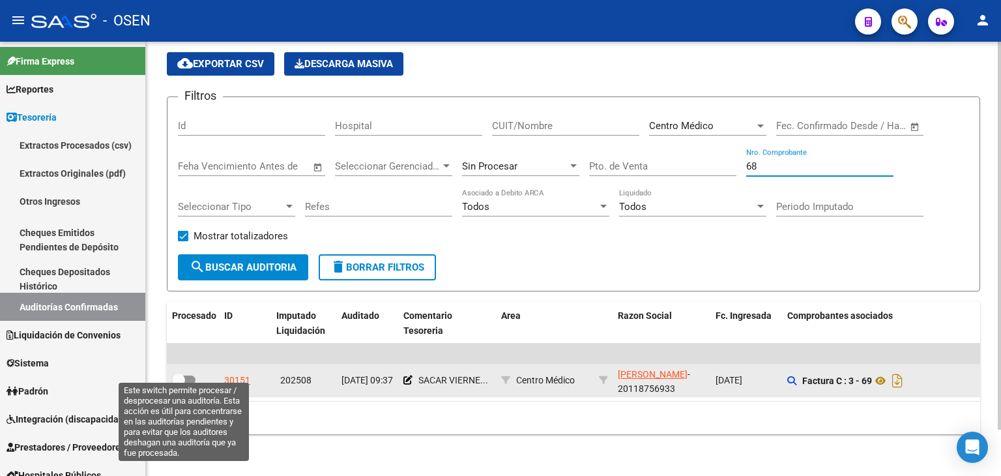
type input "68"
click at [184, 373] on span at bounding box center [178, 379] width 13 height 13
click at [178, 384] on input "checkbox" at bounding box center [178, 384] width 1 height 1
checkbox input "true"
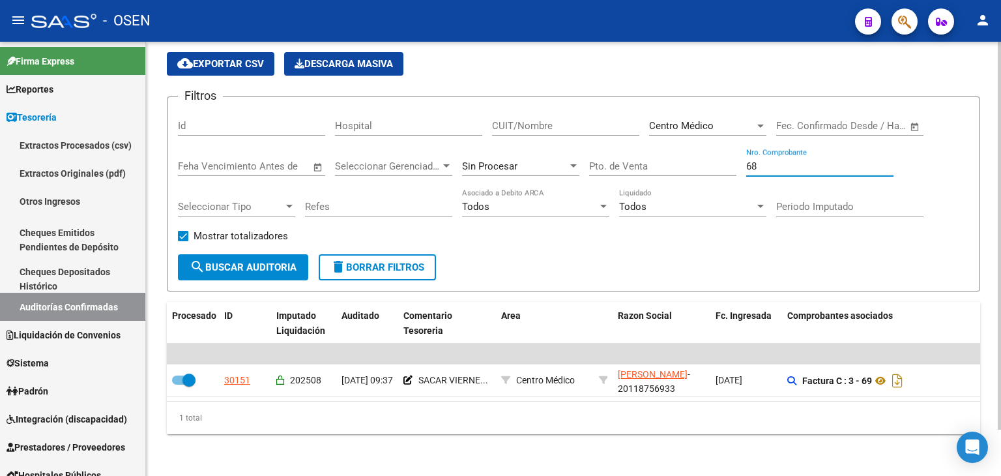
drag, startPoint x: 774, startPoint y: 160, endPoint x: 645, endPoint y: 155, distance: 129.1
click at [645, 155] on div "Filtros Id Hospital CUIT/Nombre Centro Médico Seleccionar Area Start date – End…" at bounding box center [573, 180] width 791 height 147
type input "118"
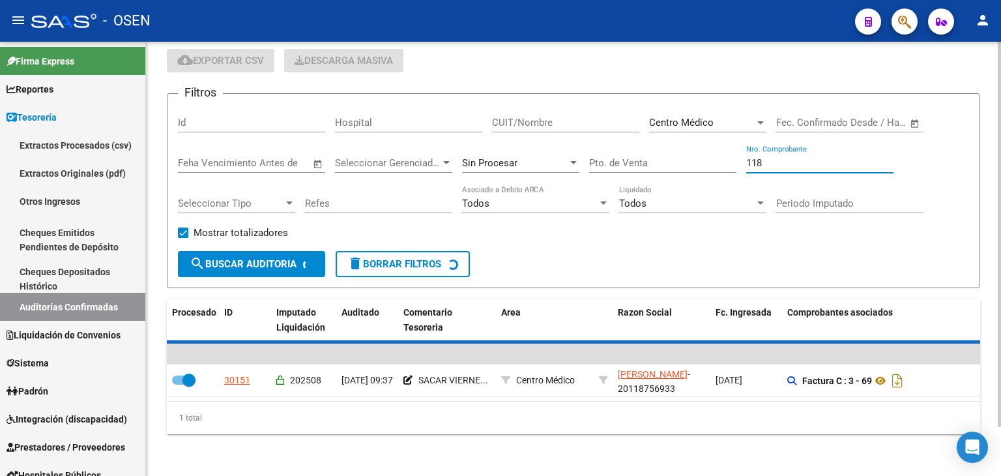
checkbox input "false"
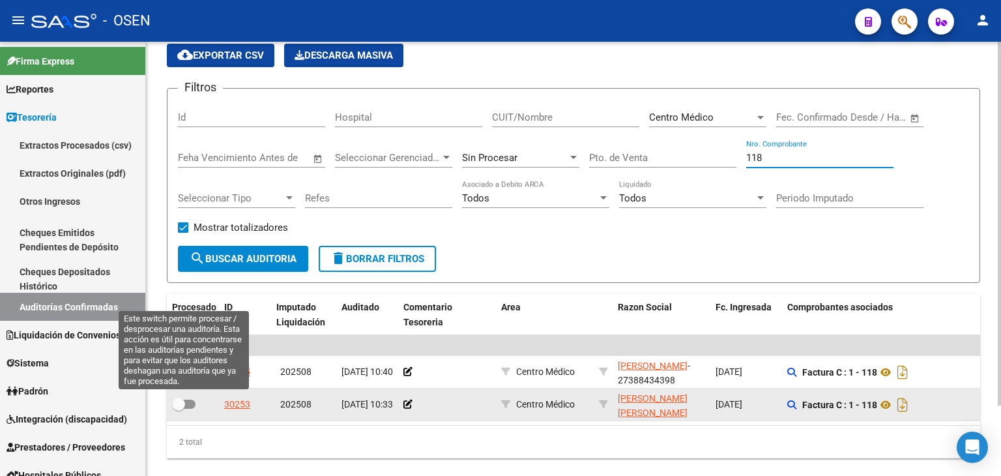
type input "118"
click at [182, 402] on span at bounding box center [178, 403] width 13 height 13
click at [178, 408] on input "checkbox" at bounding box center [178, 408] width 1 height 1
checkbox input "true"
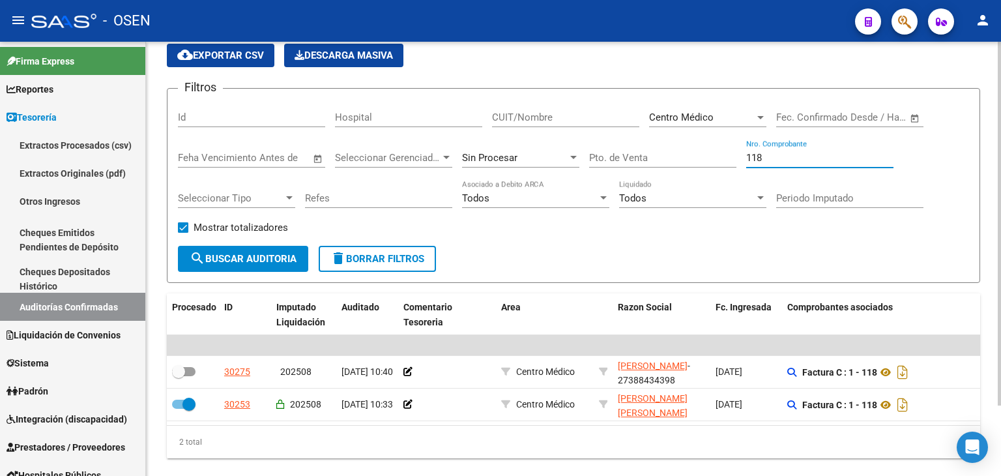
drag, startPoint x: 840, startPoint y: 160, endPoint x: 444, endPoint y: 160, distance: 396.1
click at [444, 160] on div "Filtros Id Hospital CUIT/Nombre Centro Médico Seleccionar Area Start date – End…" at bounding box center [573, 172] width 791 height 147
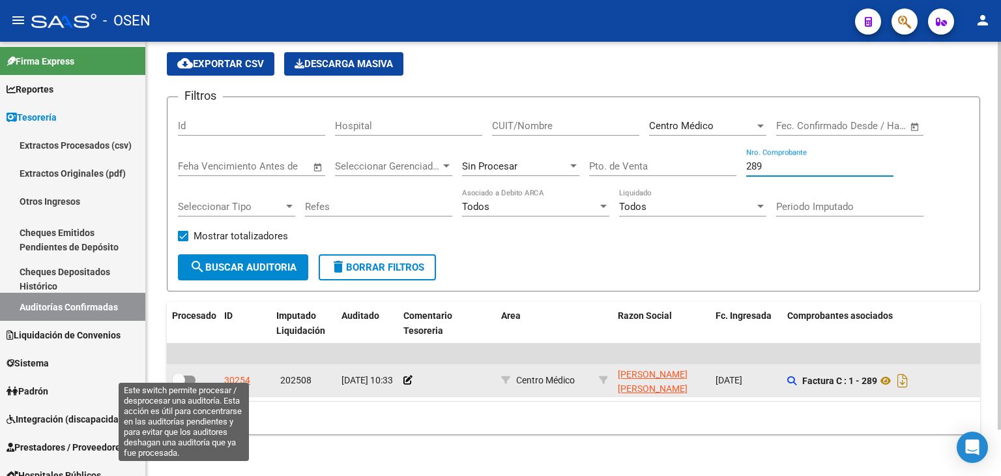
type input "289"
click at [181, 373] on span at bounding box center [178, 379] width 13 height 13
click at [178, 384] on input "checkbox" at bounding box center [178, 384] width 1 height 1
checkbox input "true"
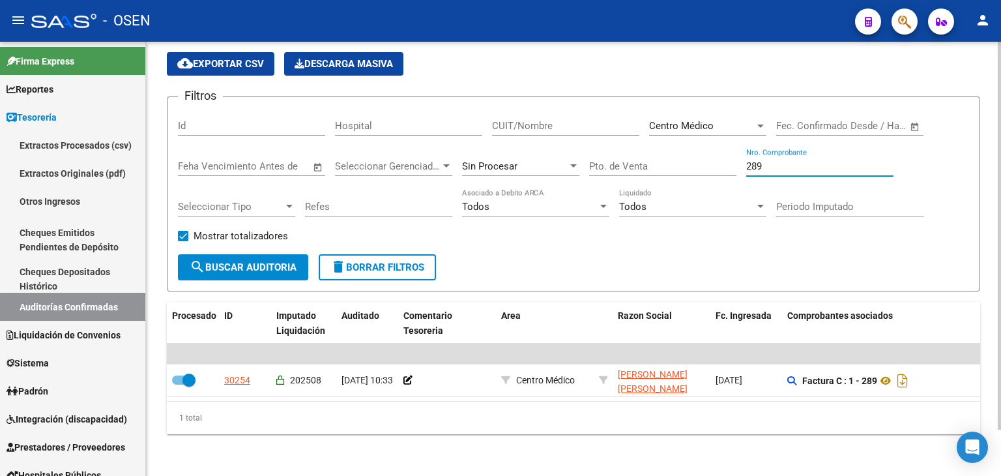
drag, startPoint x: 797, startPoint y: 156, endPoint x: 625, endPoint y: 152, distance: 172.7
click at [632, 154] on div "Filtros Id Hospital CUIT/Nombre Centro Médico Seleccionar Area Start date – End…" at bounding box center [573, 180] width 791 height 147
type input "3110"
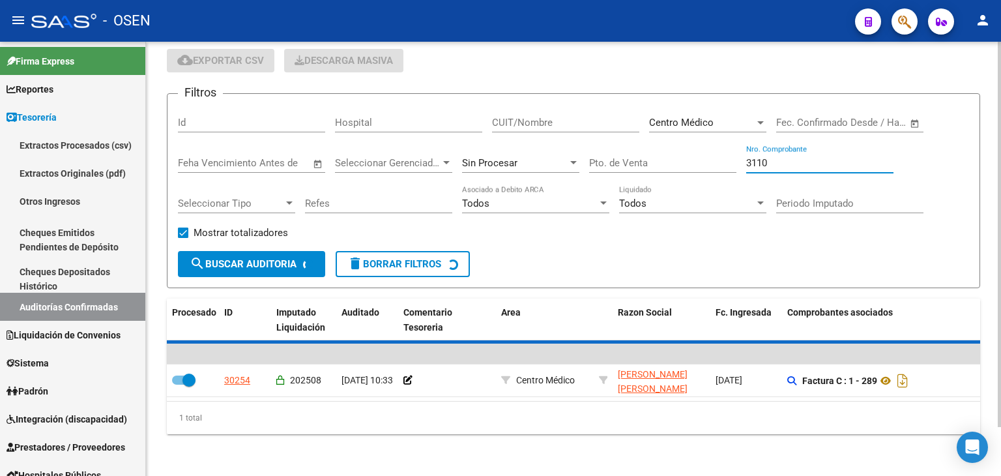
checkbox input "false"
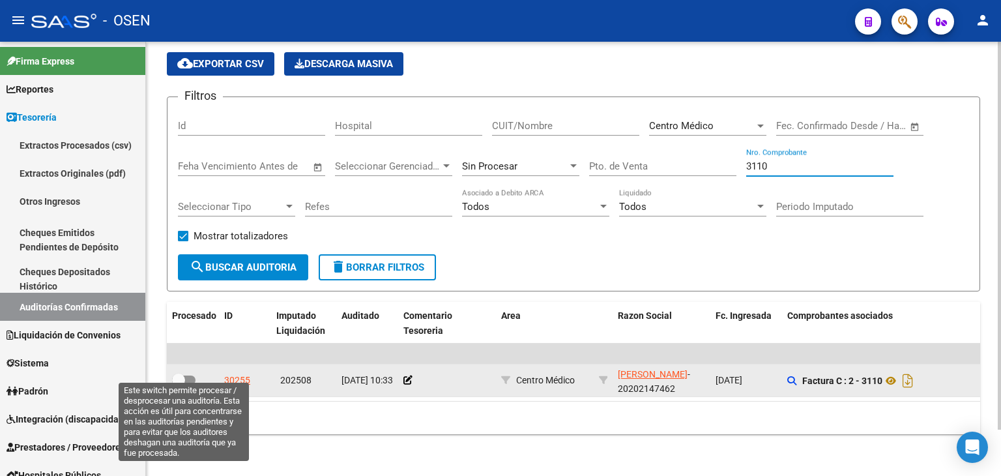
type input "3110"
click at [178, 373] on span at bounding box center [178, 379] width 13 height 13
click at [178, 384] on input "checkbox" at bounding box center [178, 384] width 1 height 1
checkbox input "true"
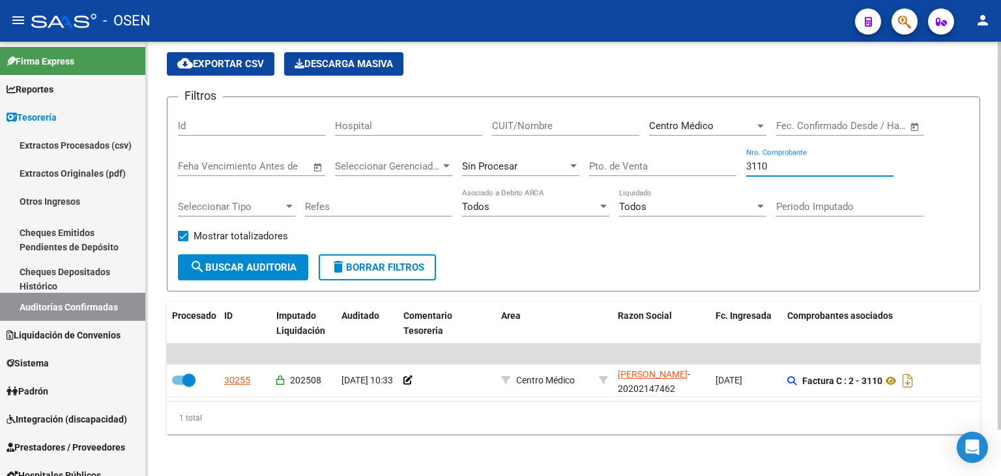
drag, startPoint x: 779, startPoint y: 160, endPoint x: 657, endPoint y: 149, distance: 122.9
click at [633, 152] on div "Filtros Id Hospital CUIT/Nombre Centro Médico Seleccionar Area Start date – End…" at bounding box center [573, 180] width 791 height 147
drag, startPoint x: 763, startPoint y: 161, endPoint x: 773, endPoint y: 161, distance: 9.8
click at [763, 161] on input "3110" at bounding box center [819, 166] width 147 height 12
drag, startPoint x: 779, startPoint y: 161, endPoint x: 702, endPoint y: 161, distance: 77.5
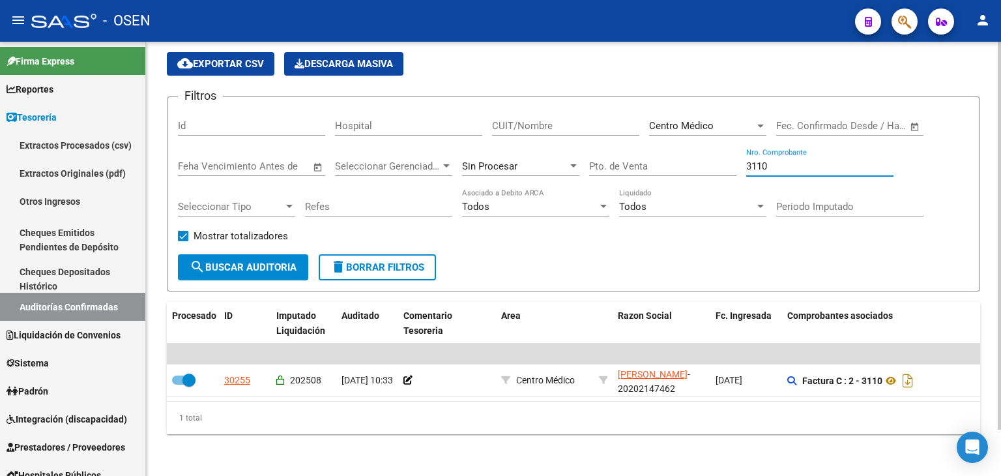
click at [702, 161] on div "Filtros Id Hospital CUIT/Nombre Centro Médico Seleccionar Area Start date – End…" at bounding box center [573, 180] width 791 height 147
type input "94"
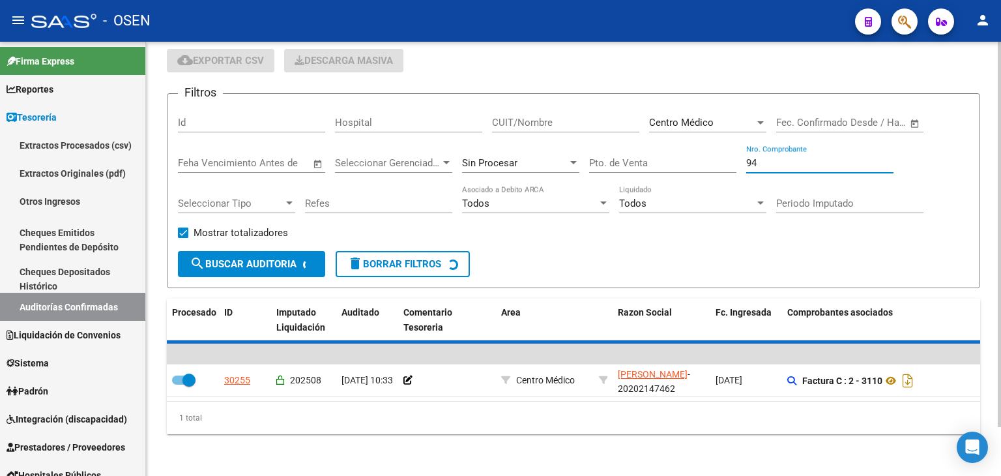
checkbox input "false"
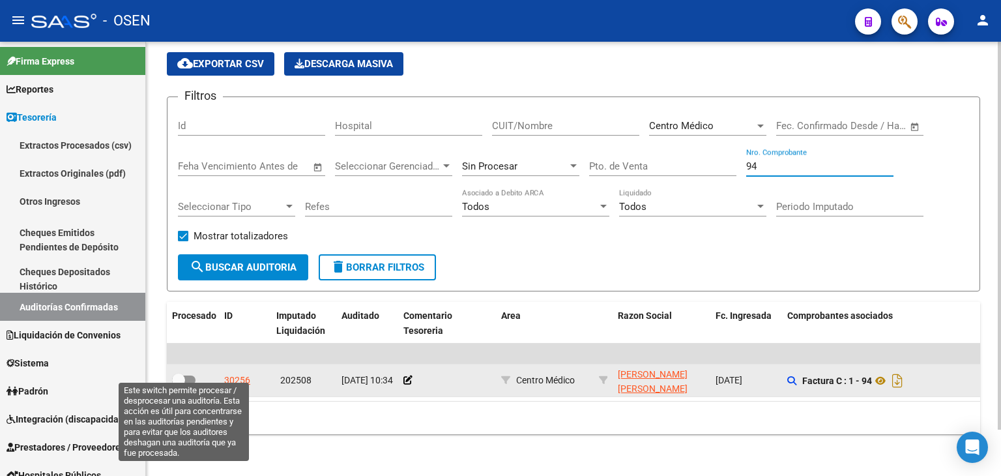
type input "94"
click at [183, 373] on span at bounding box center [178, 379] width 13 height 13
click at [178, 384] on input "checkbox" at bounding box center [178, 384] width 1 height 1
checkbox input "true"
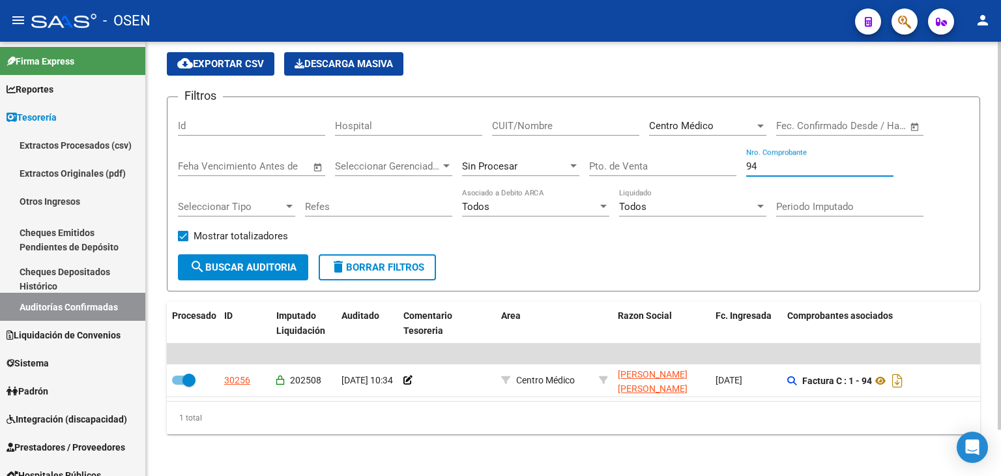
drag, startPoint x: 774, startPoint y: 154, endPoint x: 639, endPoint y: 152, distance: 134.9
click at [639, 152] on div "Filtros Id Hospital CUIT/Nombre Centro Médico Seleccionar Area Start date – End…" at bounding box center [573, 180] width 791 height 147
type input "60"
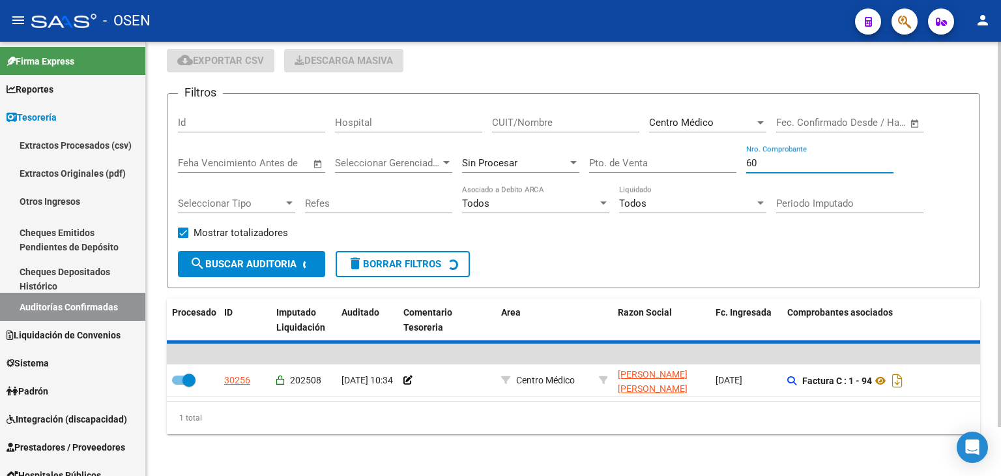
checkbox input "false"
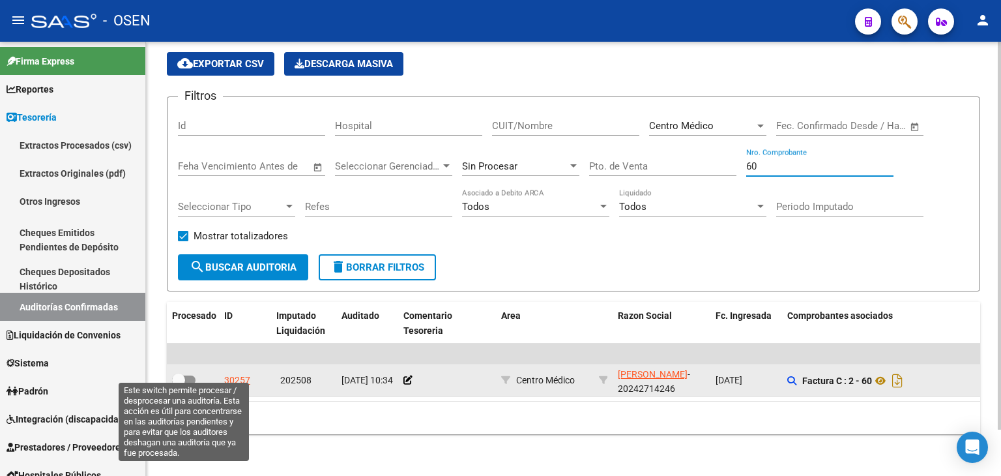
type input "60"
click at [180, 373] on span at bounding box center [178, 379] width 13 height 13
click at [178, 384] on input "checkbox" at bounding box center [178, 384] width 1 height 1
checkbox input "true"
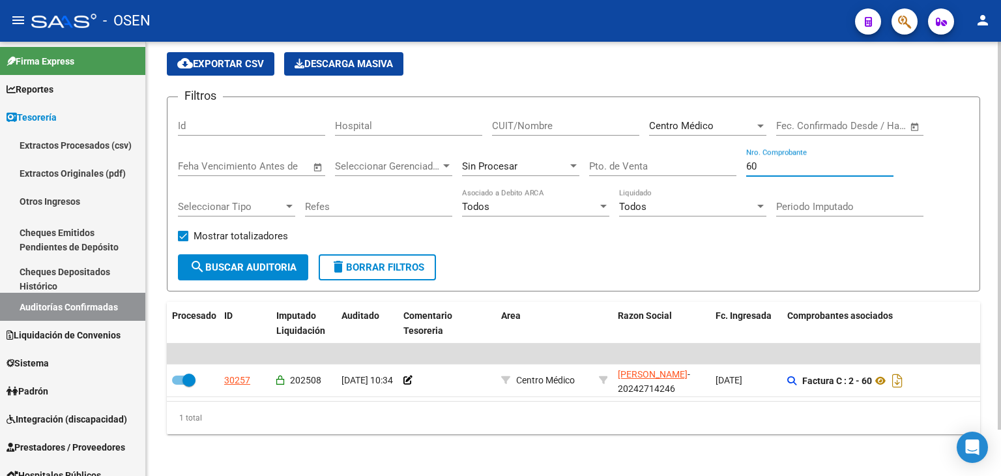
drag, startPoint x: 765, startPoint y: 155, endPoint x: 567, endPoint y: 148, distance: 198.8
click at [567, 148] on div "Filtros Id Hospital CUIT/Nombre Centro Médico Seleccionar Area Start date – End…" at bounding box center [573, 180] width 791 height 147
type input "127"
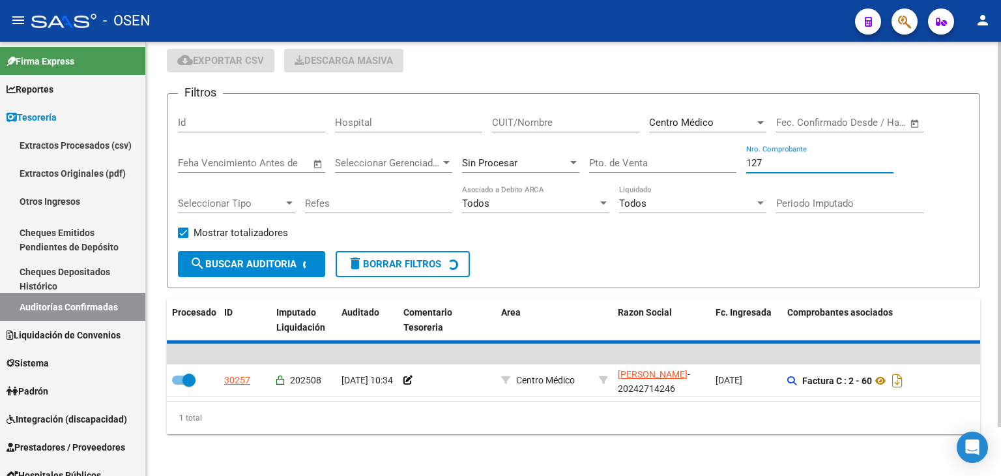
checkbox input "false"
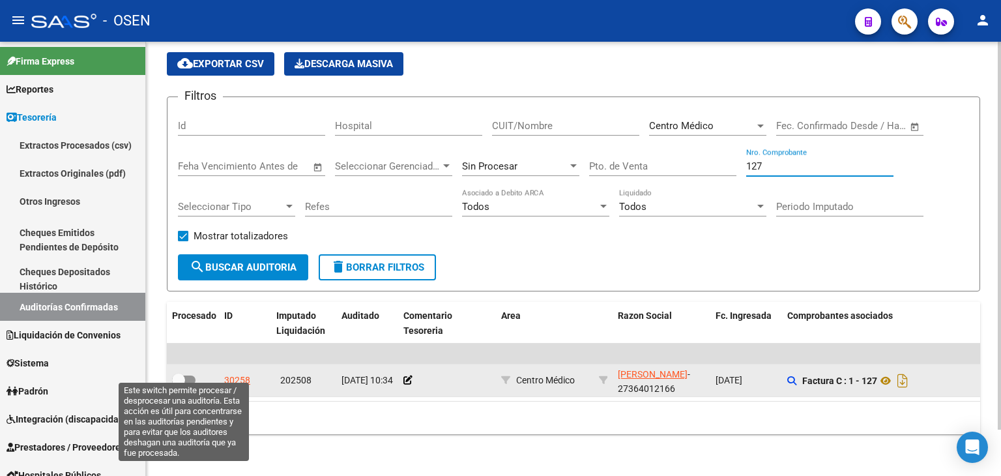
type input "127"
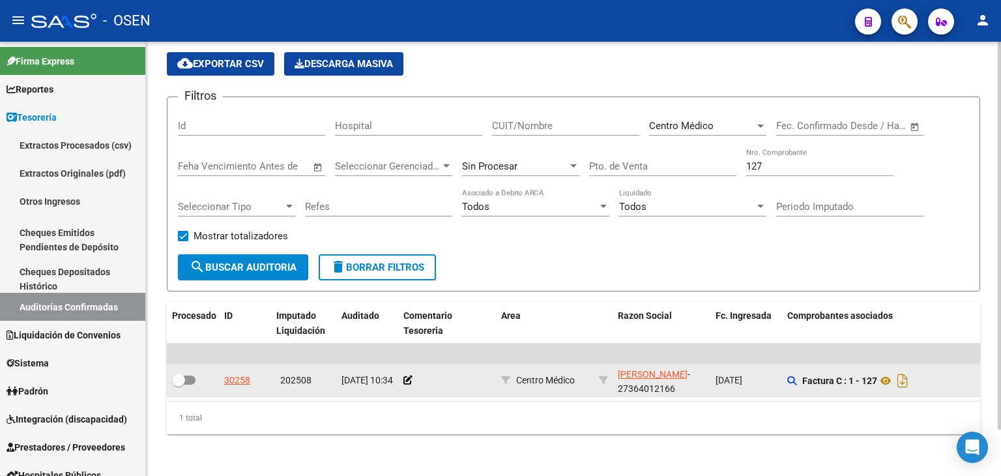
click at [175, 364] on datatable-body-cell at bounding box center [193, 380] width 52 height 32
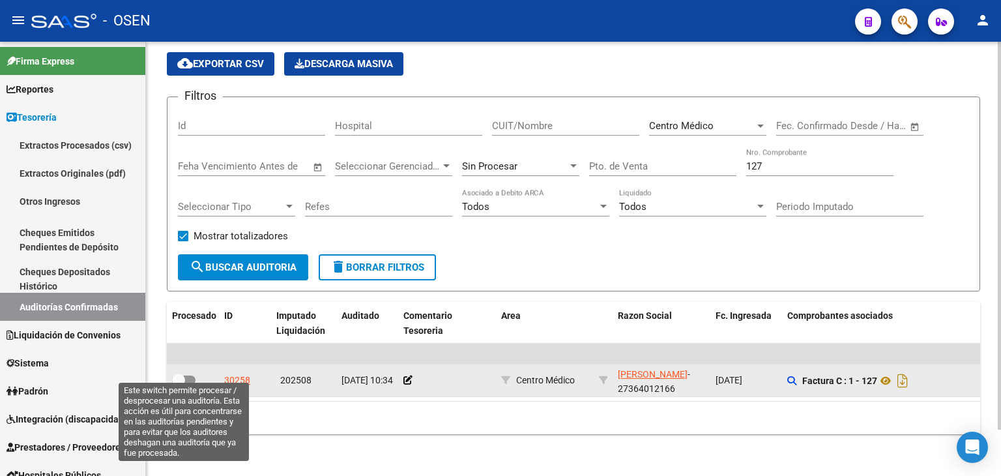
click at [180, 373] on span at bounding box center [178, 379] width 13 height 13
click at [178, 384] on input "checkbox" at bounding box center [178, 384] width 1 height 1
checkbox input "true"
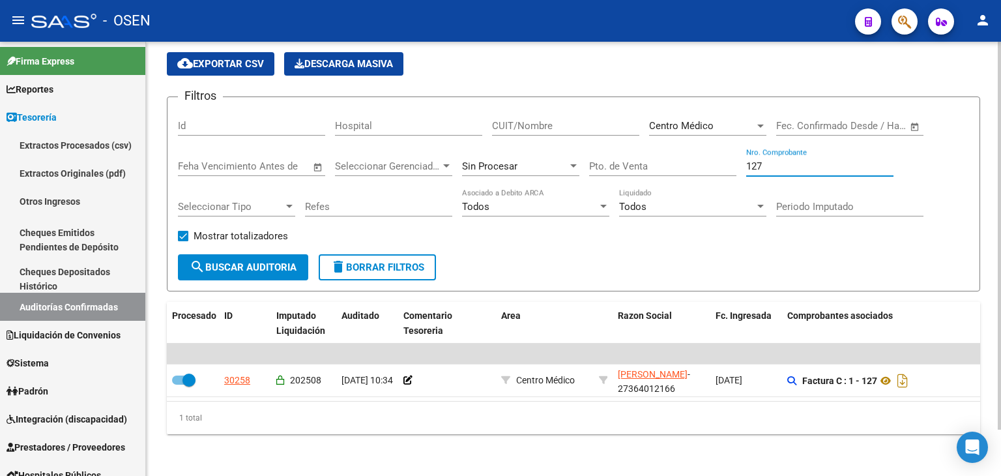
drag, startPoint x: 797, startPoint y: 161, endPoint x: 662, endPoint y: 162, distance: 135.5
click at [662, 162] on div "Filtros Id Hospital CUIT/Nombre Centro Médico Seleccionar Area Start date – End…" at bounding box center [573, 180] width 791 height 147
type input "359"
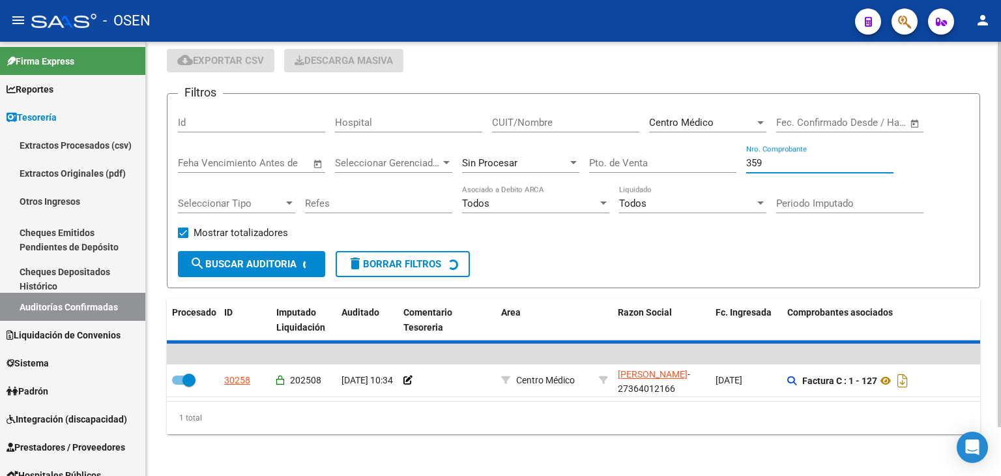
checkbox input "false"
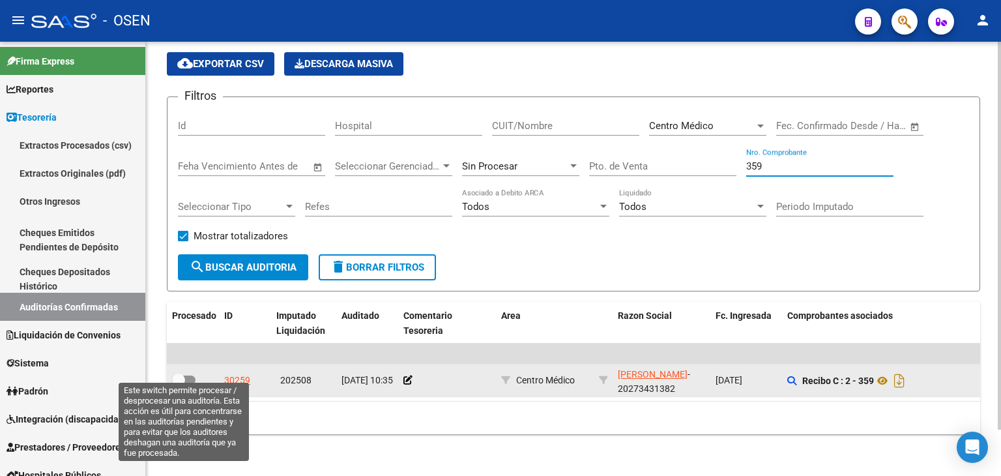
type input "359"
click at [186, 375] on span at bounding box center [183, 379] width 23 height 9
click at [178, 384] on input "checkbox" at bounding box center [178, 384] width 1 height 1
checkbox input "true"
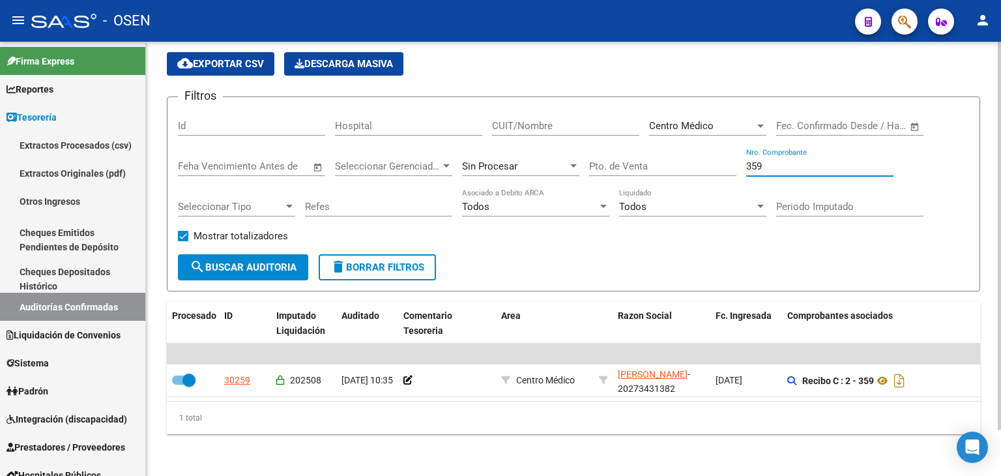
drag, startPoint x: 816, startPoint y: 154, endPoint x: 603, endPoint y: 159, distance: 213.1
click at [603, 159] on div "Filtros Id Hospital CUIT/Nombre Centro Médico Seleccionar Area Start date – End…" at bounding box center [573, 180] width 791 height 147
type input "392"
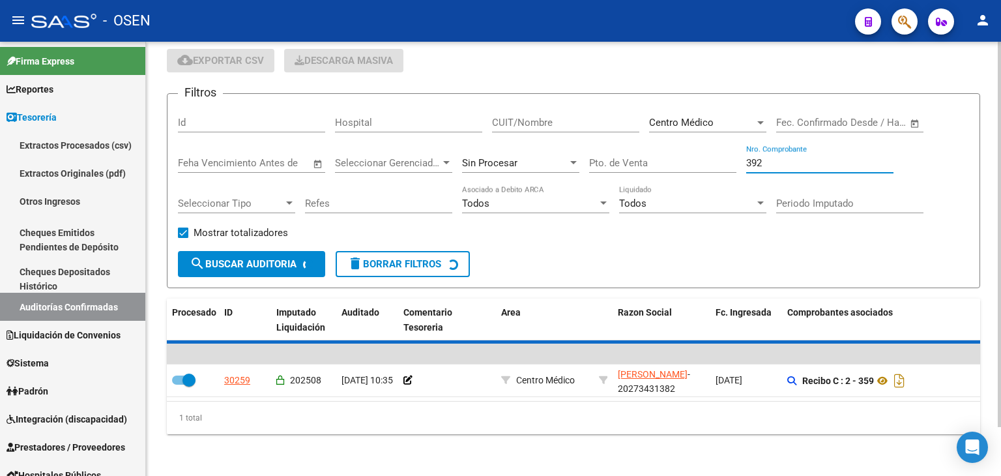
checkbox input "false"
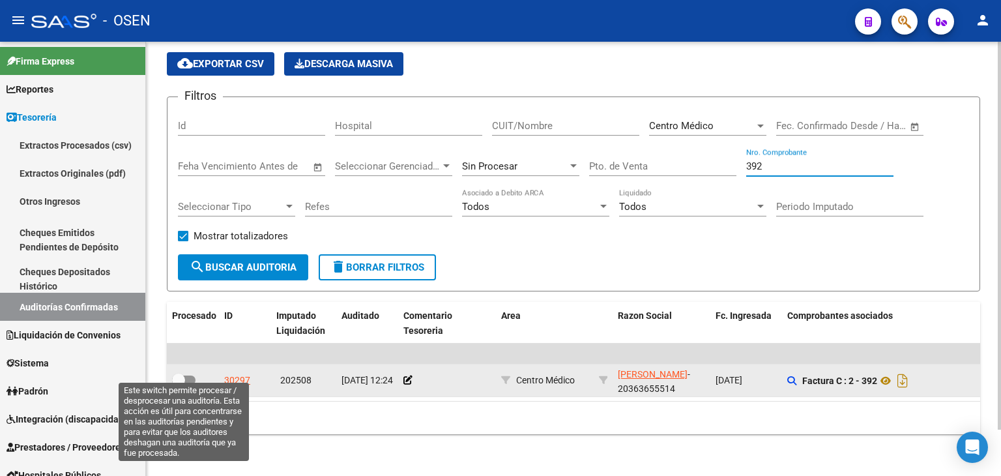
type input "392"
click at [186, 374] on label at bounding box center [183, 380] width 23 height 16
click at [178, 384] on input "checkbox" at bounding box center [178, 384] width 1 height 1
checkbox input "true"
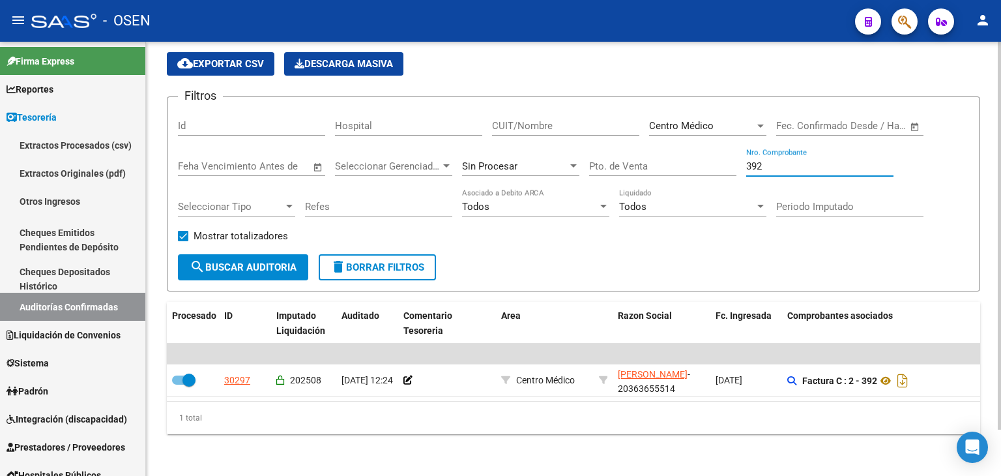
drag, startPoint x: 797, startPoint y: 154, endPoint x: 651, endPoint y: 155, distance: 145.3
click at [651, 155] on div "Filtros Id Hospital CUIT/Nombre Centro Médico Seleccionar Area Start date – End…" at bounding box center [573, 180] width 791 height 147
type input "834"
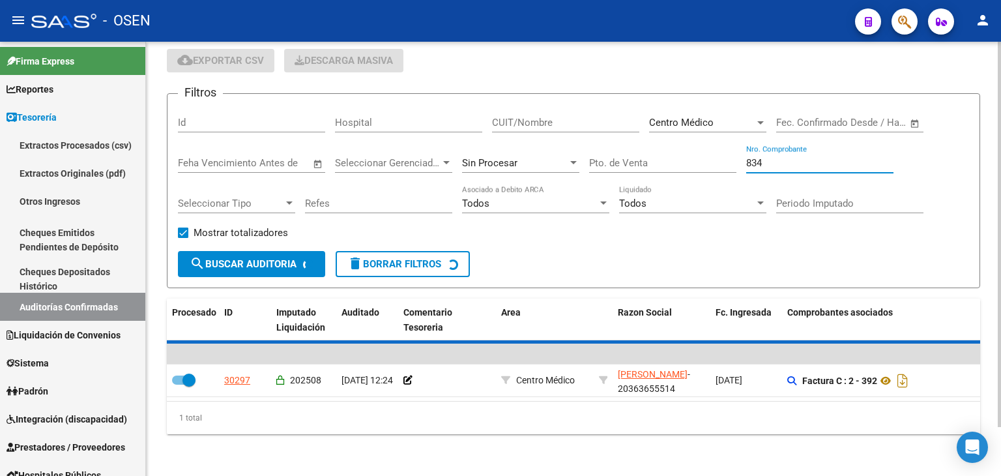
checkbox input "false"
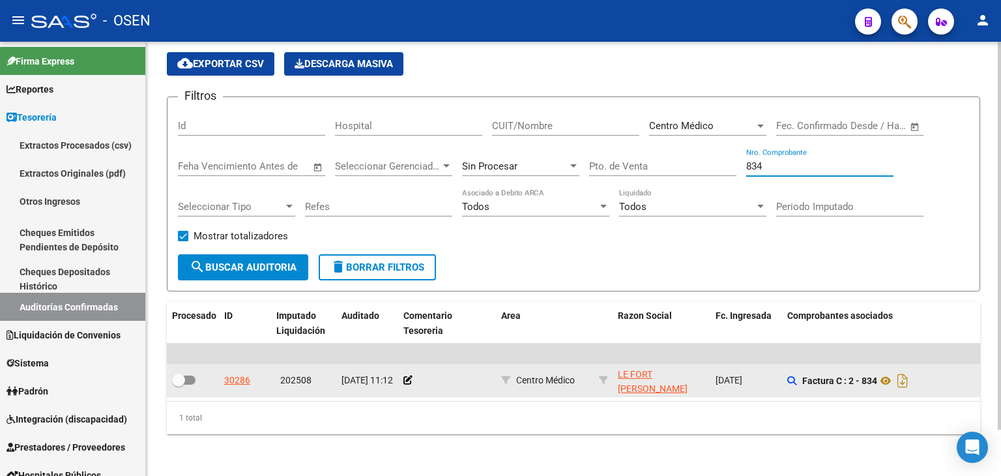
type input "834"
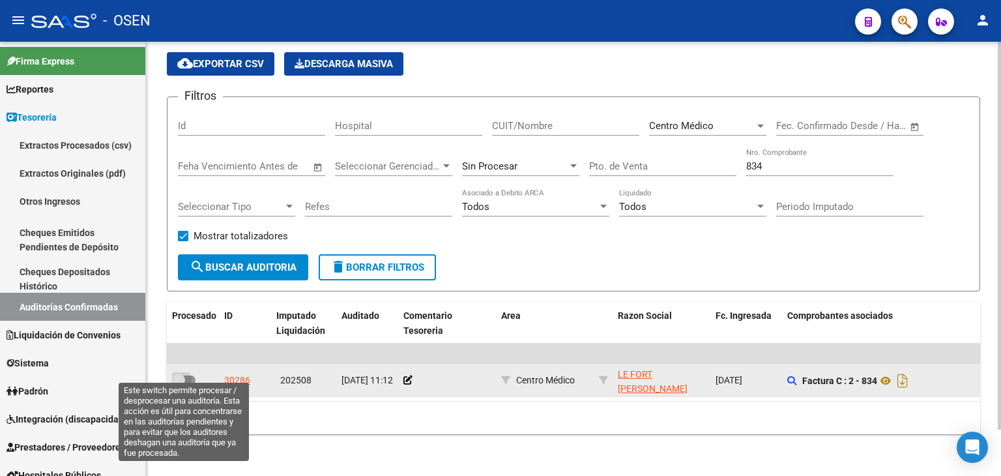
click at [184, 373] on span at bounding box center [178, 379] width 13 height 13
click at [178, 384] on input "checkbox" at bounding box center [178, 384] width 1 height 1
checkbox input "true"
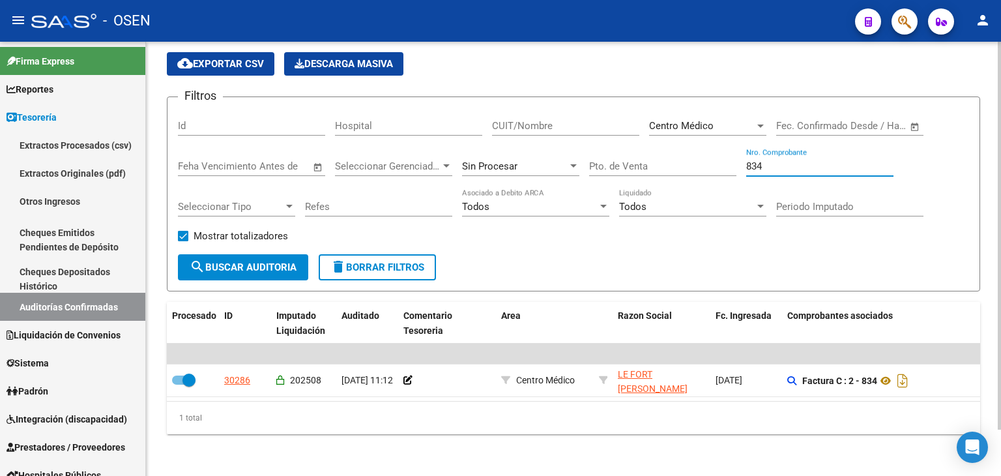
drag, startPoint x: 781, startPoint y: 158, endPoint x: 693, endPoint y: 144, distance: 89.0
click at [693, 144] on div "Filtros Id Hospital CUIT/Nombre Centro Médico Seleccionar Area Start date – End…" at bounding box center [573, 180] width 791 height 147
click at [795, 163] on div "834 Nro. Comprobante" at bounding box center [819, 162] width 147 height 28
type input "50"
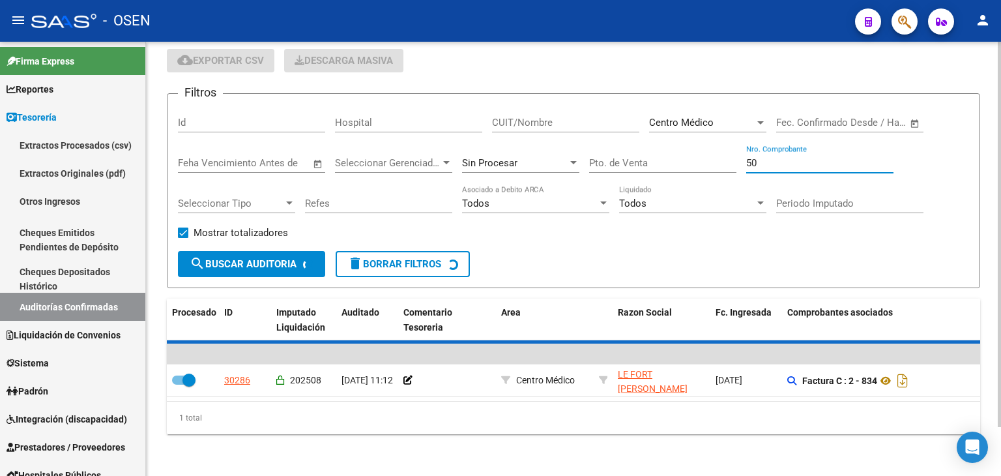
checkbox input "false"
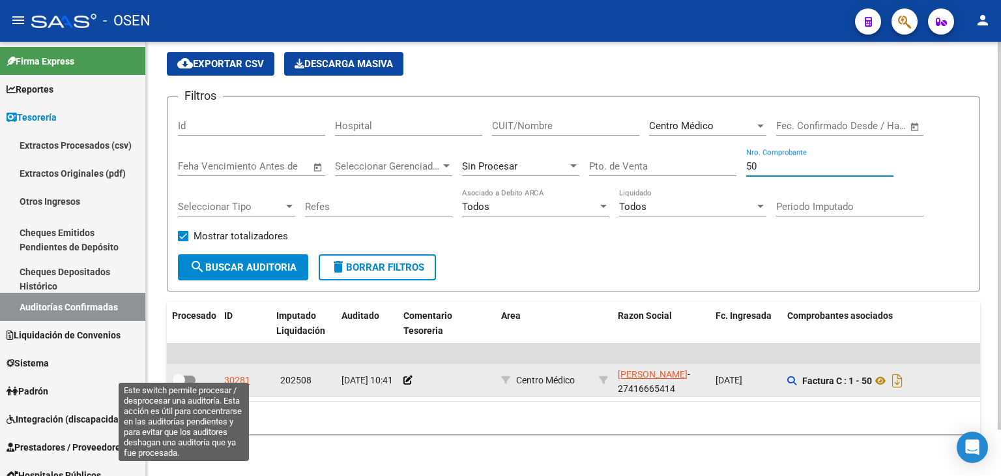
type input "50"
click at [185, 372] on label at bounding box center [183, 380] width 23 height 16
click at [178, 384] on input "checkbox" at bounding box center [178, 384] width 1 height 1
checkbox input "true"
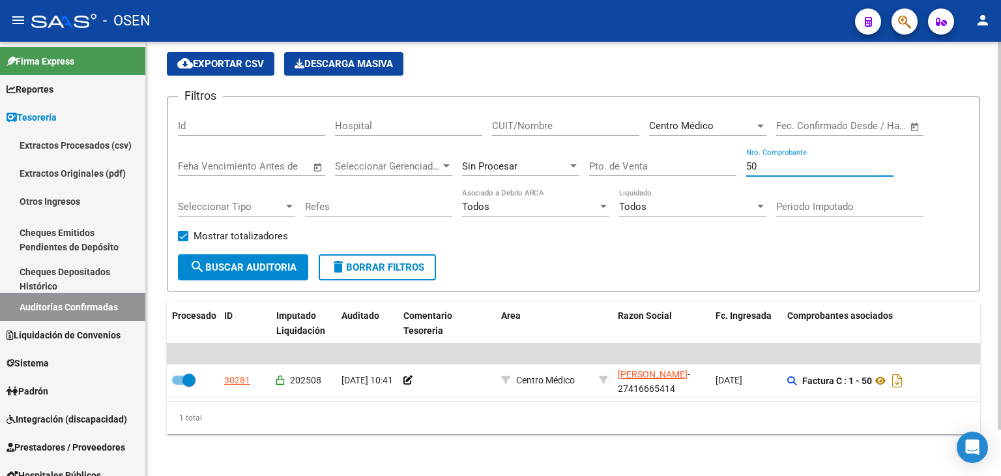
drag, startPoint x: 812, startPoint y: 161, endPoint x: 640, endPoint y: 157, distance: 171.4
click at [644, 157] on div "Filtros Id Hospital CUIT/Nombre Centro Médico Seleccionar Area Start date – End…" at bounding box center [573, 180] width 791 height 147
type input "534"
checkbox input "false"
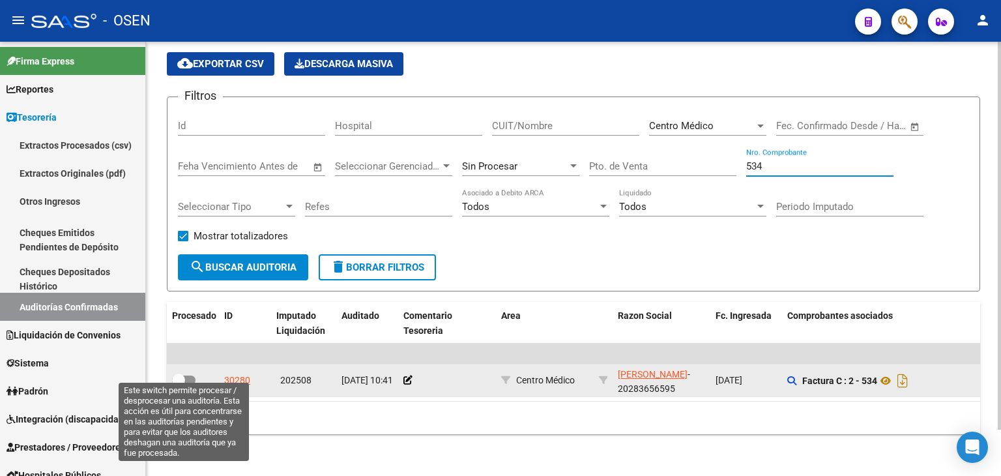
type input "534"
click at [180, 373] on span at bounding box center [178, 379] width 13 height 13
click at [178, 384] on input "checkbox" at bounding box center [178, 384] width 1 height 1
checkbox input "true"
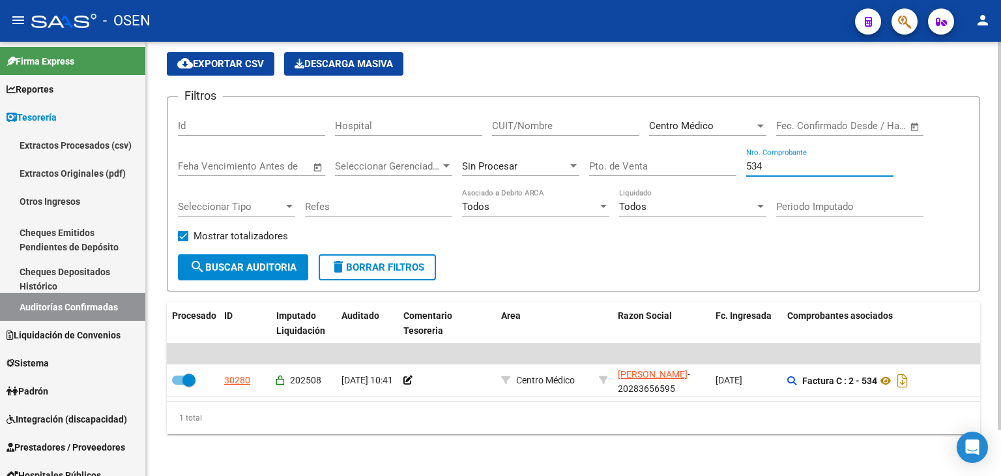
drag, startPoint x: 807, startPoint y: 150, endPoint x: 740, endPoint y: 160, distance: 67.7
click at [739, 160] on div "Filtros Id Hospital CUIT/Nombre Centro Médico Seleccionar Area Start date – End…" at bounding box center [573, 180] width 791 height 147
type input "137"
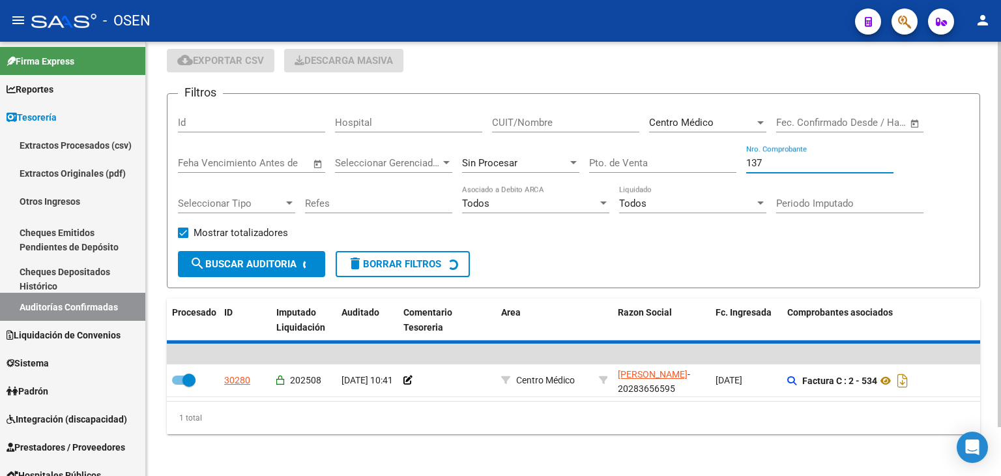
checkbox input "false"
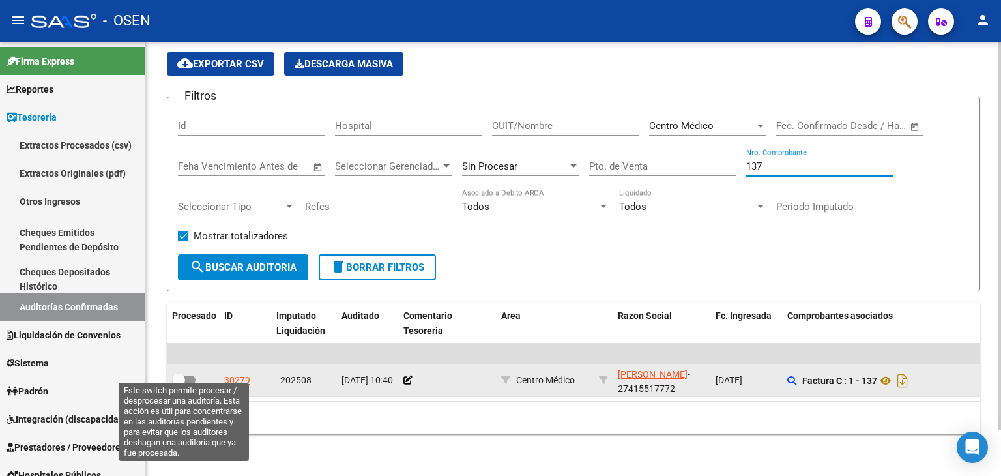
type input "137"
click at [185, 375] on span at bounding box center [183, 379] width 23 height 9
click at [178, 384] on input "checkbox" at bounding box center [178, 384] width 1 height 1
checkbox input "true"
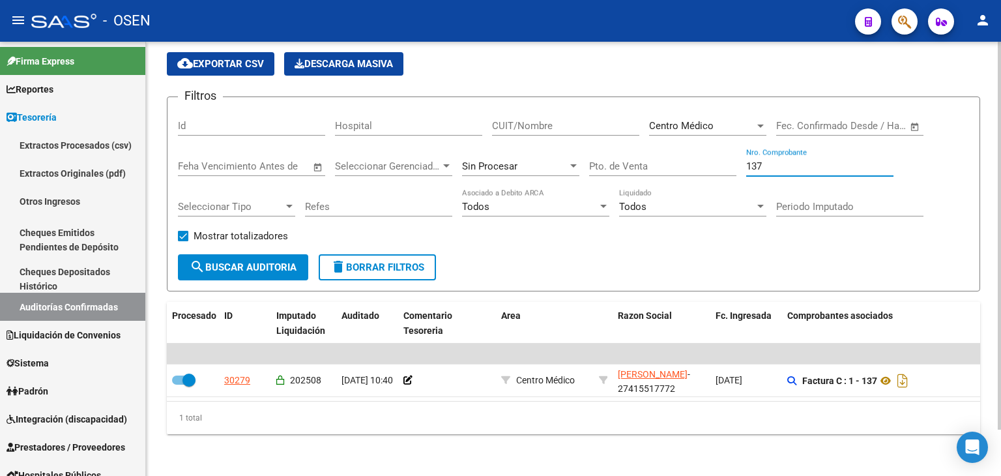
drag, startPoint x: 808, startPoint y: 161, endPoint x: 668, endPoint y: 149, distance: 141.3
click at [668, 149] on div "Filtros Id Hospital CUIT/Nombre Centro Médico Seleccionar Area Start date – End…" at bounding box center [573, 180] width 791 height 147
type input "97"
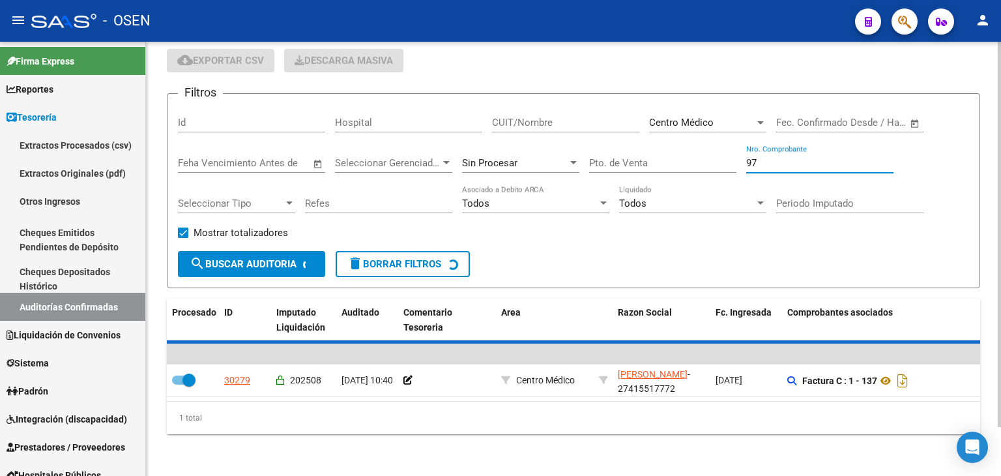
checkbox input "false"
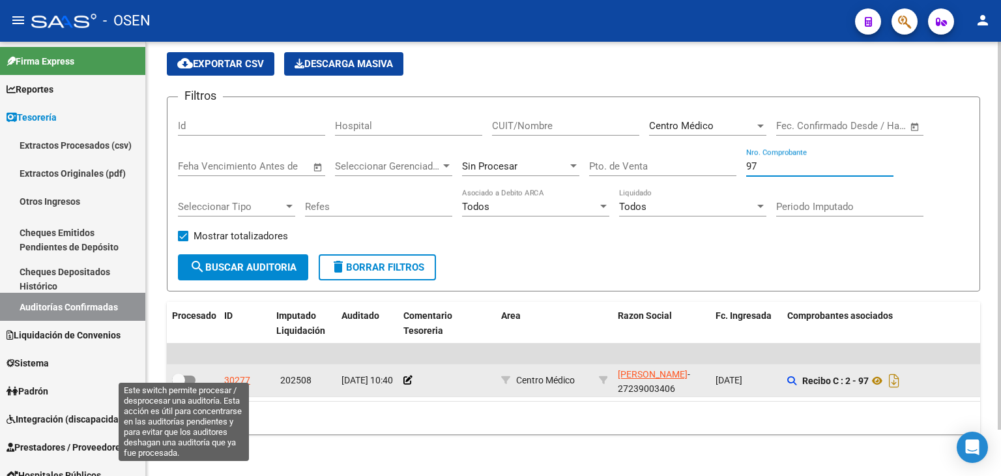
type input "97"
click at [177, 375] on span at bounding box center [178, 379] width 13 height 13
click at [178, 384] on input "checkbox" at bounding box center [178, 384] width 1 height 1
checkbox input "true"
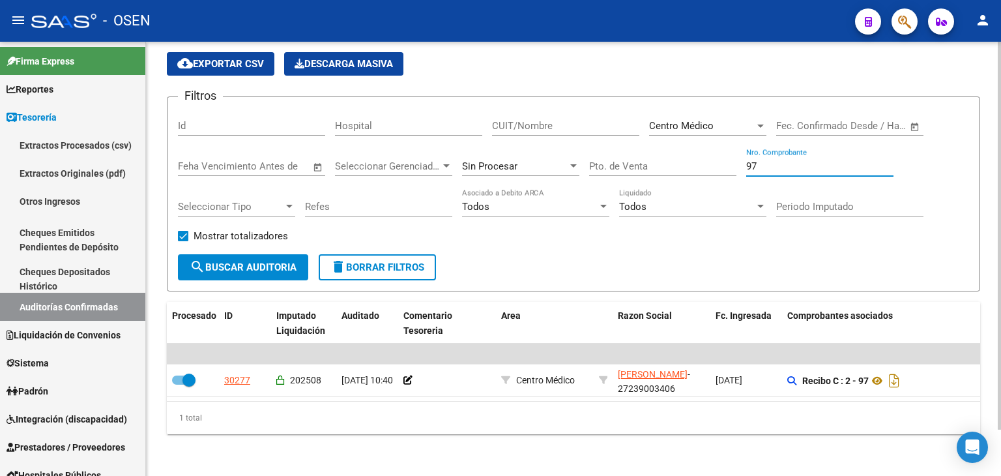
drag, startPoint x: 771, startPoint y: 151, endPoint x: 602, endPoint y: 152, distance: 169.4
click at [602, 152] on div "Filtros Id Hospital CUIT/Nombre Centro Médico Seleccionar Area Start date – End…" at bounding box center [573, 180] width 791 height 147
type input "25"
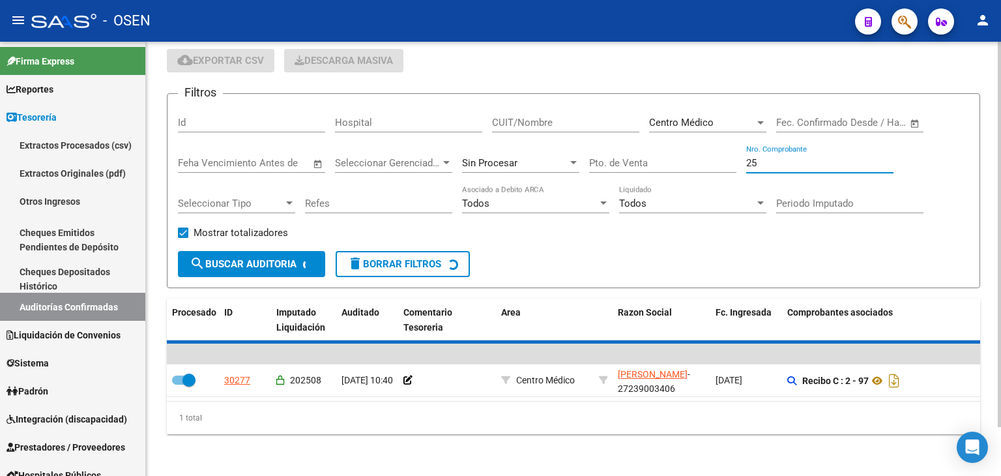
checkbox input "false"
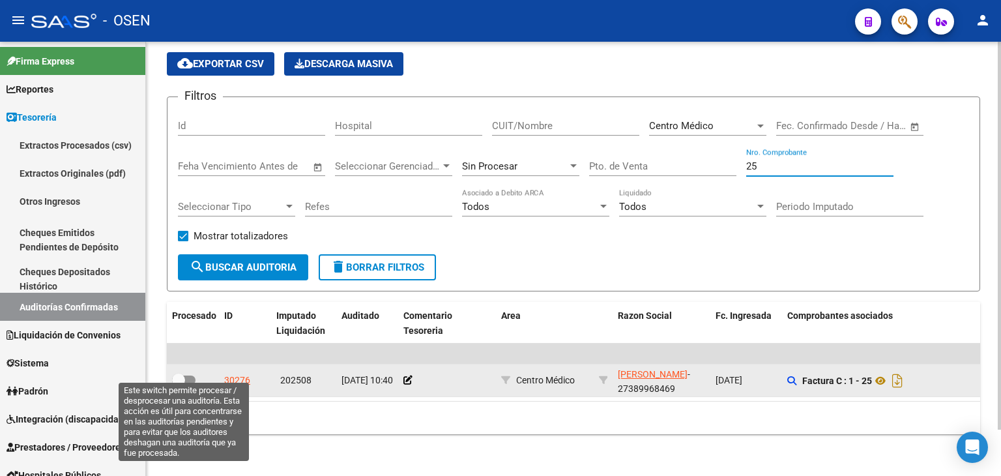
type input "25"
click at [190, 375] on span at bounding box center [183, 379] width 23 height 9
click at [178, 384] on input "checkbox" at bounding box center [178, 384] width 1 height 1
checkbox input "true"
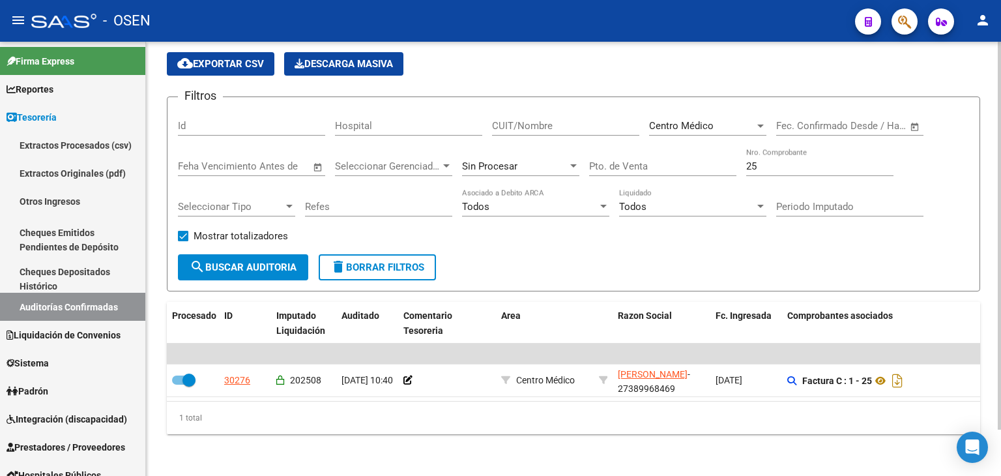
drag, startPoint x: 788, startPoint y: 157, endPoint x: 555, endPoint y: 152, distance: 233.3
click at [555, 152] on div "Filtros Id Hospital CUIT/Nombre Centro Médico Seleccionar Area Start date – End…" at bounding box center [573, 180] width 791 height 147
type input "13"
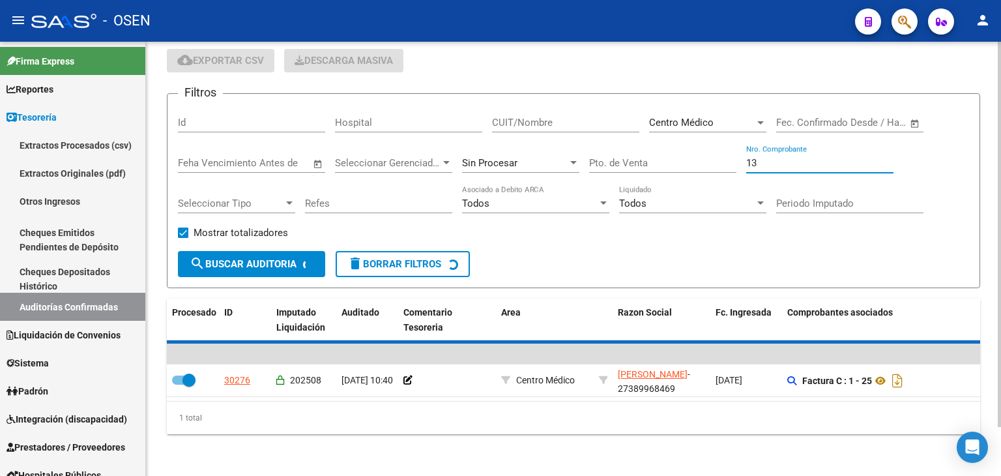
checkbox input "false"
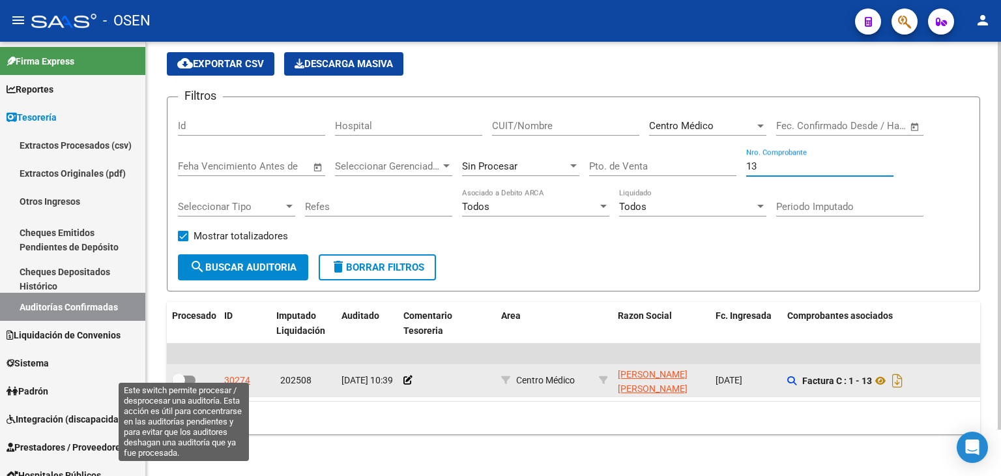
type input "13"
click at [185, 375] on span at bounding box center [183, 379] width 23 height 9
click at [178, 384] on input "checkbox" at bounding box center [178, 384] width 1 height 1
checkbox input "true"
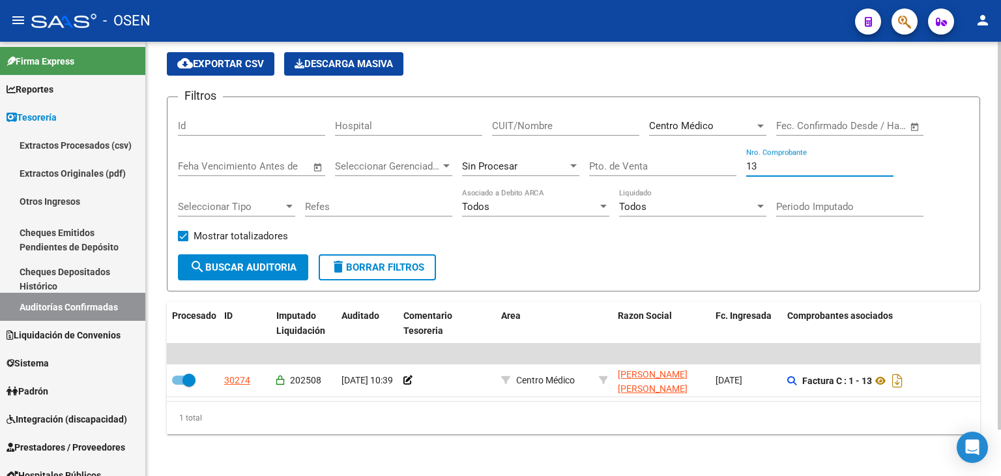
drag, startPoint x: 656, startPoint y: 156, endPoint x: 641, endPoint y: 155, distance: 15.0
click at [641, 155] on div "Filtros Id Hospital CUIT/Nombre Centro Médico Seleccionar Area Start date – End…" at bounding box center [573, 180] width 791 height 147
type input "168"
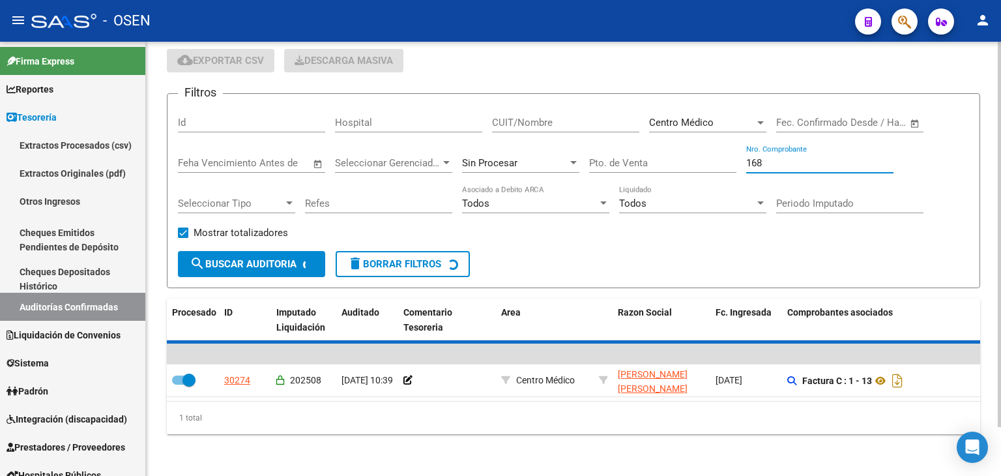
checkbox input "false"
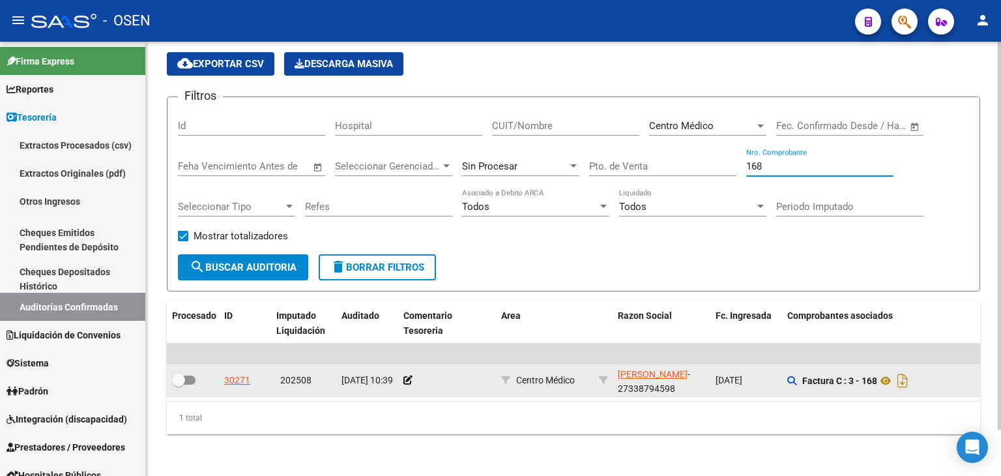
type input "168"
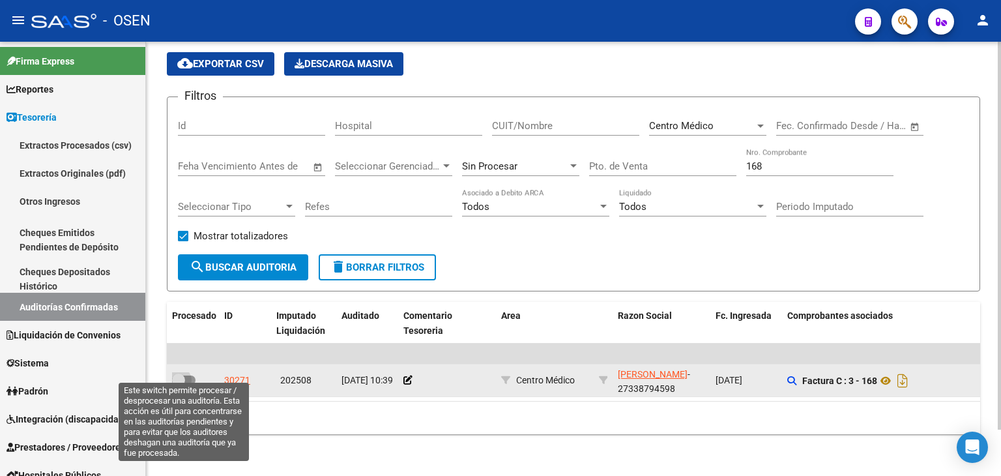
drag, startPoint x: 184, startPoint y: 369, endPoint x: 223, endPoint y: 369, distance: 39.1
click at [190, 375] on span at bounding box center [183, 379] width 23 height 9
click at [178, 384] on input "checkbox" at bounding box center [178, 384] width 1 height 1
checkbox input "true"
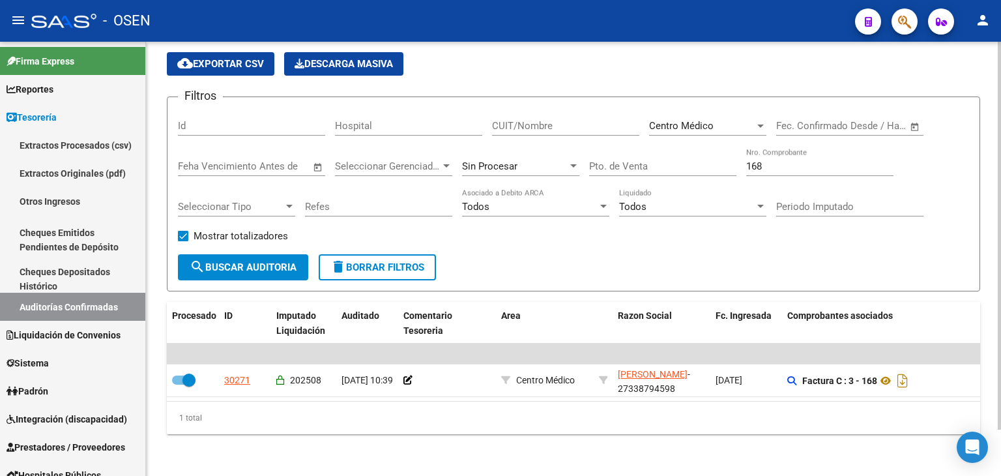
drag, startPoint x: 802, startPoint y: 149, endPoint x: 771, endPoint y: 152, distance: 30.7
click at [737, 149] on div "Filtros Id Hospital CUIT/Nombre Centro Médico Seleccionar Area Start date – End…" at bounding box center [573, 180] width 791 height 147
drag, startPoint x: 774, startPoint y: 152, endPoint x: 678, endPoint y: 149, distance: 96.4
click at [679, 150] on div "Filtros Id Hospital CUIT/Nombre Centro Médico Seleccionar Area Start date – End…" at bounding box center [573, 180] width 791 height 147
type input "7802"
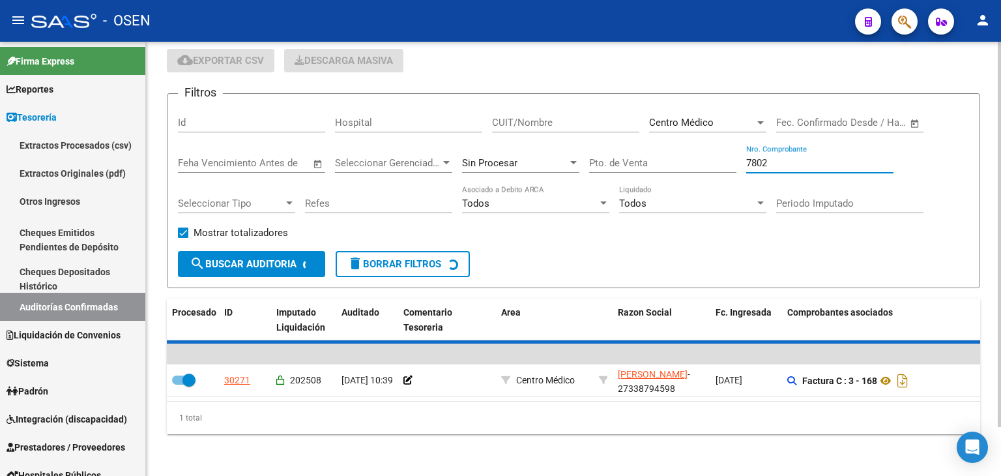
checkbox input "false"
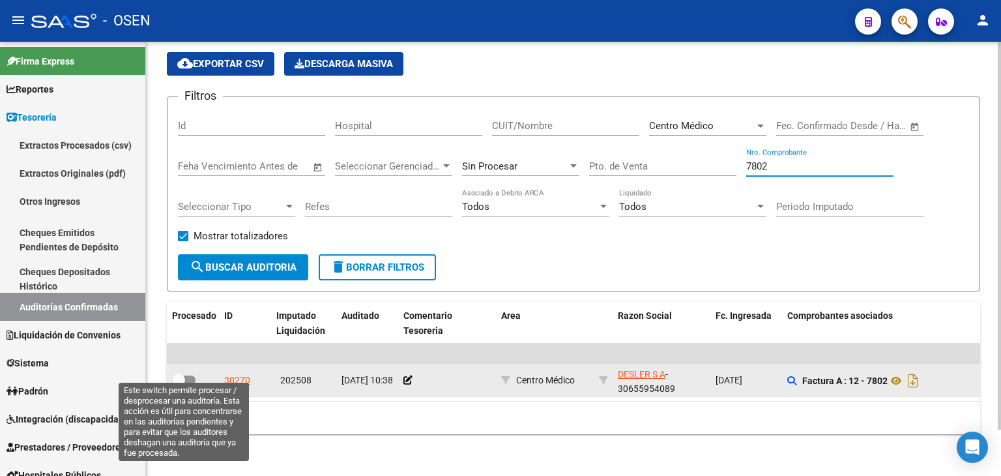
type input "7802"
click at [187, 375] on span at bounding box center [183, 379] width 23 height 9
click at [178, 384] on input "checkbox" at bounding box center [178, 384] width 1 height 1
checkbox input "true"
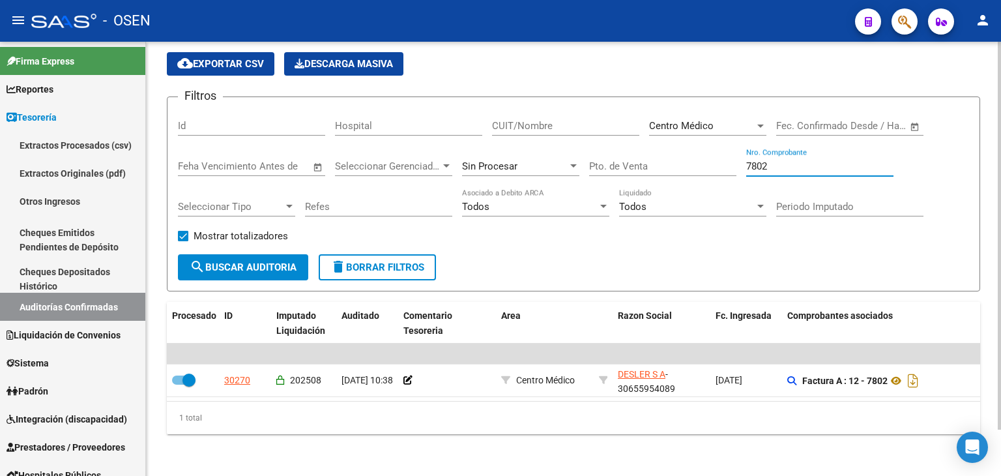
drag, startPoint x: 818, startPoint y: 162, endPoint x: 616, endPoint y: 156, distance: 202.7
click at [614, 158] on div "Filtros Id Hospital CUIT/Nombre Centro Médico Seleccionar Area Start date – End…" at bounding box center [573, 180] width 791 height 147
type input "3396"
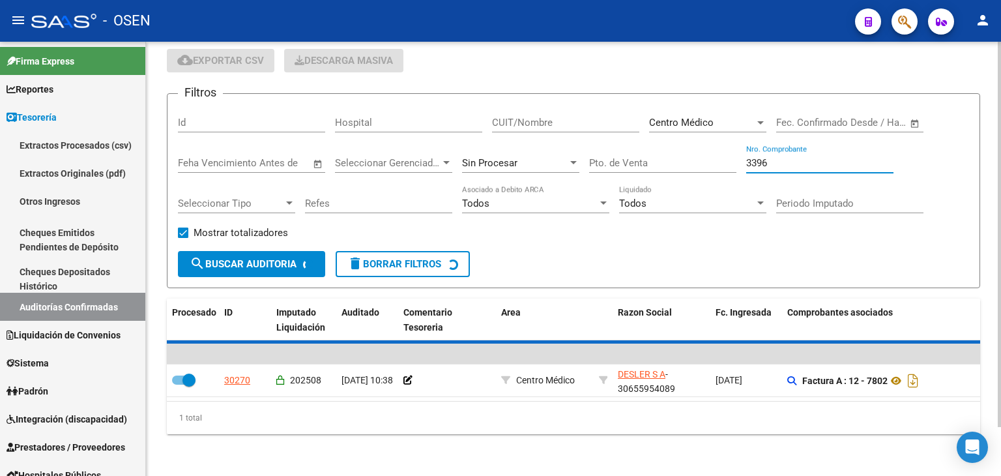
checkbox input "false"
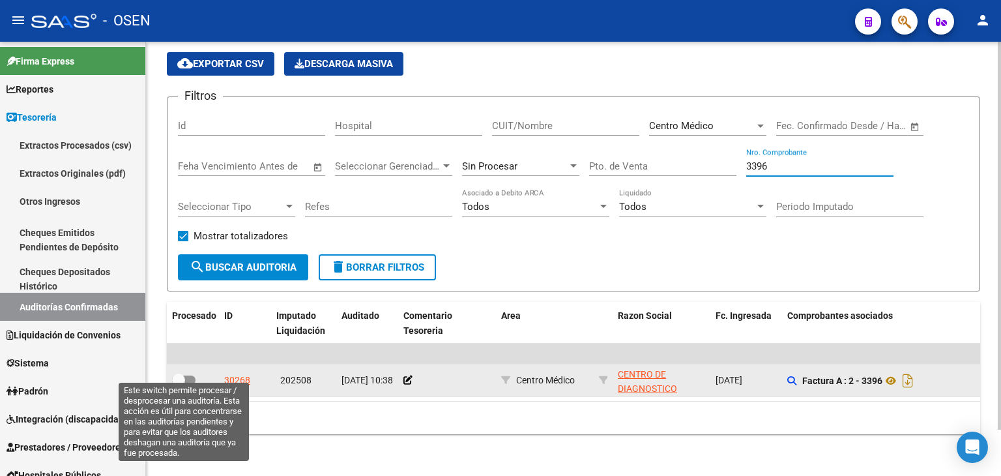
type input "3396"
click at [191, 375] on span at bounding box center [183, 379] width 23 height 9
click at [178, 384] on input "checkbox" at bounding box center [178, 384] width 1 height 1
checkbox input "true"
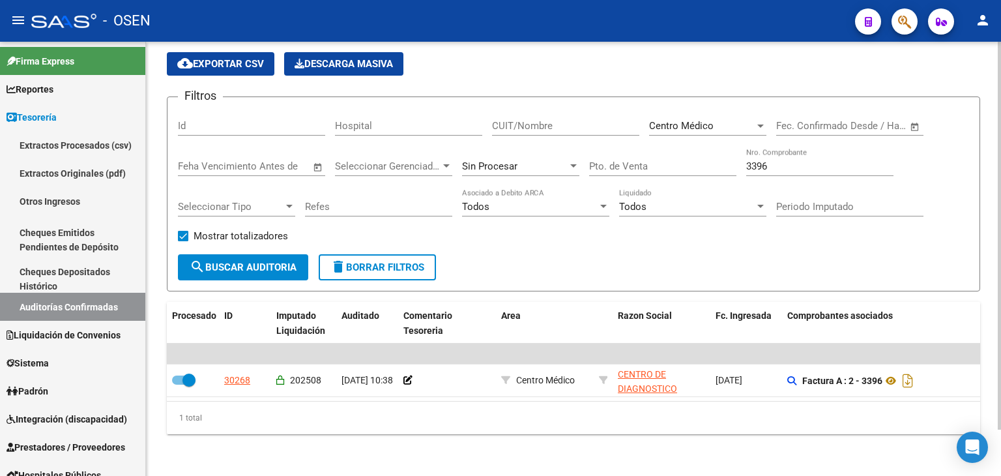
drag, startPoint x: 787, startPoint y: 167, endPoint x: 788, endPoint y: 154, distance: 12.4
click at [787, 163] on div "3396 Nro. Comprobante" at bounding box center [819, 168] width 147 height 40
drag, startPoint x: 790, startPoint y: 153, endPoint x: 701, endPoint y: 159, distance: 88.8
click at [701, 160] on div "Filtros Id Hospital CUIT/Nombre Centro Médico Seleccionar Area Start date – End…" at bounding box center [573, 180] width 791 height 147
type input "655"
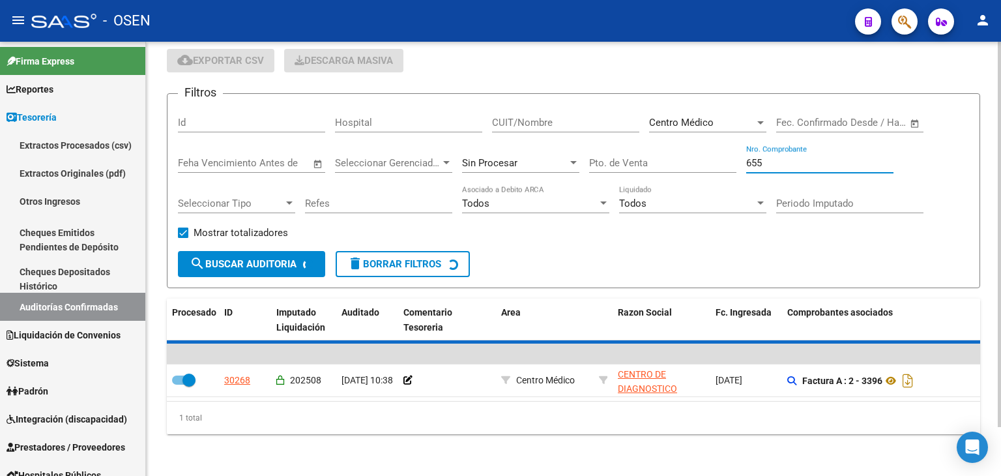
checkbox input "false"
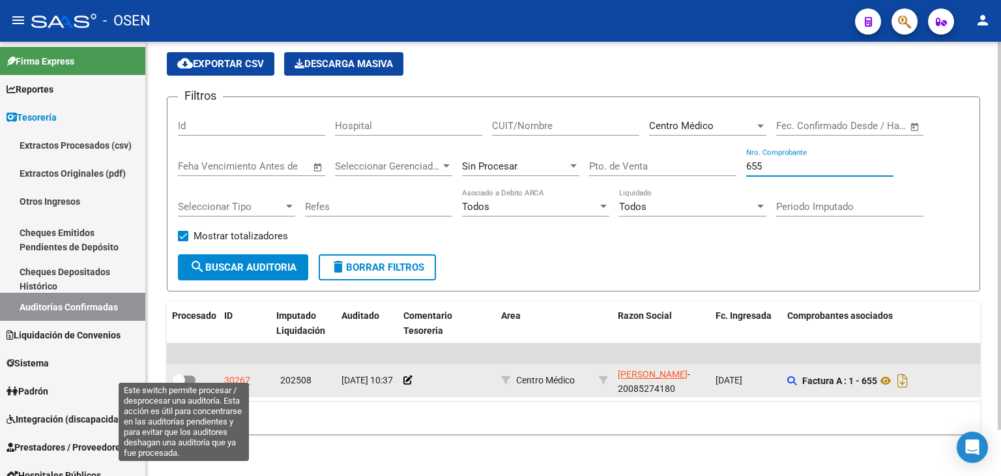
type input "655"
click at [173, 373] on span at bounding box center [178, 379] width 13 height 13
click at [178, 384] on input "checkbox" at bounding box center [178, 384] width 1 height 1
checkbox input "true"
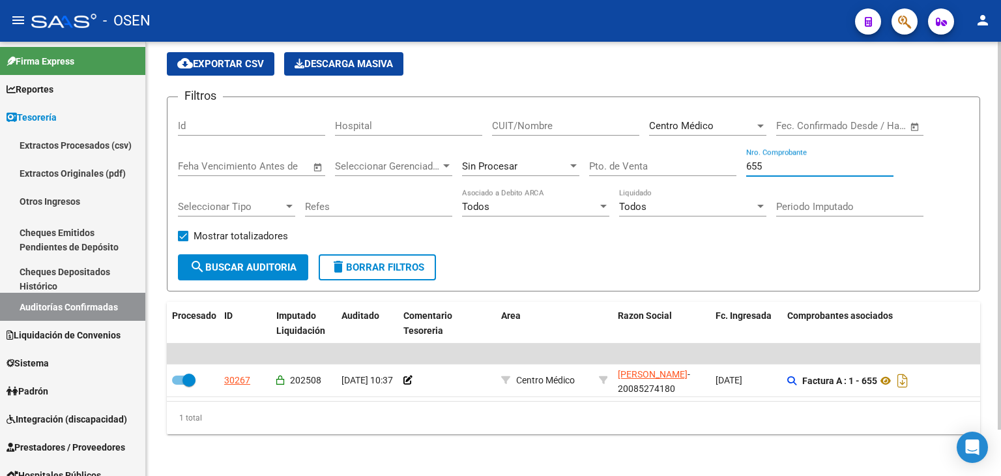
drag, startPoint x: 795, startPoint y: 160, endPoint x: 592, endPoint y: 162, distance: 203.3
click at [592, 162] on div "Filtros Id Hospital CUIT/Nombre Centro Médico Seleccionar Area Start date – End…" at bounding box center [573, 180] width 791 height 147
type input "141"
click at [178, 254] on button "search Buscar Auditoria" at bounding box center [243, 267] width 130 height 26
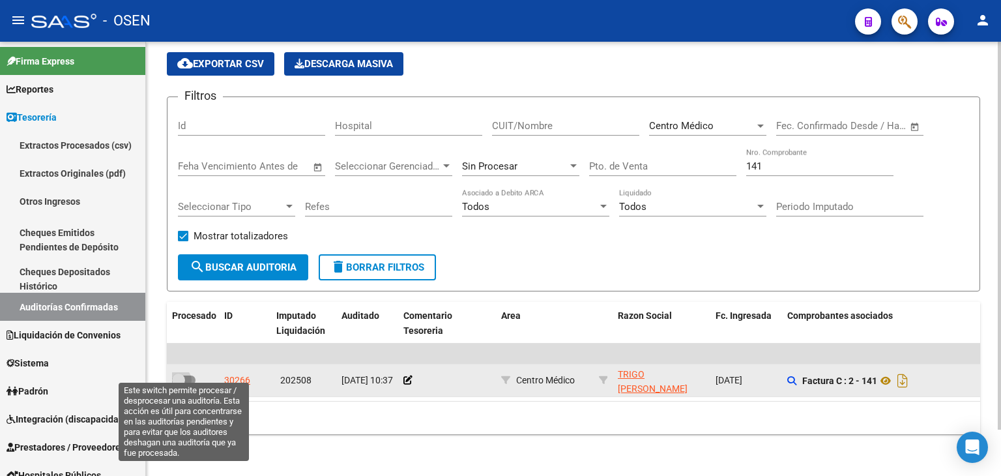
drag, startPoint x: 172, startPoint y: 373, endPoint x: 178, endPoint y: 369, distance: 7.4
click at [172, 373] on span at bounding box center [178, 379] width 13 height 13
click at [178, 384] on input "checkbox" at bounding box center [178, 384] width 1 height 1
checkbox input "true"
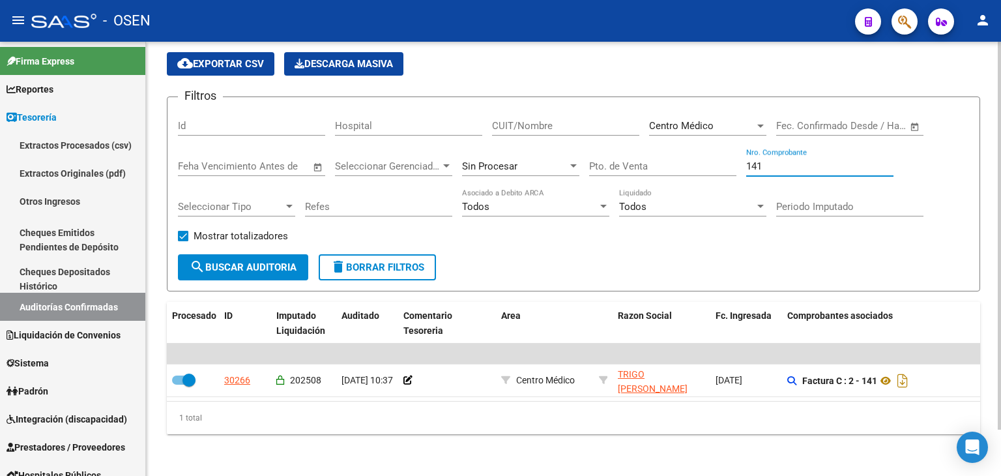
drag, startPoint x: 769, startPoint y: 156, endPoint x: 719, endPoint y: 160, distance: 51.0
click at [719, 160] on div "Filtros Id Hospital CUIT/Nombre Centro Médico Seleccionar Area Start date – End…" at bounding box center [573, 180] width 791 height 147
type input "347"
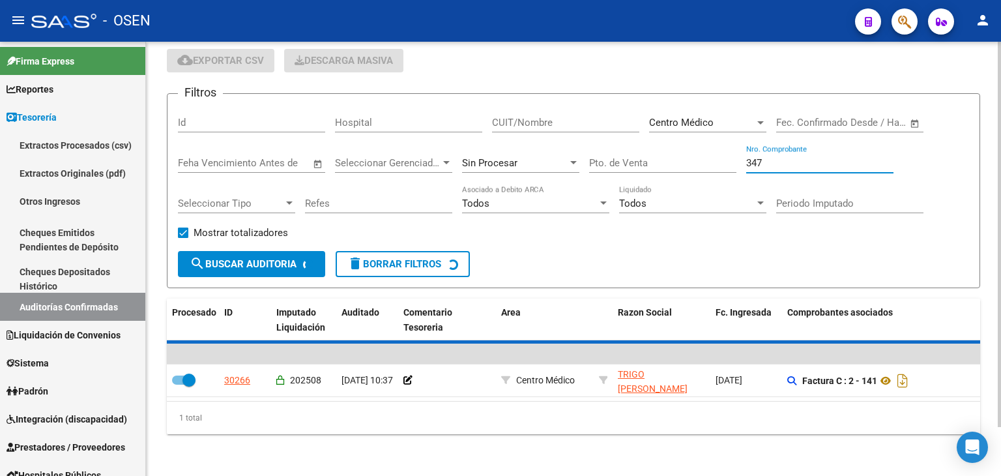
checkbox input "false"
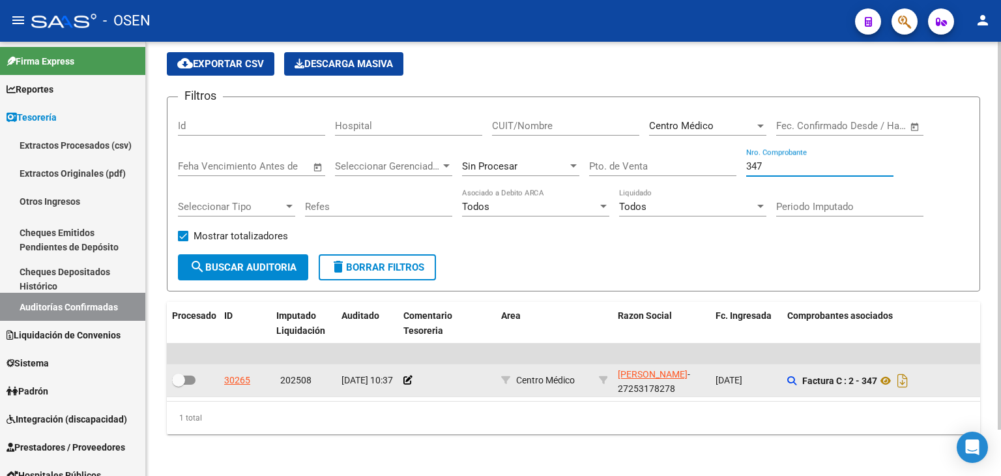
type input "347"
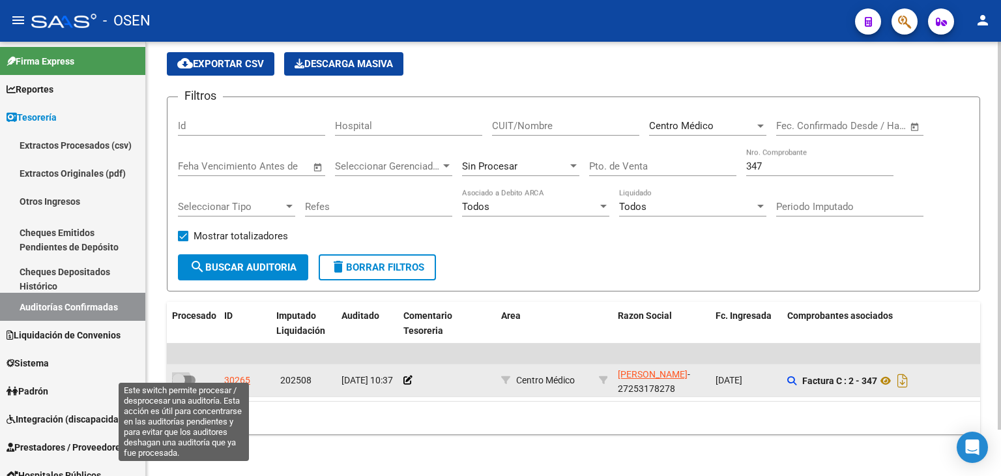
drag, startPoint x: 186, startPoint y: 367, endPoint x: 250, endPoint y: 357, distance: 63.9
click at [188, 375] on span at bounding box center [183, 379] width 23 height 9
click at [178, 384] on input "checkbox" at bounding box center [178, 384] width 1 height 1
checkbox input "true"
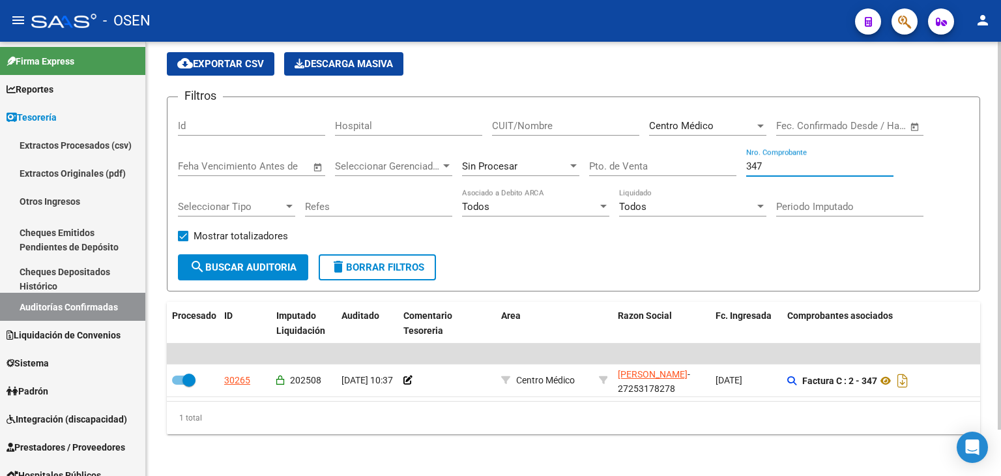
drag, startPoint x: 788, startPoint y: 152, endPoint x: 629, endPoint y: 144, distance: 159.1
click at [649, 151] on div "Filtros Id Hospital CUIT/Nombre Centro Médico Seleccionar Area Start date – End…" at bounding box center [573, 180] width 791 height 147
type input "323"
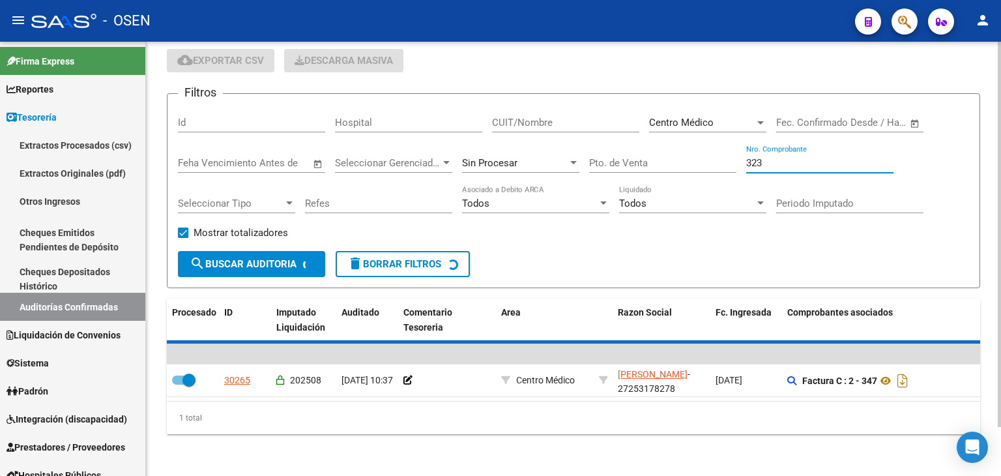
checkbox input "false"
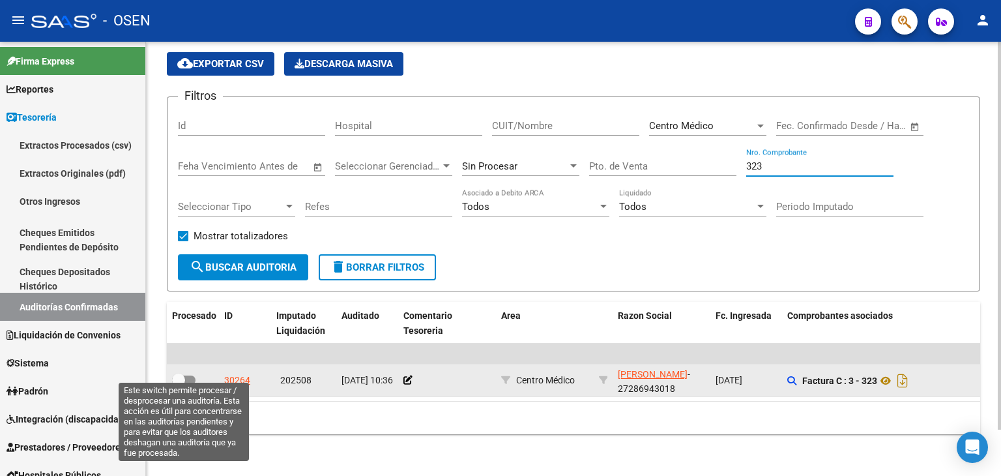
type input "323"
click at [182, 373] on span at bounding box center [178, 379] width 13 height 13
click at [178, 384] on input "checkbox" at bounding box center [178, 384] width 1 height 1
checkbox input "true"
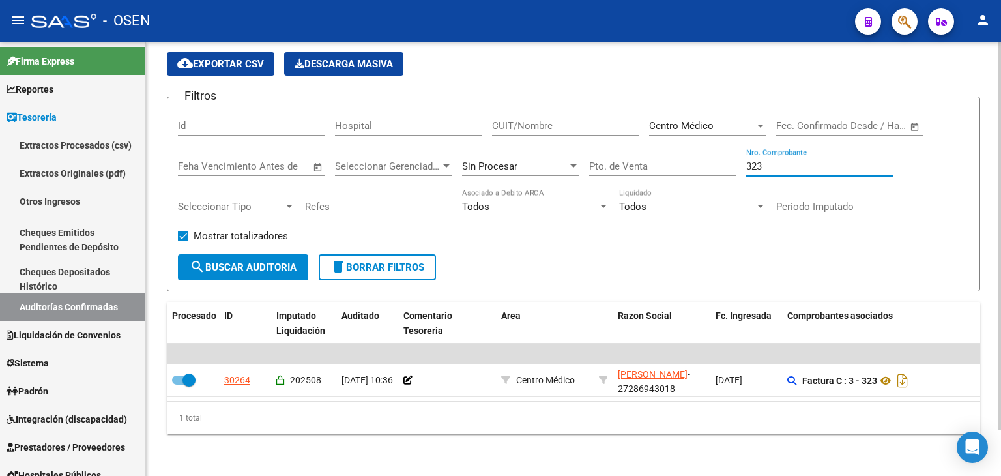
drag, startPoint x: 766, startPoint y: 154, endPoint x: 642, endPoint y: 160, distance: 124.6
click at [642, 160] on div "Filtros Id Hospital CUIT/Nombre Centro Médico Seleccionar Area Start date – End…" at bounding box center [573, 180] width 791 height 147
type input "134"
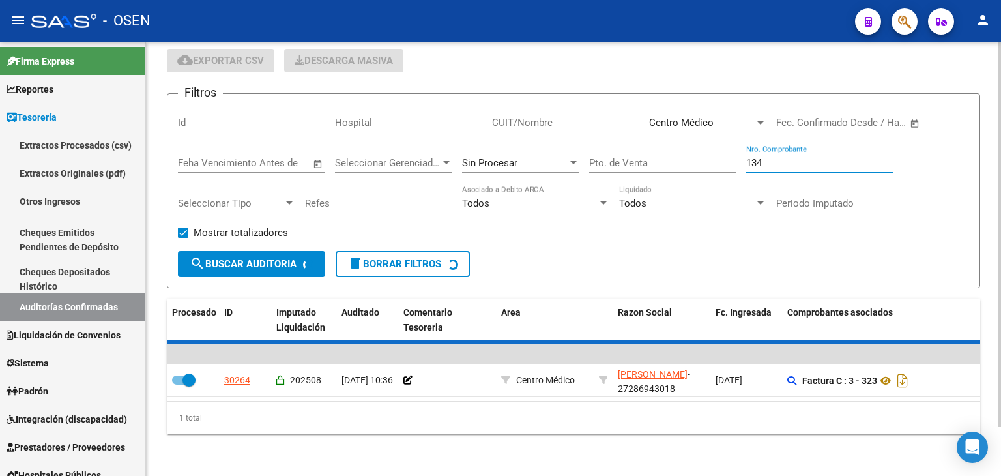
checkbox input "false"
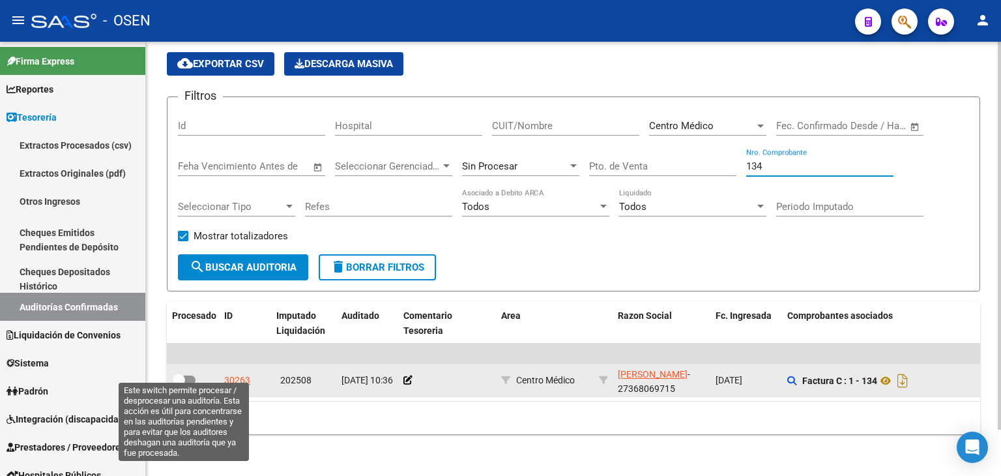
type input "134"
click at [181, 373] on span at bounding box center [178, 379] width 13 height 13
click at [178, 384] on input "checkbox" at bounding box center [178, 384] width 1 height 1
checkbox input "true"
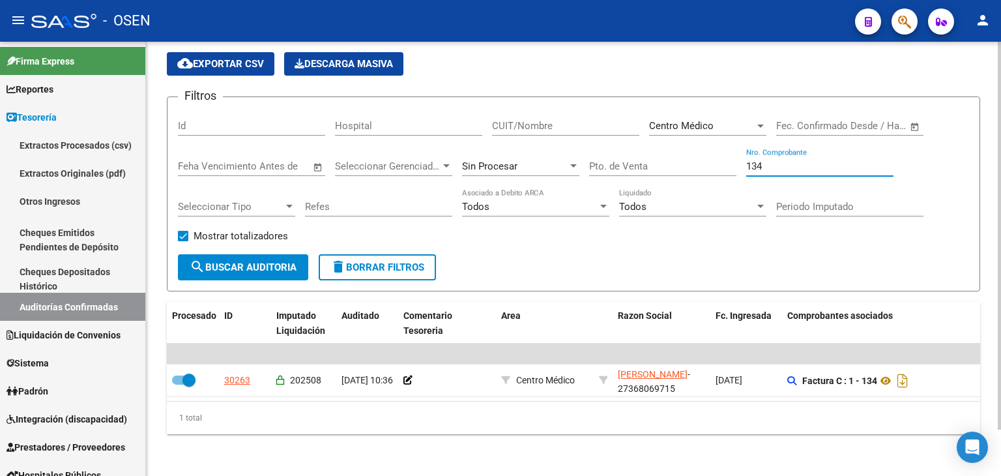
drag, startPoint x: 807, startPoint y: 153, endPoint x: 622, endPoint y: 149, distance: 185.1
click at [622, 149] on div "Filtros Id Hospital CUIT/Nombre Centro Médico Seleccionar Area Start date – End…" at bounding box center [573, 180] width 791 height 147
type input "326"
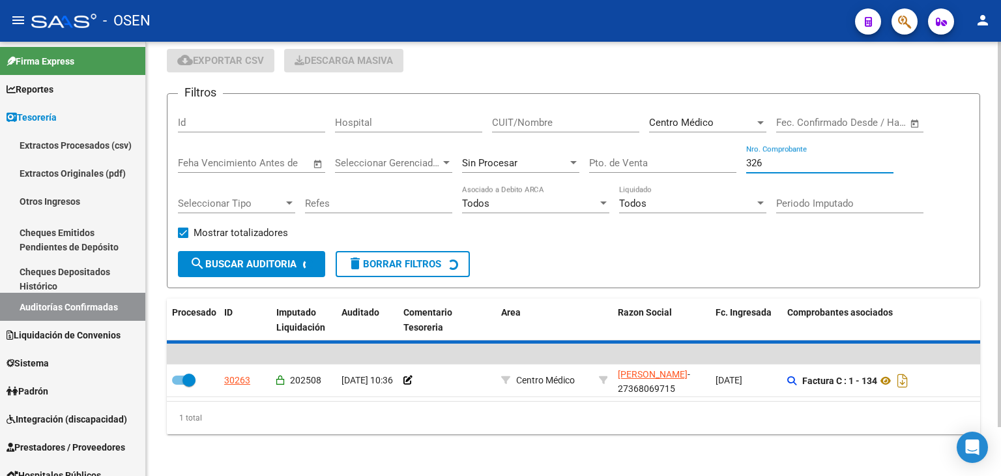
checkbox input "false"
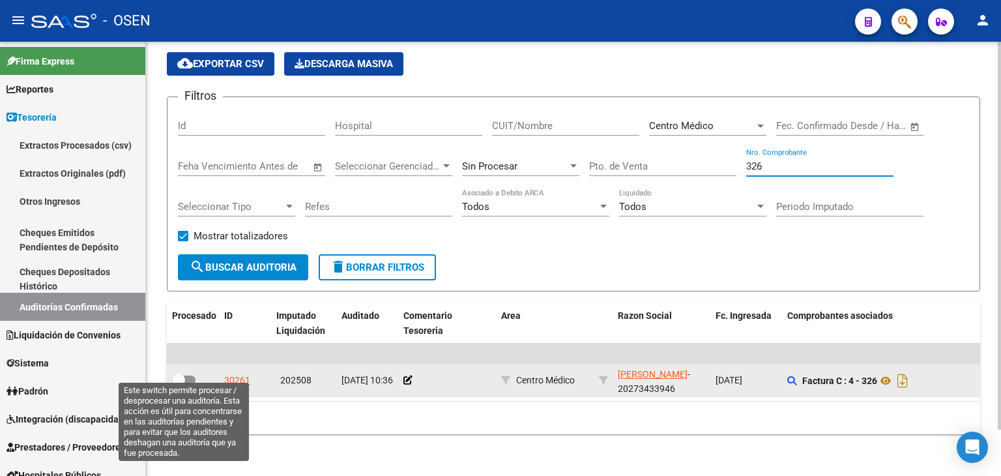
type input "326"
click at [184, 373] on span at bounding box center [178, 379] width 13 height 13
click at [178, 384] on input "checkbox" at bounding box center [178, 384] width 1 height 1
checkbox input "true"
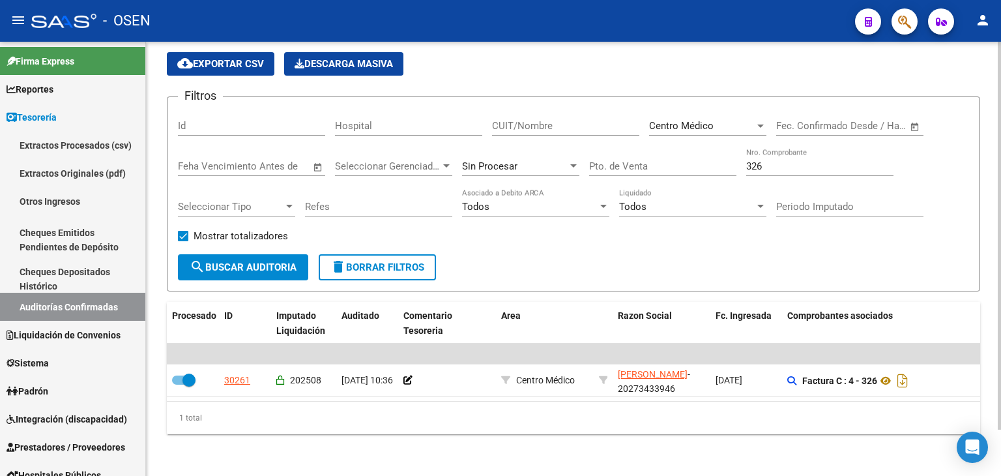
drag, startPoint x: 782, startPoint y: 158, endPoint x: 515, endPoint y: 154, distance: 266.5
click at [515, 154] on div "Filtros Id Hospital CUIT/Nombre Centro Médico Seleccionar Area Start date – End…" at bounding box center [573, 180] width 791 height 147
type input "49"
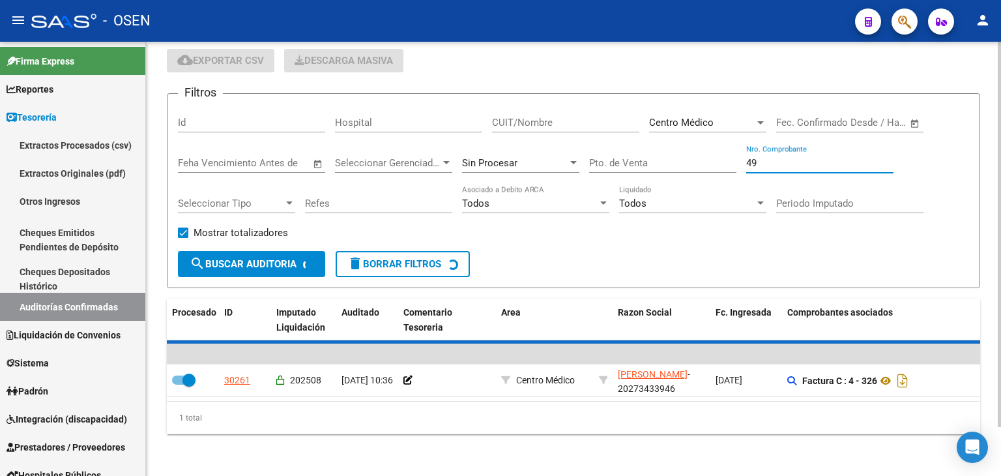
checkbox input "false"
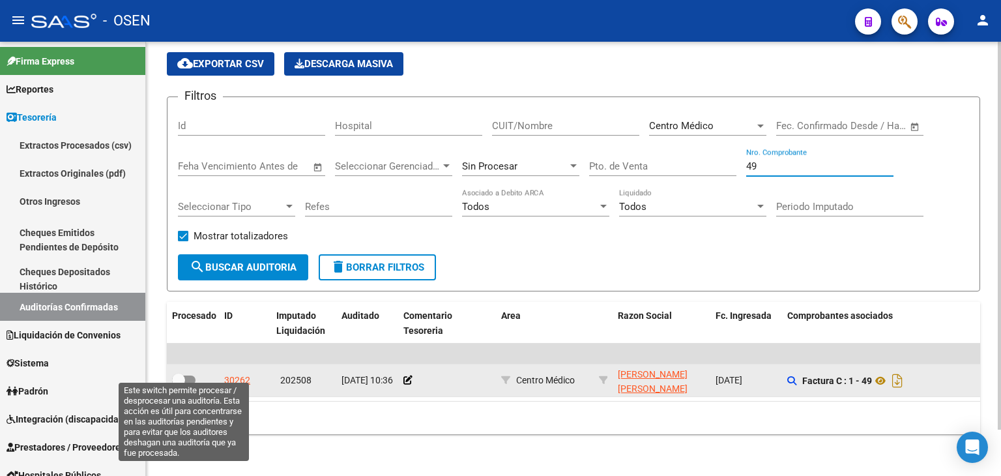
type input "49"
click at [179, 373] on span at bounding box center [178, 379] width 13 height 13
click at [178, 384] on input "checkbox" at bounding box center [178, 384] width 1 height 1
checkbox input "true"
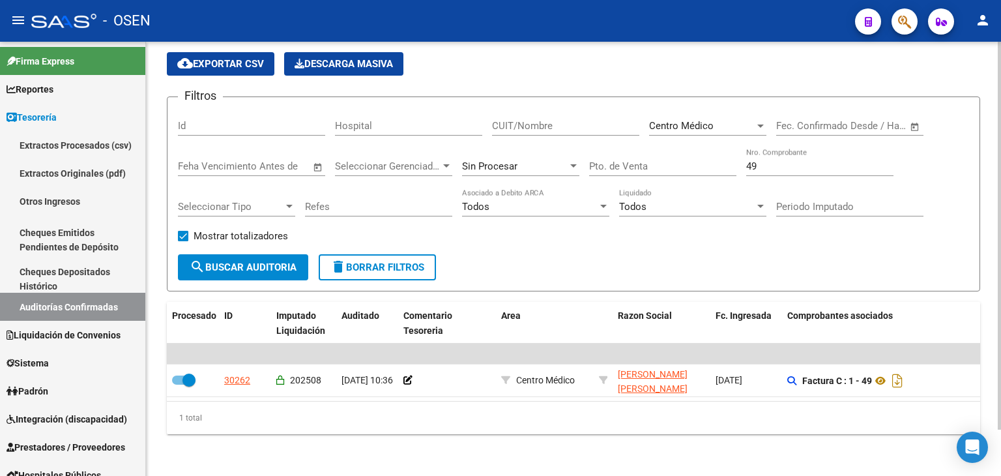
click at [771, 164] on div "49 Nro. Comprobante" at bounding box center [819, 162] width 147 height 28
drag, startPoint x: 774, startPoint y: 158, endPoint x: 649, endPoint y: 149, distance: 125.5
click at [656, 152] on div "Filtros Id Hospital CUIT/Nombre Centro Médico Seleccionar Area Start date – End…" at bounding box center [573, 180] width 791 height 147
type input "197"
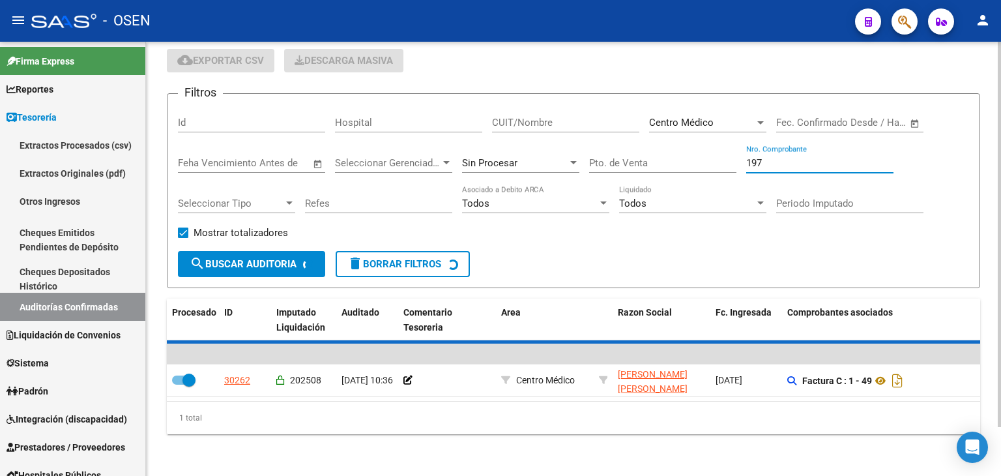
checkbox input "false"
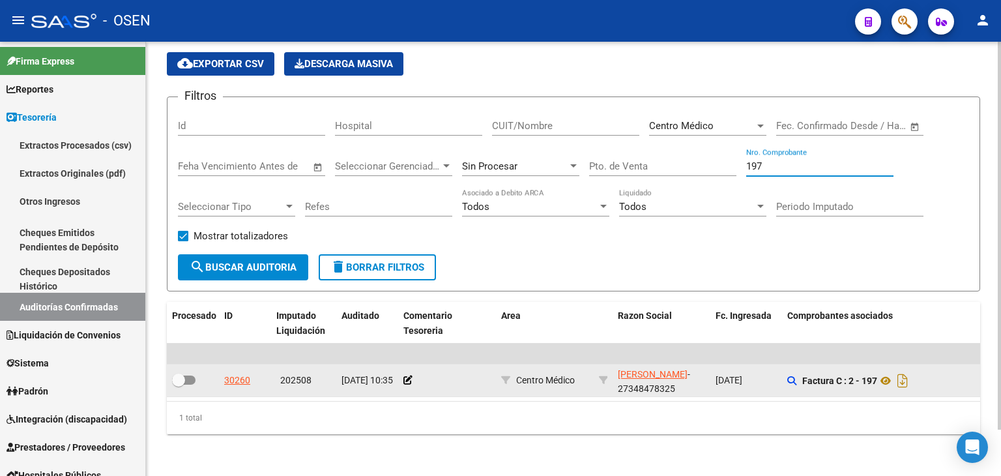
type input "197"
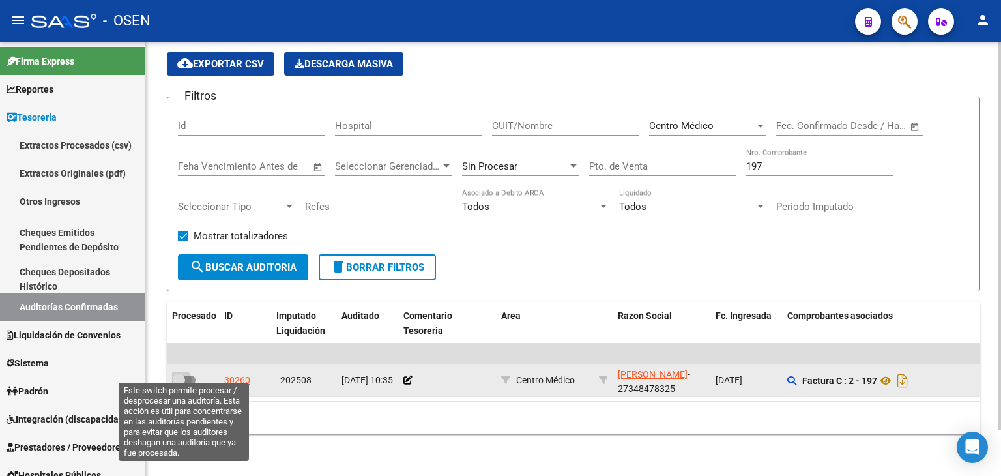
click at [177, 373] on span at bounding box center [178, 379] width 13 height 13
click at [178, 384] on input "checkbox" at bounding box center [178, 384] width 1 height 1
checkbox input "true"
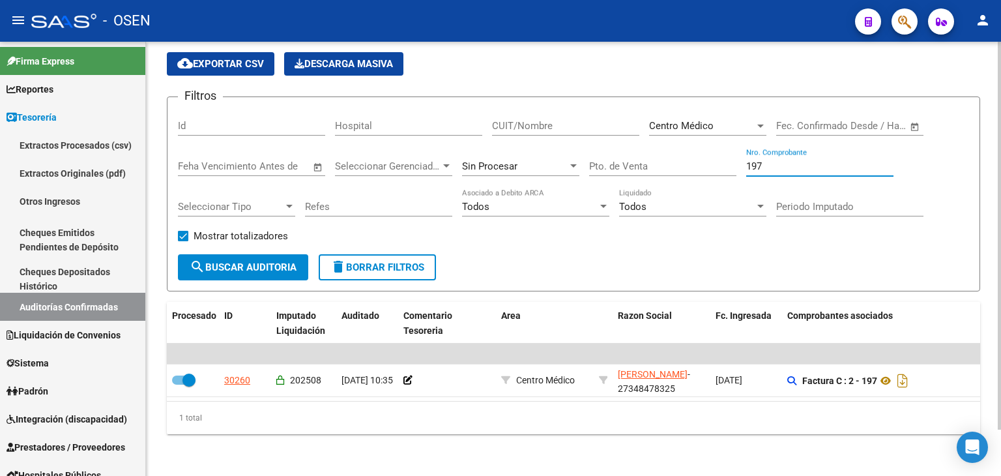
click at [748, 160] on input "197" at bounding box center [819, 166] width 147 height 12
drag, startPoint x: 774, startPoint y: 150, endPoint x: 675, endPoint y: 143, distance: 99.3
click at [676, 144] on div "Filtros Id Hospital CUIT/Nombre Centro Médico Seleccionar Area Start date – End…" at bounding box center [573, 180] width 791 height 147
type input "234"
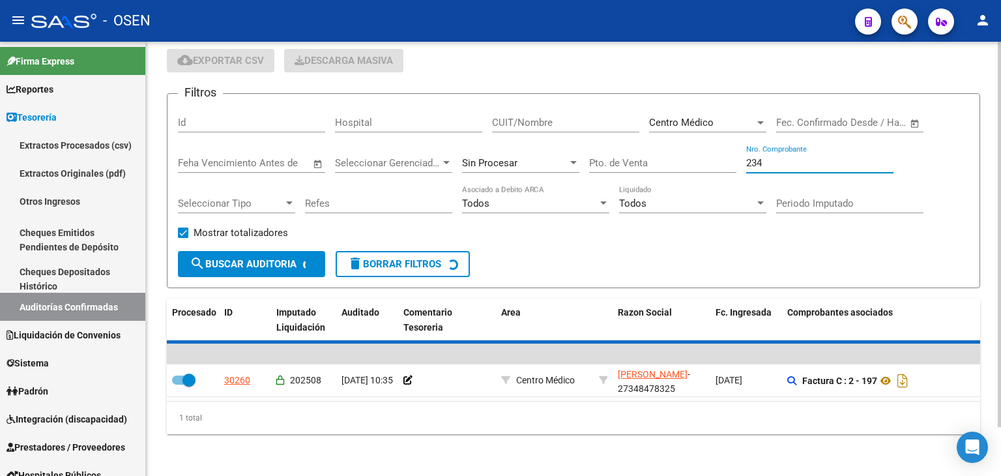
checkbox input "false"
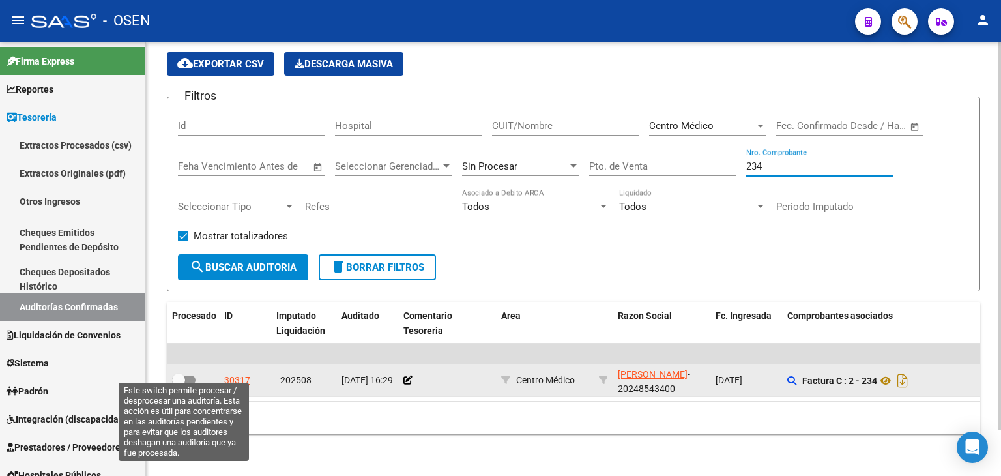
type input "234"
drag, startPoint x: 177, startPoint y: 364, endPoint x: 196, endPoint y: 358, distance: 19.8
click at [177, 373] on span at bounding box center [178, 379] width 13 height 13
click at [178, 384] on input "checkbox" at bounding box center [178, 384] width 1 height 1
checkbox input "true"
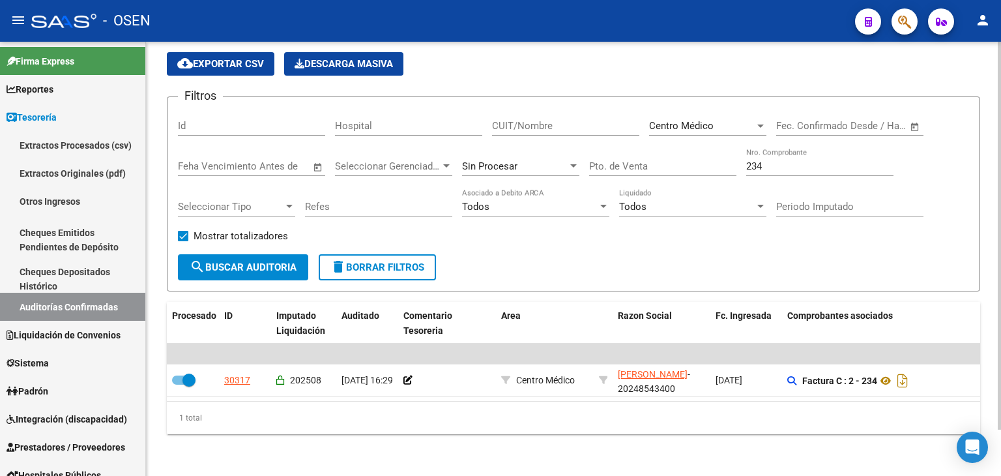
drag, startPoint x: 777, startPoint y: 157, endPoint x: 445, endPoint y: 145, distance: 332.5
click at [445, 145] on div "Filtros Id Hospital CUIT/Nombre Centro Médico Seleccionar Area Start date – End…" at bounding box center [573, 180] width 791 height 147
type input "118"
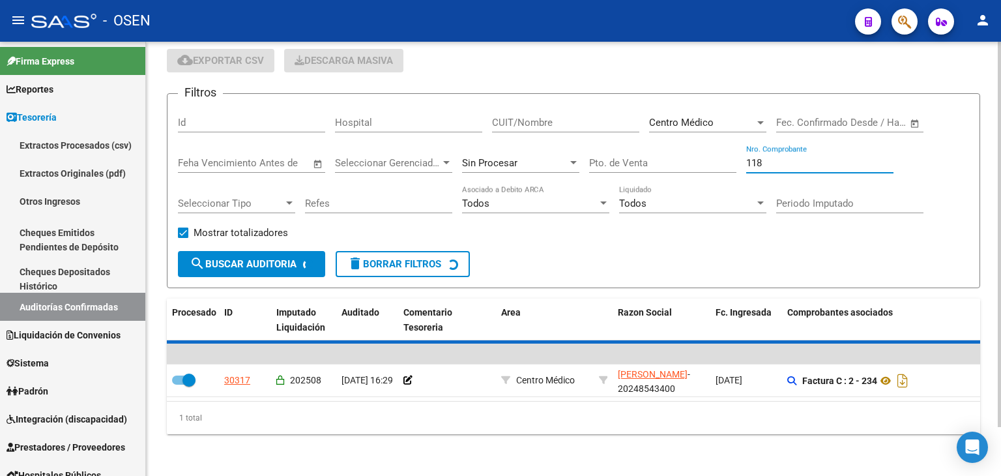
checkbox input "false"
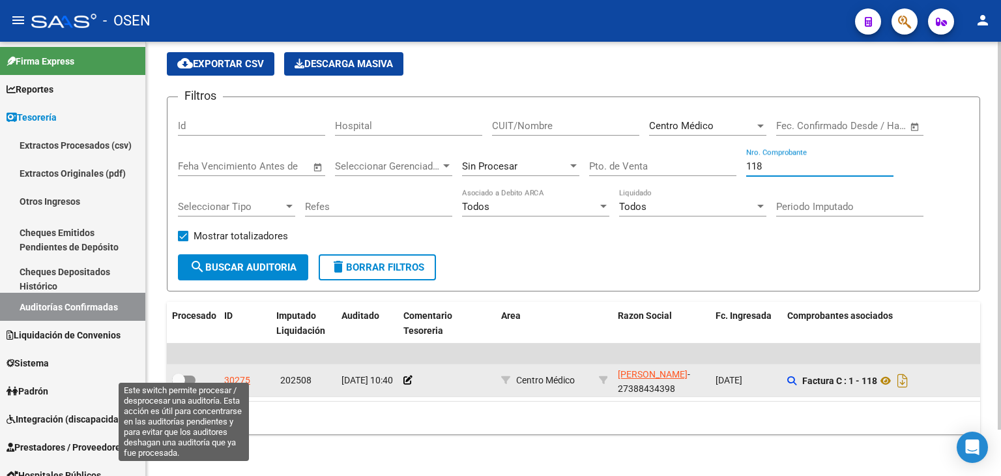
type input "118"
click at [185, 375] on span at bounding box center [183, 379] width 23 height 9
click at [178, 384] on input "checkbox" at bounding box center [178, 384] width 1 height 1
checkbox input "true"
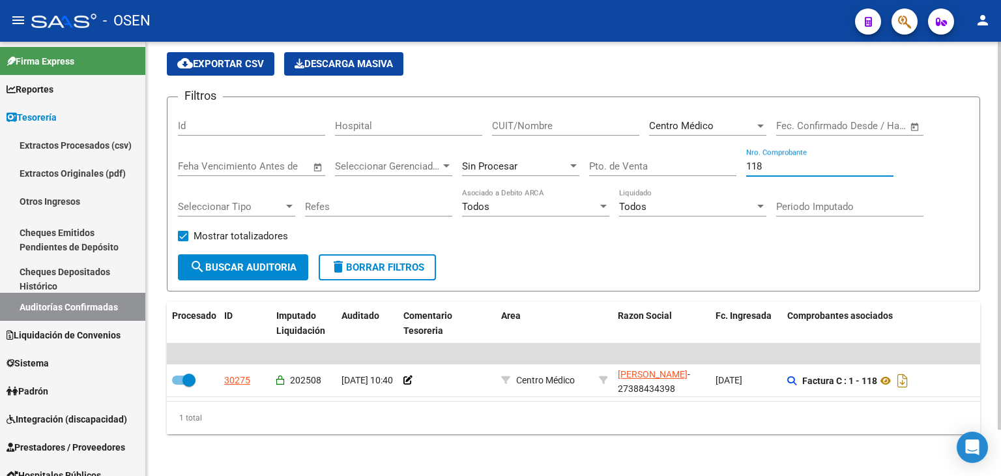
click at [790, 160] on input "118" at bounding box center [819, 166] width 147 height 12
type input "119"
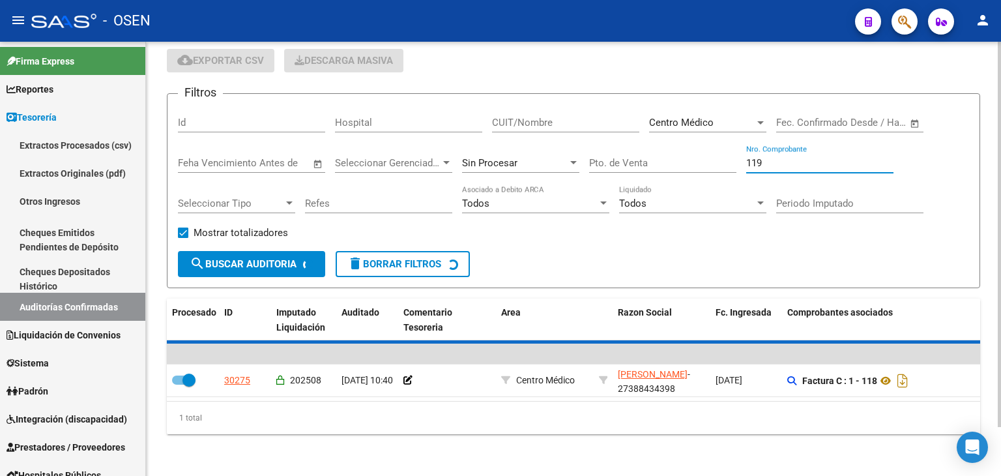
checkbox input "false"
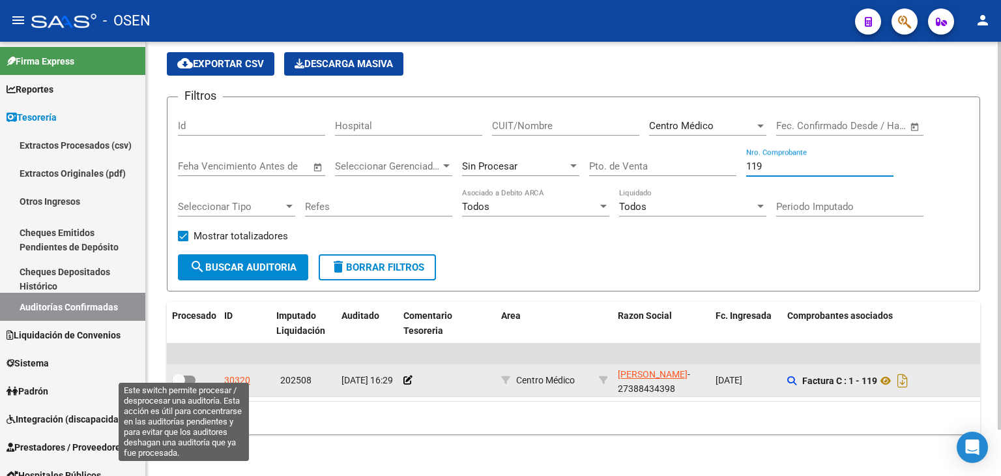
type input "119"
click at [183, 373] on span at bounding box center [178, 379] width 13 height 13
click at [178, 384] on input "checkbox" at bounding box center [178, 384] width 1 height 1
checkbox input "true"
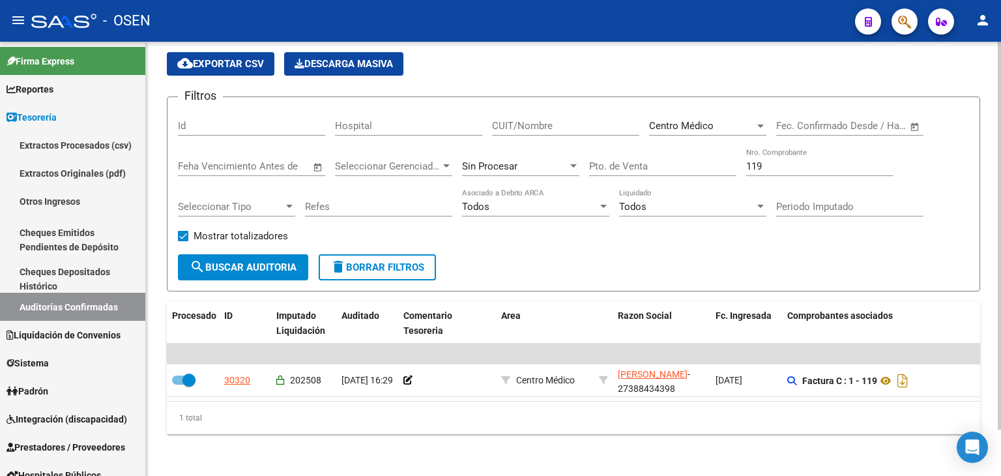
drag, startPoint x: 784, startPoint y: 159, endPoint x: 497, endPoint y: 150, distance: 286.8
click at [498, 150] on div "Filtros Id Hospital CUIT/Nombre Centro Médico Seleccionar Area Start date – End…" at bounding box center [573, 180] width 791 height 147
type input "286"
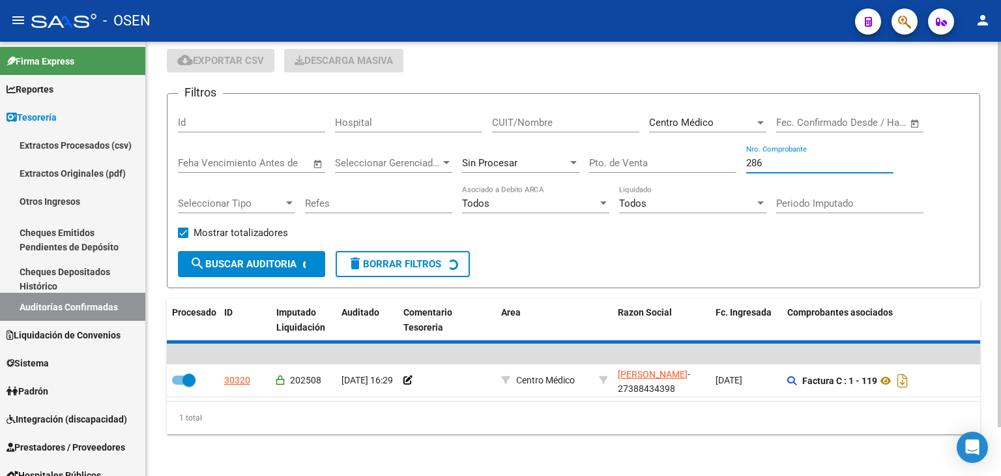
checkbox input "false"
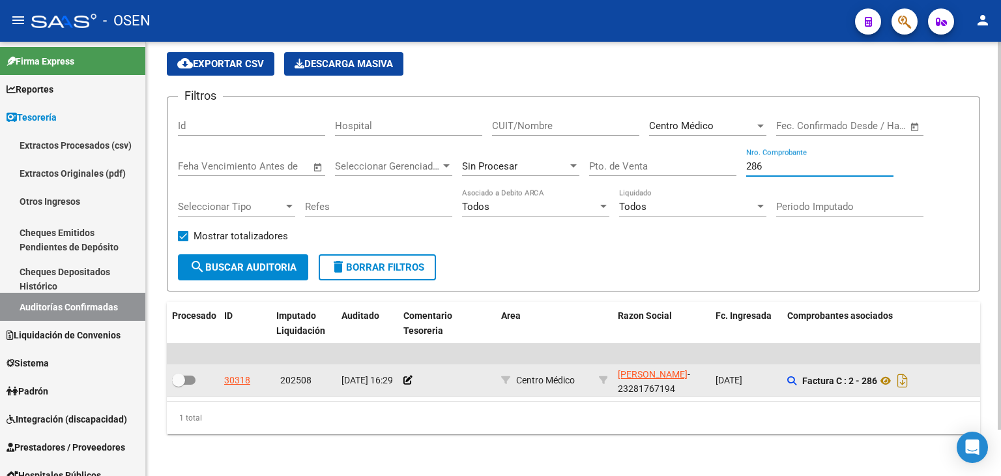
type input "286"
click at [184, 368] on datatable-body-cell at bounding box center [193, 380] width 52 height 32
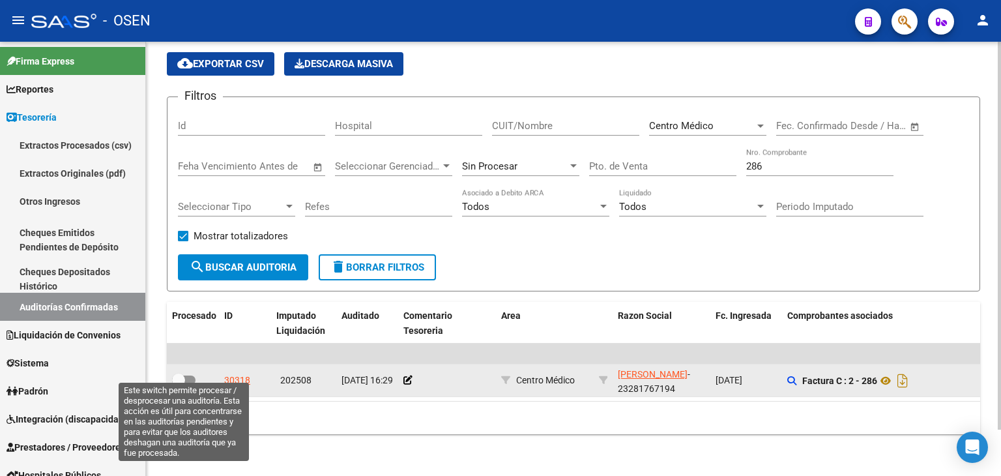
click at [184, 373] on span at bounding box center [178, 379] width 13 height 13
click at [178, 384] on input "checkbox" at bounding box center [178, 384] width 1 height 1
checkbox input "true"
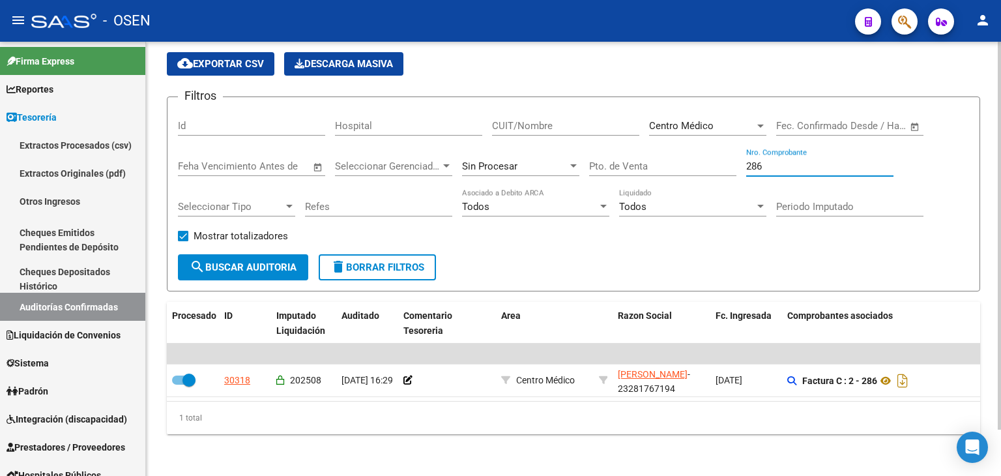
drag, startPoint x: 805, startPoint y: 157, endPoint x: 594, endPoint y: 139, distance: 211.9
click at [594, 139] on div "Filtros Id Hospital CUIT/Nombre Centro Médico Seleccionar Area Start date – End…" at bounding box center [573, 180] width 791 height 147
type input "30205"
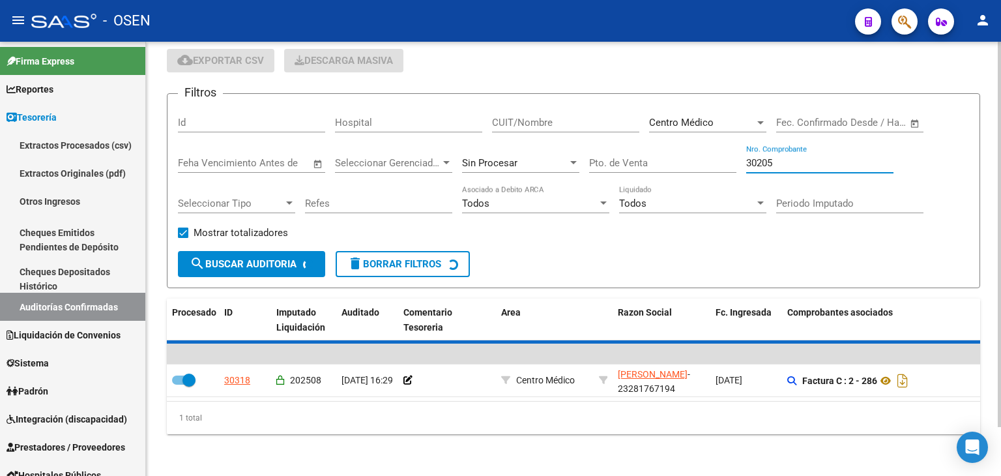
checkbox input "false"
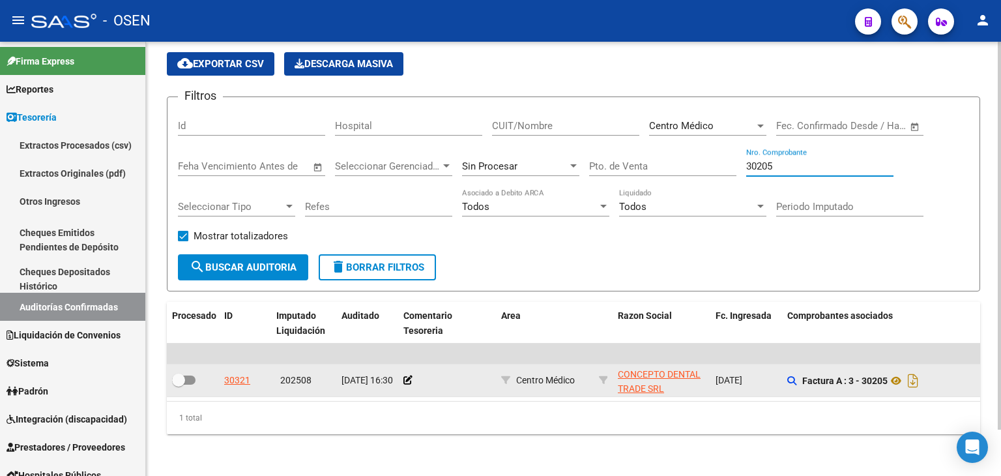
type input "30205"
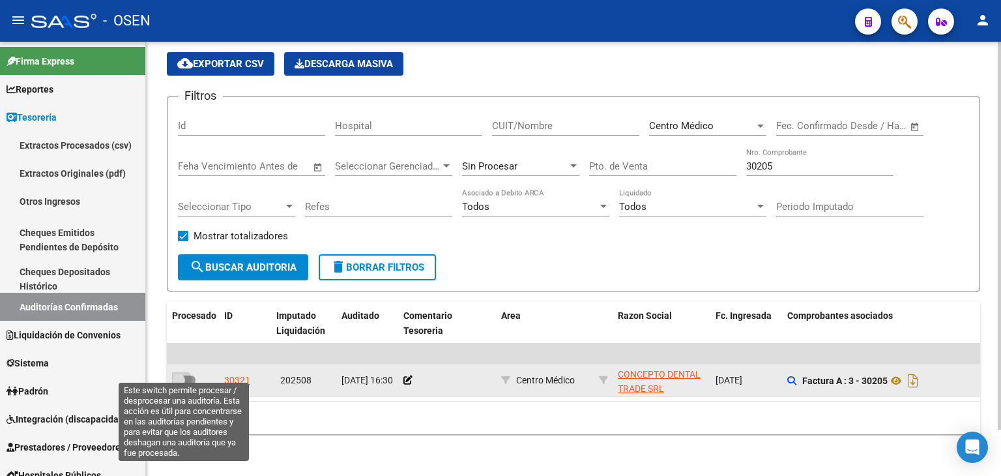
drag, startPoint x: 176, startPoint y: 368, endPoint x: 633, endPoint y: 271, distance: 467.5
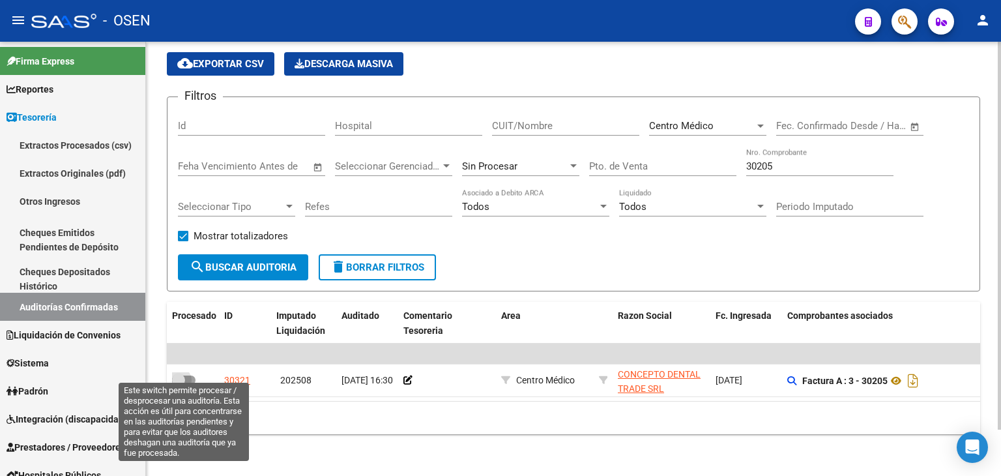
click at [175, 373] on span at bounding box center [178, 379] width 13 height 13
click at [178, 384] on input "checkbox" at bounding box center [178, 384] width 1 height 1
checkbox input "true"
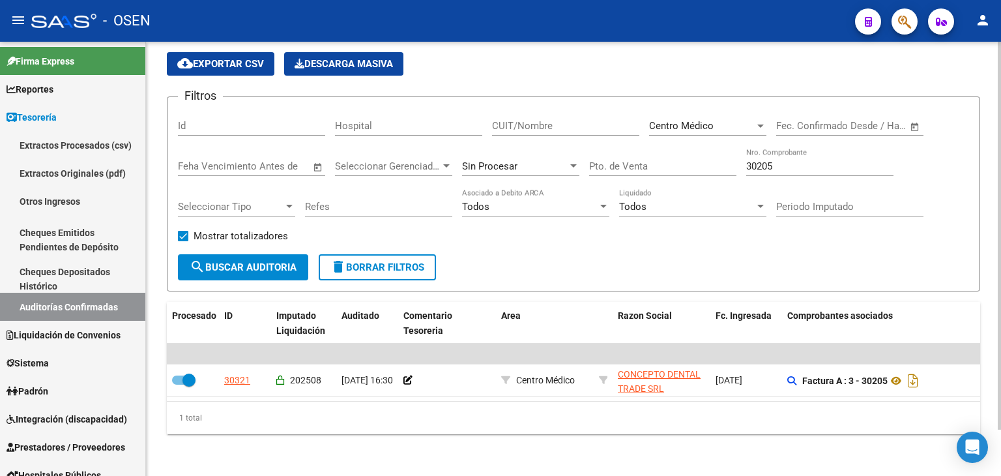
click at [806, 160] on input "30205" at bounding box center [819, 166] width 147 height 12
type input "30262"
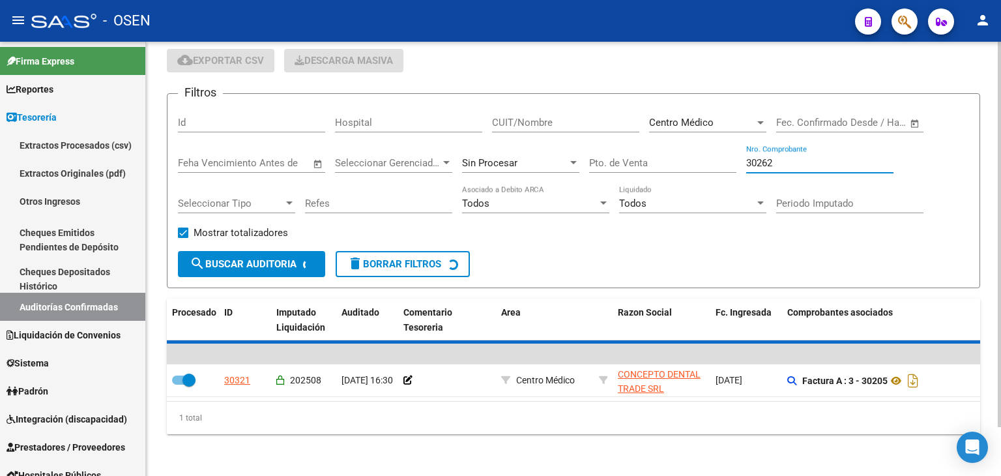
checkbox input "false"
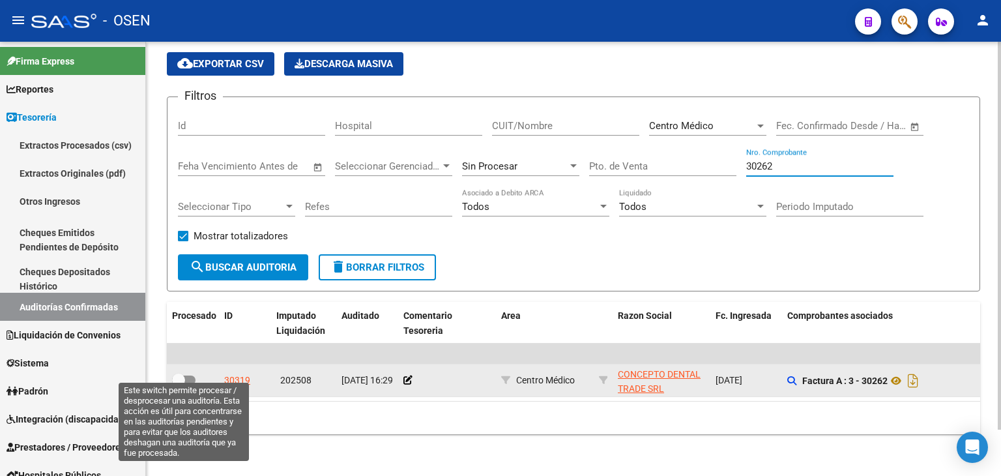
type input "30262"
click at [179, 373] on span at bounding box center [178, 379] width 13 height 13
click at [178, 384] on input "checkbox" at bounding box center [178, 384] width 1 height 1
checkbox input "true"
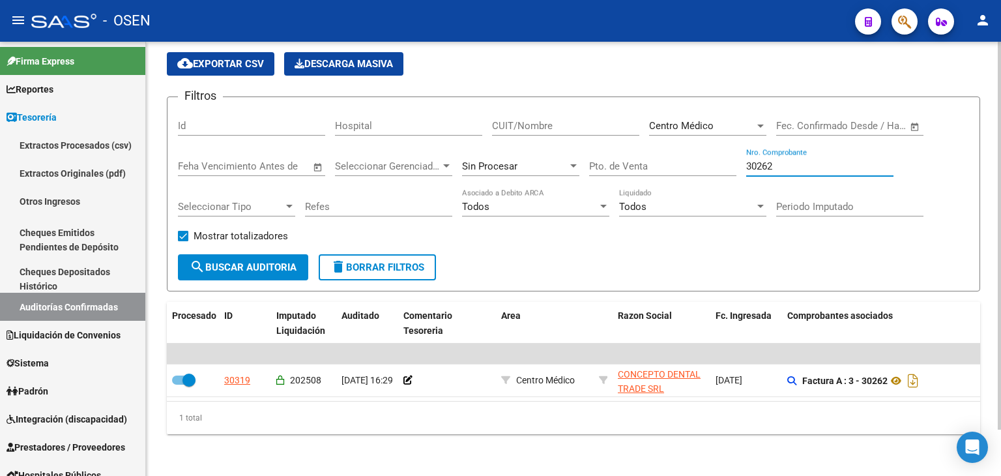
drag, startPoint x: 814, startPoint y: 157, endPoint x: 556, endPoint y: 158, distance: 257.3
click at [558, 158] on div "Filtros Id Hospital CUIT/Nombre Centro Médico Seleccionar Area Start date – End…" at bounding box center [573, 180] width 791 height 147
type input "120825"
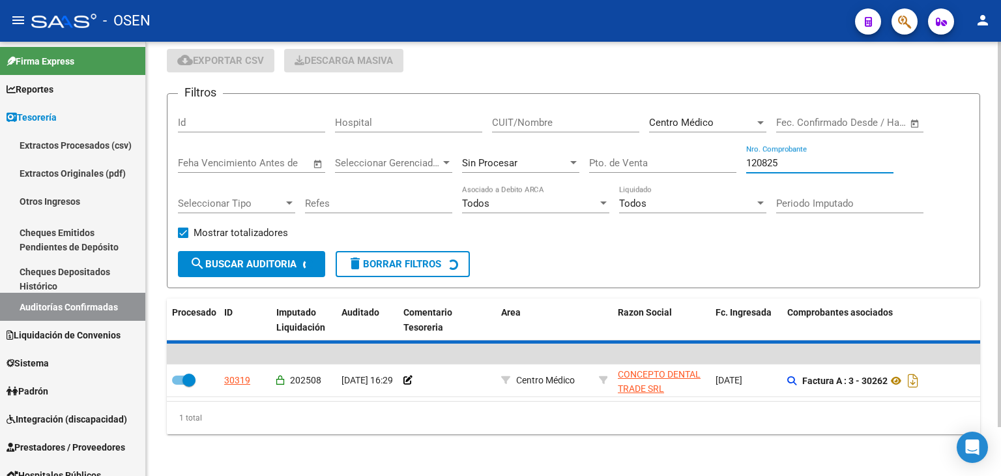
scroll to position [18, 0]
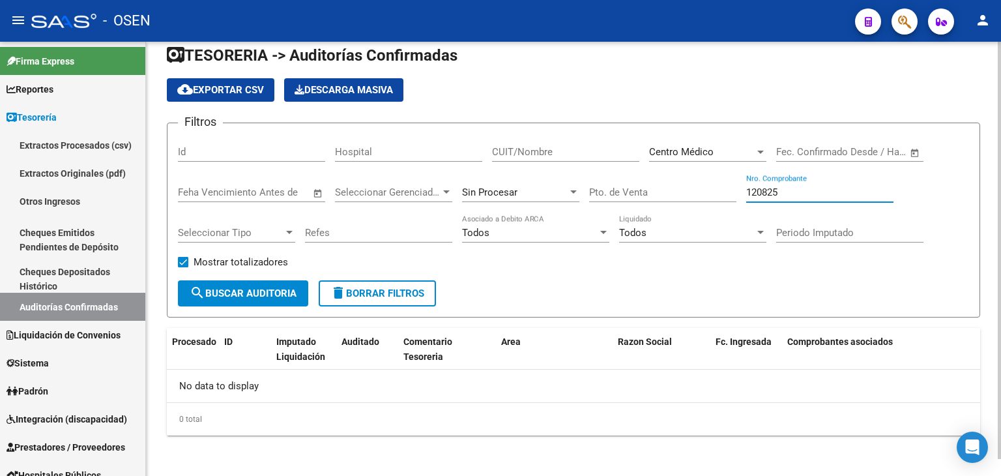
drag, startPoint x: 808, startPoint y: 189, endPoint x: 644, endPoint y: 182, distance: 164.3
click at [645, 182] on div "Filtros Id Hospital CUIT/Nombre Centro Médico Seleccionar Area Start date – End…" at bounding box center [573, 207] width 791 height 147
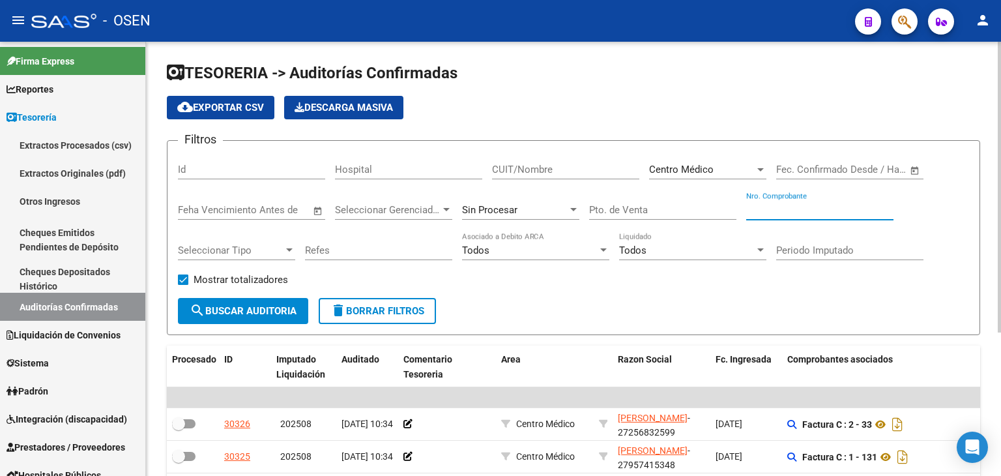
scroll to position [214, 0]
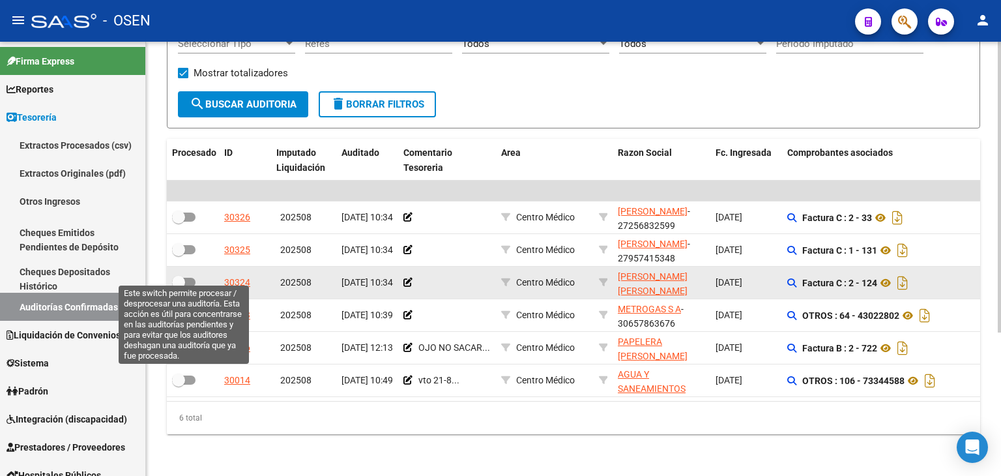
drag, startPoint x: 176, startPoint y: 270, endPoint x: 177, endPoint y: 260, distance: 10.4
click at [176, 276] on span at bounding box center [178, 282] width 13 height 13
click at [178, 287] on input "checkbox" at bounding box center [178, 287] width 1 height 1
checkbox input "true"
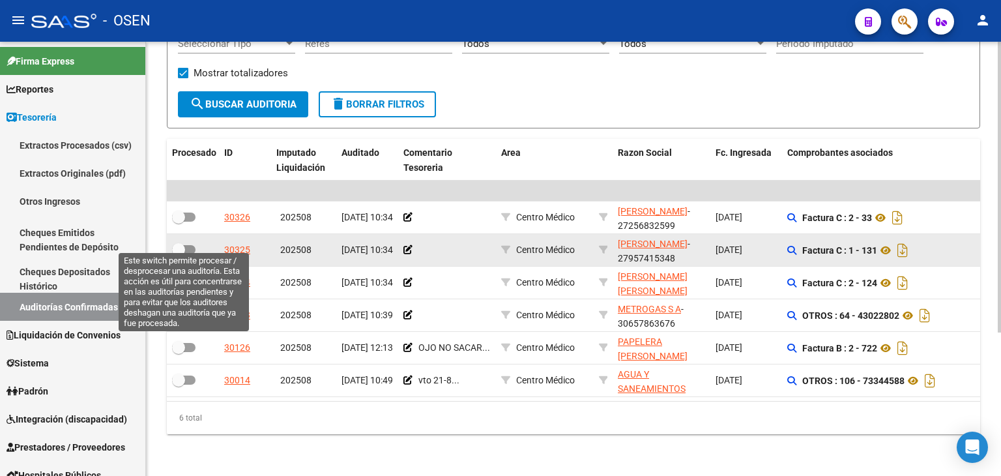
click at [177, 243] on span at bounding box center [178, 249] width 13 height 13
click at [178, 254] on input "checkbox" at bounding box center [178, 254] width 1 height 1
checkbox input "true"
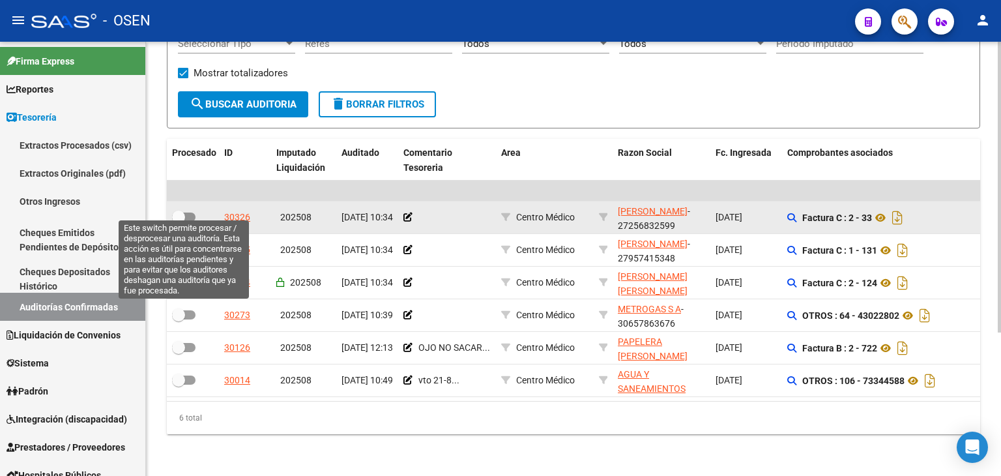
click at [186, 212] on span at bounding box center [183, 216] width 23 height 9
click at [178, 221] on input "checkbox" at bounding box center [178, 221] width 1 height 1
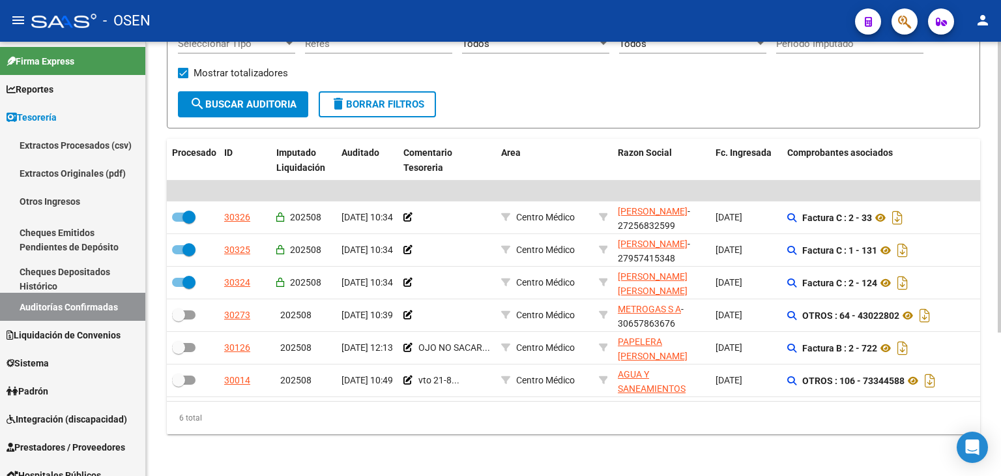
click at [251, 98] on span "search Buscar Auditoria" at bounding box center [243, 104] width 107 height 12
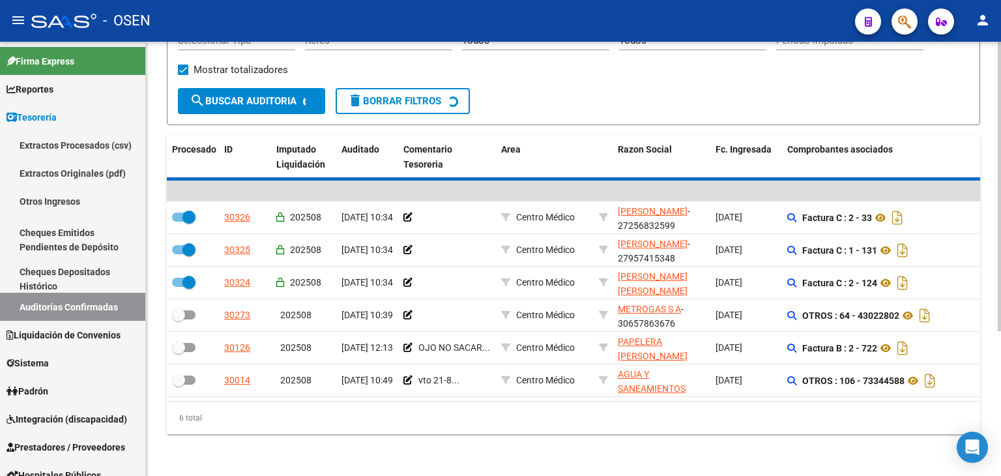
checkbox input "false"
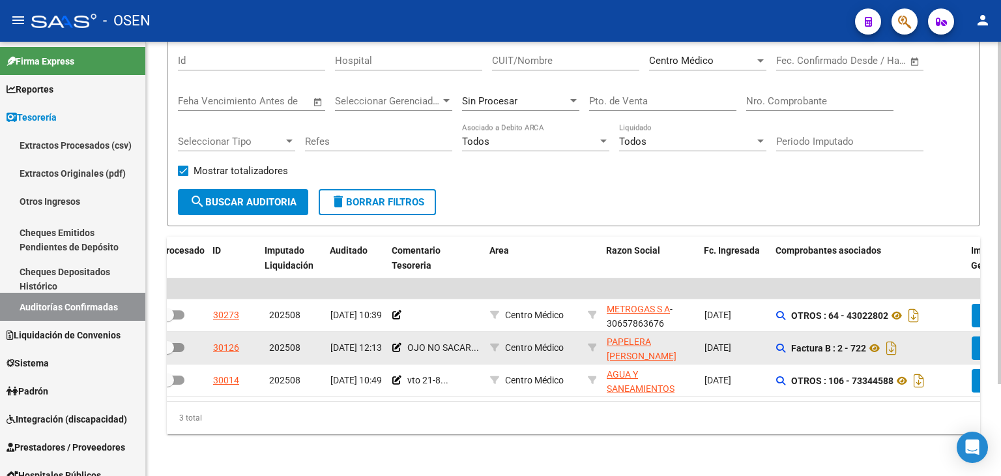
scroll to position [0, 23]
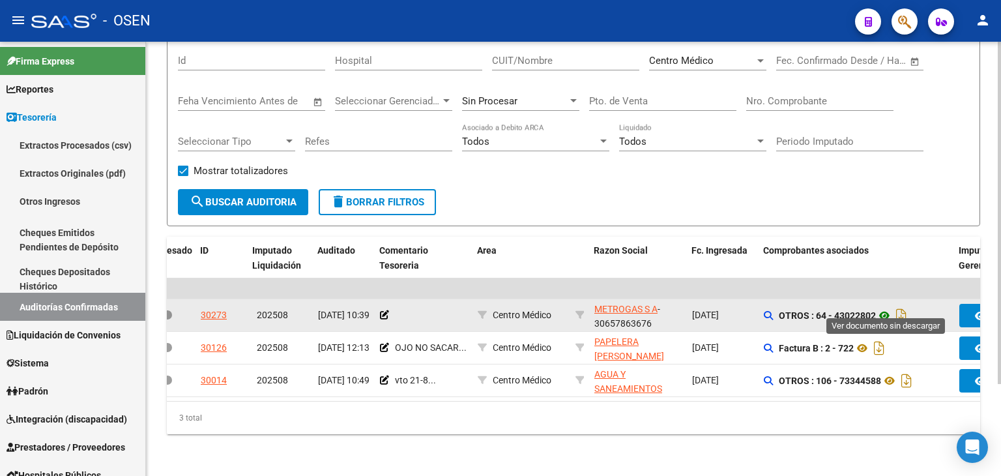
click at [883, 307] on icon at bounding box center [884, 315] width 17 height 16
click at [377, 304] on datatable-body-cell at bounding box center [424, 315] width 98 height 32
click at [379, 305] on datatable-body-cell at bounding box center [424, 315] width 98 height 32
click at [383, 310] on icon at bounding box center [384, 314] width 9 height 9
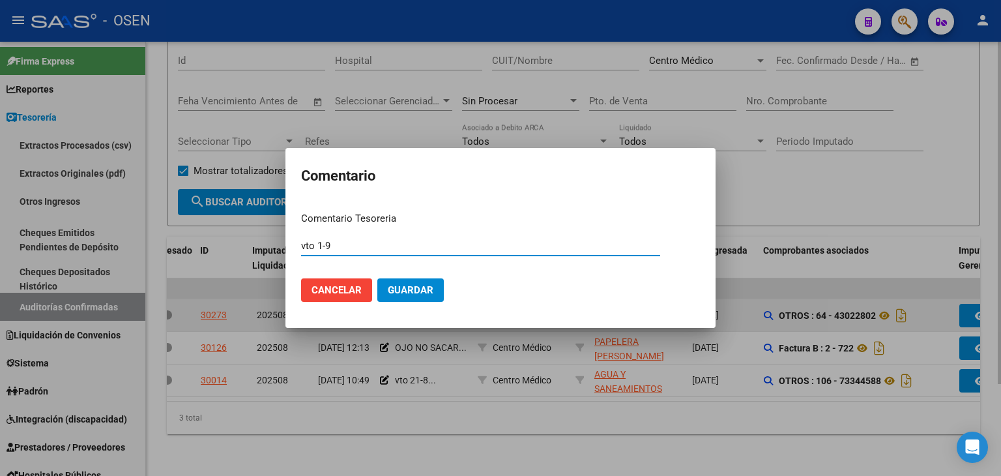
type input "vto 1-9"
click at [377, 278] on button "Guardar" at bounding box center [410, 289] width 66 height 23
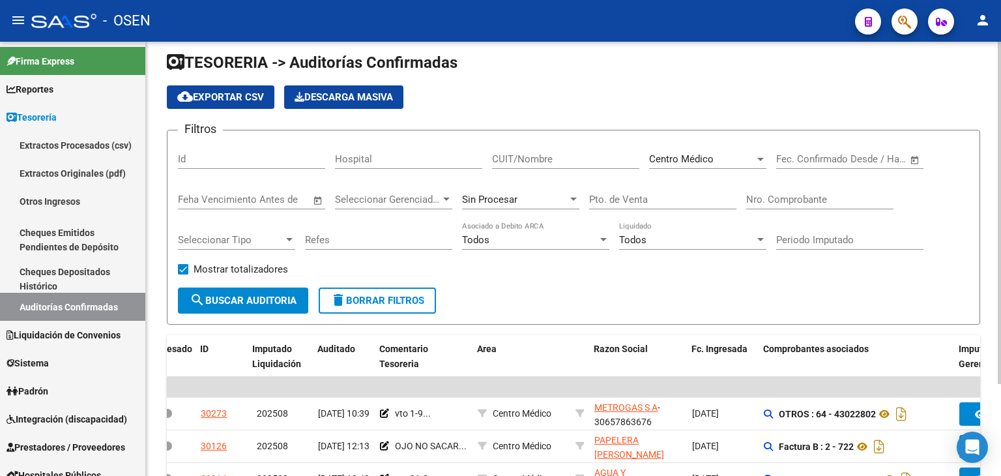
scroll to position [0, 0]
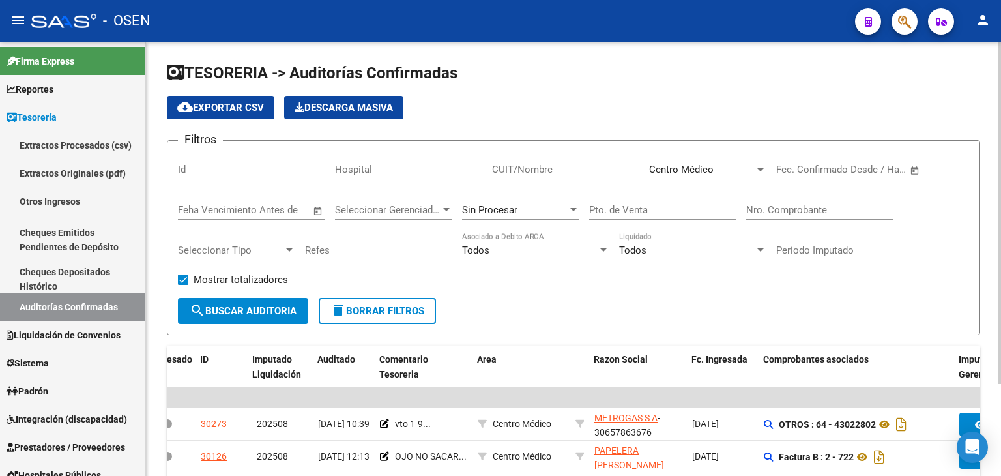
click at [545, 216] on div "Sin Procesar" at bounding box center [520, 206] width 117 height 28
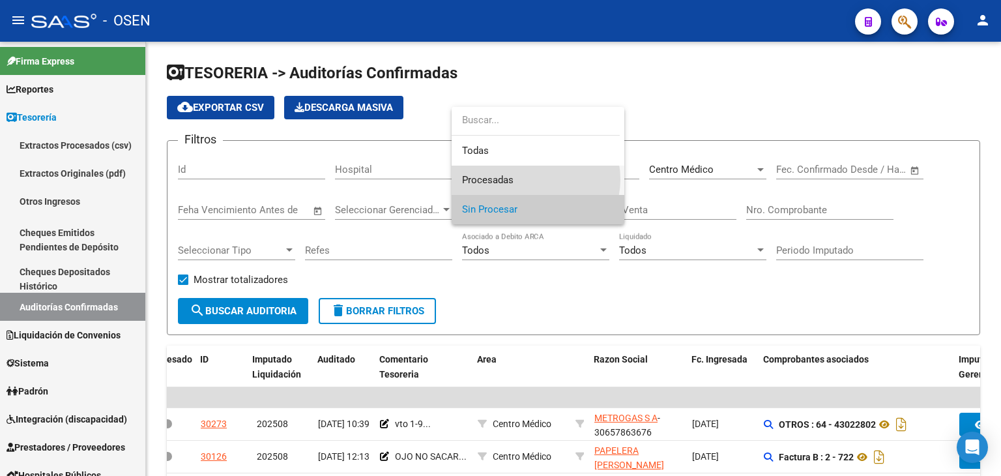
click at [531, 179] on span "Procesadas" at bounding box center [538, 179] width 152 height 29
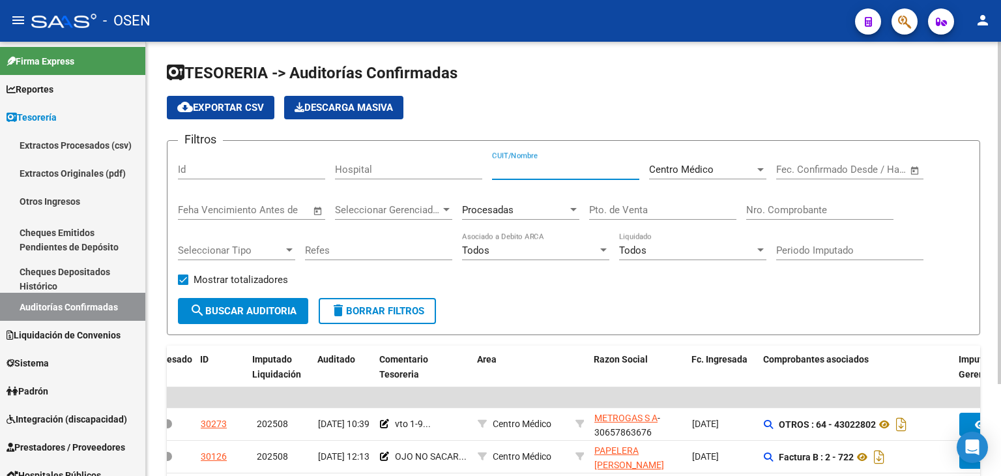
click at [529, 168] on input "CUIT/Nombre" at bounding box center [565, 170] width 147 height 12
type input "J"
type input "JORGE"
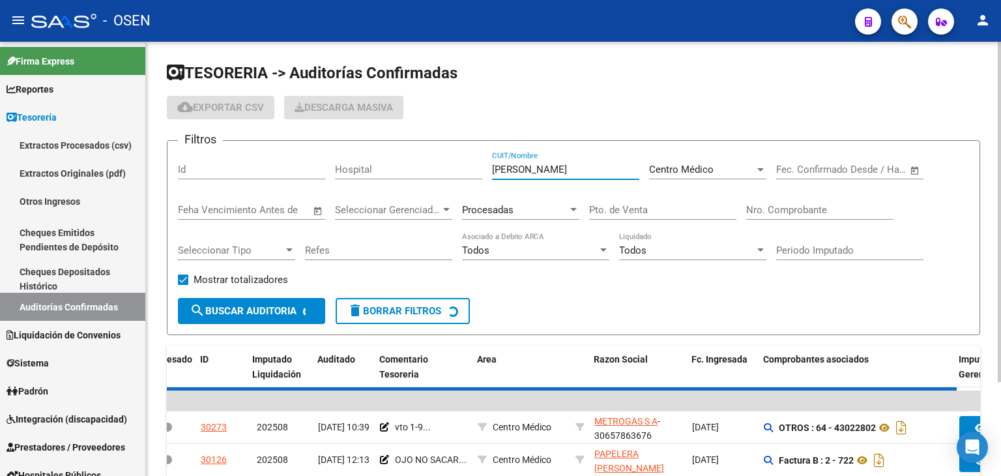
checkbox input "true"
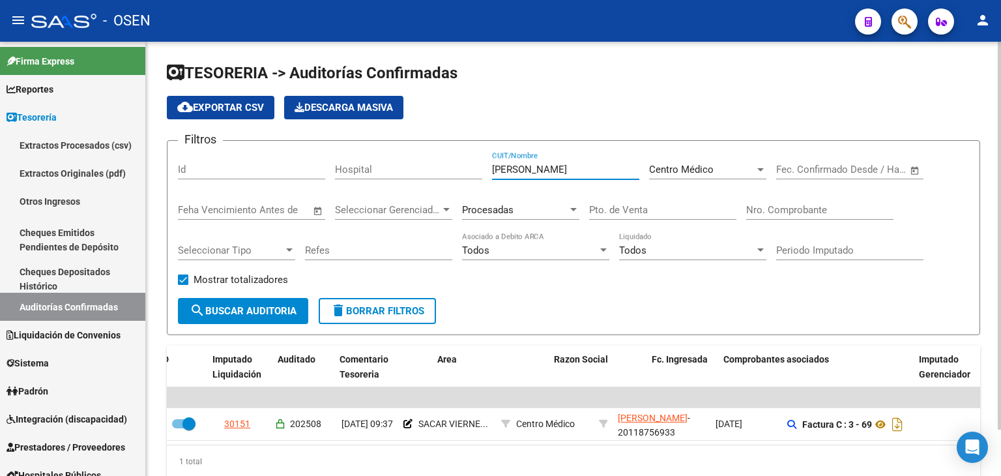
scroll to position [0, 63]
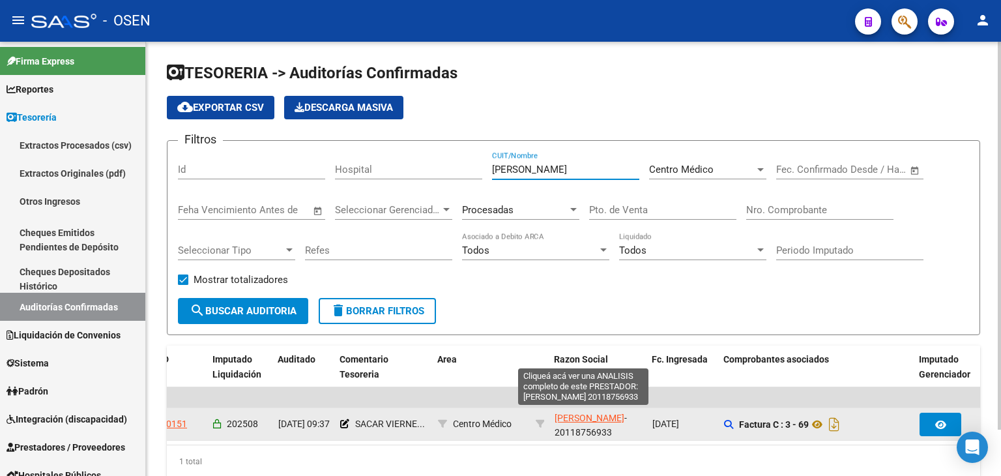
type input "JORGE"
click at [576, 412] on span "[PERSON_NAME]" at bounding box center [589, 417] width 70 height 10
type textarea "20118756933"
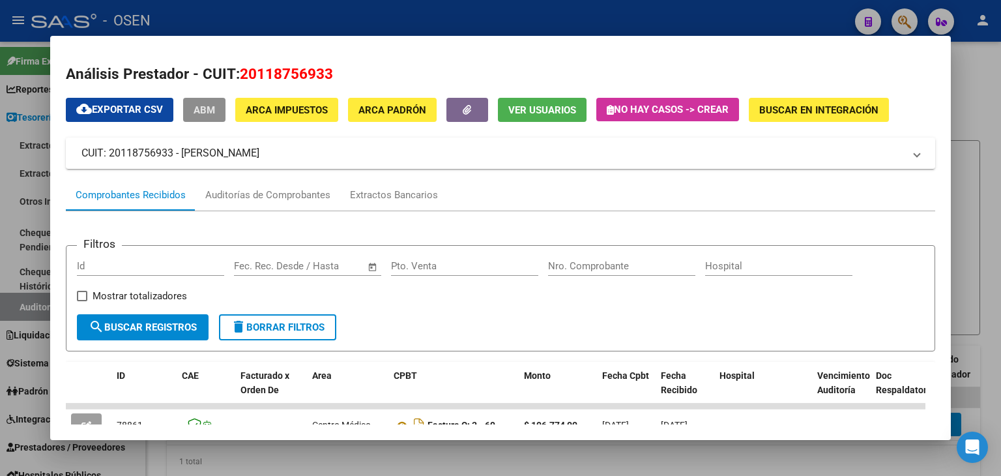
click at [220, 113] on button "ABM" at bounding box center [204, 110] width 42 height 24
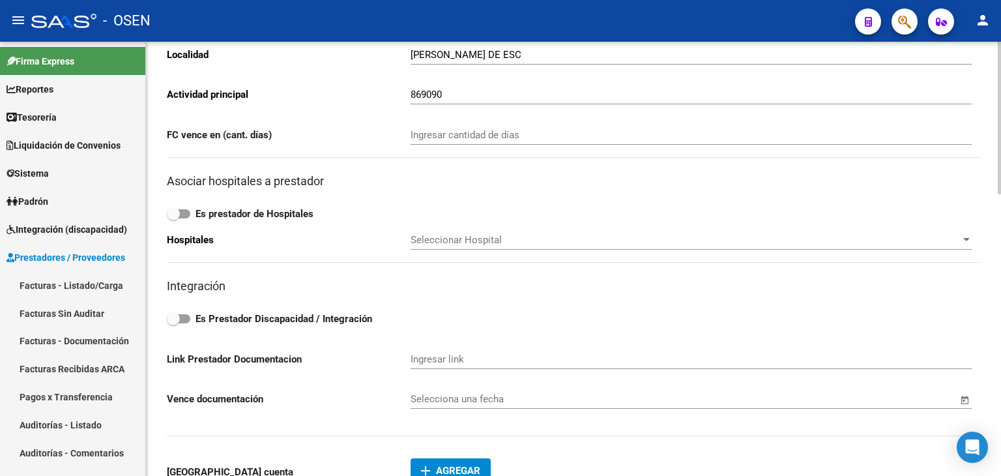
scroll to position [585, 0]
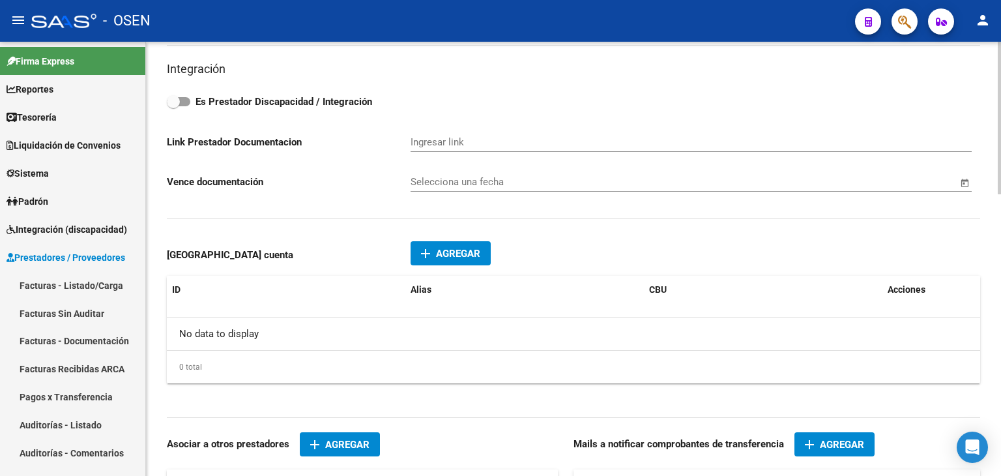
click at [828, 438] on span "Agregar" at bounding box center [842, 444] width 44 height 12
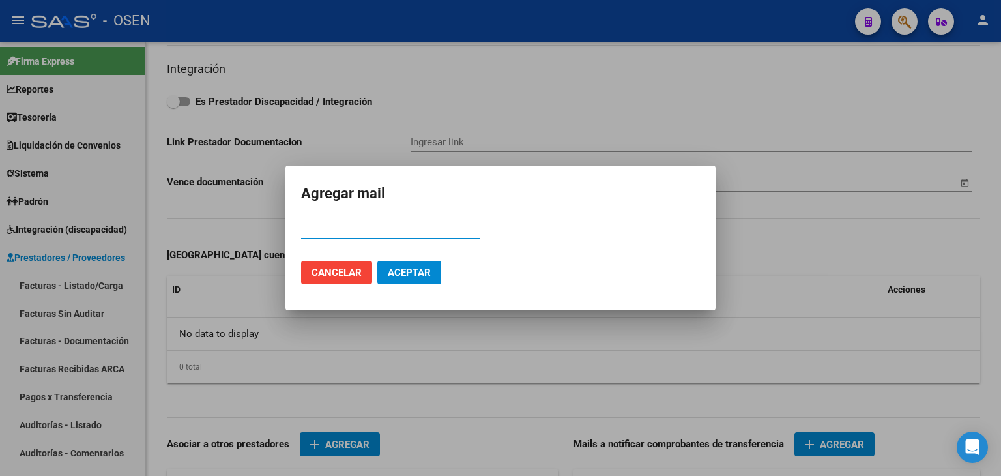
paste input "20118756933"
type input "20118756933"
drag, startPoint x: 381, startPoint y: 227, endPoint x: 154, endPoint y: 214, distance: 227.7
click at [154, 214] on div "Agregar mail 20118756933 Email Cancelar Aceptar" at bounding box center [500, 238] width 1001 height 476
click at [370, 225] on input "Email" at bounding box center [390, 229] width 179 height 12
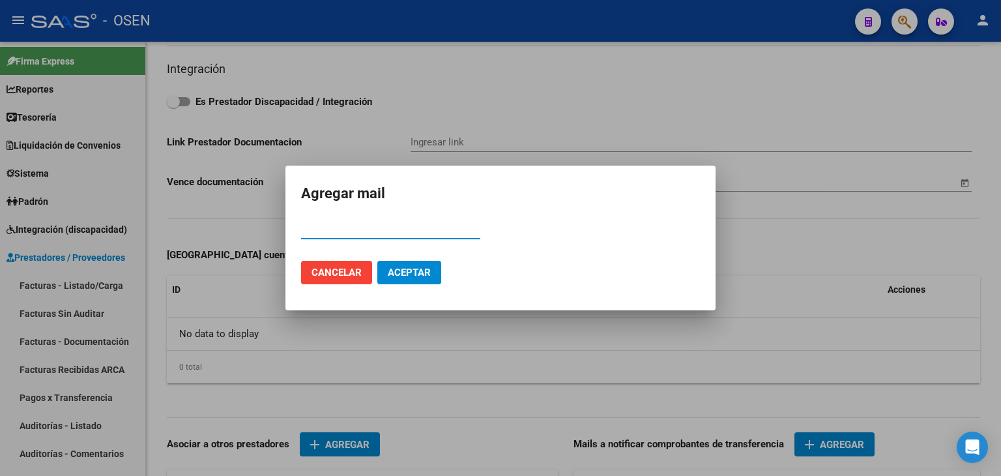
paste input "[EMAIL_ADDRESS][DOMAIN_NAME]"
type input "[EMAIL_ADDRESS][DOMAIN_NAME]"
click at [407, 272] on span "Aceptar" at bounding box center [409, 272] width 43 height 12
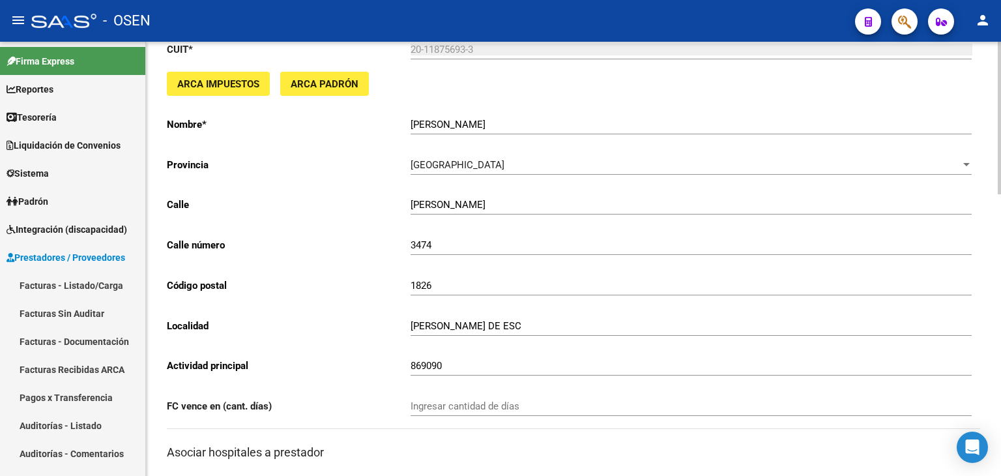
scroll to position [0, 0]
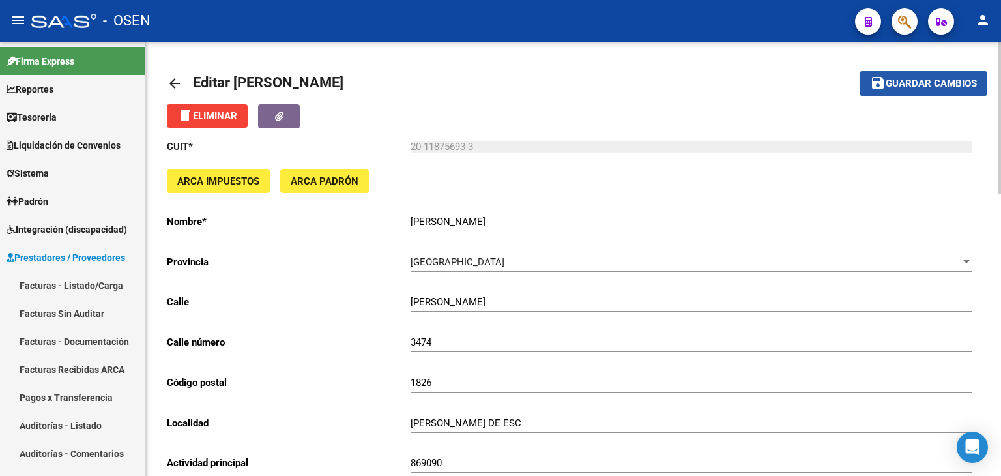
click at [926, 89] on span "Guardar cambios" at bounding box center [930, 84] width 91 height 12
click at [898, 88] on span "Guardar cambios" at bounding box center [930, 84] width 91 height 12
